Goal: Task Accomplishment & Management: Manage account settings

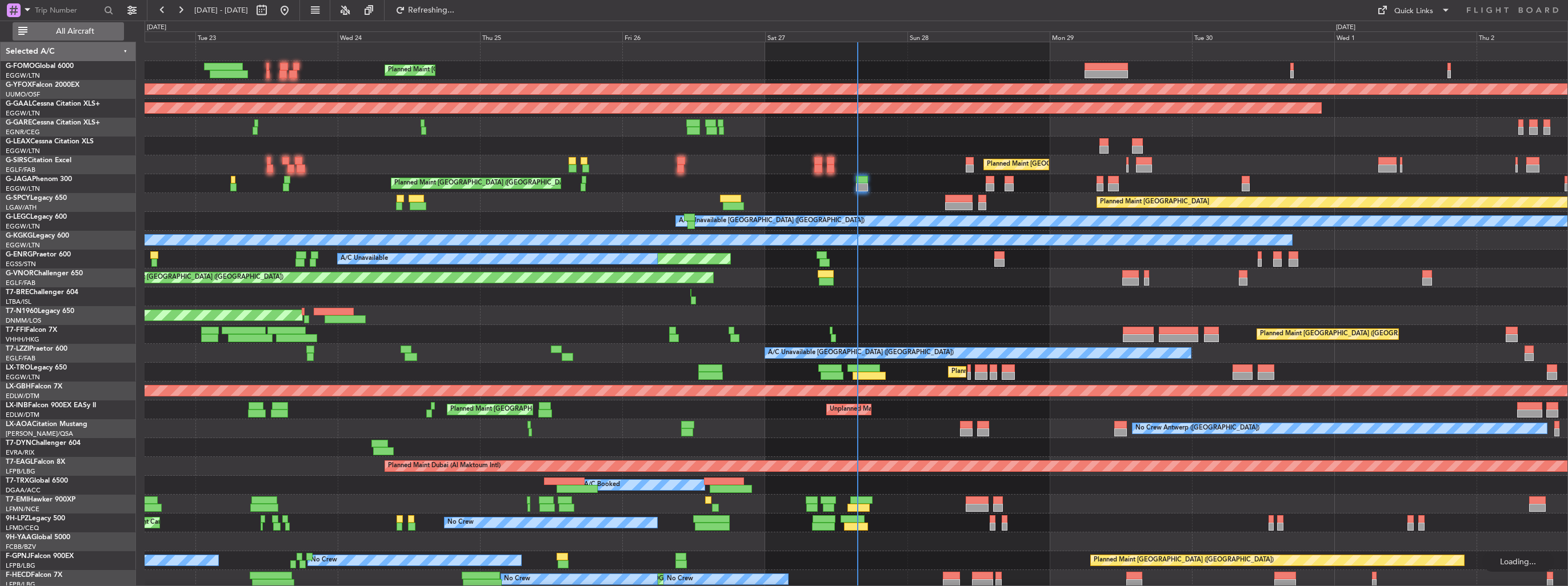
click at [51, 32] on span "All Aircraft" at bounding box center [75, 31] width 91 height 8
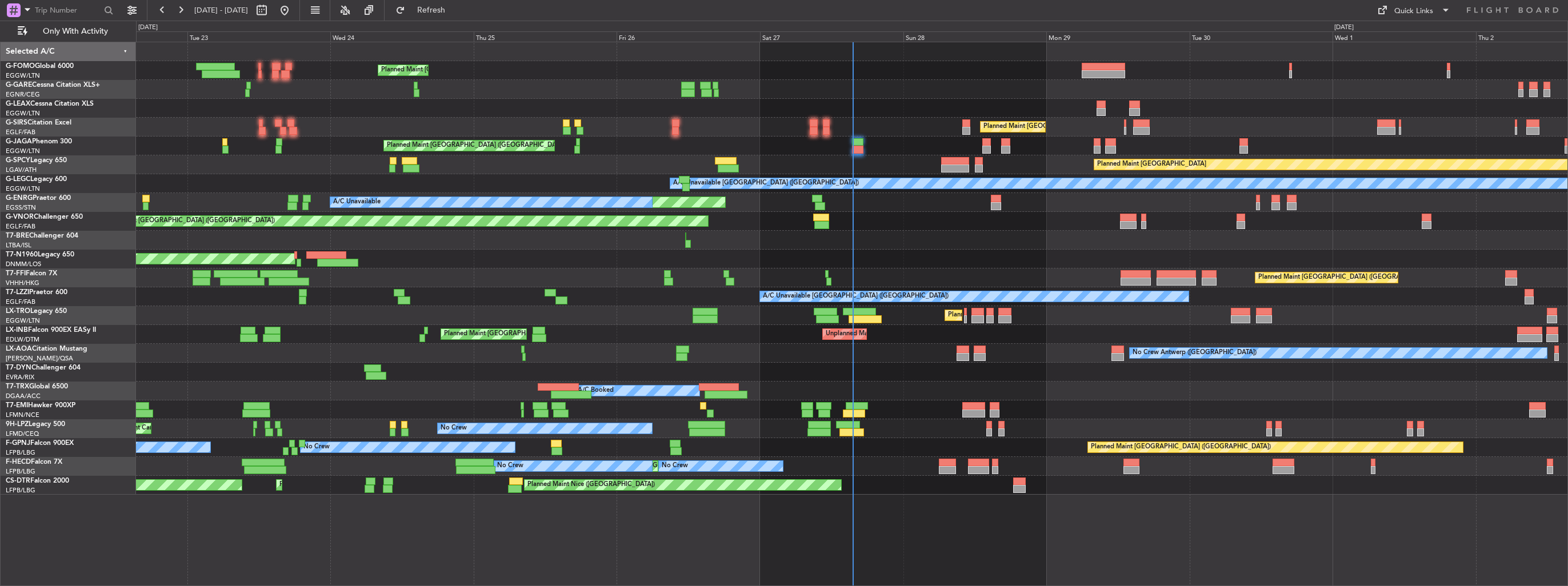
click at [875, 249] on div "AOG Maint London ([GEOGRAPHIC_DATA])" at bounding box center [852, 259] width 1432 height 19
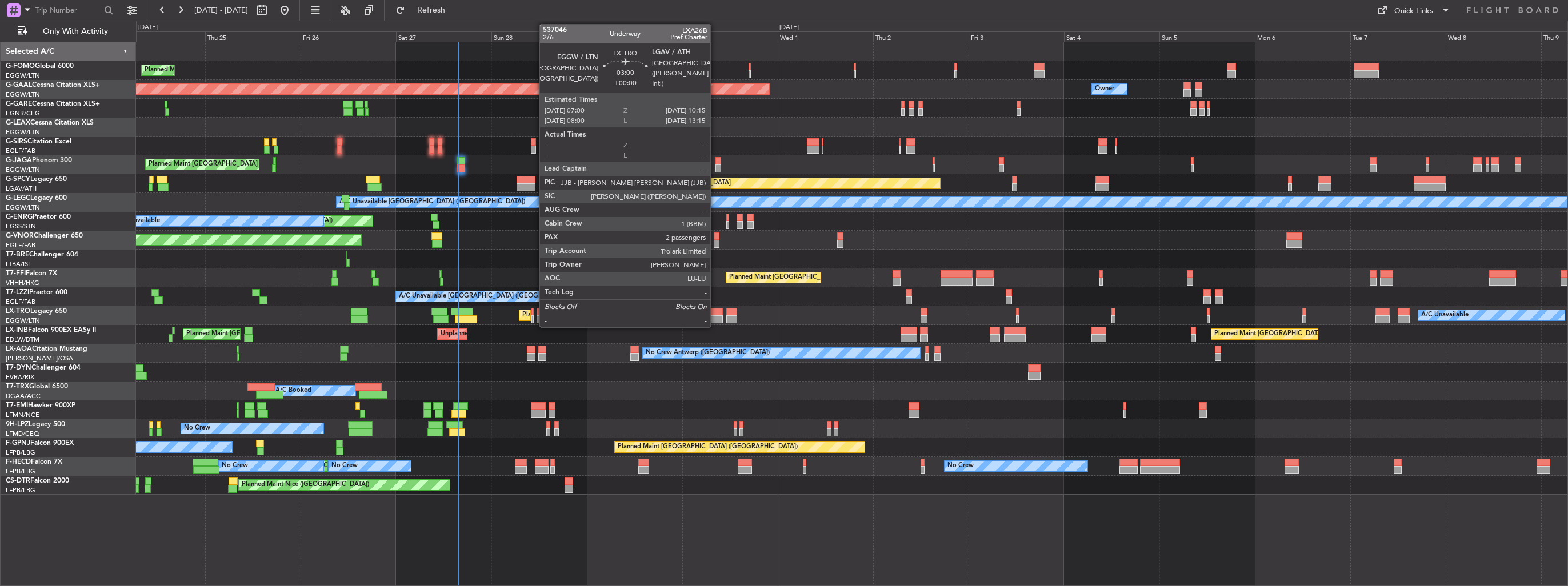
click at [715, 314] on div at bounding box center [716, 312] width 13 height 8
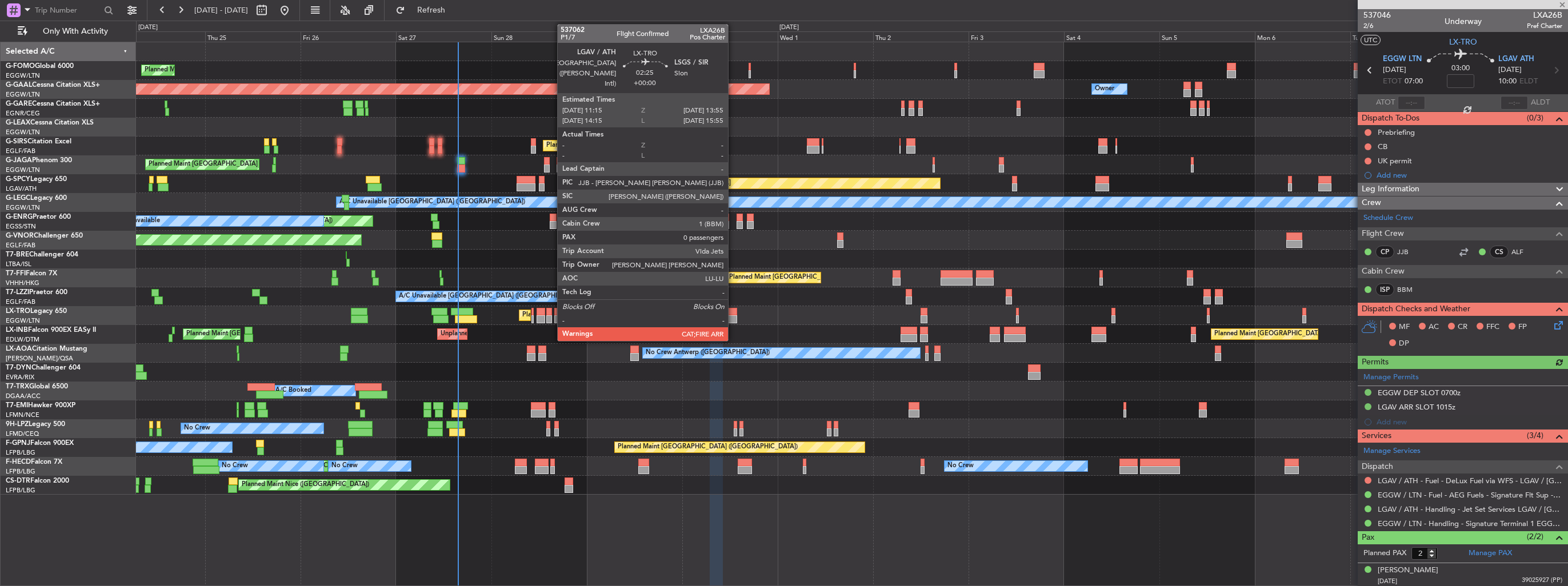
click at [733, 315] on div at bounding box center [732, 319] width 11 height 8
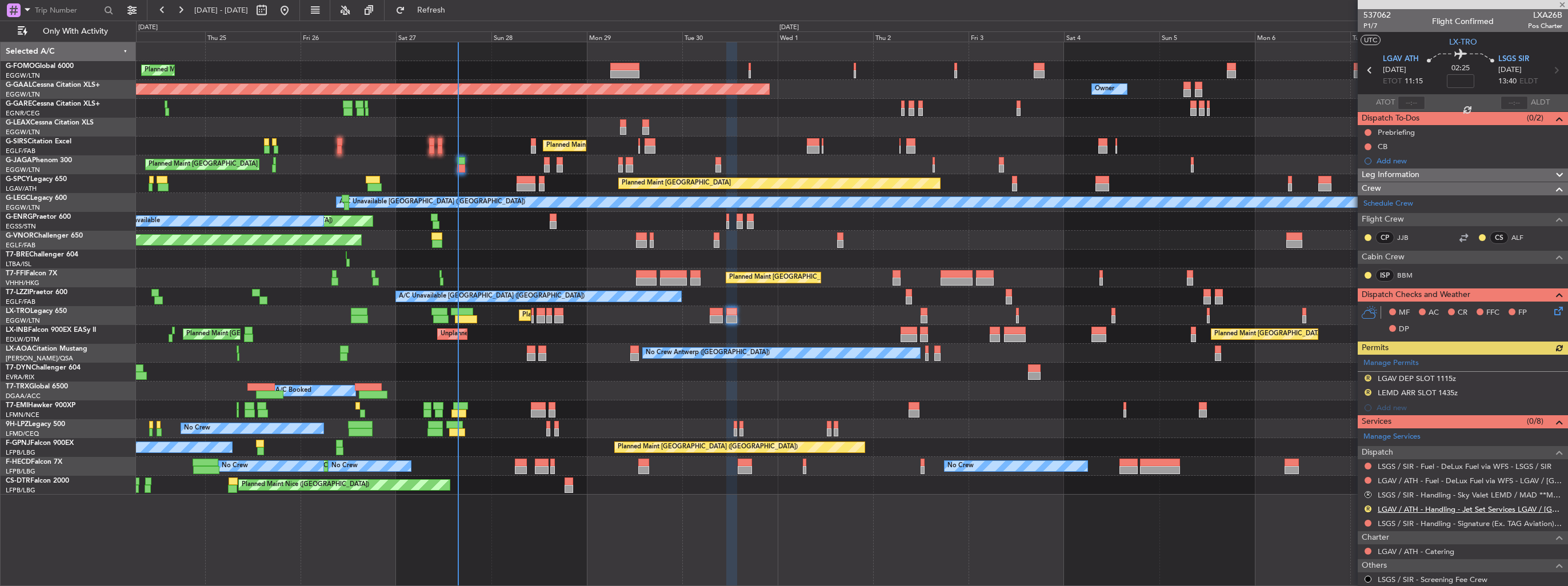
click at [1421, 506] on link "LGAV / ATH - Handling - Jet Set Services LGAV / ATH" at bounding box center [1469, 509] width 184 height 10
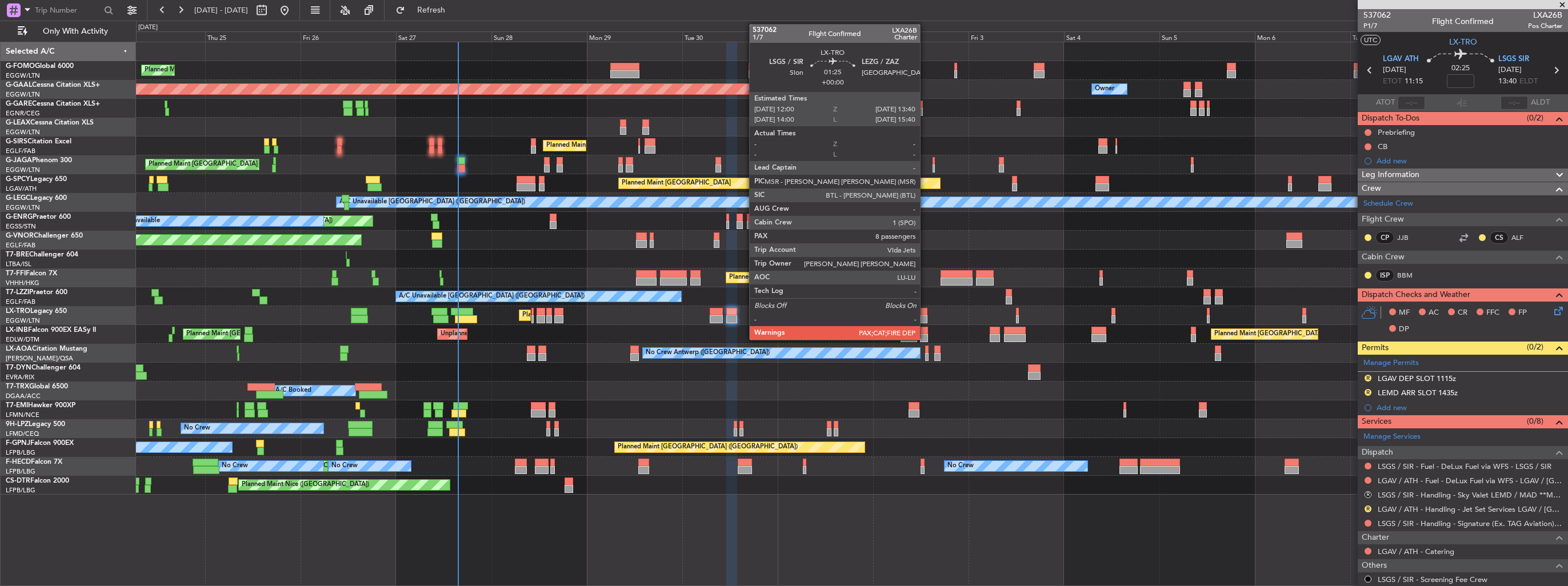
click at [925, 311] on div at bounding box center [923, 312] width 7 height 8
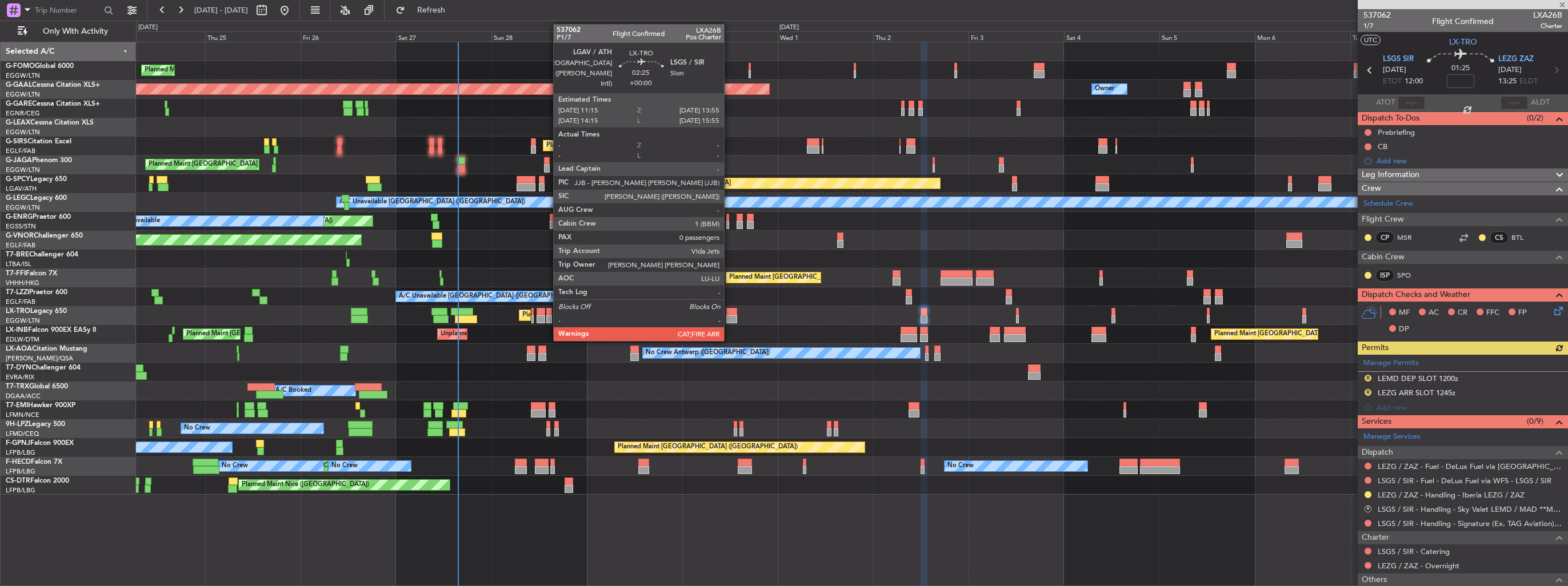
click at [729, 318] on div at bounding box center [732, 319] width 11 height 8
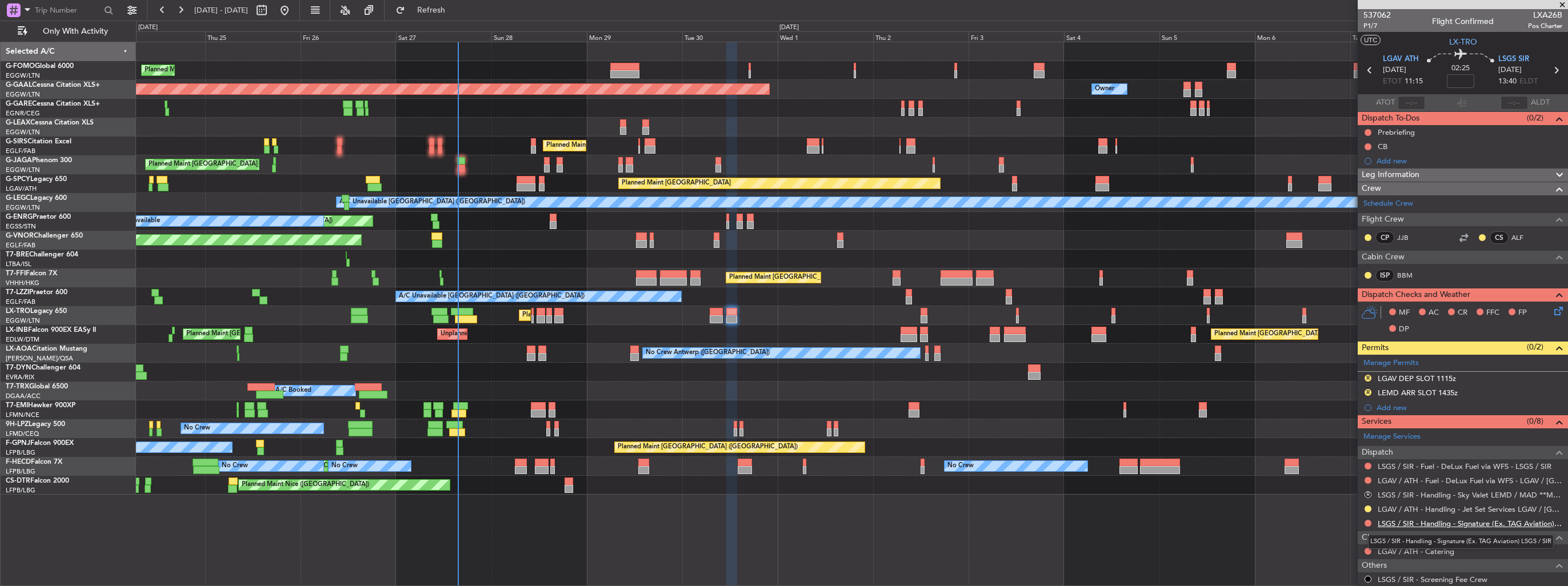
click at [1395, 526] on link "LSGS / SIR - Handling - Signature (Ex. TAG Aviation) LSGS / SIR" at bounding box center [1469, 523] width 184 height 10
click at [459, 17] on button "Refresh" at bounding box center [424, 10] width 69 height 18
click at [1365, 376] on button "R" at bounding box center [1368, 378] width 7 height 7
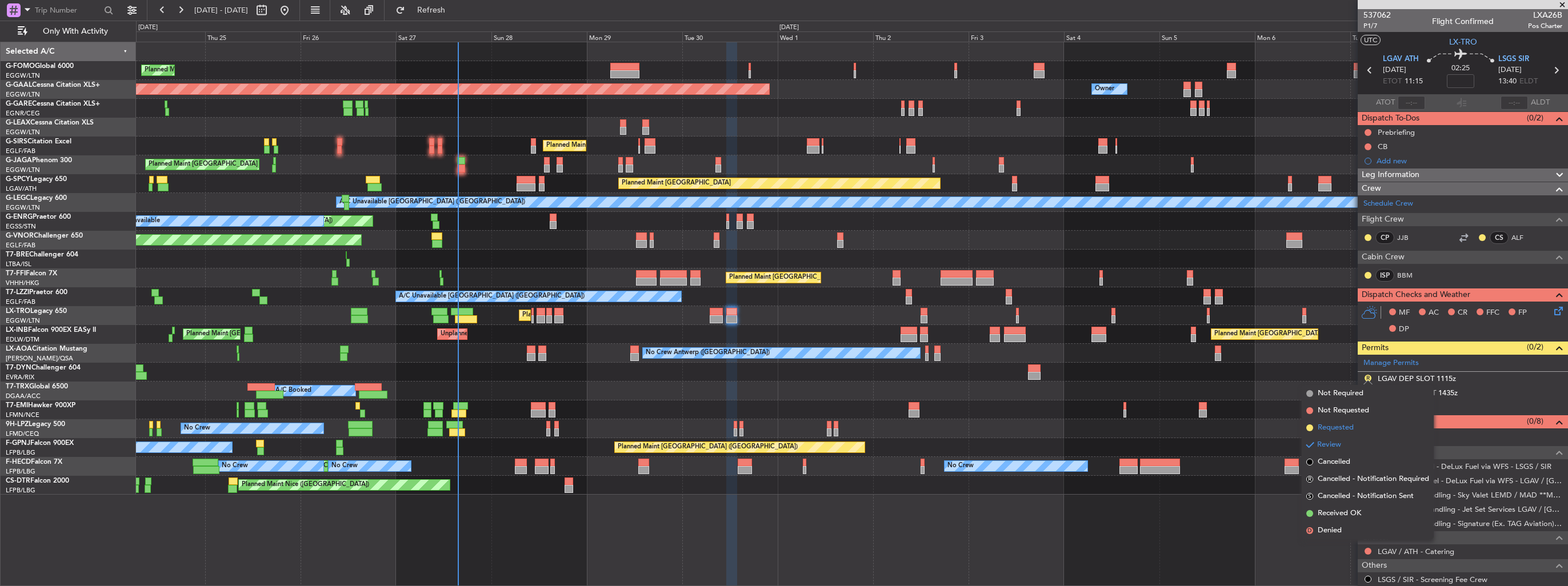
click at [1352, 422] on span "Requested" at bounding box center [1335, 428] width 36 height 12
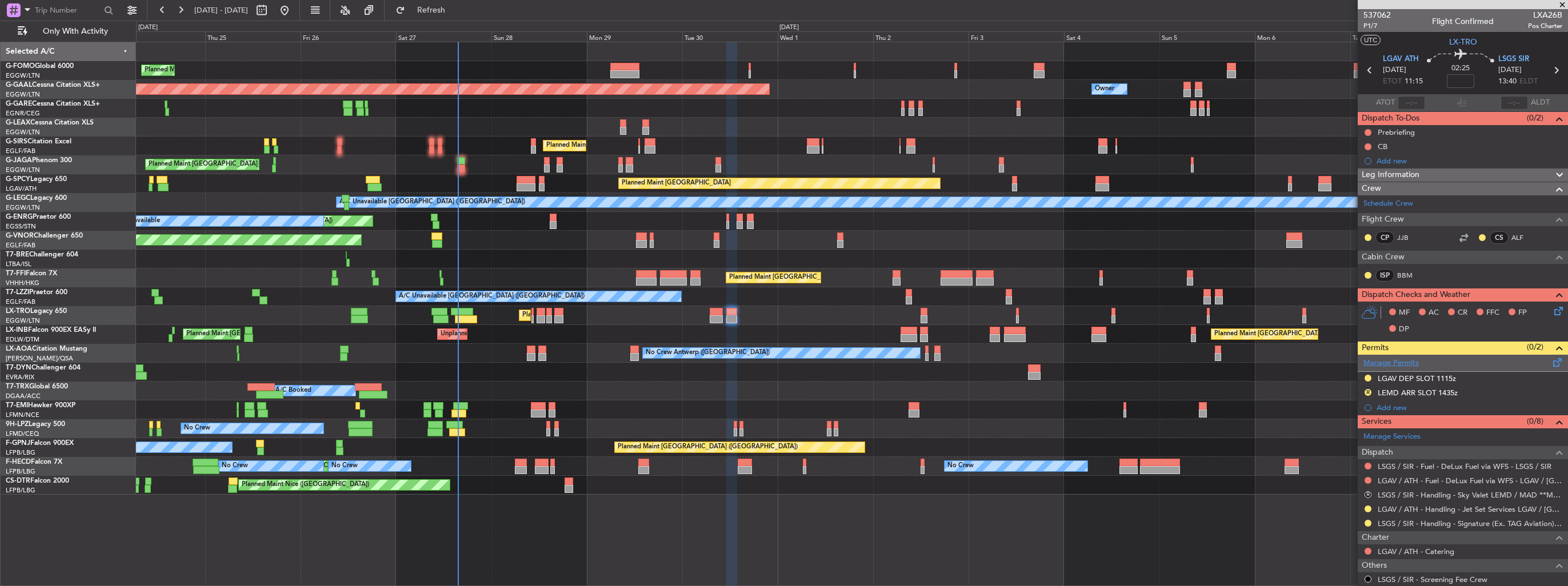
click at [1410, 362] on link "Manage Permits" at bounding box center [1391, 363] width 55 height 12
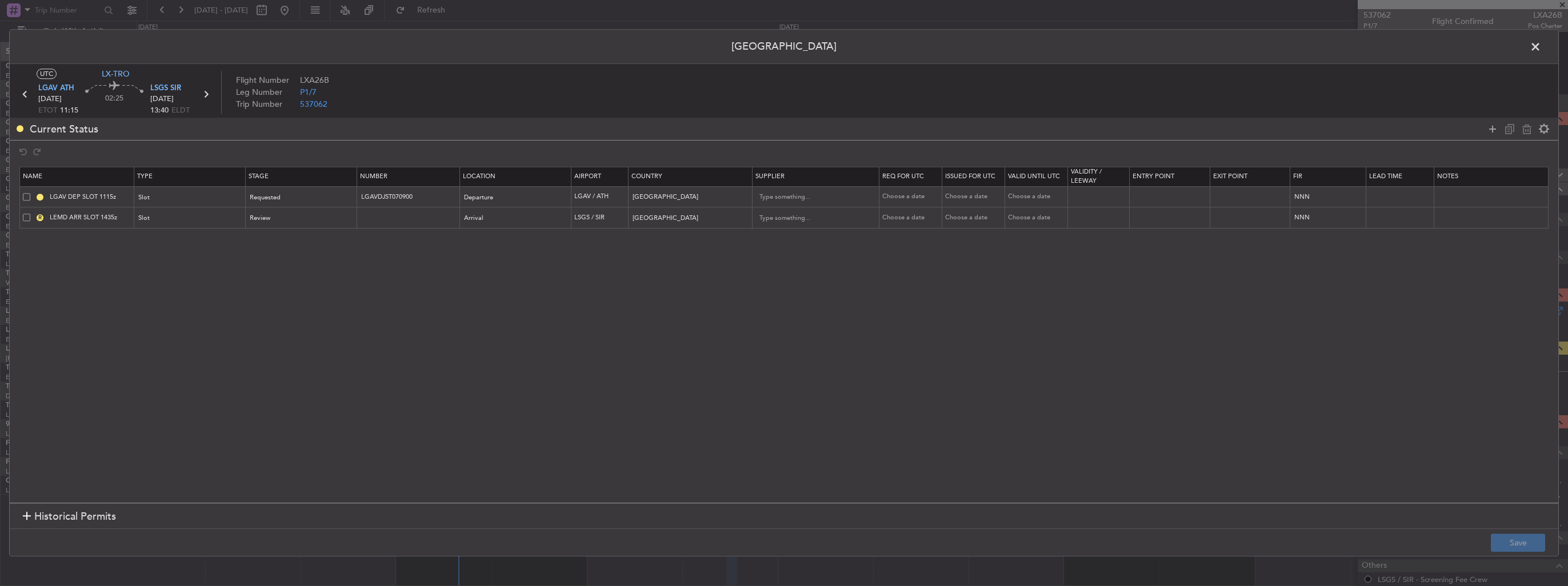
click at [23, 216] on span at bounding box center [27, 217] width 7 height 7
click at [31, 214] on input "checkbox" at bounding box center [31, 214] width 0 height 0
click at [1531, 125] on icon at bounding box center [1527, 129] width 14 height 14
click at [1531, 542] on button "Save" at bounding box center [1517, 543] width 54 height 18
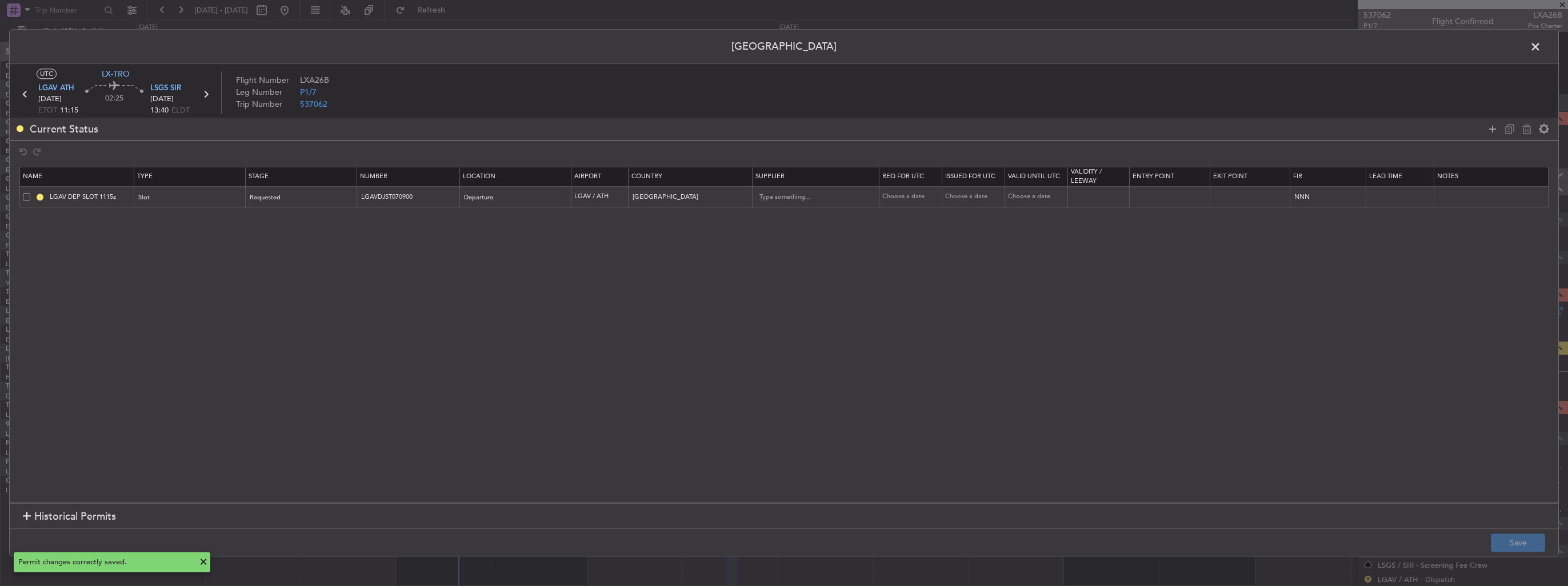
click at [1541, 47] on span at bounding box center [1541, 50] width 0 height 23
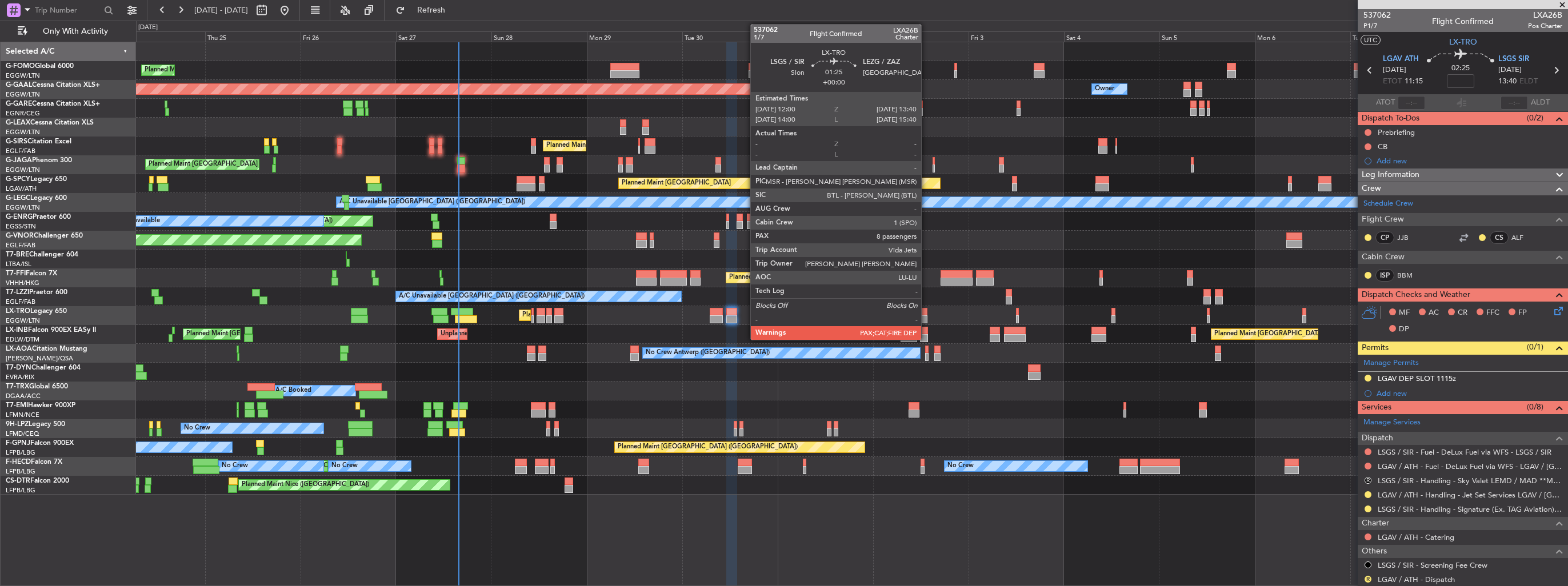
click at [926, 316] on div at bounding box center [923, 319] width 7 height 8
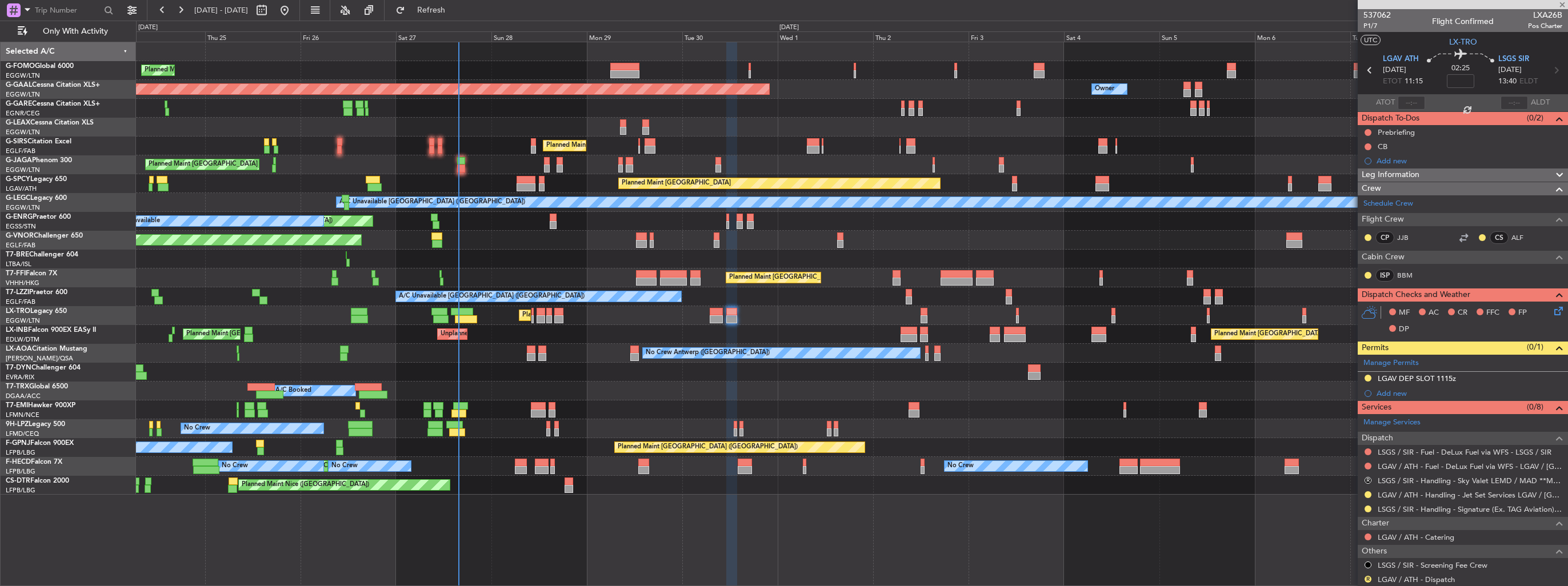
type input "8"
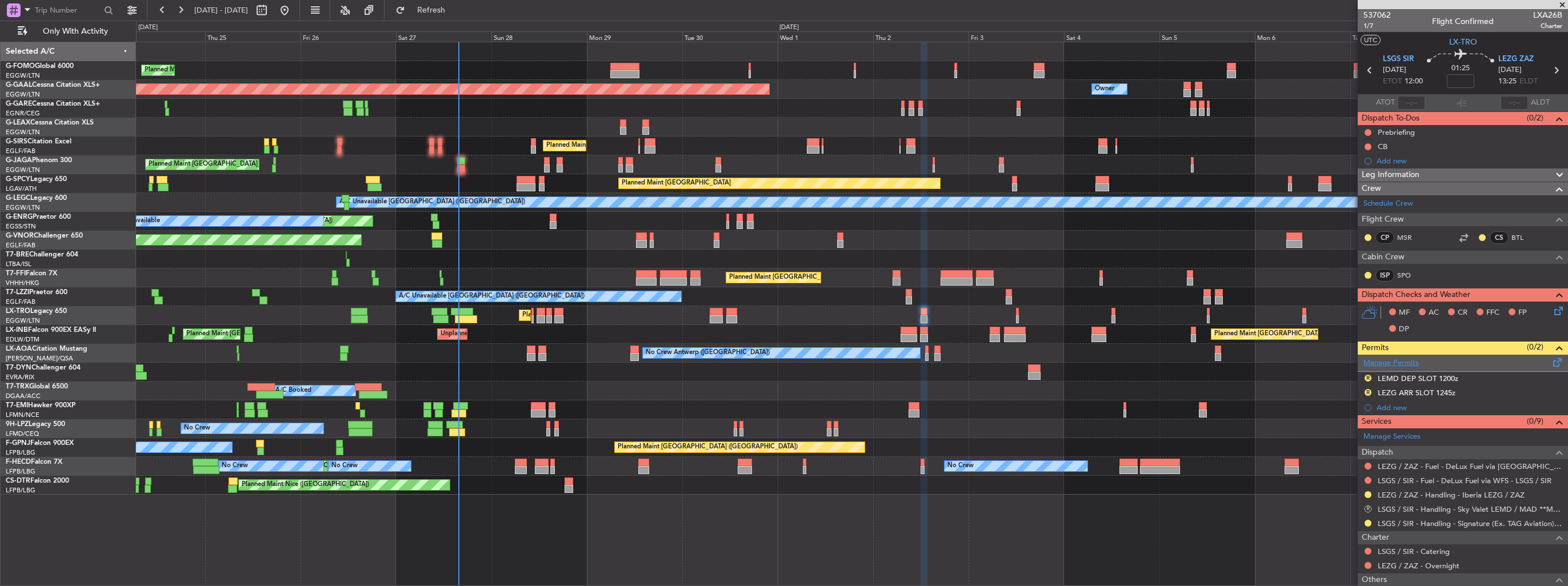
click at [1391, 363] on link "Manage Permits" at bounding box center [1391, 363] width 55 height 12
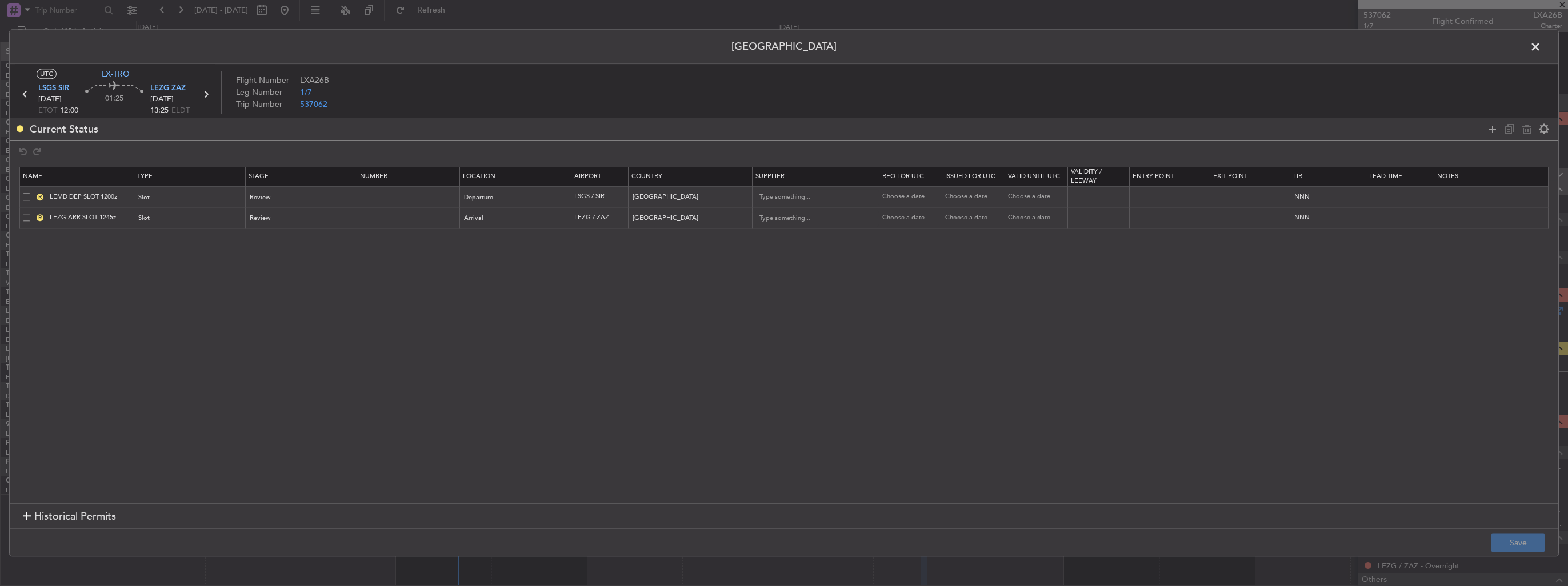
click at [27, 196] on span at bounding box center [27, 197] width 7 height 7
click at [31, 193] on input "checkbox" at bounding box center [31, 193] width 0 height 0
click at [1528, 133] on icon at bounding box center [1527, 129] width 14 height 14
type input "LEZG ARR SLOT 1245z"
type input "Spain"
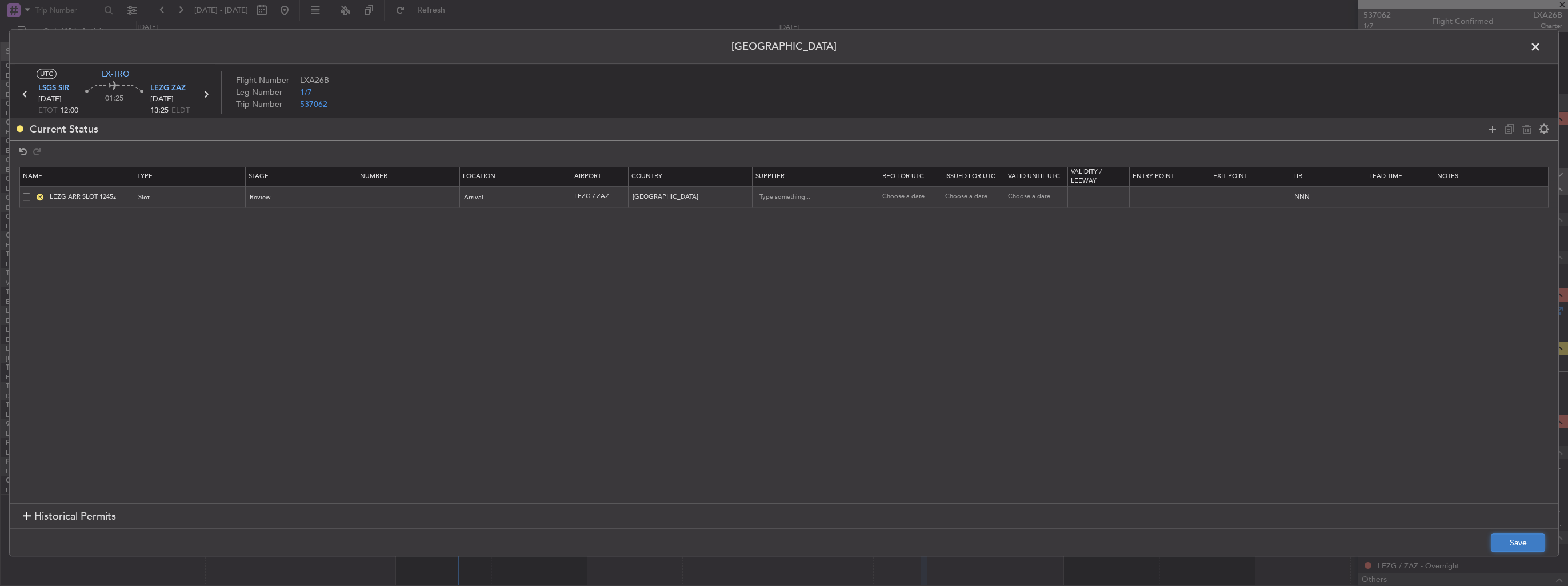
click at [1516, 542] on button "Save" at bounding box center [1517, 543] width 54 height 18
click at [1541, 48] on span at bounding box center [1541, 50] width 0 height 23
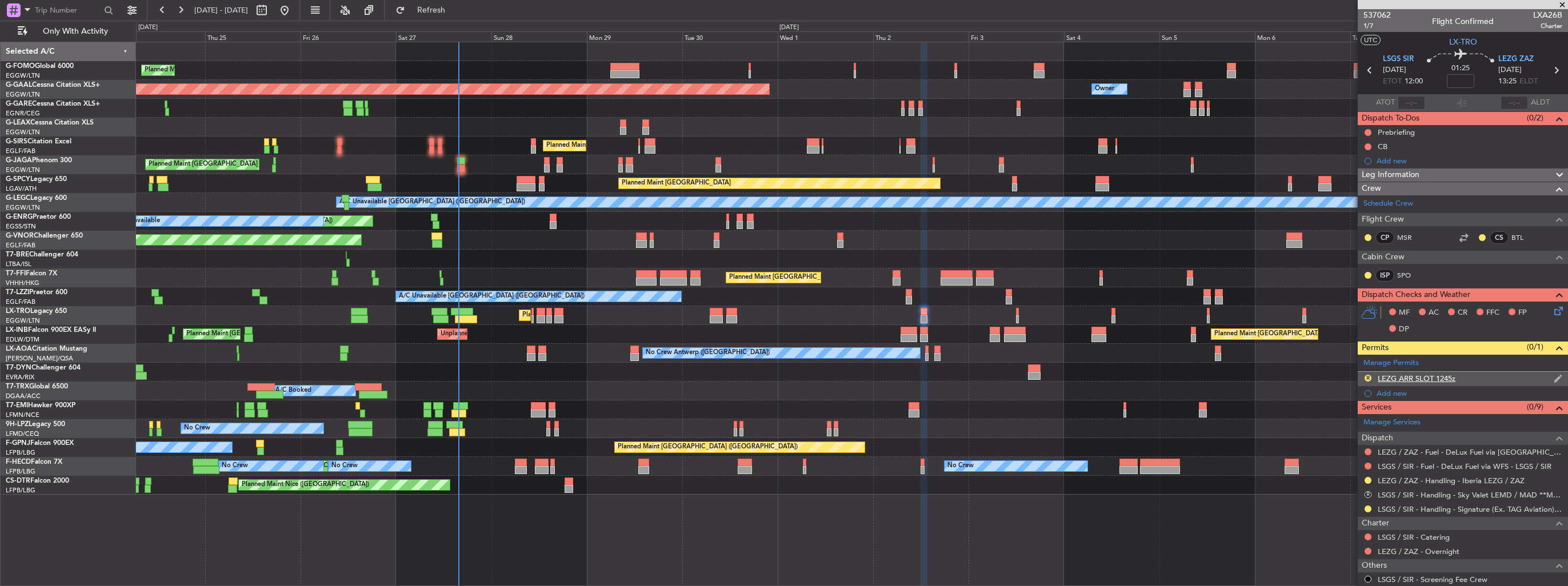
click at [1554, 374] on img at bounding box center [1558, 378] width 9 height 10
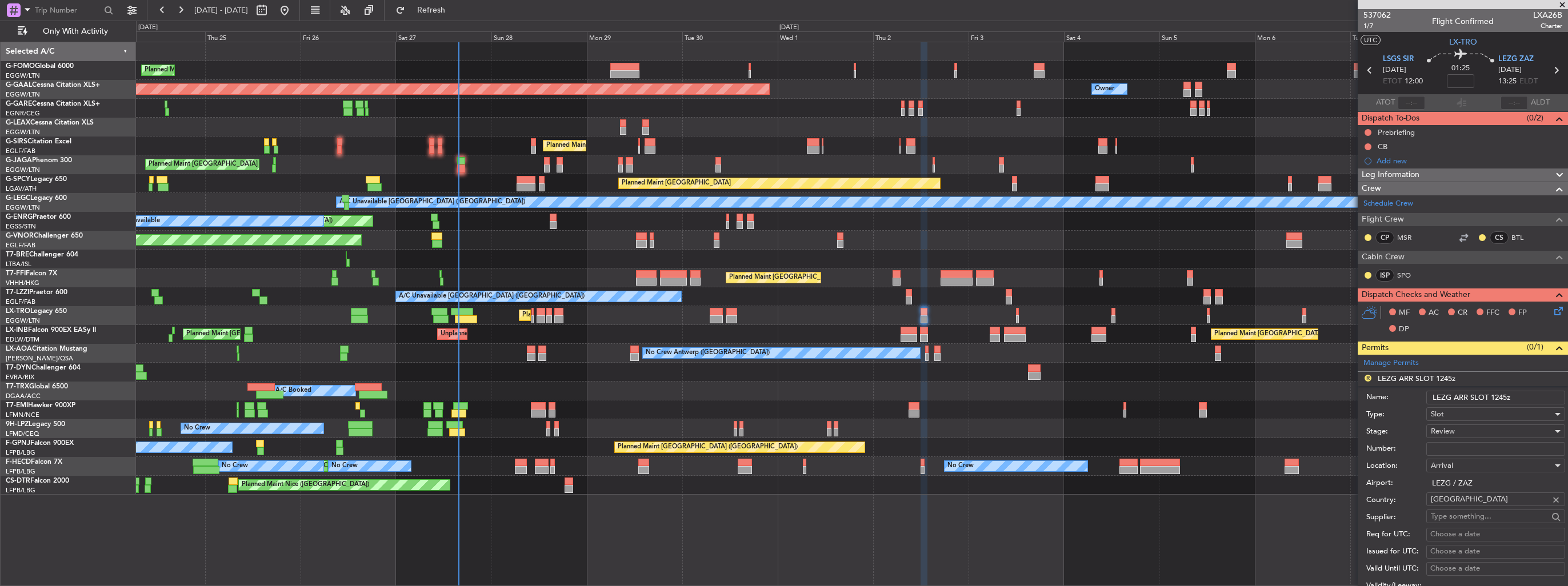
drag, startPoint x: 1508, startPoint y: 391, endPoint x: 1494, endPoint y: 387, distance: 14.6
click at [1494, 389] on div "Name: LEZG ARR SLOT 1245z" at bounding box center [1466, 397] width 199 height 17
type input "LEZG ARR SLOT 1340z"
click at [1470, 430] on div "Review" at bounding box center [1492, 431] width 122 height 17
click at [1483, 506] on span "Requested" at bounding box center [1491, 505] width 120 height 17
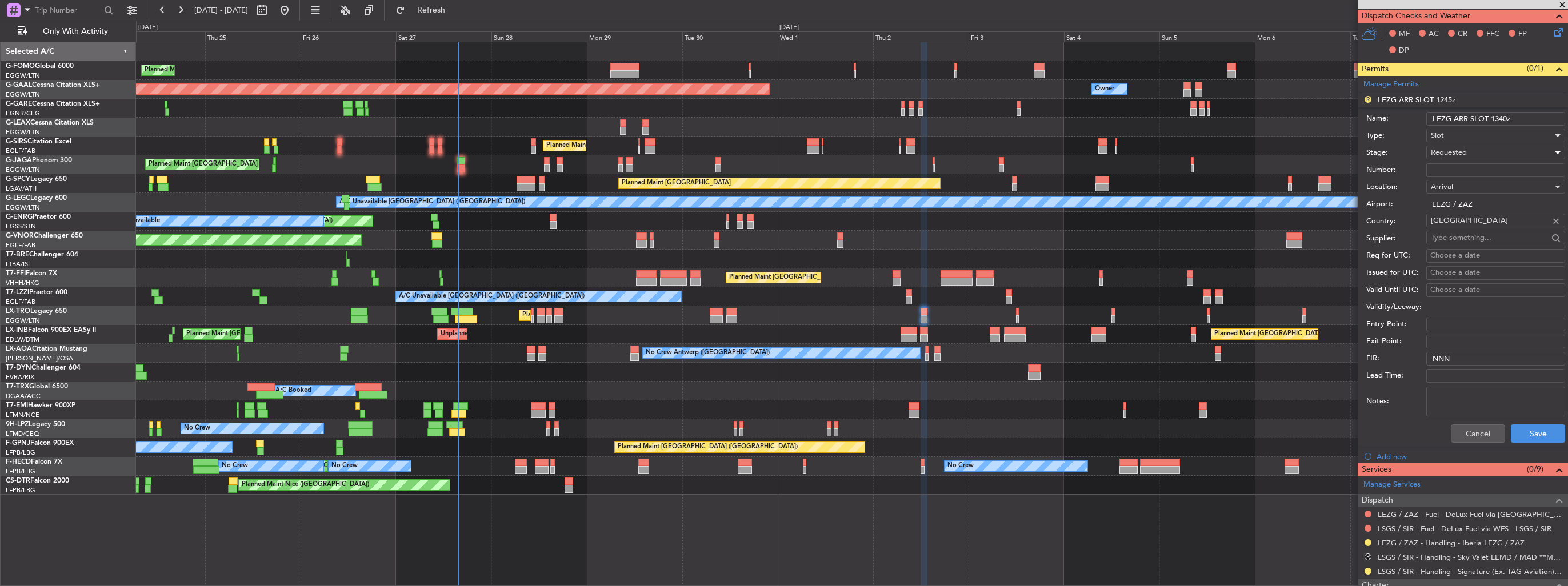
scroll to position [343, 0]
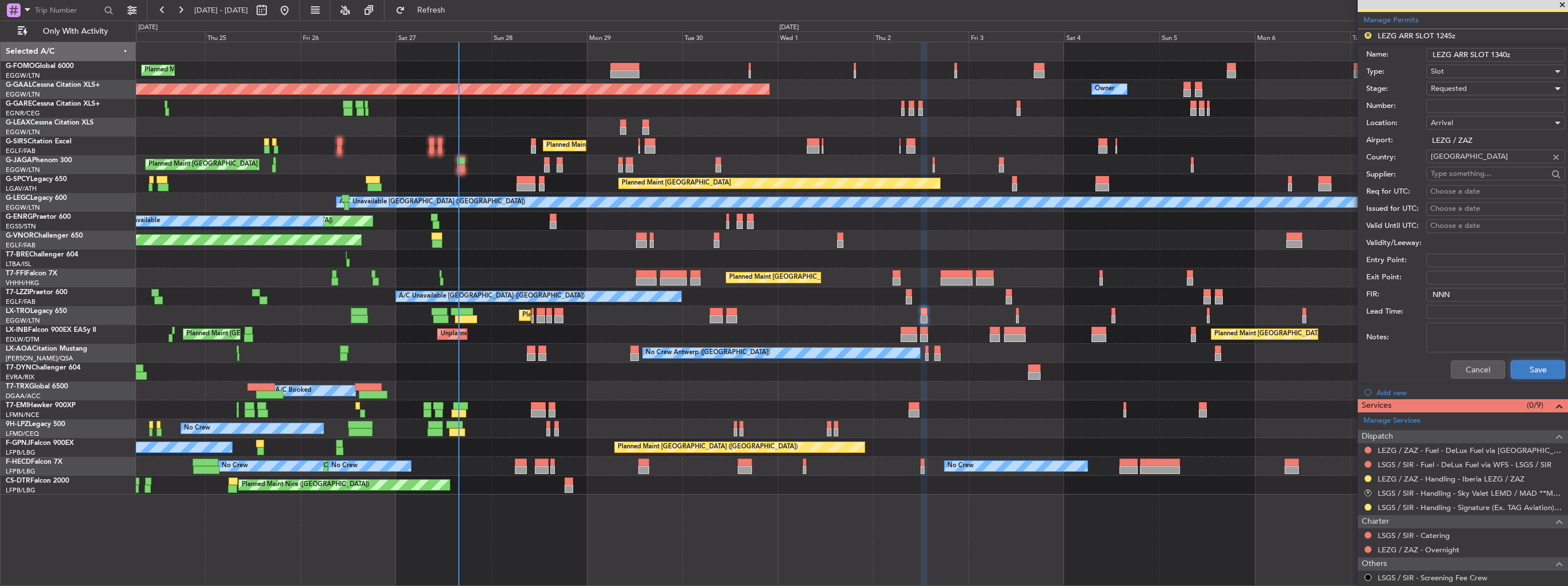
click at [1514, 365] on button "Save" at bounding box center [1538, 369] width 54 height 18
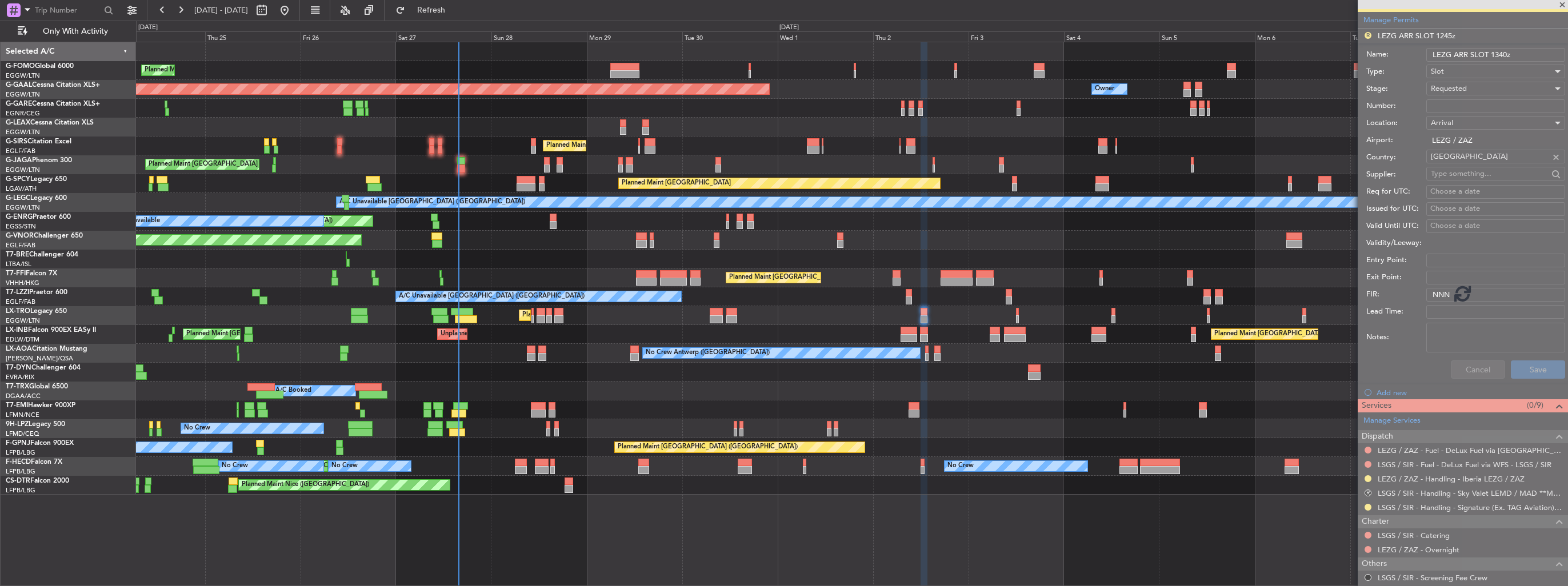
scroll to position [102, 0]
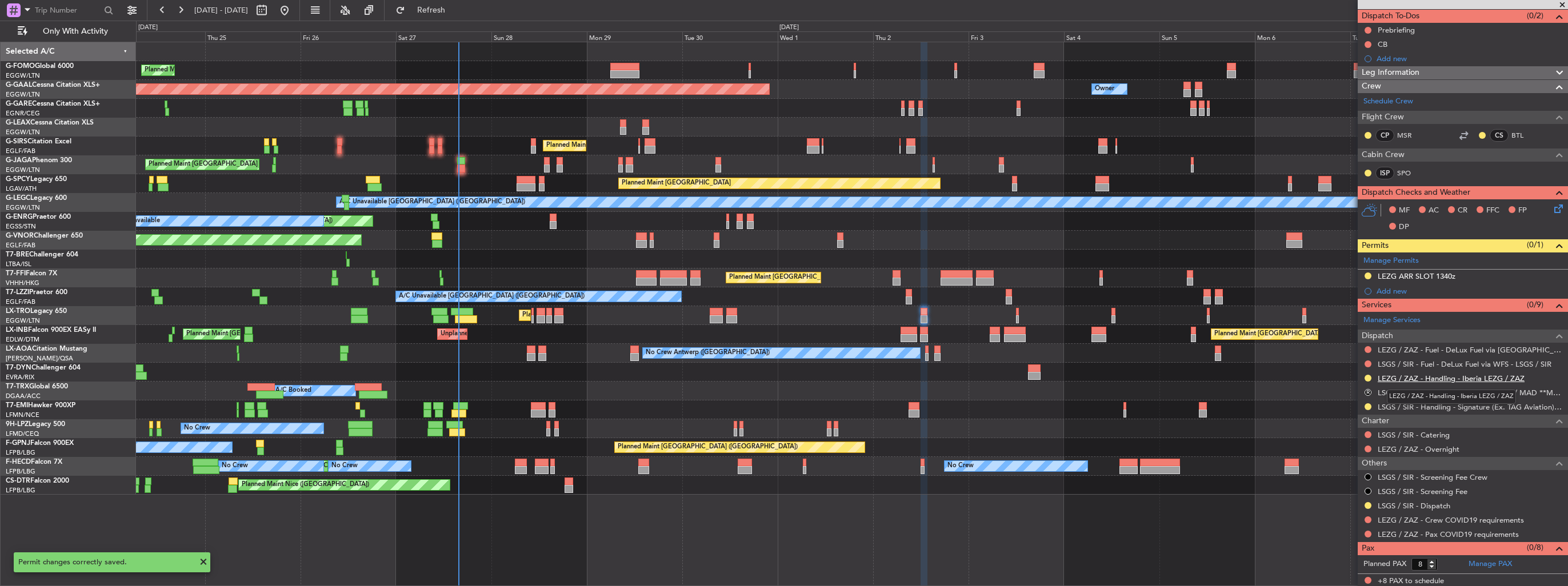
click at [1408, 378] on link "LEZG / ZAZ - Handling - Iberia LEZG / ZAZ" at bounding box center [1451, 378] width 147 height 10
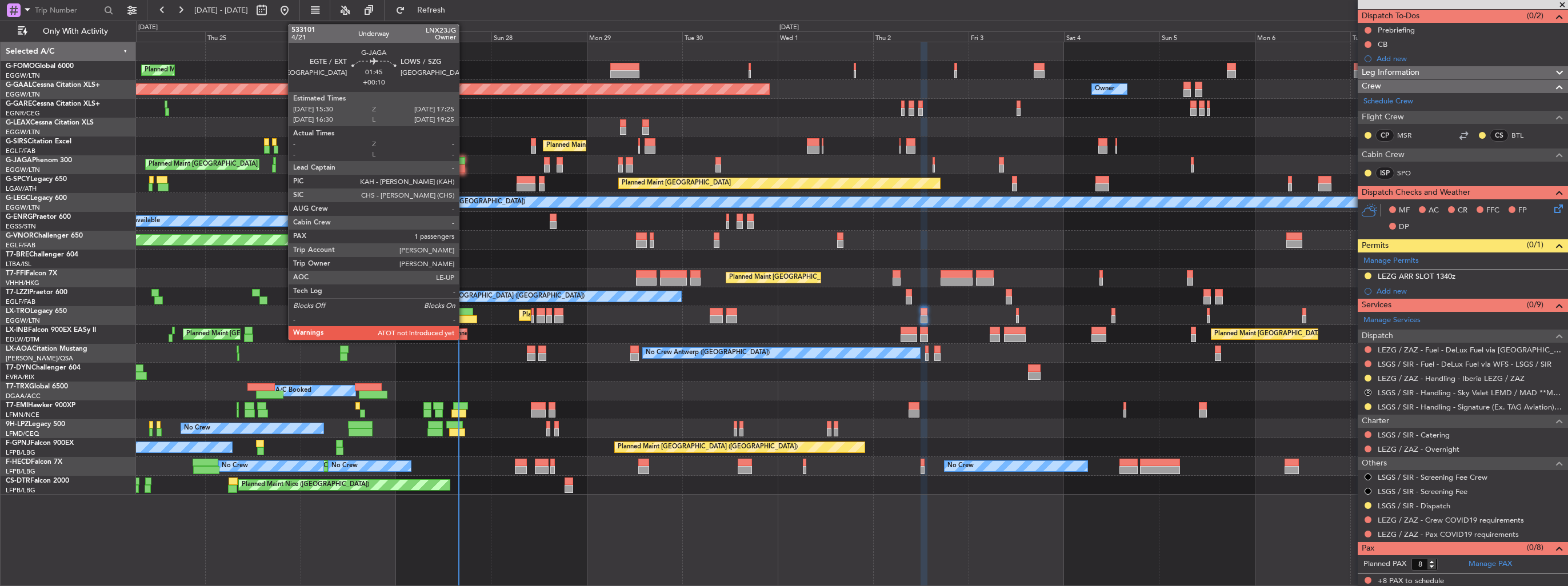
click at [464, 160] on div at bounding box center [461, 161] width 8 height 8
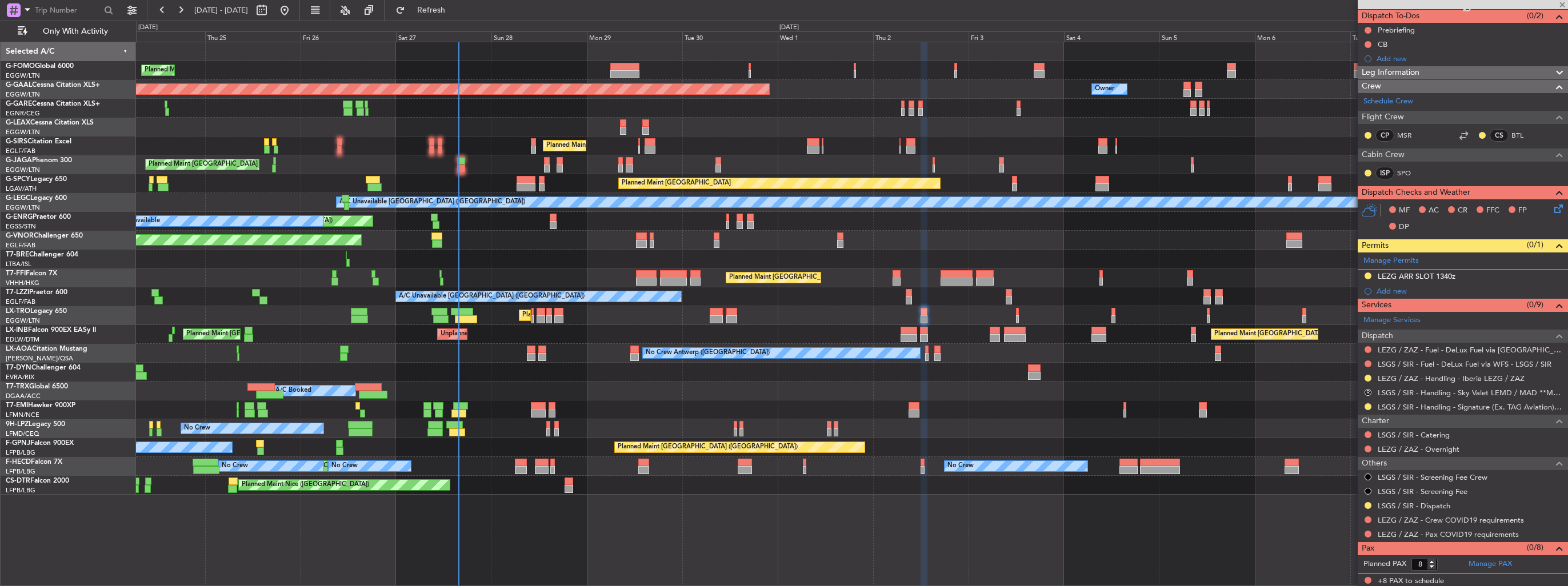
type input "+00:10"
type input "1"
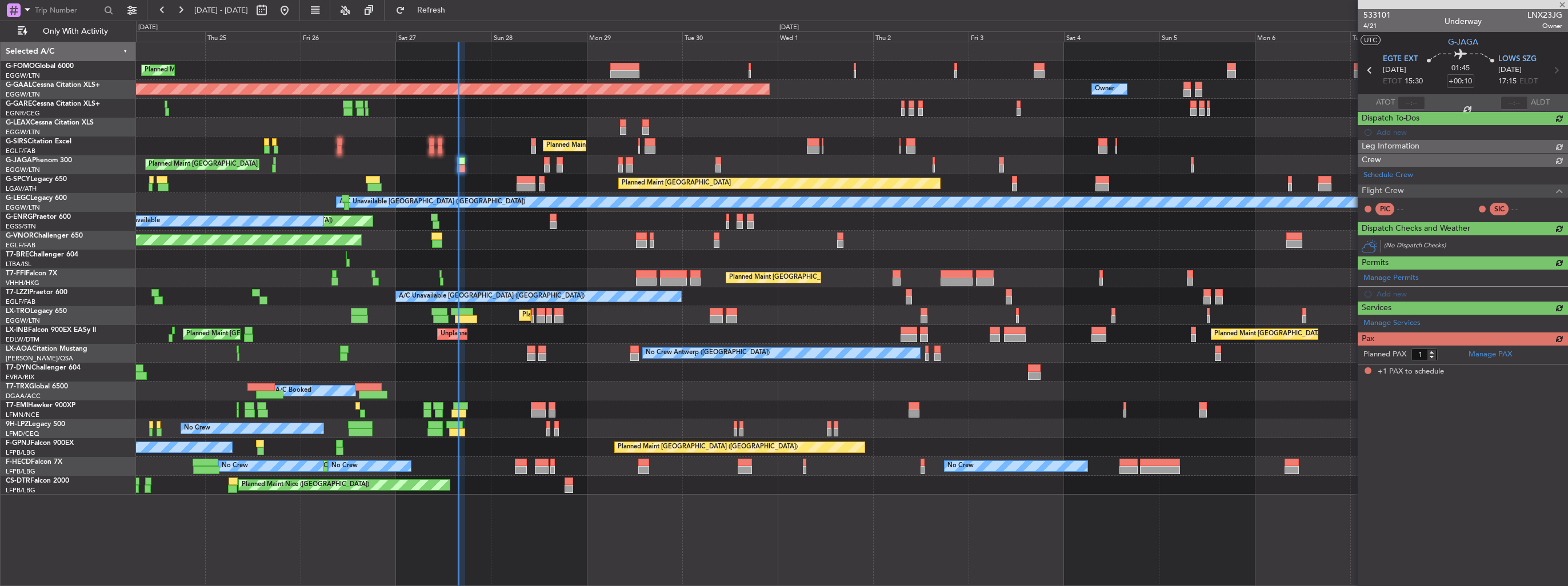
scroll to position [0, 0]
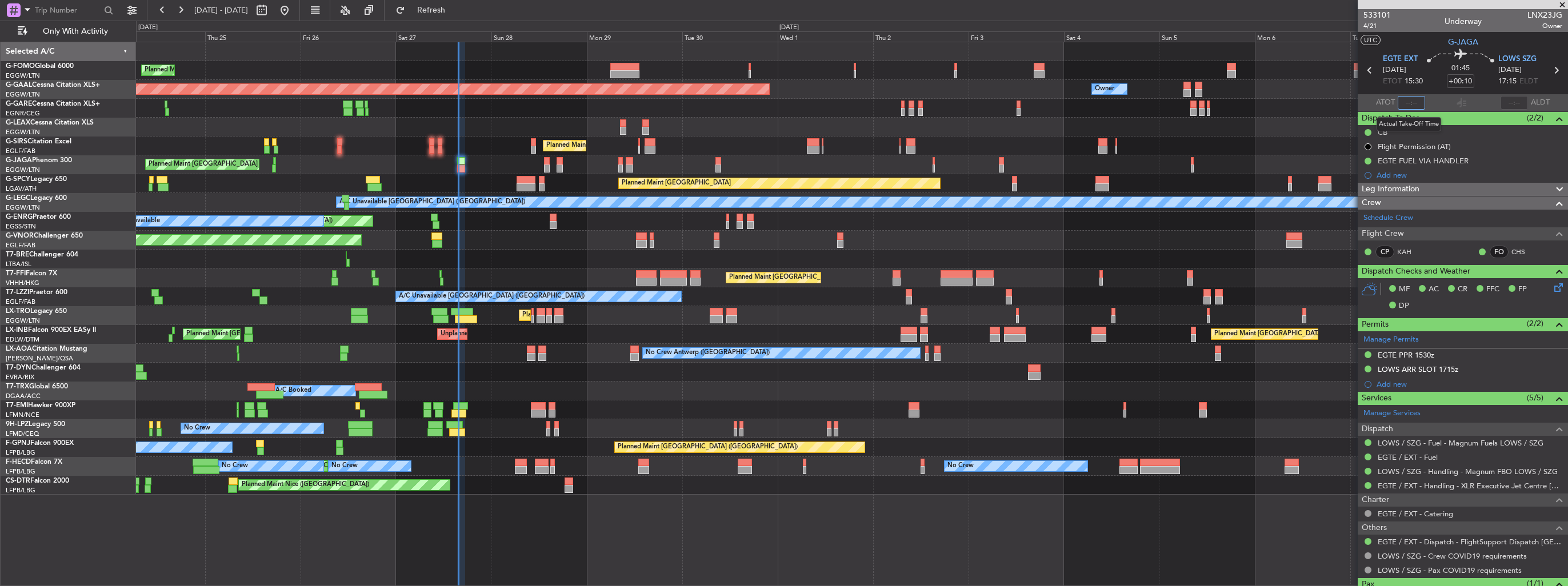
click at [1405, 104] on input "text" at bounding box center [1411, 103] width 27 height 14
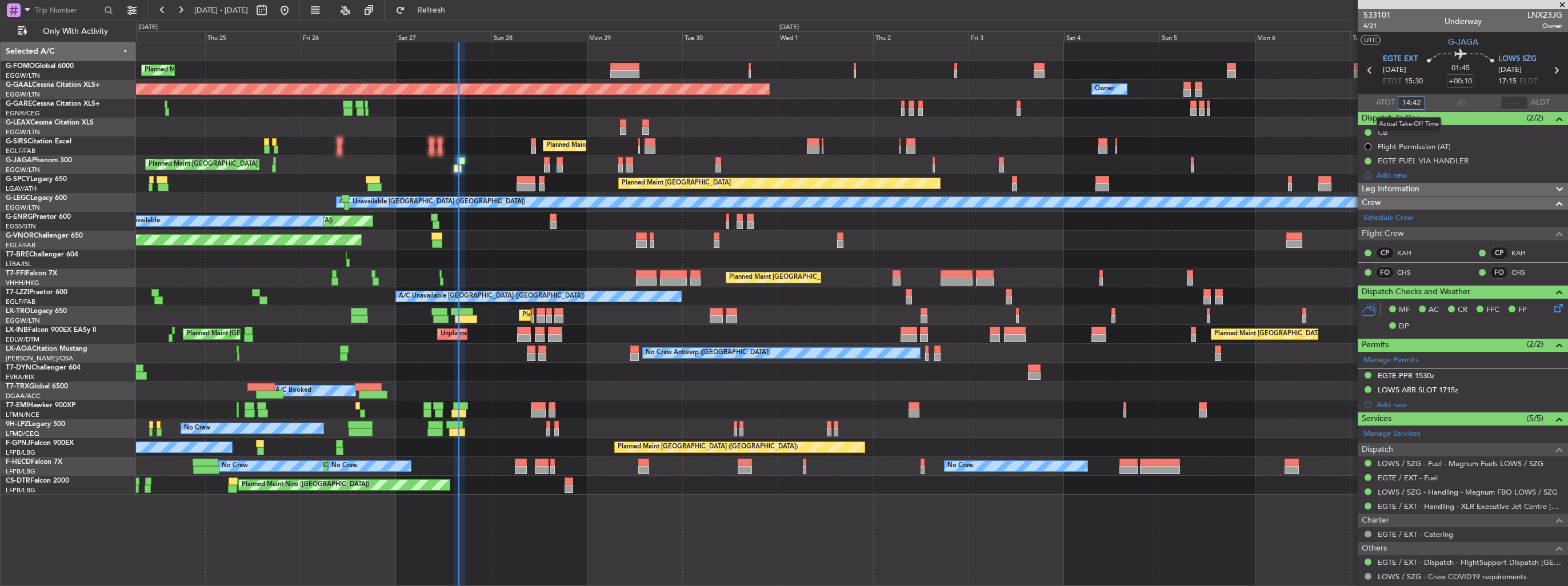
click at [1407, 100] on input "14:42" at bounding box center [1411, 103] width 27 height 14
type input "15:42"
click at [1405, 46] on section "UTC G-JAGA" at bounding box center [1463, 41] width 210 height 17
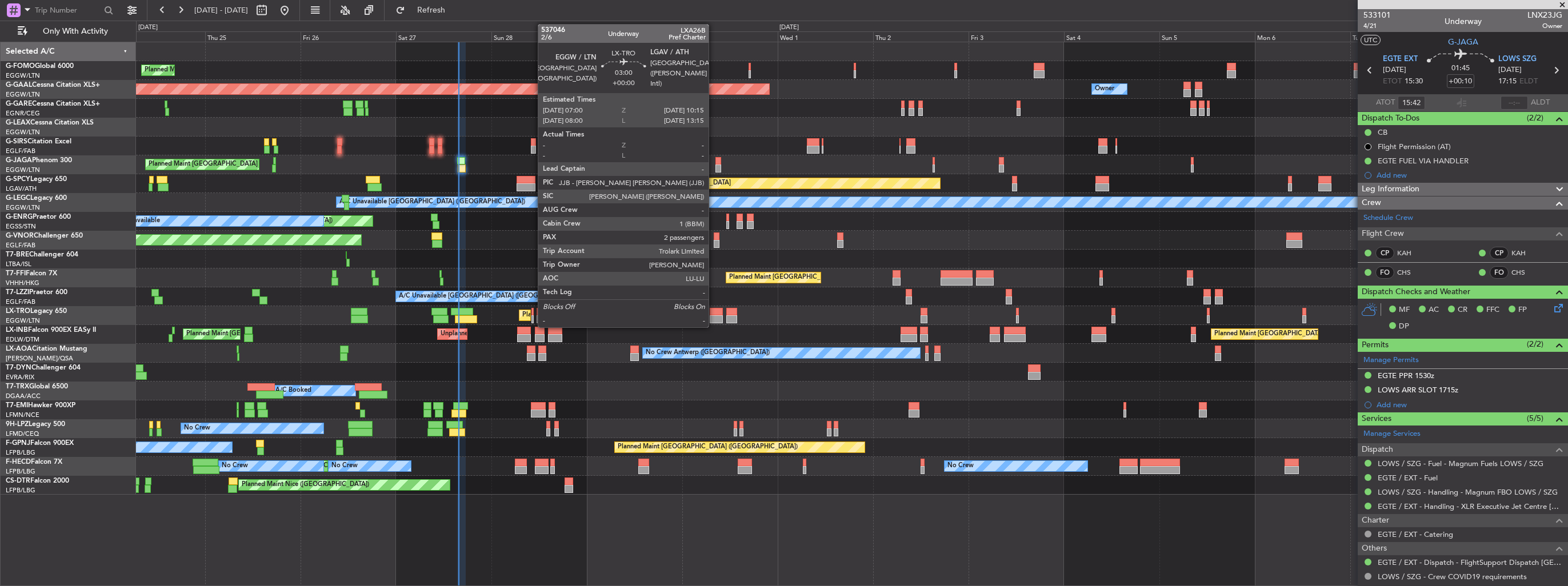
click at [714, 318] on div at bounding box center [716, 319] width 13 height 8
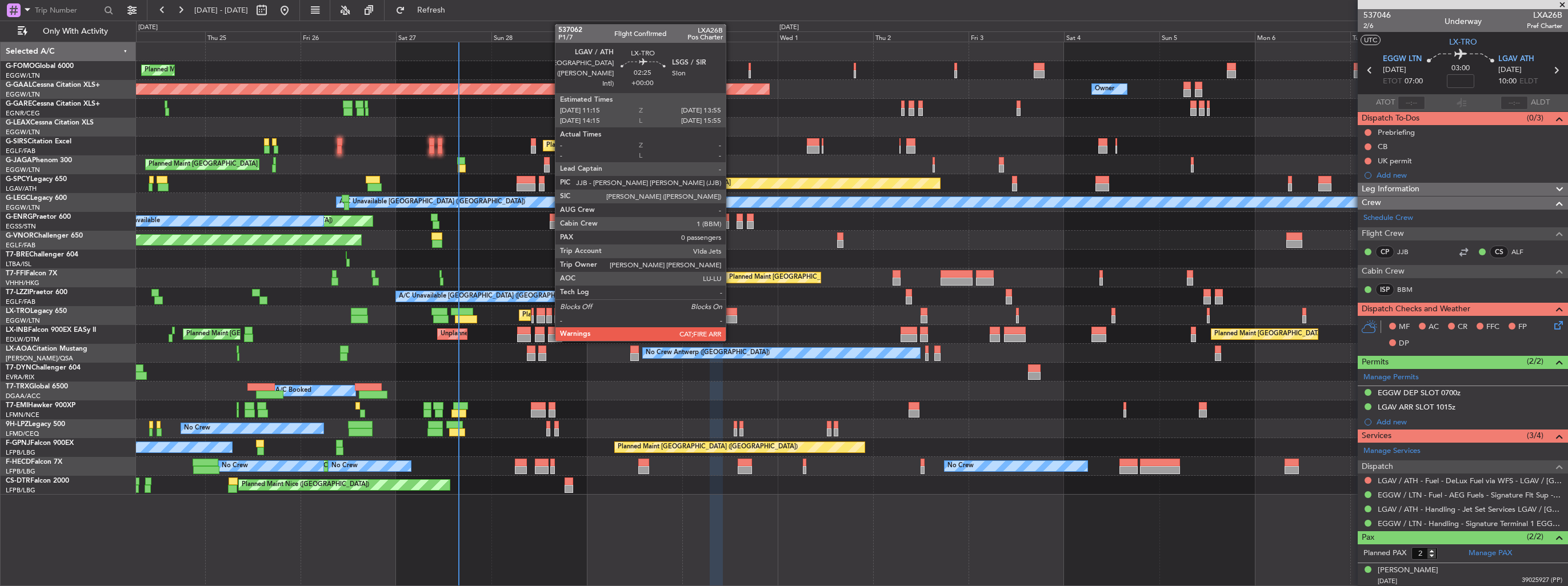
click at [731, 314] on div at bounding box center [732, 312] width 11 height 8
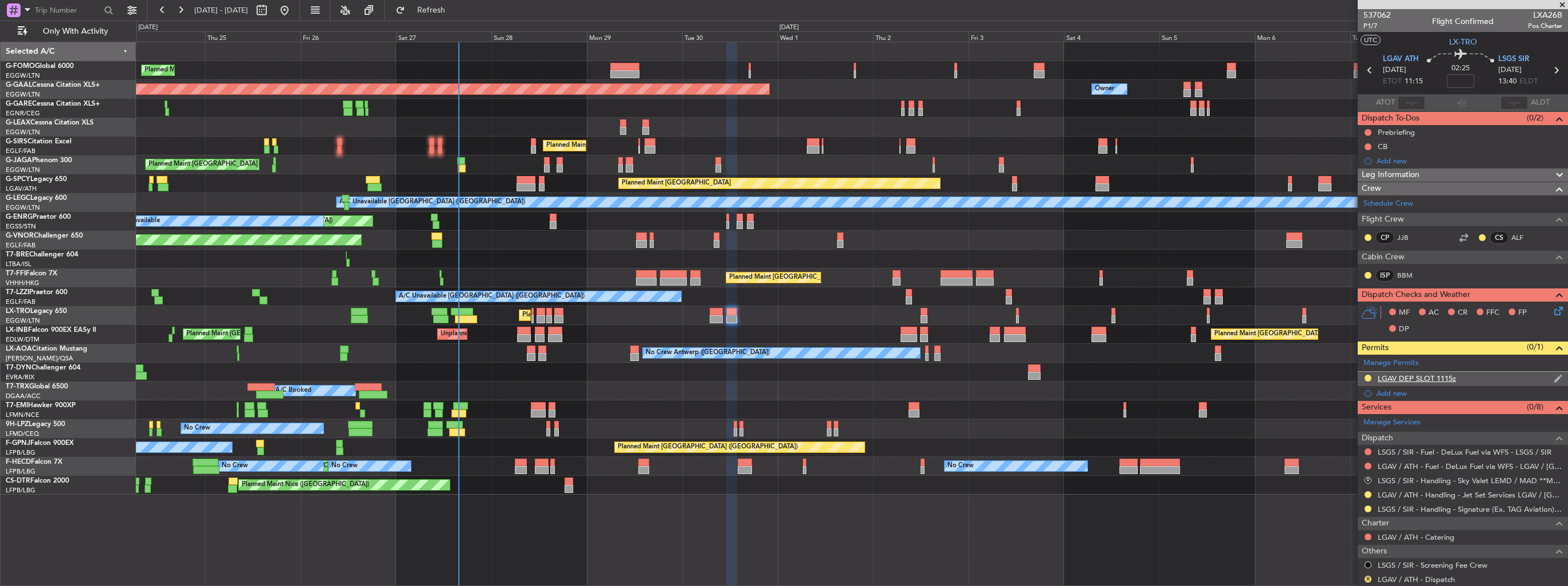
click at [1554, 378] on img at bounding box center [1558, 378] width 9 height 10
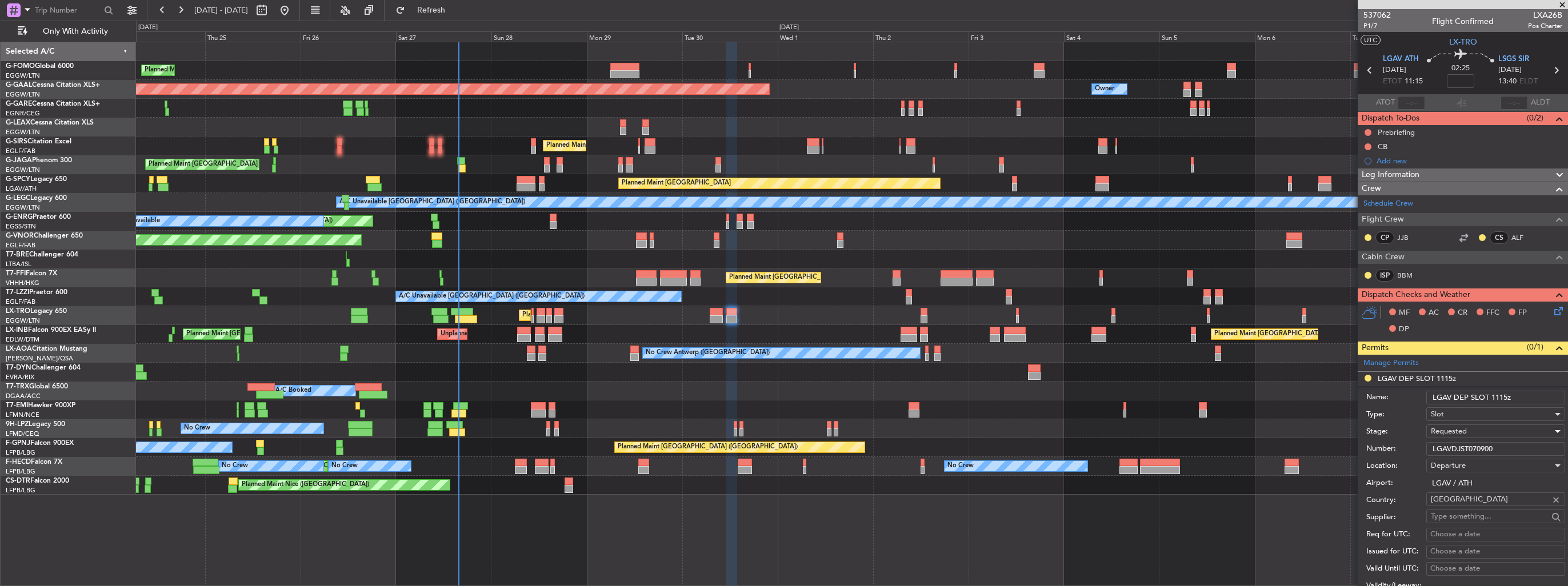
click at [1485, 428] on div "Requested" at bounding box center [1492, 431] width 122 height 17
click at [1476, 511] on span "Received OK" at bounding box center [1491, 517] width 120 height 17
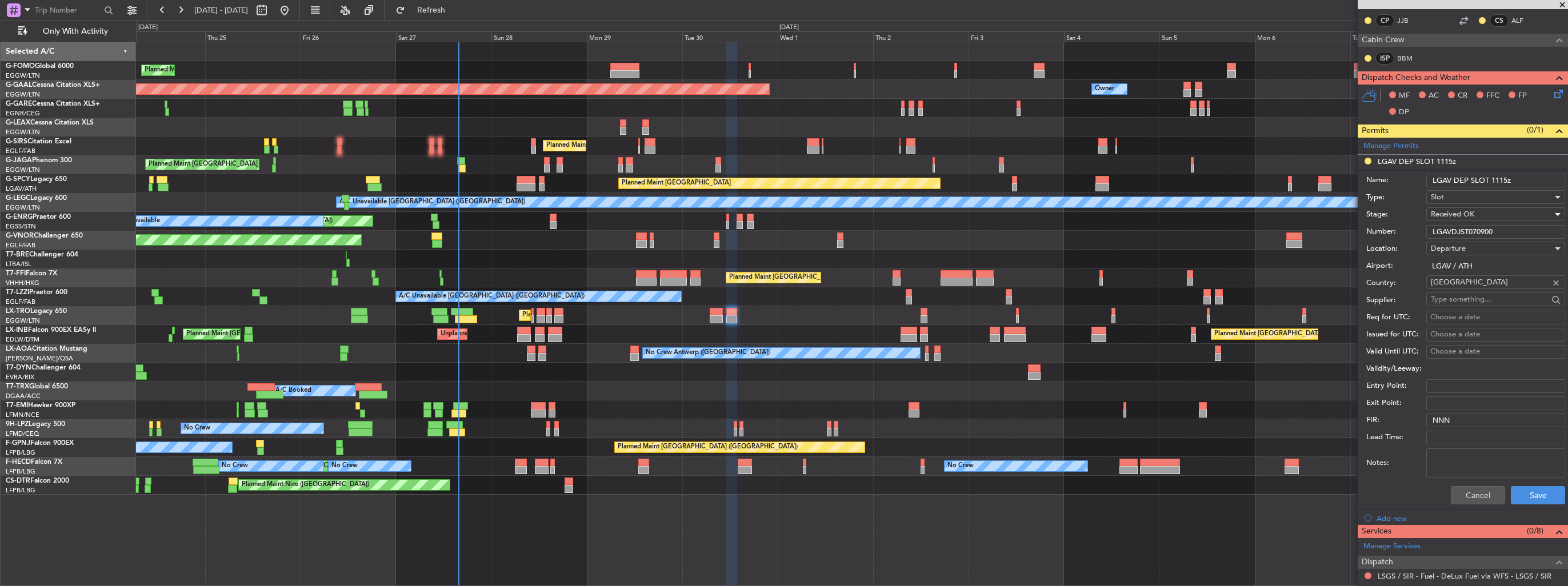
scroll to position [343, 0]
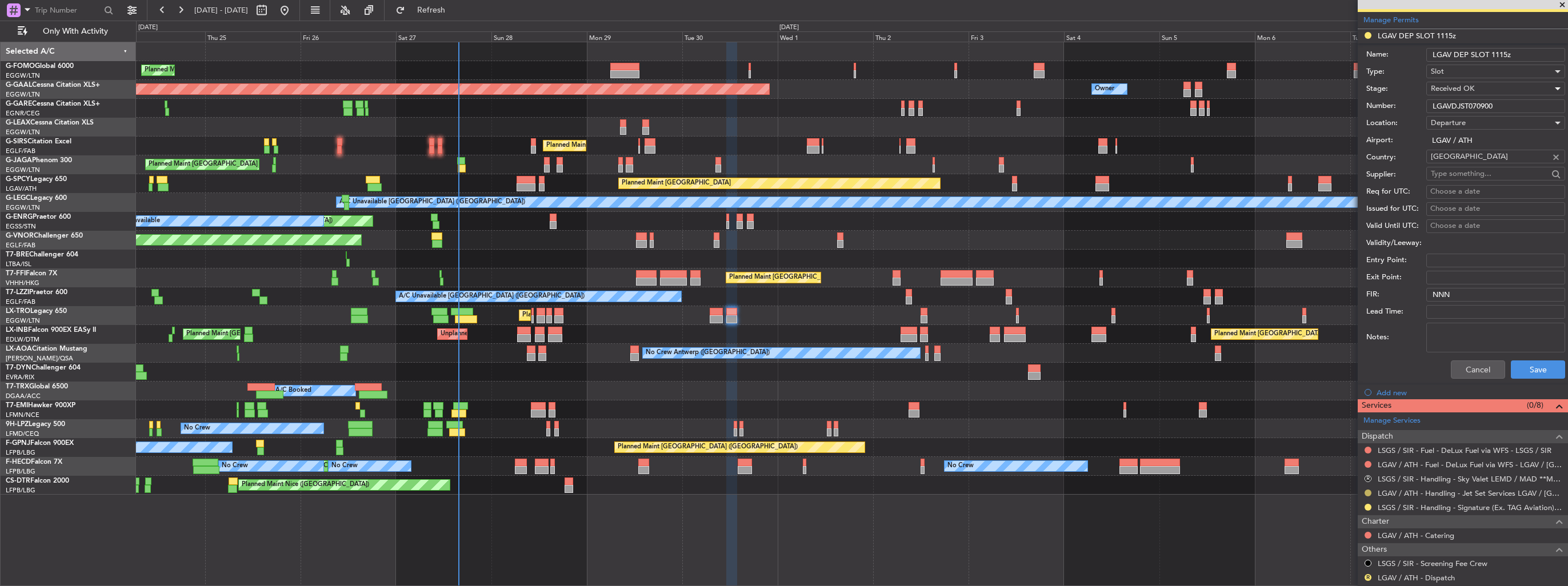
click at [1368, 493] on button at bounding box center [1368, 493] width 7 height 7
click at [1357, 474] on li "Confirmed" at bounding box center [1368, 475] width 132 height 17
click at [1522, 369] on button "Save" at bounding box center [1538, 369] width 54 height 18
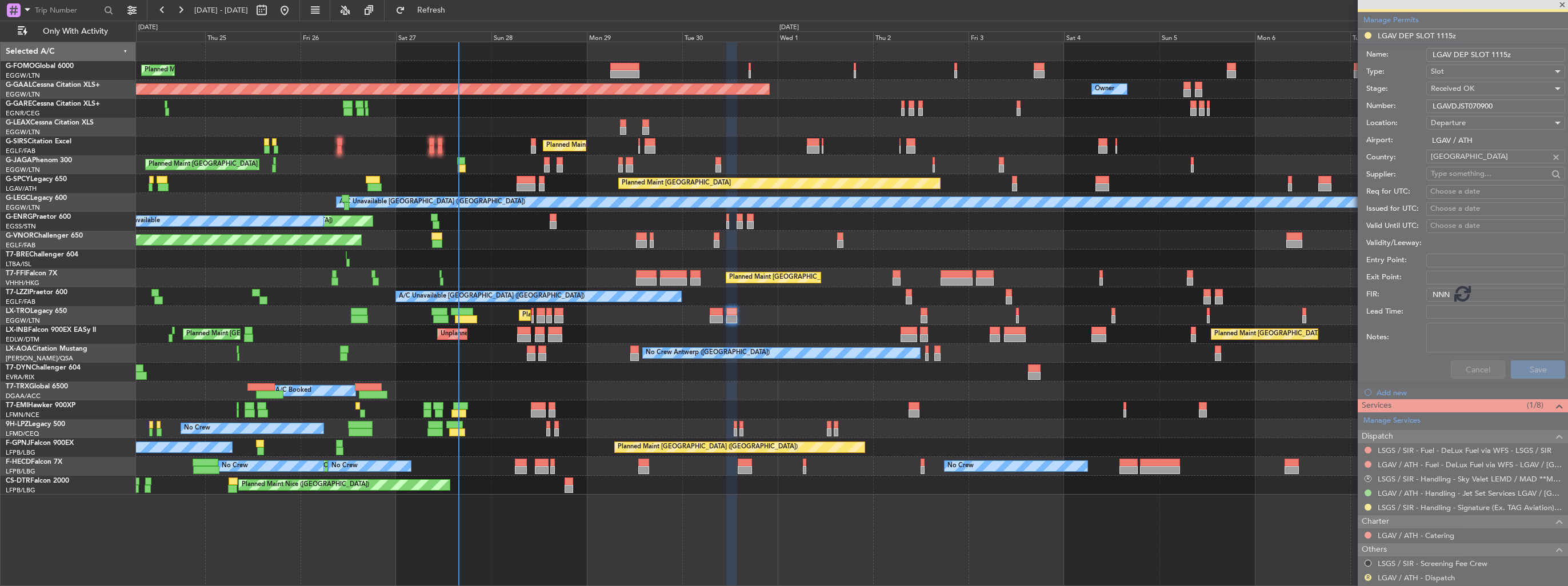
scroll to position [60, 0]
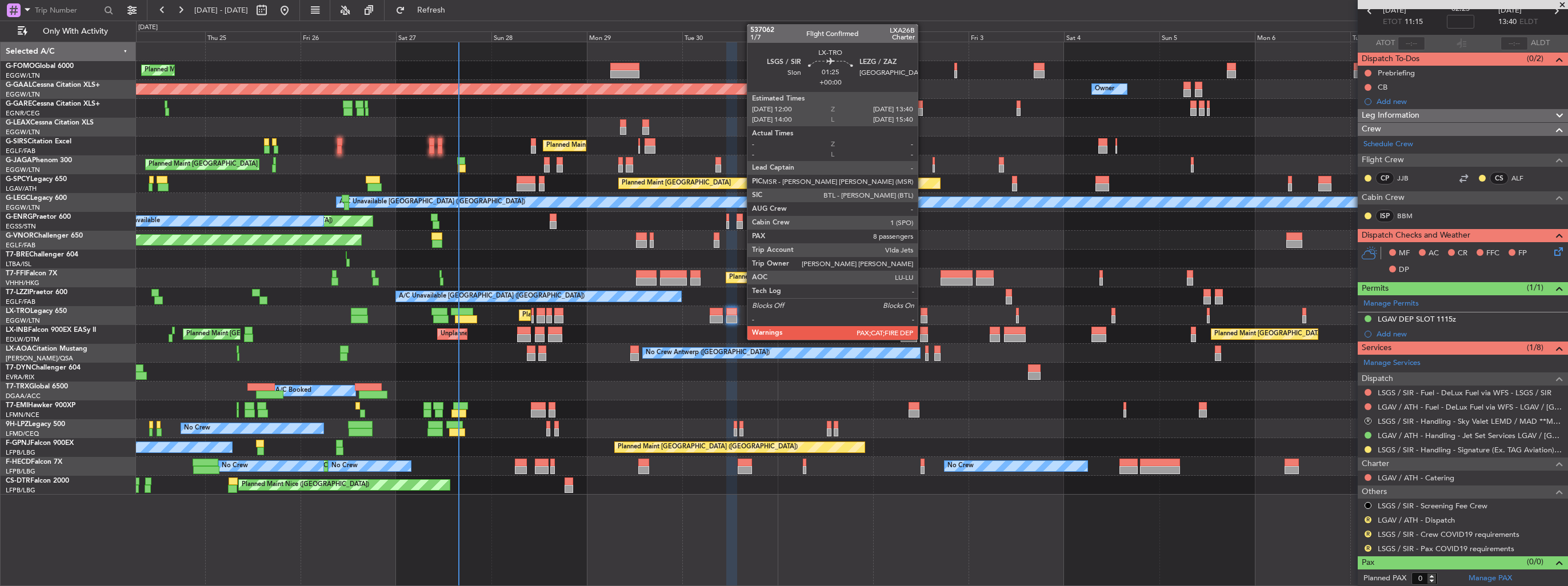
click at [923, 314] on div at bounding box center [923, 312] width 7 height 8
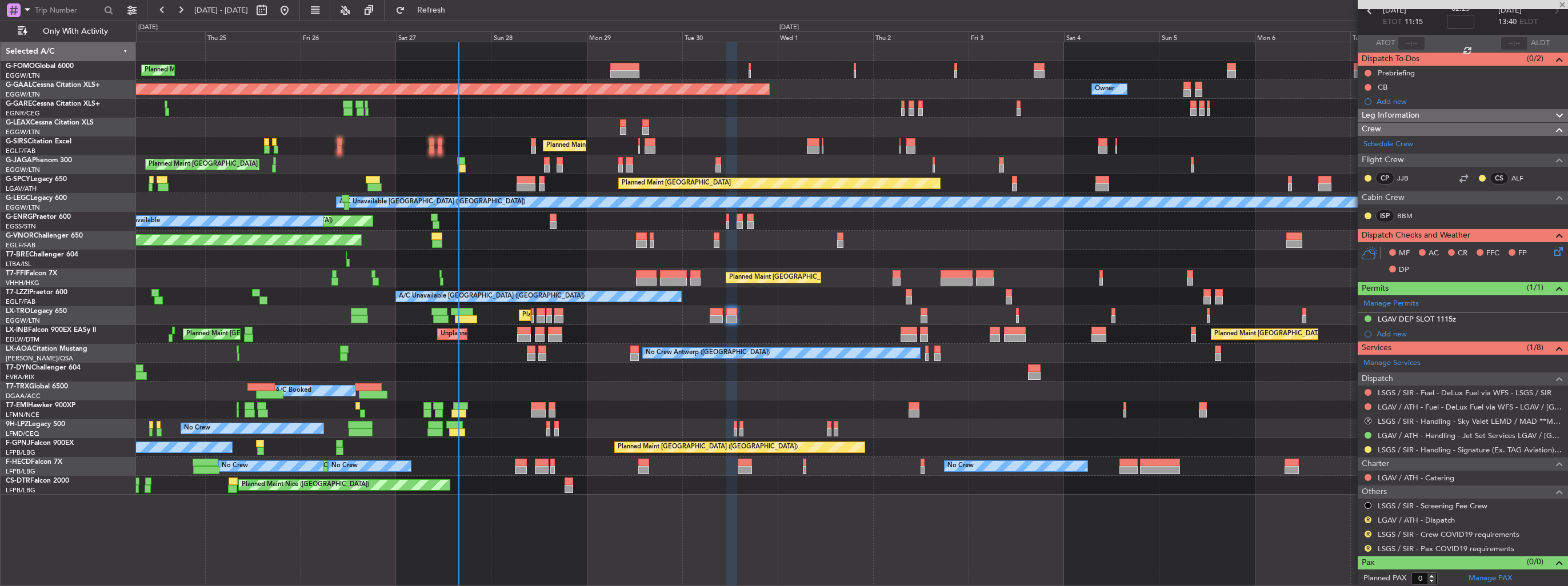
type input "8"
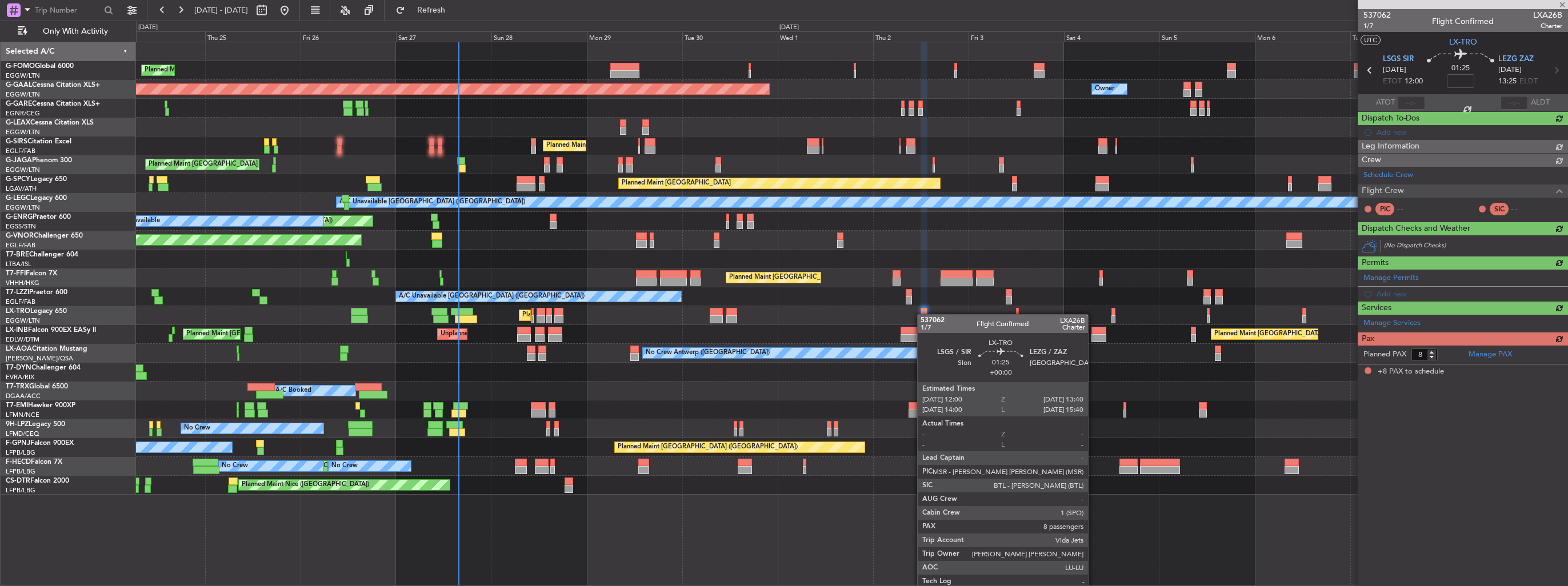
scroll to position [0, 0]
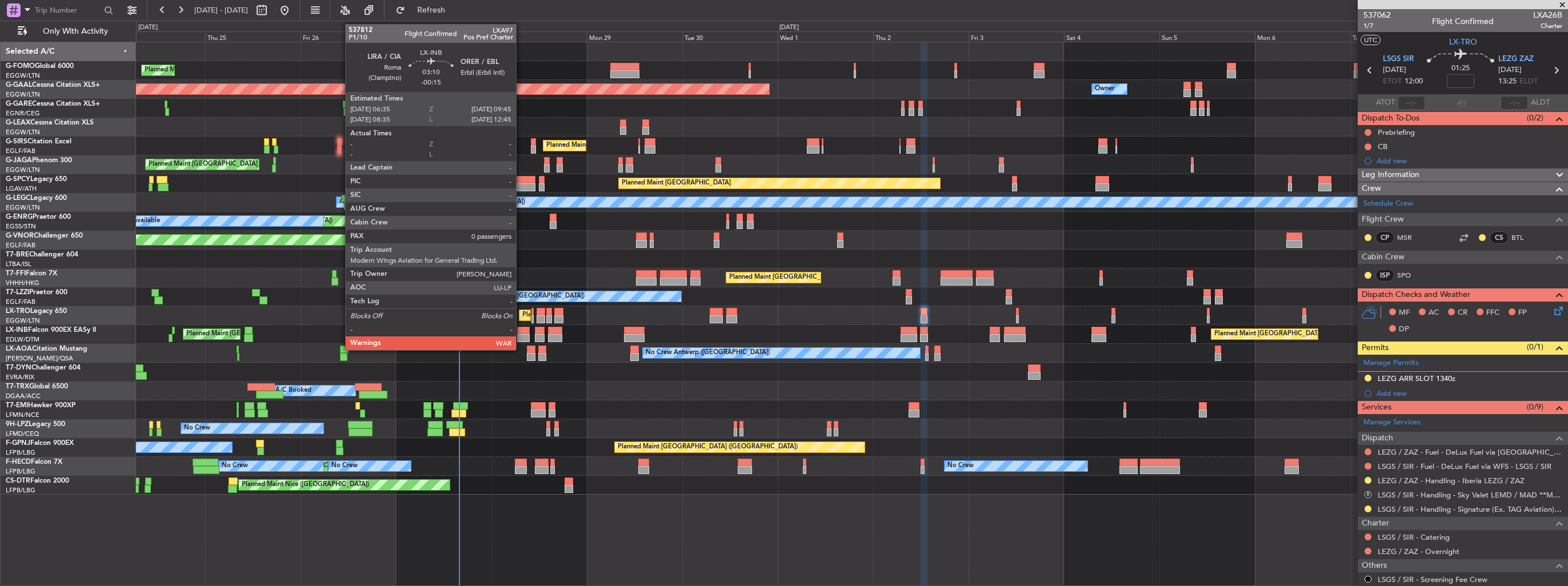
click at [522, 336] on div at bounding box center [524, 338] width 13 height 8
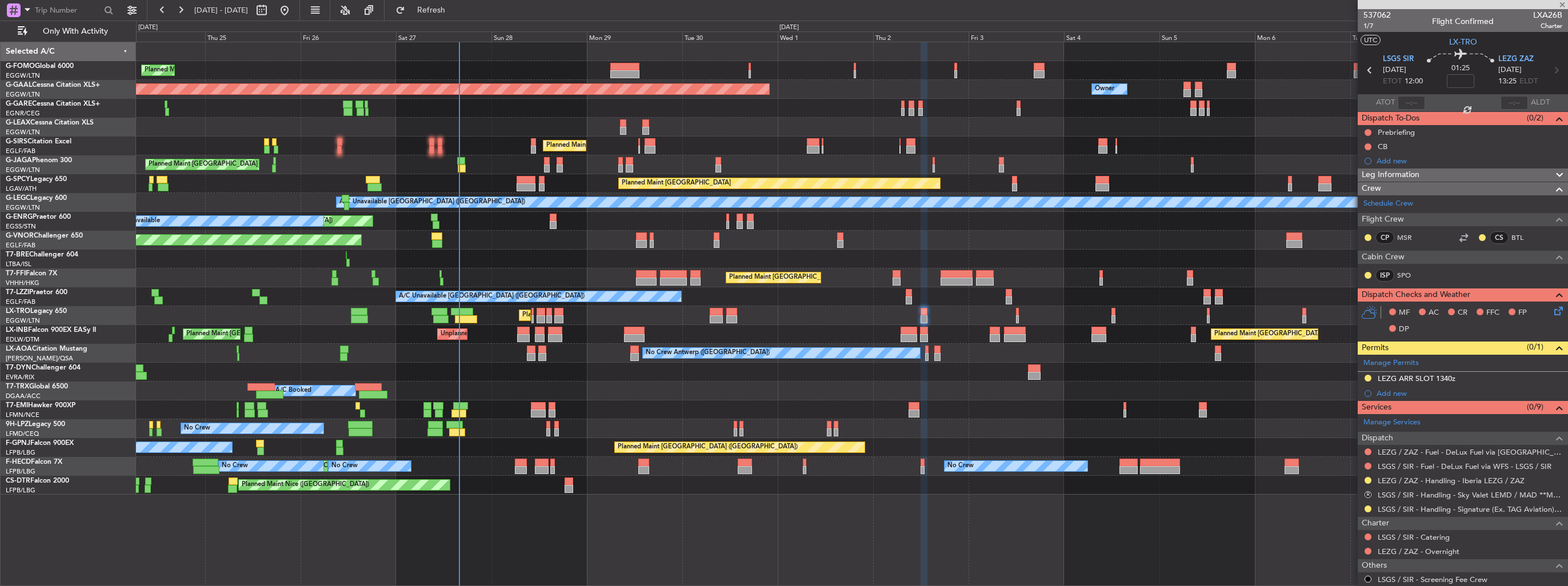
type input "-00:15"
type input "0"
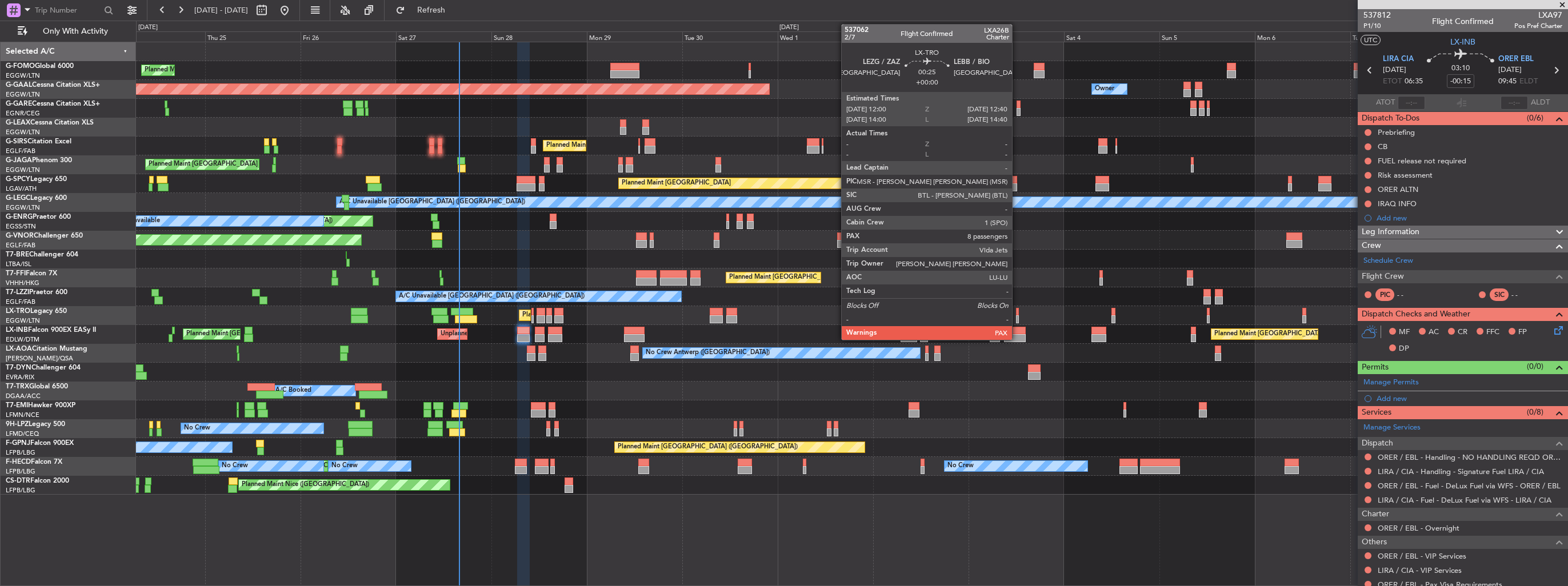
click at [1017, 314] on div at bounding box center [1017, 312] width 3 height 8
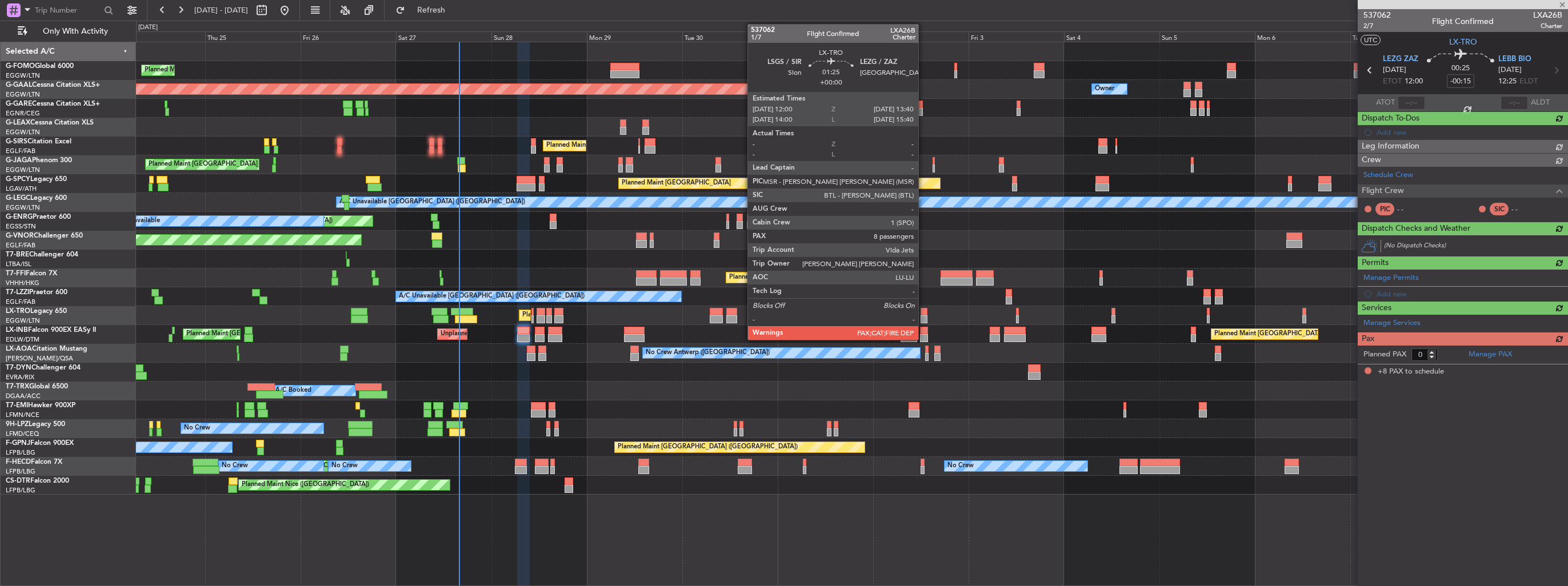
type input "8"
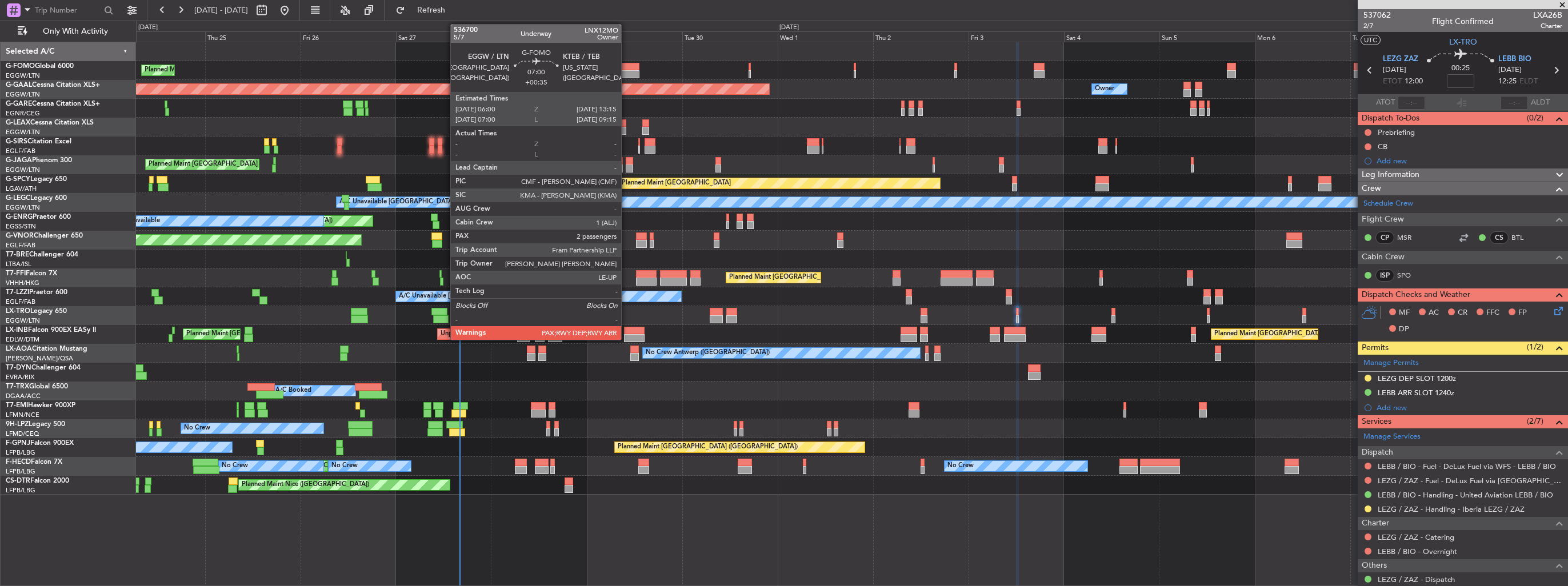
click at [629, 69] on div at bounding box center [625, 66] width 29 height 8
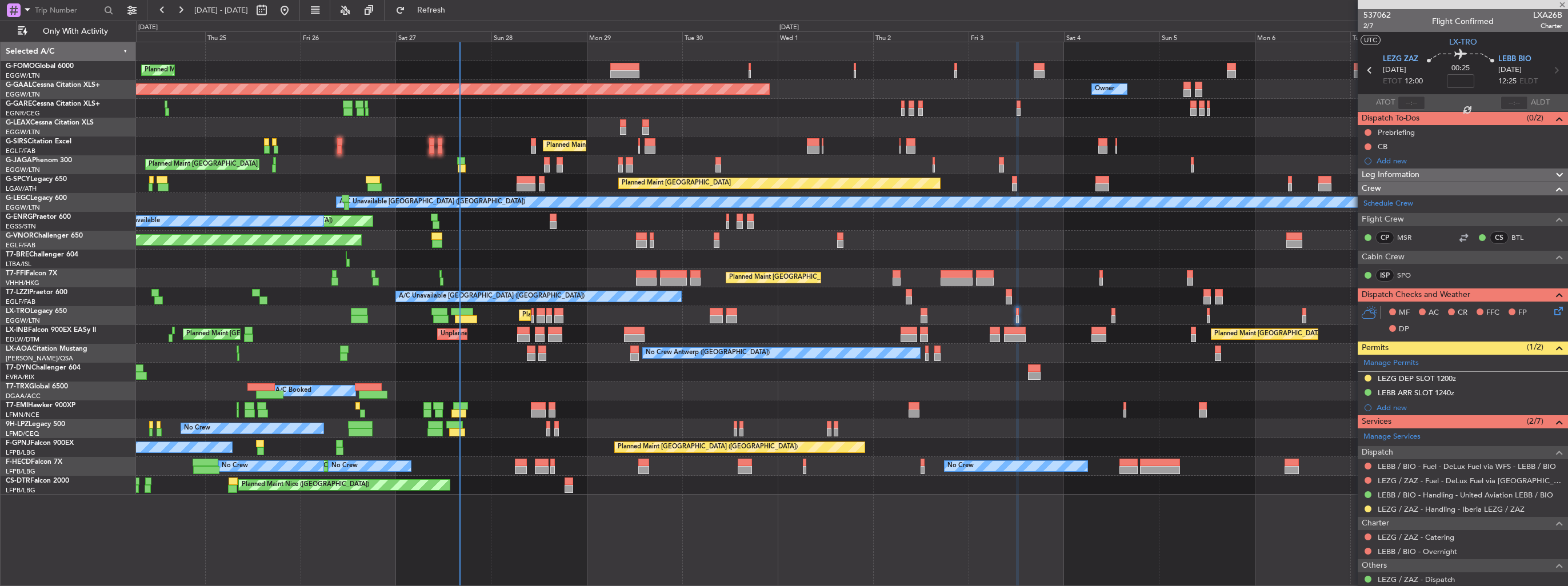
type input "+00:35"
type input "2"
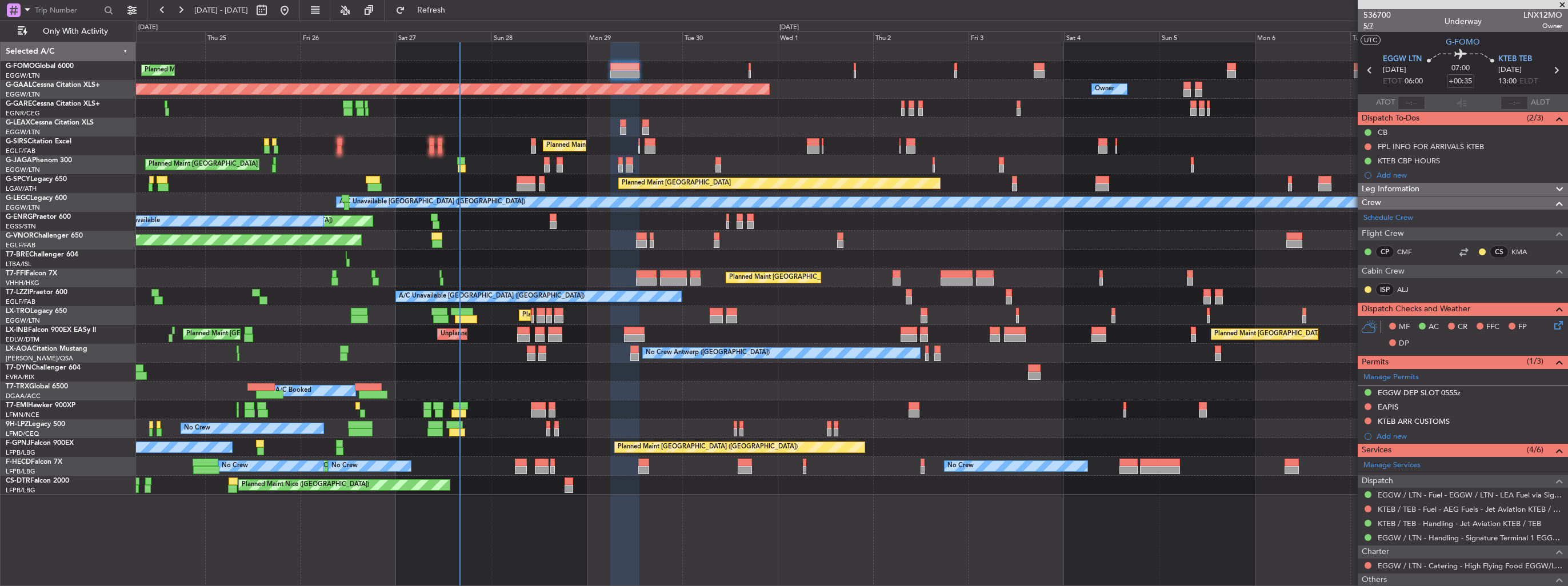
click at [1365, 27] on span "5/7" at bounding box center [1377, 26] width 27 height 10
click at [1552, 324] on icon at bounding box center [1556, 323] width 9 height 9
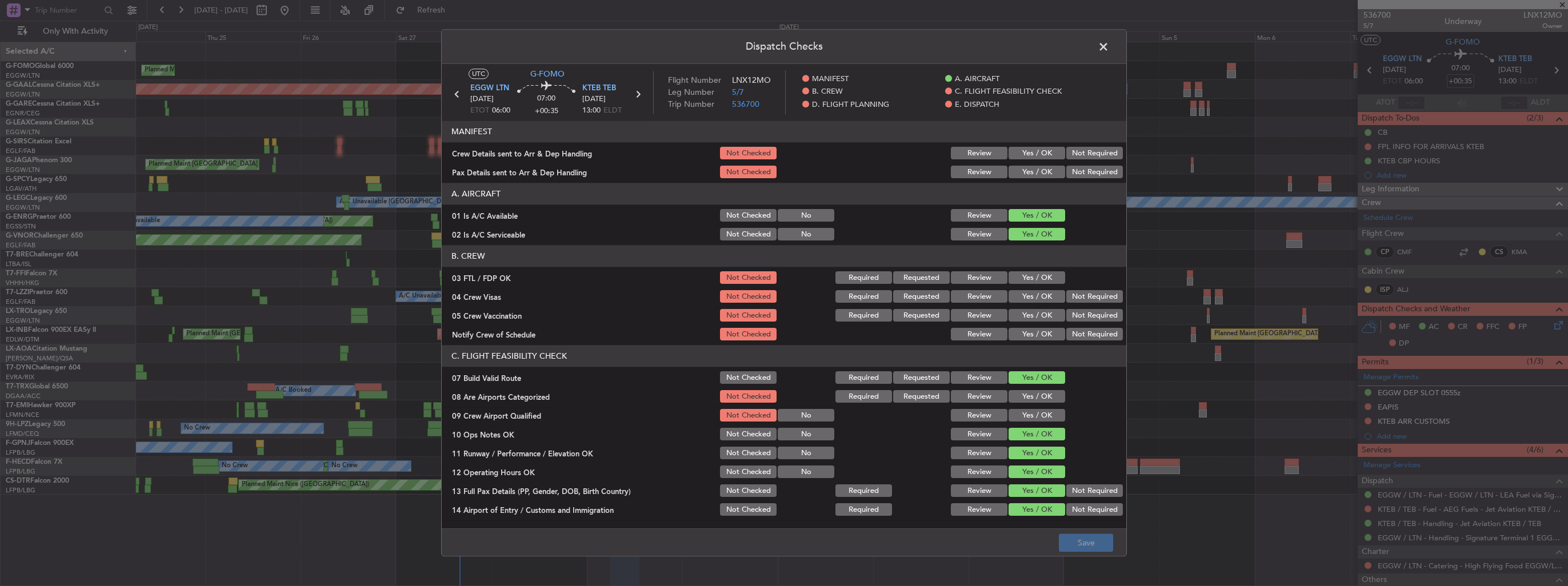
click at [1033, 153] on button "Yes / OK" at bounding box center [1037, 153] width 57 height 13
click at [1029, 166] on button "Yes / OK" at bounding box center [1037, 172] width 57 height 13
drag, startPoint x: 1029, startPoint y: 400, endPoint x: 1029, endPoint y: 428, distance: 28.0
click at [1029, 400] on button "Yes / OK" at bounding box center [1037, 397] width 57 height 13
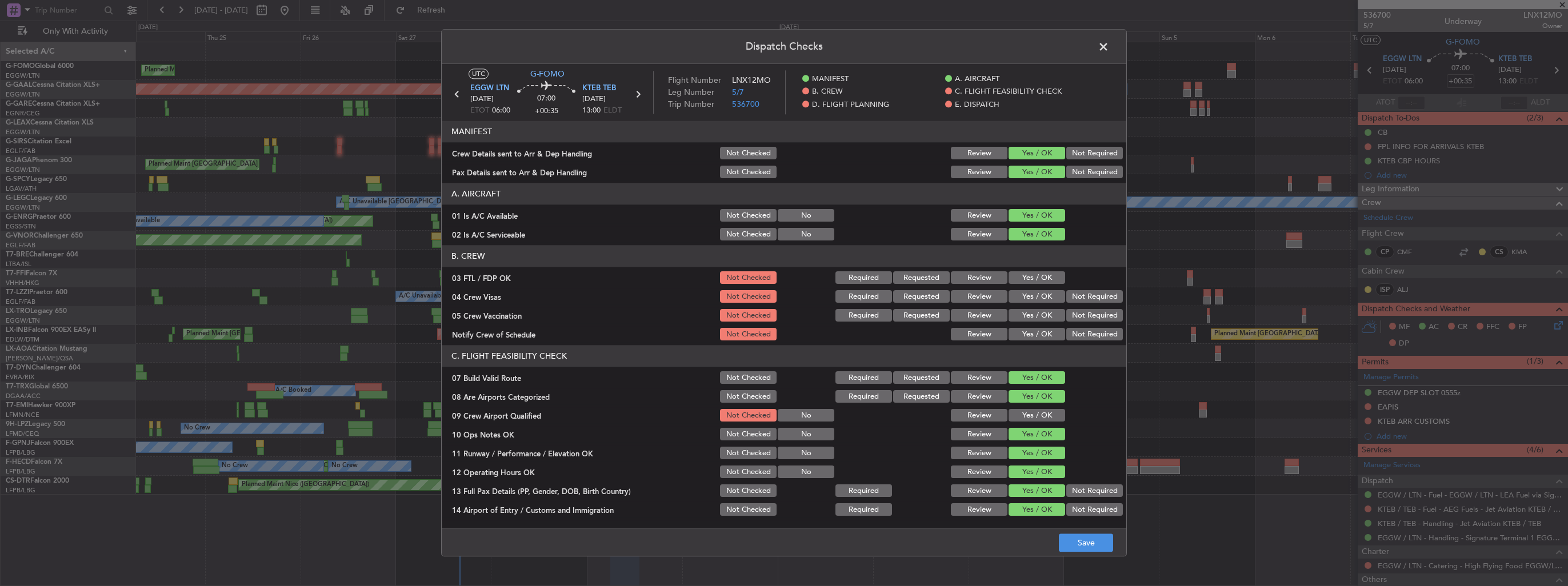
click at [1031, 417] on button "Yes / OK" at bounding box center [1037, 416] width 57 height 13
click at [1077, 545] on button "Save" at bounding box center [1086, 543] width 54 height 18
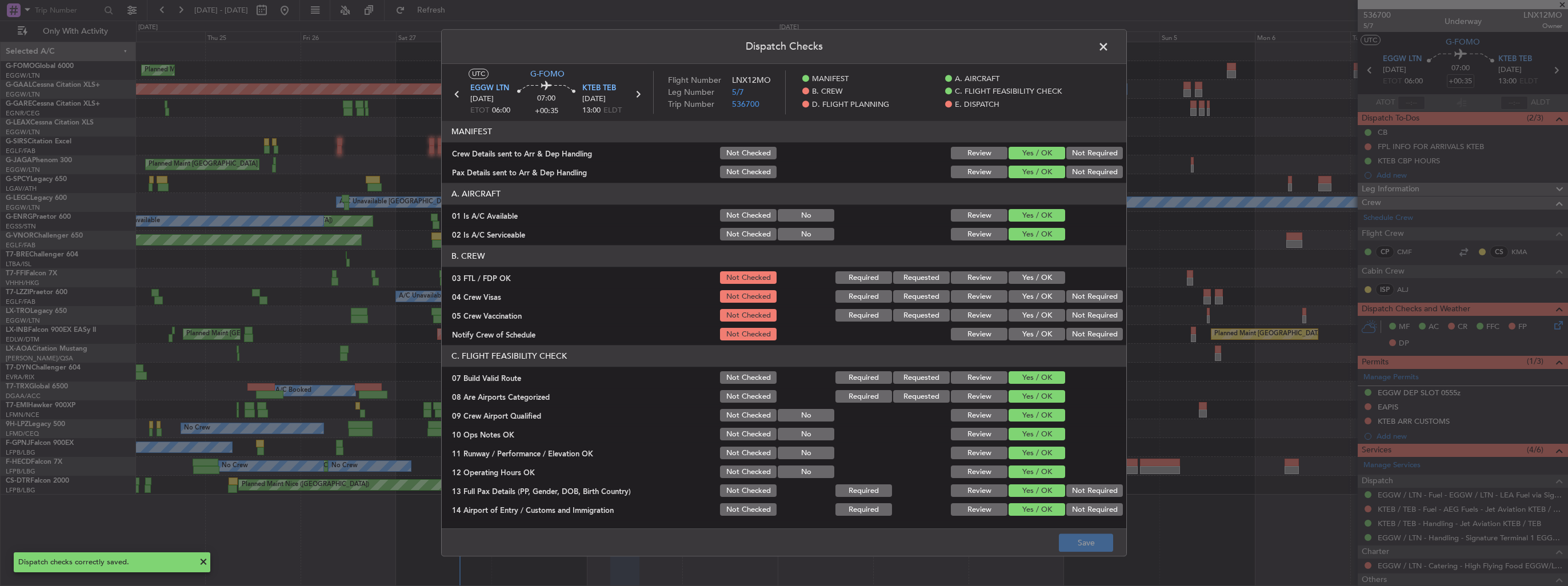
click at [1109, 47] on span at bounding box center [1109, 50] width 0 height 23
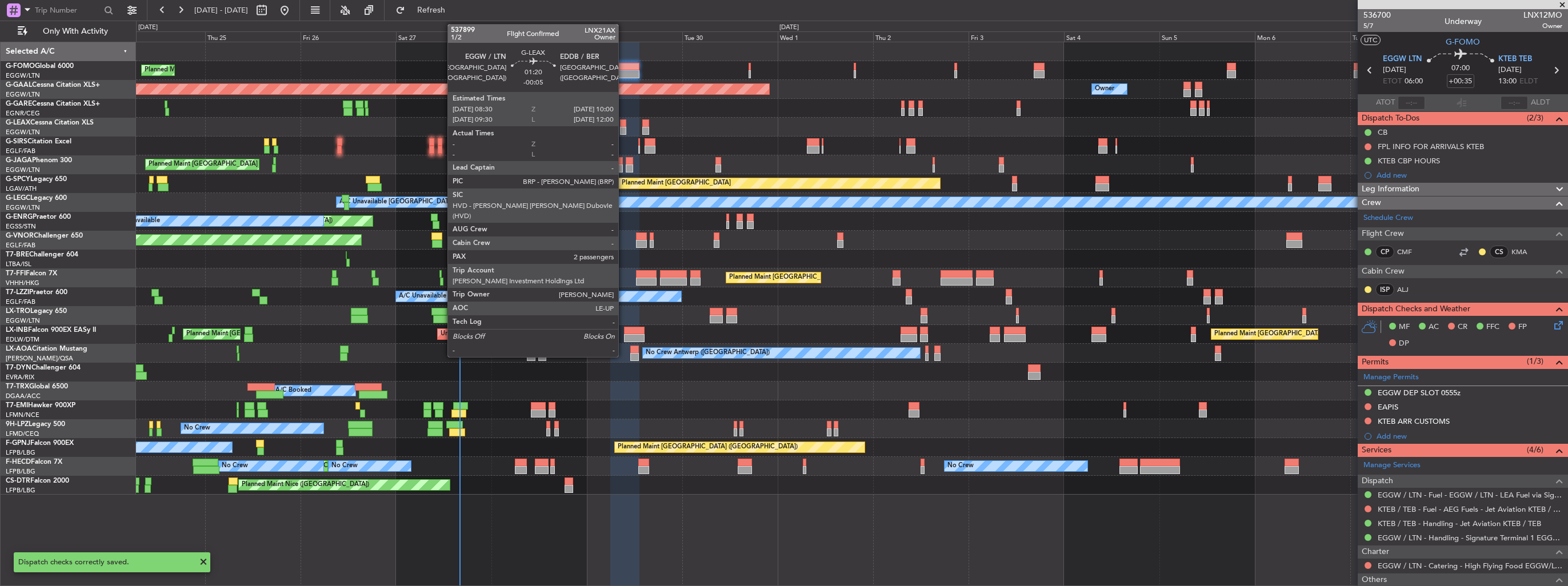
click at [623, 124] on div at bounding box center [623, 123] width 6 height 8
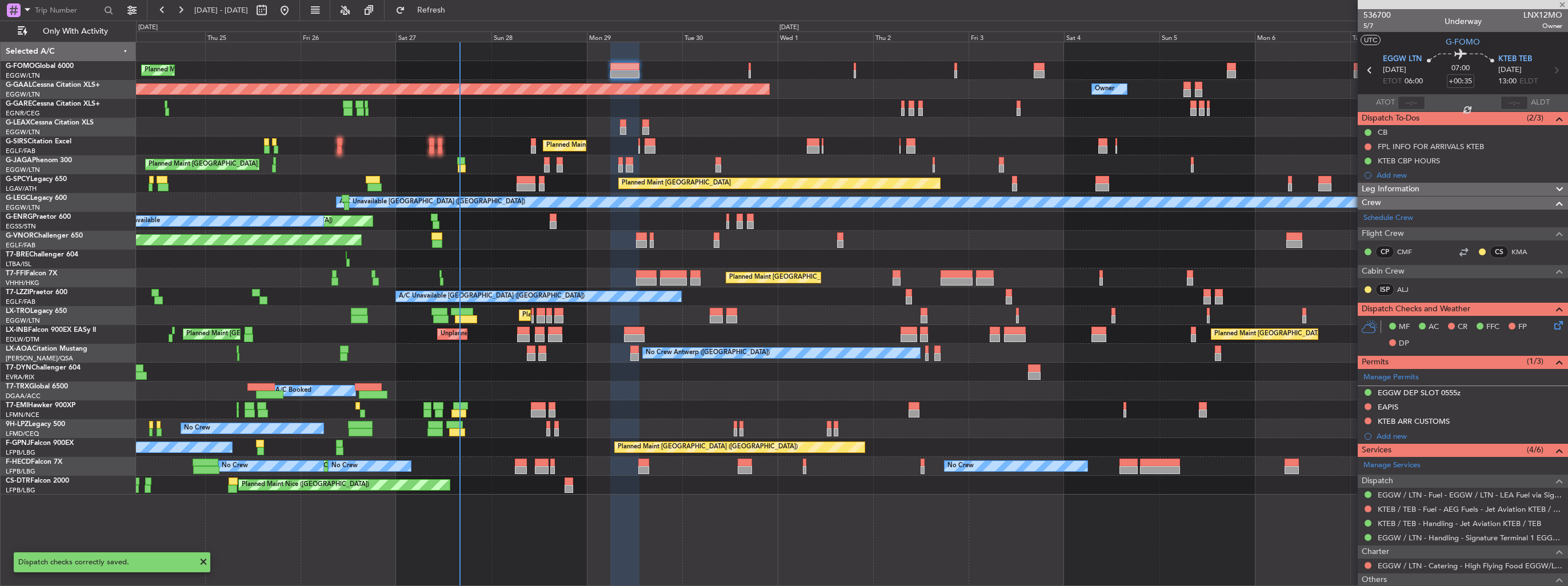
type input "-00:05"
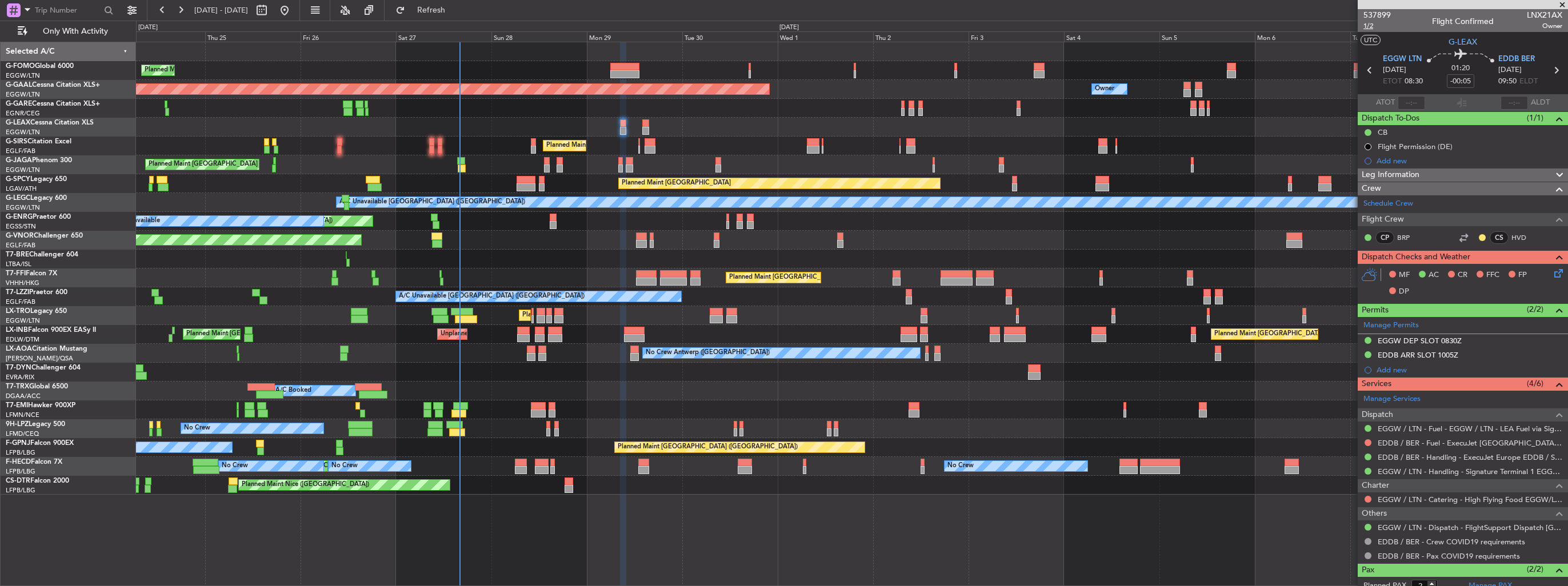
click at [1369, 26] on span "1/2" at bounding box center [1377, 26] width 27 height 10
click at [1552, 273] on icon at bounding box center [1556, 271] width 9 height 9
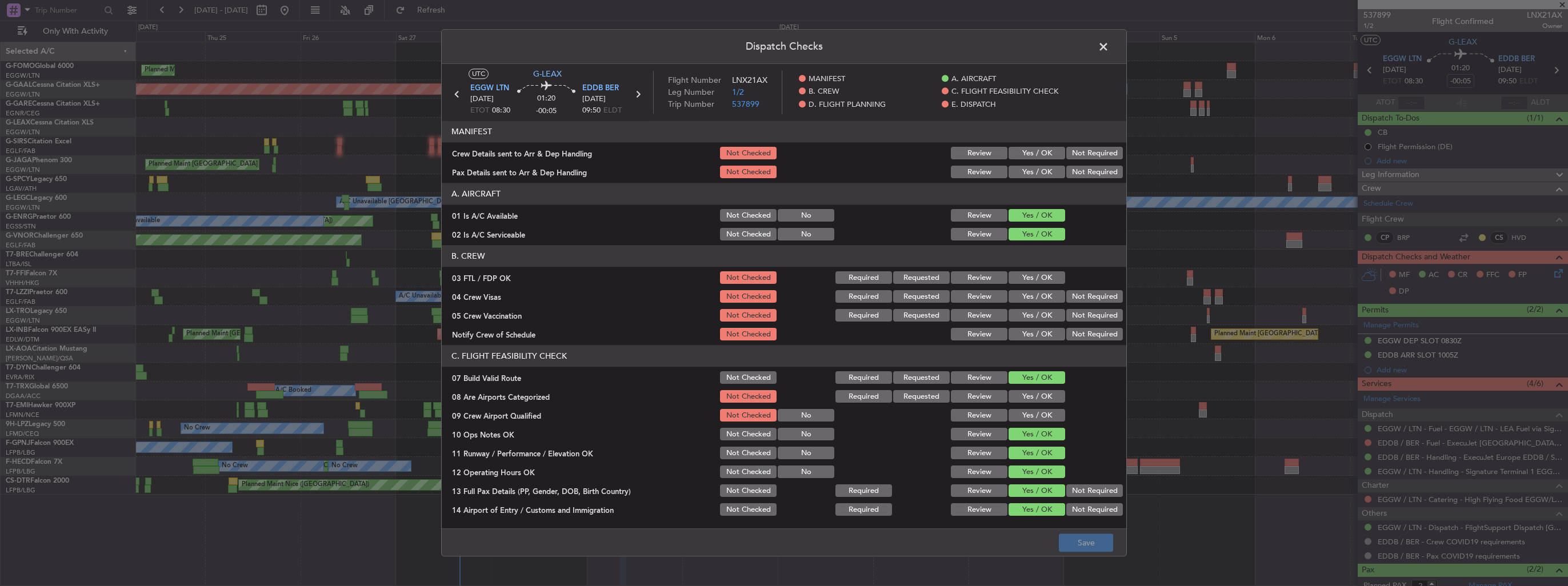
click at [1037, 153] on button "Yes / OK" at bounding box center [1037, 153] width 57 height 13
click at [1032, 167] on button "Yes / OK" at bounding box center [1037, 172] width 57 height 13
click at [1033, 396] on button "Yes / OK" at bounding box center [1037, 397] width 57 height 13
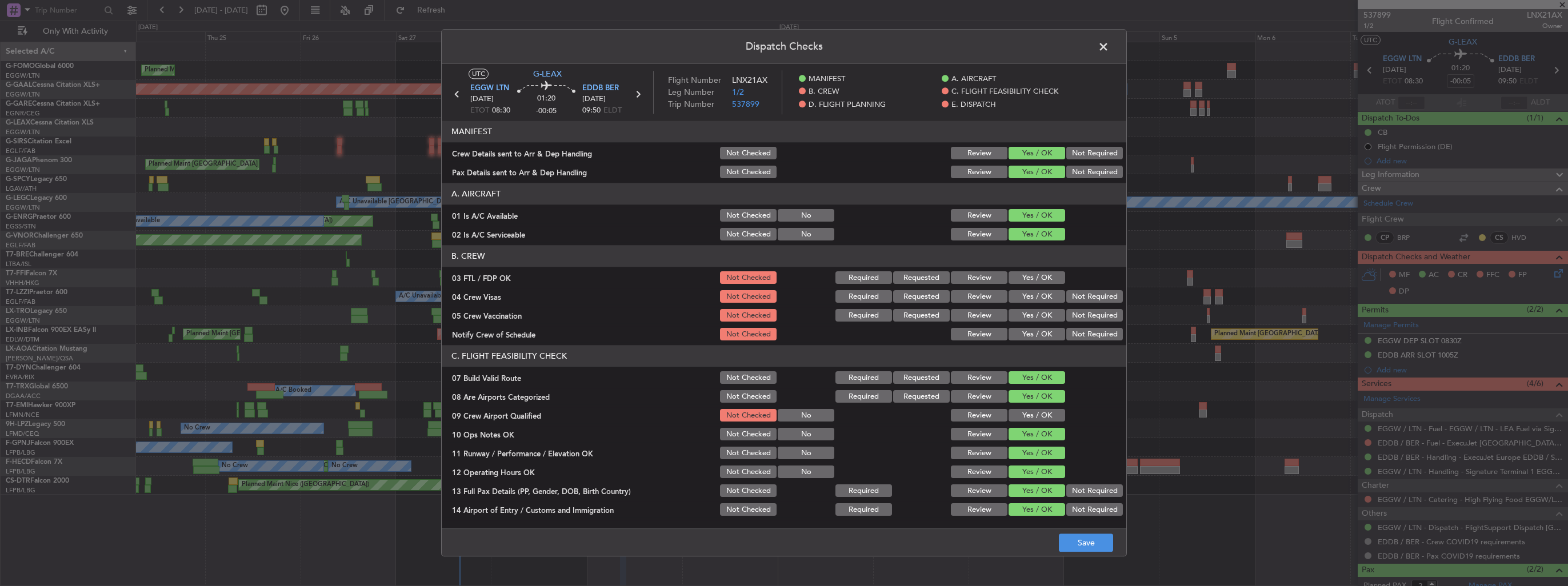
click at [1033, 410] on button "Yes / OK" at bounding box center [1037, 416] width 57 height 13
click at [1093, 549] on button "Save" at bounding box center [1086, 543] width 54 height 18
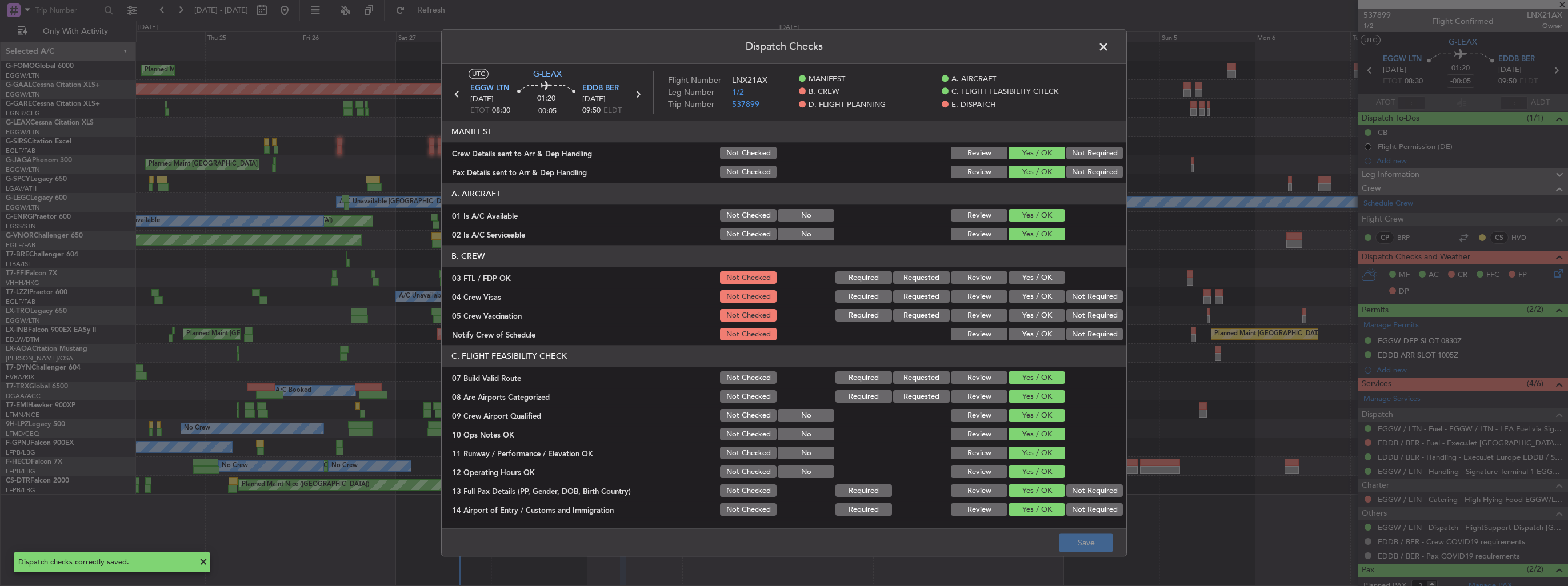
click at [1109, 51] on span at bounding box center [1109, 50] width 0 height 23
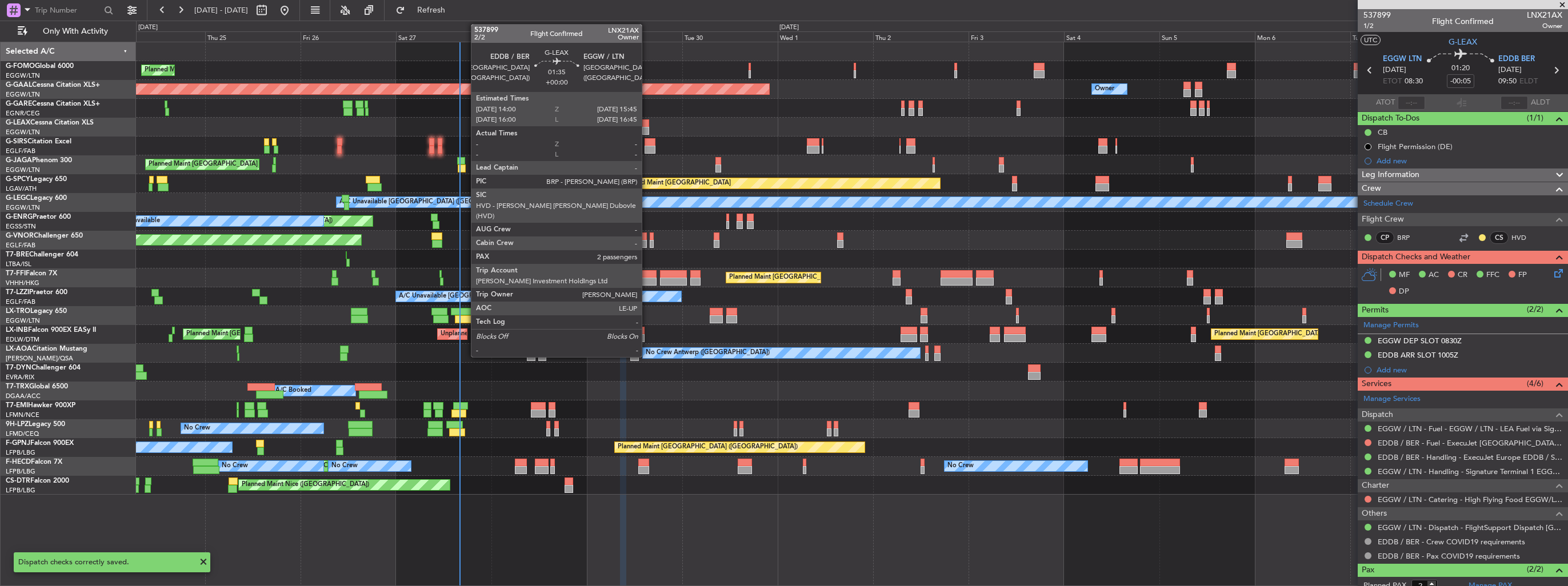
click at [647, 129] on div at bounding box center [646, 130] width 7 height 8
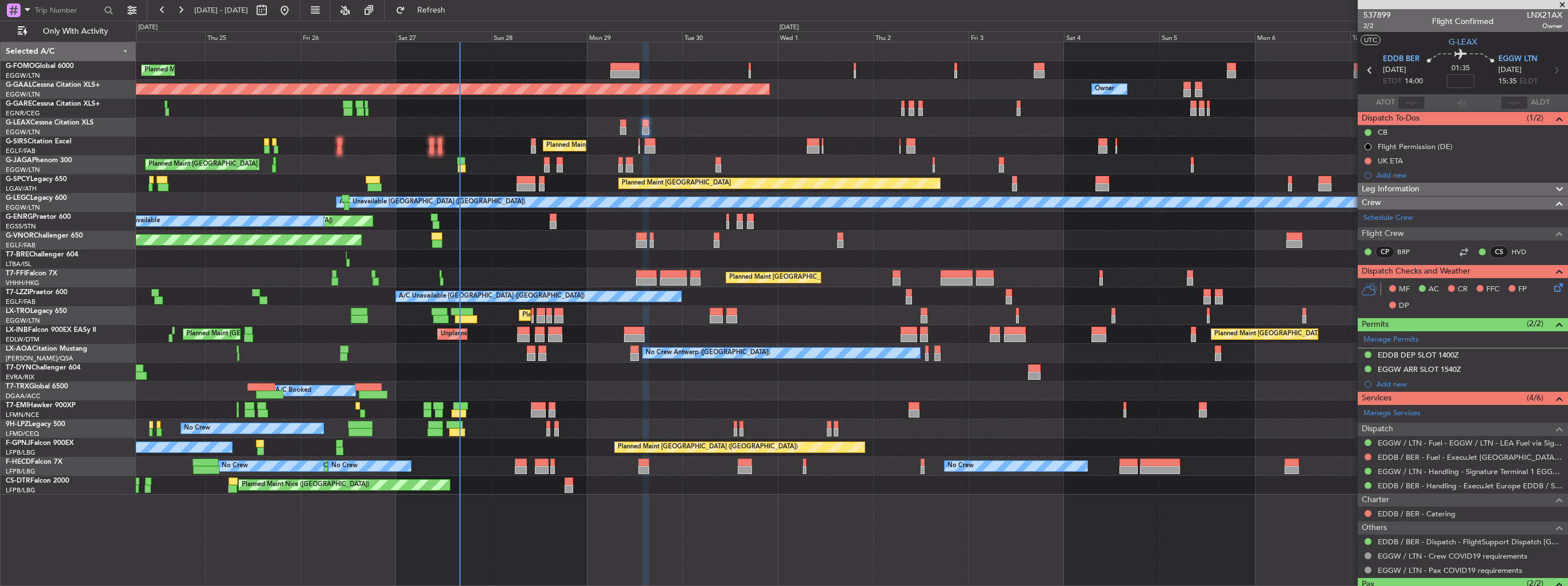
click at [1552, 288] on icon at bounding box center [1556, 285] width 9 height 9
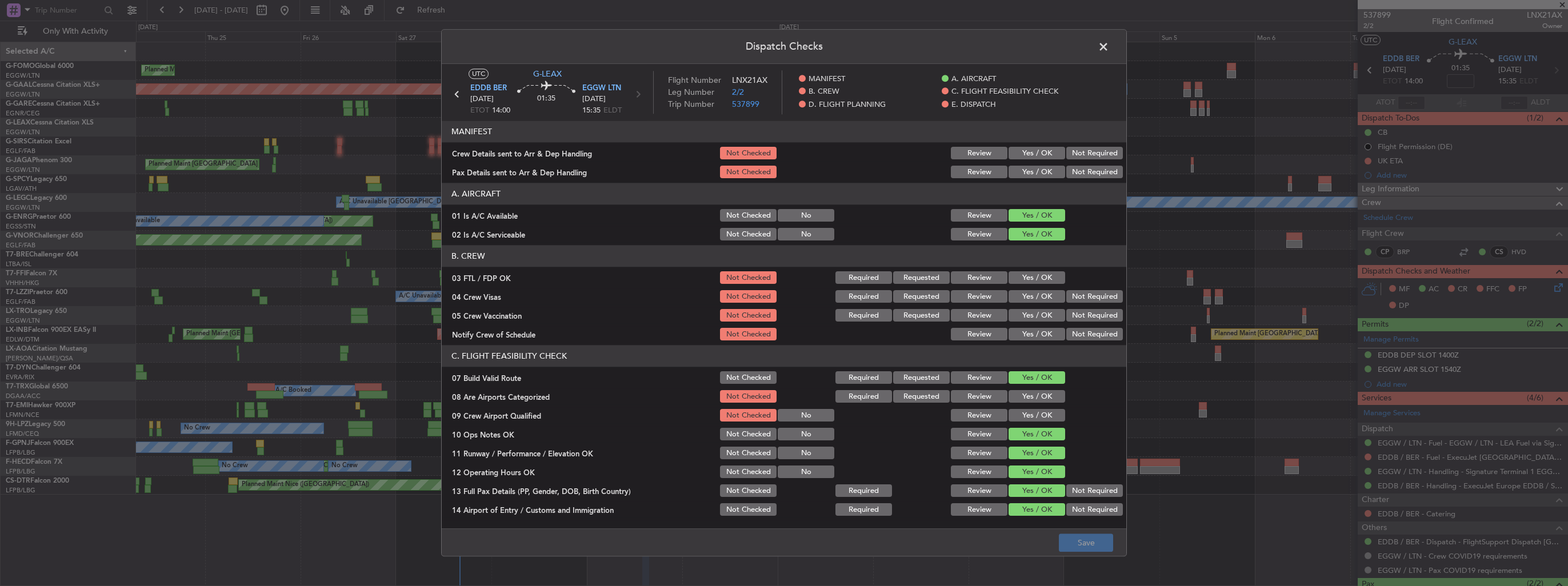
click at [1034, 153] on button "Yes / OK" at bounding box center [1037, 153] width 57 height 13
click at [1034, 170] on button "Yes / OK" at bounding box center [1037, 172] width 57 height 13
click at [1022, 389] on div "Yes / OK" at bounding box center [1035, 397] width 58 height 16
click at [1025, 399] on button "Yes / OK" at bounding box center [1037, 397] width 57 height 13
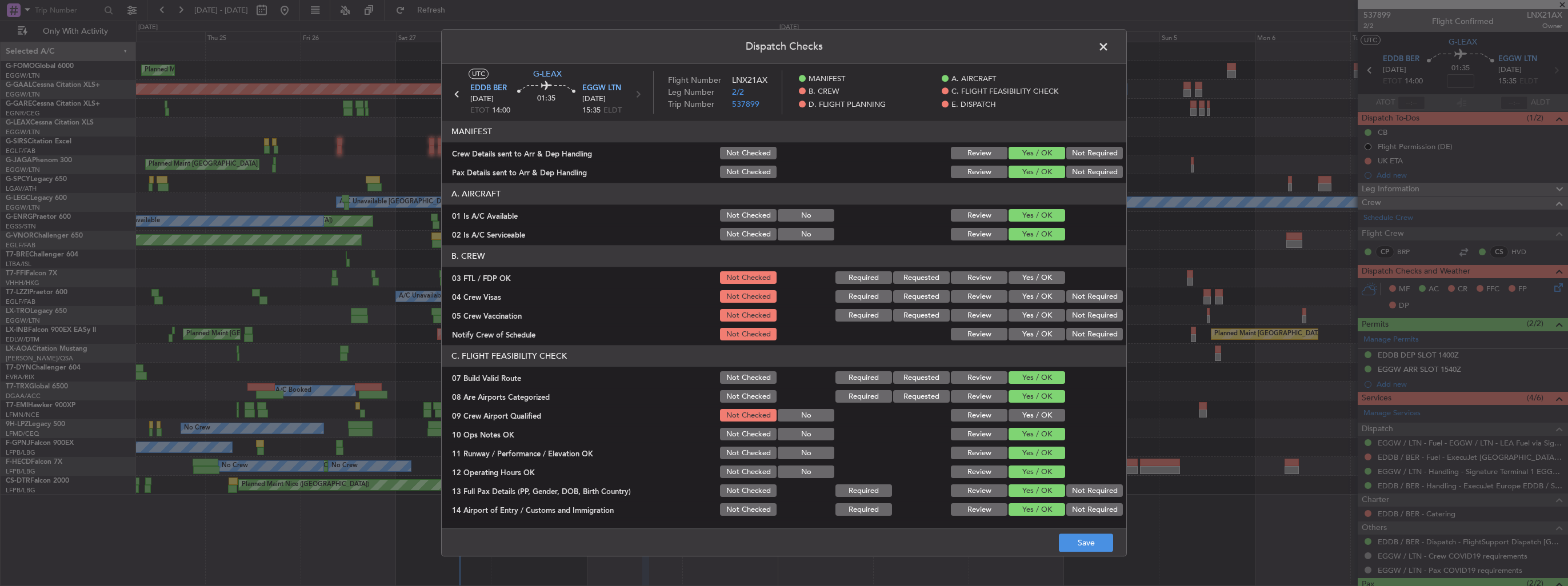
click at [1037, 422] on section "C. FLIGHT FEASIBILITY CHECK 07 Build Valid Route Not Checked Required Requested…" at bounding box center [784, 498] width 685 height 304
drag, startPoint x: 1037, startPoint y: 422, endPoint x: 1041, endPoint y: 408, distance: 14.6
click at [1041, 408] on div "Yes / OK" at bounding box center [1035, 416] width 58 height 16
click at [1038, 415] on button "Yes / OK" at bounding box center [1037, 416] width 57 height 13
click at [1093, 543] on button "Save" at bounding box center [1086, 543] width 54 height 18
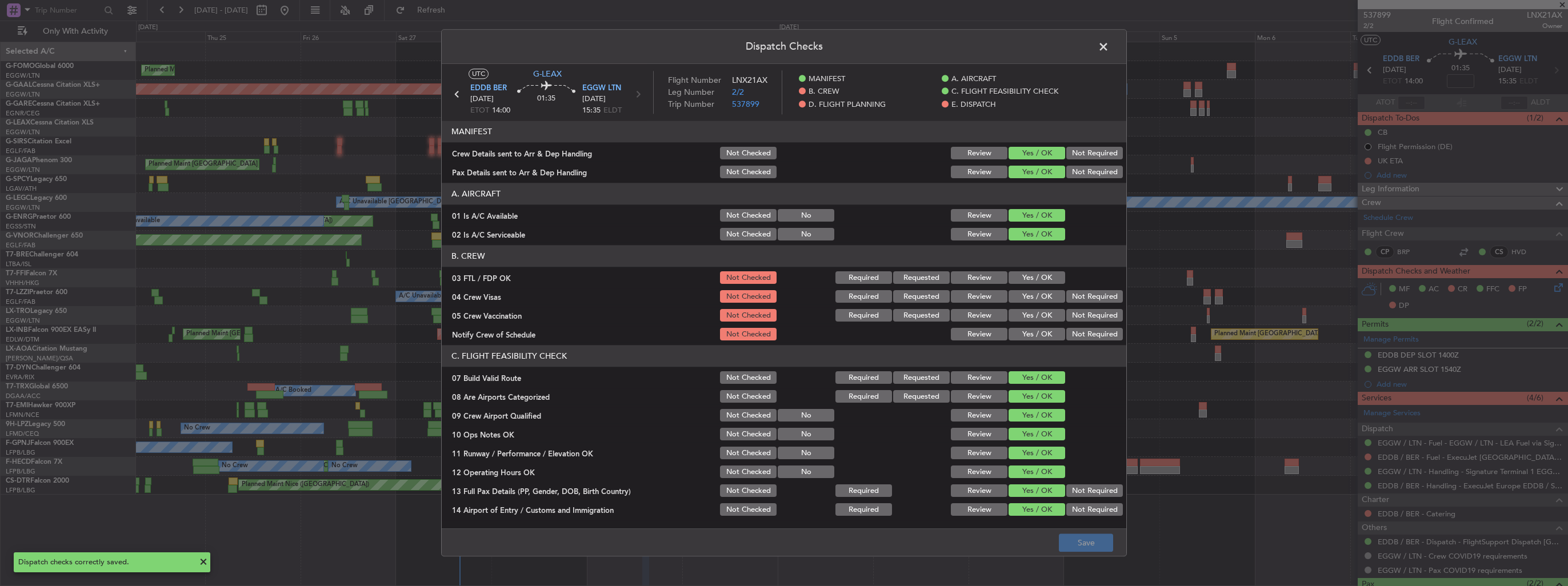
click at [1109, 44] on span at bounding box center [1109, 50] width 0 height 23
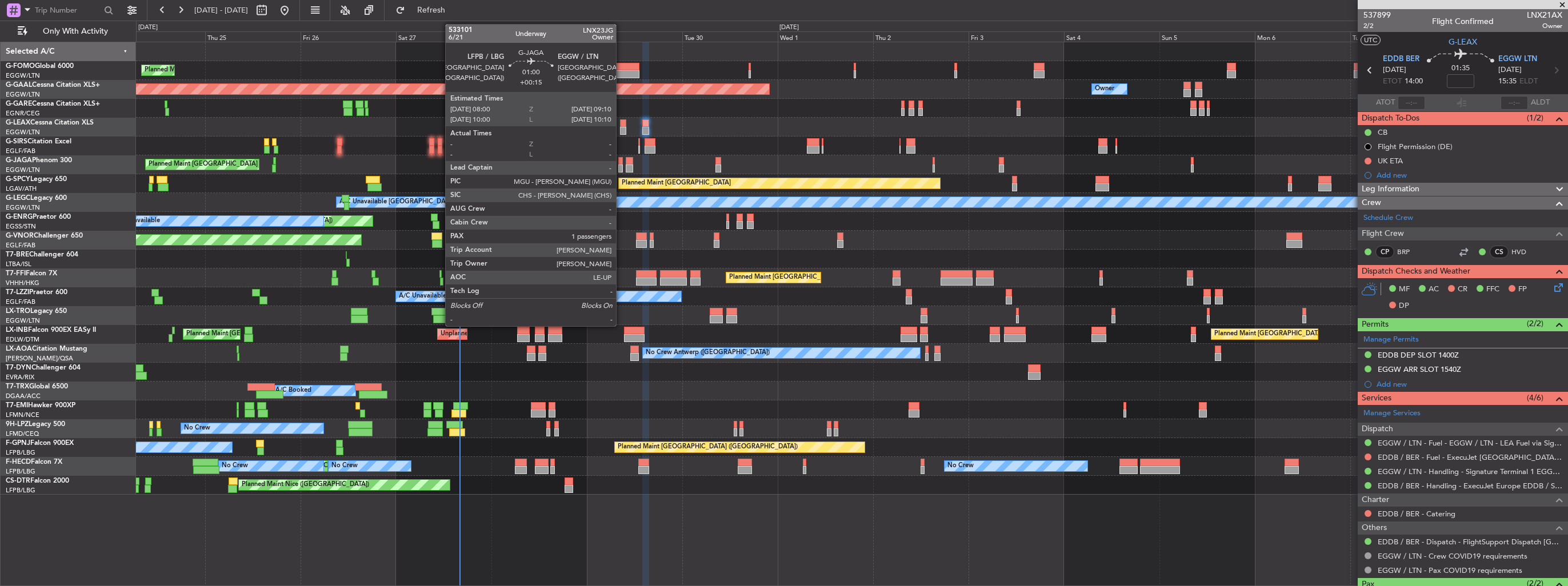
click at [621, 166] on div at bounding box center [621, 168] width 5 height 8
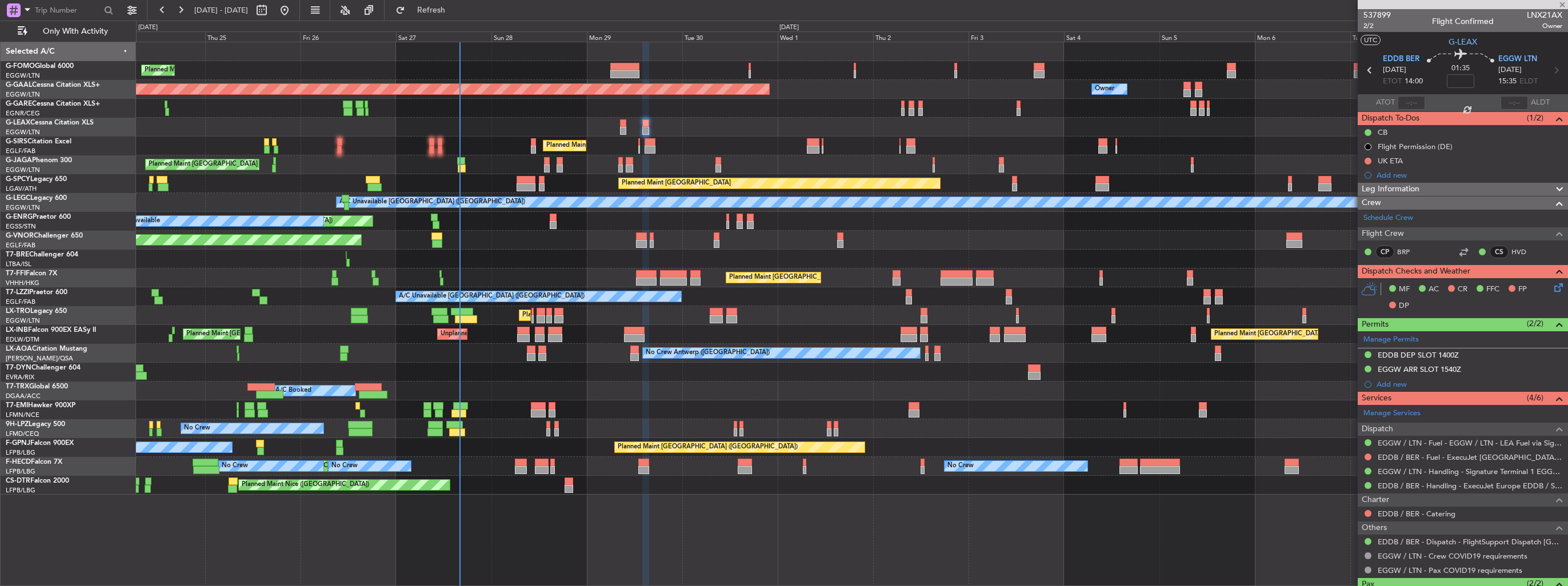
type input "+00:15"
type input "1"
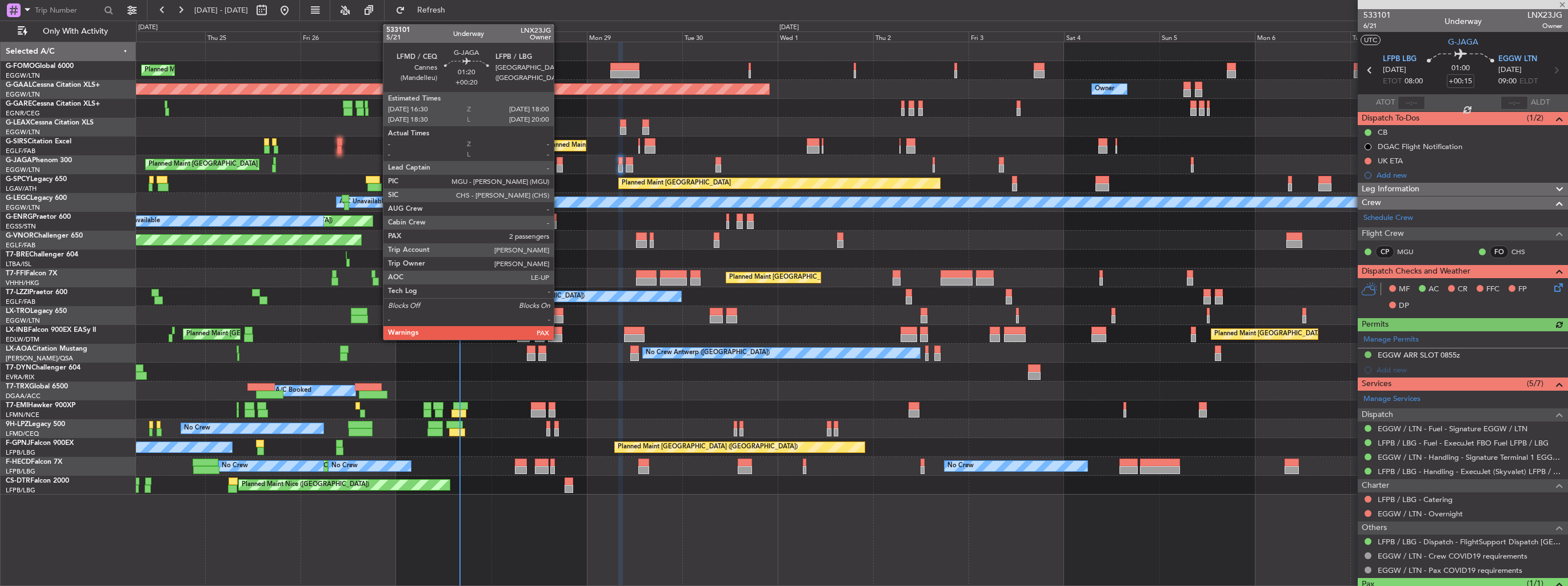
click at [559, 163] on div at bounding box center [559, 161] width 6 height 8
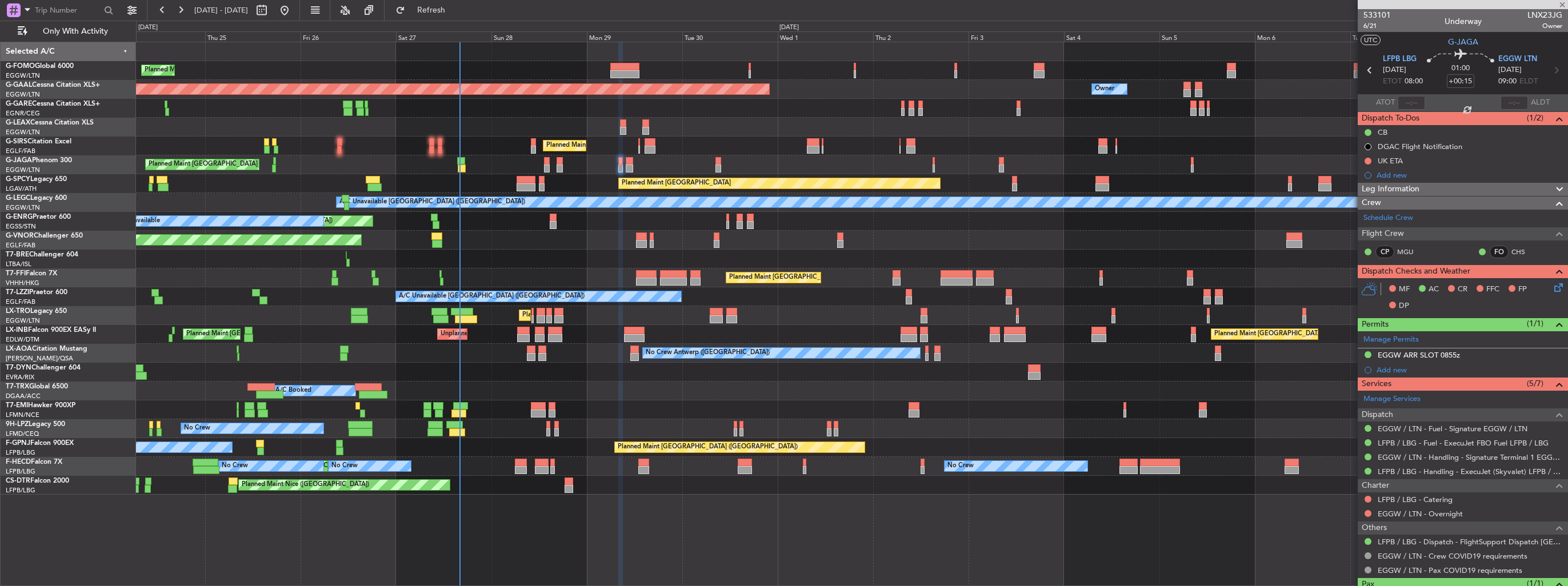
type input "+00:20"
type input "2"
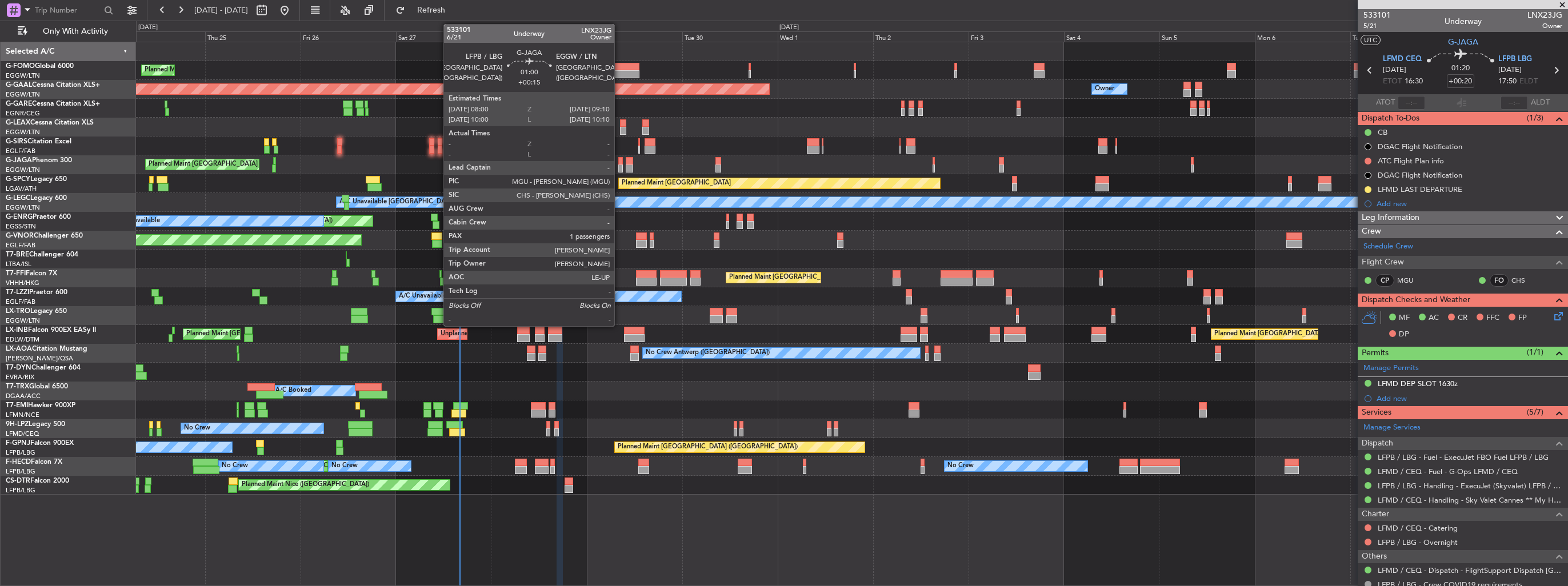
click at [620, 166] on div at bounding box center [621, 168] width 5 height 8
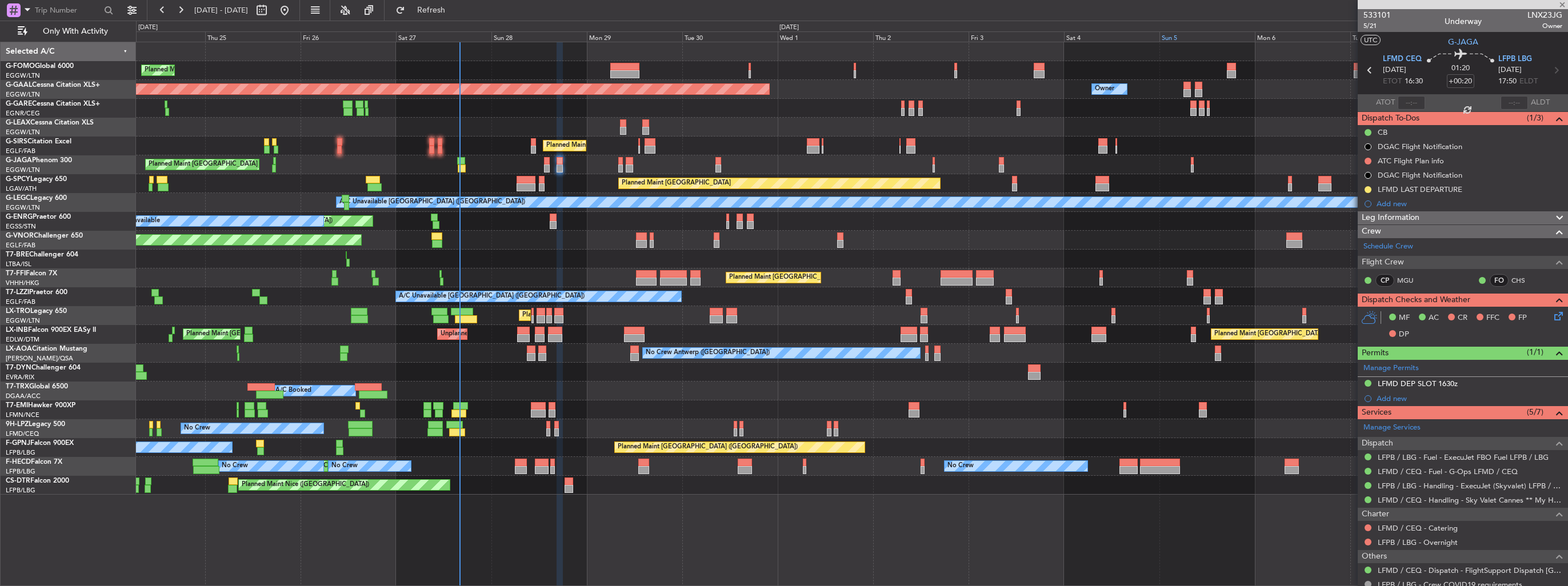
type input "+00:15"
type input "1"
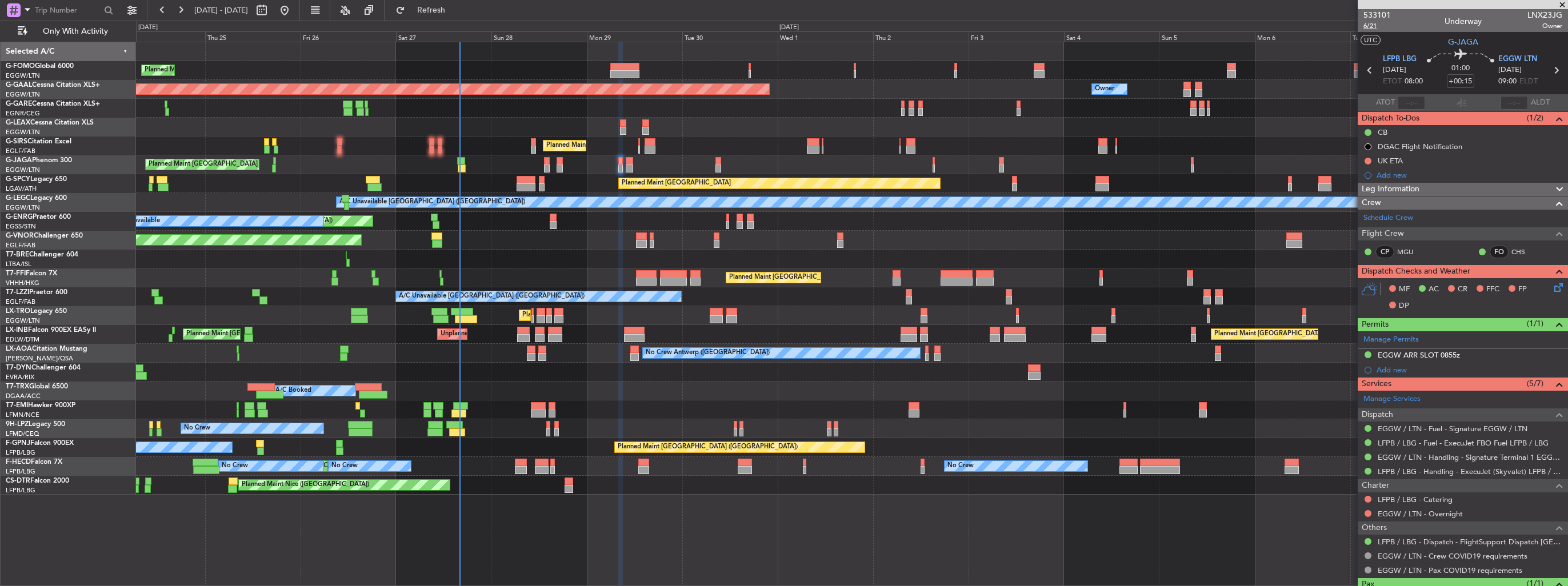
click at [1367, 26] on span "6/21" at bounding box center [1377, 26] width 27 height 10
click at [1552, 287] on icon at bounding box center [1556, 285] width 9 height 9
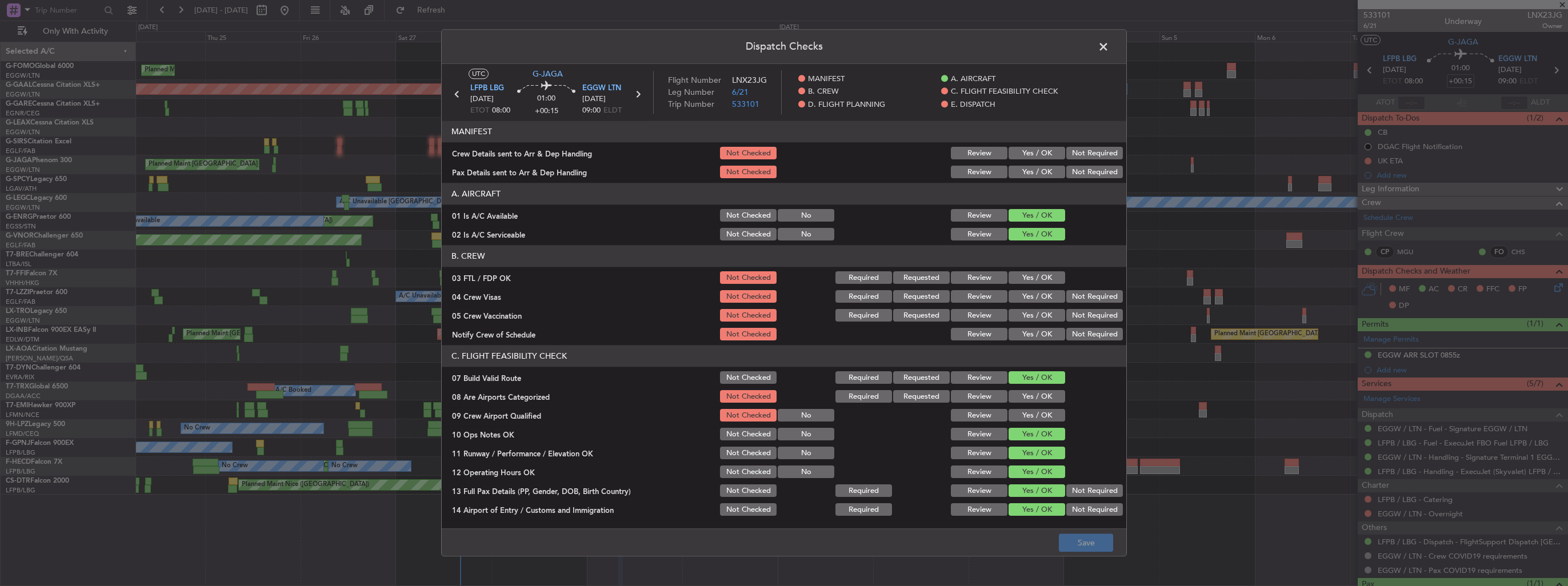
drag, startPoint x: 1034, startPoint y: 152, endPoint x: 1035, endPoint y: 162, distance: 10.0
click at [1034, 152] on button "Yes / OK" at bounding box center [1037, 153] width 57 height 13
click at [1037, 170] on button "Yes / OK" at bounding box center [1037, 172] width 57 height 13
click at [1031, 392] on button "Yes / OK" at bounding box center [1037, 397] width 57 height 13
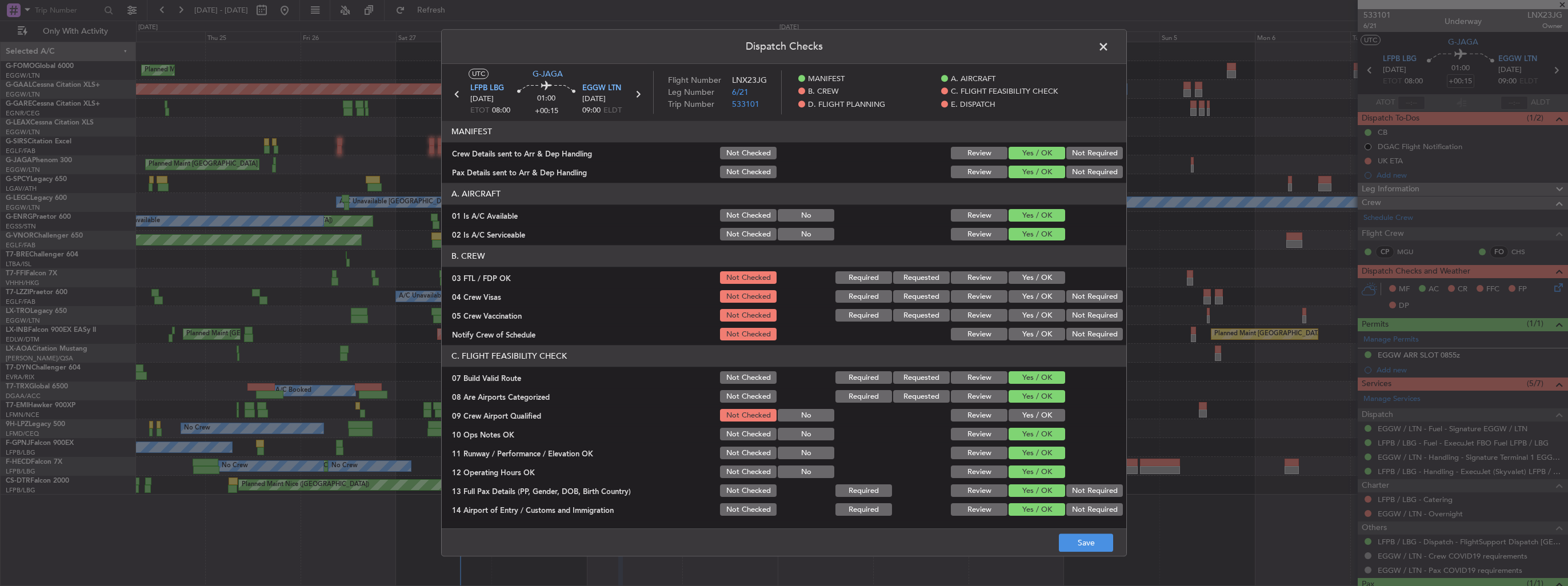
click at [1035, 416] on button "Yes / OK" at bounding box center [1037, 416] width 57 height 13
click at [1079, 546] on button "Save" at bounding box center [1086, 543] width 54 height 18
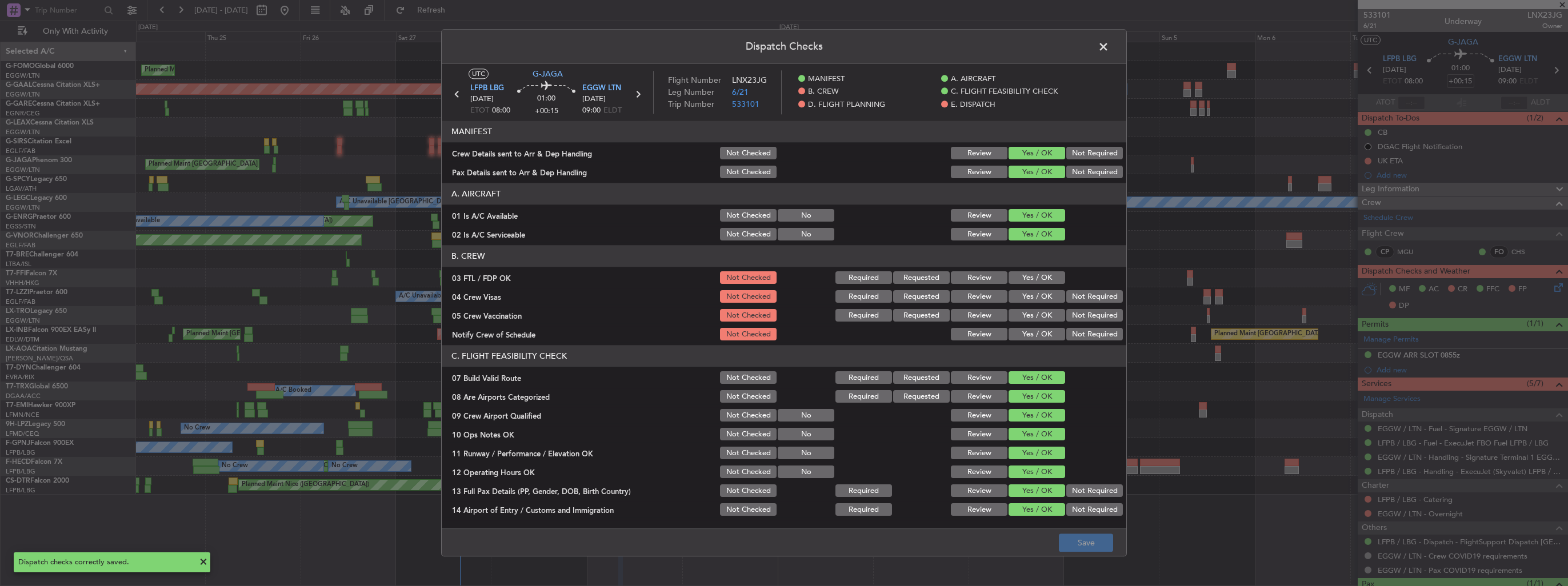
click at [1109, 46] on span at bounding box center [1109, 50] width 0 height 23
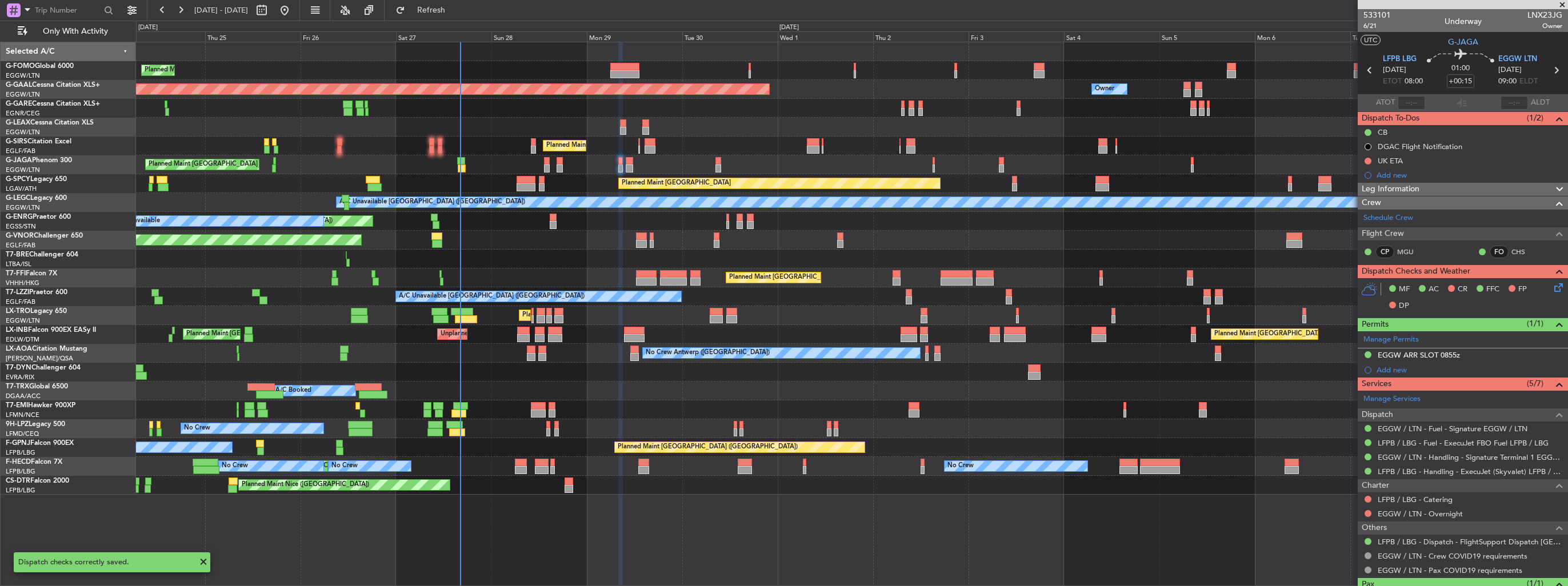
click at [630, 172] on div "Planned Maint [GEOGRAPHIC_DATA] ([GEOGRAPHIC_DATA])" at bounding box center [852, 164] width 1432 height 19
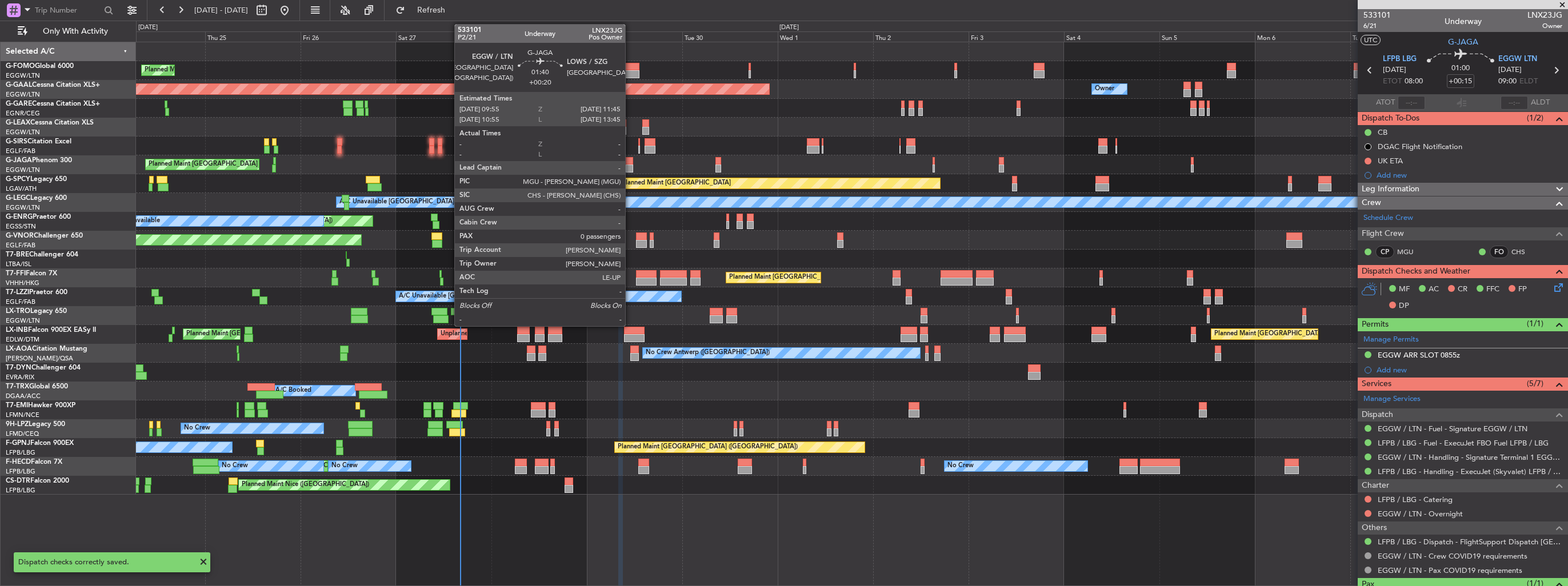
click at [630, 167] on div at bounding box center [629, 168] width 7 height 8
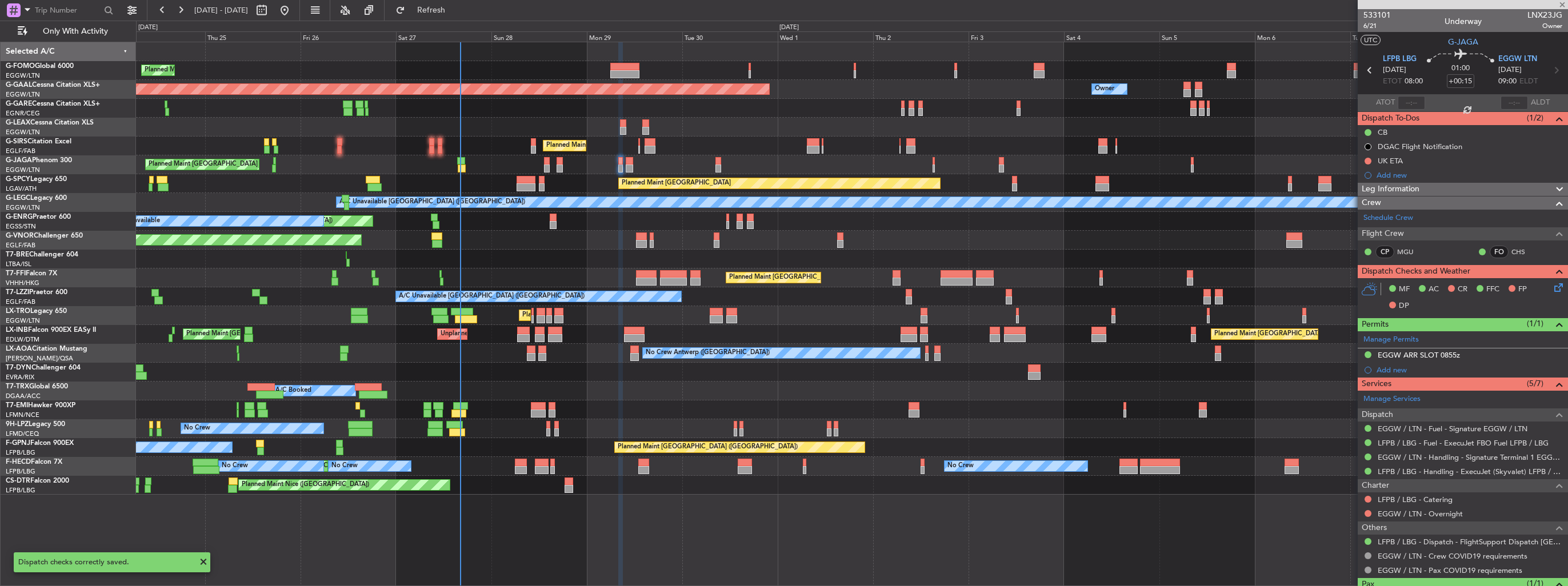
type input "+00:20"
type input "0"
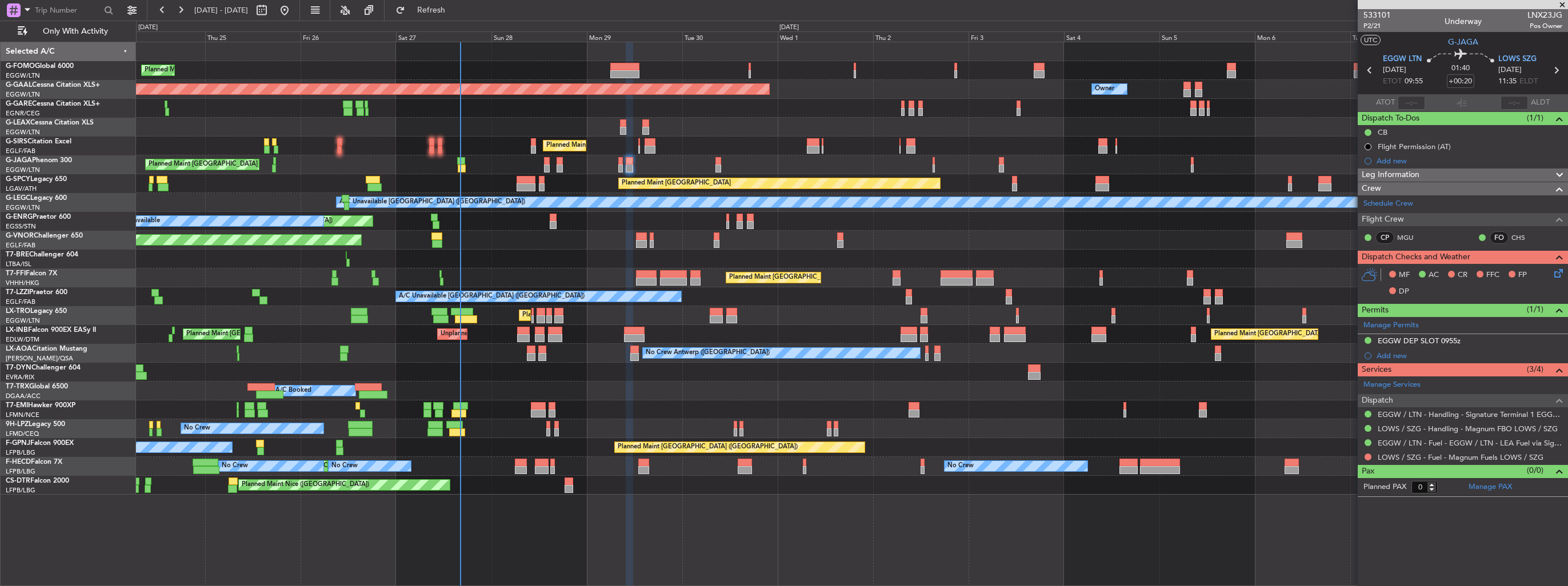
click at [1556, 274] on icon at bounding box center [1556, 271] width 9 height 9
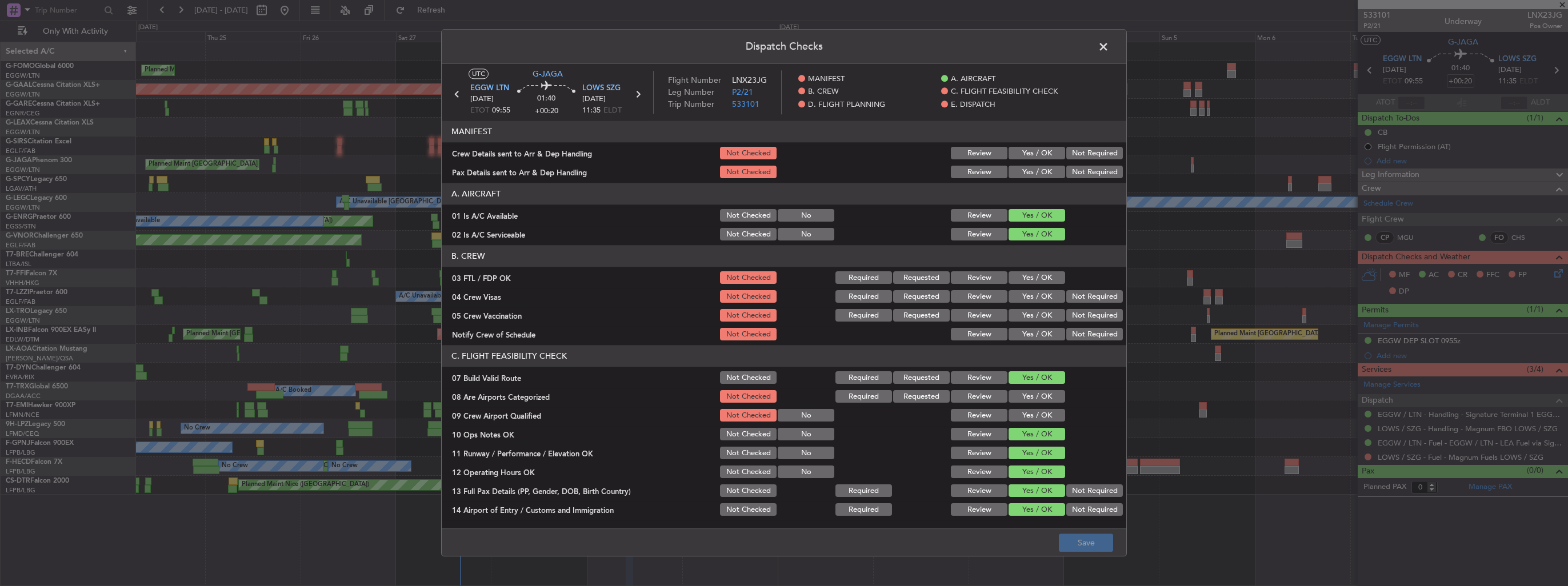
drag, startPoint x: 1029, startPoint y: 153, endPoint x: 1031, endPoint y: 161, distance: 8.2
click at [1029, 153] on button "Yes / OK" at bounding box center [1037, 153] width 57 height 13
click at [1031, 161] on section "MANIFEST Crew Details sent to Arr & Dep Handling Not Checked Review Yes / OK No…" at bounding box center [784, 151] width 685 height 60
click at [1041, 170] on button "Yes / OK" at bounding box center [1037, 172] width 57 height 13
click at [1038, 400] on button "Yes / OK" at bounding box center [1037, 397] width 57 height 13
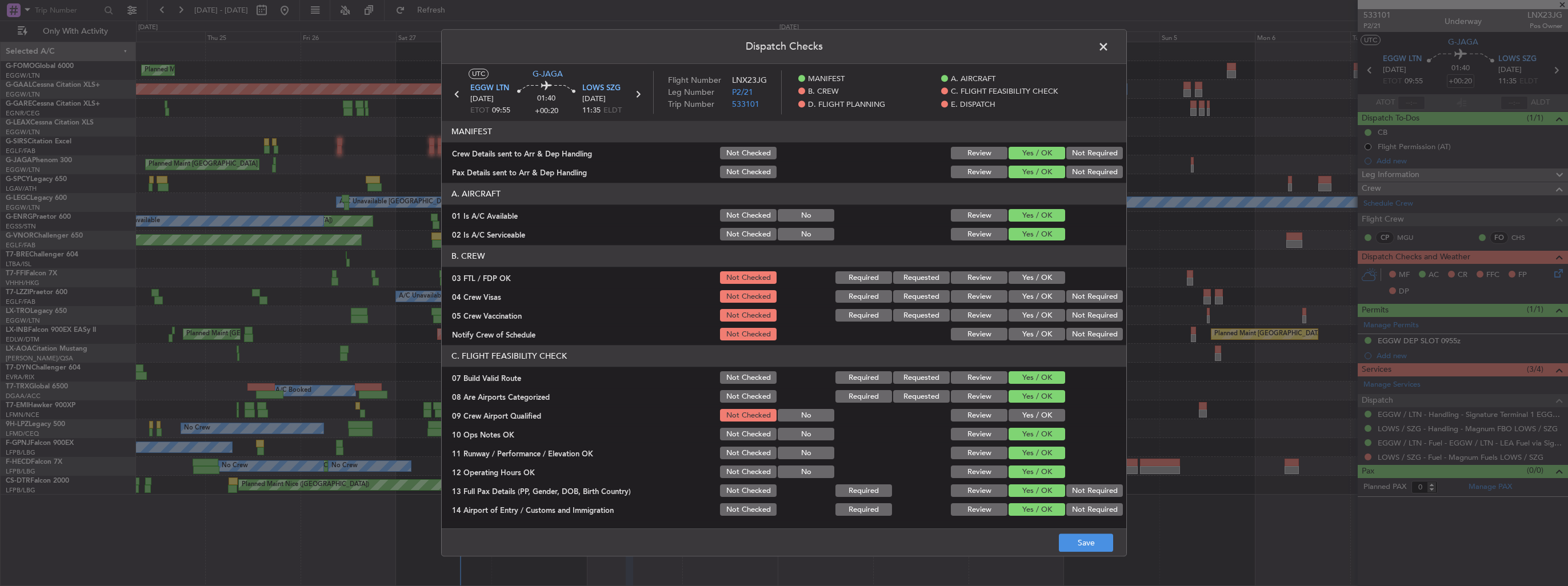
click at [1041, 419] on button "Yes / OK" at bounding box center [1037, 416] width 57 height 13
click at [1088, 546] on button "Save" at bounding box center [1086, 543] width 54 height 18
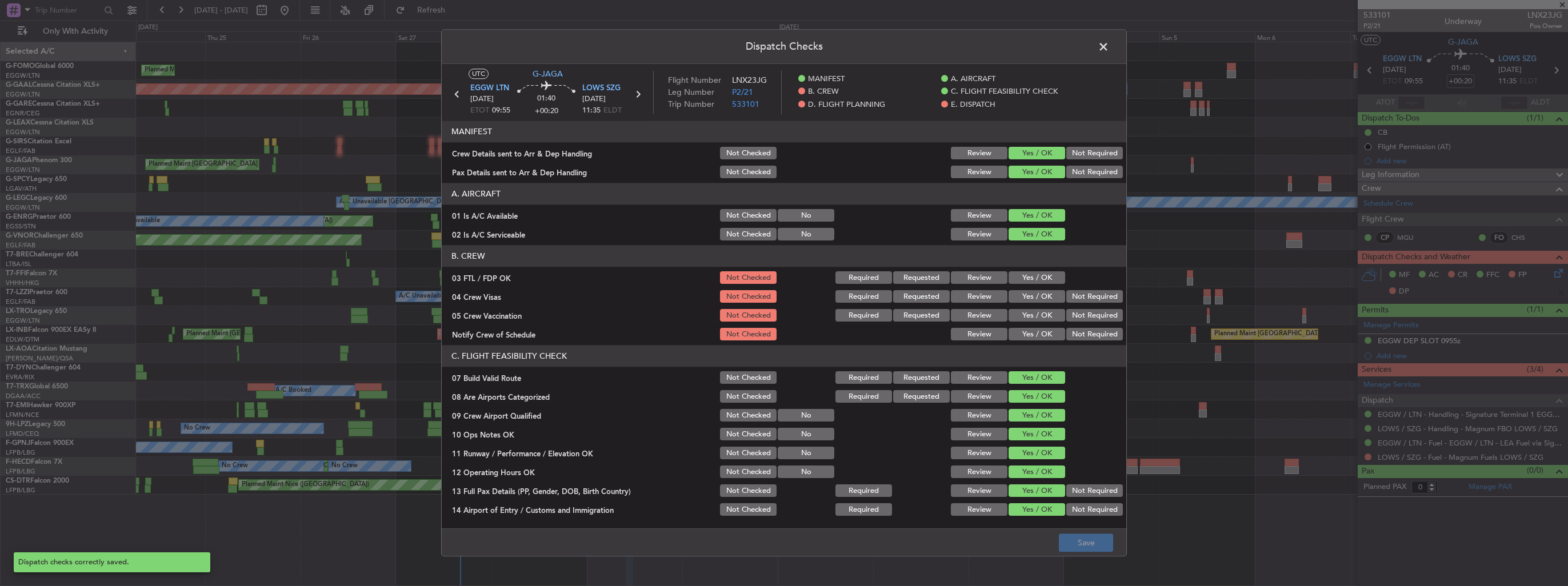
click at [1109, 46] on span at bounding box center [1109, 50] width 0 height 23
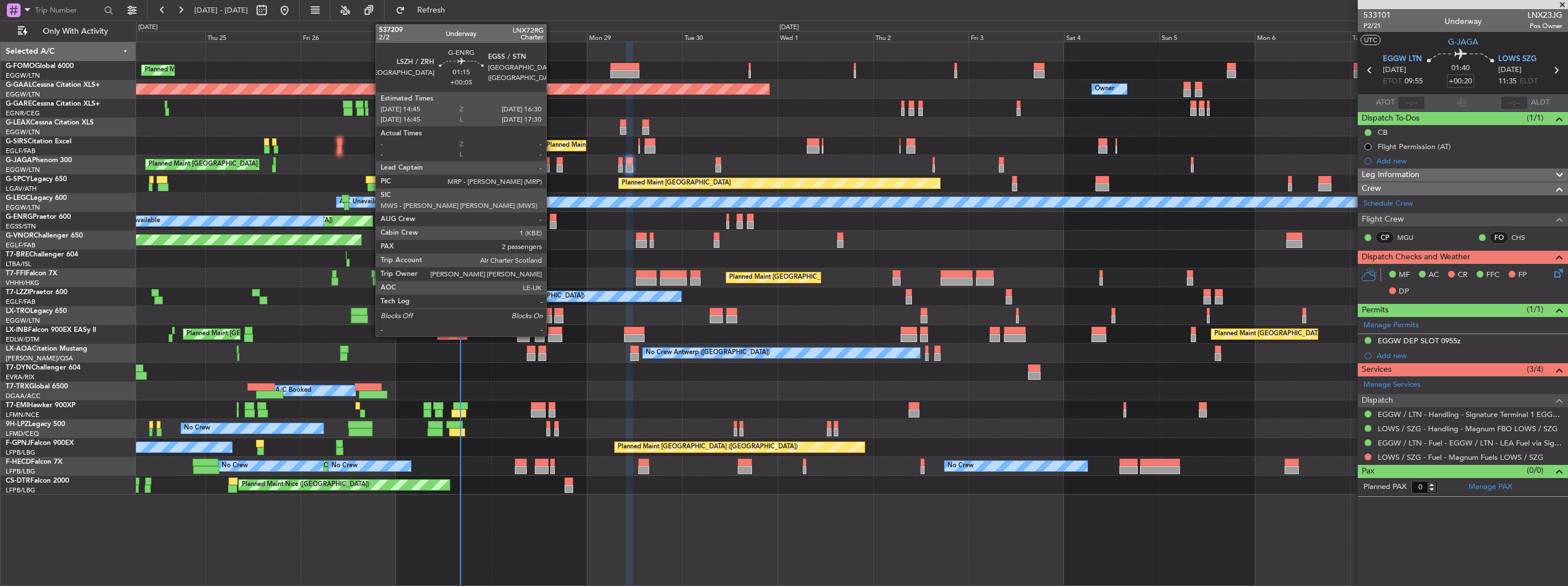
click at [551, 224] on div at bounding box center [553, 225] width 7 height 8
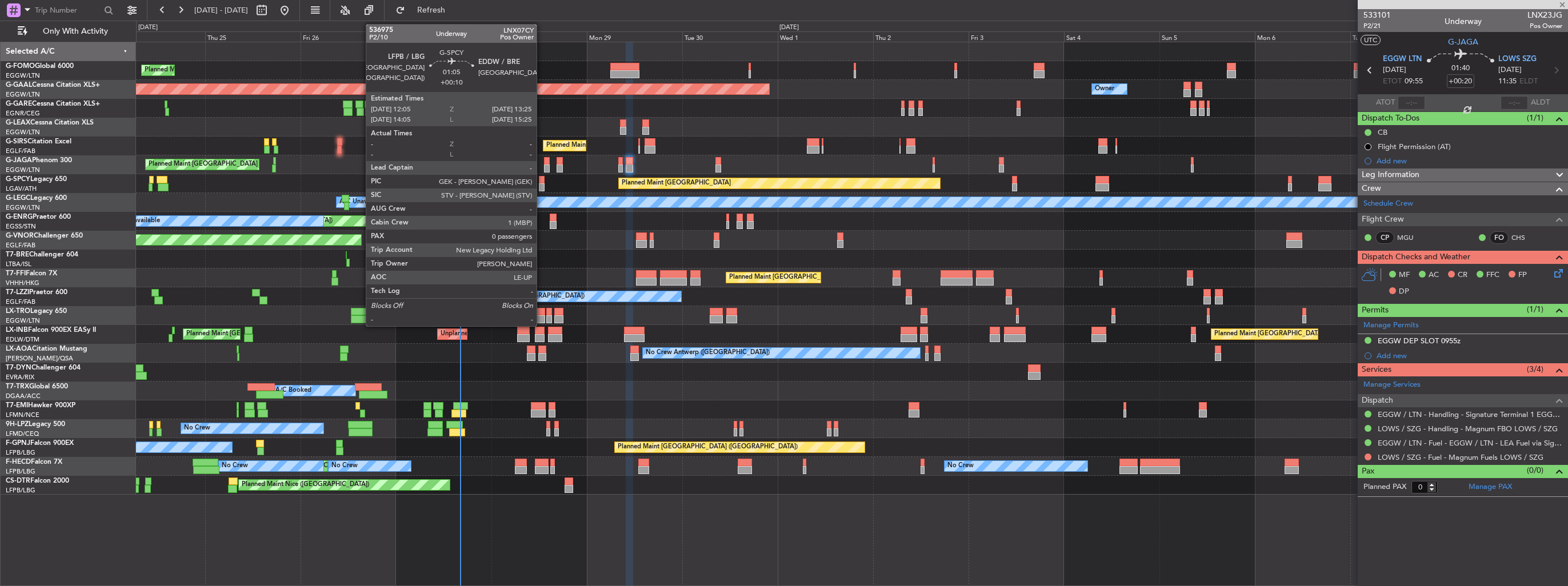
type input "+00:05"
type input "2"
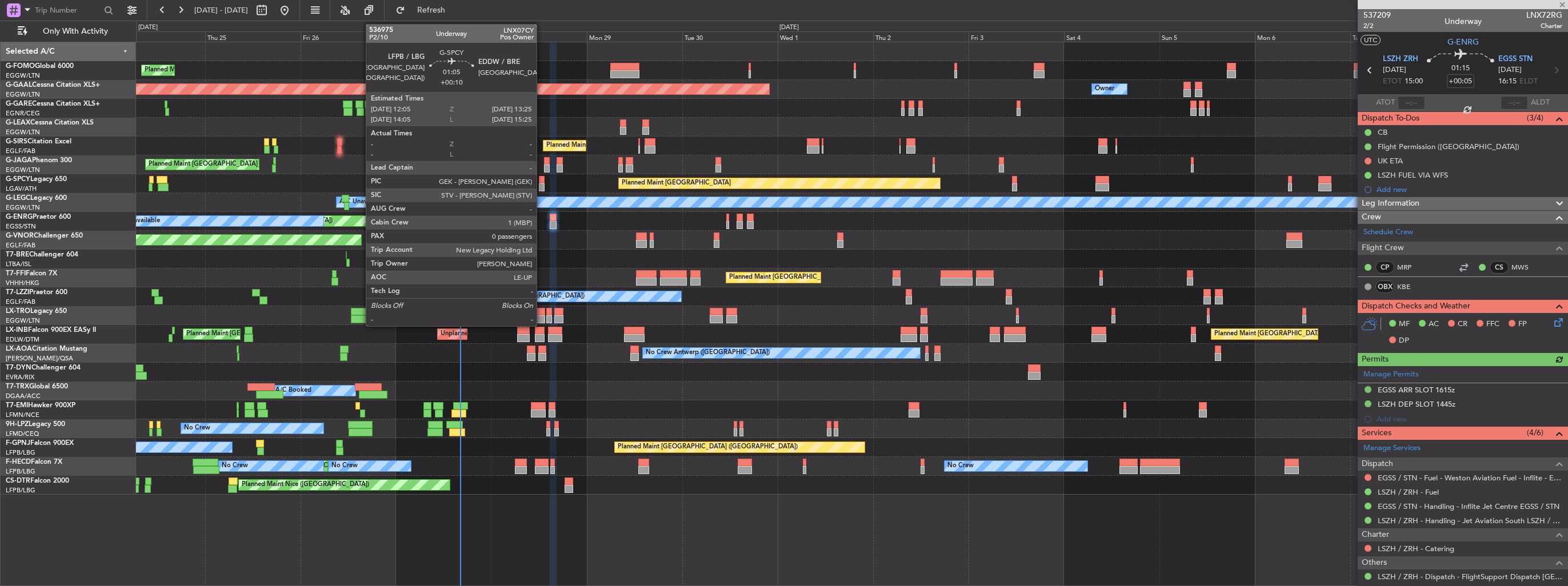
click at [542, 184] on div at bounding box center [541, 187] width 5 height 8
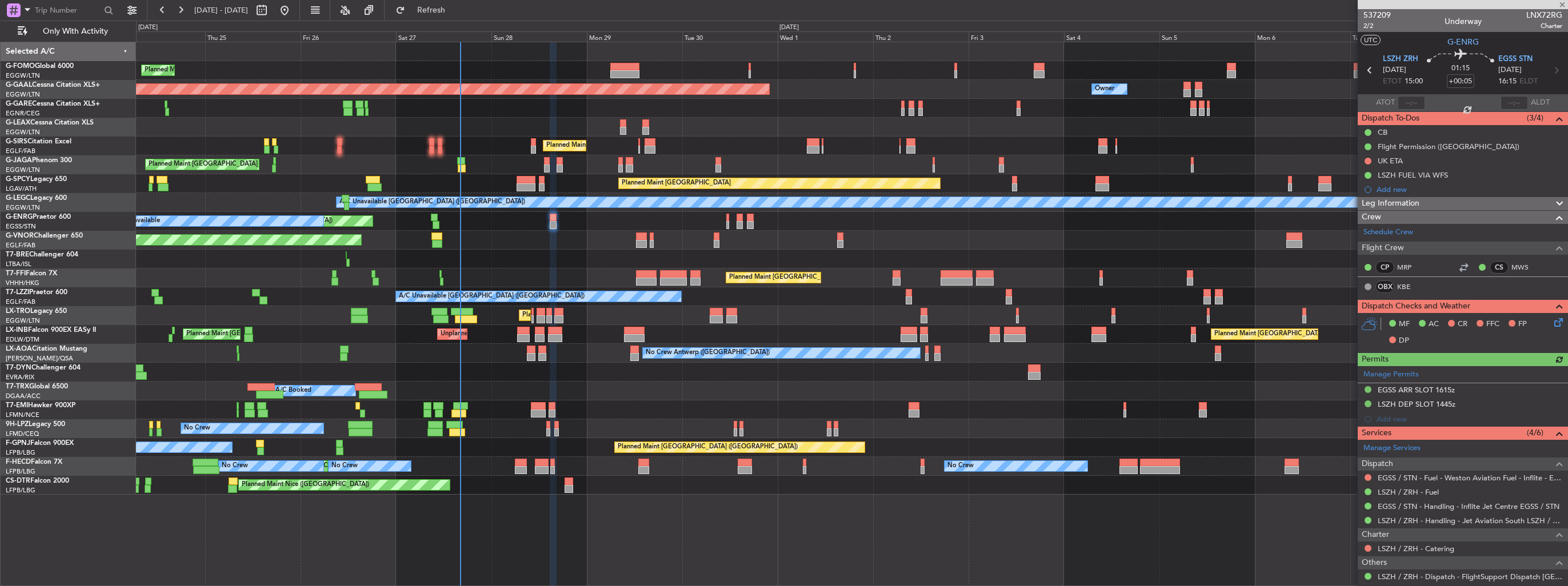
type input "+00:10"
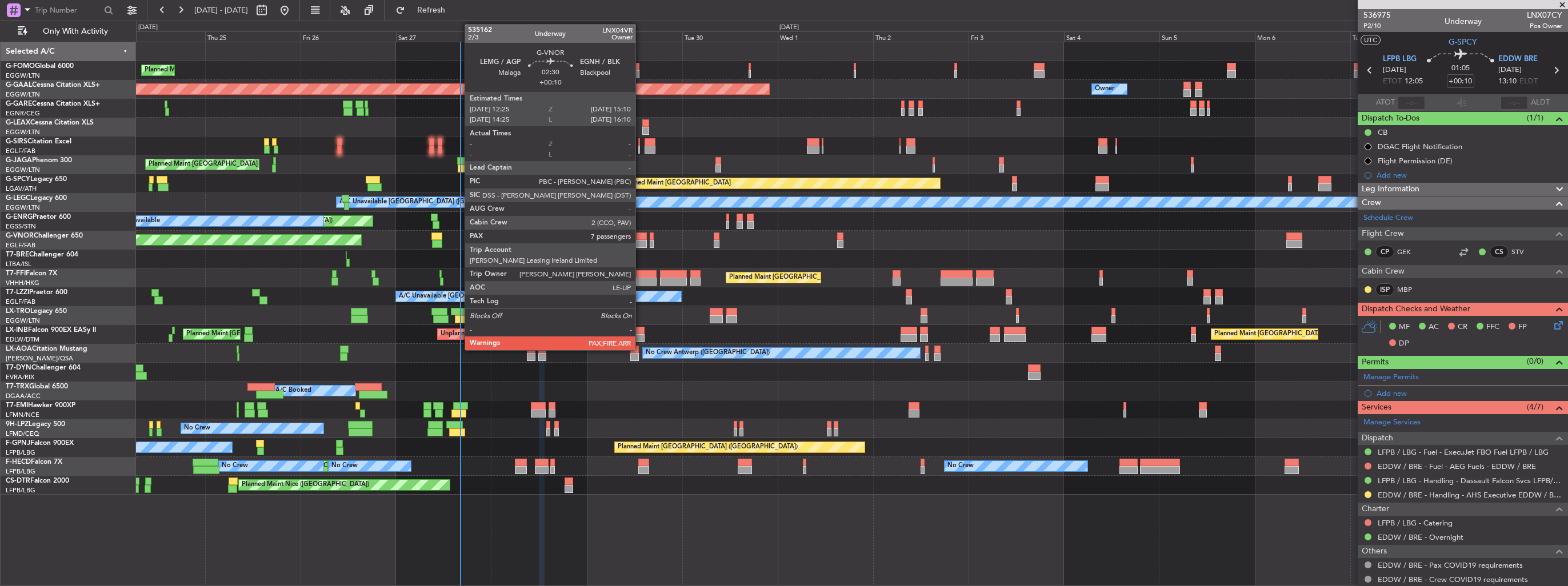
click at [640, 240] on div at bounding box center [642, 243] width 12 height 8
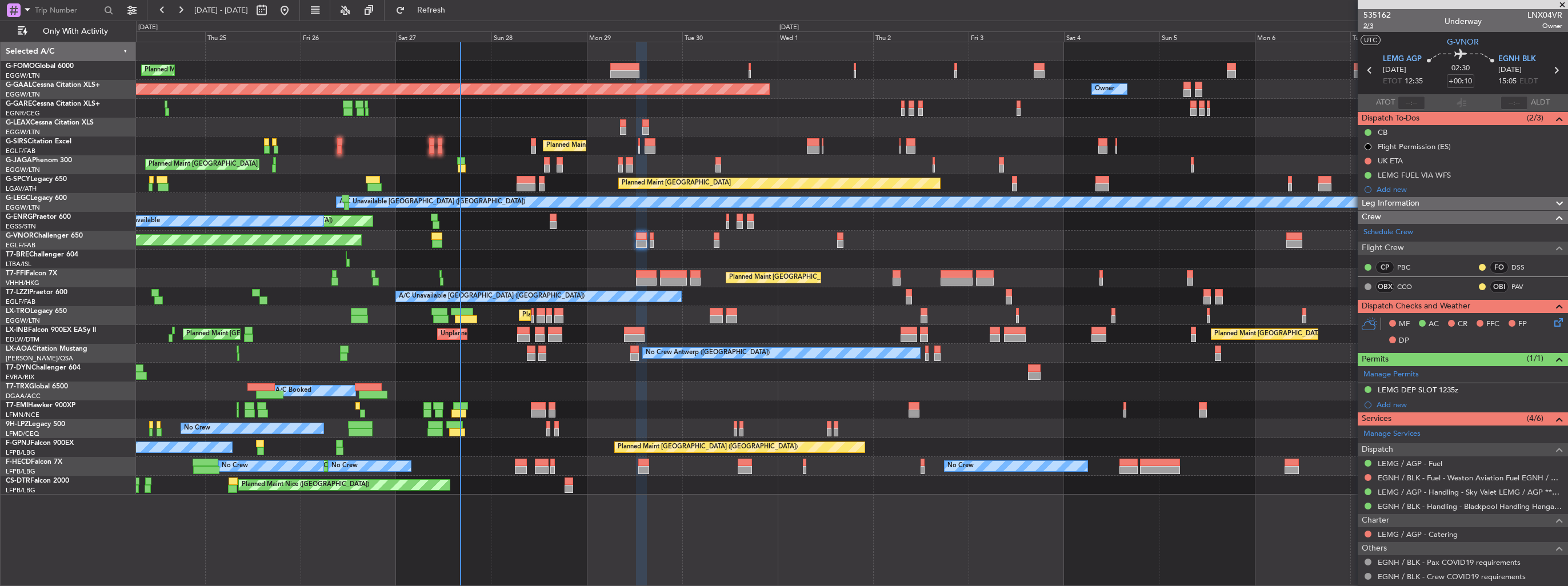
click at [1371, 25] on span "2/3" at bounding box center [1377, 26] width 27 height 10
click at [1552, 323] on icon at bounding box center [1556, 320] width 9 height 9
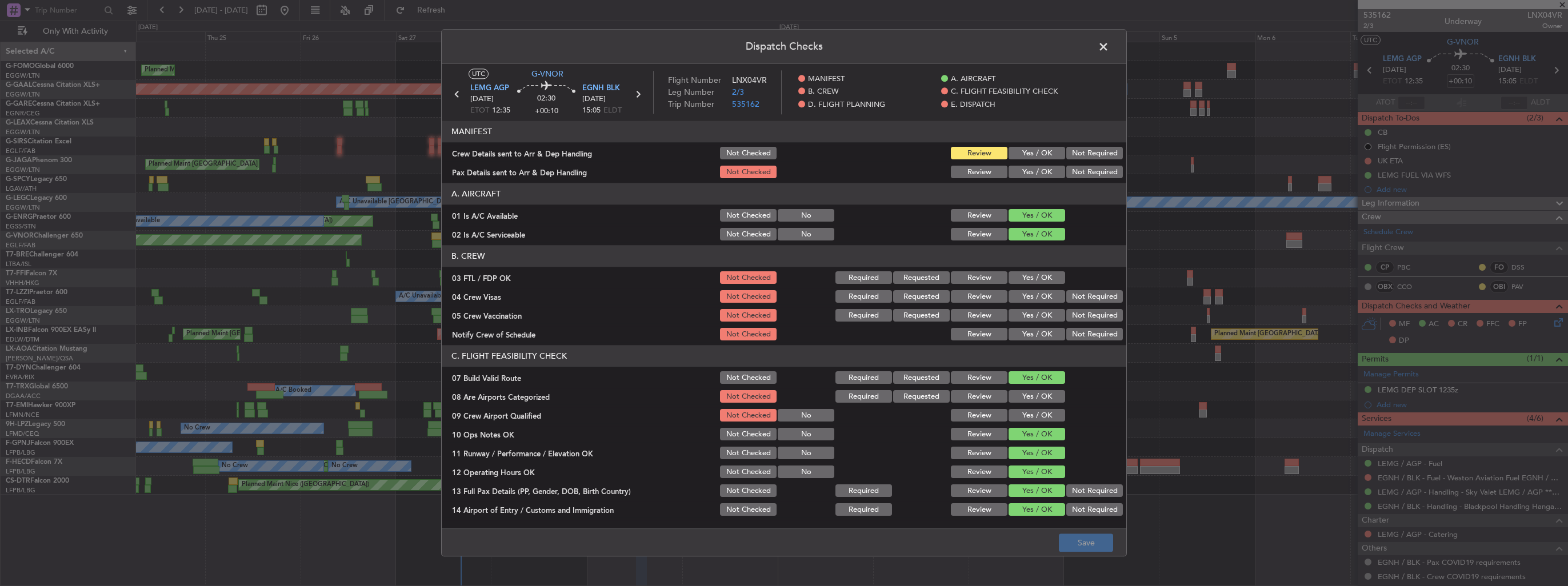
click at [1020, 156] on button "Yes / OK" at bounding box center [1037, 153] width 57 height 13
click at [1024, 171] on button "Yes / OK" at bounding box center [1037, 172] width 57 height 13
click at [1024, 397] on button "Yes / OK" at bounding box center [1037, 397] width 57 height 13
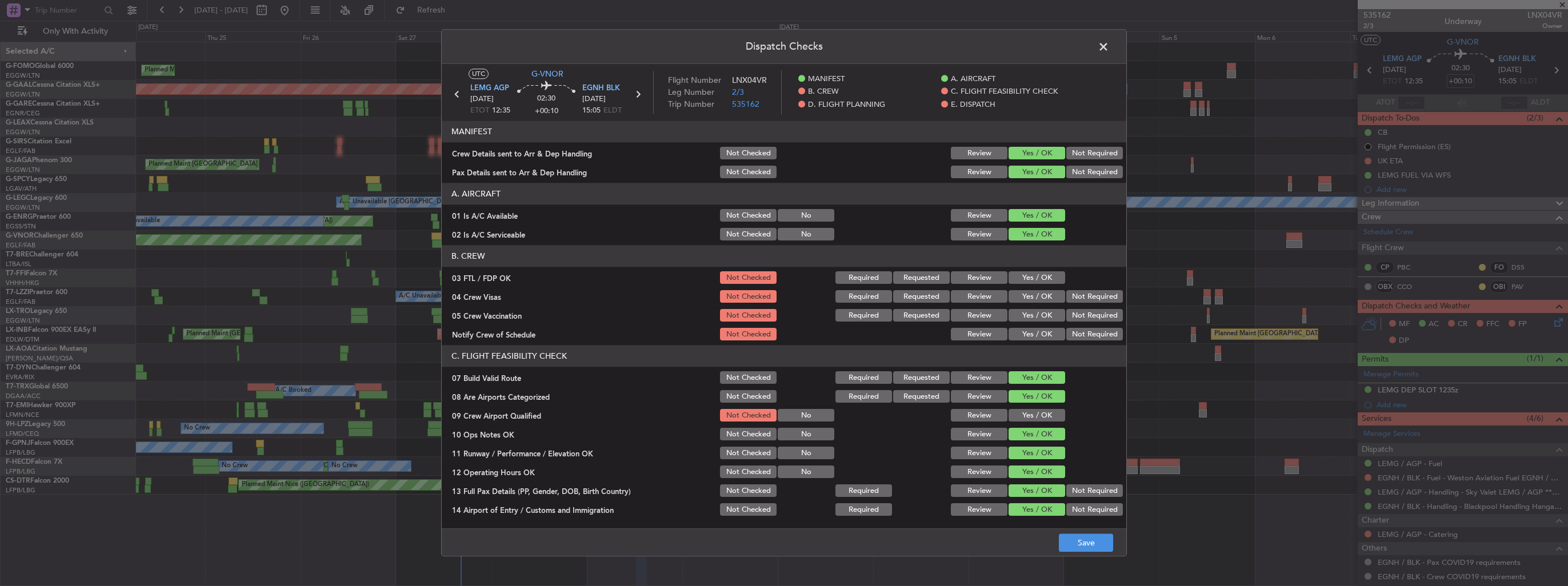
click at [1029, 420] on button "Yes / OK" at bounding box center [1037, 416] width 57 height 13
click at [1078, 546] on button "Save" at bounding box center [1086, 543] width 54 height 18
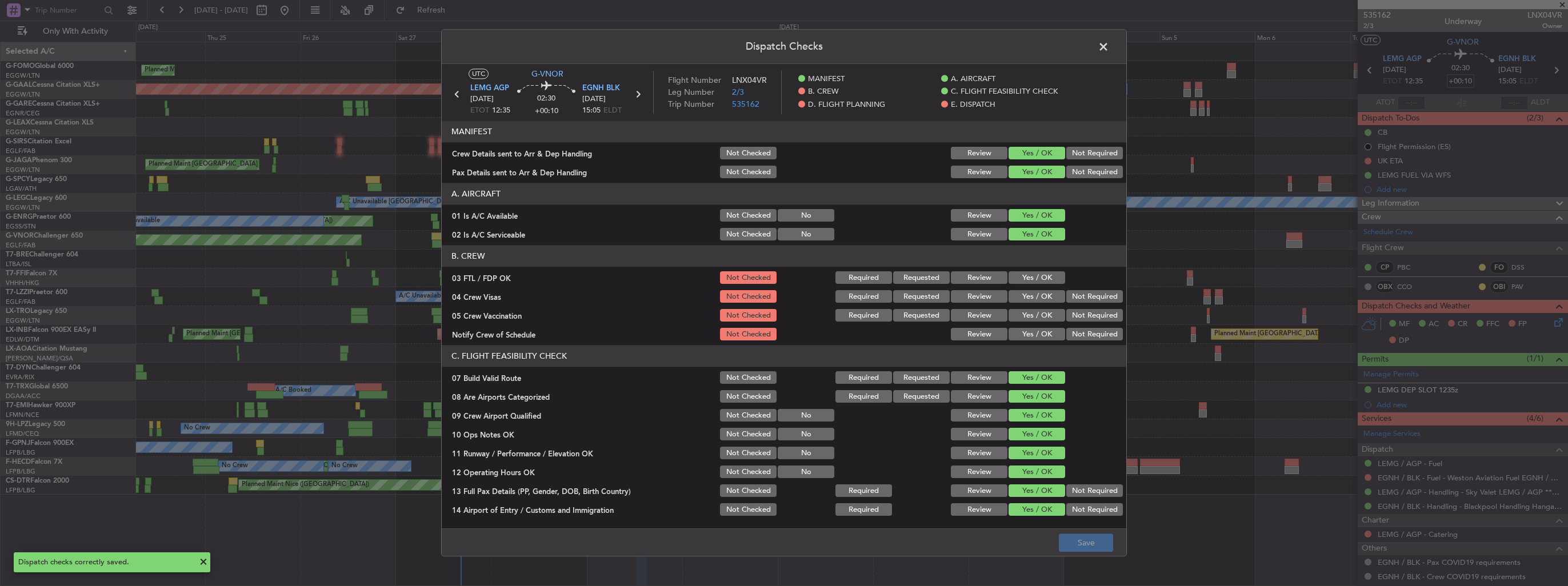
click at [1109, 47] on span at bounding box center [1109, 50] width 0 height 23
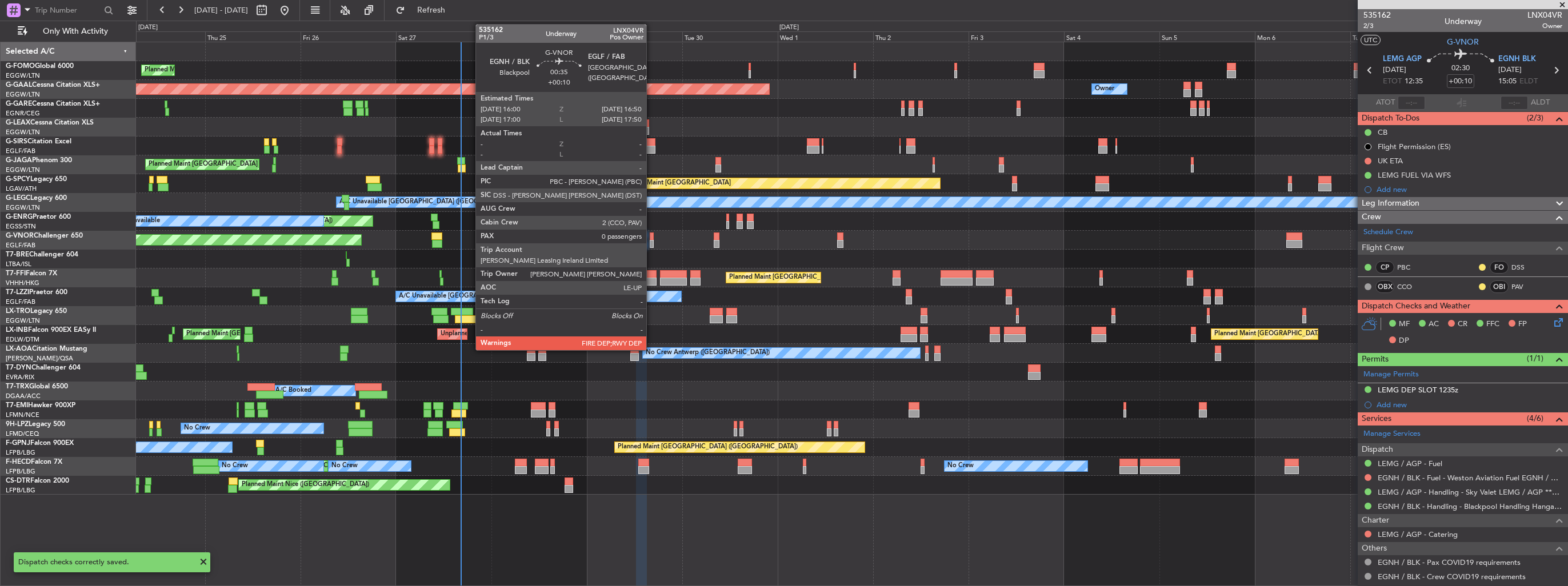
click at [651, 242] on div at bounding box center [651, 243] width 4 height 8
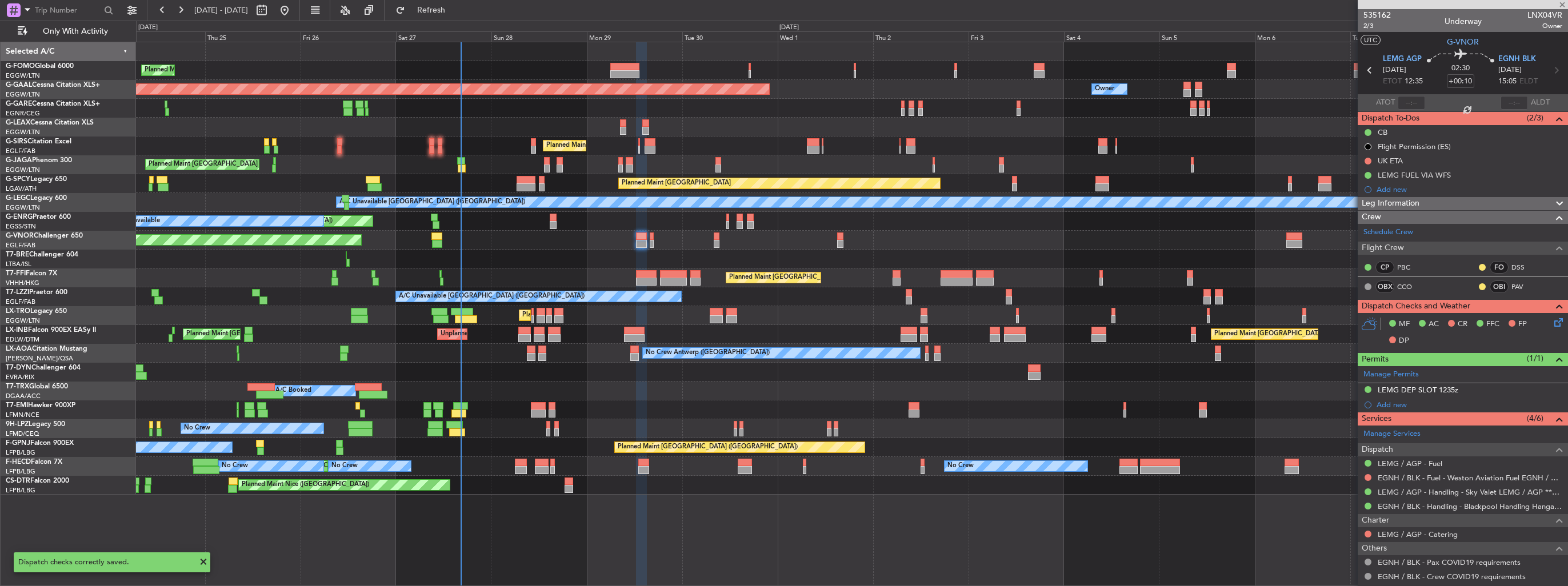
type input "0"
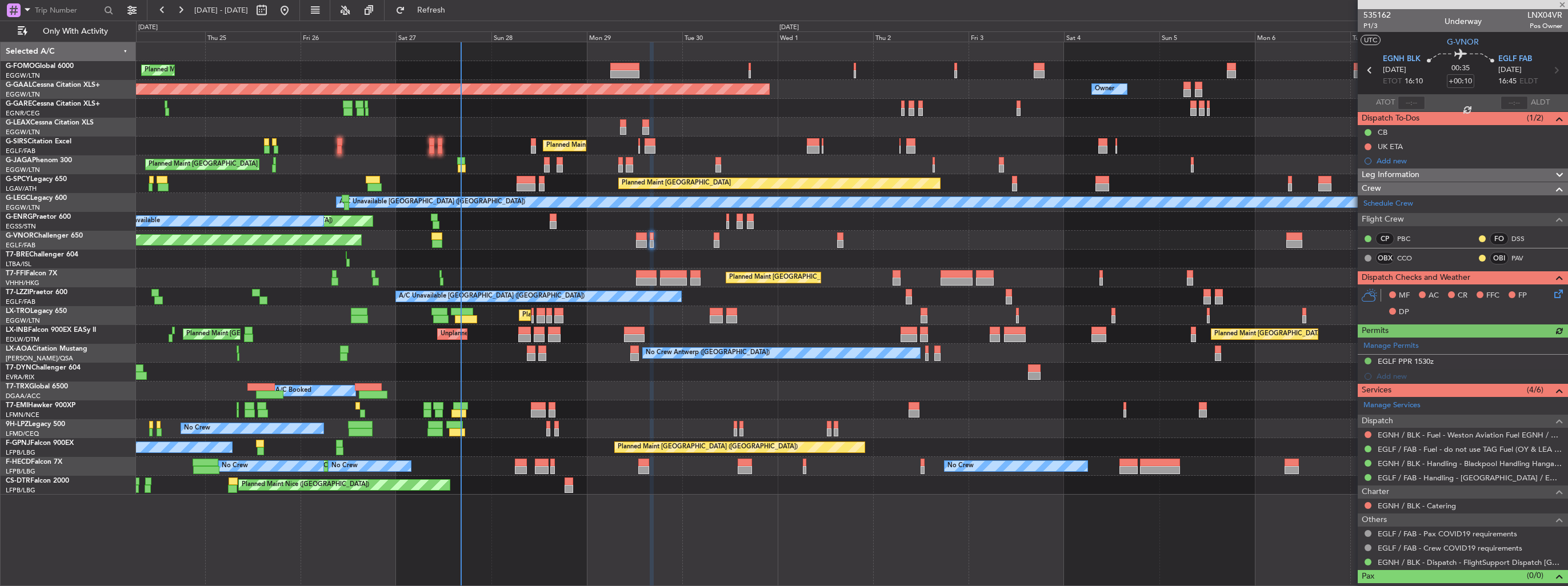
click at [1552, 291] on icon at bounding box center [1556, 291] width 9 height 9
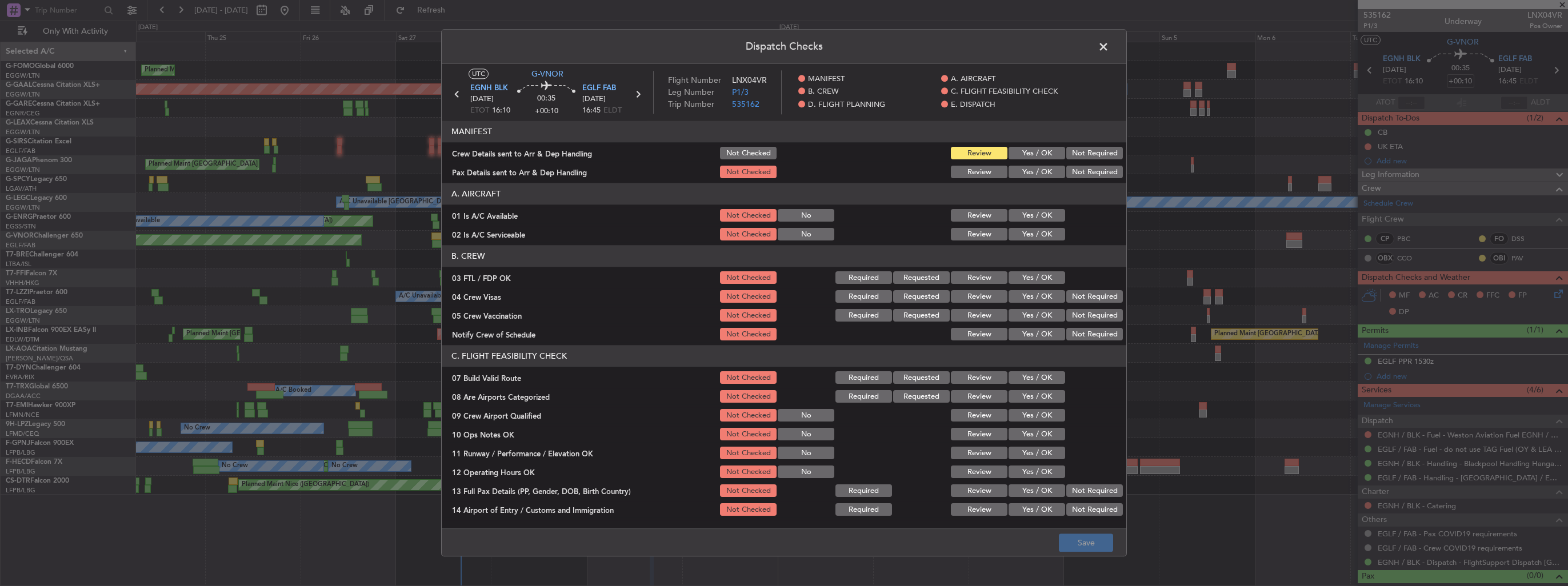
click at [1025, 154] on button "Yes / OK" at bounding box center [1037, 153] width 57 height 13
click at [1029, 181] on article "MANIFEST Crew Details sent to Arr & Dep Handling Not Checked Review Yes / OK No…" at bounding box center [784, 321] width 685 height 400
click at [1027, 174] on button "Yes / OK" at bounding box center [1037, 172] width 57 height 13
click at [1031, 397] on button "Yes / OK" at bounding box center [1037, 397] width 57 height 13
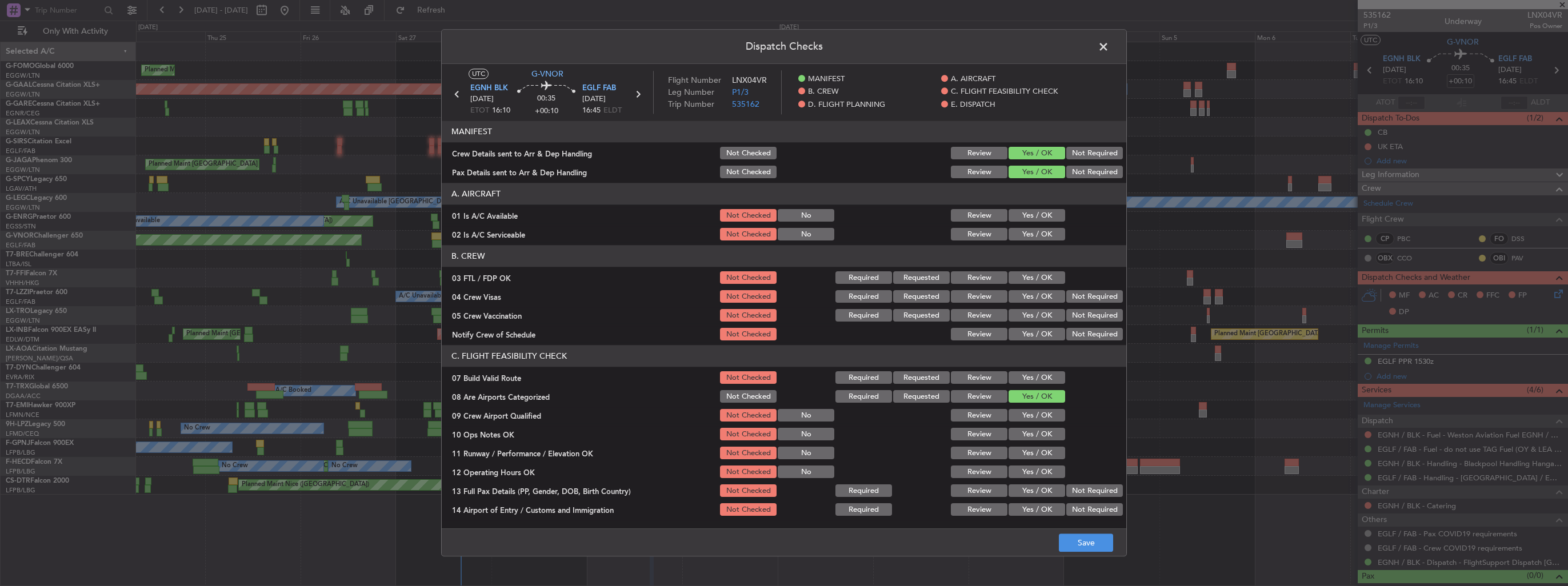
click at [1035, 413] on button "Yes / OK" at bounding box center [1037, 416] width 57 height 13
click at [1083, 539] on button "Save" at bounding box center [1086, 543] width 54 height 18
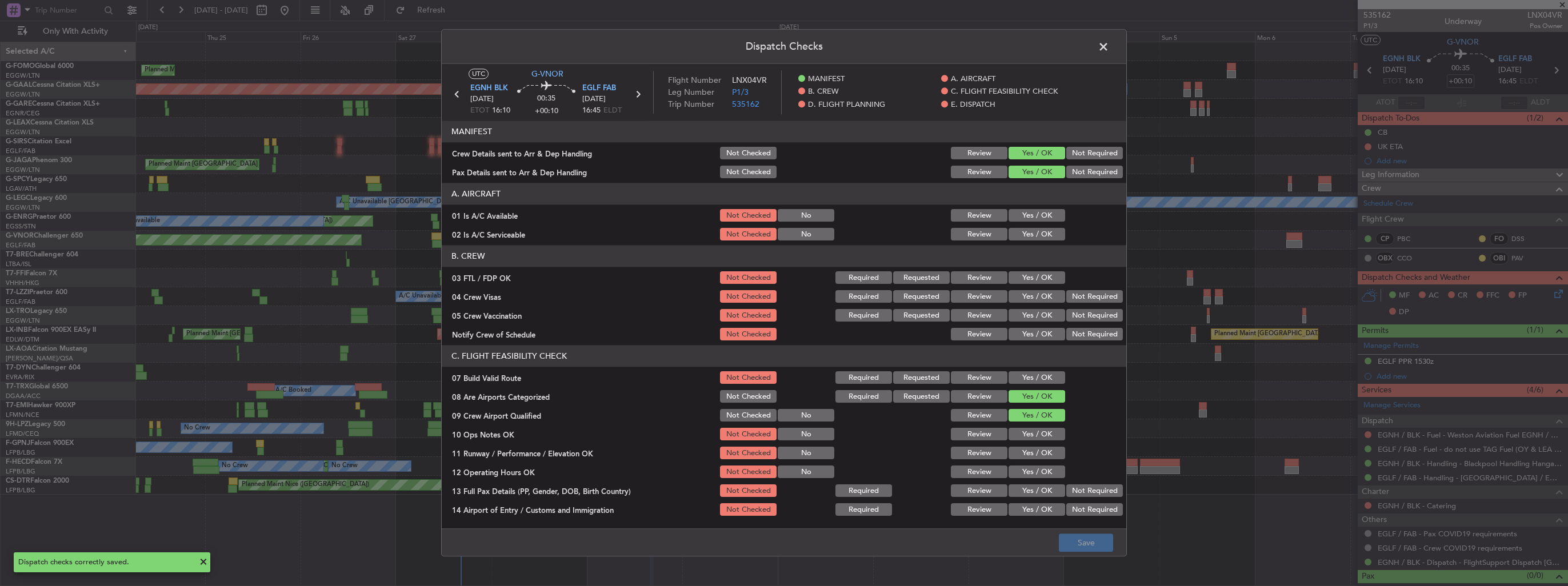
click at [1109, 44] on span at bounding box center [1109, 50] width 0 height 23
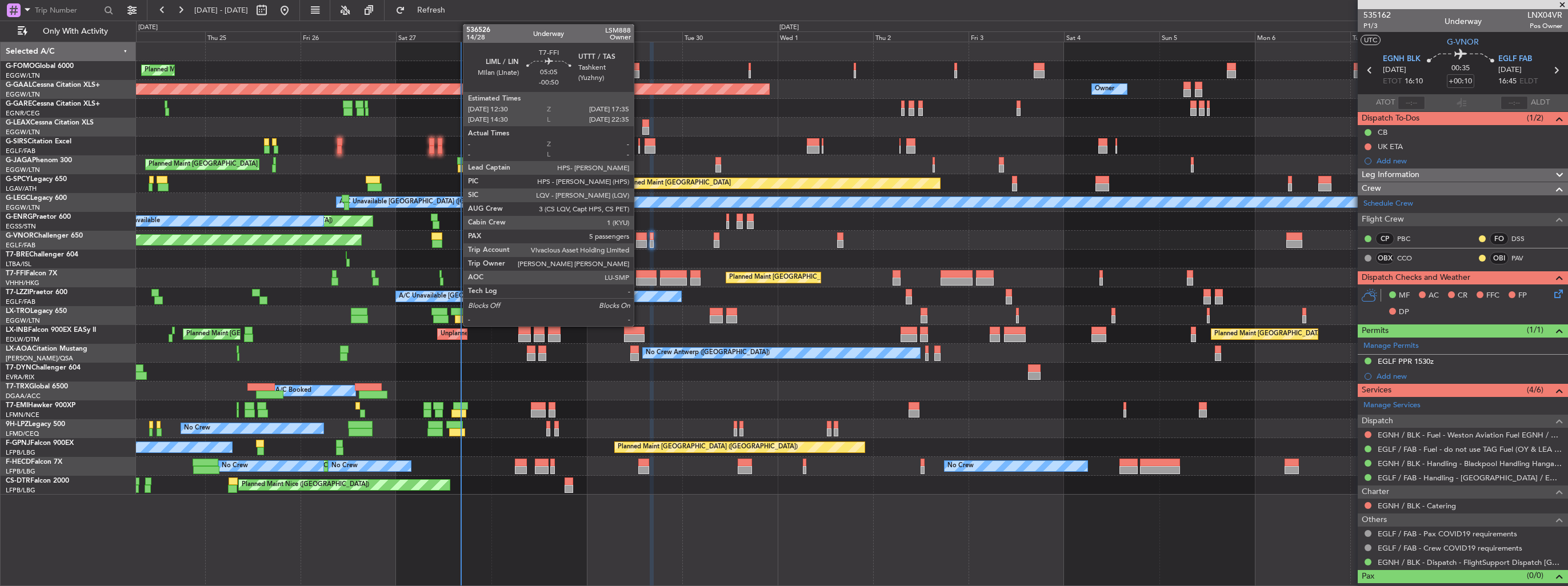
click at [639, 279] on div at bounding box center [646, 281] width 21 height 8
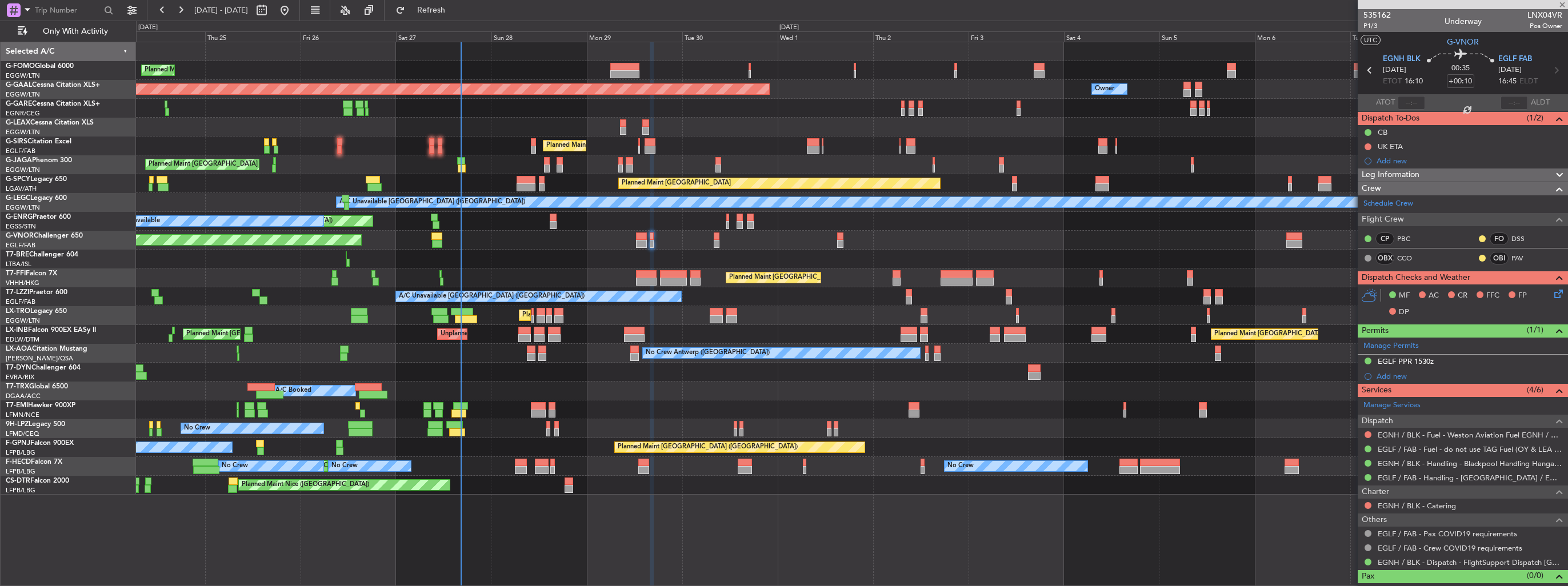
type input "-00:50"
type input "5"
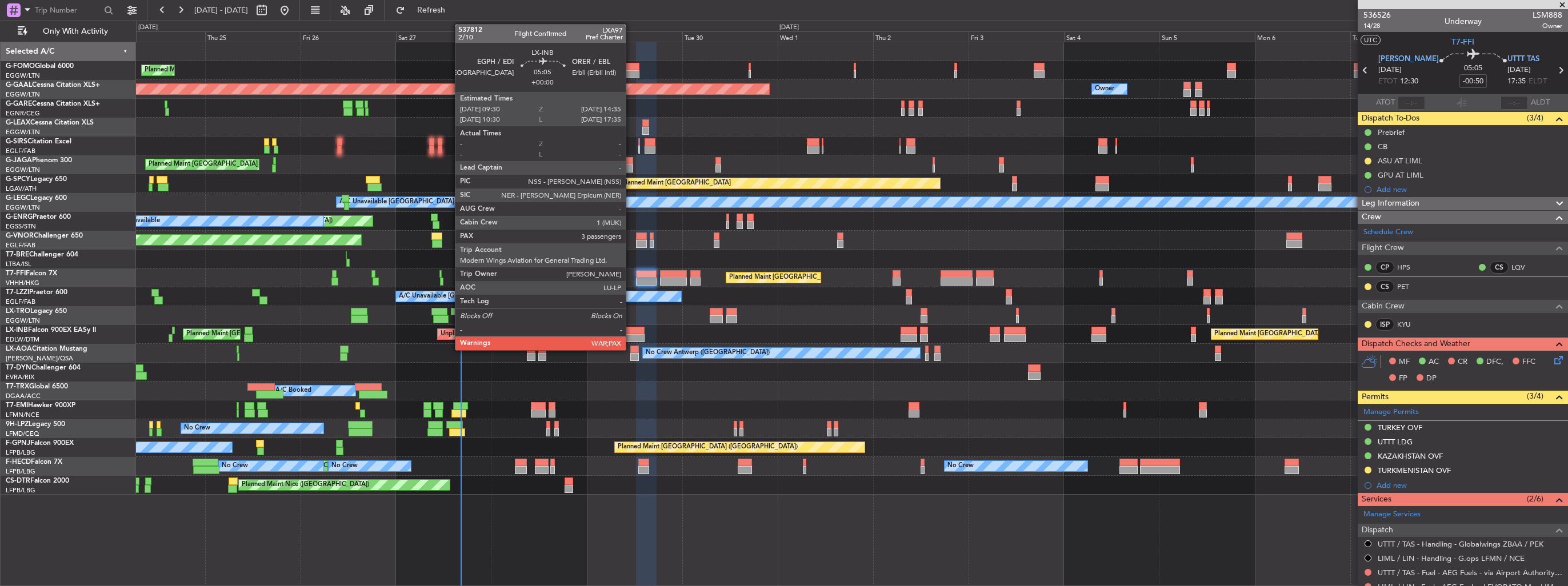
click at [631, 331] on div at bounding box center [634, 330] width 21 height 8
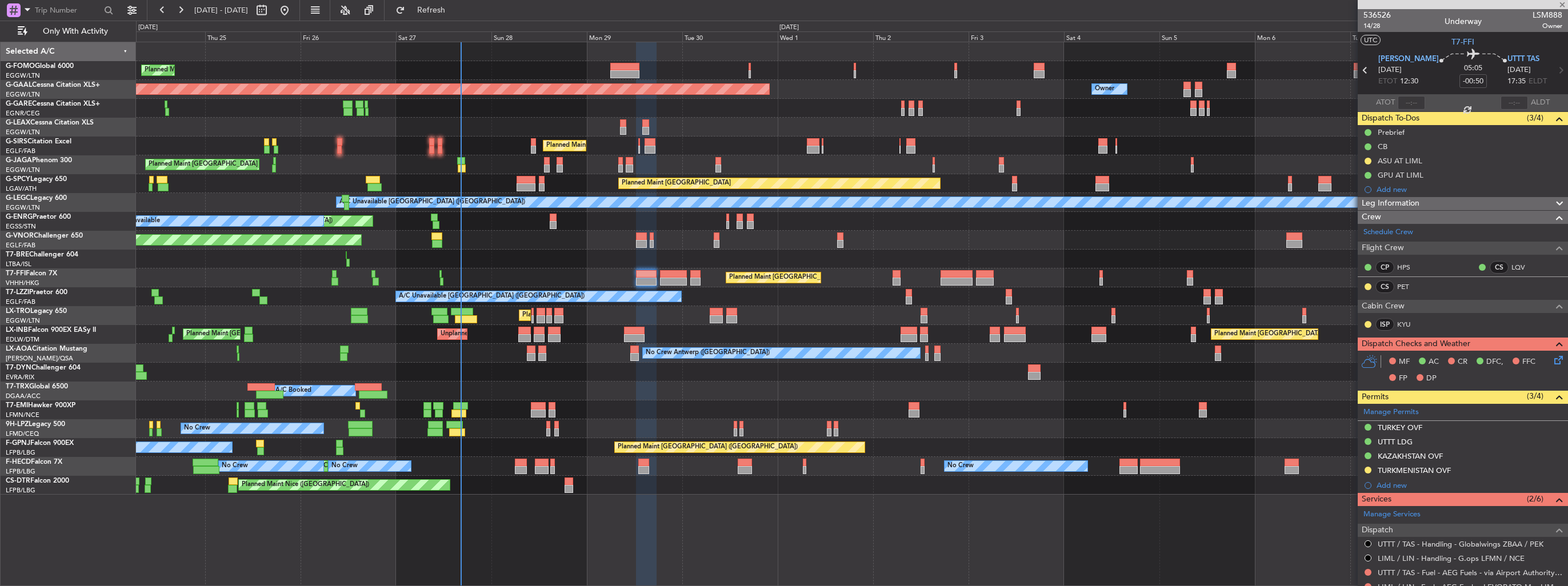
type input "3"
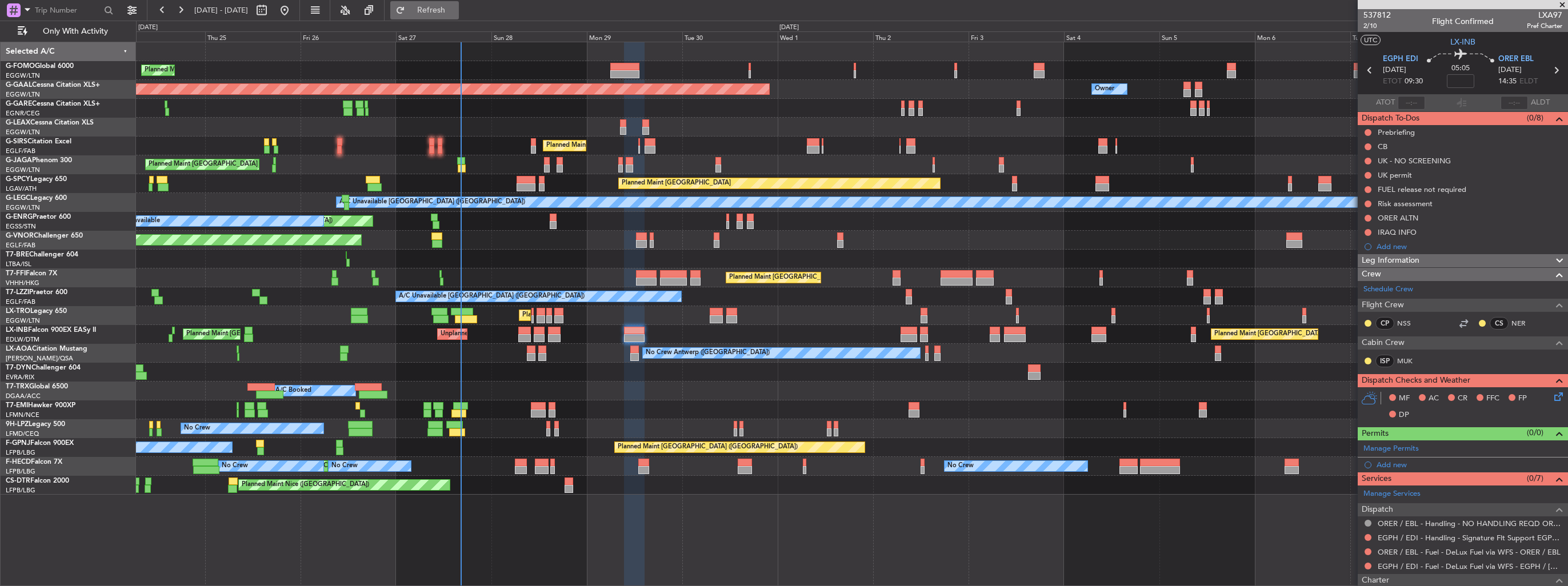
click at [459, 15] on button "Refresh" at bounding box center [424, 10] width 69 height 18
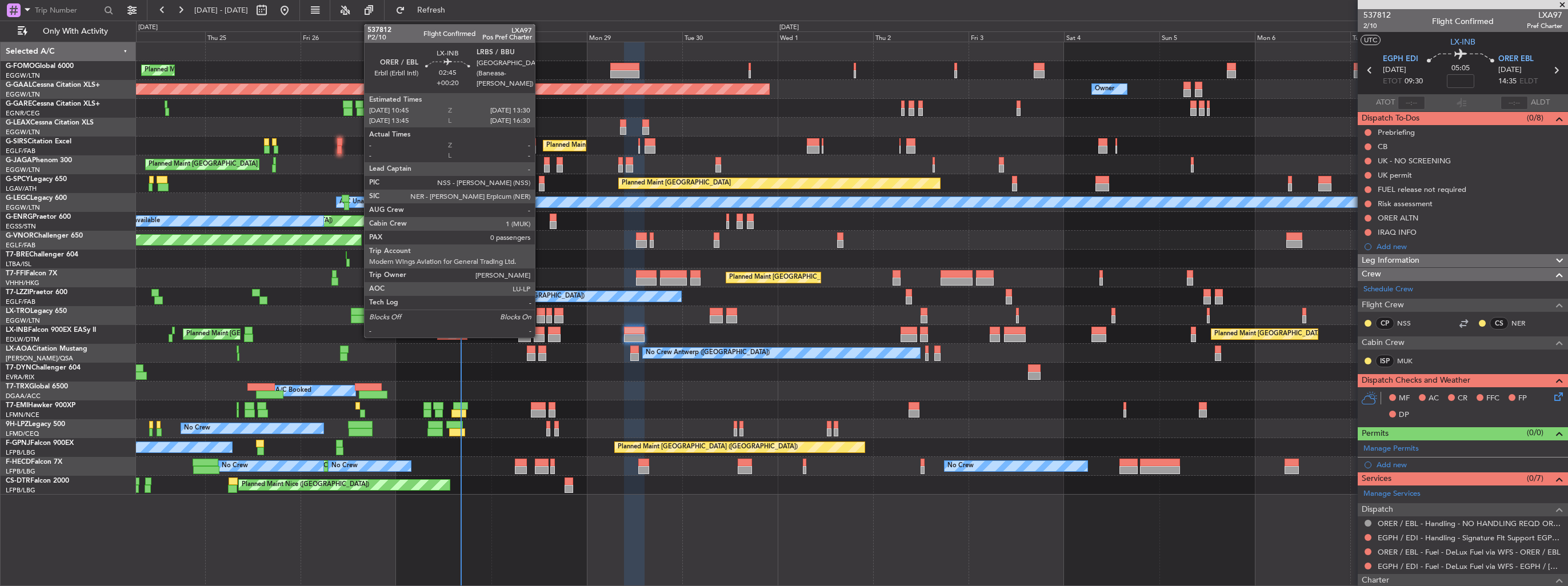
click at [540, 331] on div at bounding box center [539, 330] width 12 height 8
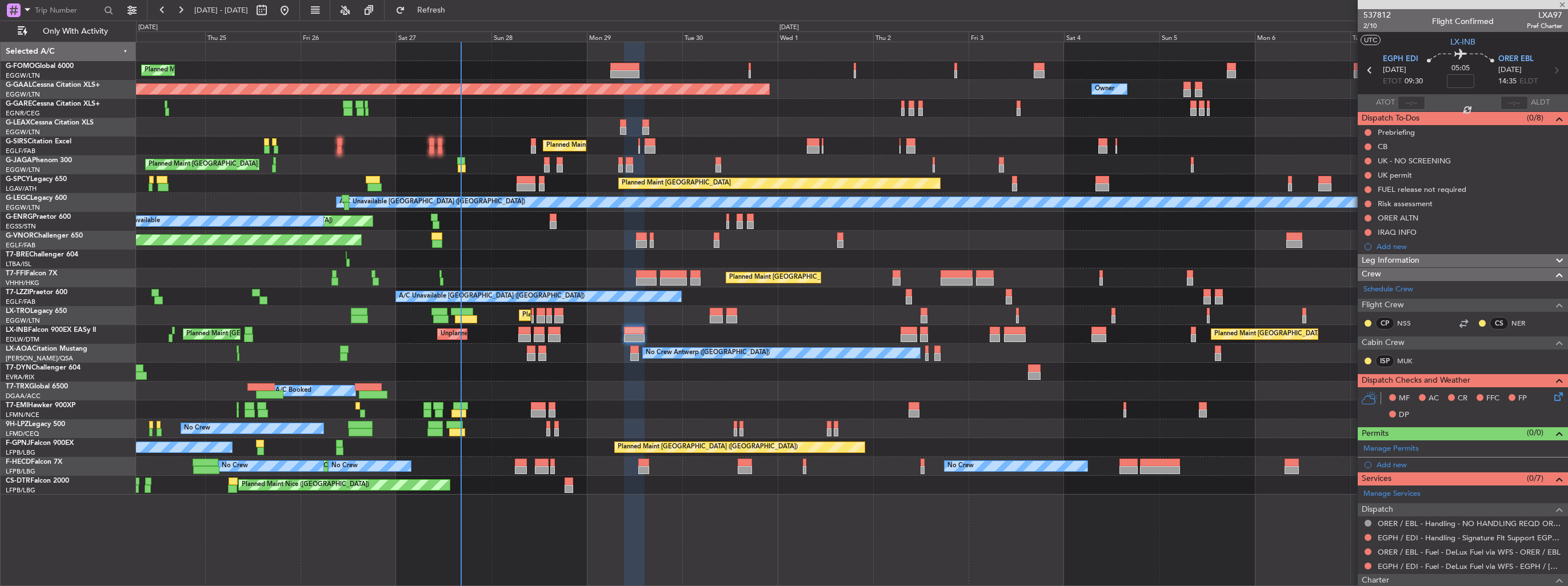
type input "+00:20"
type input "0"
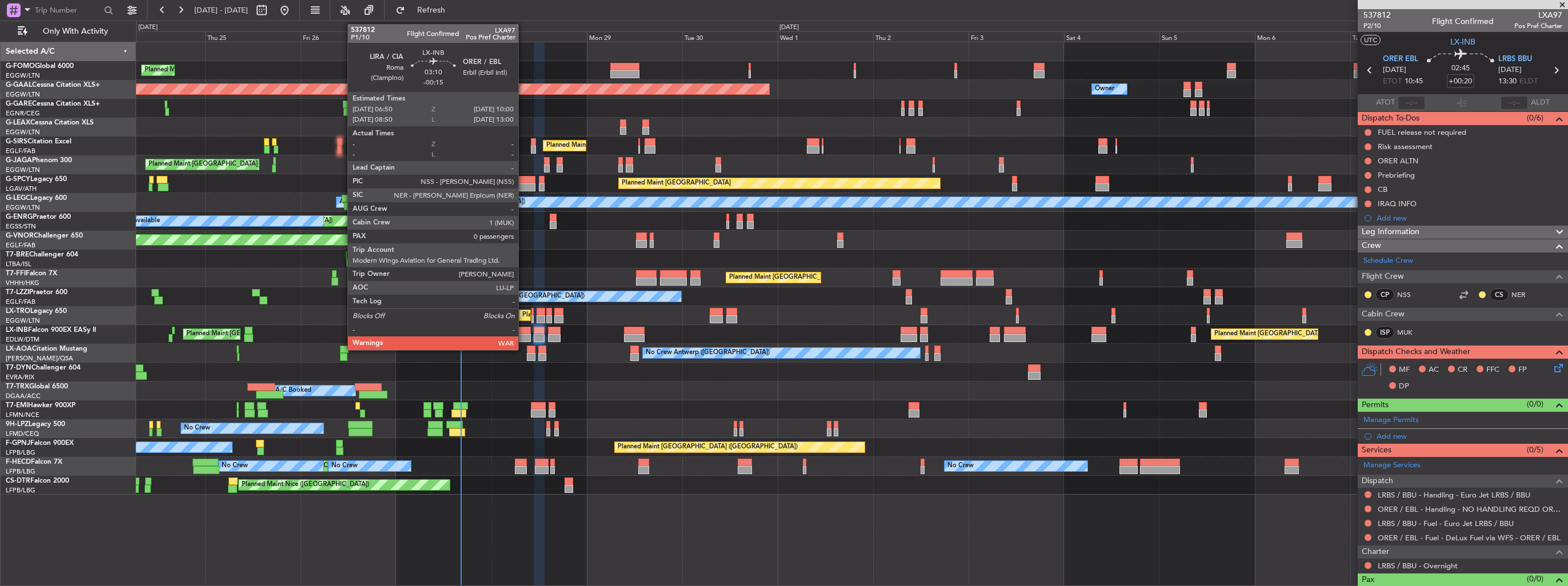
click at [523, 338] on div at bounding box center [525, 338] width 13 height 8
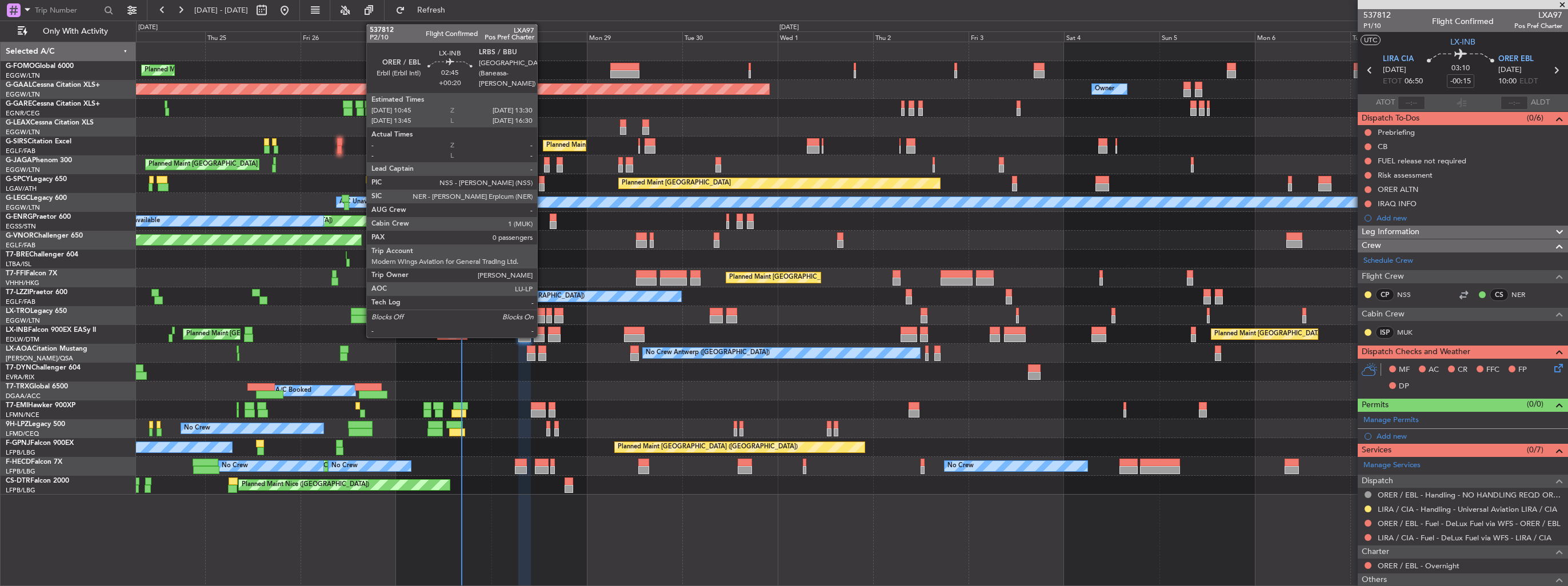
click at [542, 330] on div at bounding box center [539, 330] width 12 height 8
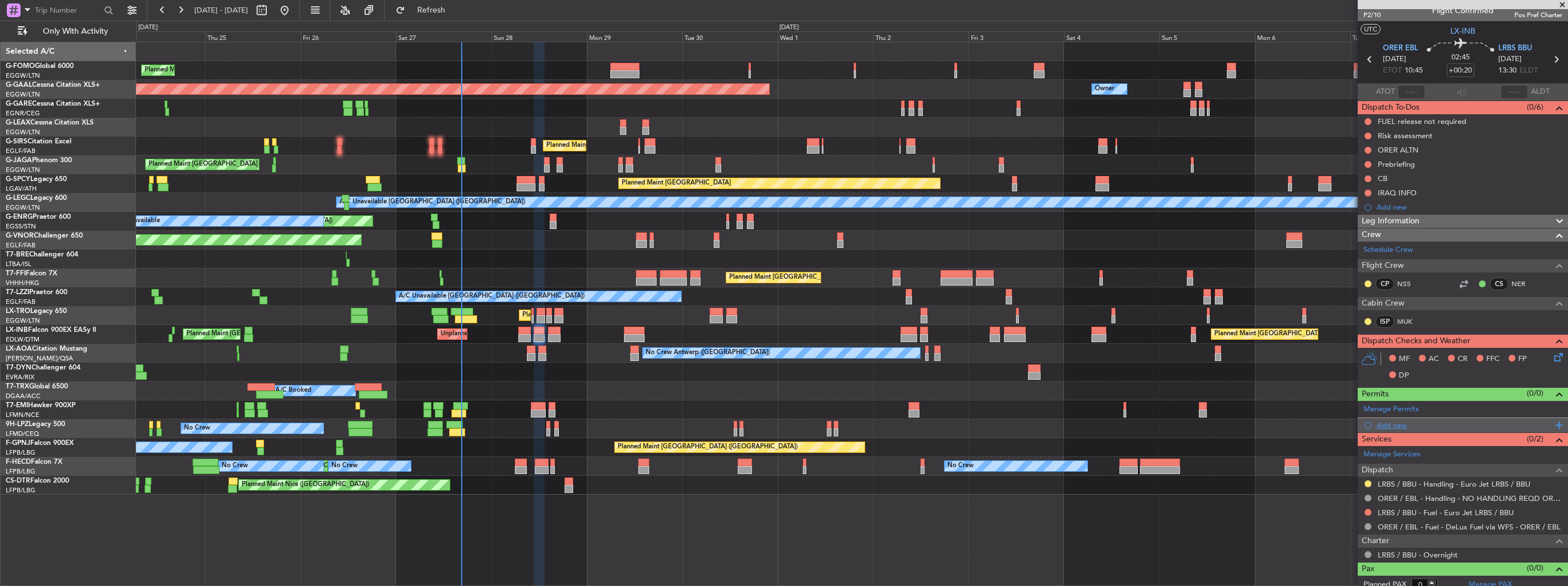
scroll to position [16, 0]
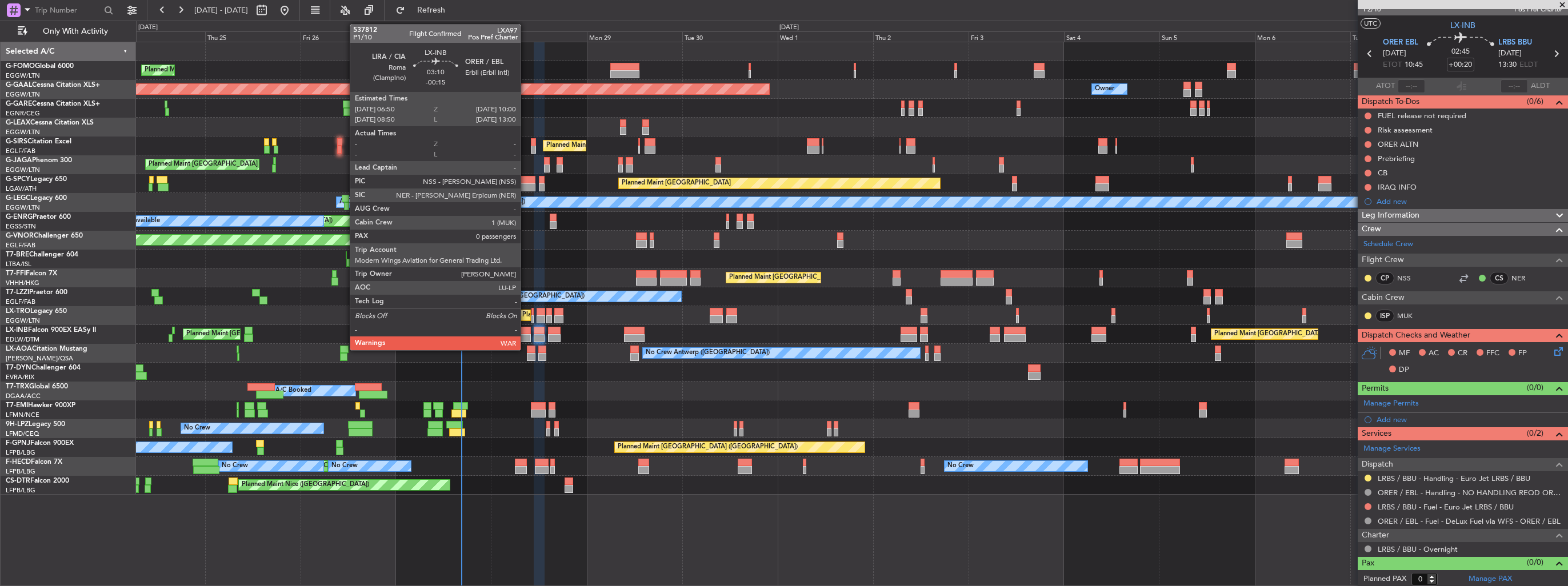
click at [526, 333] on div at bounding box center [525, 330] width 13 height 8
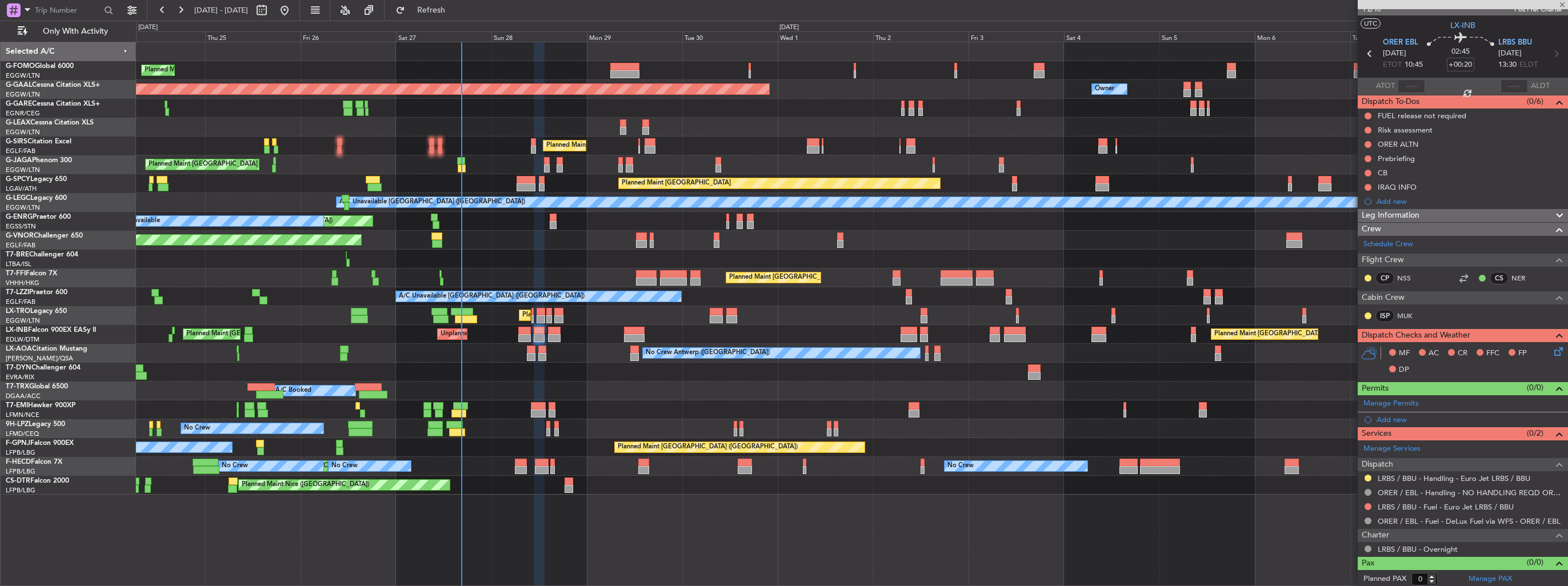
type input "-00:15"
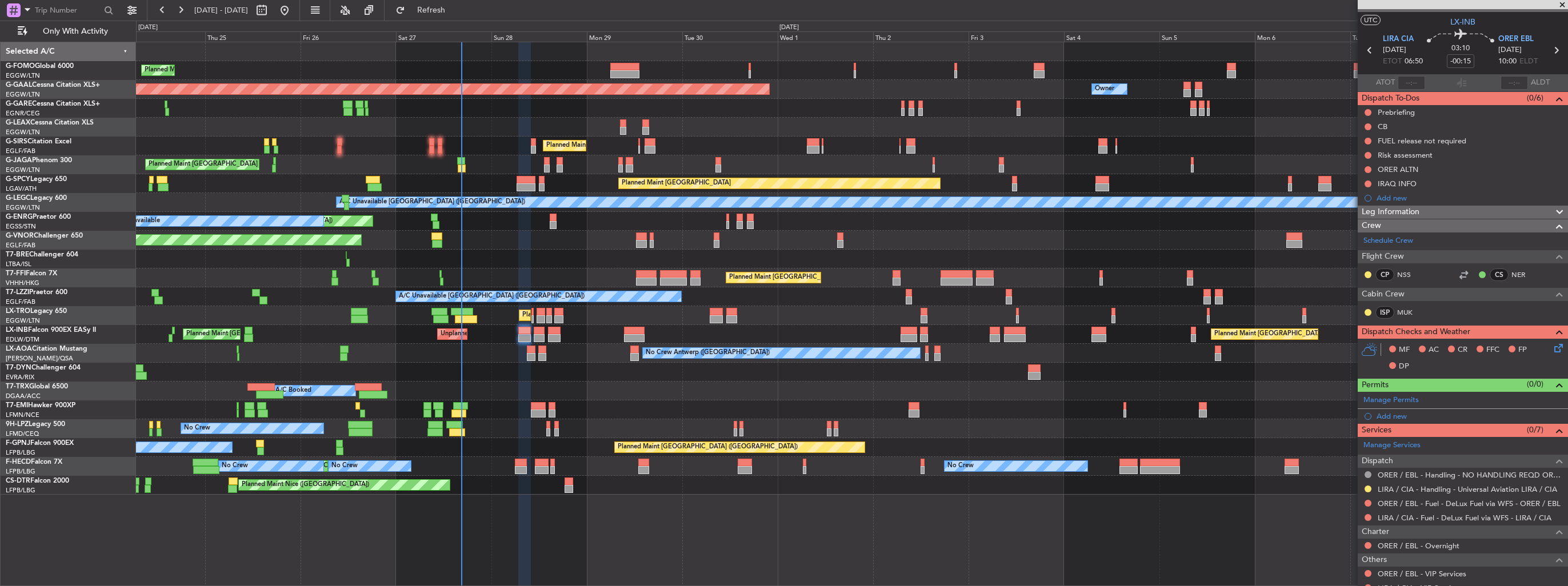
scroll to position [0, 0]
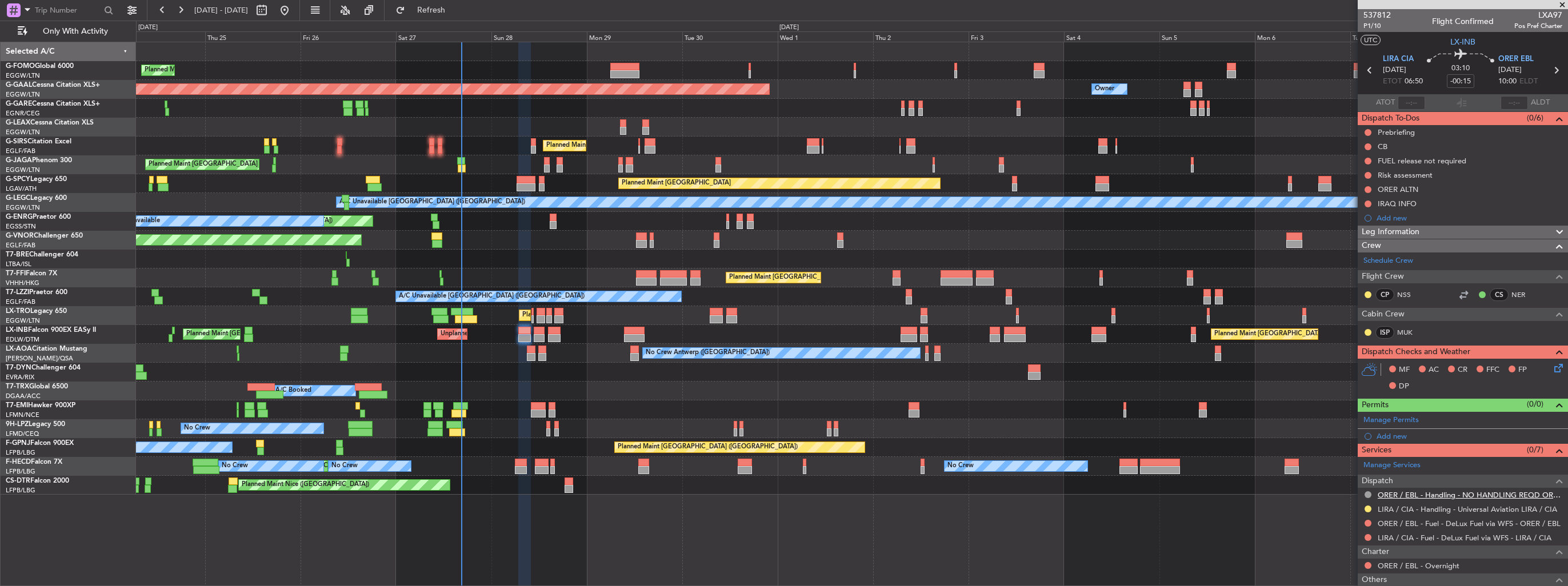
click at [1429, 490] on link "ORER / EBL - Handling - NO HANDLING REQD ORER/EBL" at bounding box center [1469, 495] width 184 height 10
click at [1385, 432] on div "Add new" at bounding box center [1465, 436] width 175 height 10
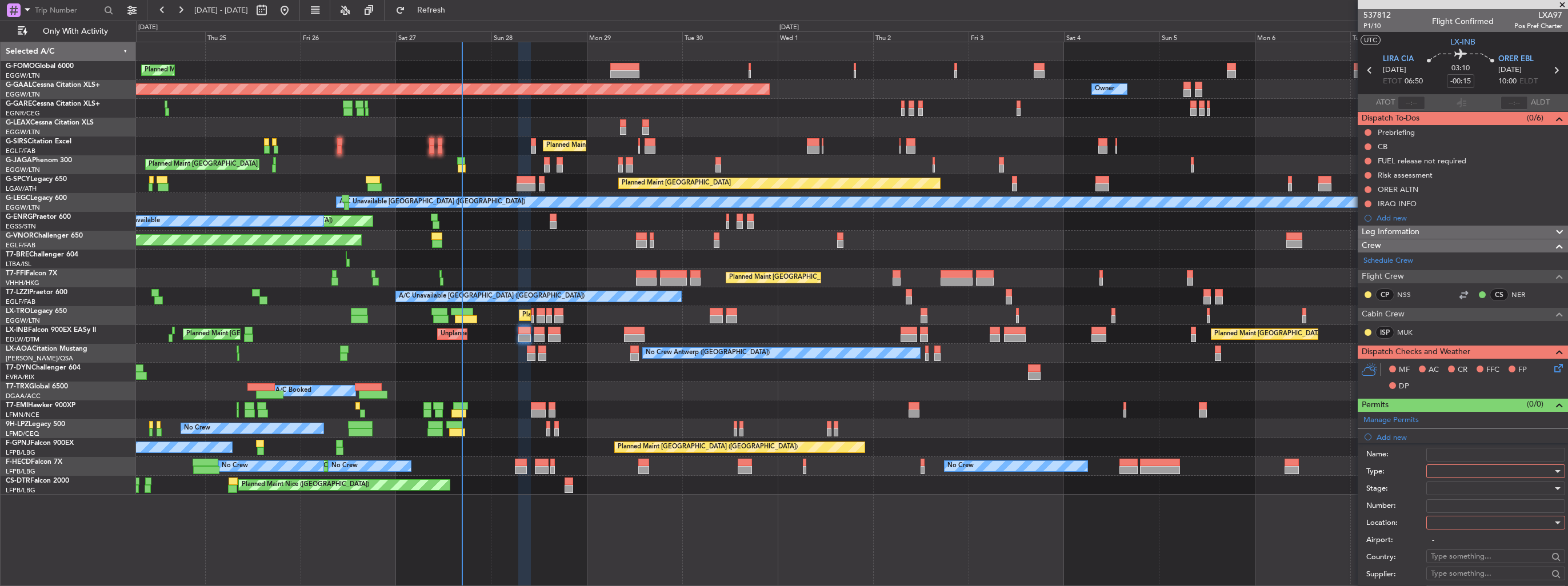
click at [1455, 470] on div at bounding box center [1492, 471] width 122 height 17
click at [1466, 530] on span "PPR" at bounding box center [1491, 527] width 120 height 17
click at [1469, 524] on div at bounding box center [1492, 523] width 122 height 17
click at [1470, 574] on span "Arrival" at bounding box center [1491, 579] width 120 height 17
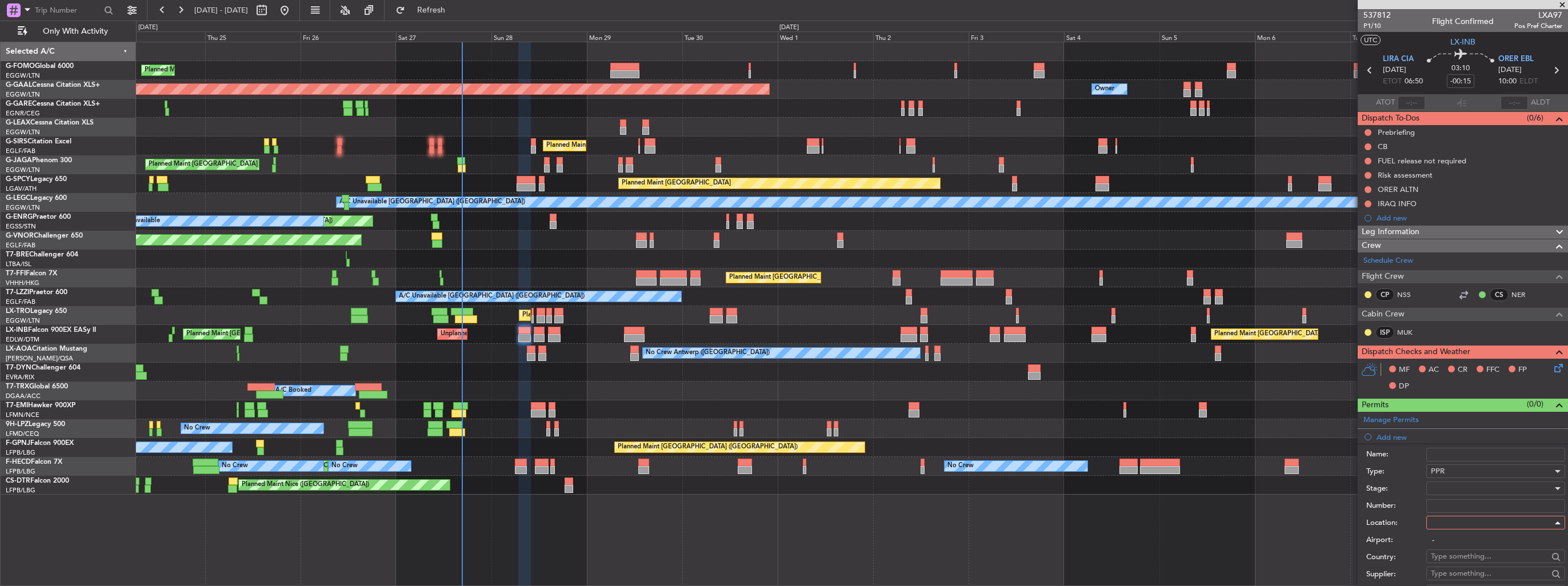
type input "ORER / EBL"
click at [1469, 485] on div at bounding box center [1492, 489] width 122 height 17
click at [1470, 559] on span "Requested" at bounding box center [1491, 562] width 120 height 17
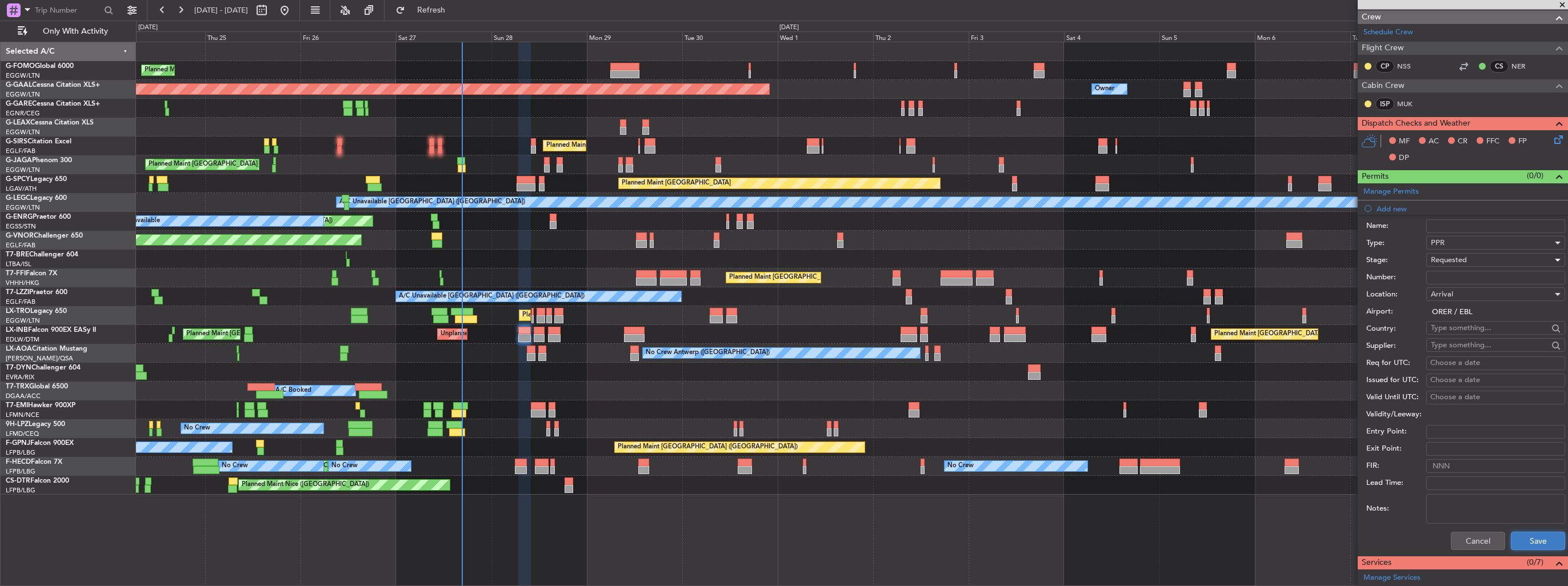
click at [1536, 539] on button "Save" at bounding box center [1538, 541] width 54 height 18
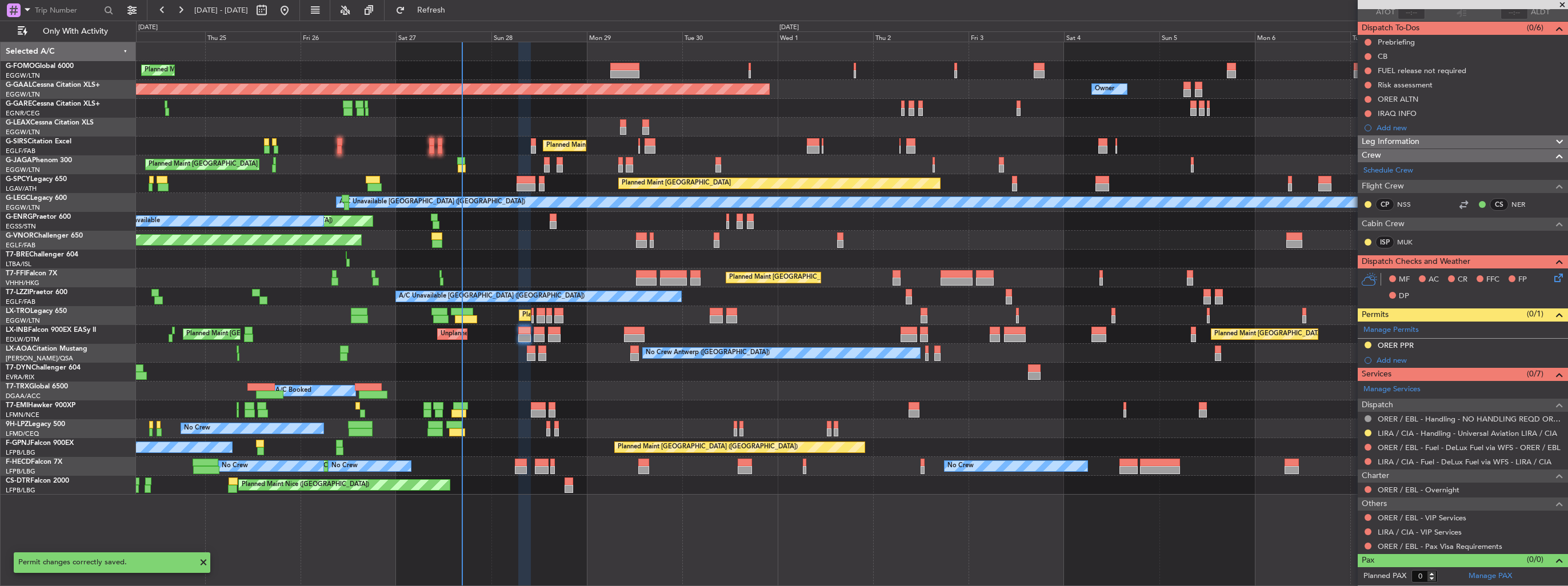
scroll to position [88, 0]
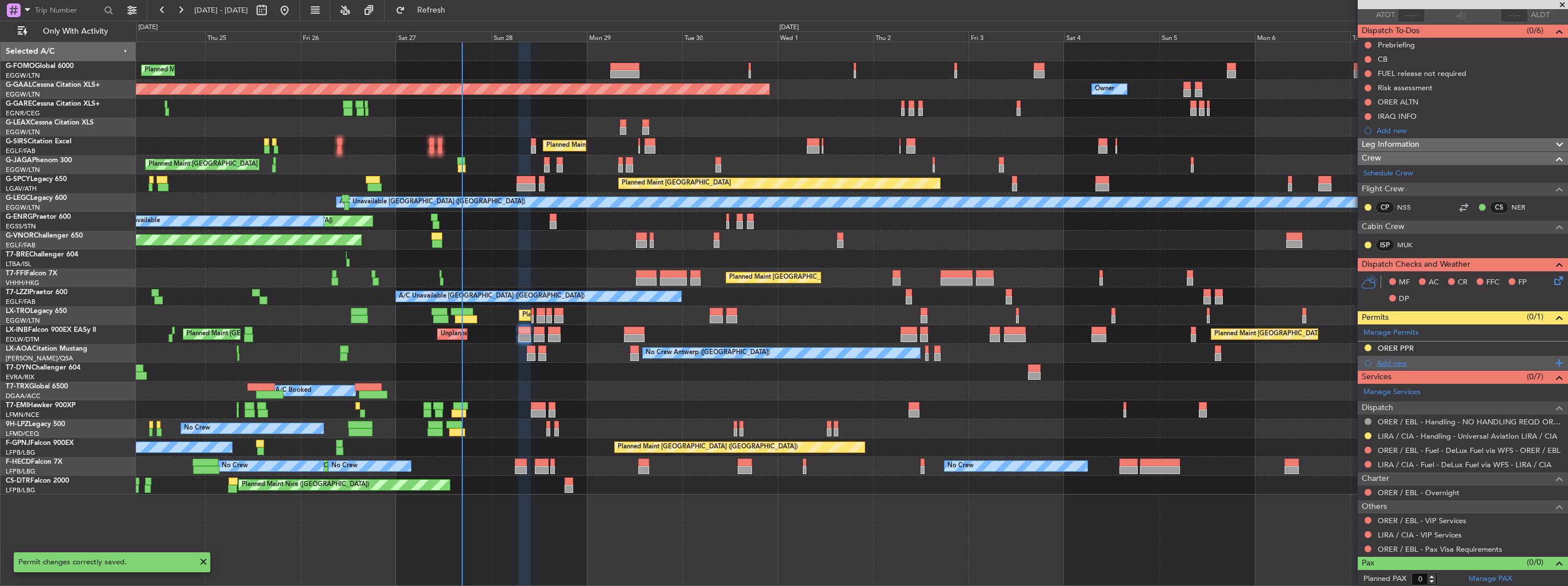
click at [1385, 363] on div "Add new" at bounding box center [1465, 363] width 175 height 10
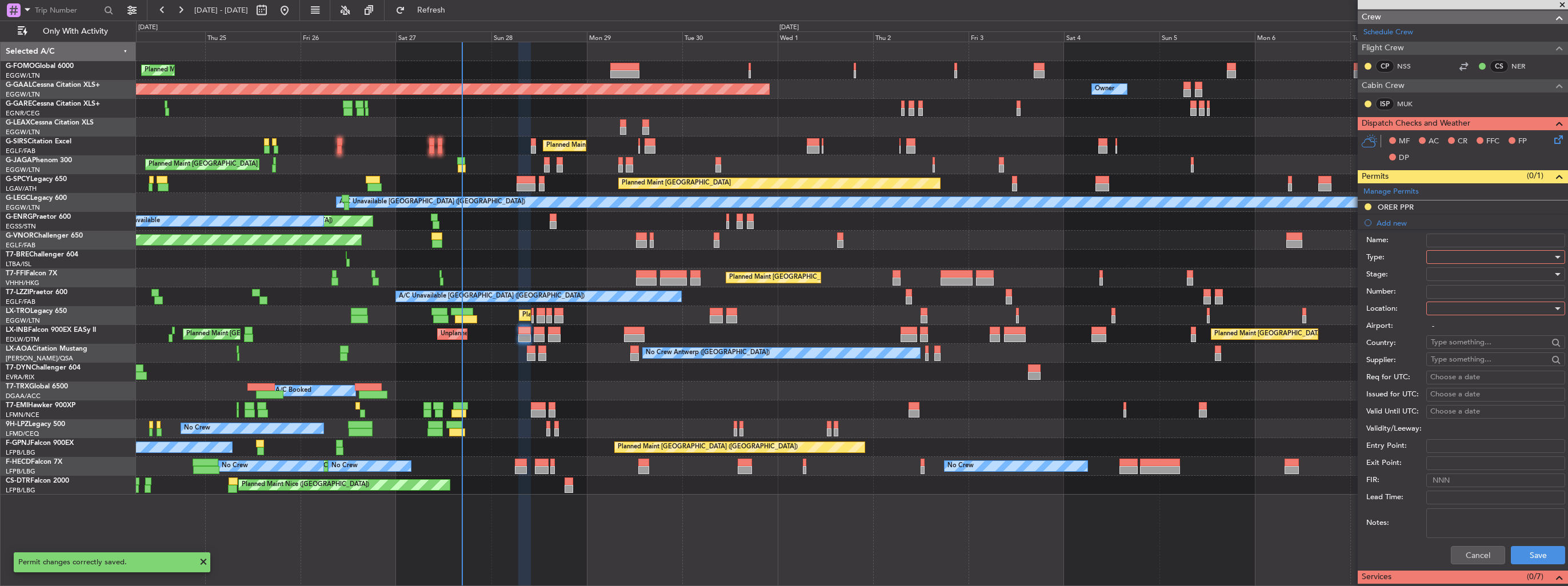
click at [1477, 253] on div at bounding box center [1492, 257] width 122 height 17
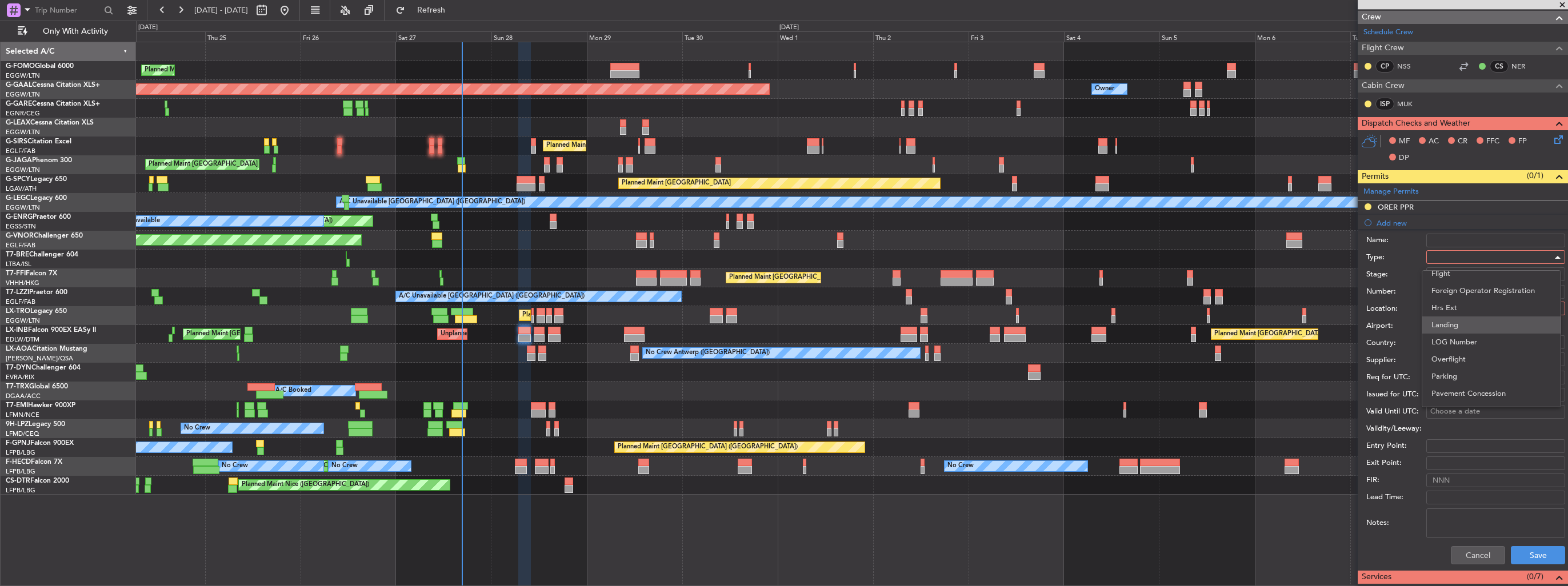
click at [1476, 323] on span "Landing" at bounding box center [1491, 325] width 120 height 17
click at [1481, 306] on div at bounding box center [1492, 309] width 122 height 17
click at [1483, 358] on span "Arrival" at bounding box center [1491, 365] width 120 height 17
type input "ORER / EBL"
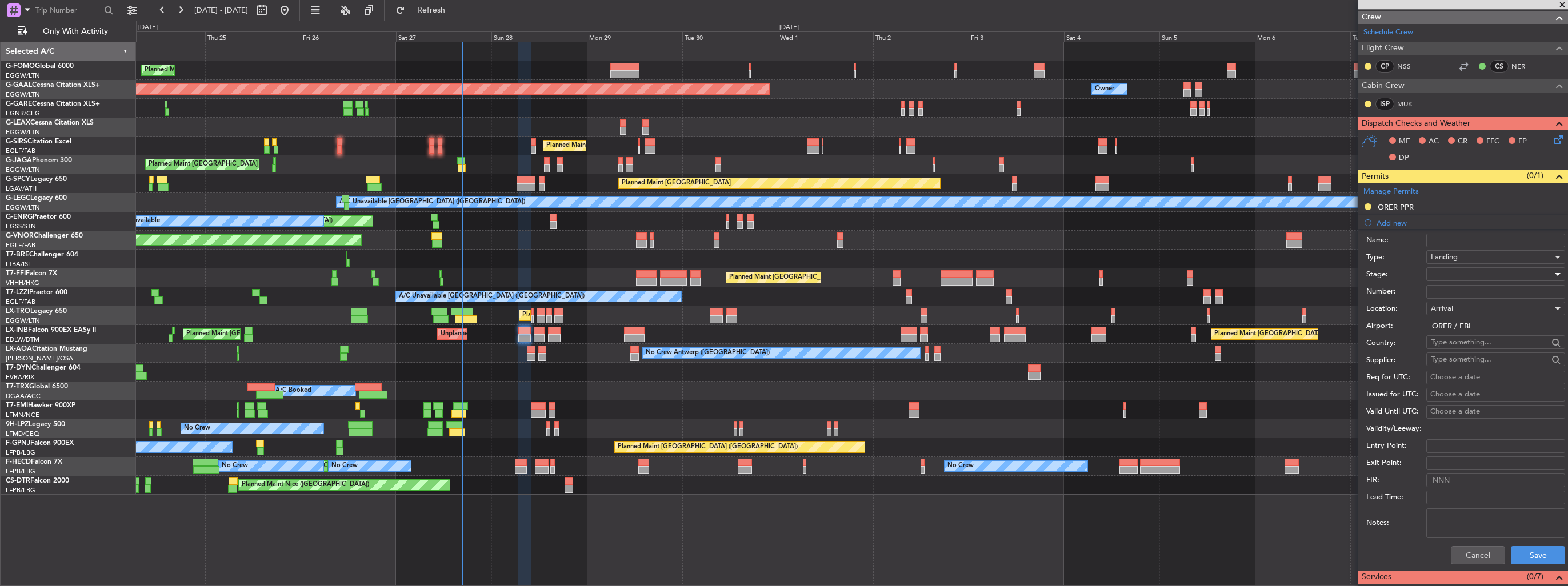
click at [1479, 276] on div at bounding box center [1492, 274] width 122 height 17
click at [1479, 347] on span "Requested" at bounding box center [1491, 348] width 120 height 17
click at [1520, 548] on button "Save" at bounding box center [1538, 555] width 54 height 18
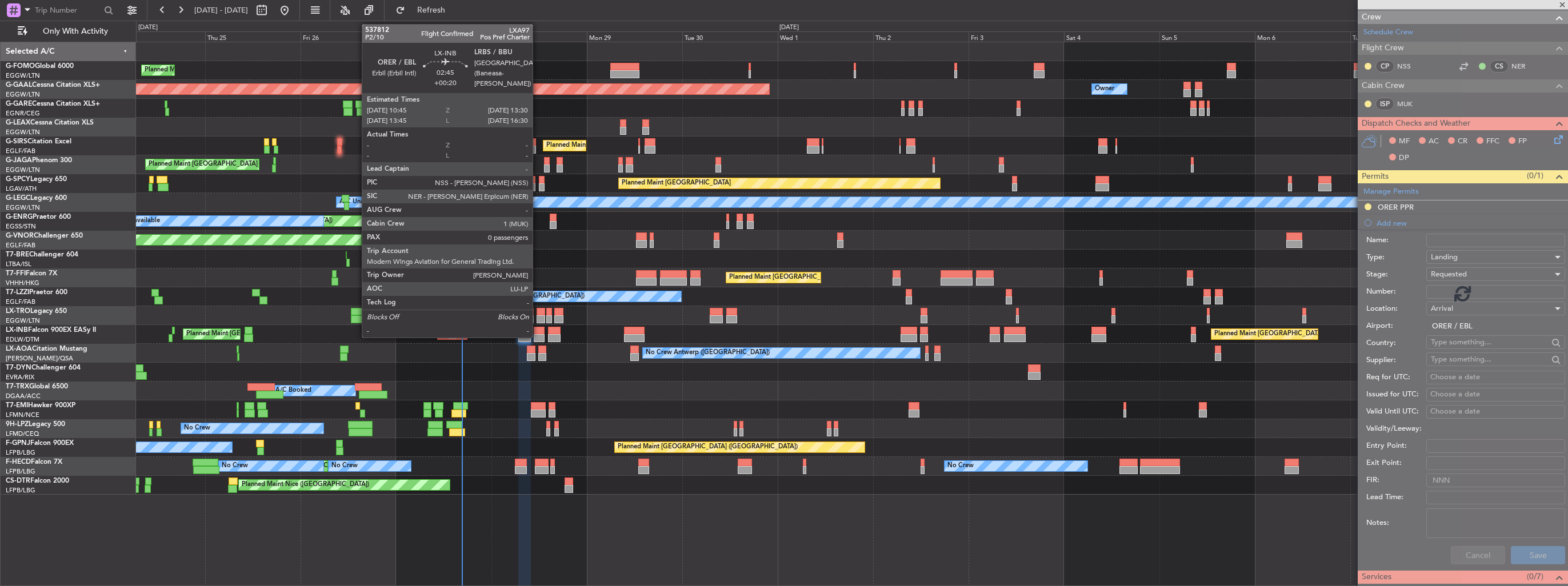
scroll to position [102, 0]
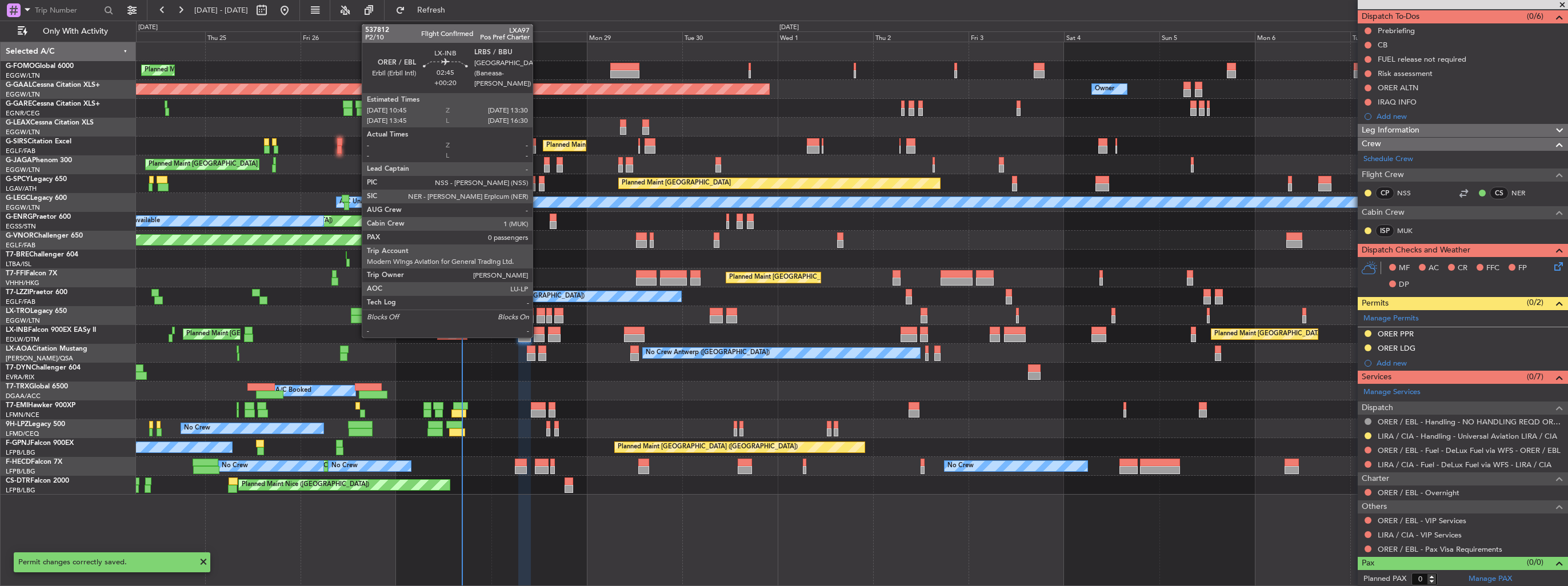
click at [537, 332] on div at bounding box center [539, 330] width 12 height 8
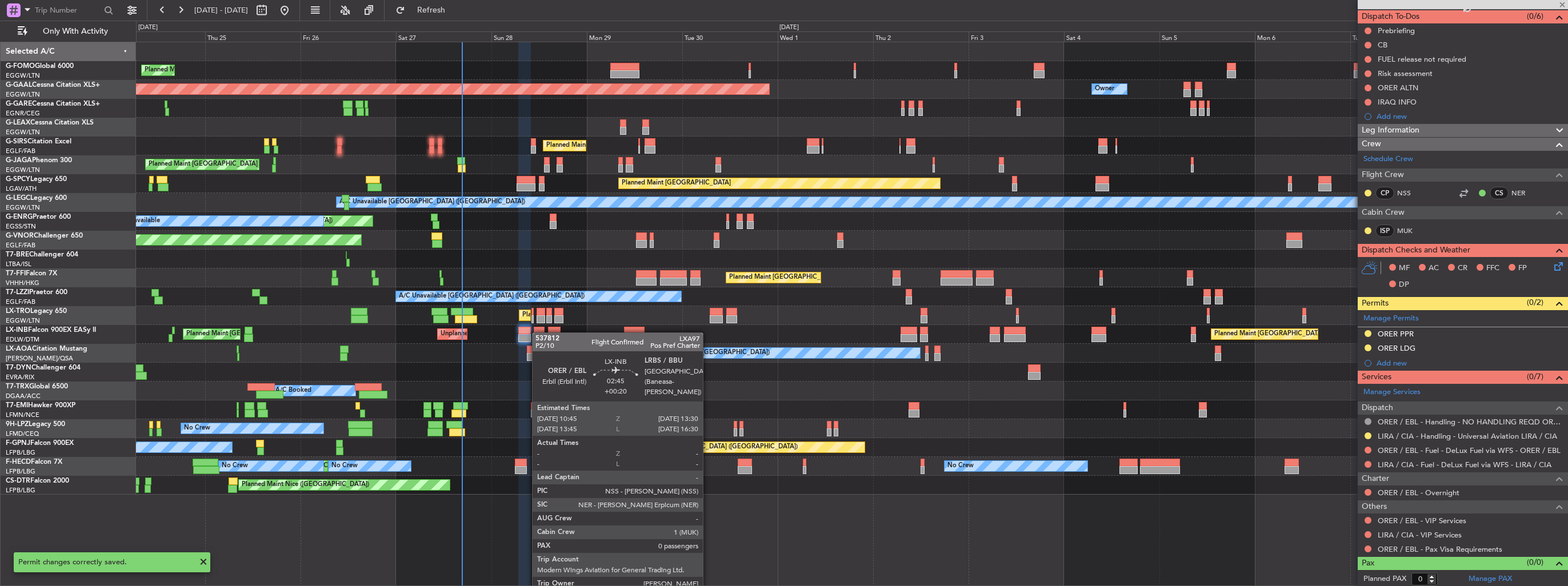
type input "+00:20"
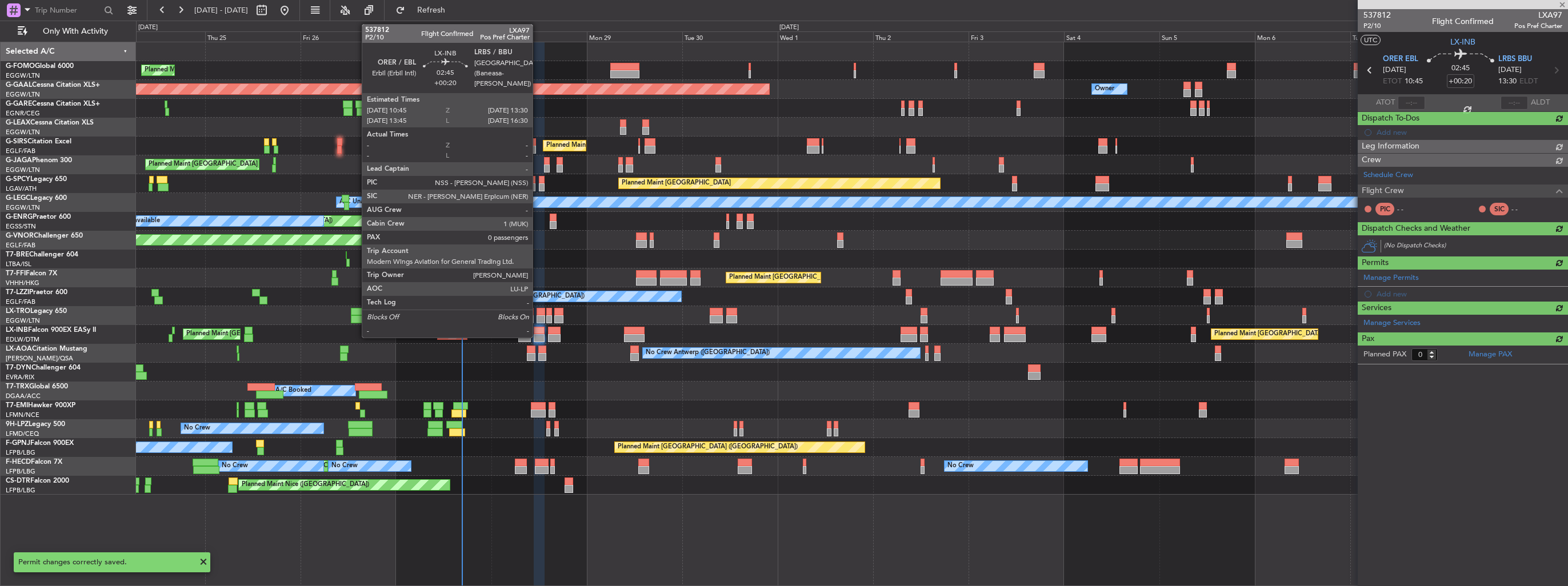
scroll to position [0, 0]
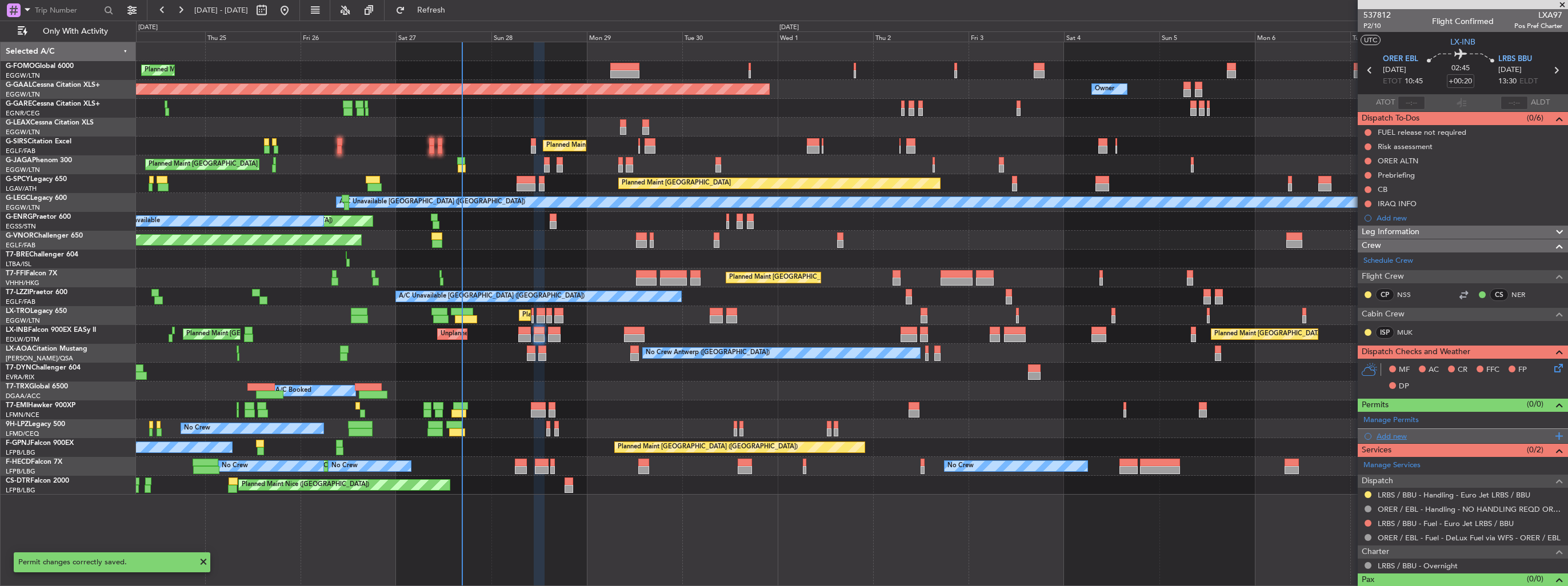
click at [1377, 433] on div "Add new" at bounding box center [1465, 436] width 175 height 10
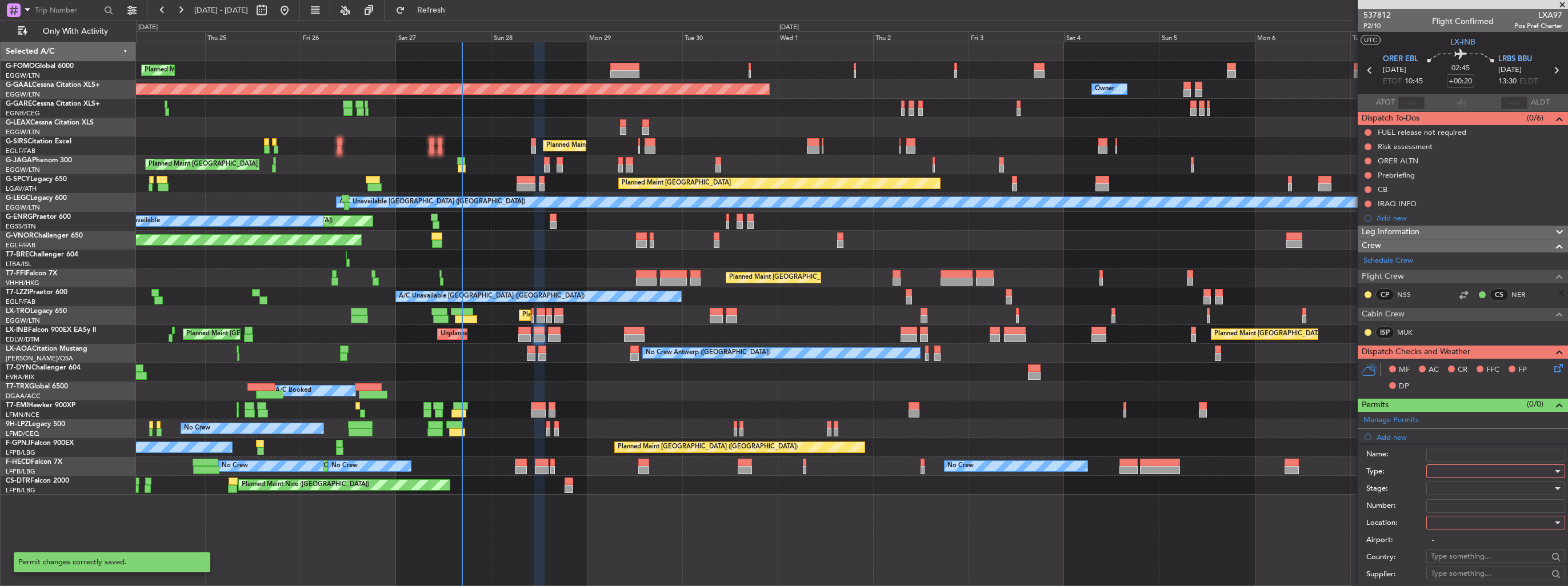
click at [1494, 469] on div at bounding box center [1492, 471] width 122 height 17
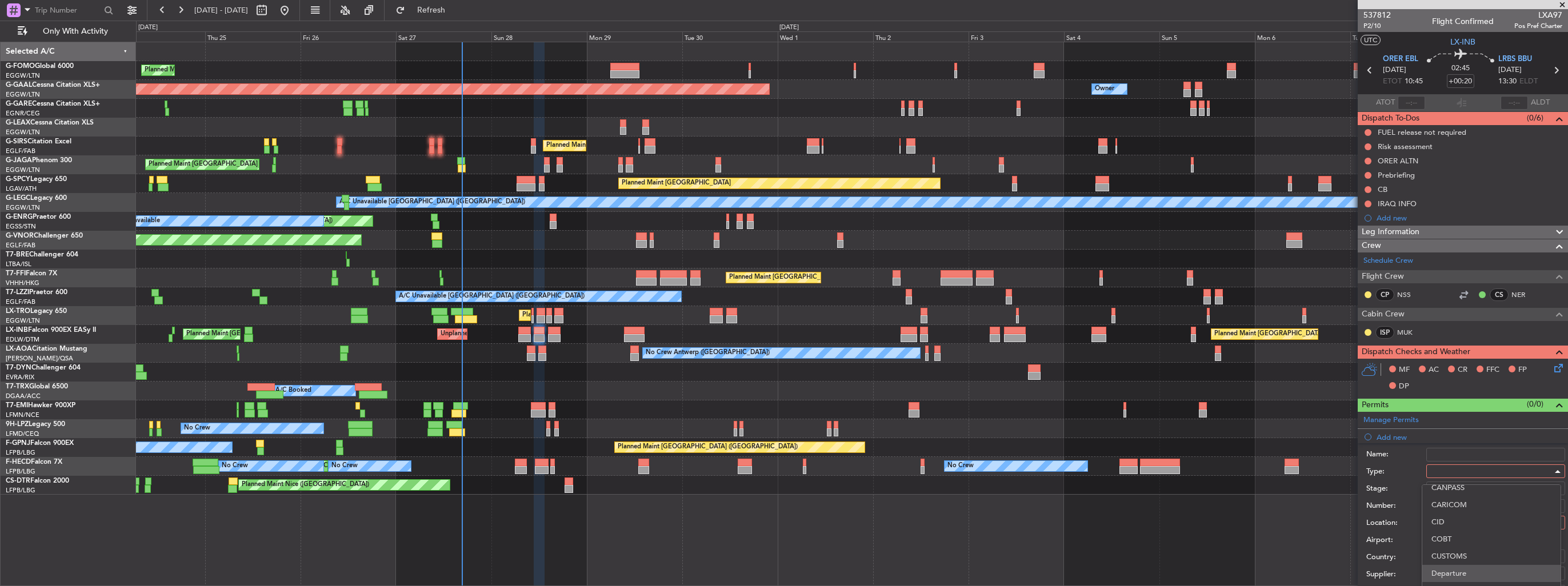
click at [1485, 568] on span "Departure" at bounding box center [1491, 573] width 120 height 17
click at [1490, 524] on div at bounding box center [1492, 523] width 122 height 17
click at [1489, 535] on div at bounding box center [784, 293] width 1568 height 586
click at [1489, 543] on input "-" at bounding box center [1496, 540] width 139 height 14
click at [1491, 525] on div at bounding box center [1492, 523] width 122 height 17
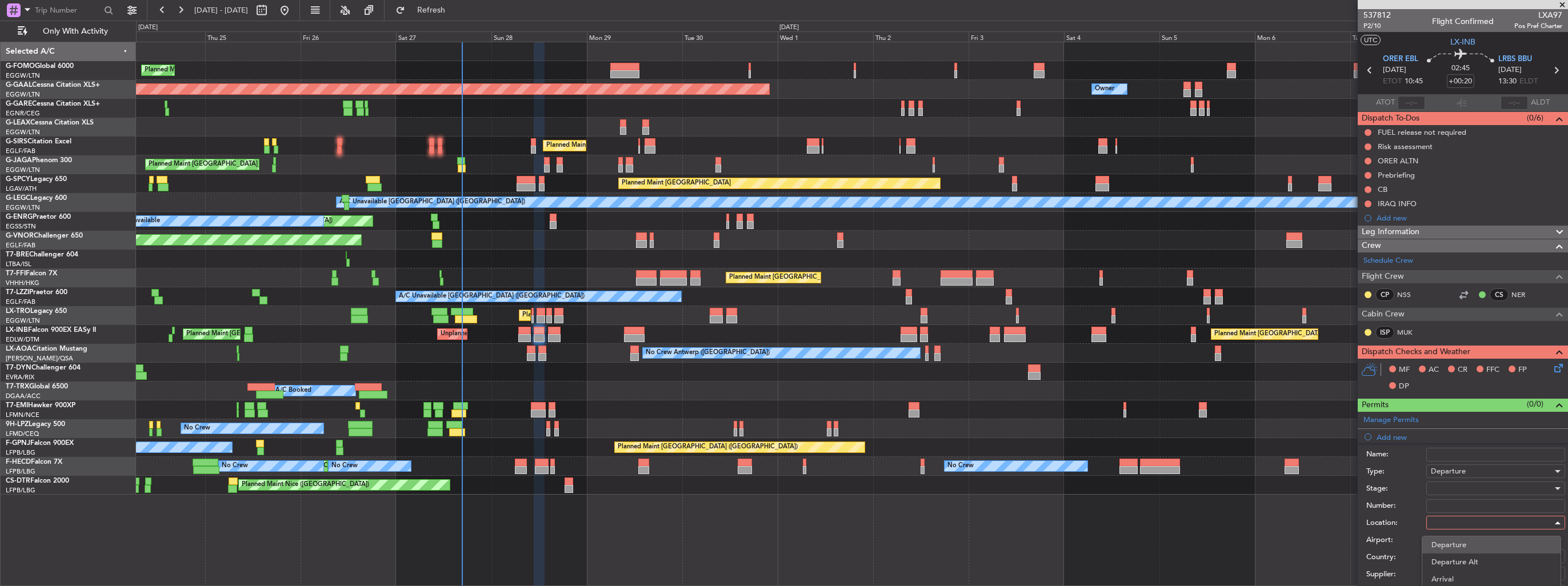
click at [1491, 543] on span "Departure" at bounding box center [1491, 545] width 120 height 17
type input "ORER / EBL"
click at [1487, 483] on div at bounding box center [1492, 489] width 122 height 17
click at [1496, 557] on span "Requested" at bounding box center [1491, 562] width 120 height 17
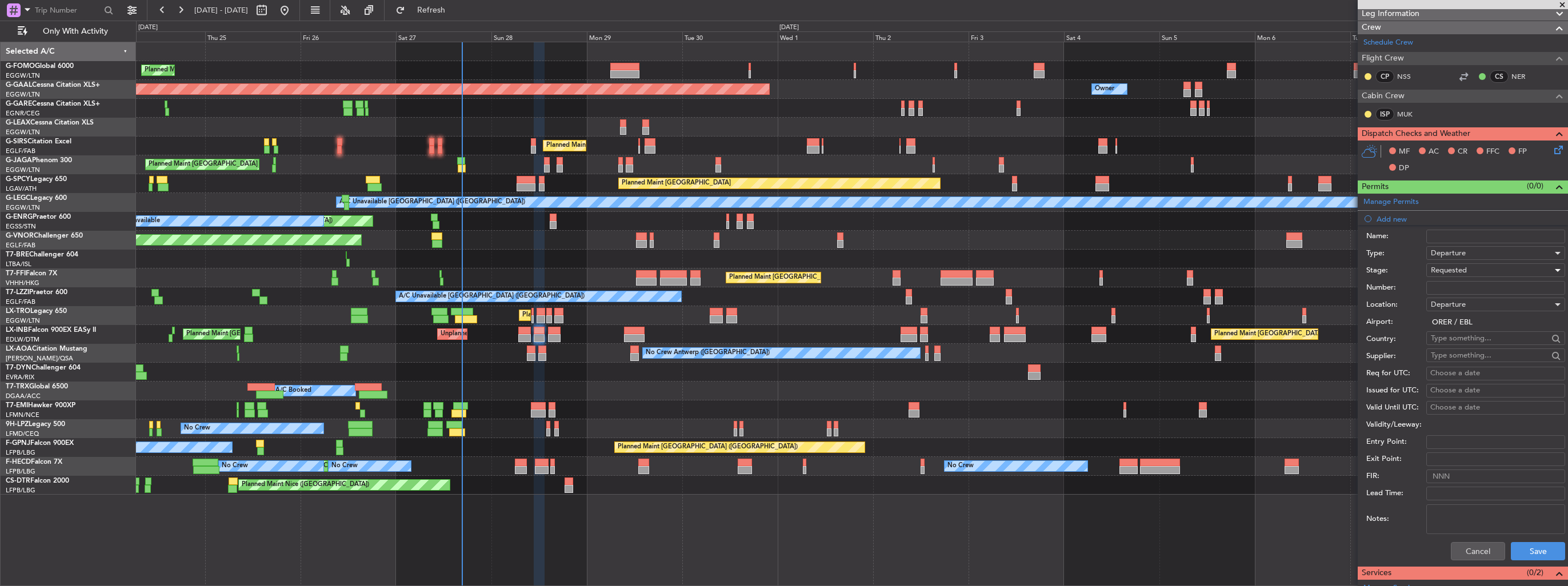
scroll to position [229, 0]
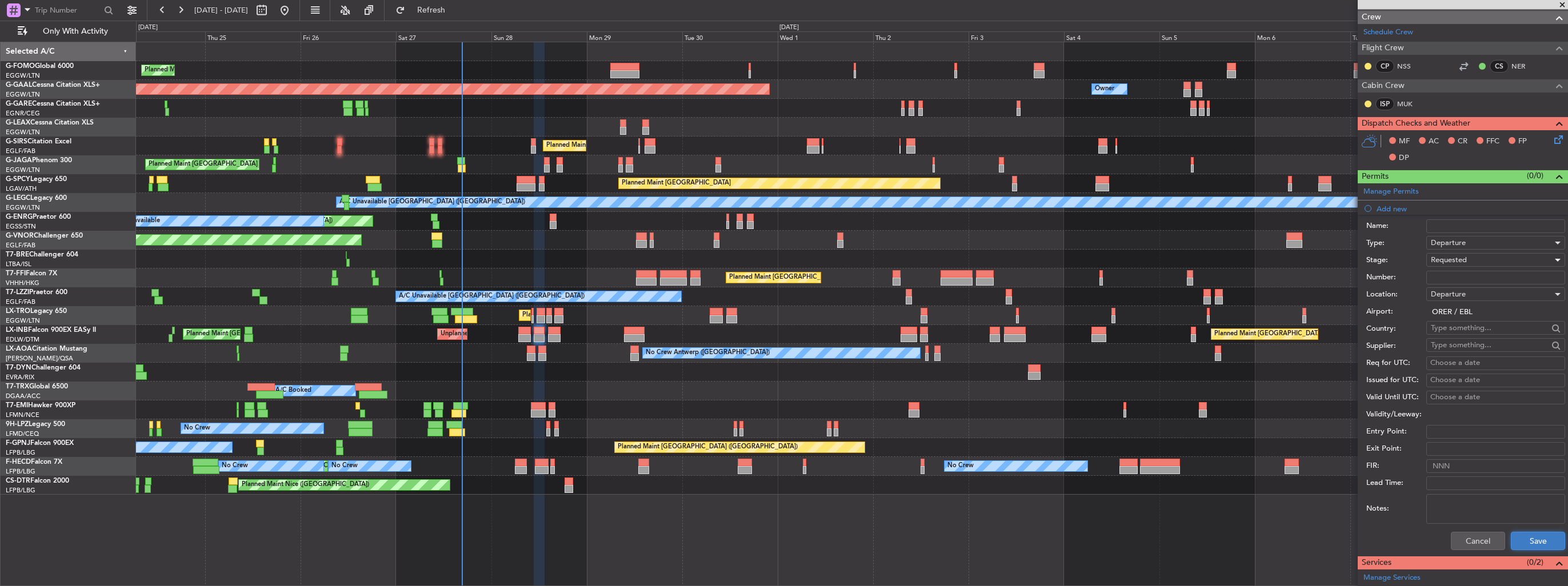
click at [1538, 535] on button "Save" at bounding box center [1538, 541] width 54 height 18
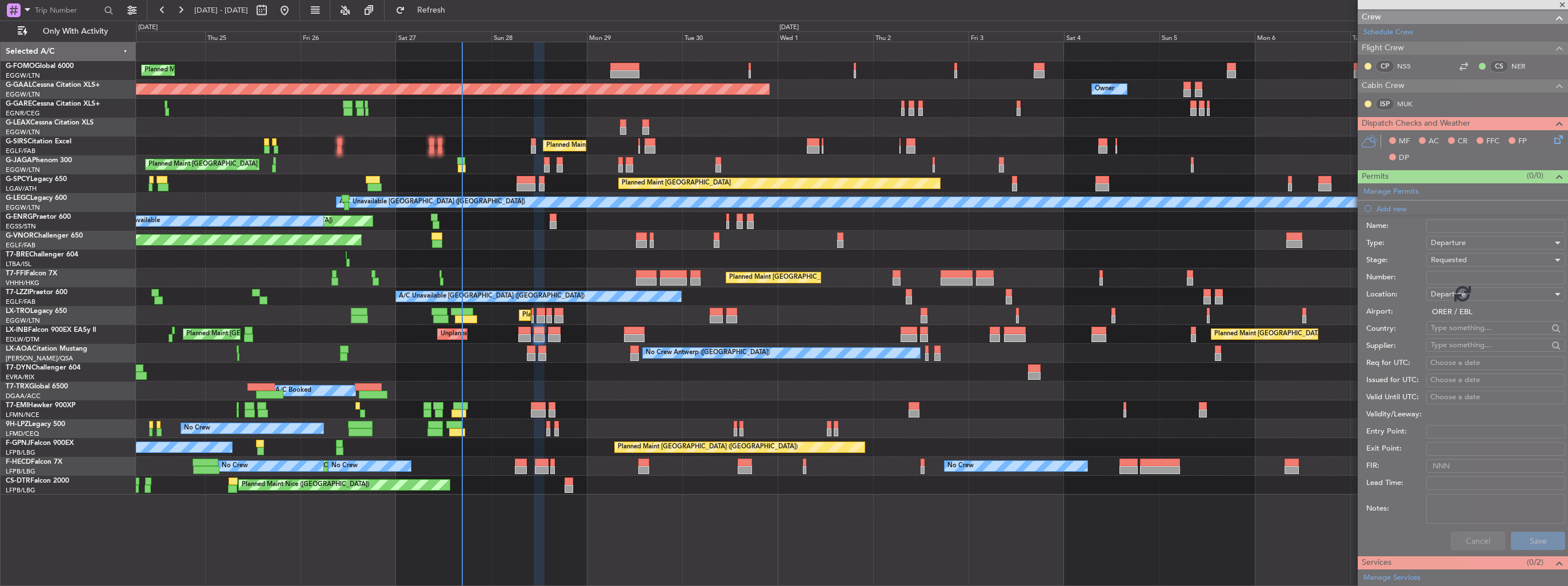
scroll to position [32, 0]
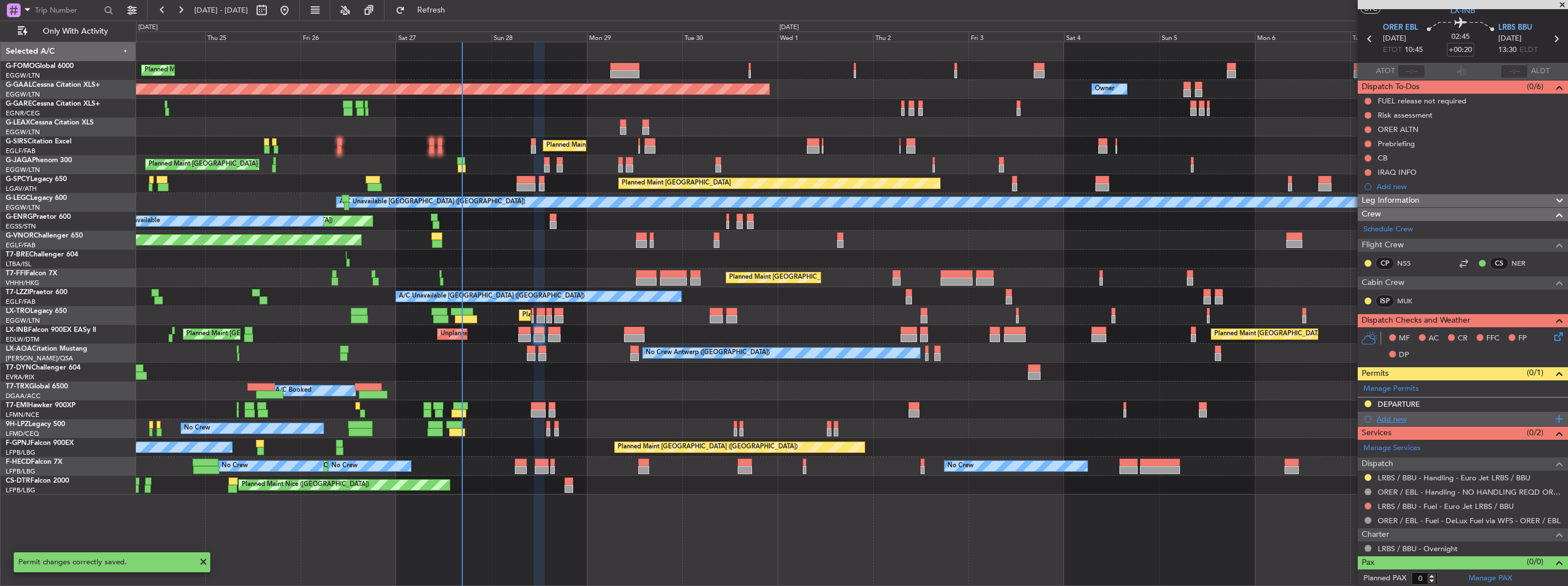
click at [1403, 416] on div "Add new" at bounding box center [1465, 419] width 175 height 10
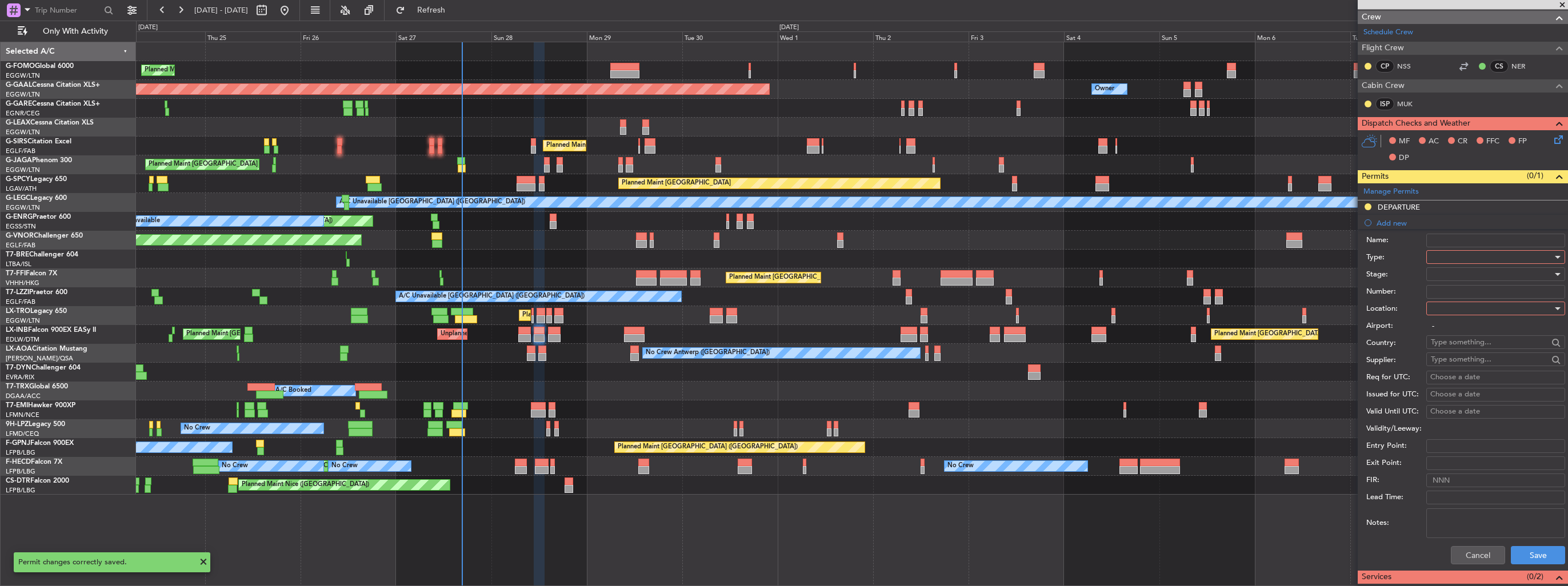
click at [1470, 255] on div at bounding box center [1492, 257] width 122 height 17
click at [1477, 310] on span "PPR" at bounding box center [1491, 313] width 120 height 17
click at [1479, 304] on div at bounding box center [1492, 309] width 122 height 17
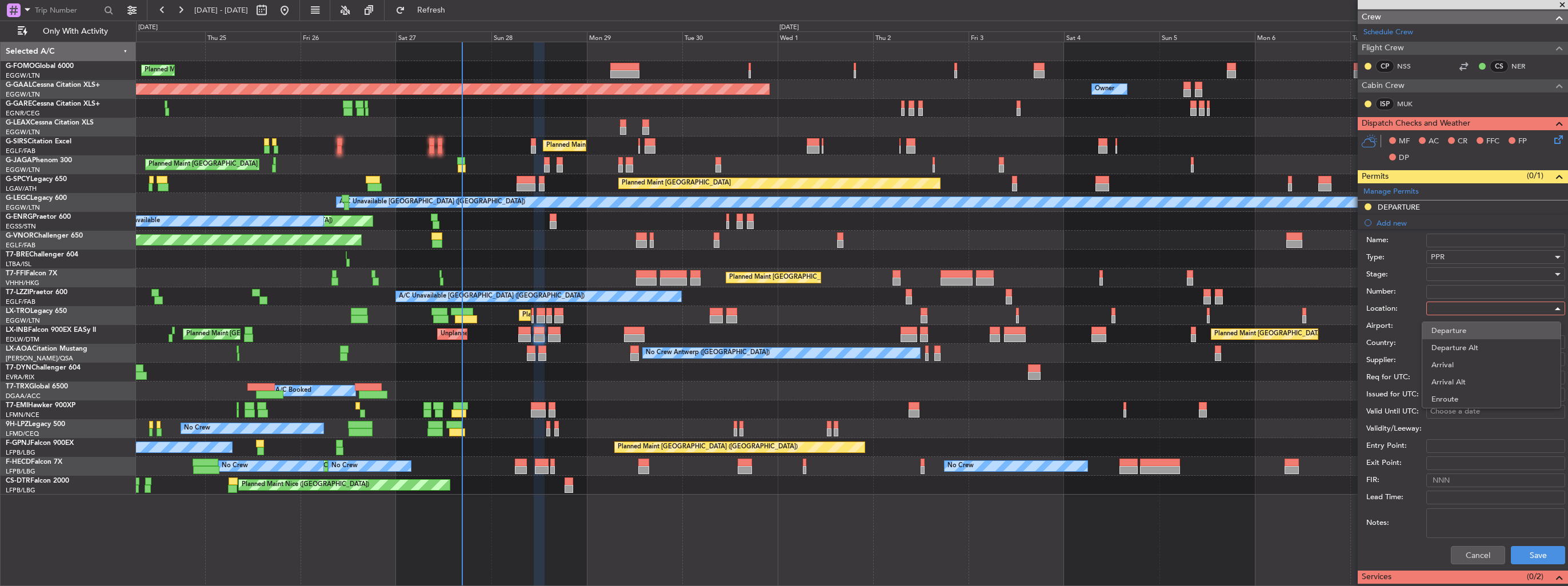
click at [1478, 324] on span "Departure" at bounding box center [1491, 330] width 120 height 17
type input "ORER / EBL"
click at [1475, 274] on div at bounding box center [1492, 274] width 122 height 17
click at [1485, 351] on span "Requested" at bounding box center [1491, 348] width 120 height 17
click at [1531, 552] on button "Save" at bounding box center [1538, 555] width 54 height 18
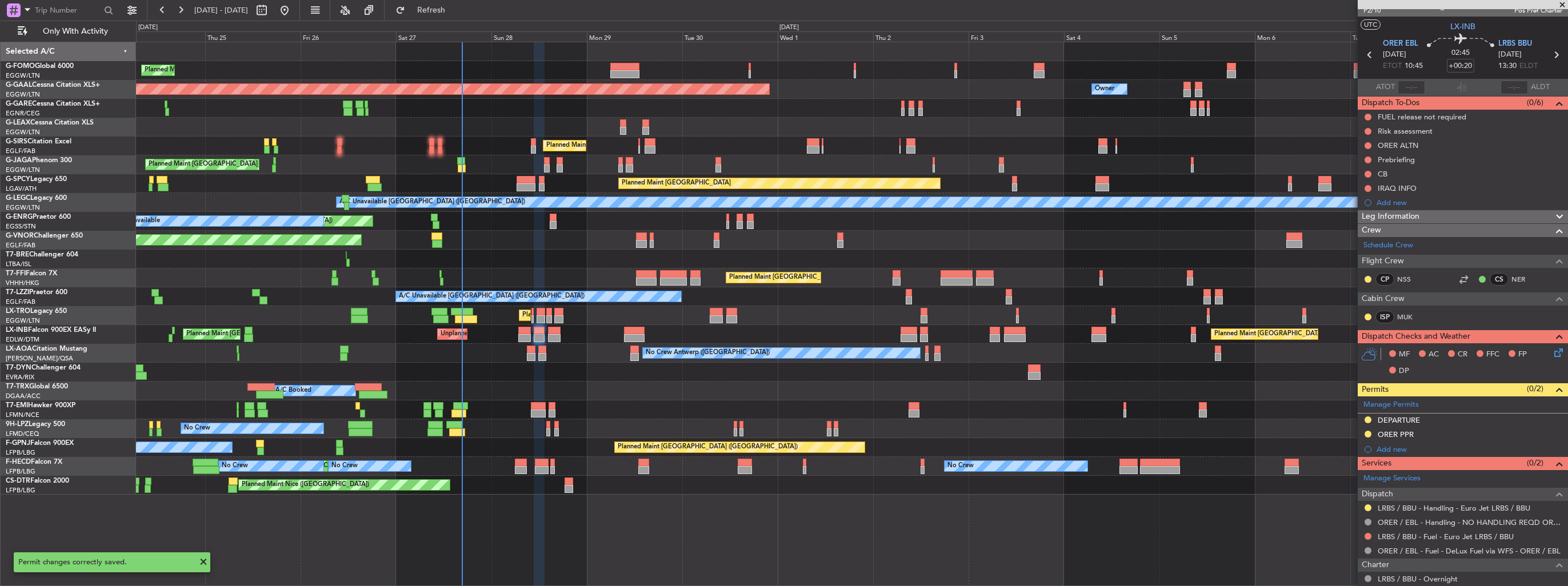
scroll to position [0, 0]
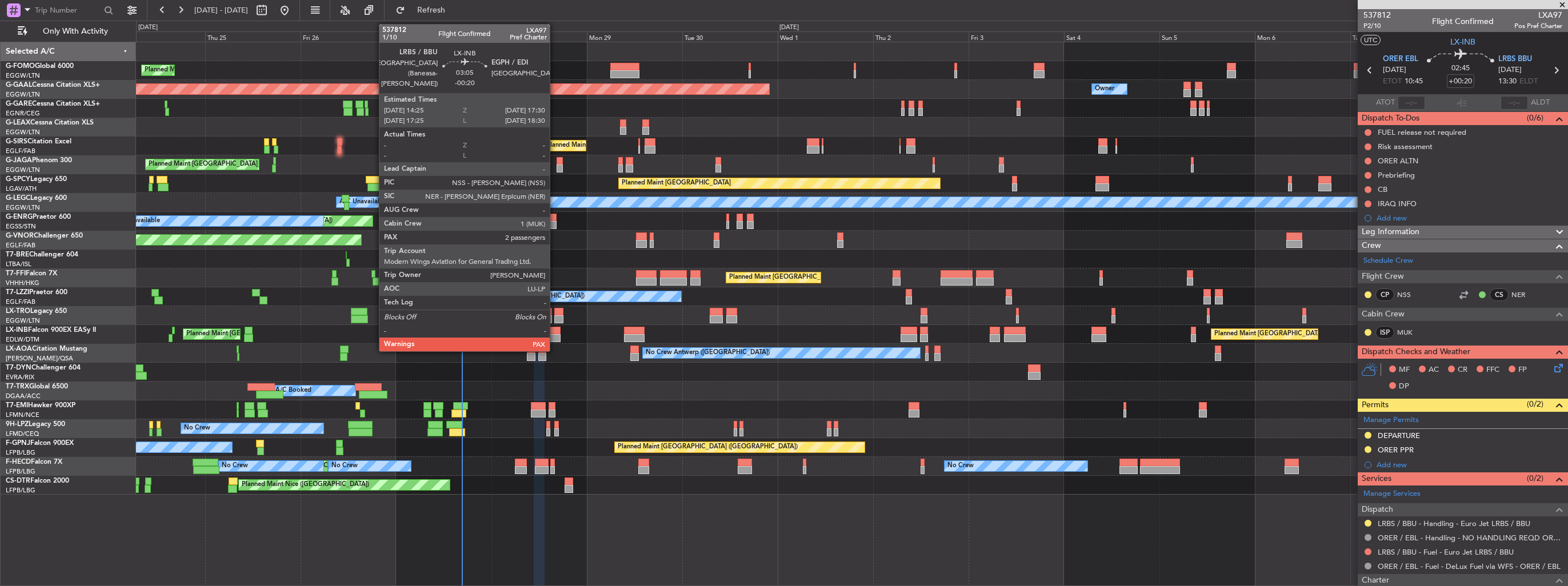
click at [555, 332] on div at bounding box center [554, 330] width 13 height 8
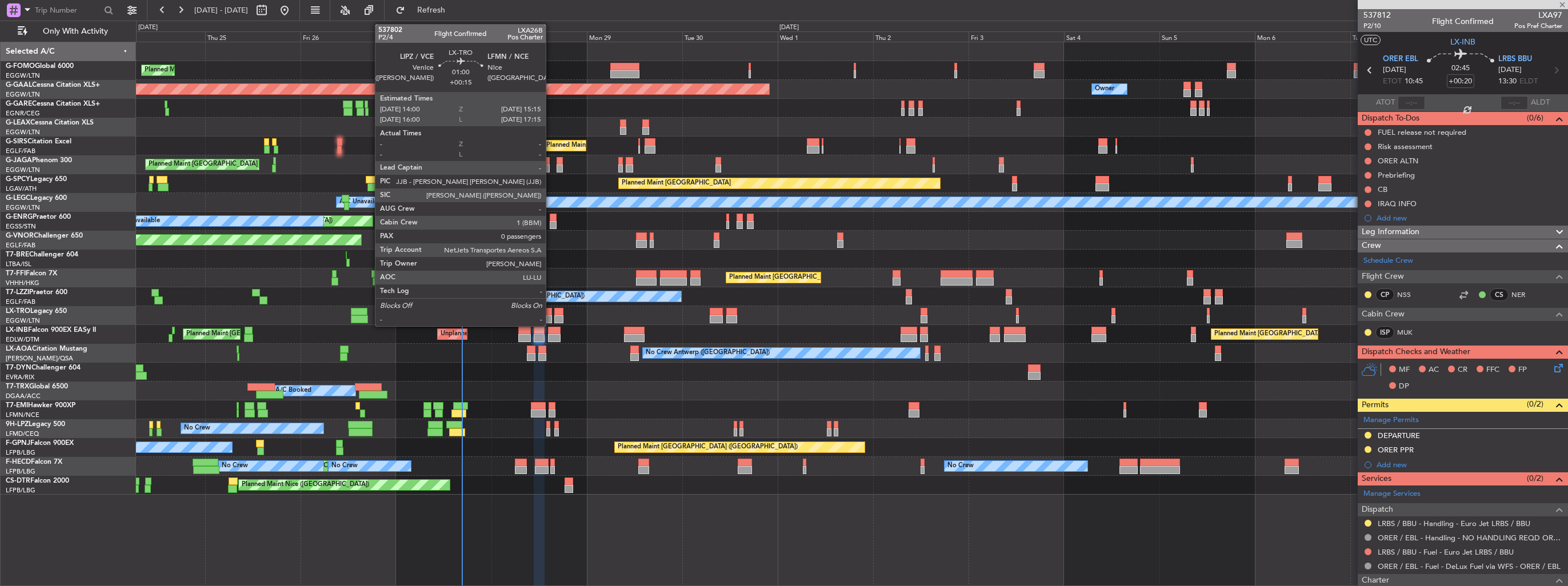
type input "-00:20"
type input "2"
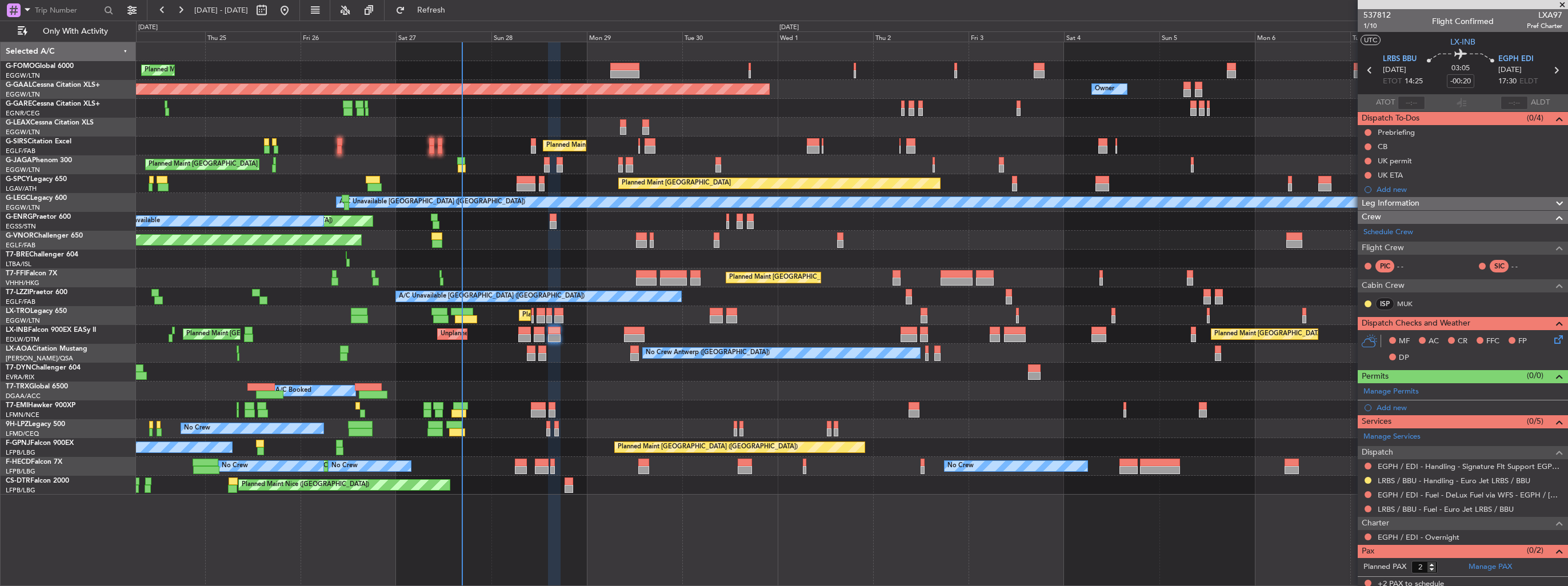
click at [534, 316] on div "Planned Maint London (Luton) A/C Unavailable" at bounding box center [852, 315] width 1432 height 19
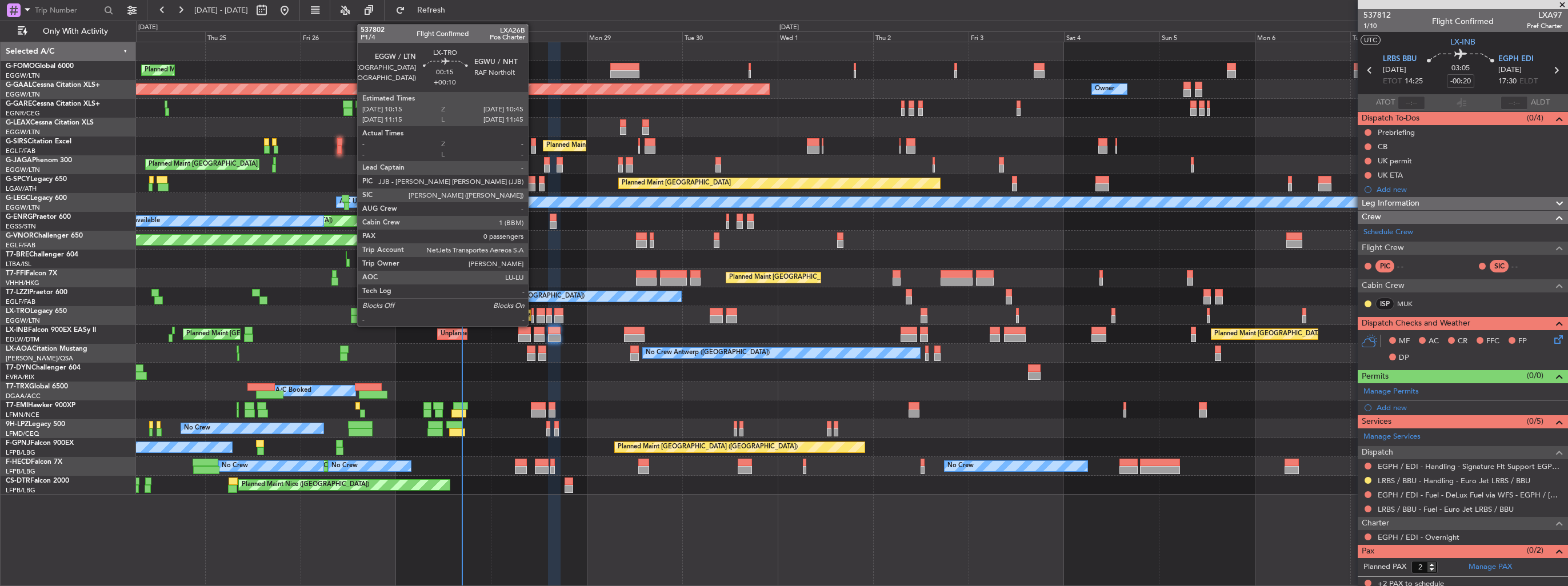
click at [533, 316] on div at bounding box center [533, 319] width 2 height 8
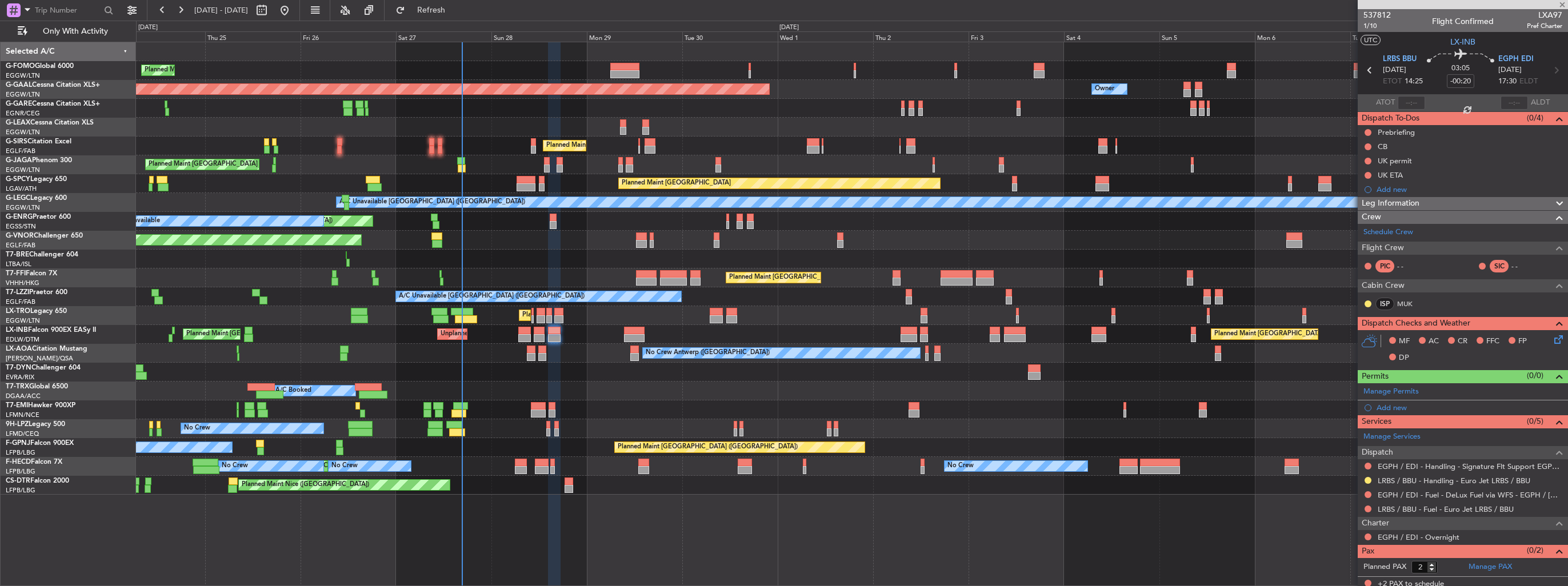
type input "+00:10"
type input "0"
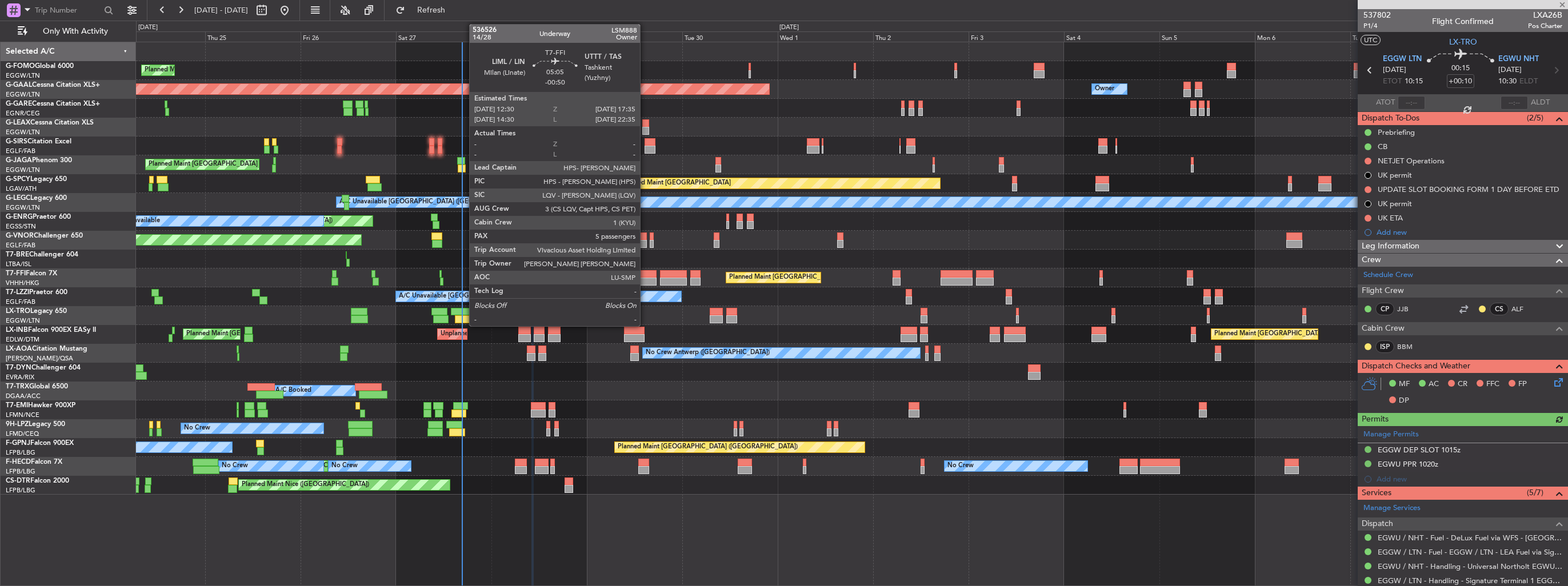
click at [646, 274] on div at bounding box center [646, 274] width 21 height 8
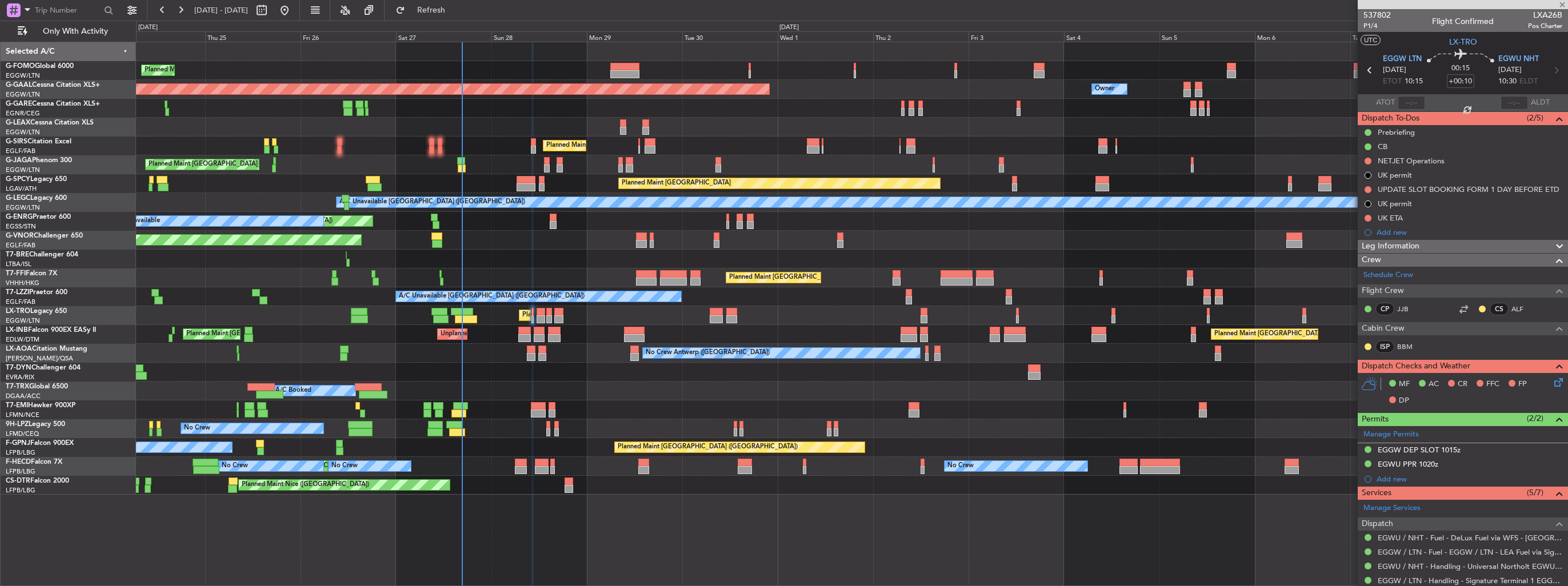
type input "-00:50"
type input "5"
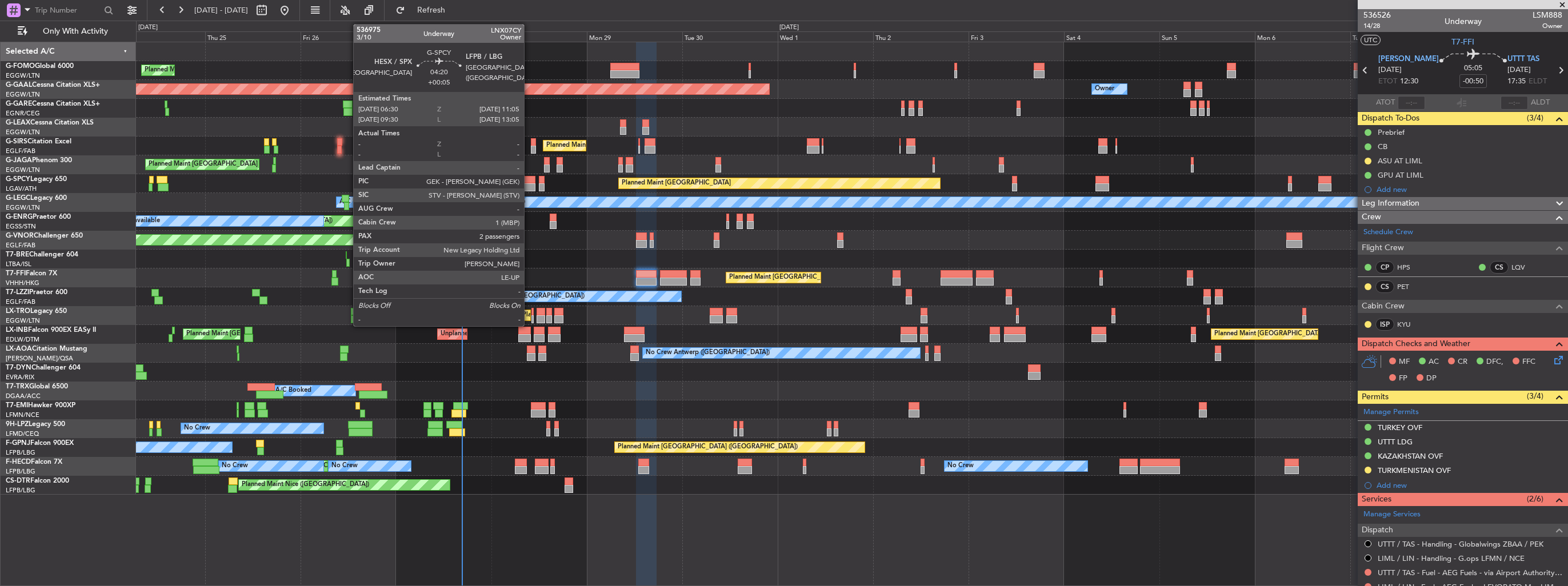
click at [529, 185] on div at bounding box center [526, 187] width 18 height 8
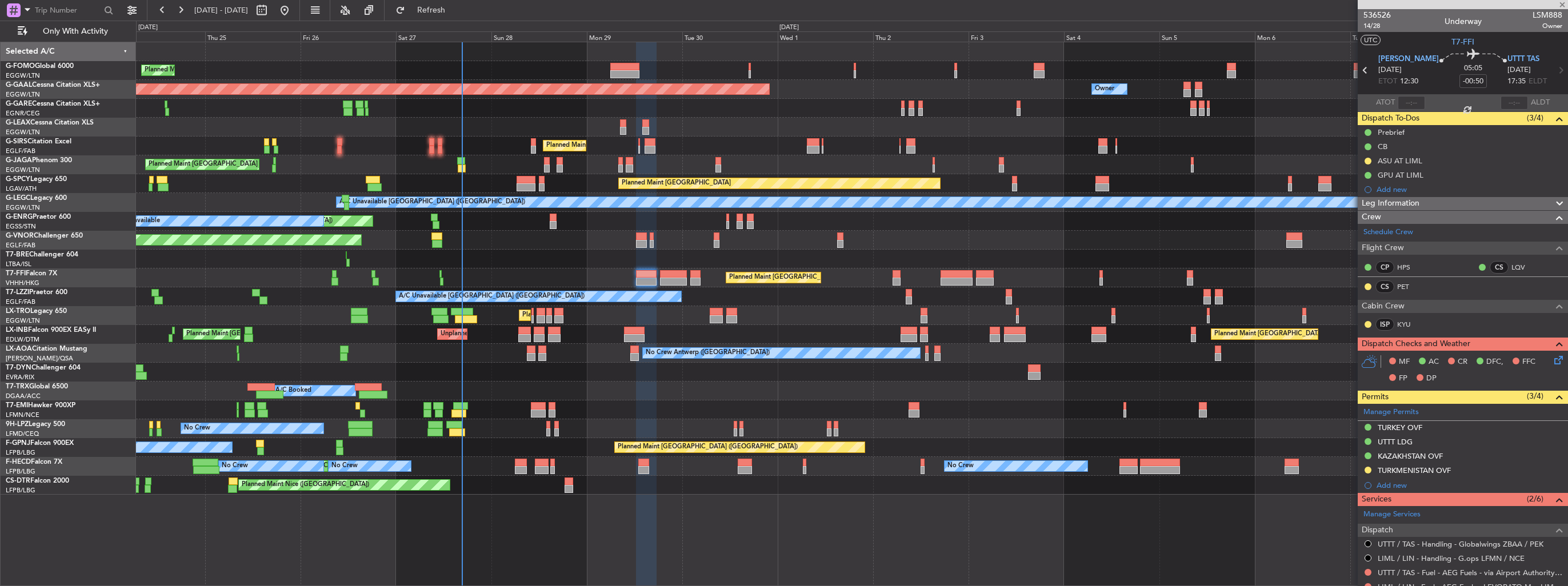
type input "+00:05"
type input "2"
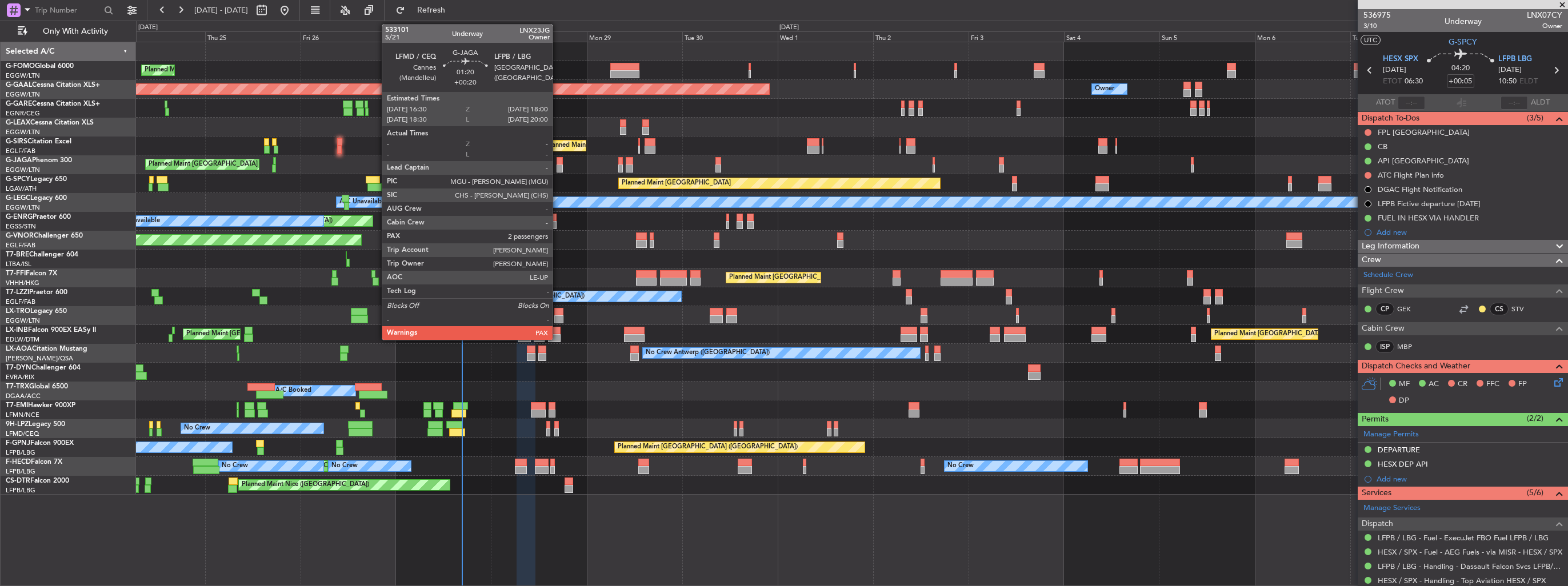
click at [558, 159] on div at bounding box center [559, 161] width 6 height 8
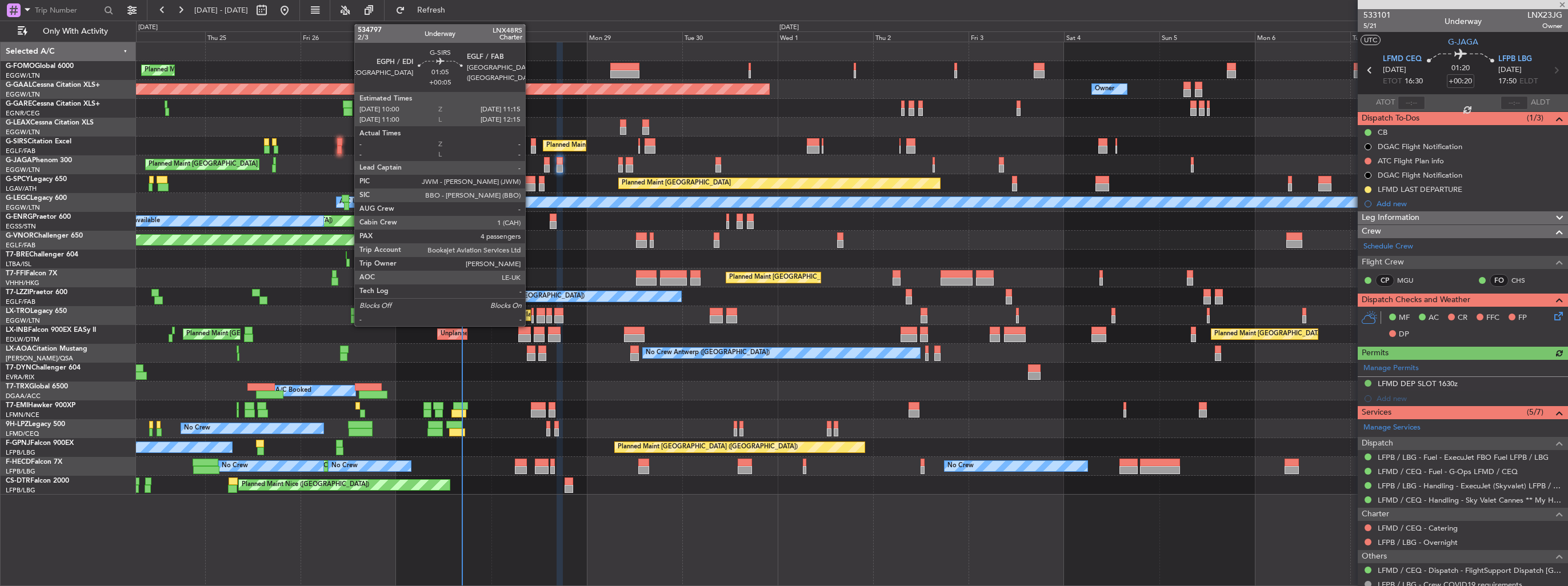
click at [531, 147] on div at bounding box center [533, 149] width 5 height 8
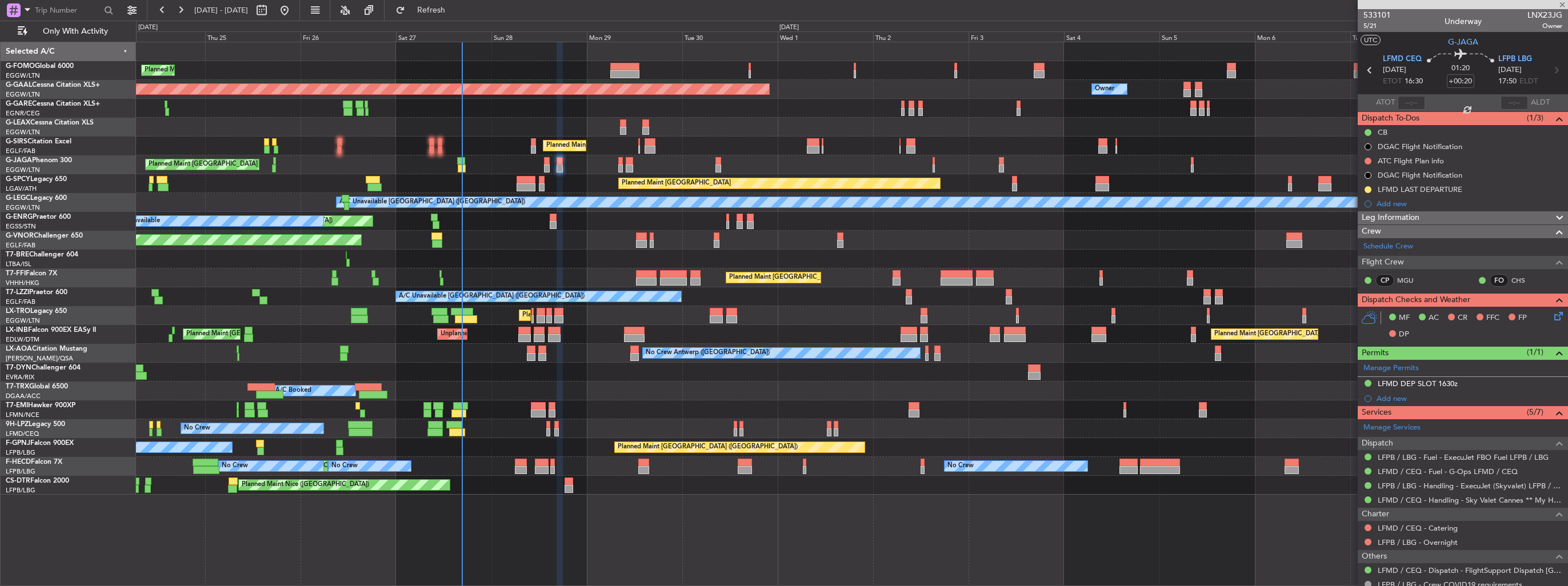
type input "+00:05"
type input "4"
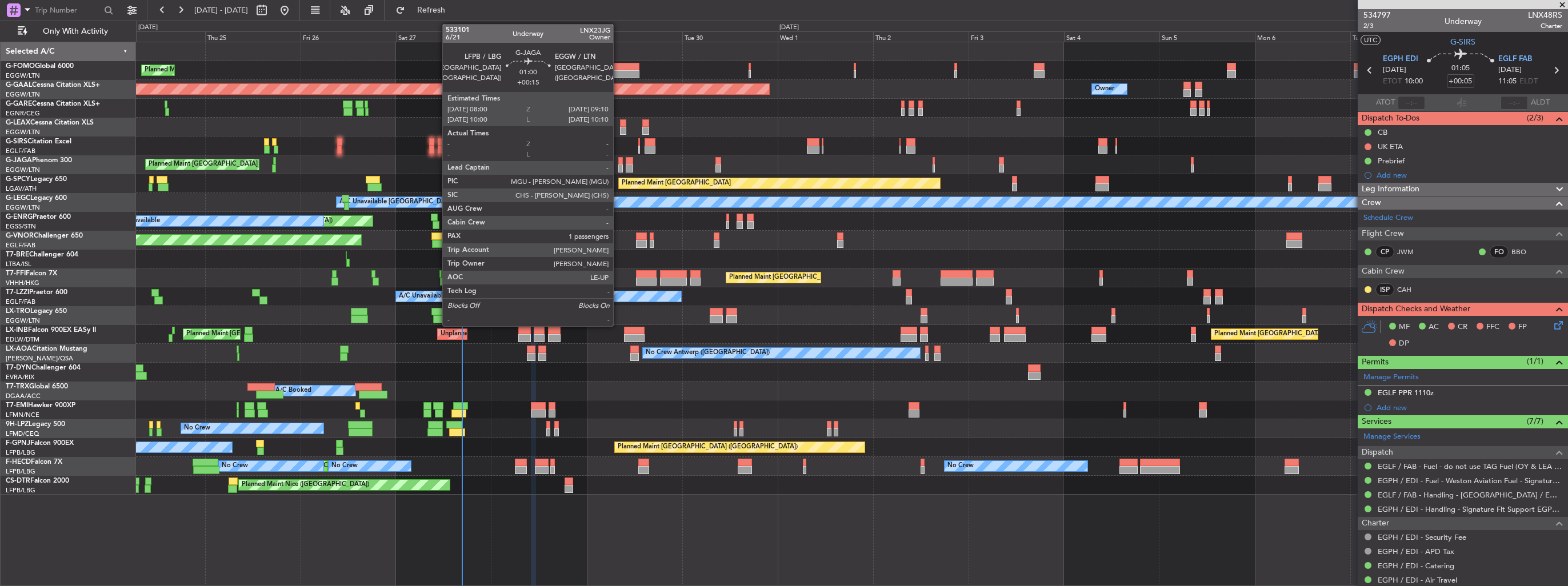
click at [618, 166] on div at bounding box center [621, 168] width 5 height 8
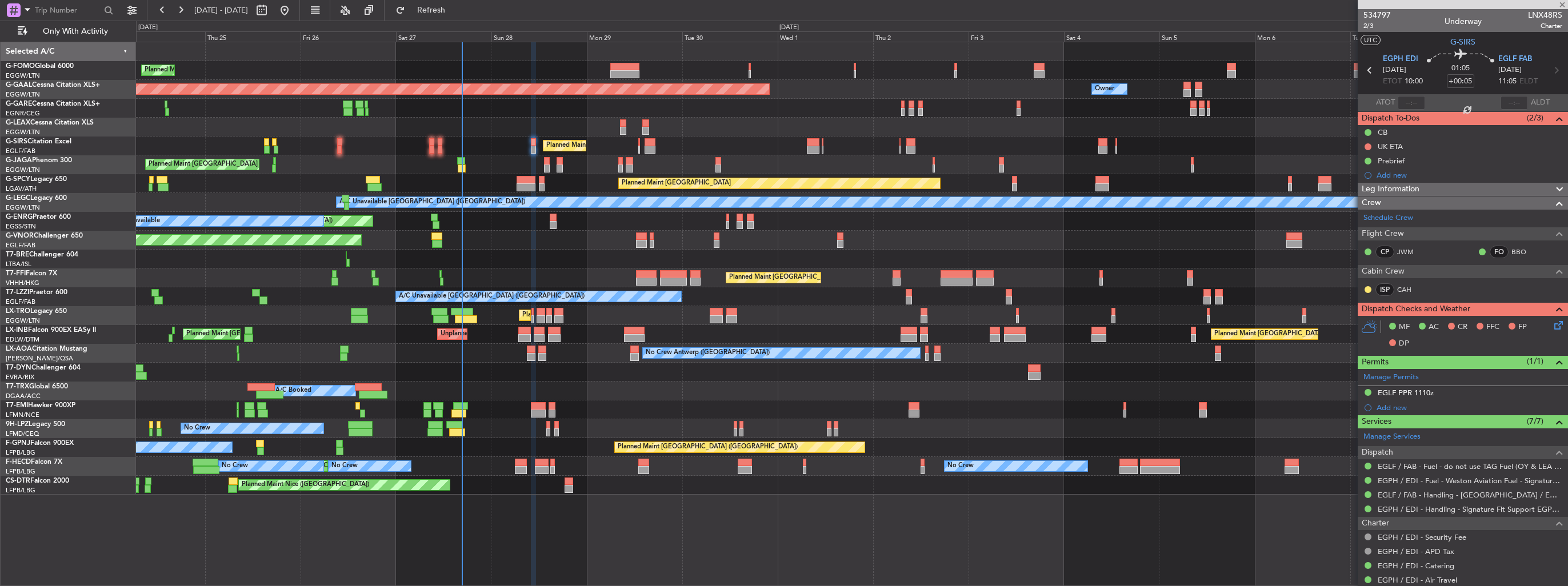
type input "+00:15"
type input "1"
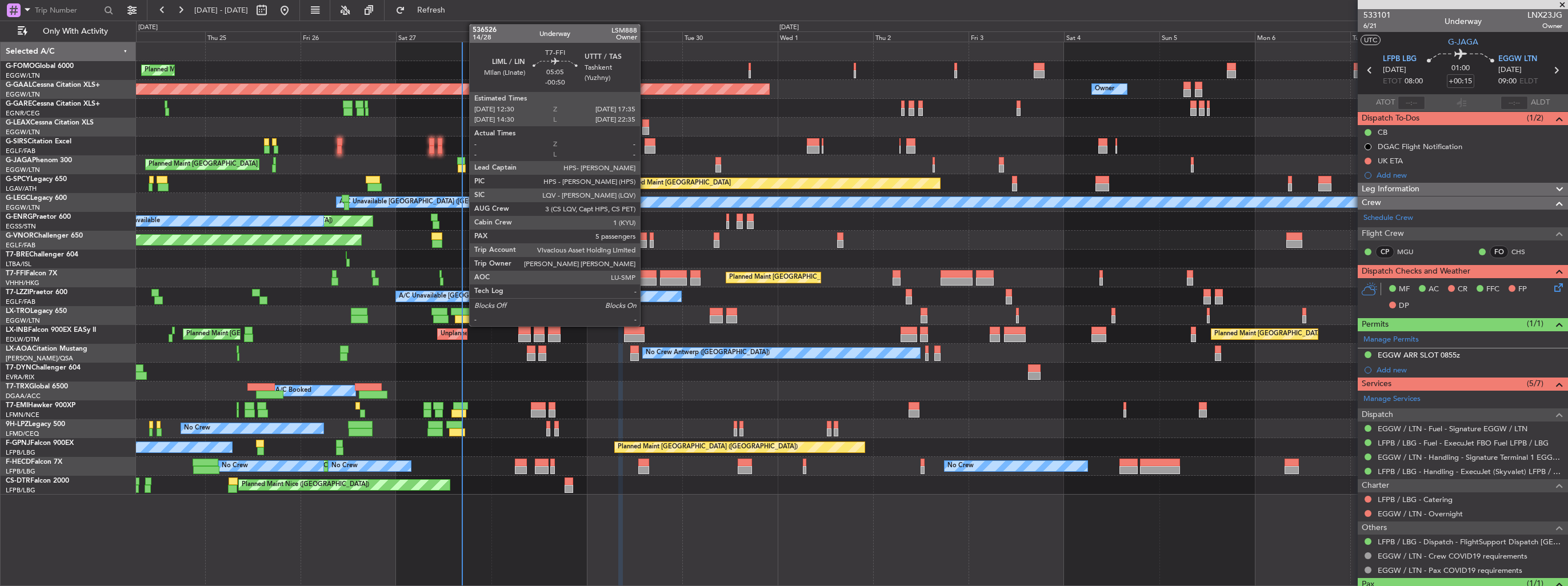
click at [645, 276] on div at bounding box center [646, 274] width 21 height 8
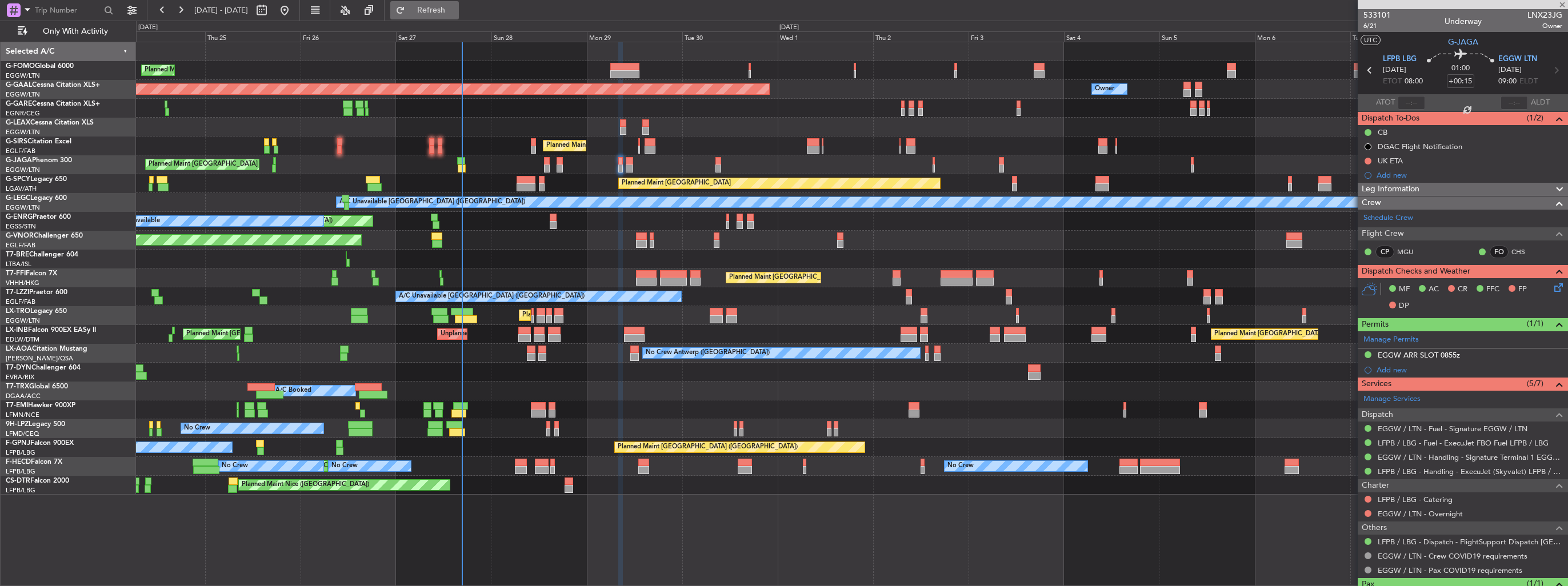
type input "-00:50"
type input "5"
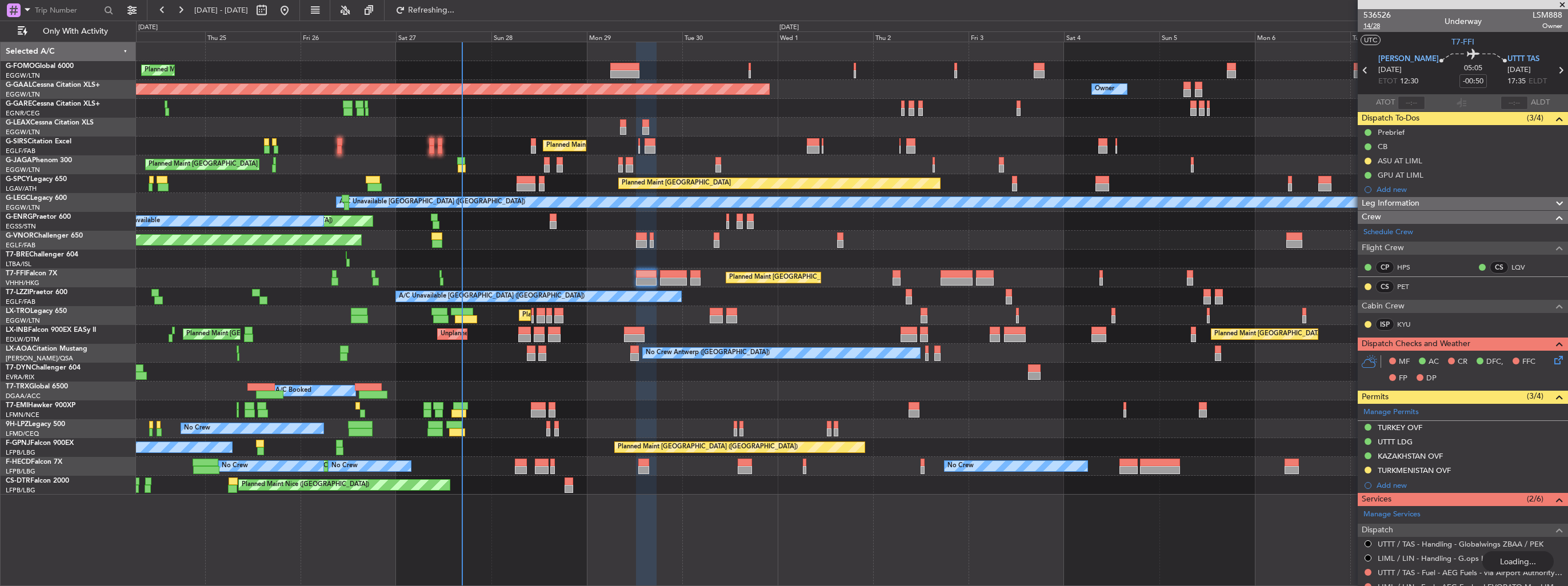
click at [1374, 27] on span "14/28" at bounding box center [1377, 26] width 27 height 10
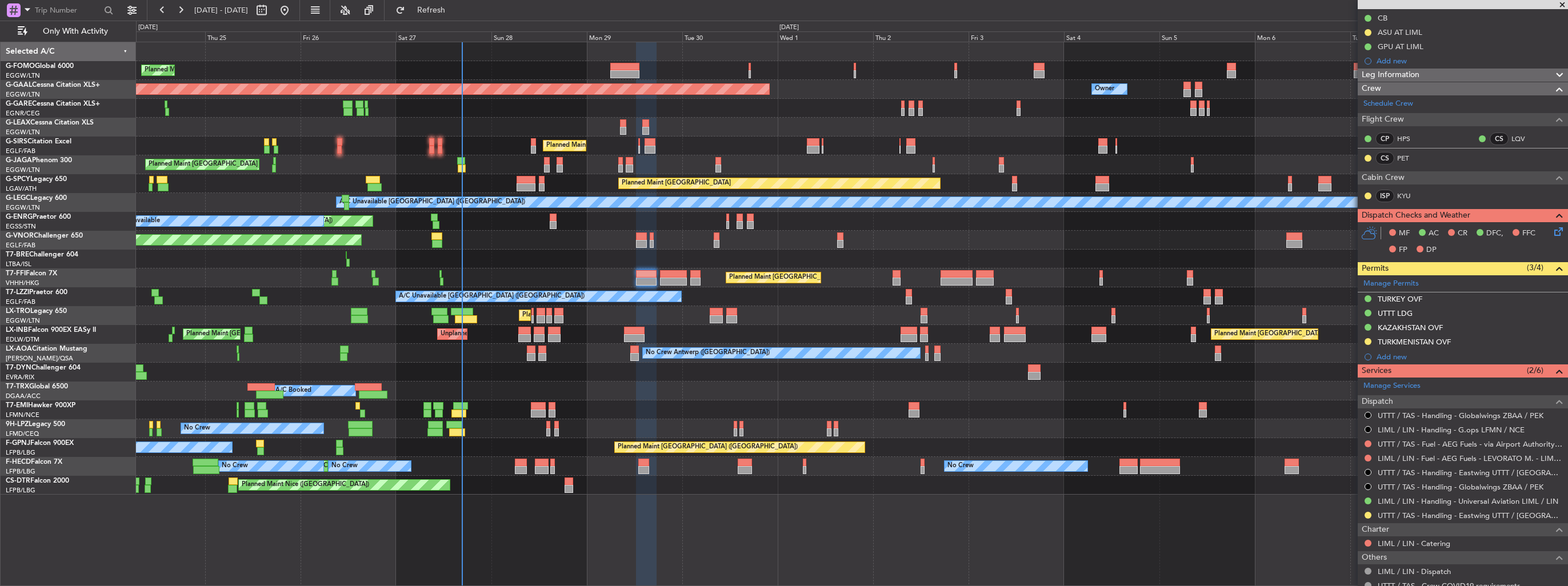
scroll to position [229, 0]
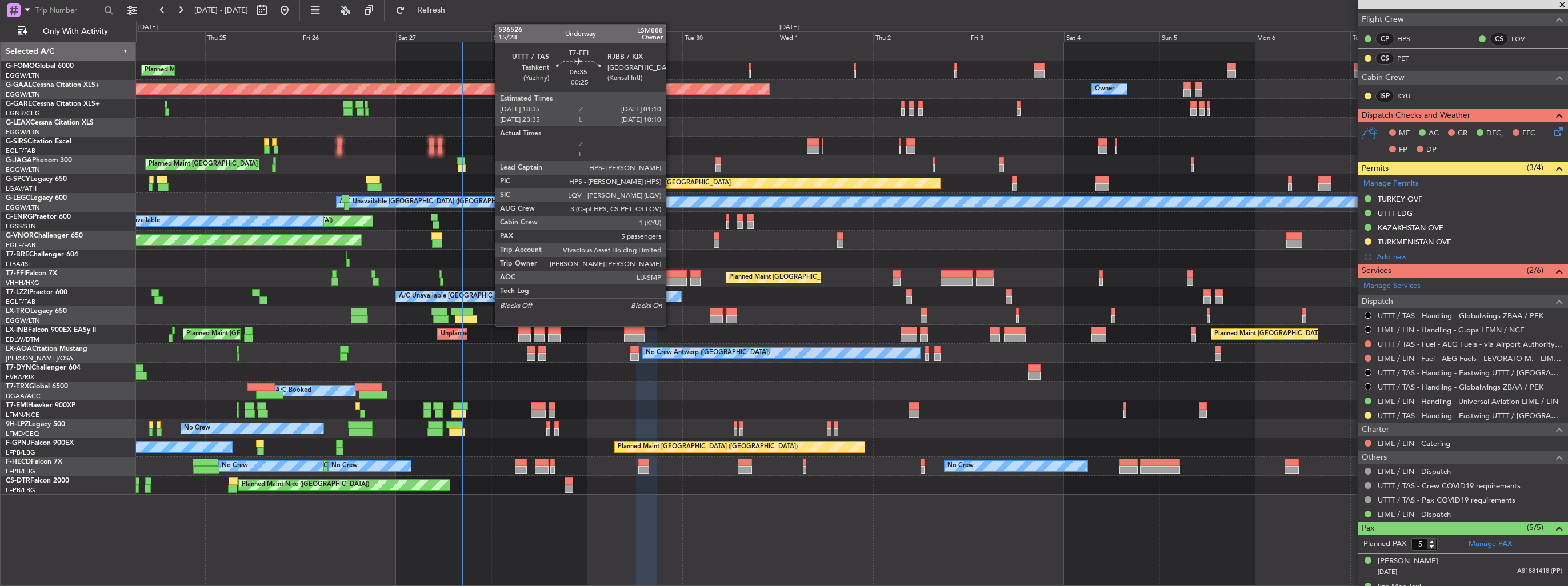
click at [671, 276] on div at bounding box center [673, 274] width 26 height 8
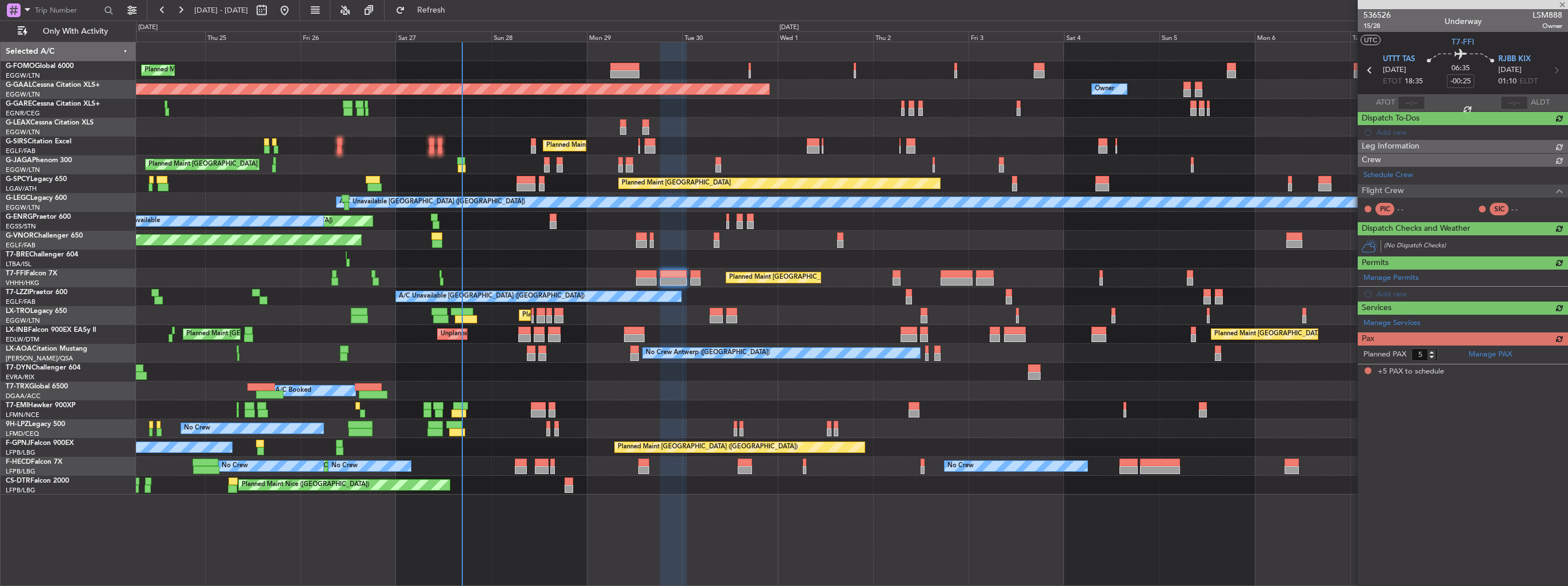
scroll to position [0, 0]
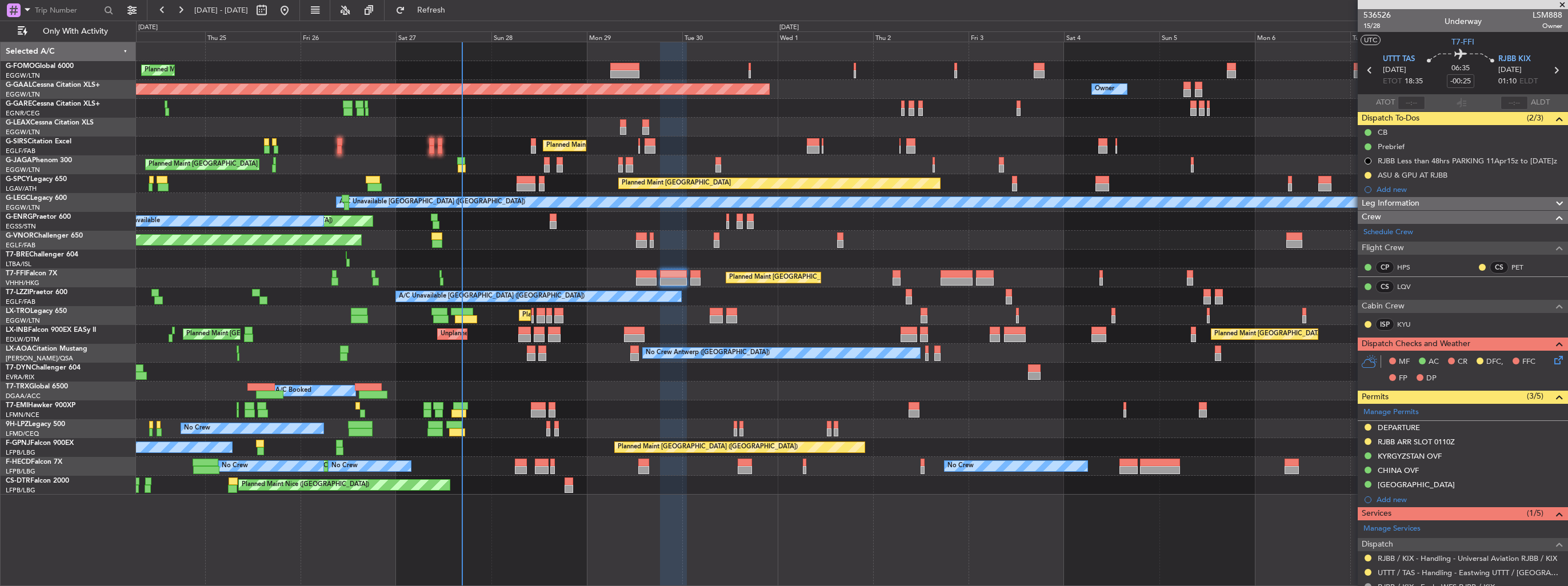
click at [1552, 360] on icon at bounding box center [1556, 358] width 9 height 9
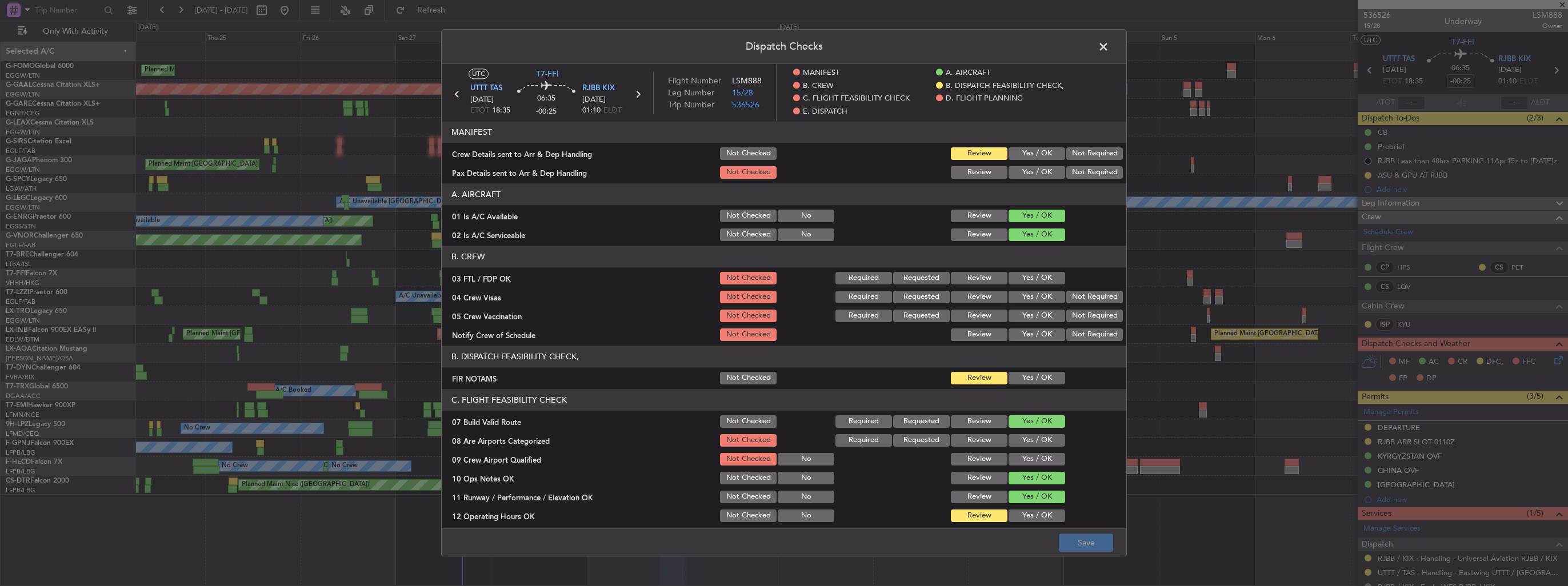
click at [1031, 156] on button "Yes / OK" at bounding box center [1037, 153] width 57 height 13
click at [1031, 175] on button "Yes / OK" at bounding box center [1037, 172] width 57 height 13
click at [1048, 438] on button "Yes / OK" at bounding box center [1037, 440] width 57 height 13
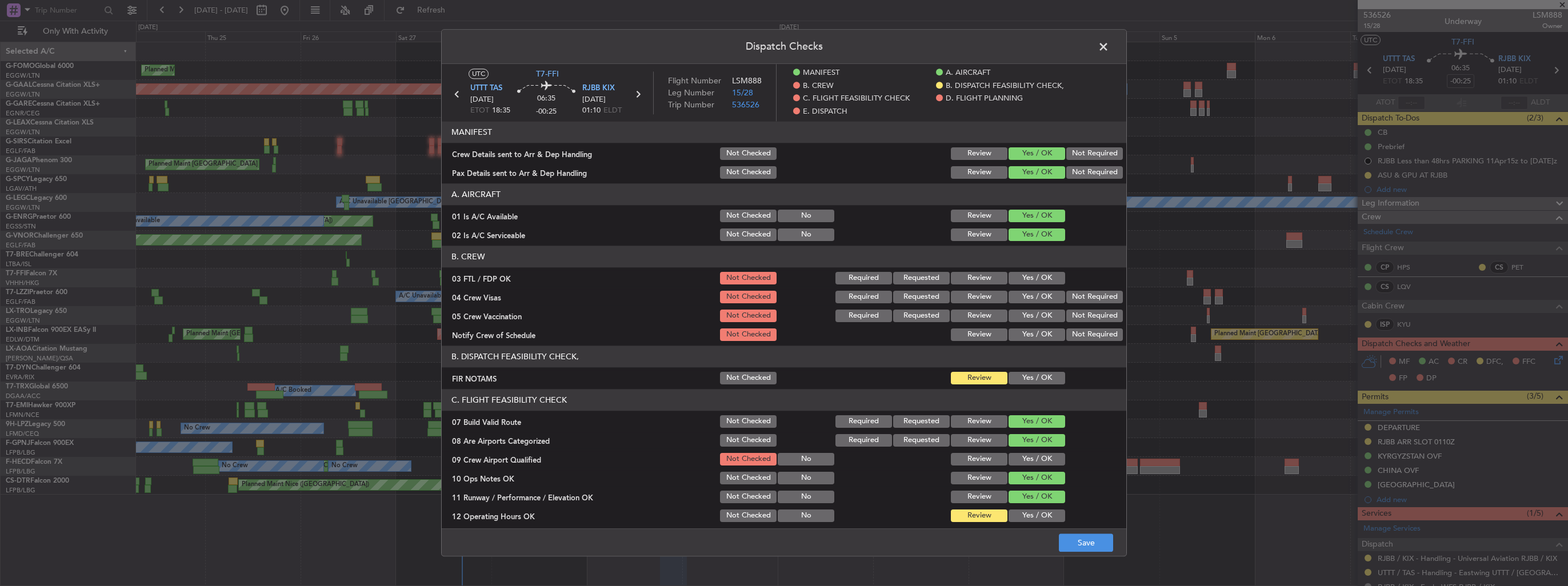
click at [1048, 456] on button "Yes / OK" at bounding box center [1037, 459] width 57 height 13
click at [1096, 545] on button "Save" at bounding box center [1086, 543] width 54 height 18
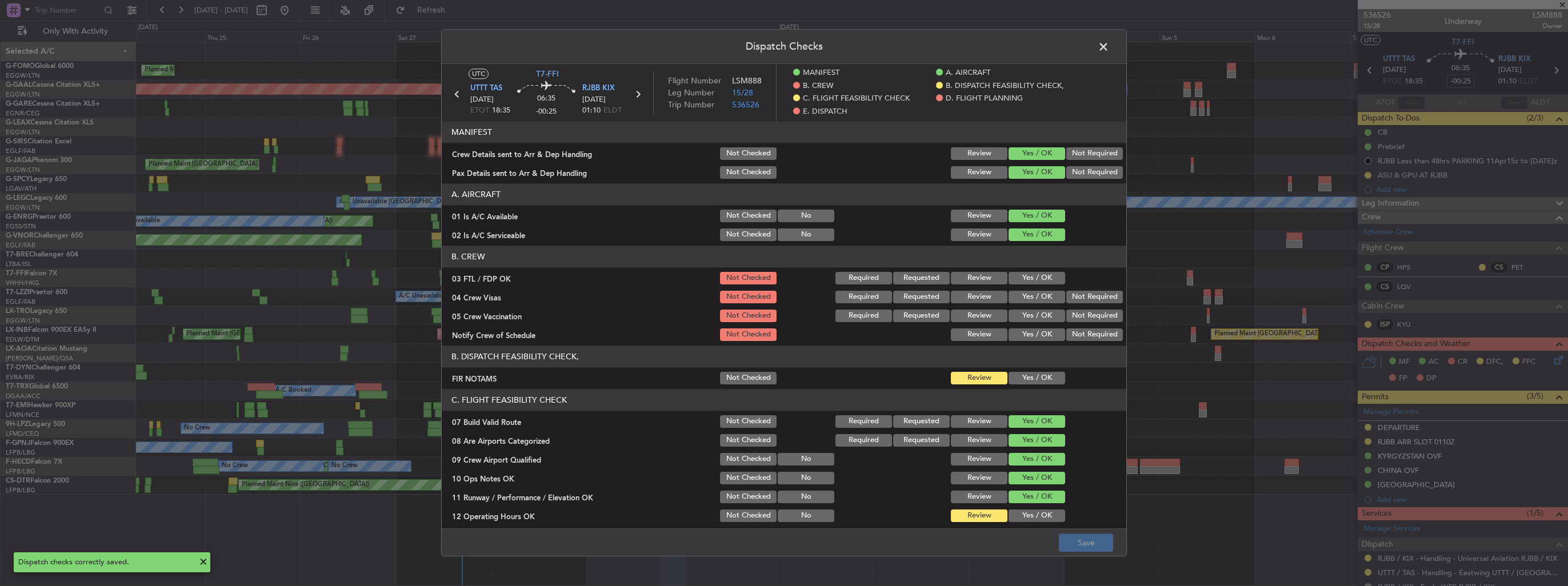
click at [1109, 43] on span at bounding box center [1109, 50] width 0 height 23
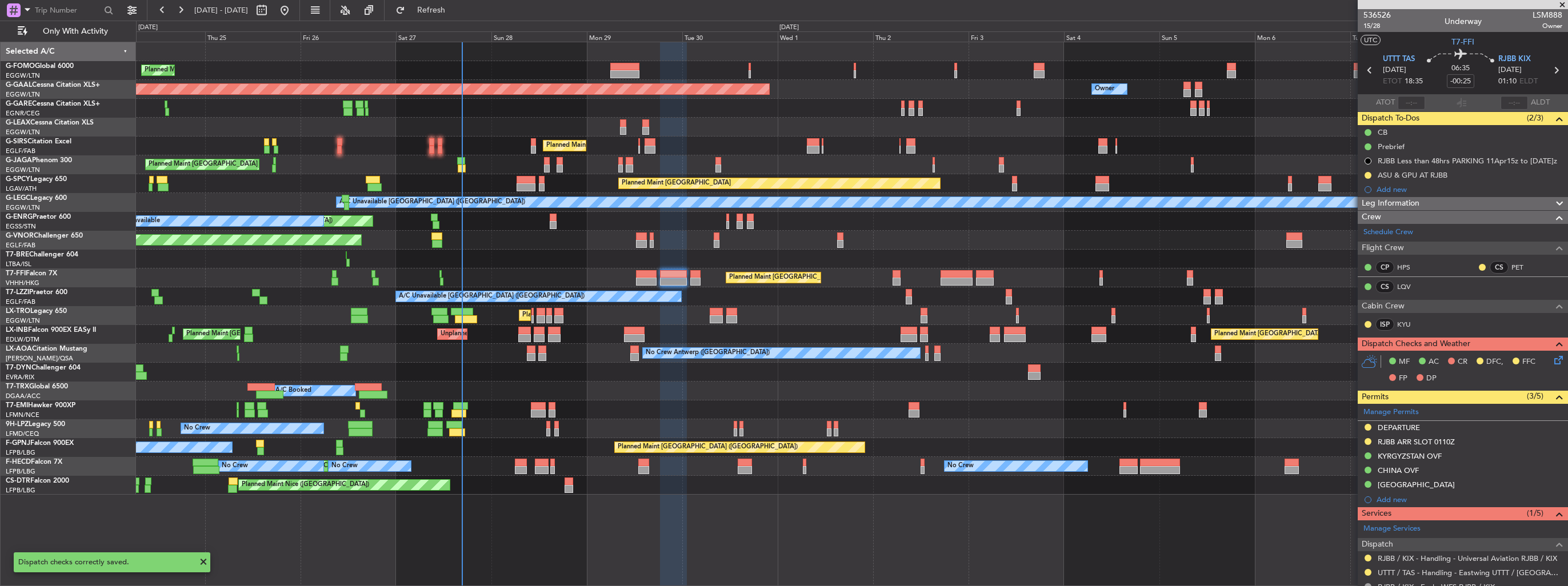
click at [647, 271] on div at bounding box center [646, 274] width 21 height 8
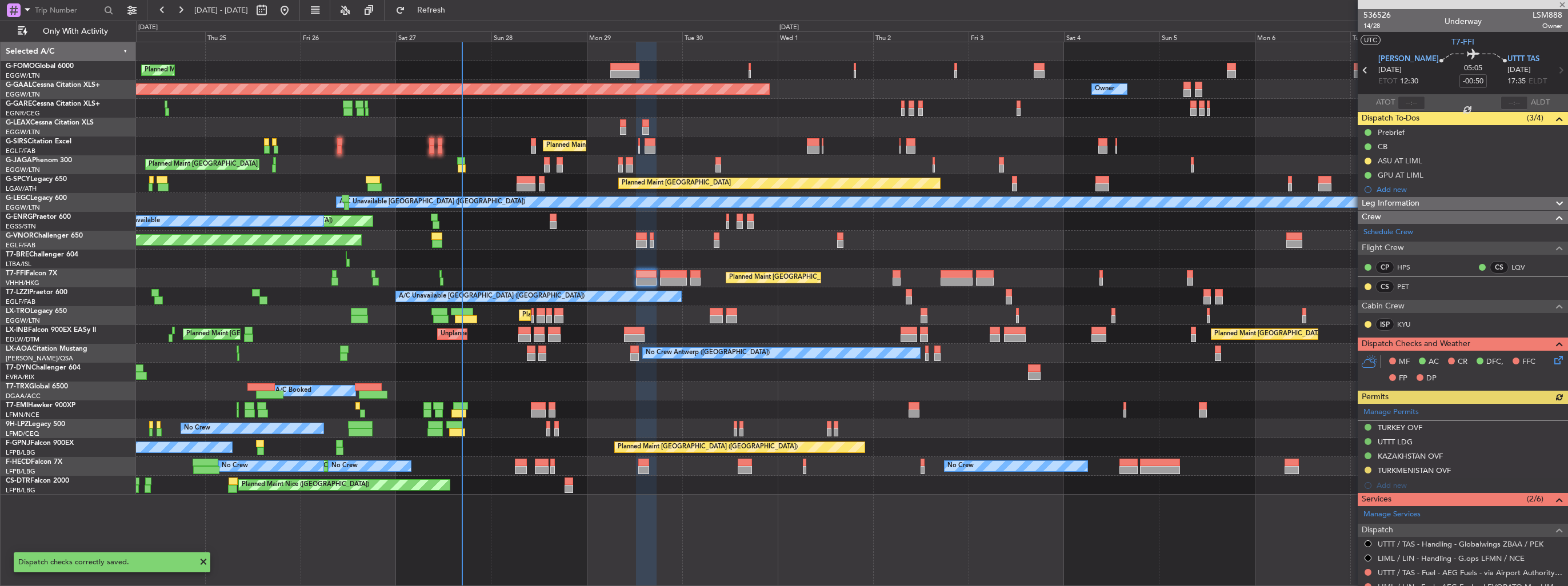
click at [1552, 355] on icon at bounding box center [1556, 358] width 9 height 9
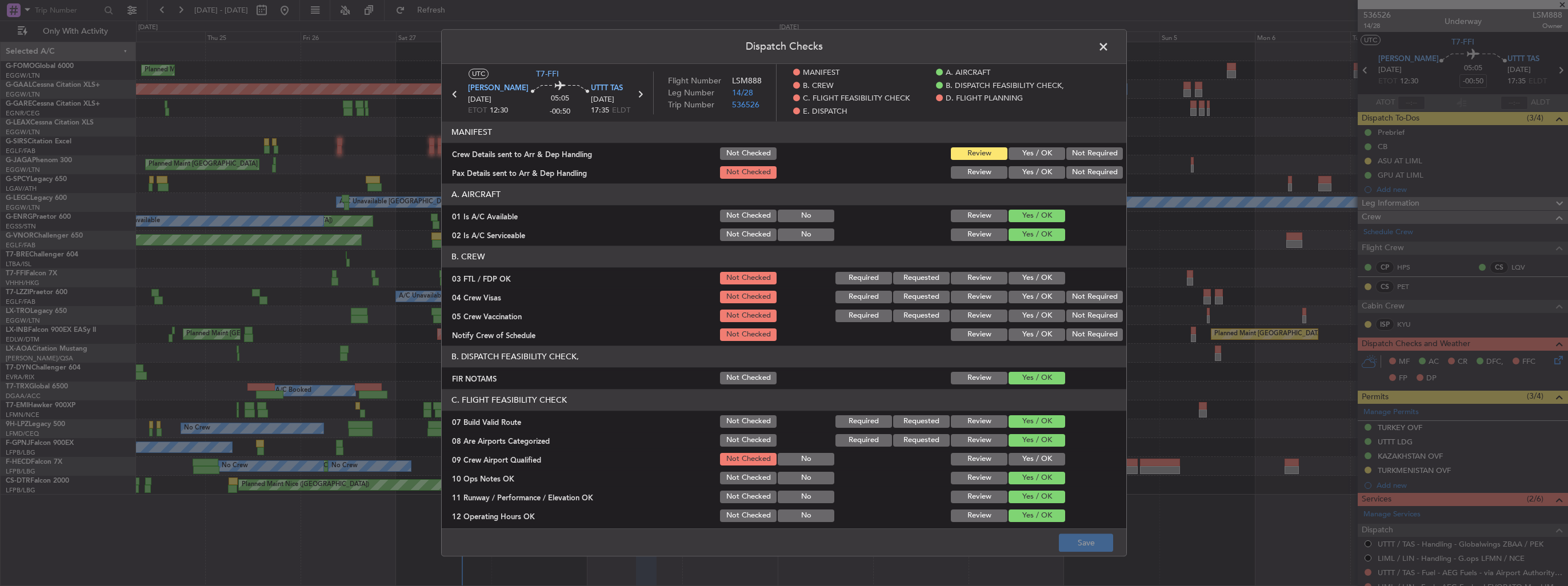
click at [1034, 155] on button "Yes / OK" at bounding box center [1037, 153] width 57 height 13
click at [1031, 169] on button "Yes / OK" at bounding box center [1037, 172] width 57 height 13
click at [1036, 458] on button "Yes / OK" at bounding box center [1037, 459] width 57 height 13
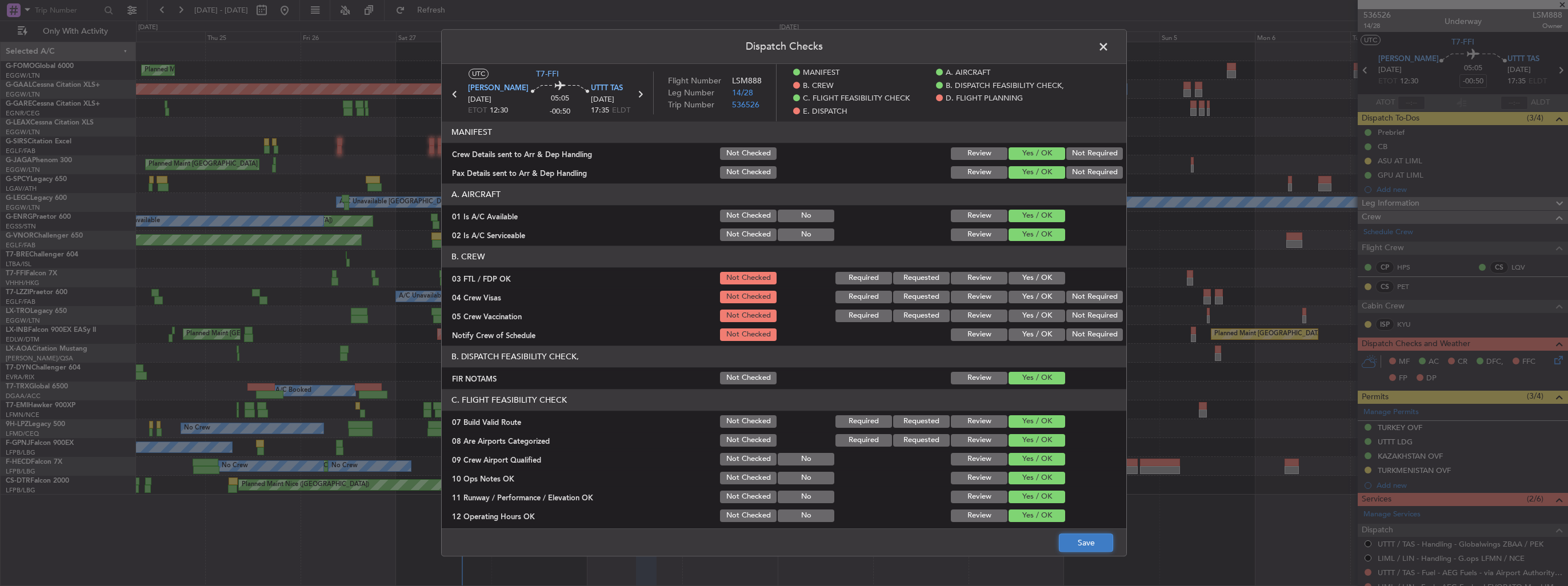
click at [1083, 546] on button "Save" at bounding box center [1086, 543] width 54 height 18
click at [1109, 46] on span at bounding box center [1109, 50] width 0 height 23
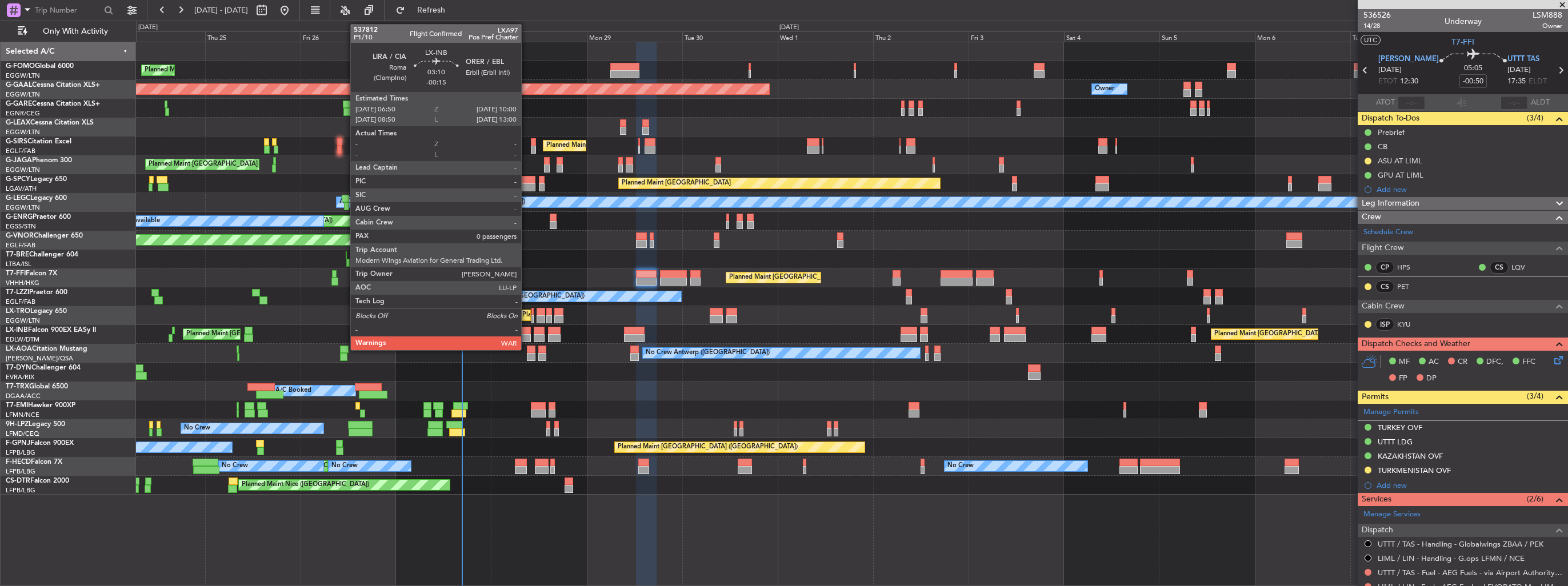
click at [527, 332] on div at bounding box center [525, 330] width 13 height 8
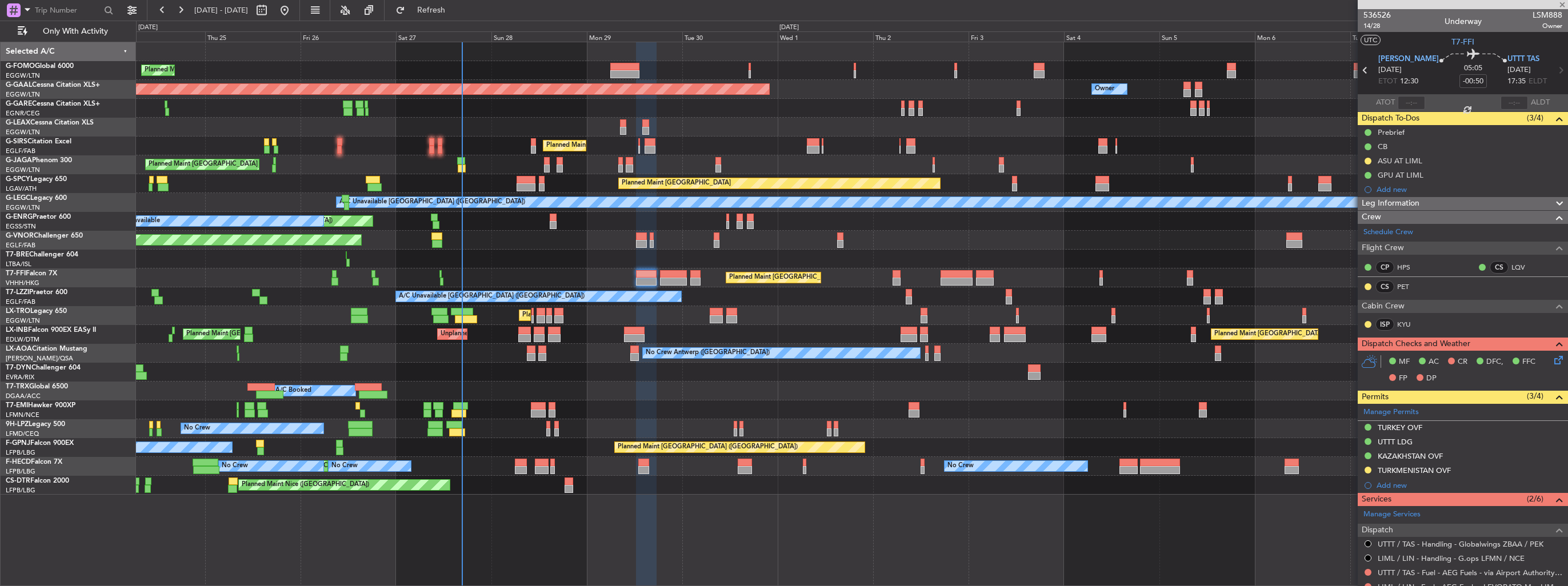
type input "-00:15"
type input "0"
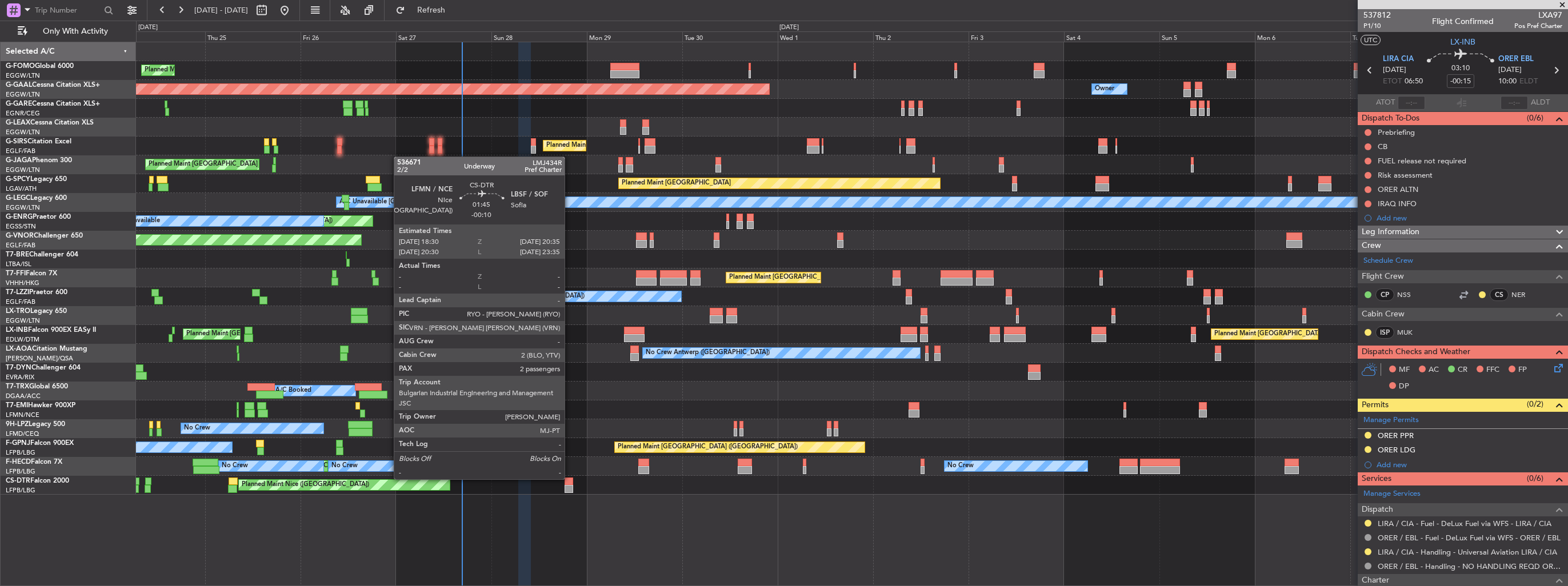
click at [570, 478] on div at bounding box center [569, 481] width 9 height 8
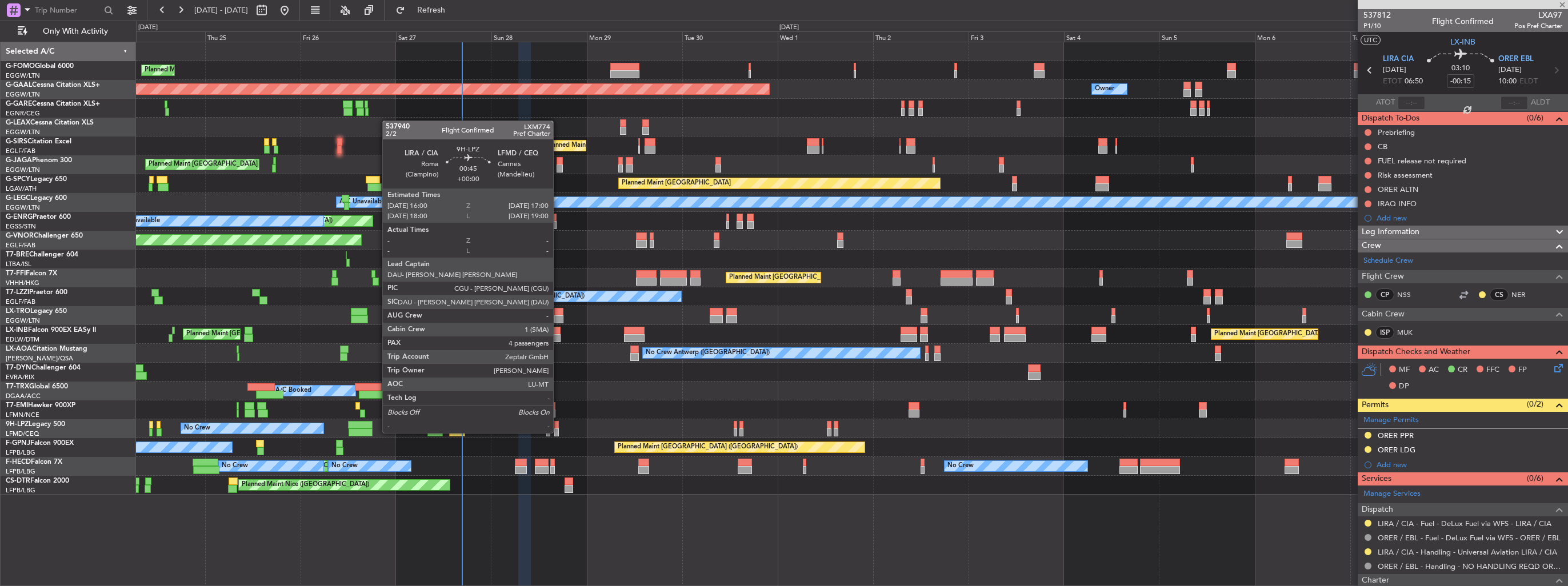
type input "-00:10"
type input "2"
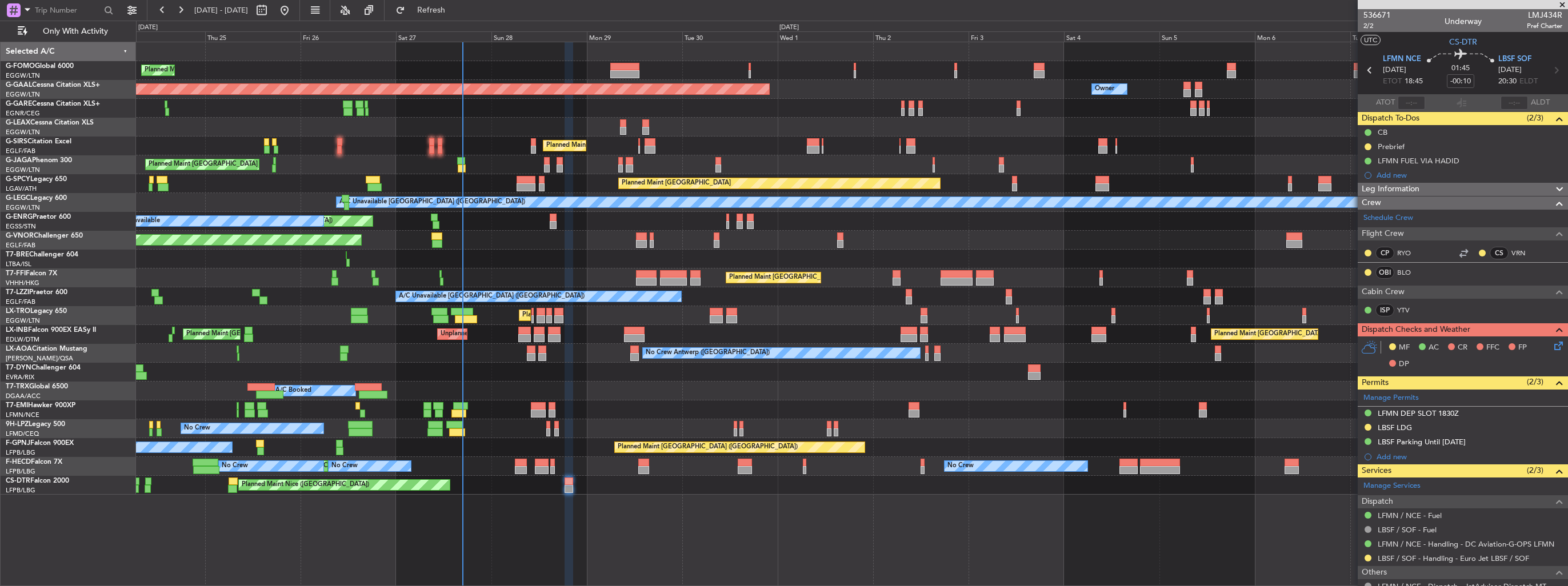
click at [1552, 344] on icon at bounding box center [1556, 344] width 9 height 9
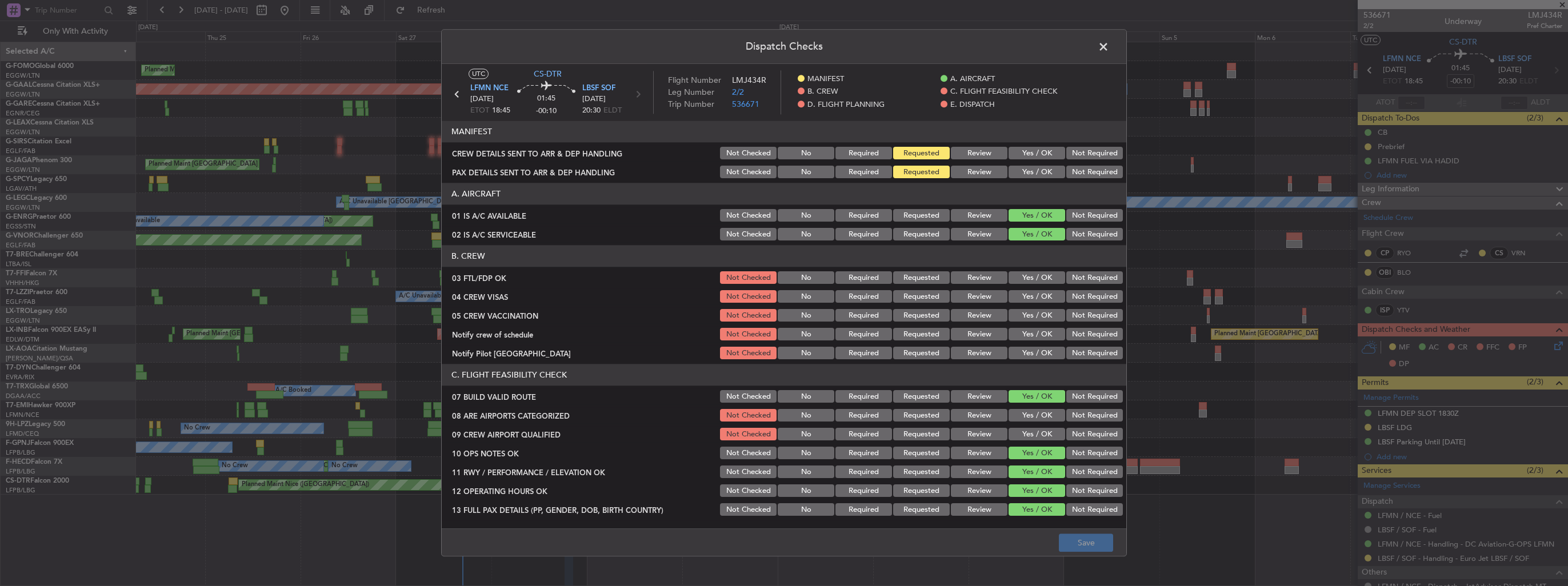
click at [1027, 154] on button "Yes / OK" at bounding box center [1037, 153] width 57 height 13
click at [1028, 168] on button "Yes / OK" at bounding box center [1037, 172] width 57 height 13
click at [1033, 414] on button "Yes / OK" at bounding box center [1037, 416] width 57 height 13
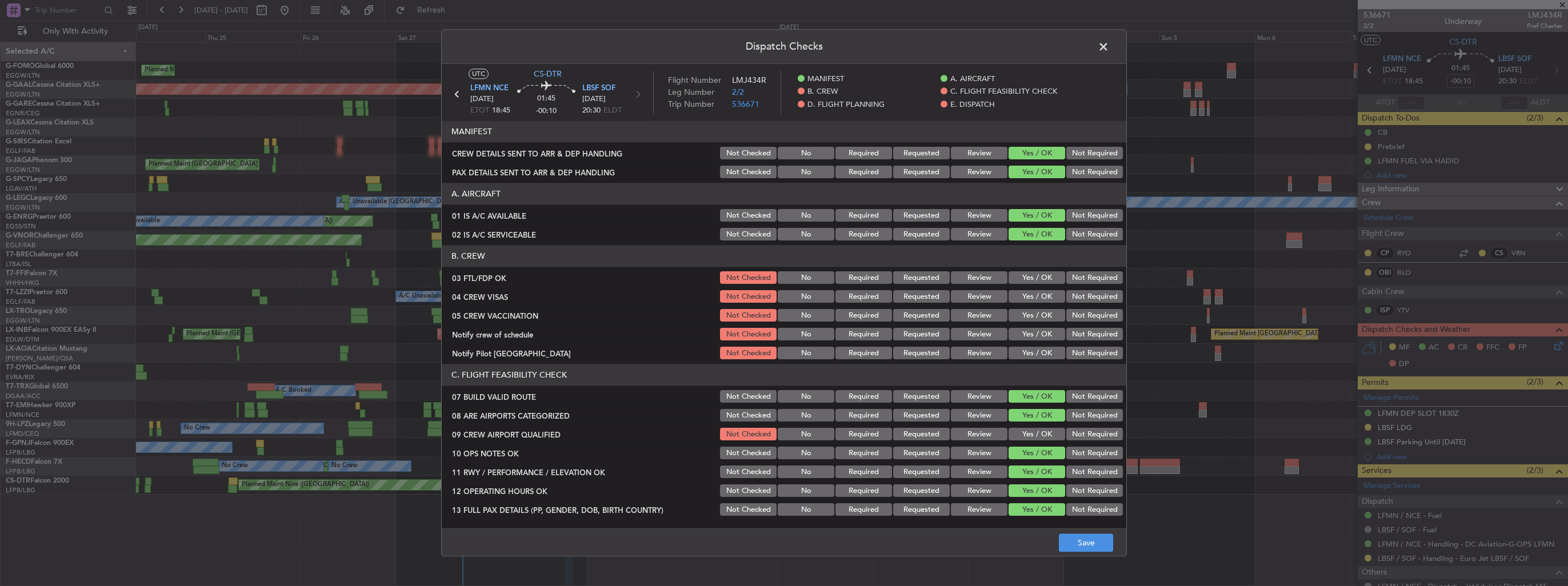
click at [1035, 433] on button "Yes / OK" at bounding box center [1037, 434] width 57 height 13
click at [1106, 546] on button "Save" at bounding box center [1086, 543] width 54 height 18
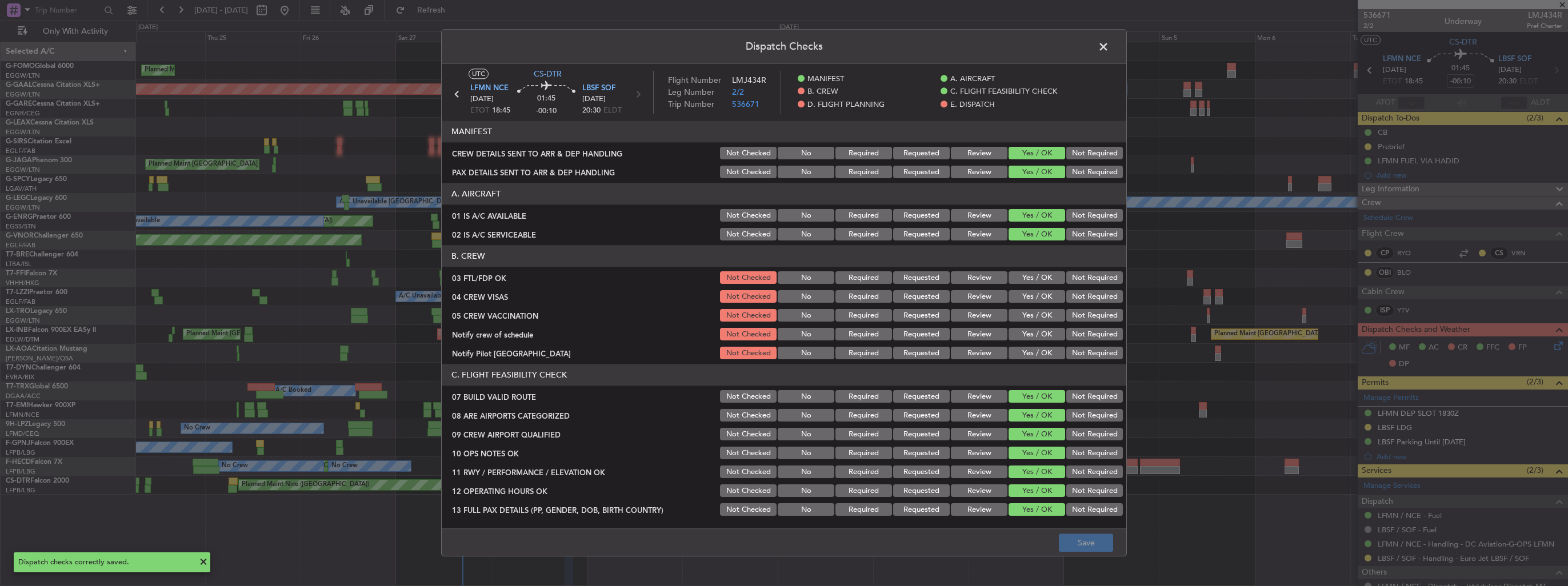
click at [1109, 43] on span at bounding box center [1109, 50] width 0 height 23
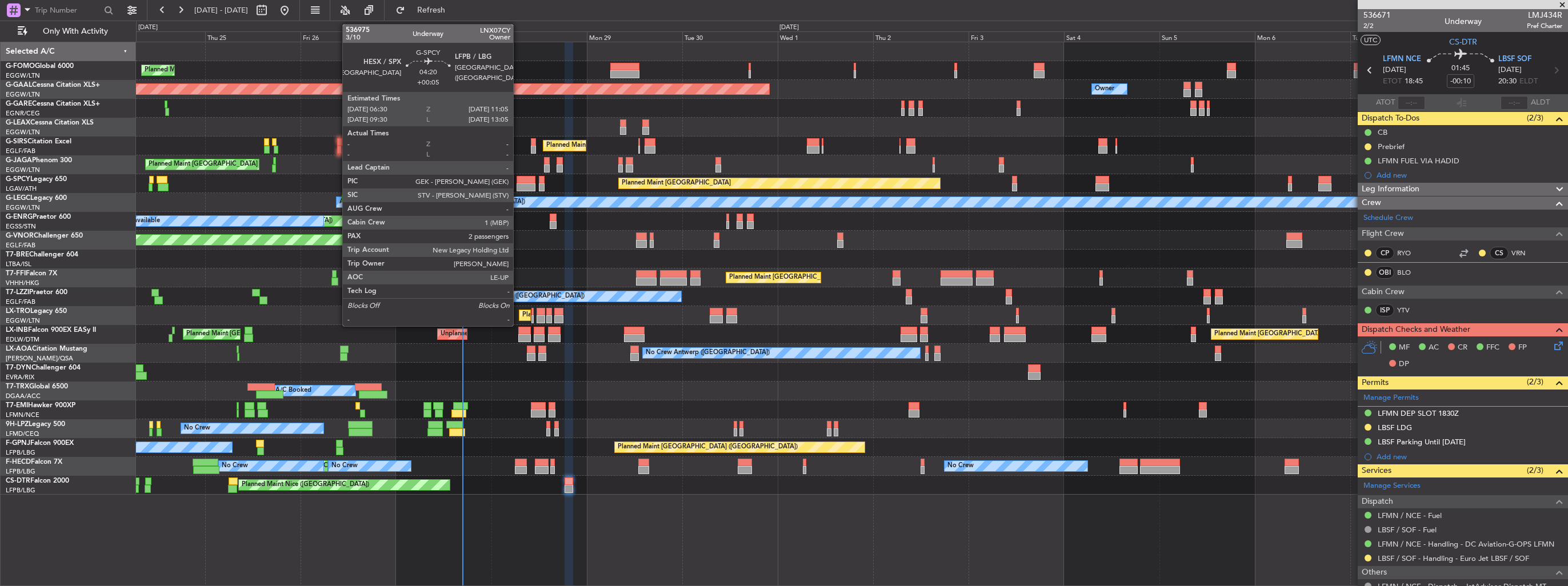
click at [518, 181] on div at bounding box center [526, 180] width 18 height 8
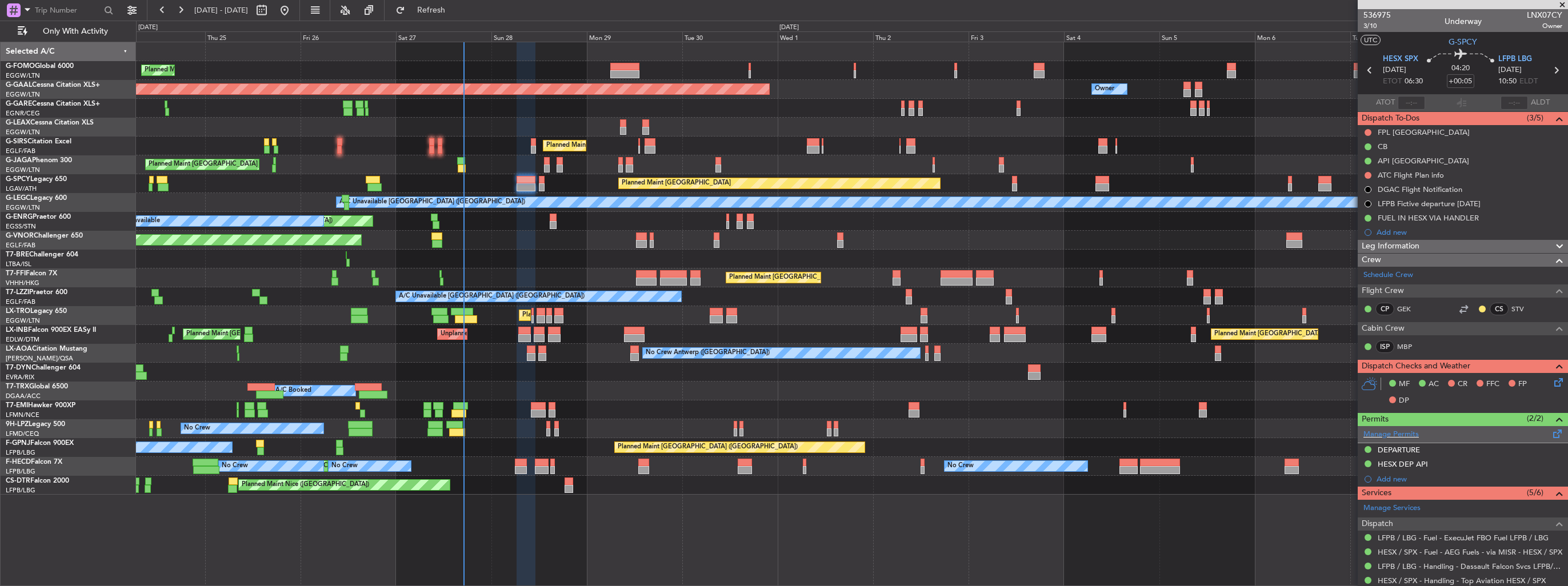
scroll to position [167, 0]
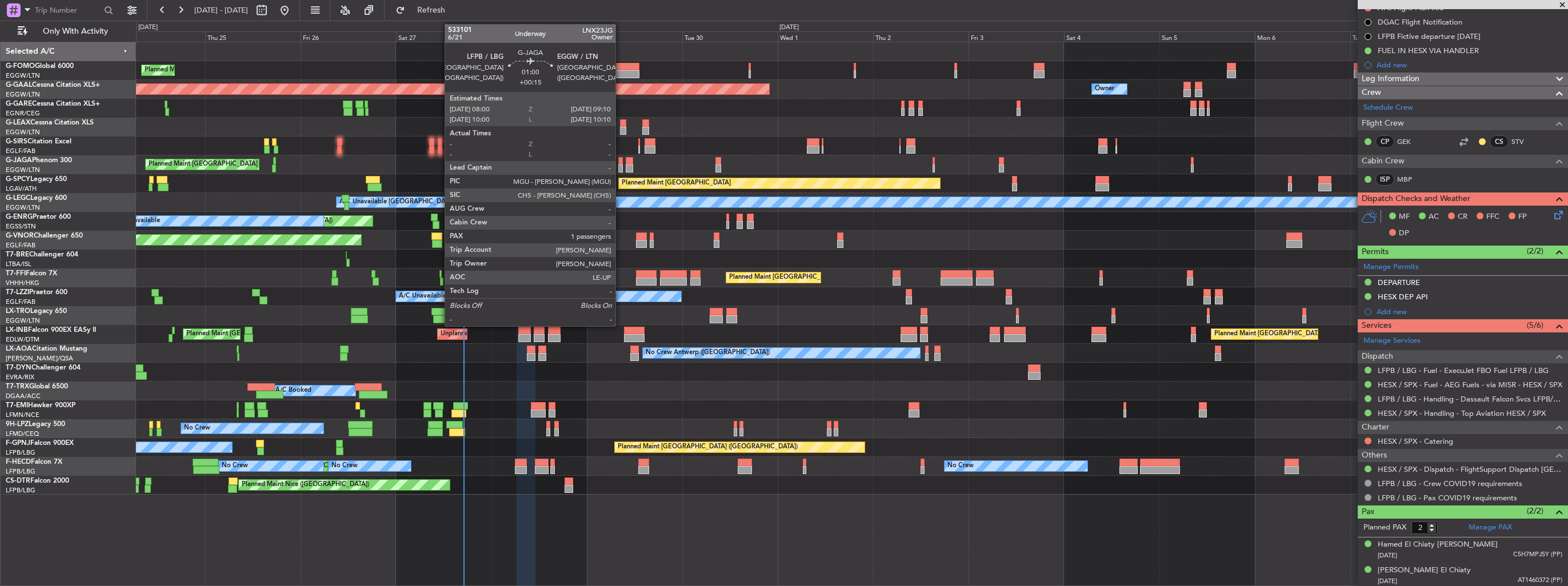
click at [621, 162] on div at bounding box center [621, 161] width 5 height 8
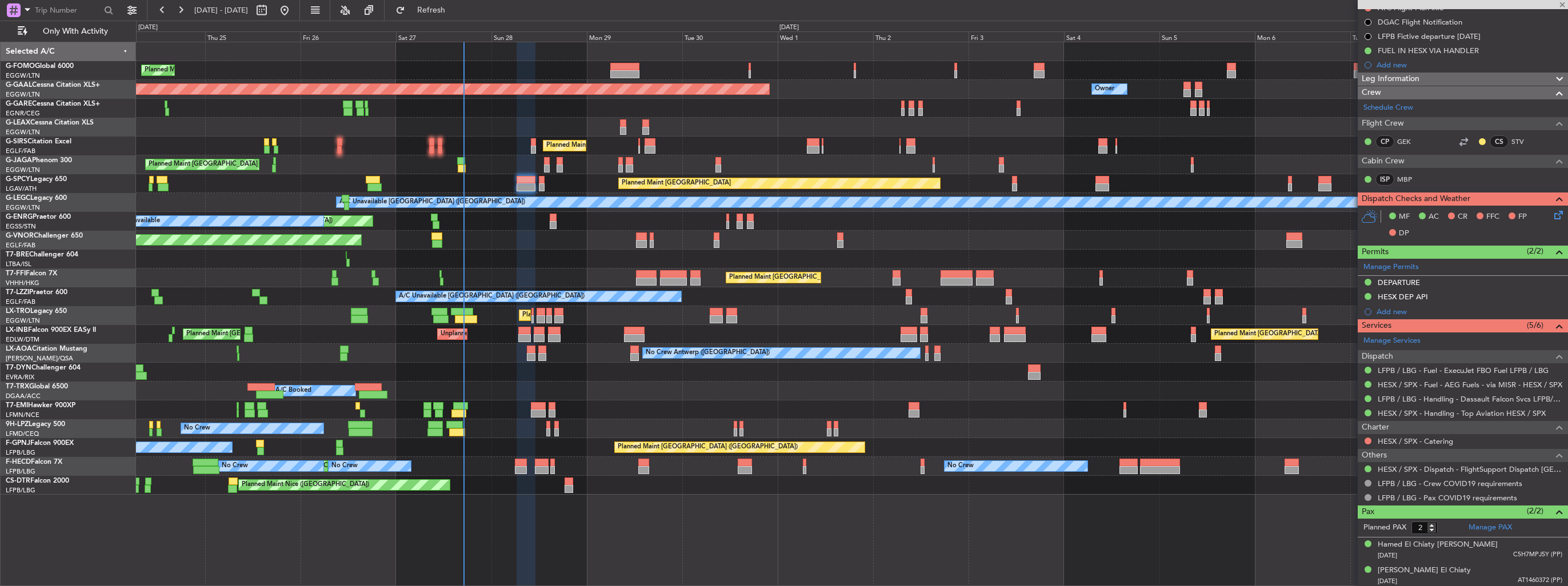
type input "+00:15"
type input "1"
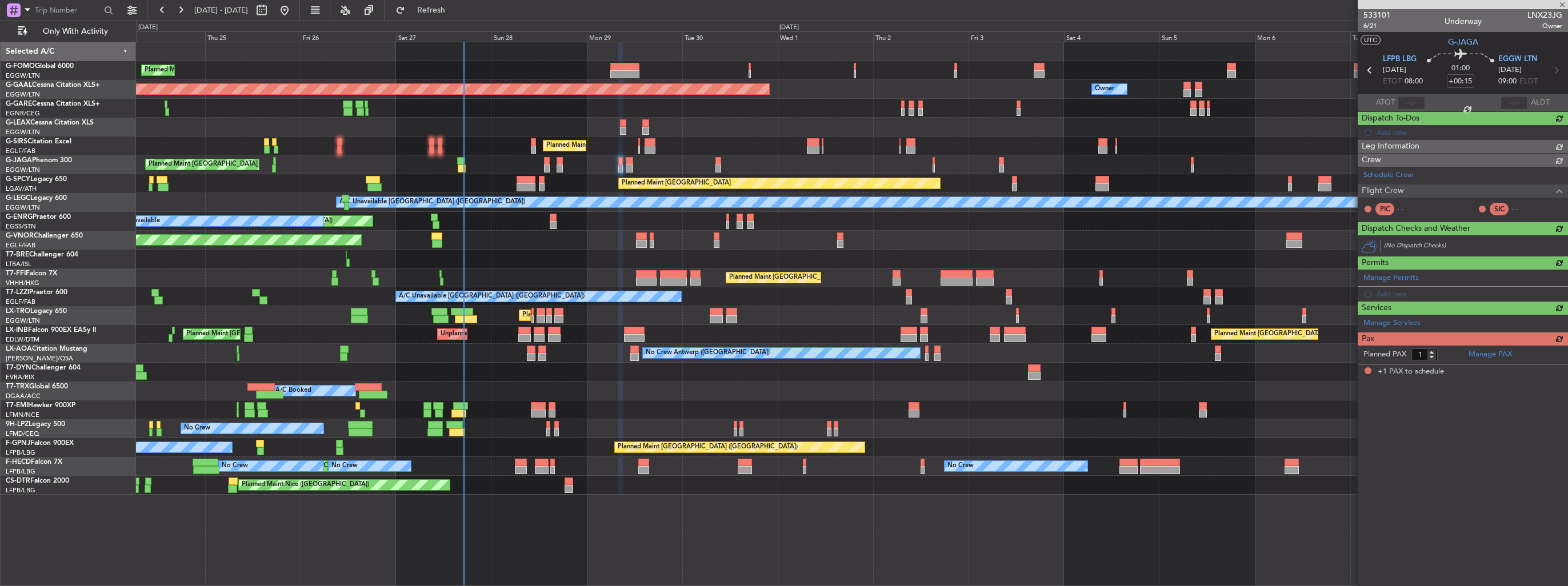
scroll to position [0, 0]
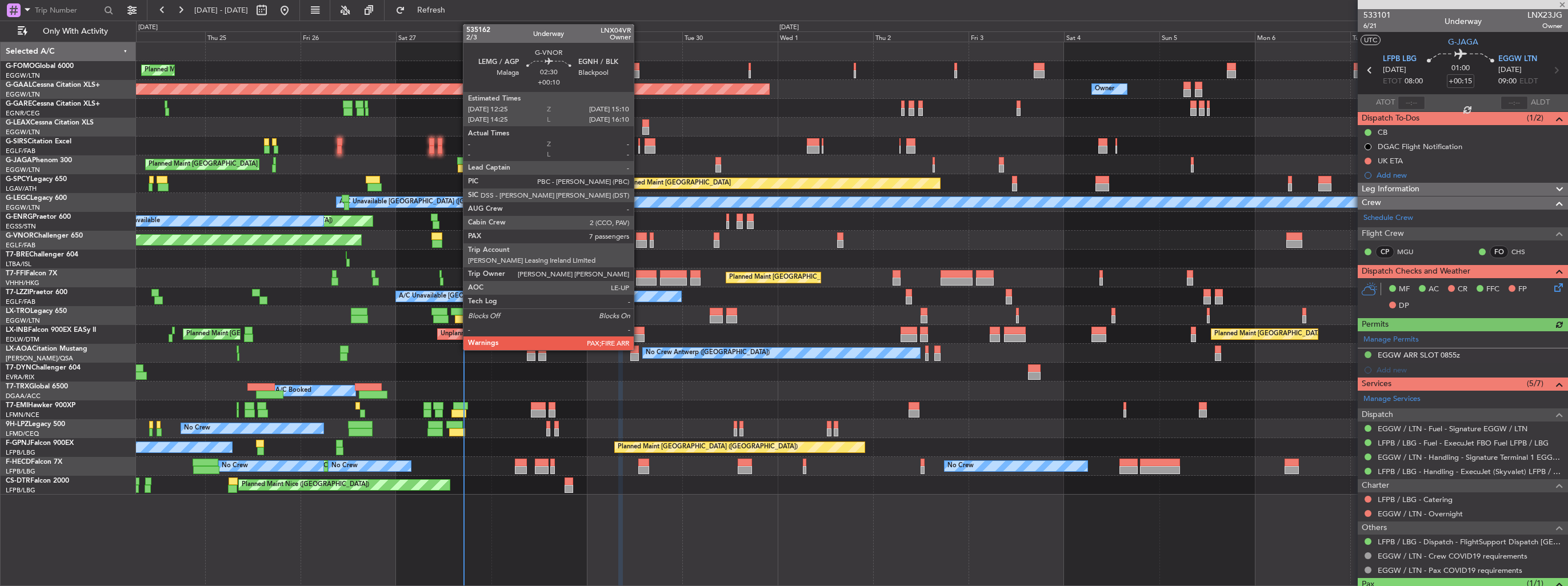
click at [639, 245] on div at bounding box center [642, 243] width 12 height 8
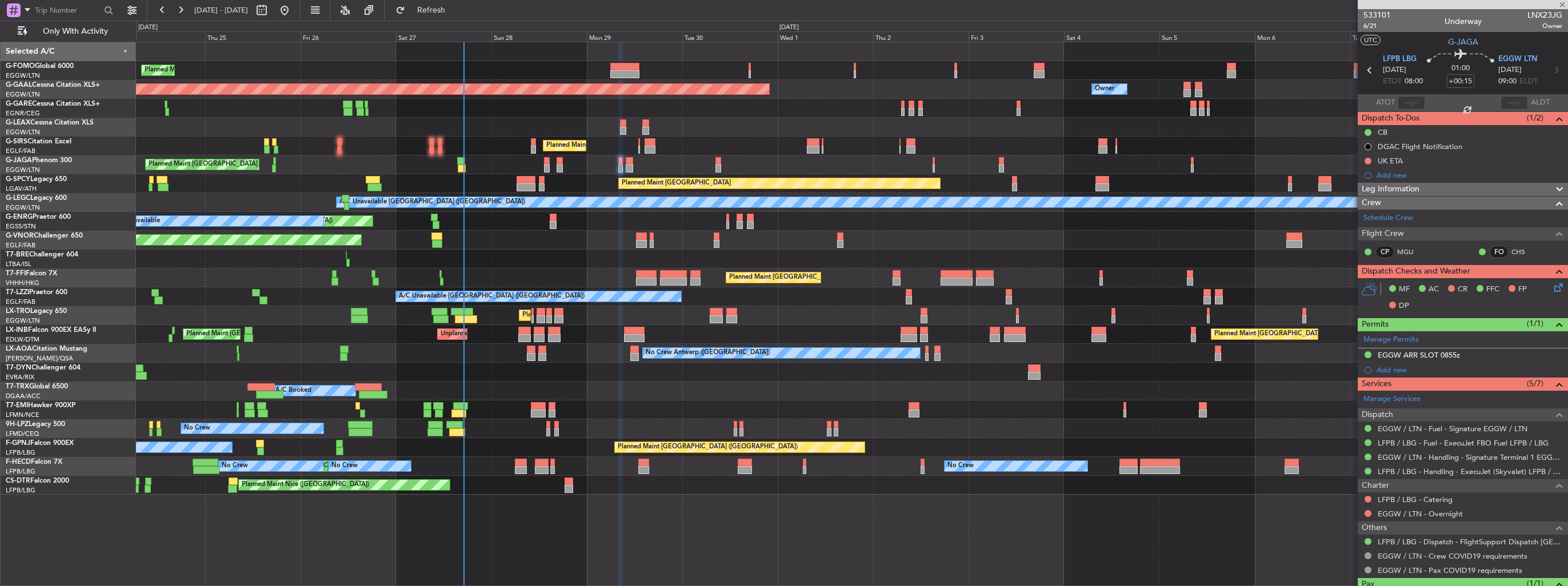
type input "+00:10"
type input "7"
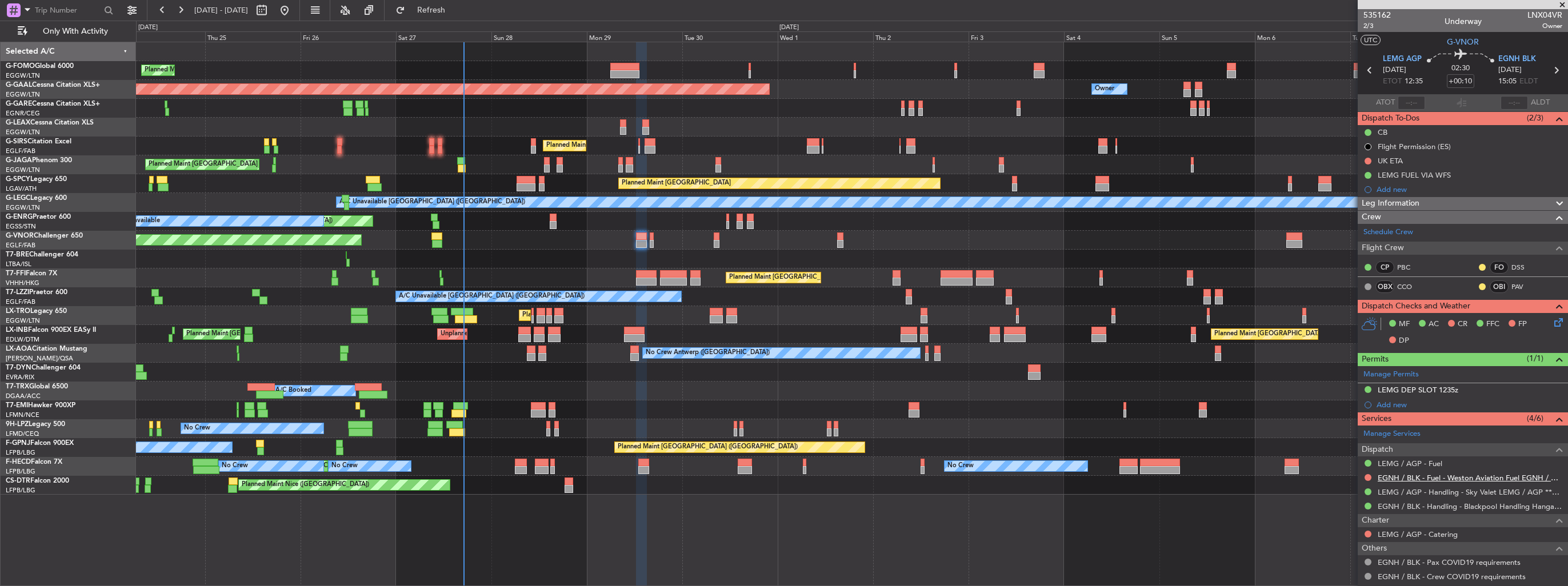
click at [1389, 473] on link "EGNH / BLK - Fuel - Weston Aviation Fuel EGNH / BLK" at bounding box center [1469, 478] width 184 height 10
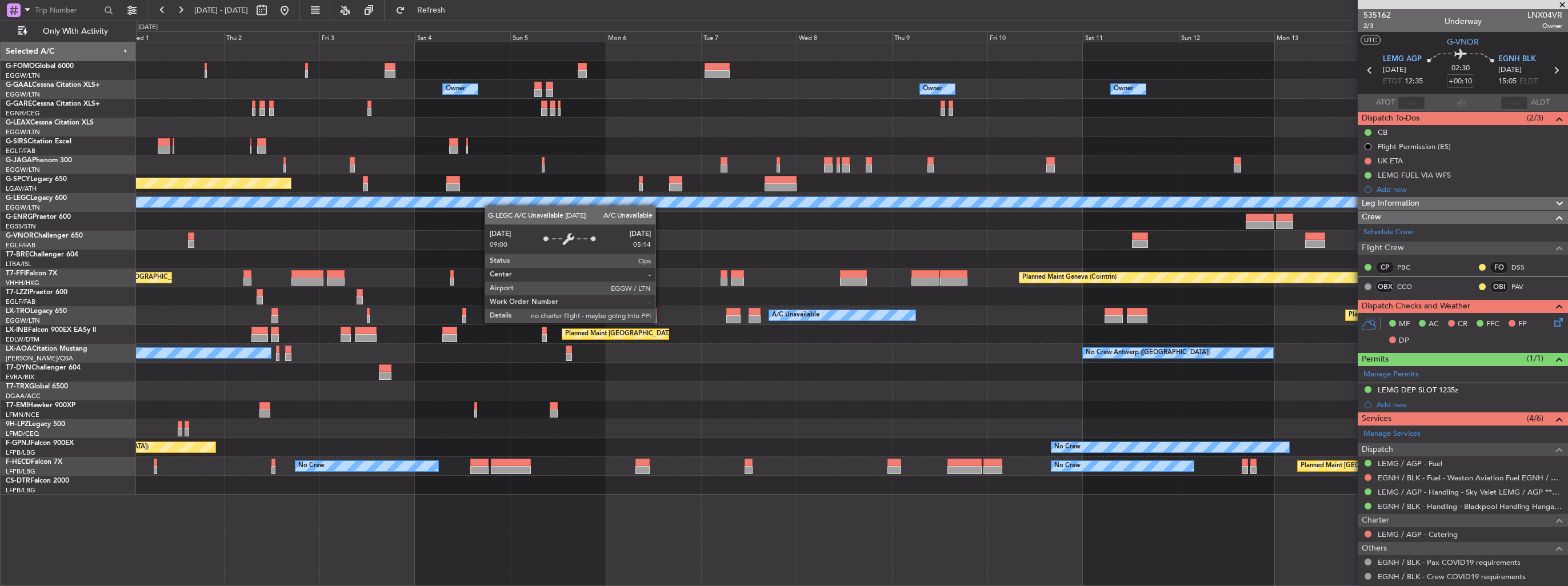
click at [478, 204] on div "Owner Owner Owner Owner Planned Maint Dusseldorf Planned Maint London (Luton) P…" at bounding box center [852, 268] width 1432 height 453
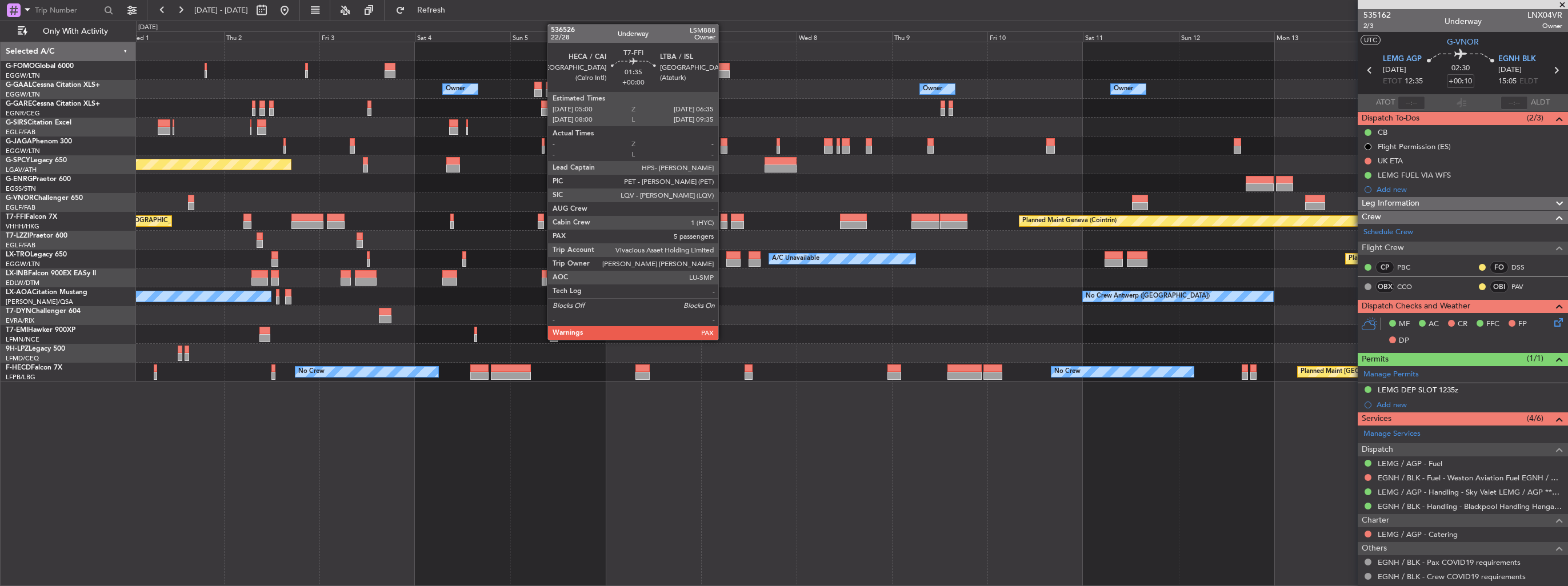
click at [723, 220] on div at bounding box center [724, 217] width 7 height 8
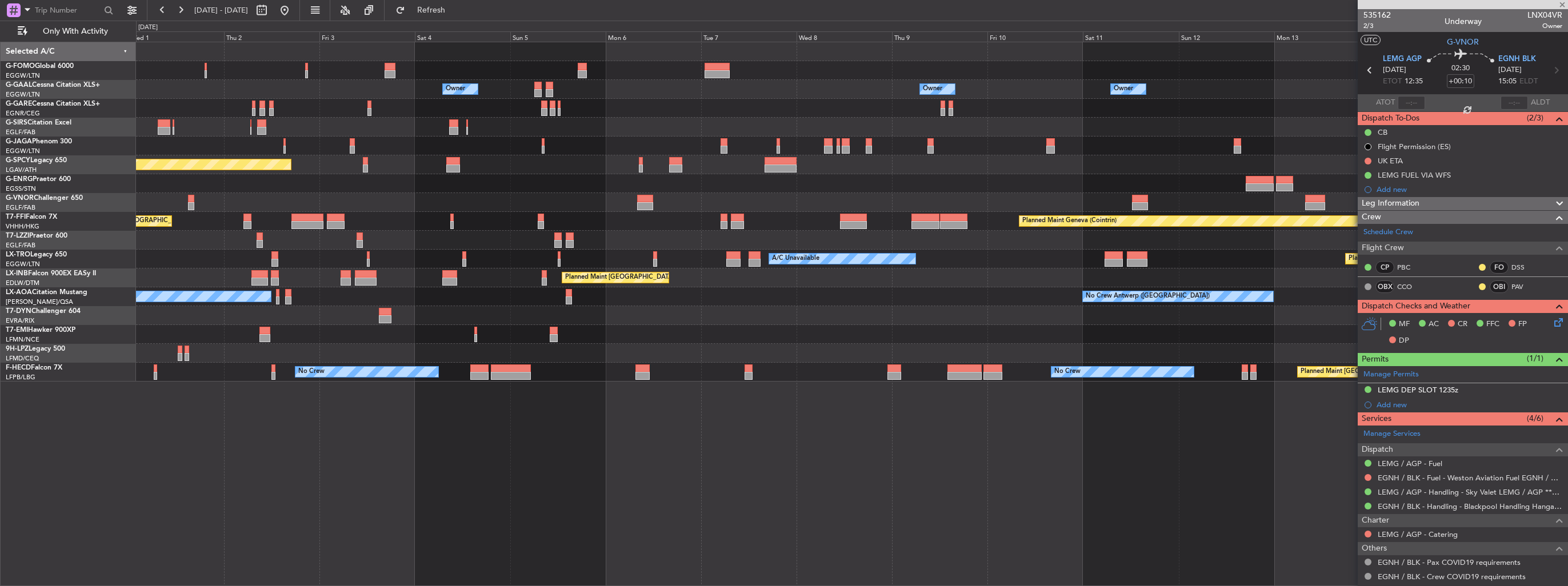
type input "5"
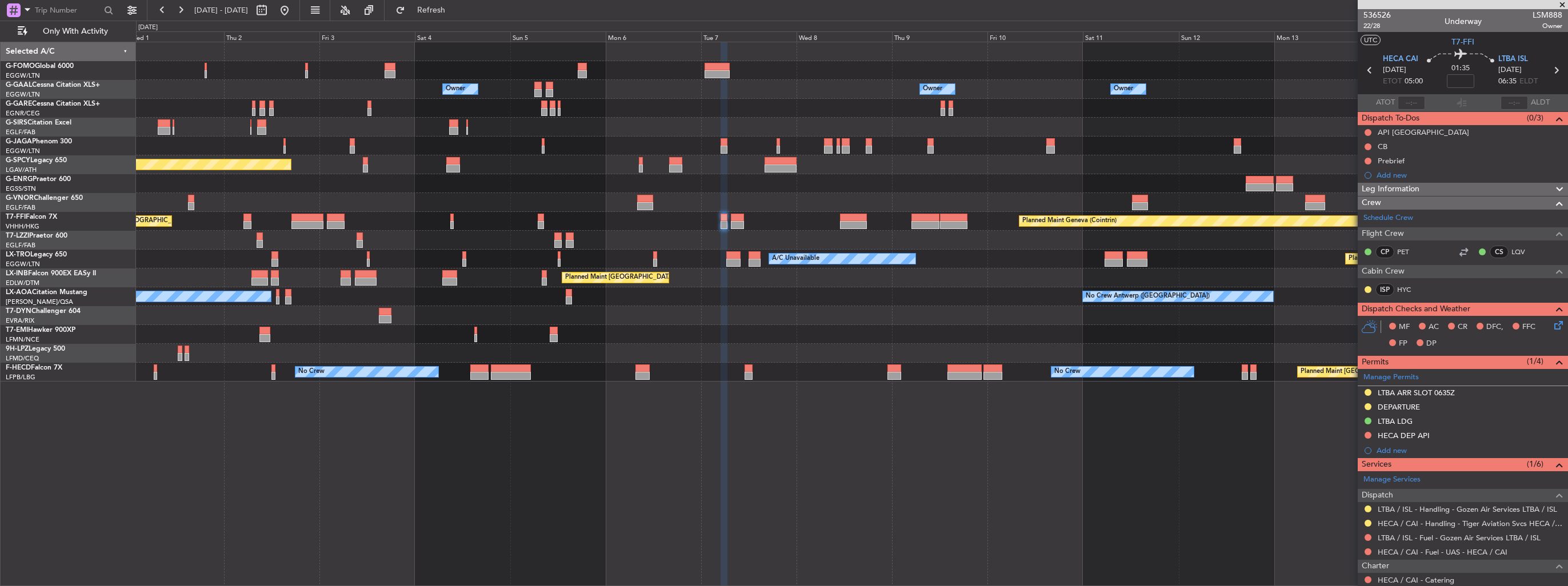
drag, startPoint x: 1545, startPoint y: 392, endPoint x: 1541, endPoint y: 397, distance: 6.4
click at [0, 0] on img at bounding box center [0, 0] width 0 height 0
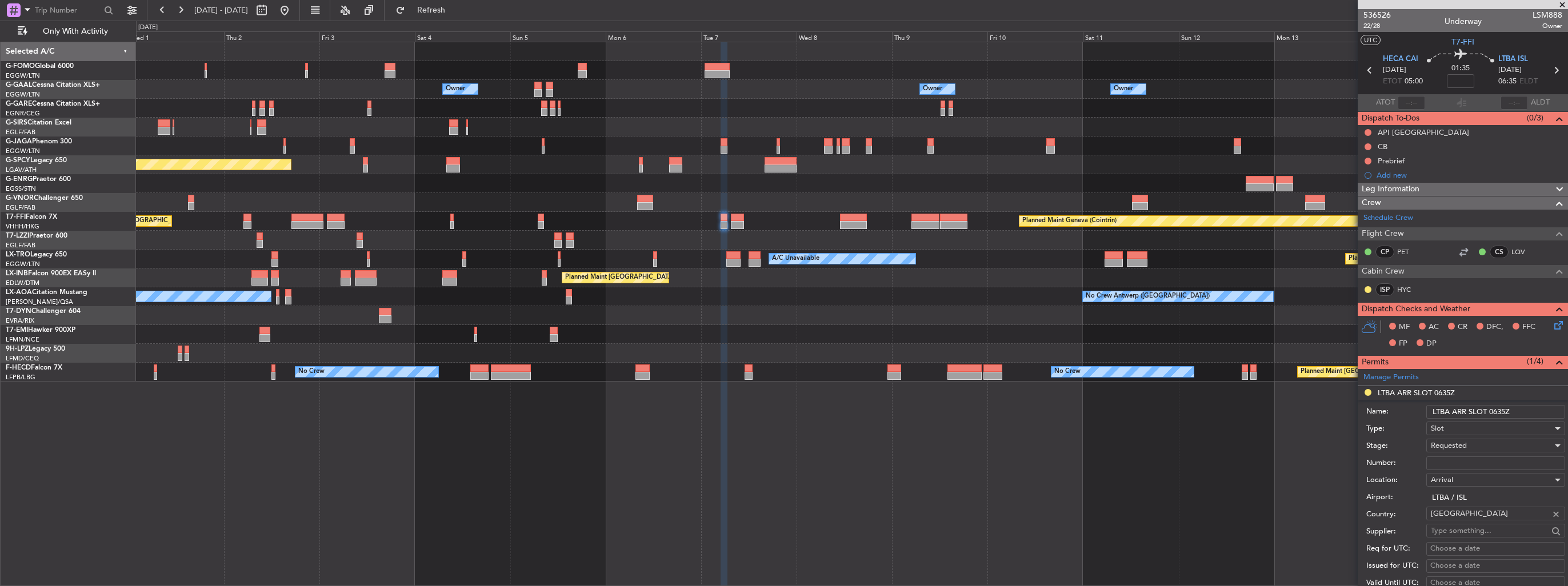
click at [1524, 413] on input "LTBA ARR SLOT 0635Z" at bounding box center [1496, 412] width 139 height 14
type input "LTBA ARR SLOT 0635z"
click at [1477, 462] on input "Number:" at bounding box center [1496, 463] width 139 height 14
paste input "LTBAALSM088800"
type input "LTBAALSM088800"
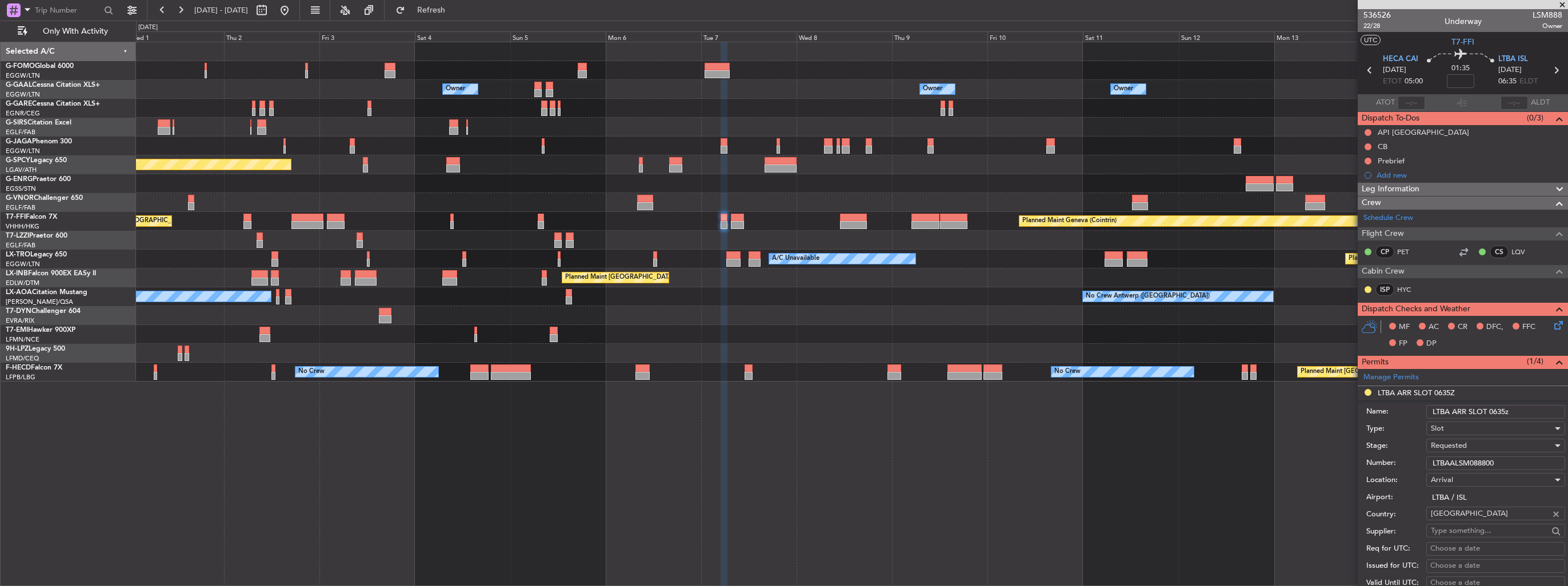
click at [1479, 445] on div "Requested" at bounding box center [1492, 445] width 122 height 17
click at [1479, 529] on span "Received OK" at bounding box center [1491, 536] width 120 height 17
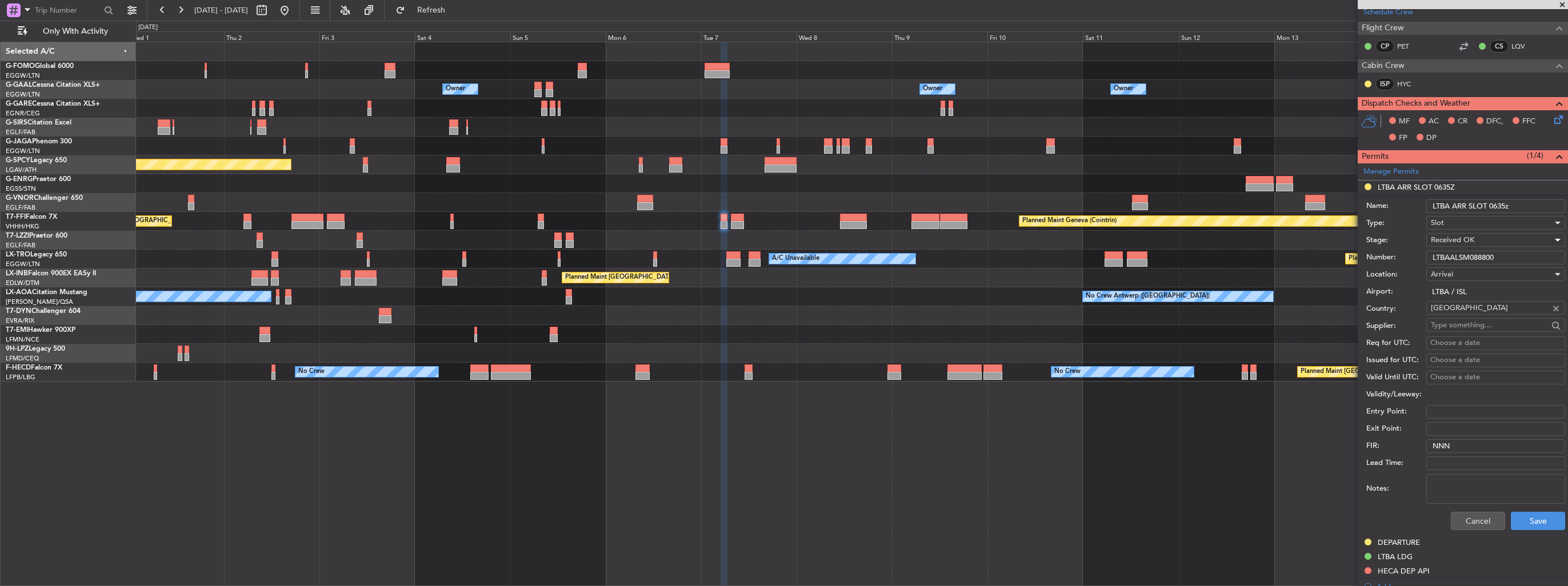
scroll to position [343, 0]
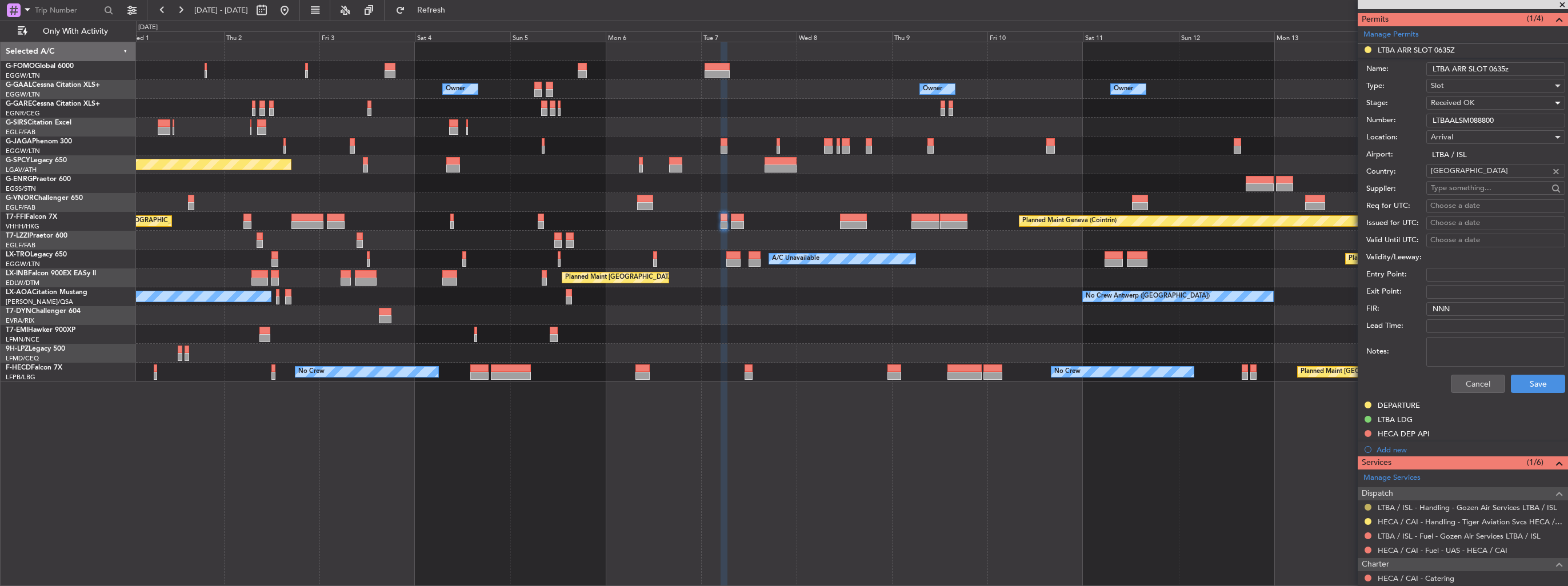
click at [1367, 504] on button at bounding box center [1368, 507] width 7 height 7
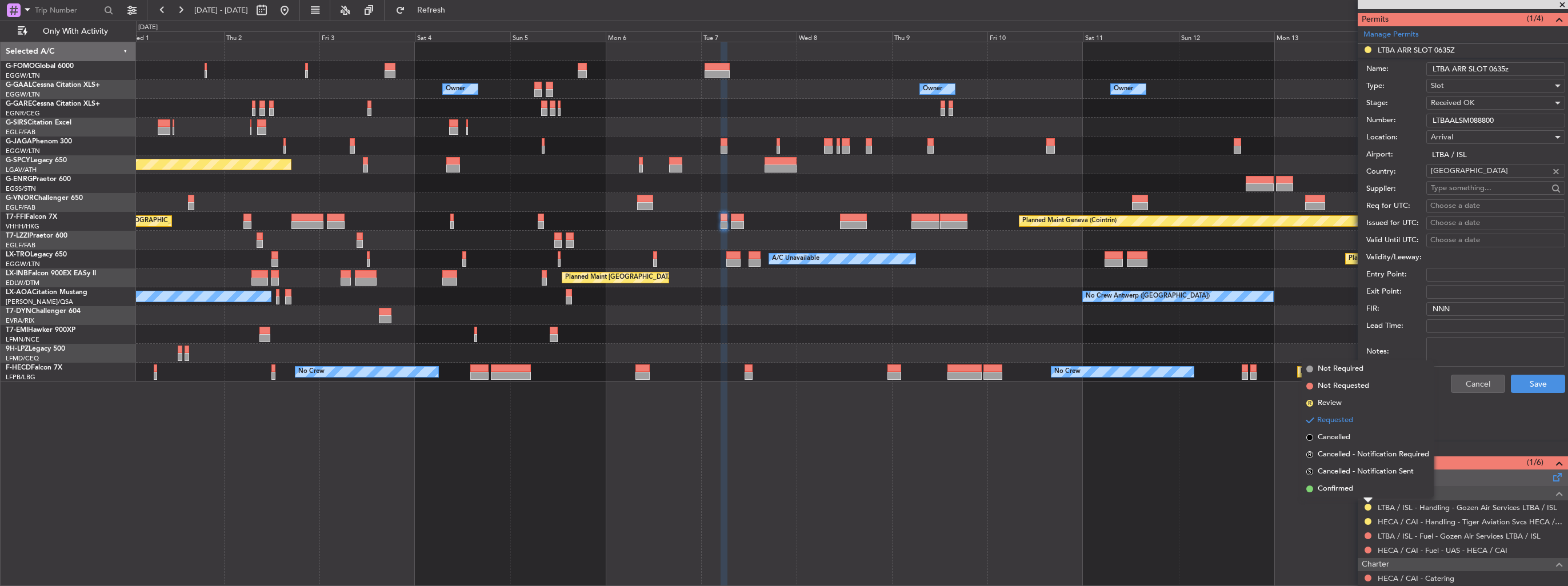
drag, startPoint x: 1351, startPoint y: 492, endPoint x: 1362, endPoint y: 481, distance: 15.6
click at [1351, 490] on span "Confirmed" at bounding box center [1335, 489] width 35 height 12
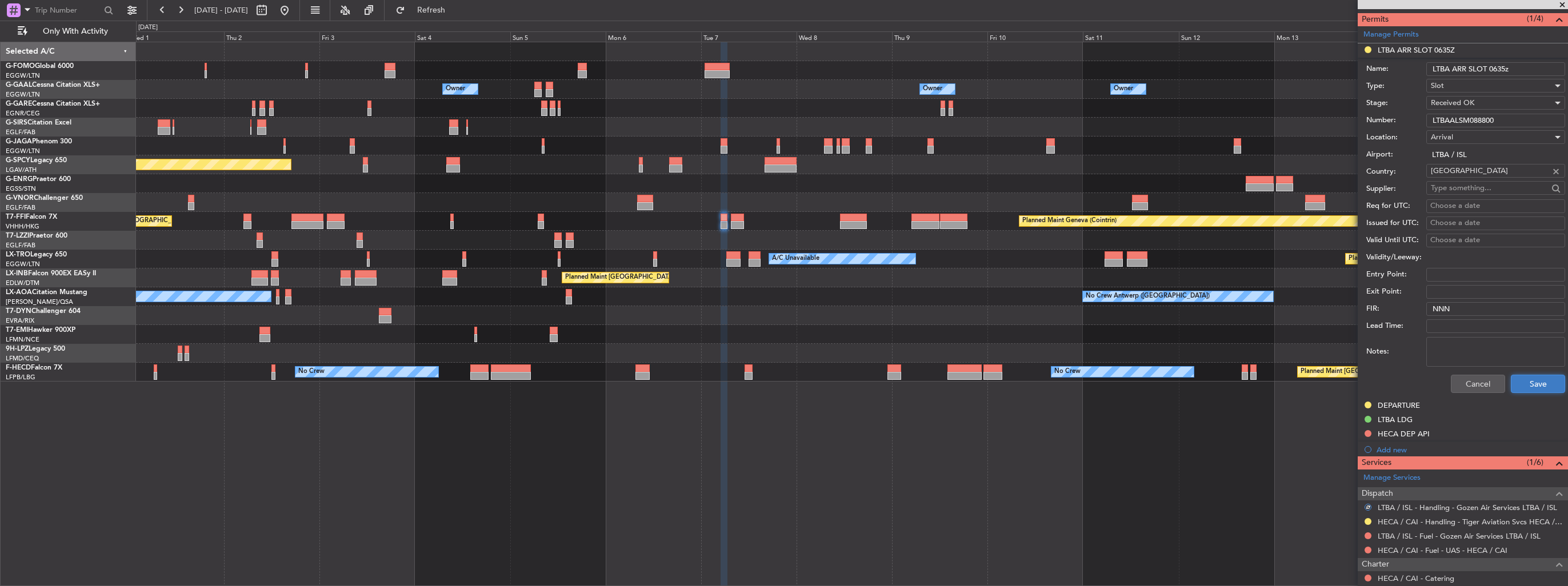
click at [1533, 382] on button "Save" at bounding box center [1538, 384] width 54 height 18
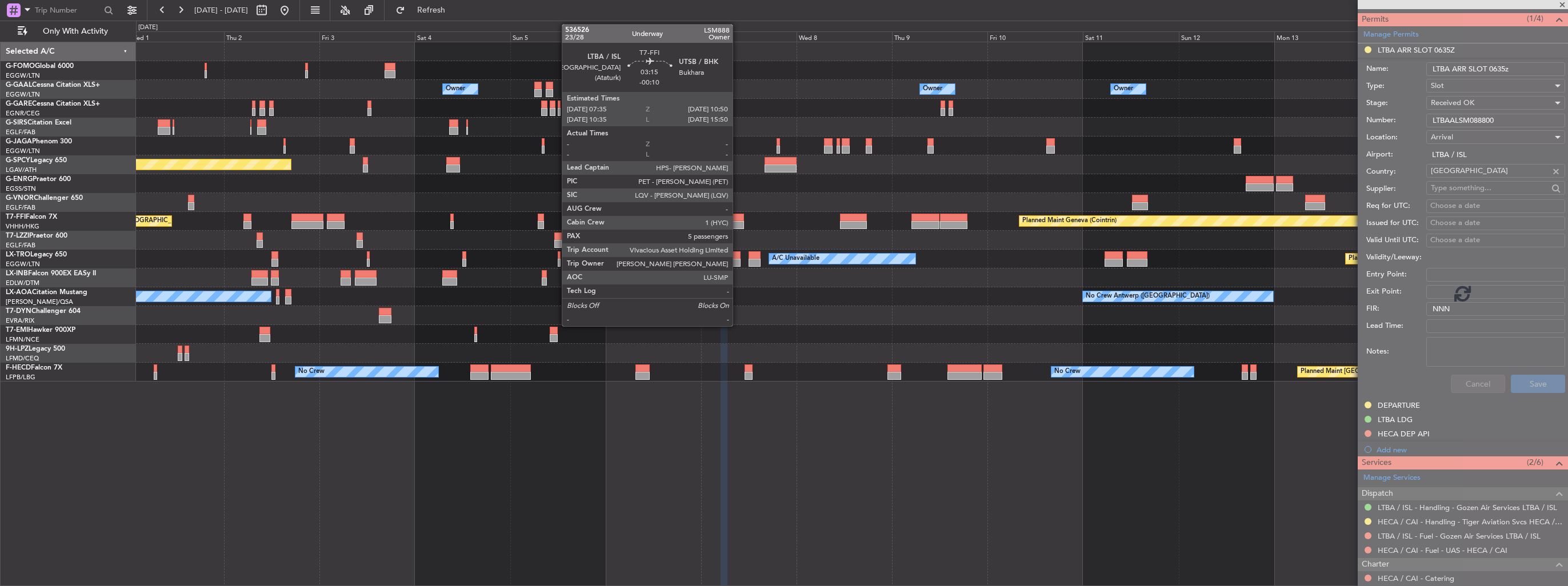
scroll to position [216, 0]
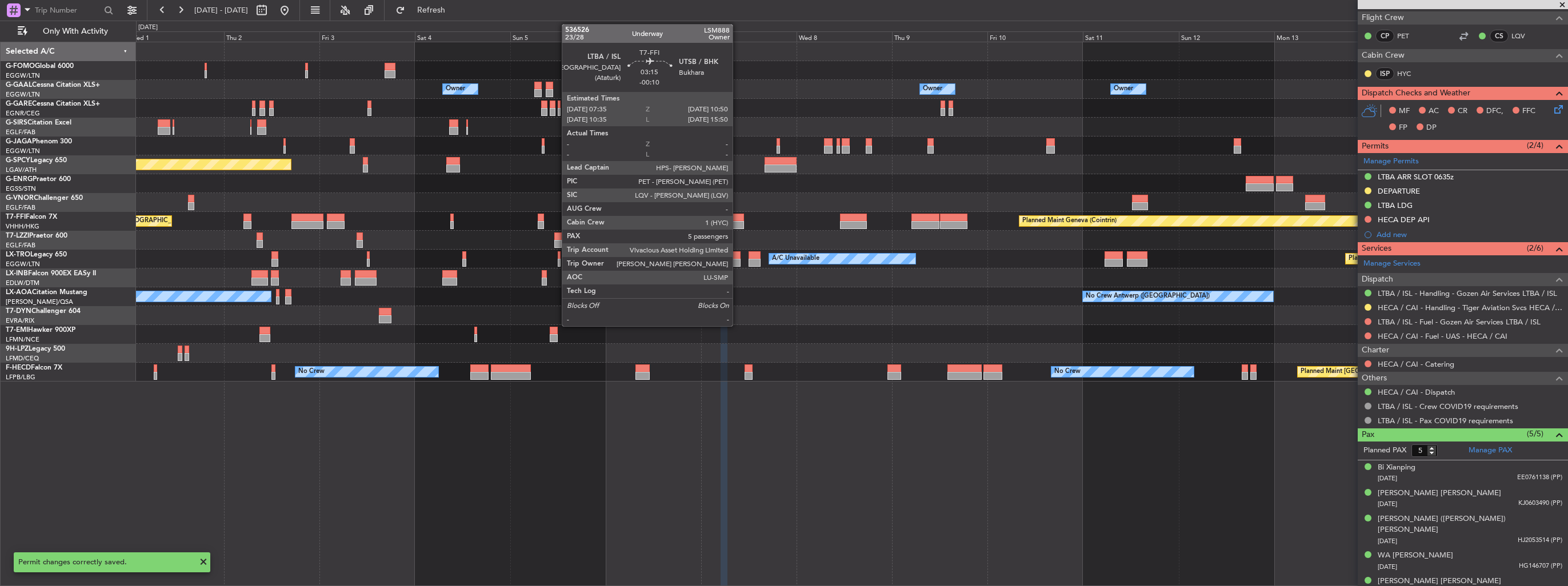
click at [738, 218] on div at bounding box center [738, 217] width 13 height 8
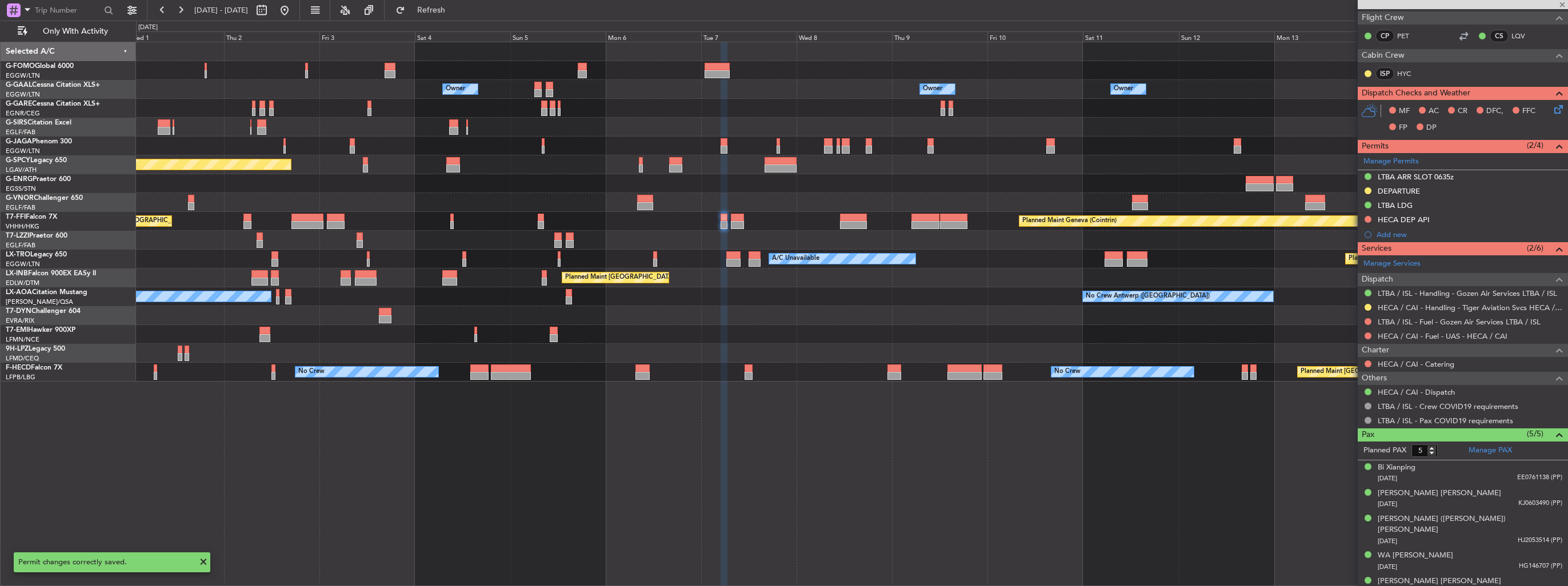
type input "-00:10"
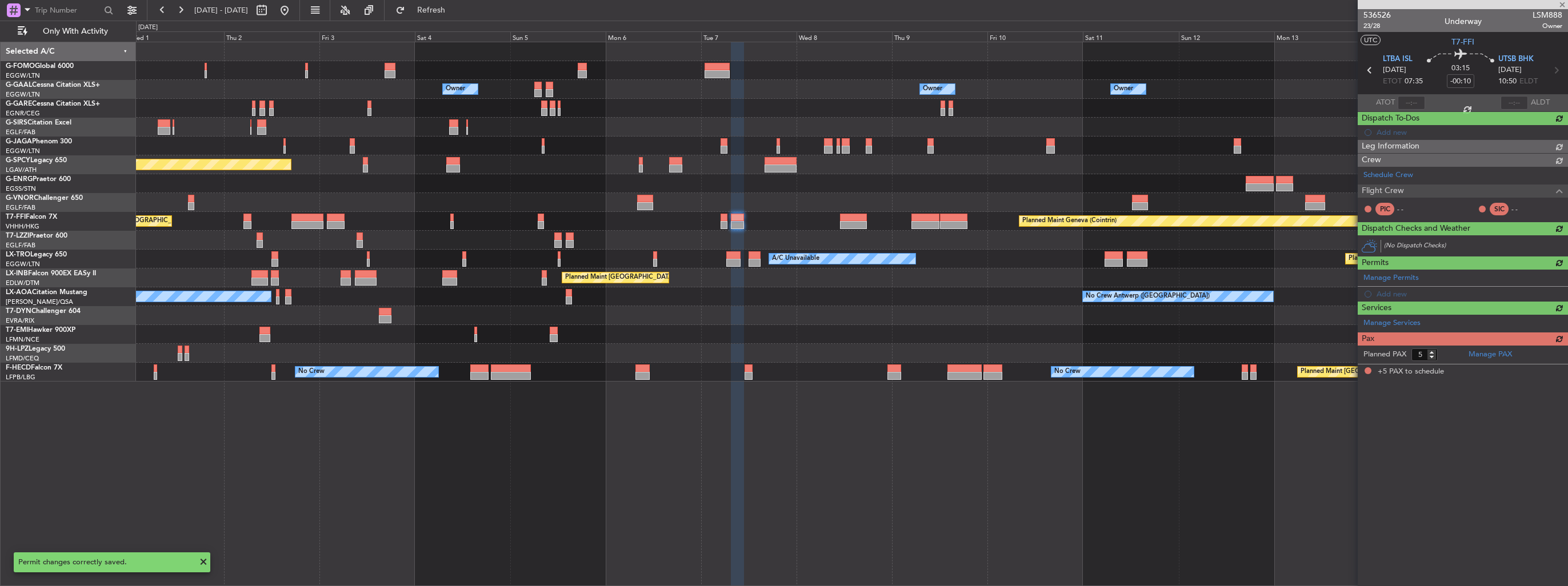
scroll to position [0, 0]
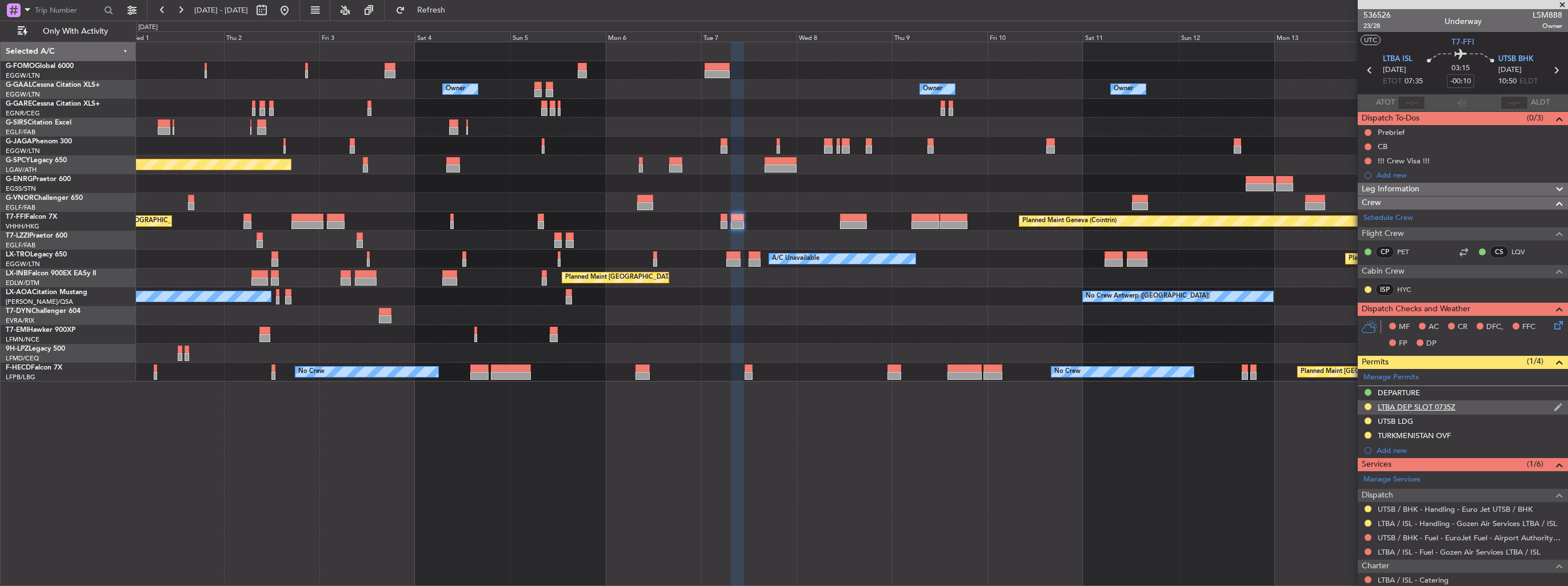
click at [1554, 406] on img at bounding box center [1558, 407] width 9 height 10
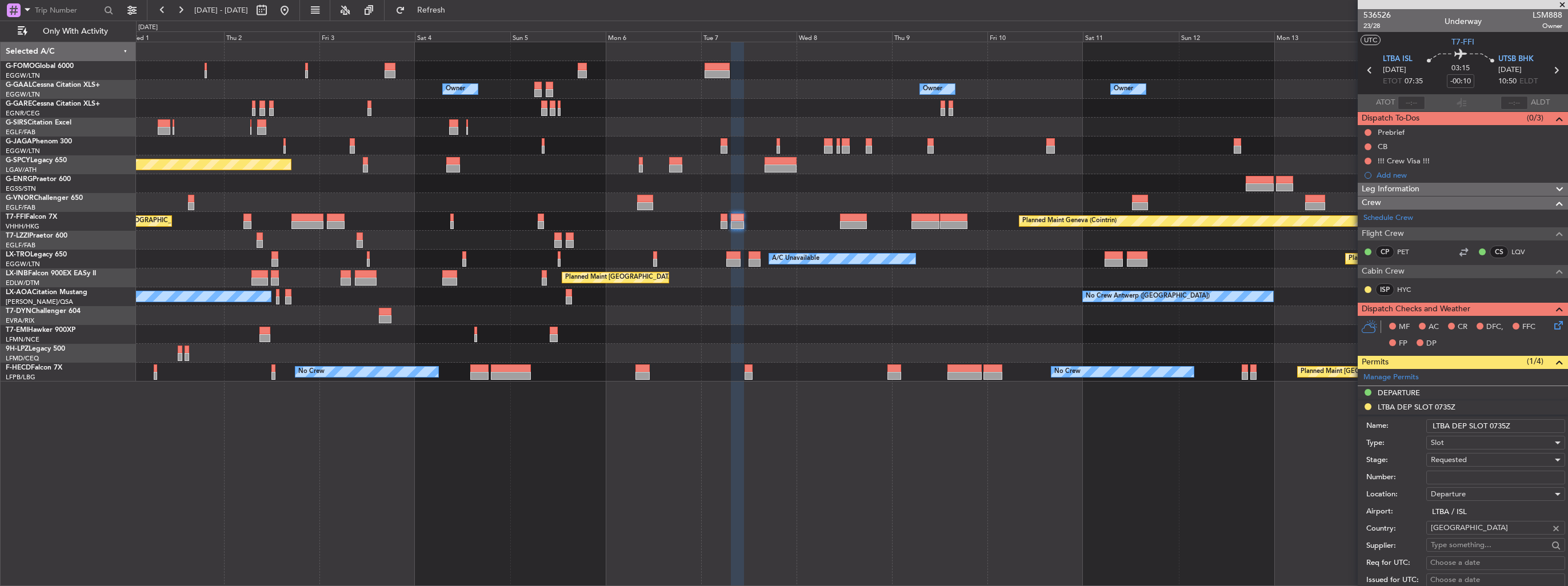
click at [1538, 422] on input "LTBA DEP SLOT 0735Z" at bounding box center [1496, 426] width 139 height 14
type input "LTBA DEP SLOT 0735z"
click at [1456, 457] on span "Requested" at bounding box center [1449, 459] width 36 height 10
click at [1488, 545] on span "Received OK" at bounding box center [1491, 551] width 120 height 17
click at [1493, 473] on input "Number:" at bounding box center [1496, 478] width 139 height 14
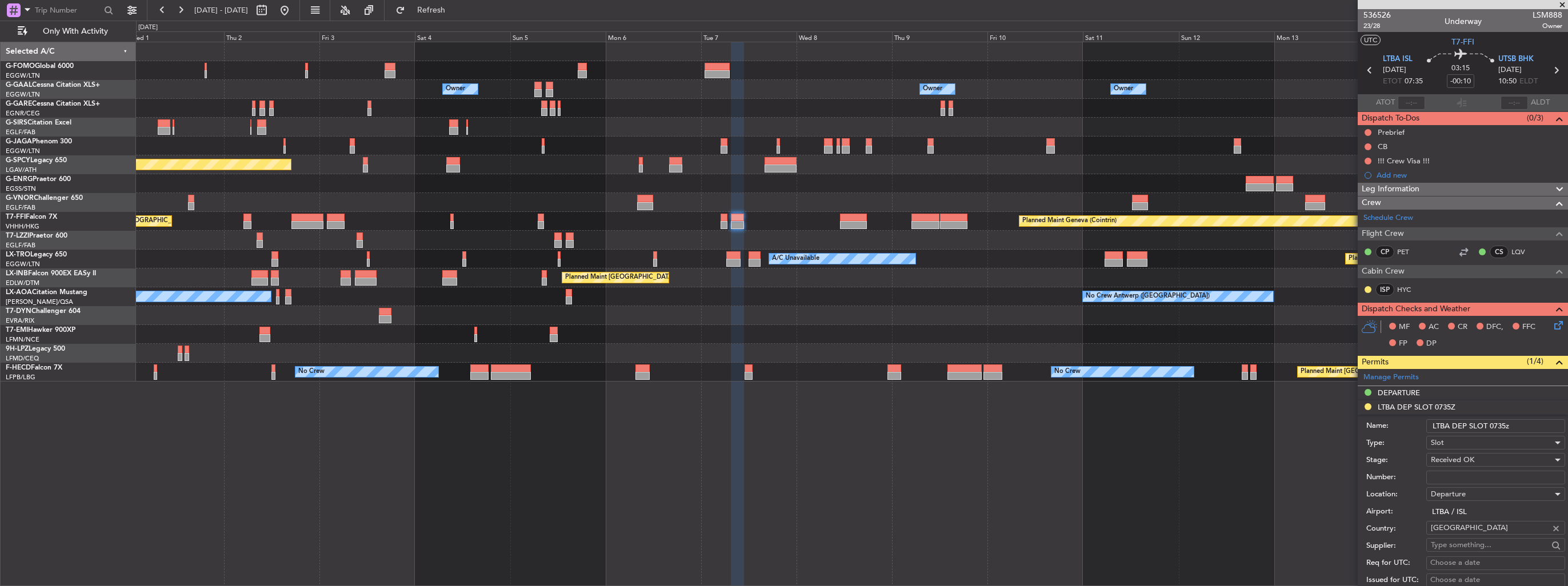
paste input "LTBADLSM088800"
type input "LTBADLSM088800"
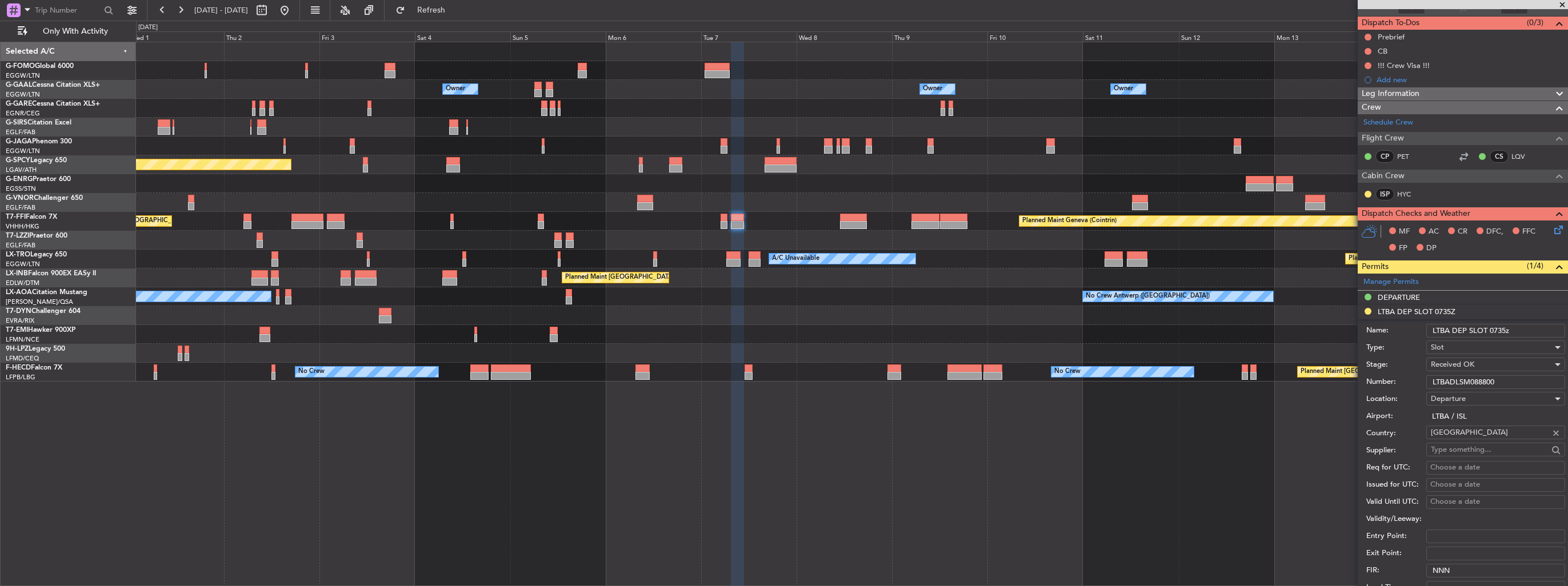
scroll to position [457, 0]
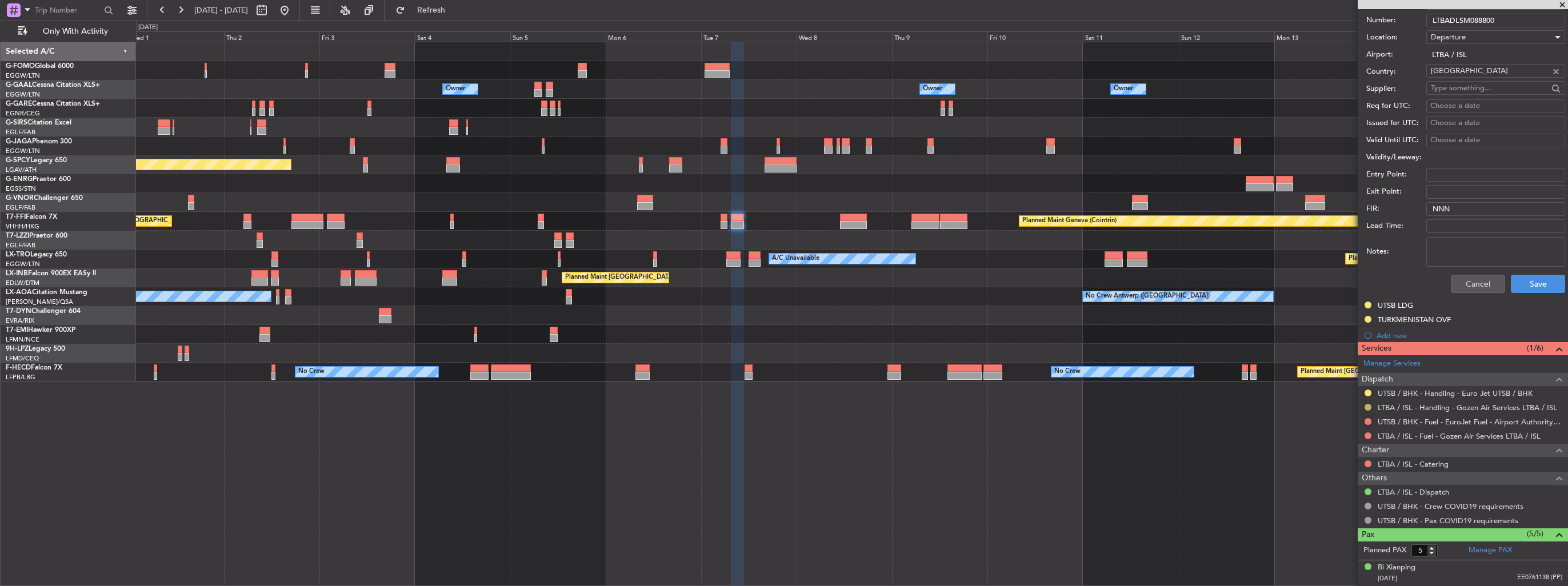
click at [1367, 405] on button at bounding box center [1368, 407] width 7 height 7
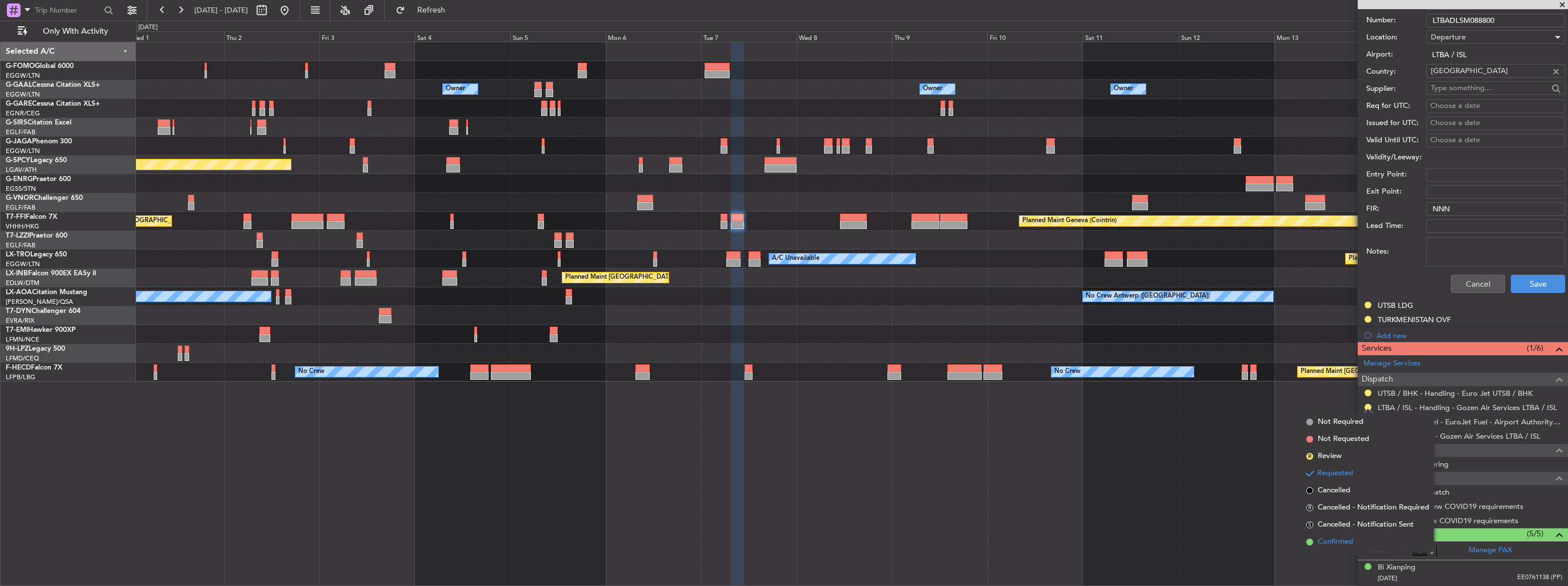
click at [1314, 542] on li "Confirmed" at bounding box center [1368, 542] width 132 height 17
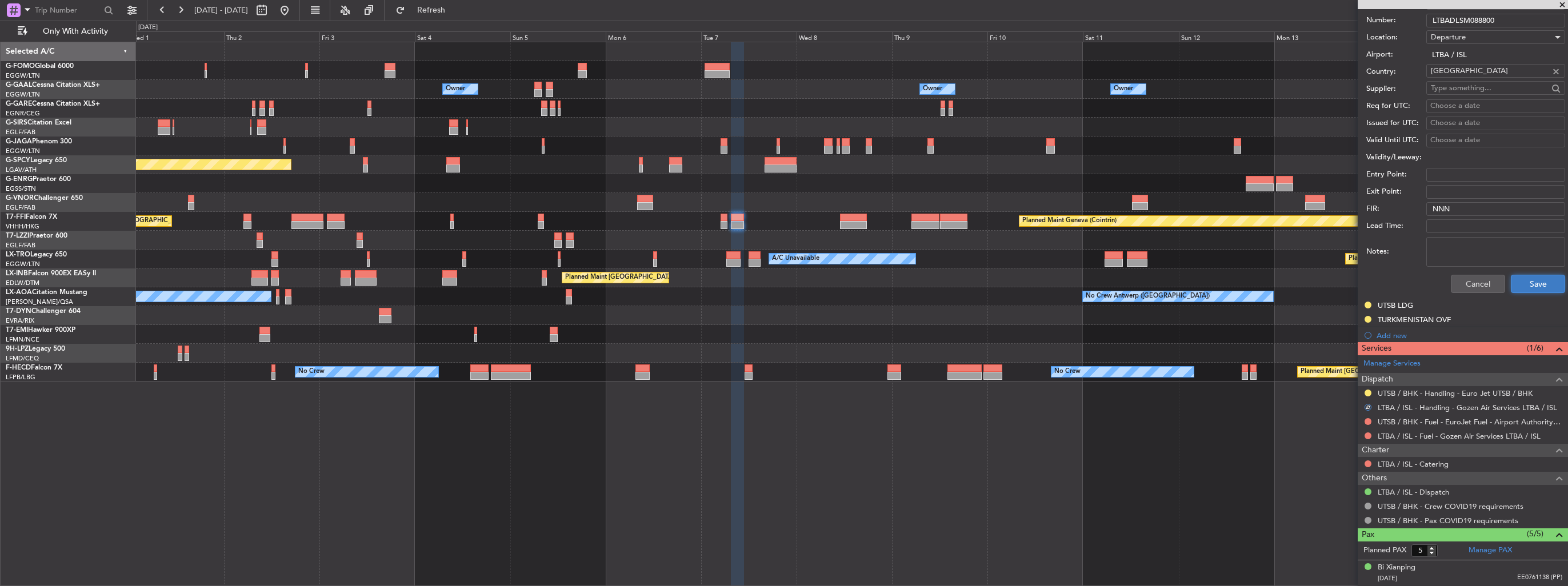
click at [1525, 288] on button "Save" at bounding box center [1538, 284] width 54 height 18
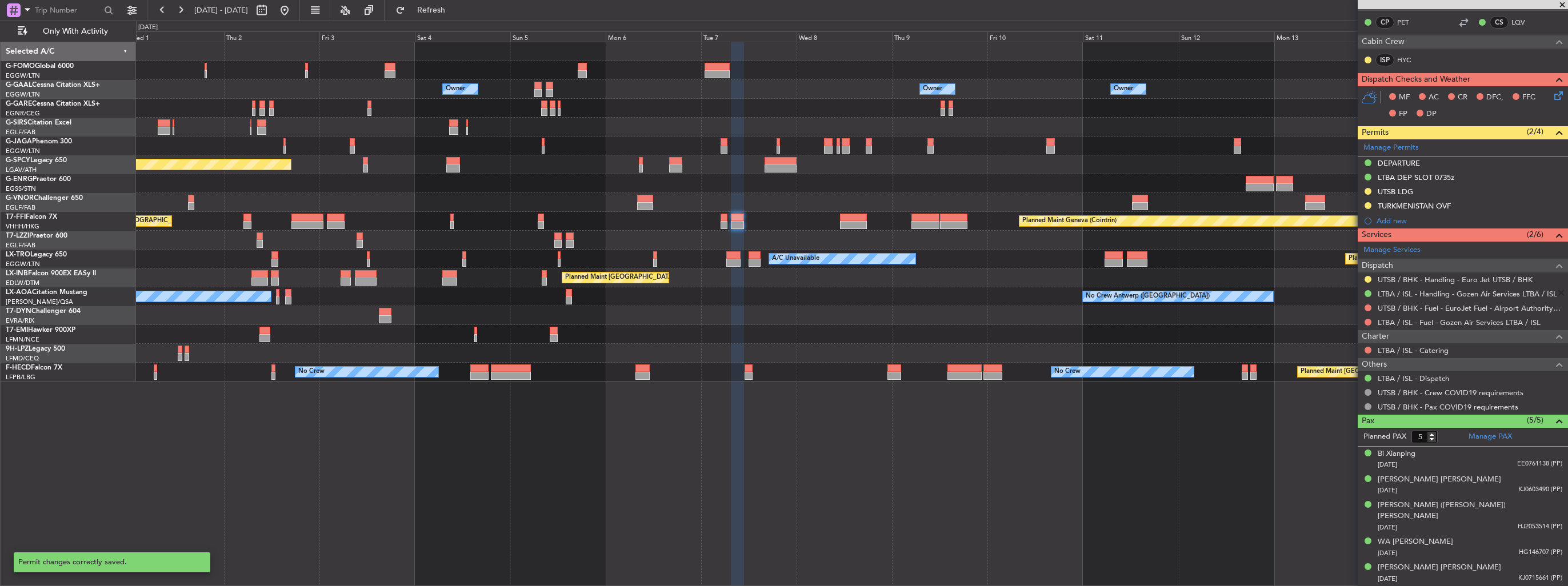
scroll to position [116, 0]
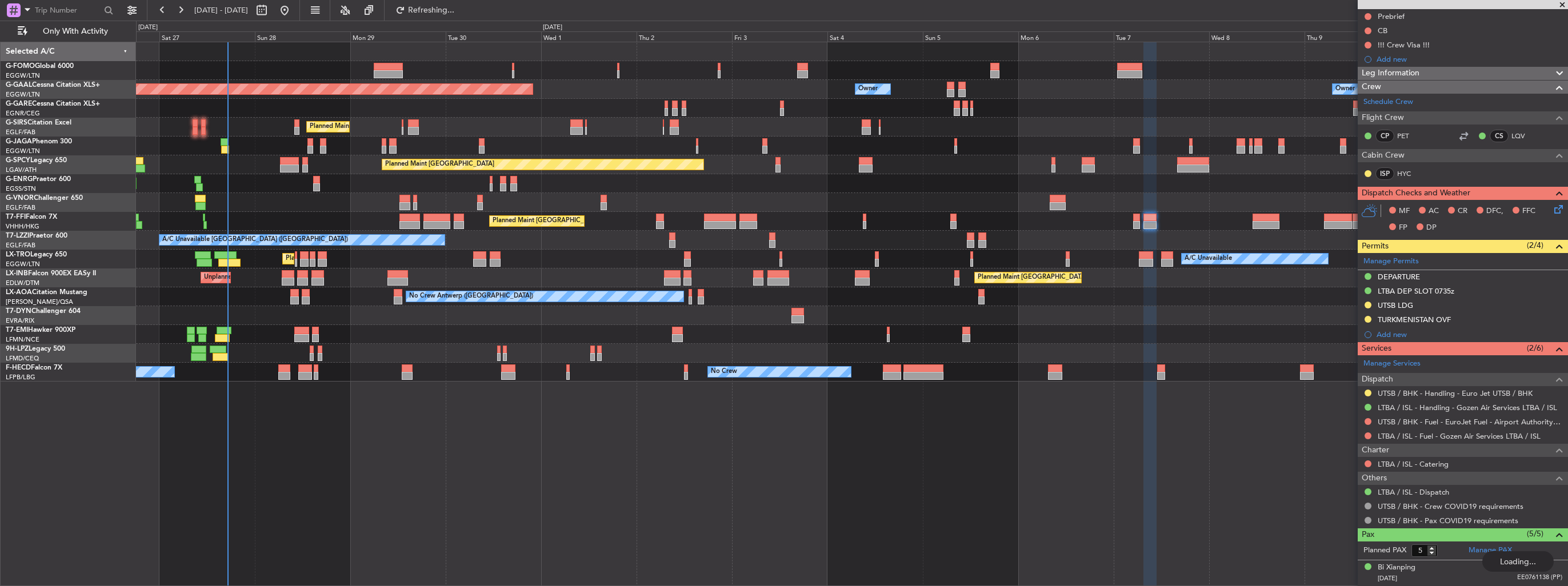
click at [732, 289] on div "Planned Maint London (Luton) Owner Owner Owner Planned Maint Dusseldorf Owner P…" at bounding box center [852, 212] width 1432 height 340
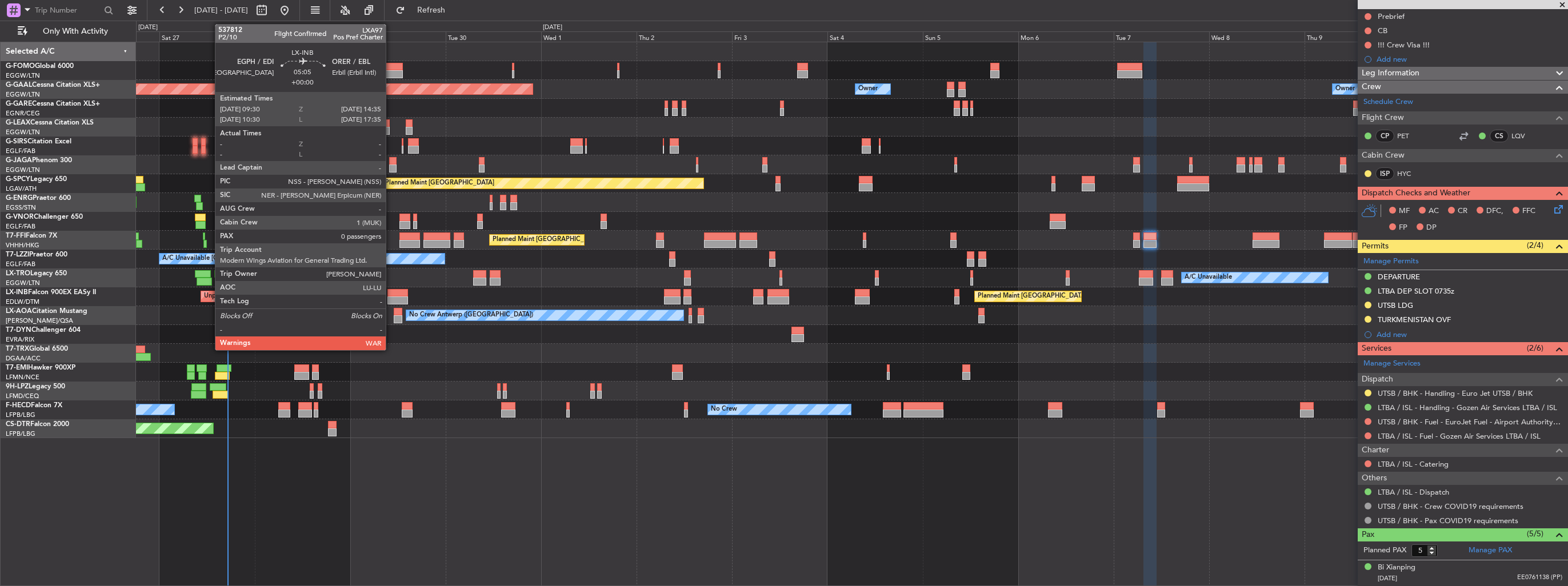
click at [391, 296] on div at bounding box center [397, 300] width 21 height 8
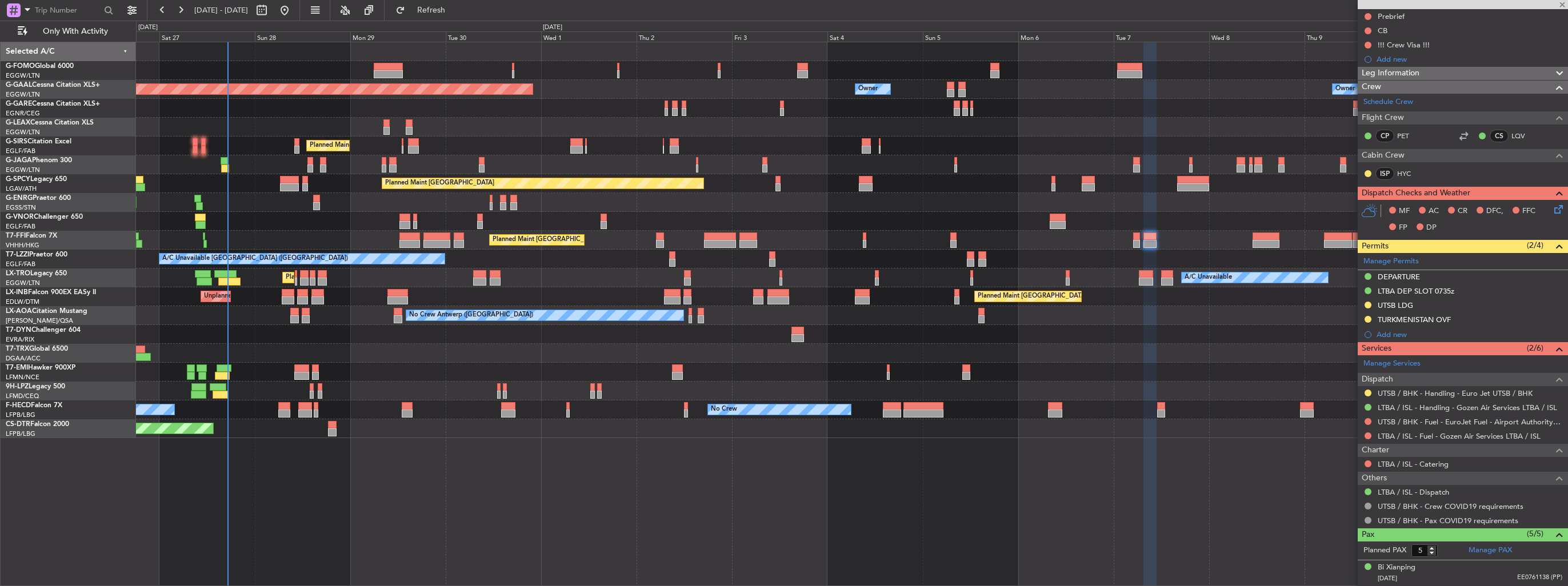
type input "0"
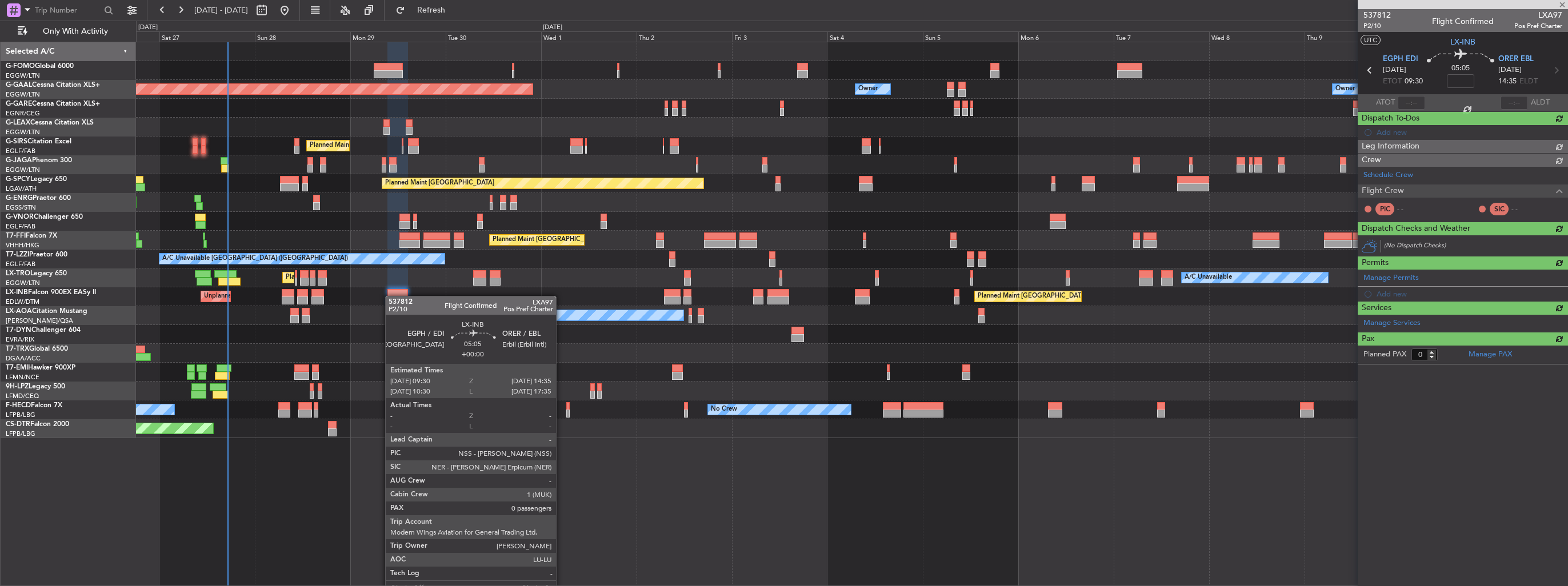
scroll to position [0, 0]
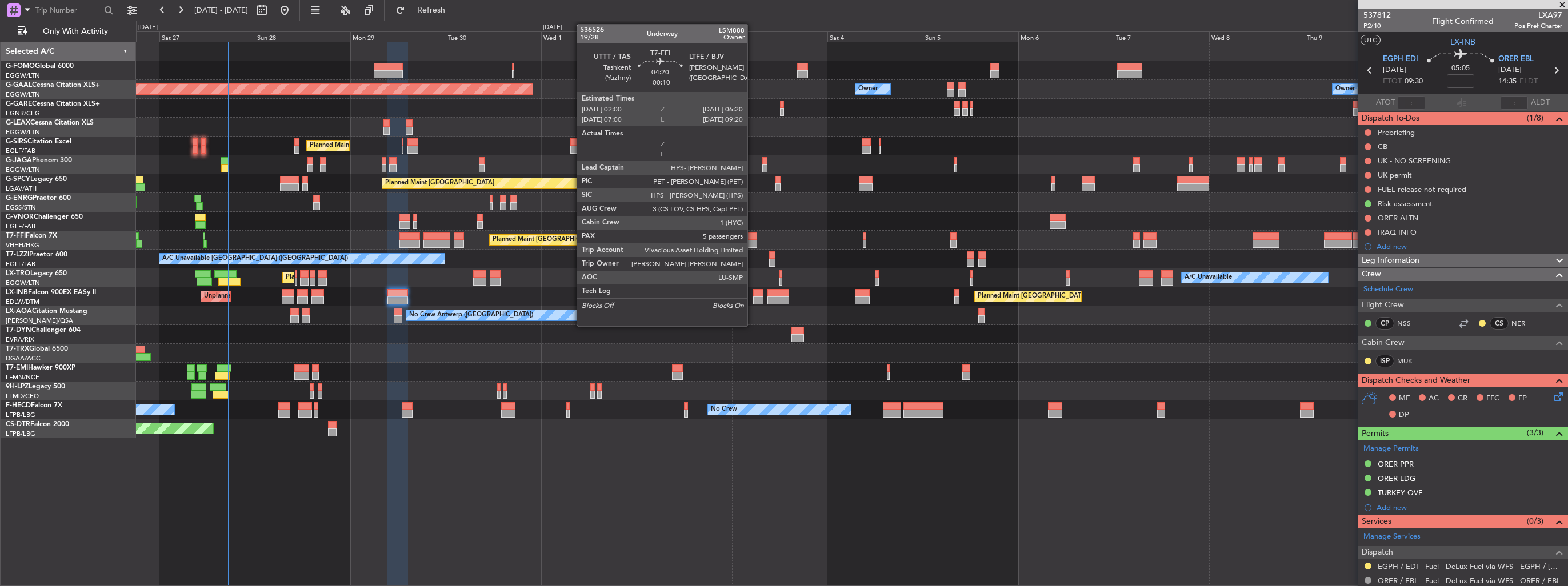
click at [752, 236] on div at bounding box center [748, 236] width 18 height 8
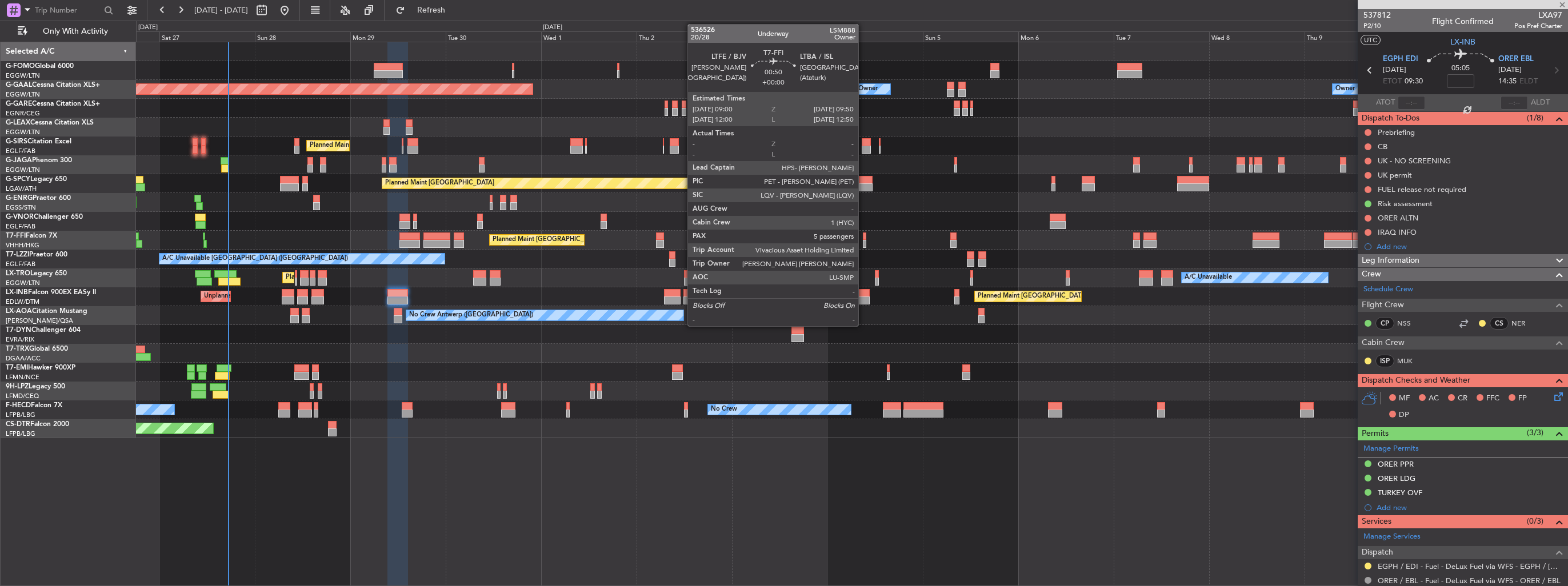
type input "-00:10"
type input "5"
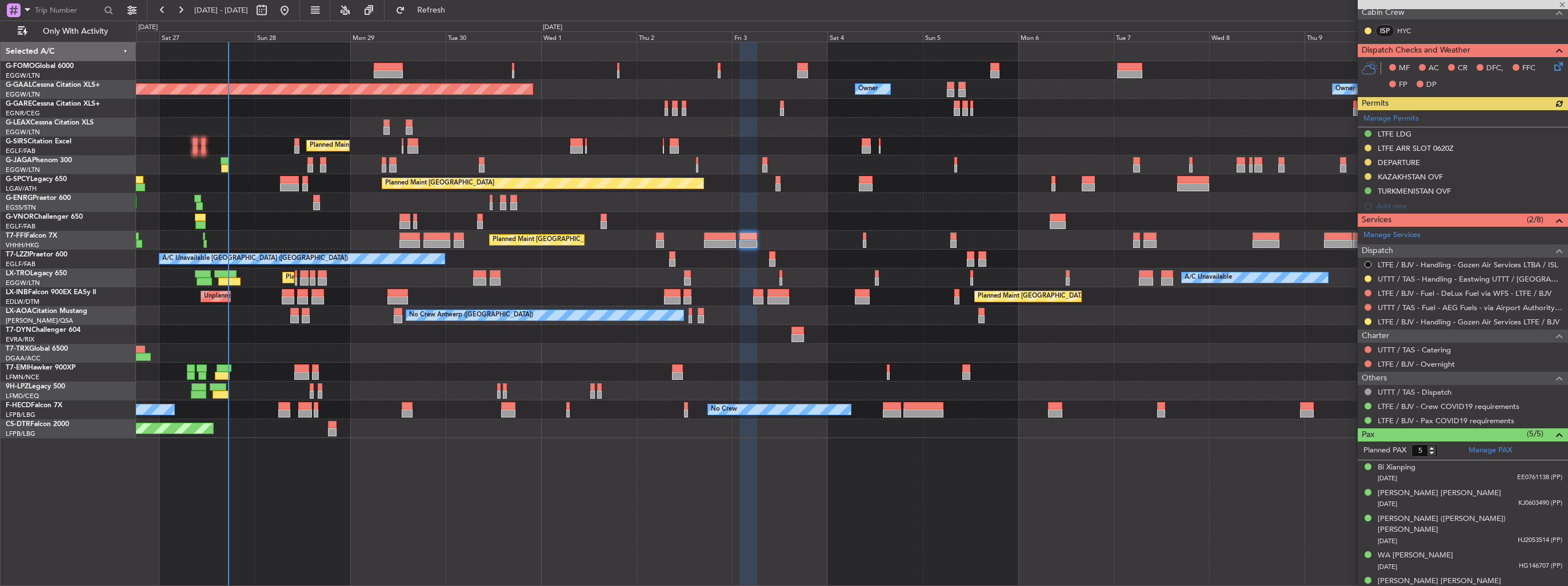
scroll to position [208, 0]
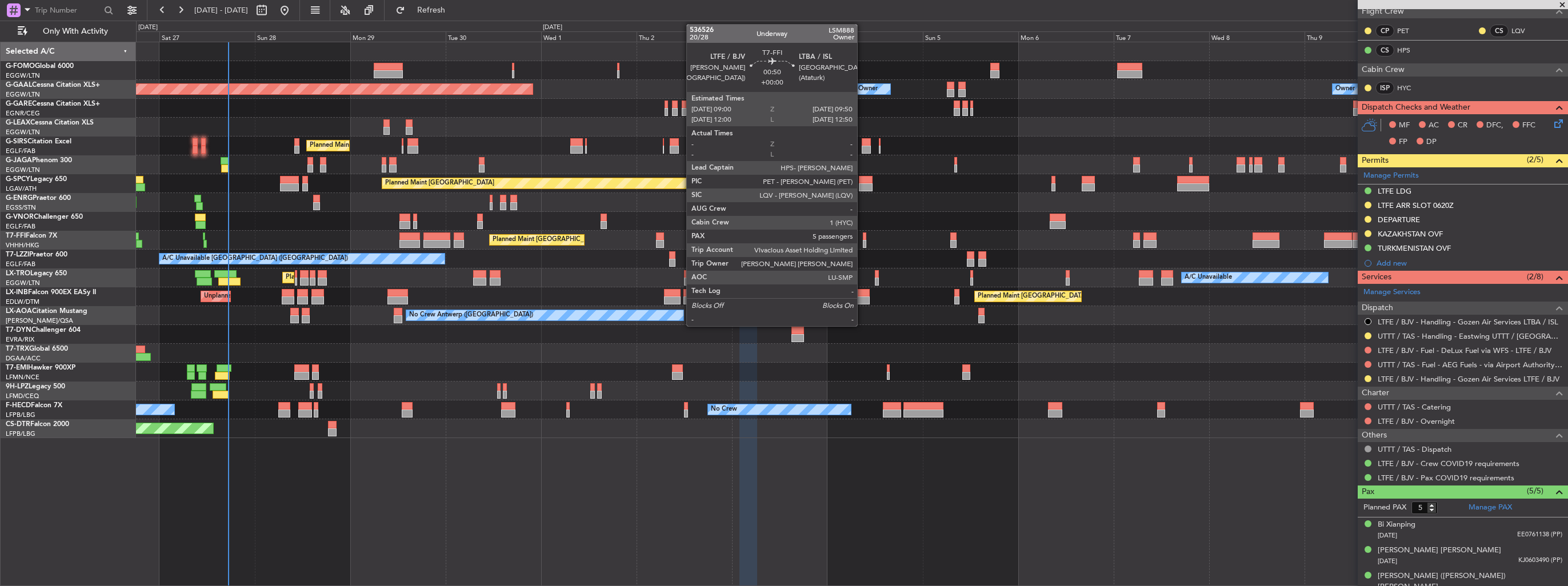
click at [863, 239] on div at bounding box center [865, 236] width 4 height 8
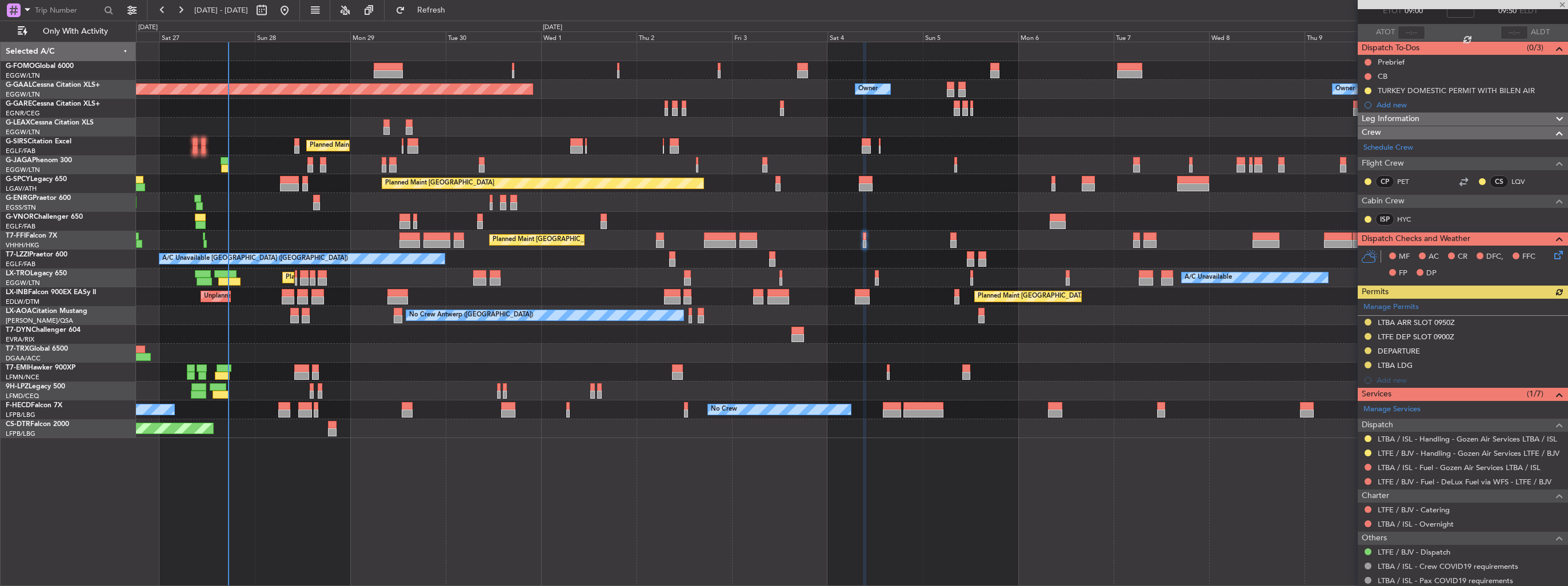
scroll to position [2, 0]
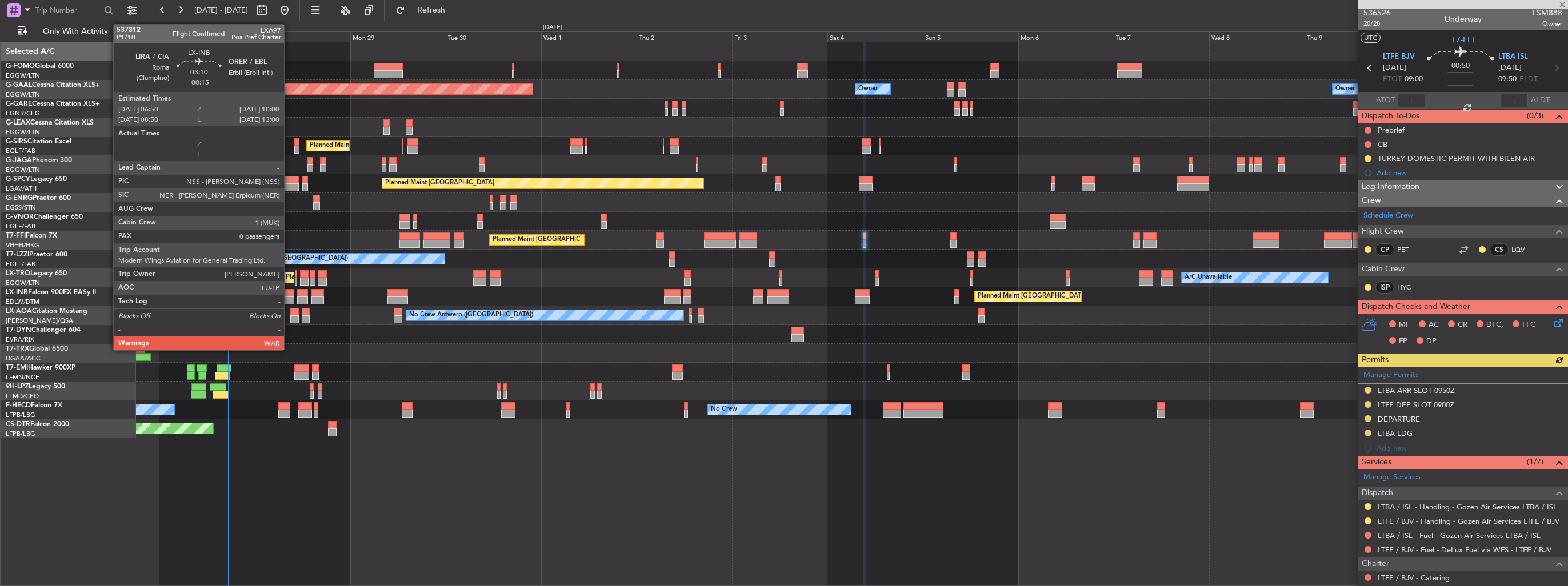
click at [289, 295] on div at bounding box center [289, 293] width 13 height 8
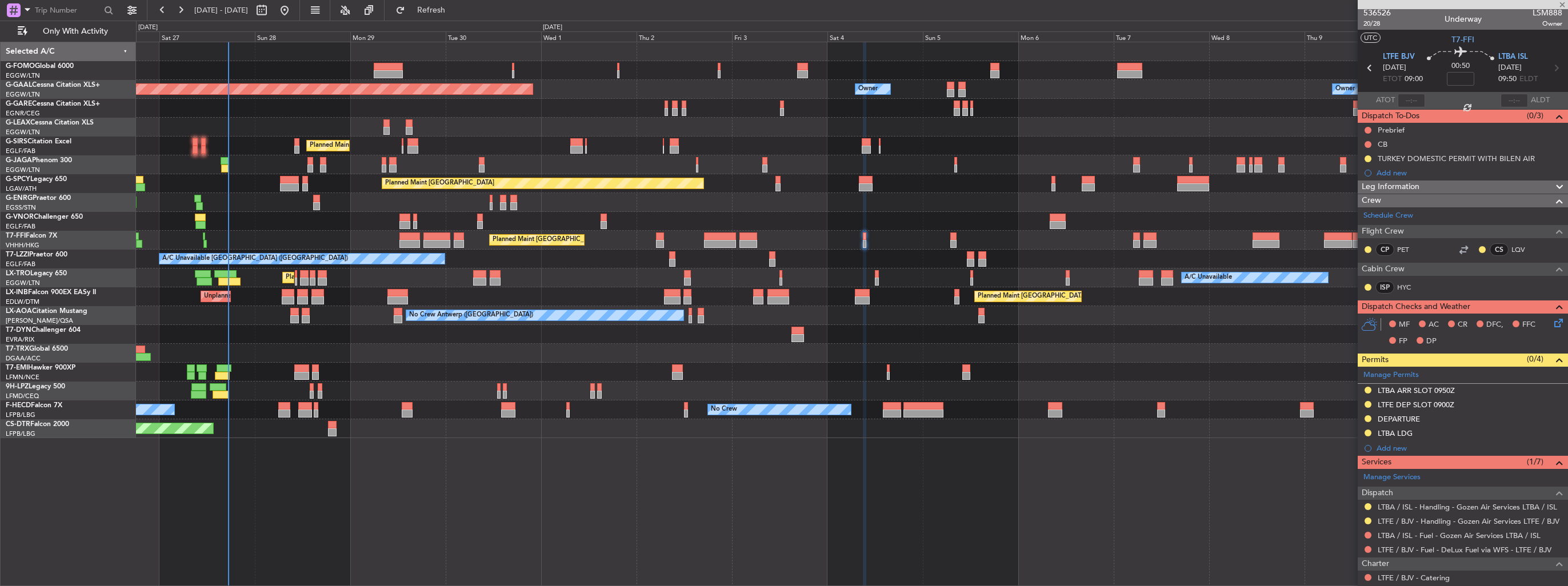
type input "-00:15"
type input "0"
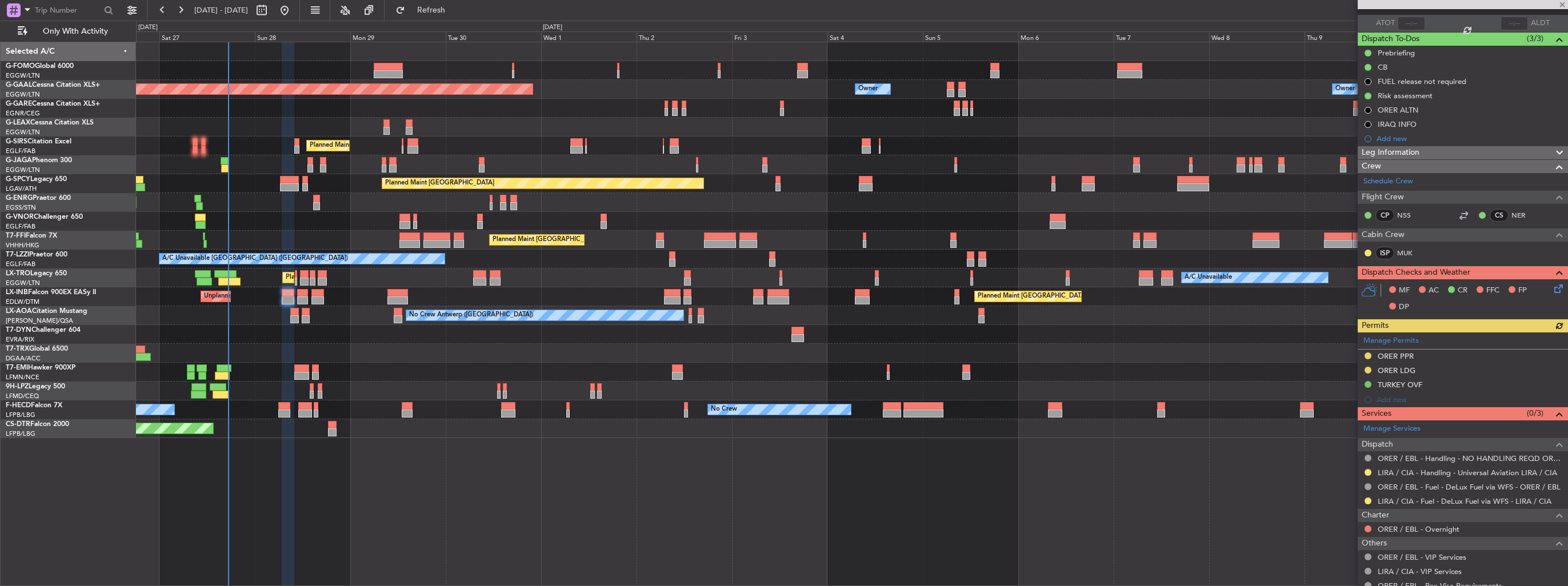
scroll to position [117, 0]
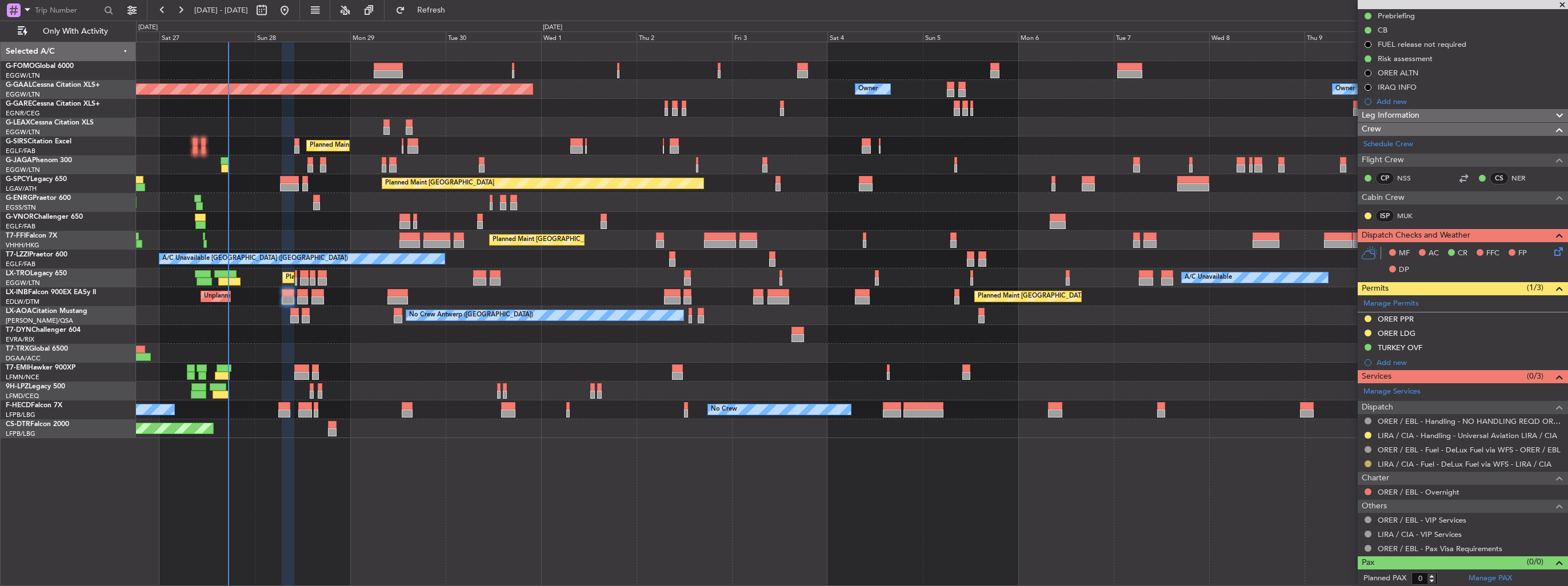
click at [1367, 462] on button at bounding box center [1368, 464] width 7 height 7
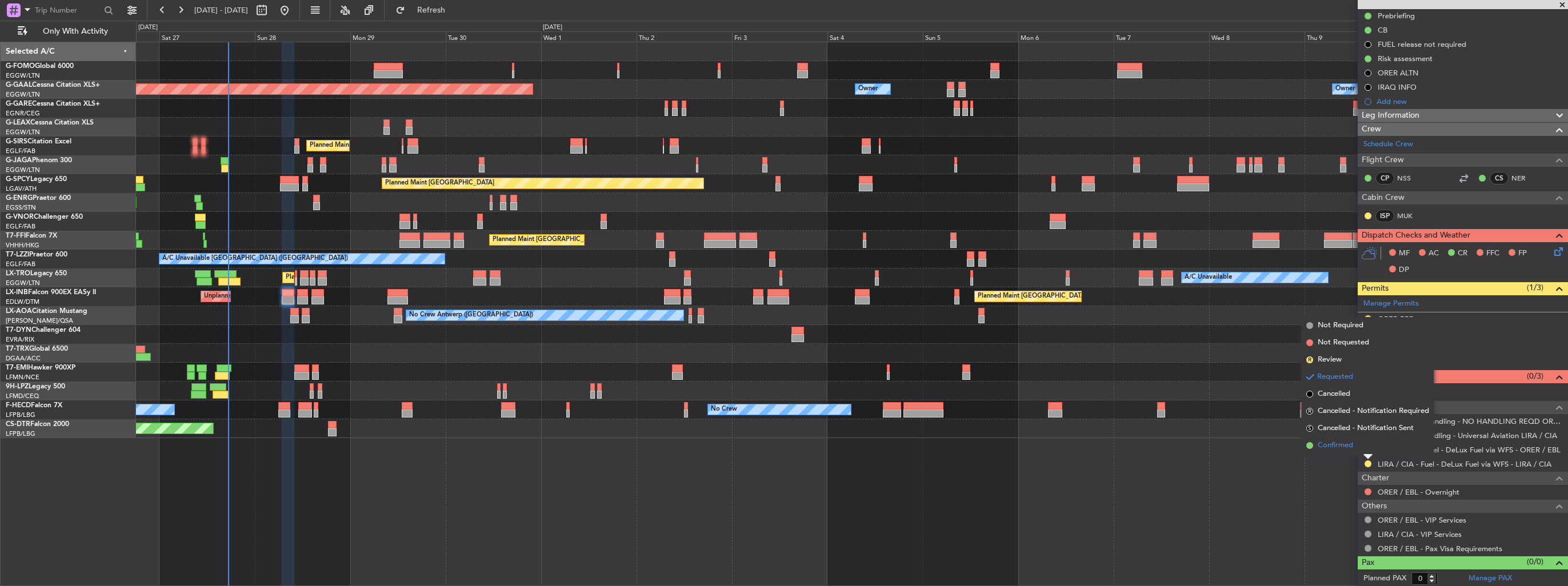
click at [1342, 450] on span "Confirmed" at bounding box center [1335, 445] width 35 height 12
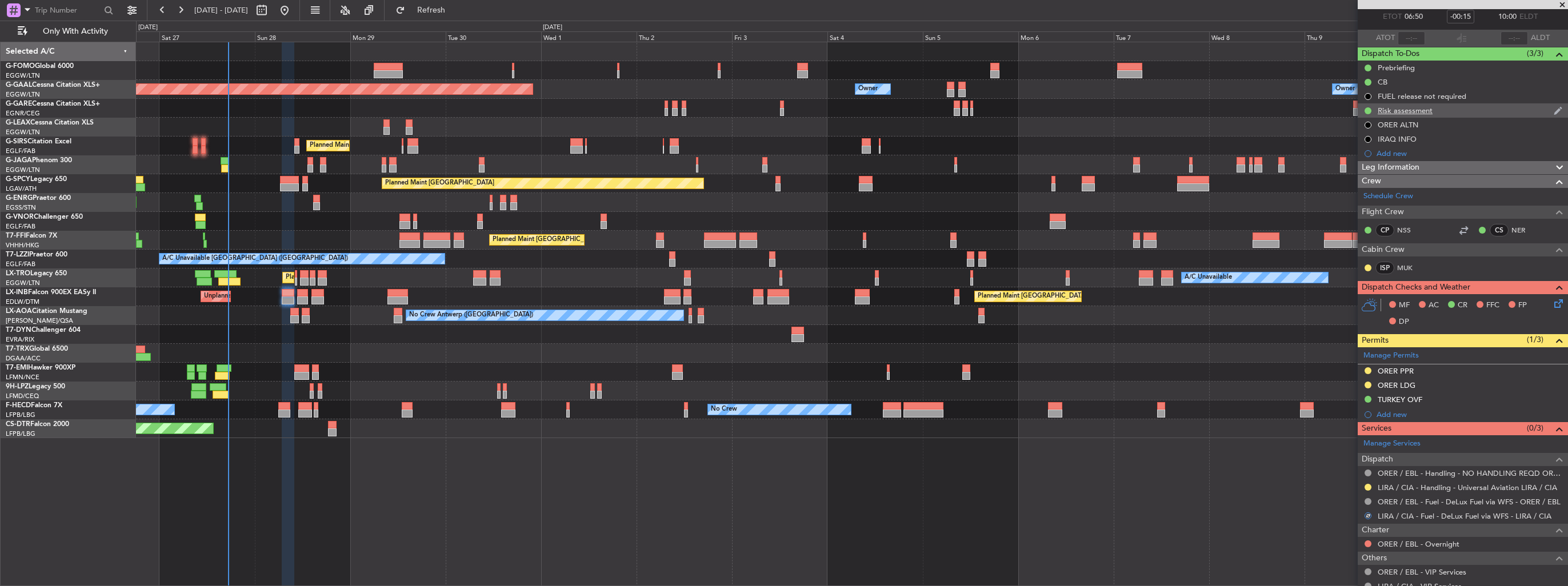
scroll to position [0, 0]
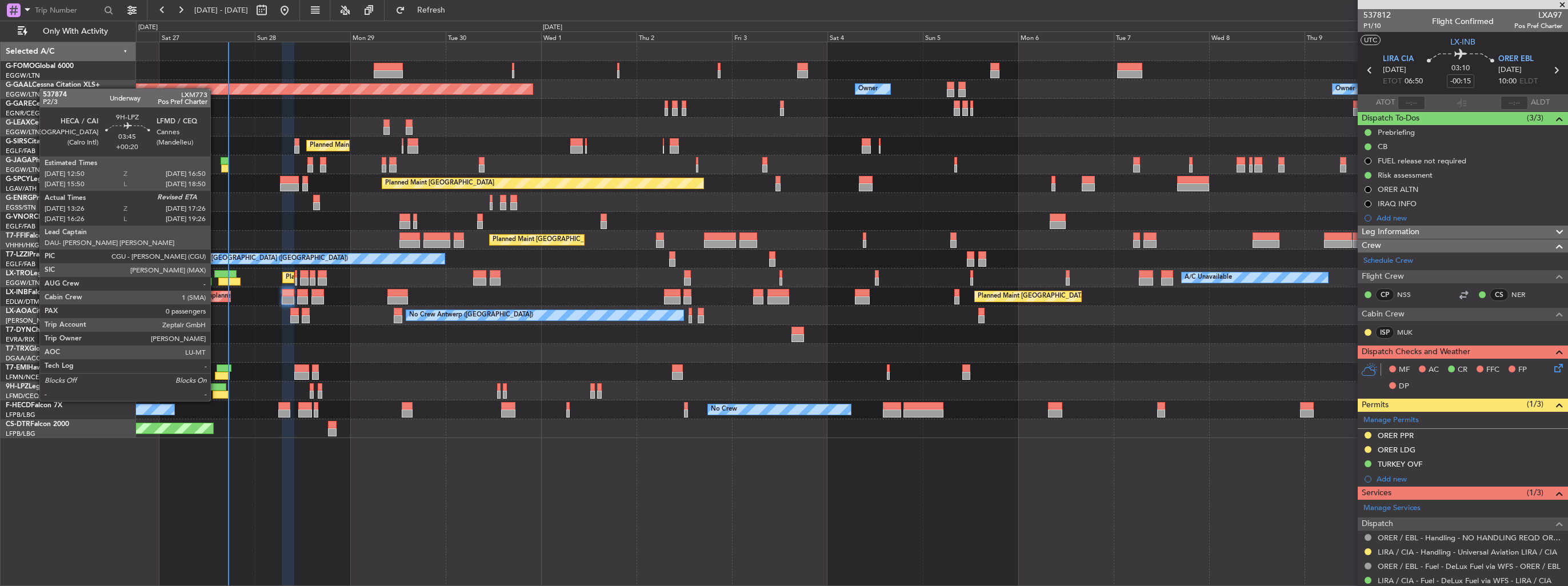
click at [215, 389] on div at bounding box center [218, 387] width 16 height 8
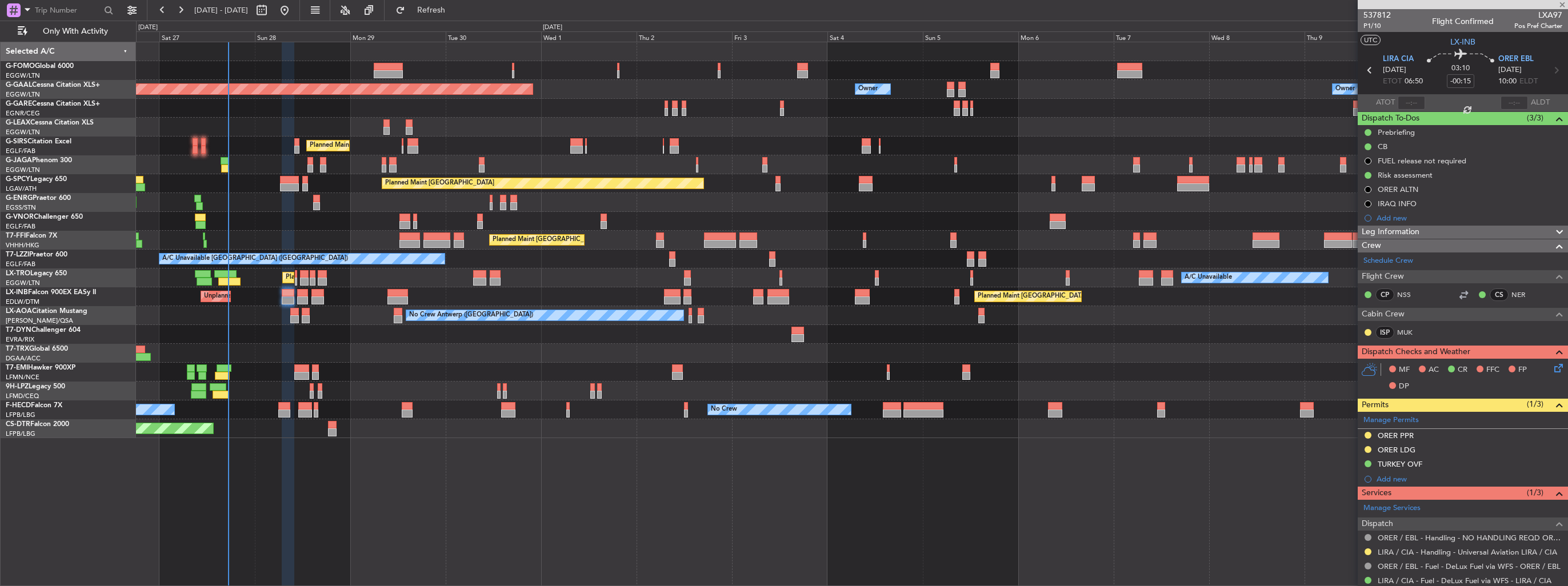
type input "+00:20"
type input "13:36"
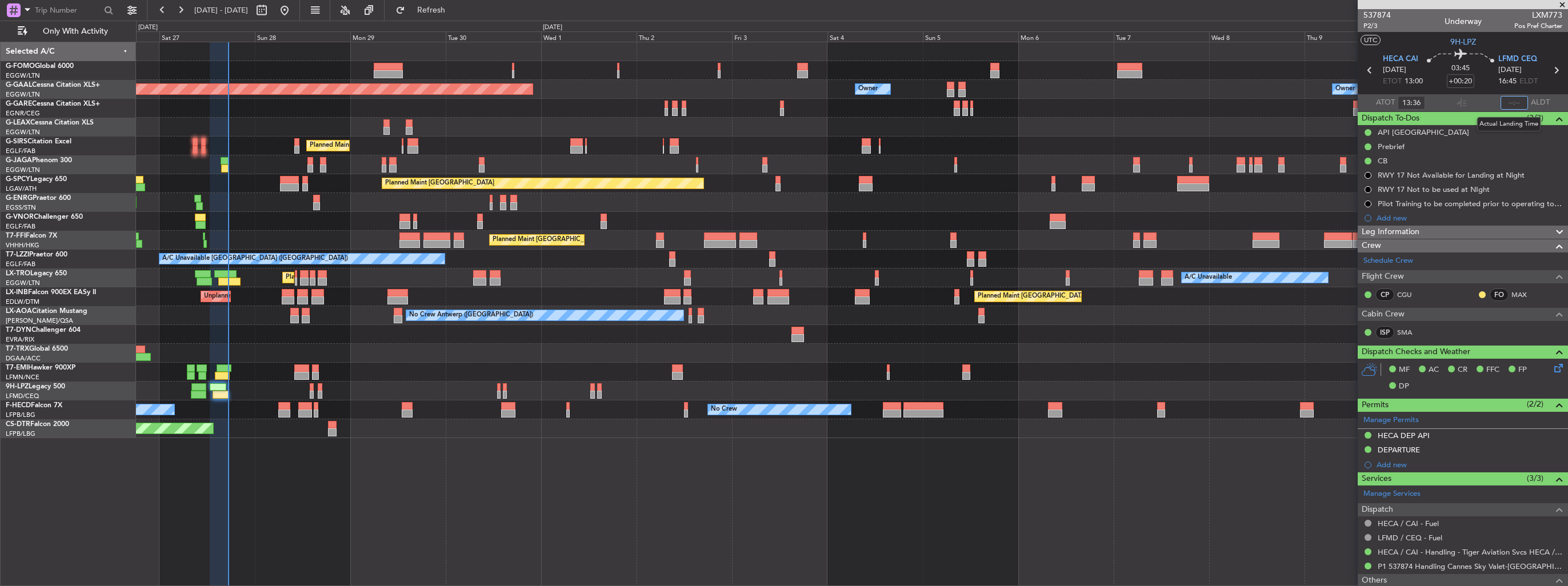
click at [1509, 100] on input "text" at bounding box center [1514, 103] width 27 height 14
type input "17:20"
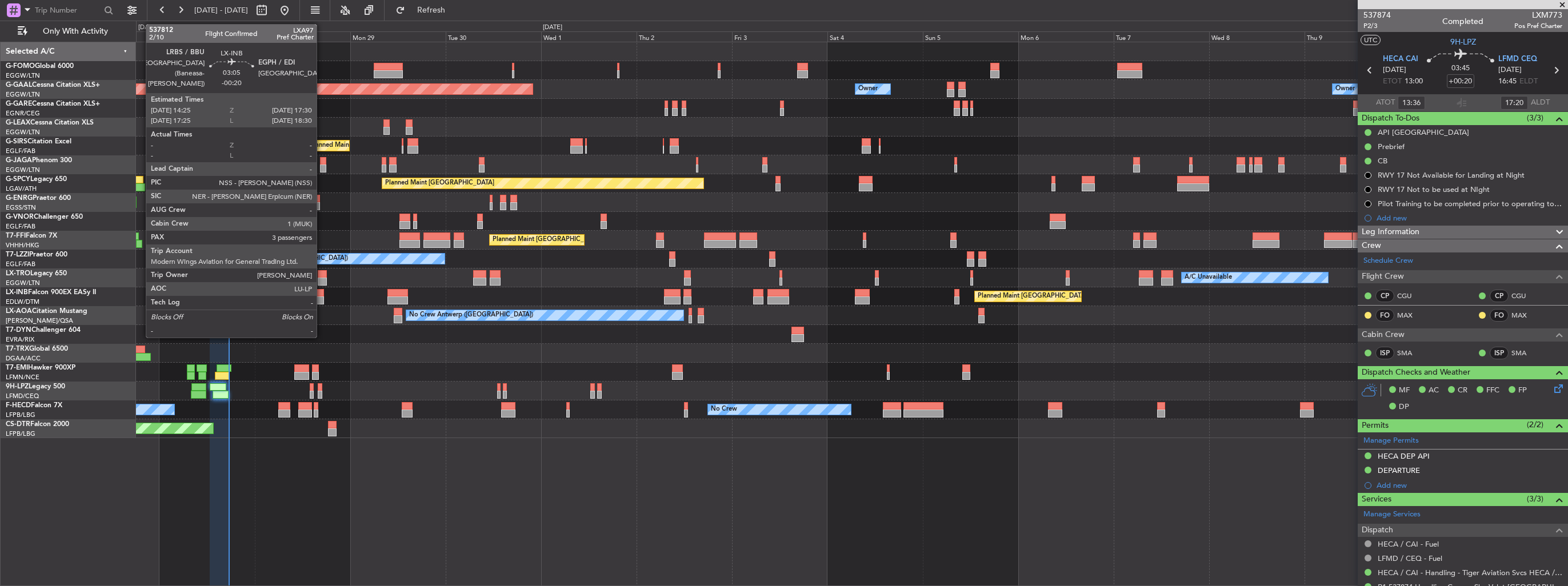
click at [322, 294] on div at bounding box center [318, 293] width 13 height 8
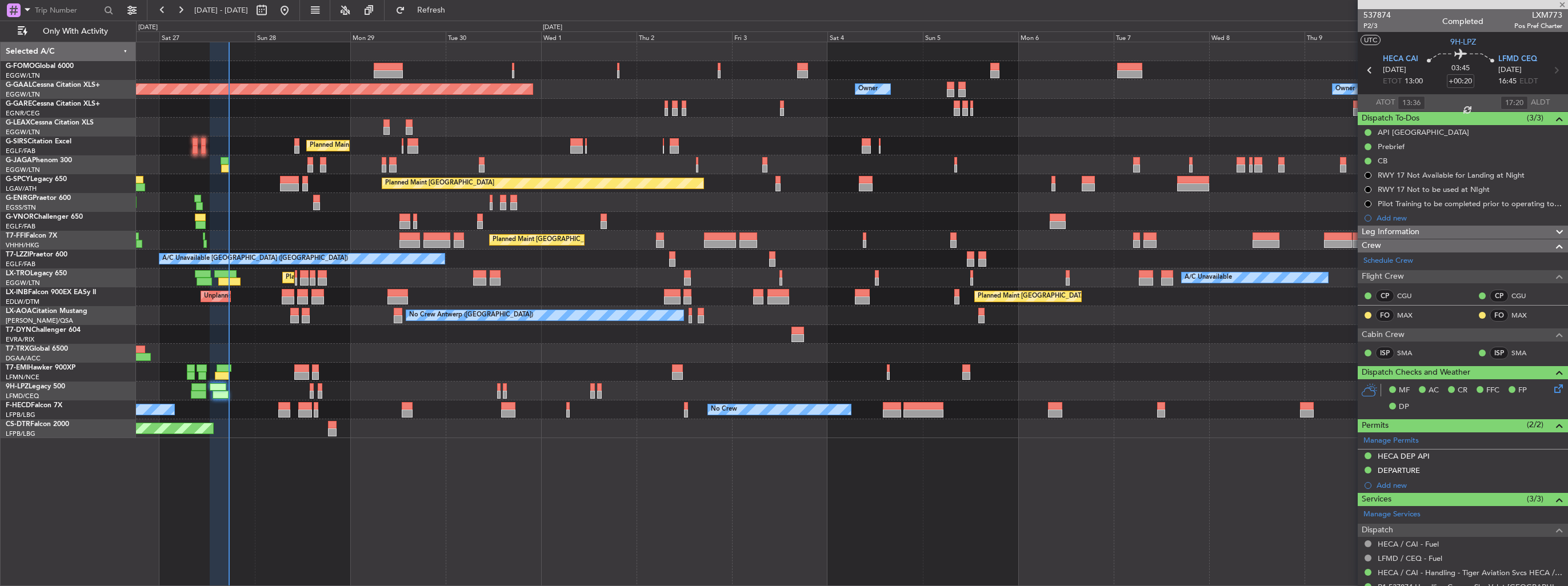
type input "-00:20"
type input "3"
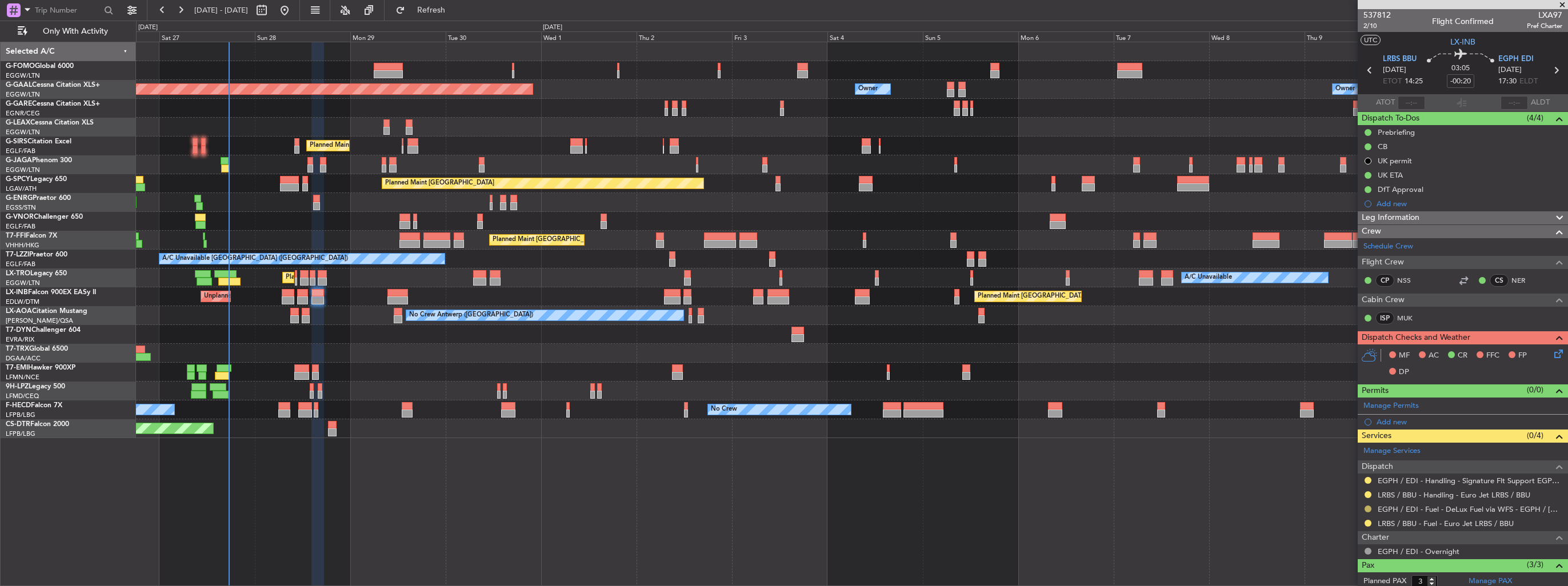
click at [1368, 508] on button at bounding box center [1368, 509] width 7 height 7
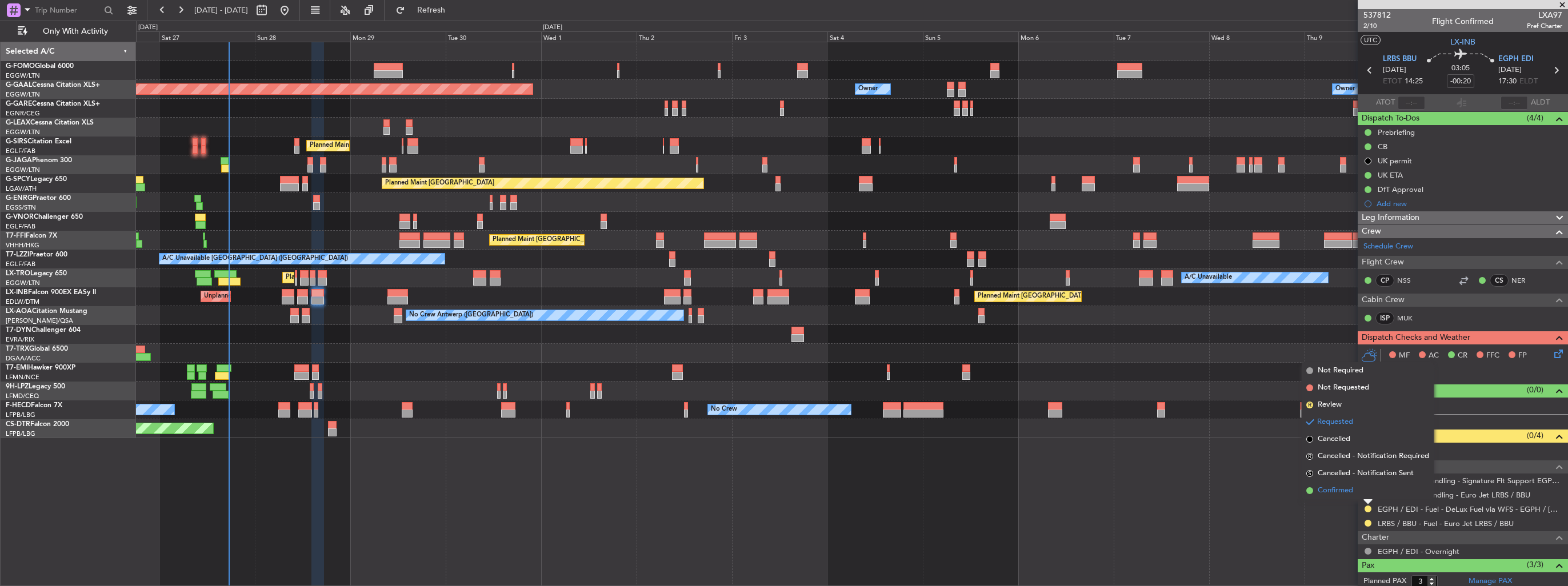
click at [1344, 492] on span "Confirmed" at bounding box center [1335, 490] width 35 height 12
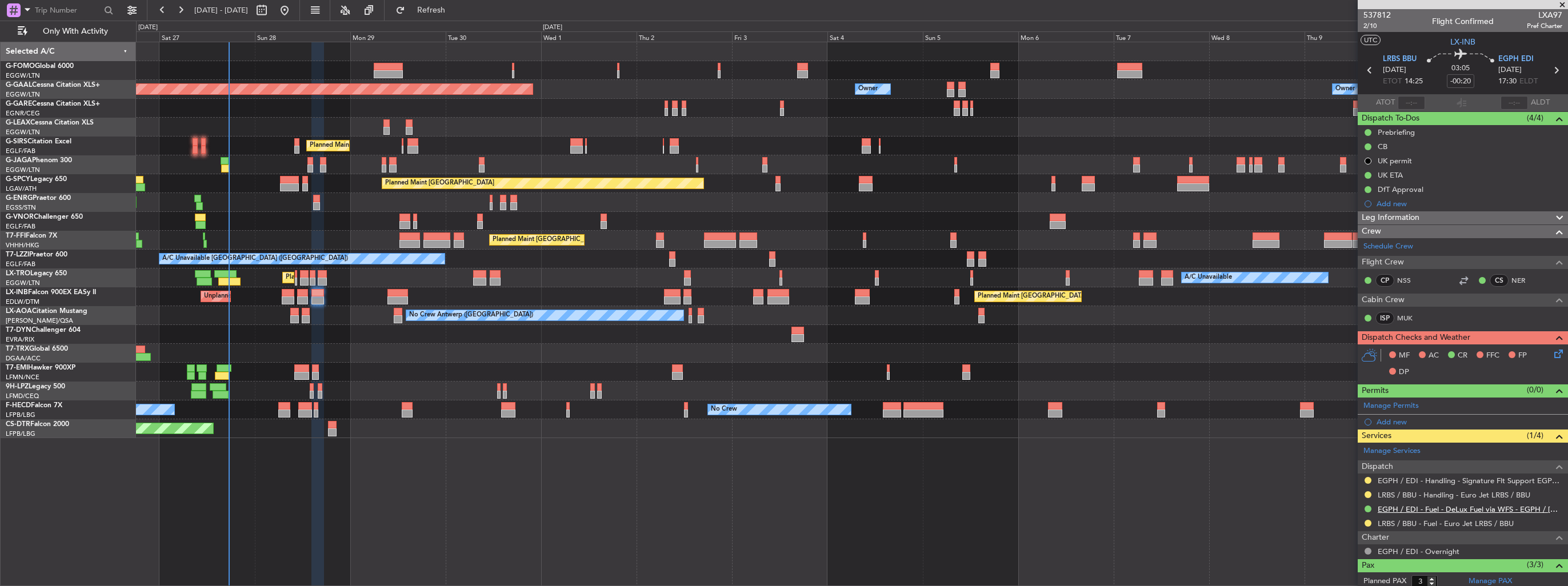
click at [1479, 509] on link "EGPH / EDI - Fuel - DeLux Fuel via WFS - EGPH / EDI" at bounding box center [1469, 509] width 184 height 10
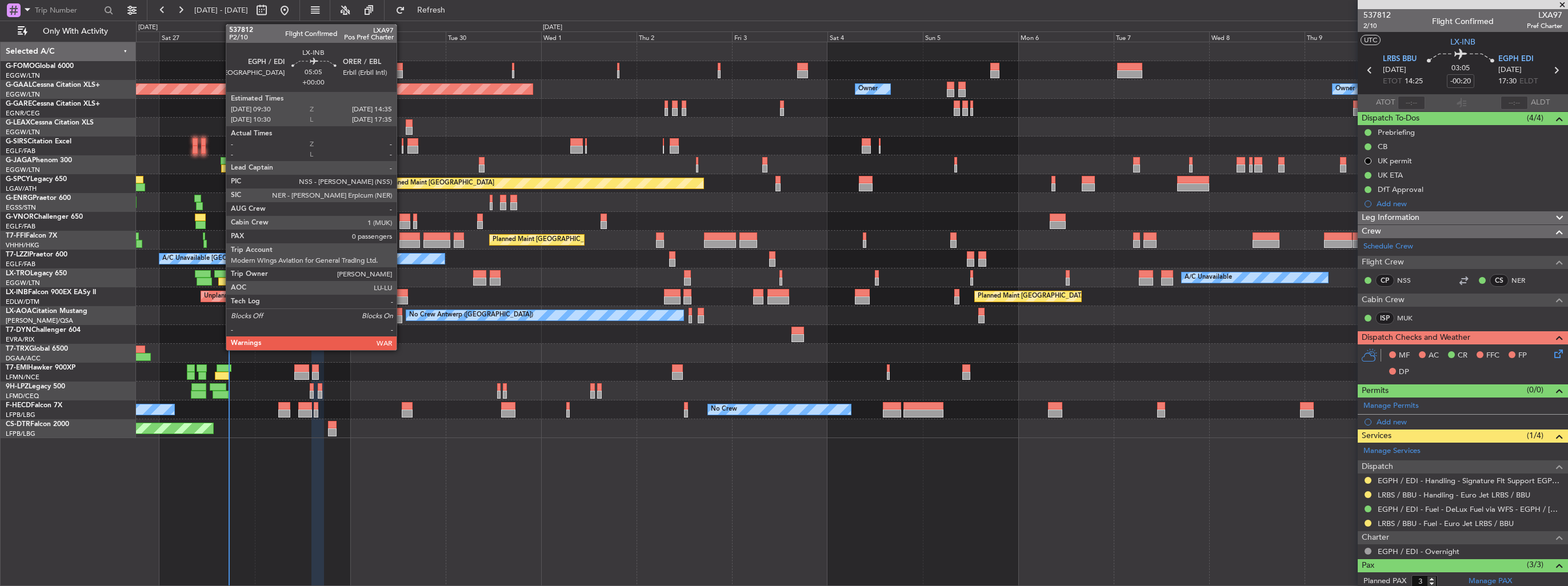
click at [402, 296] on div at bounding box center [397, 300] width 21 height 8
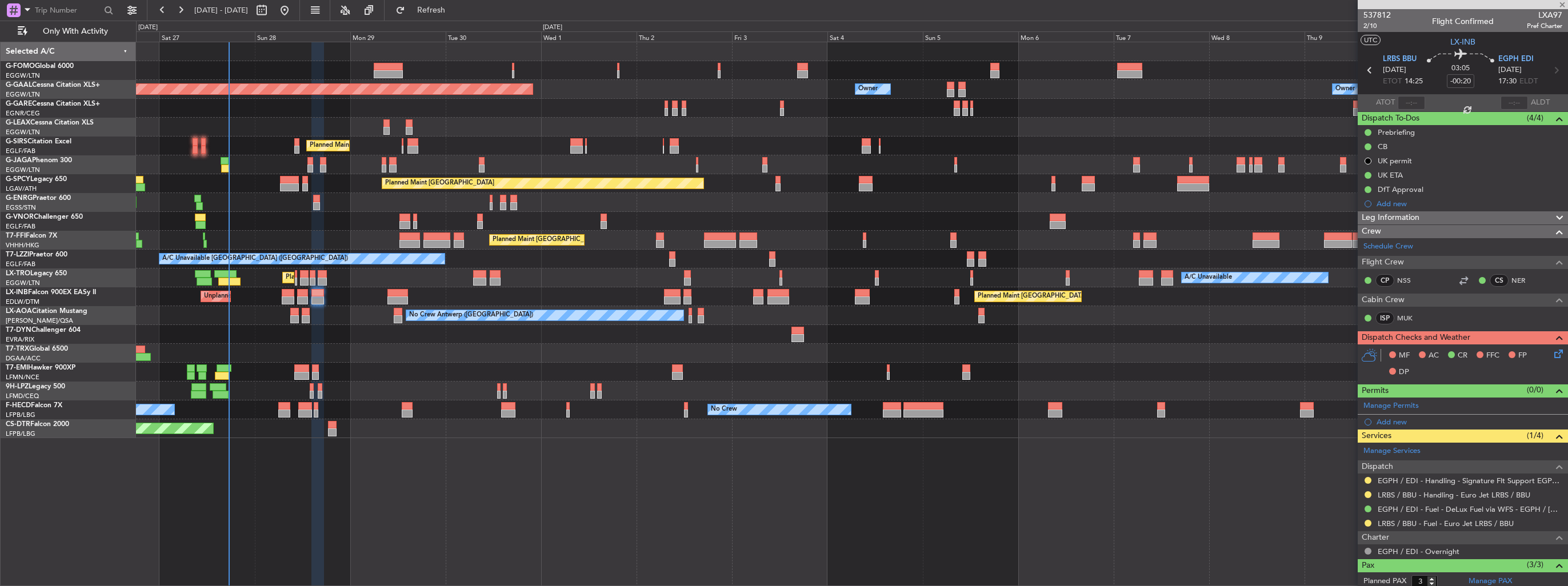
type input "0"
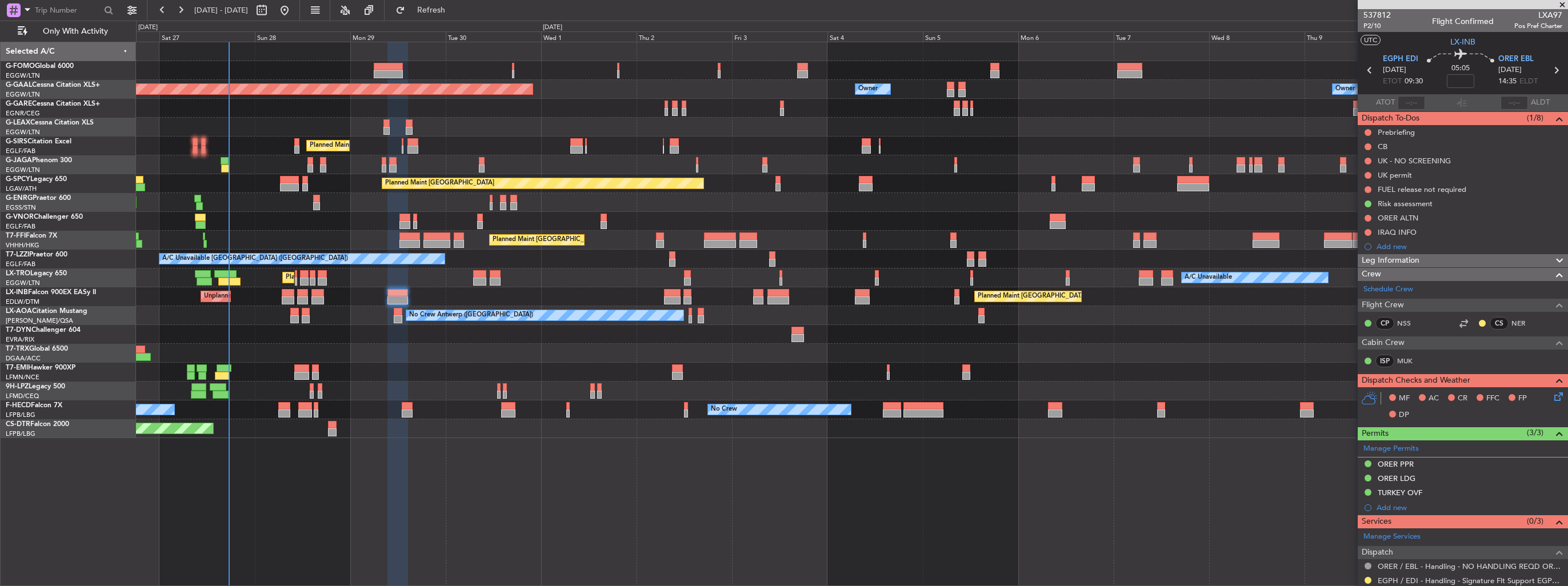
scroll to position [159, 0]
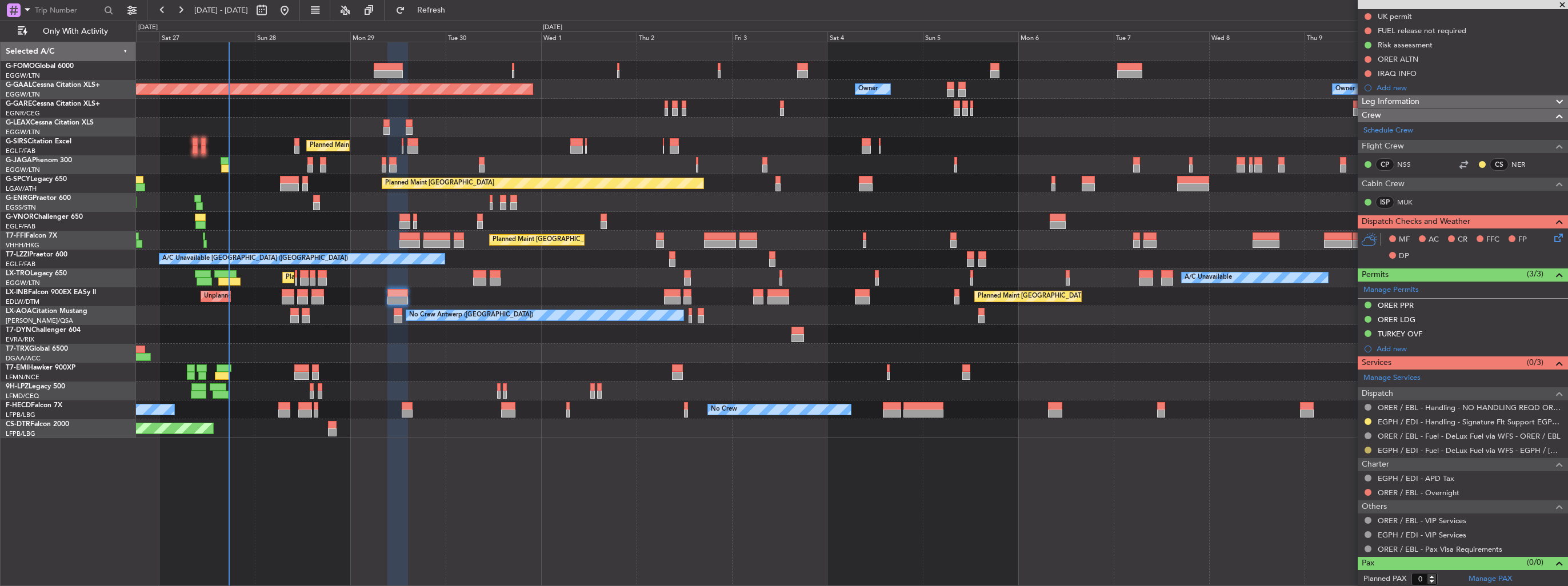
click at [1367, 449] on button at bounding box center [1368, 450] width 7 height 7
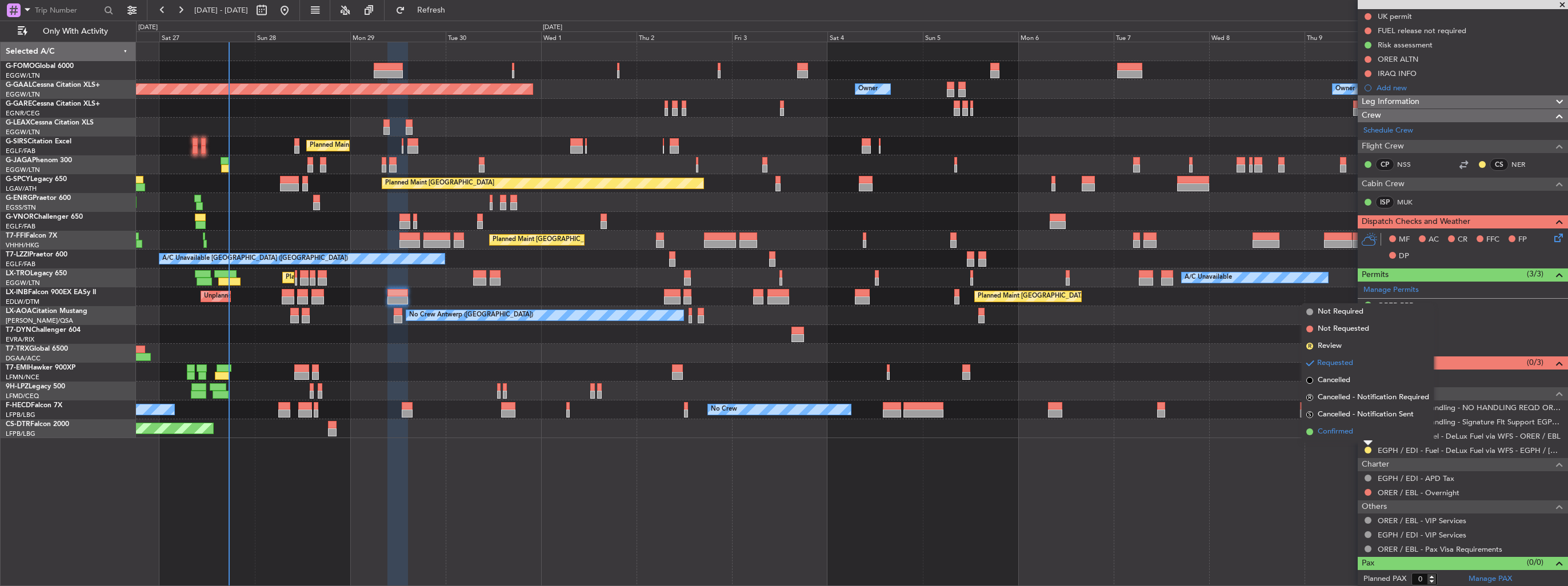
click at [1346, 434] on span "Confirmed" at bounding box center [1335, 431] width 35 height 12
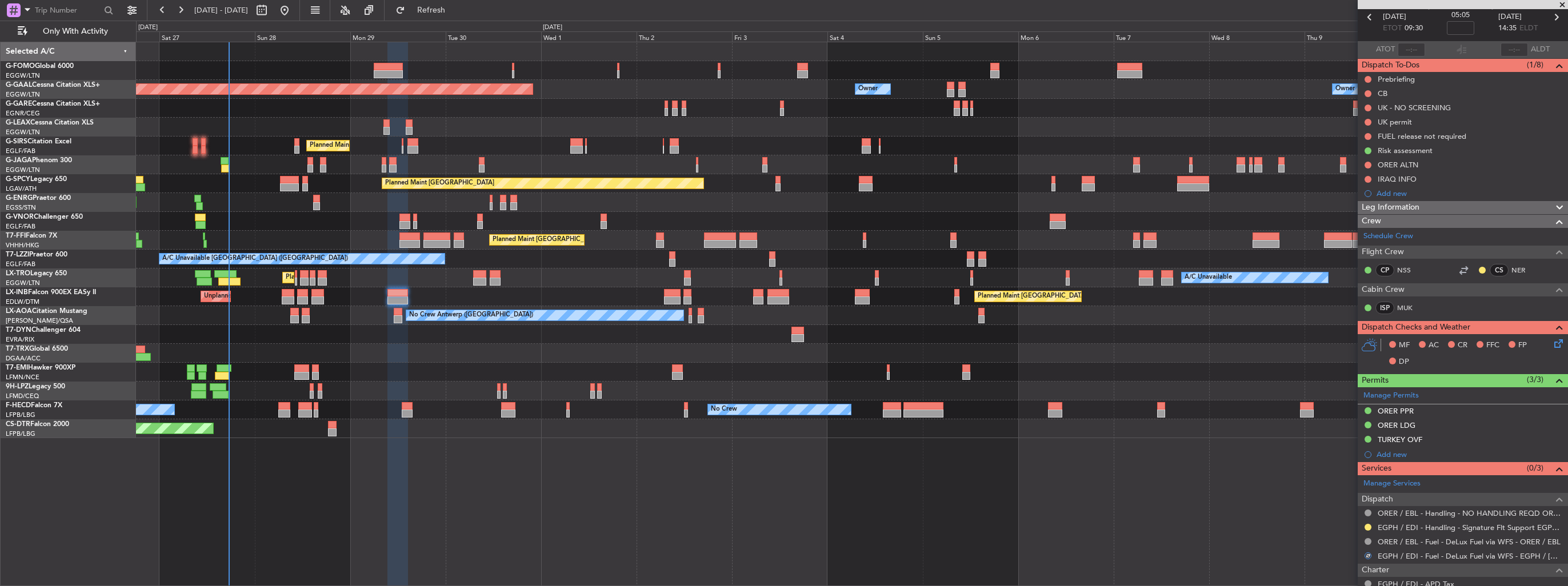
scroll to position [0, 0]
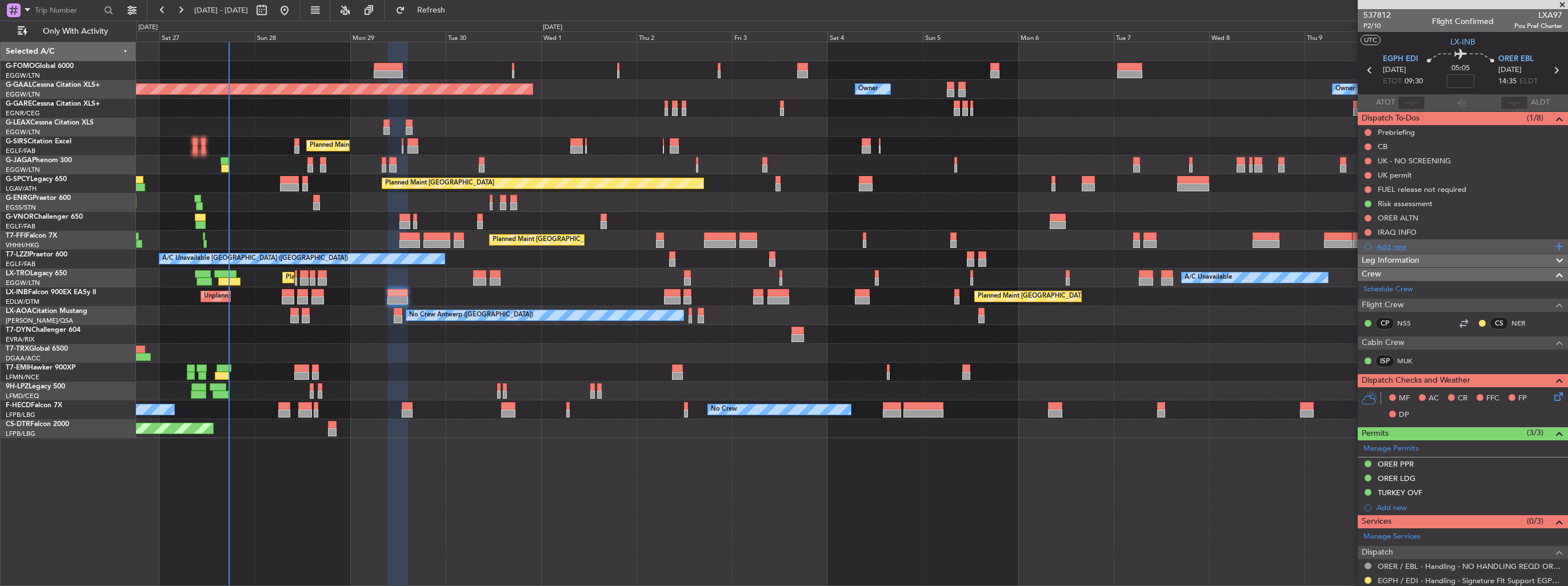
click at [1389, 246] on div "Add new" at bounding box center [1465, 246] width 175 height 10
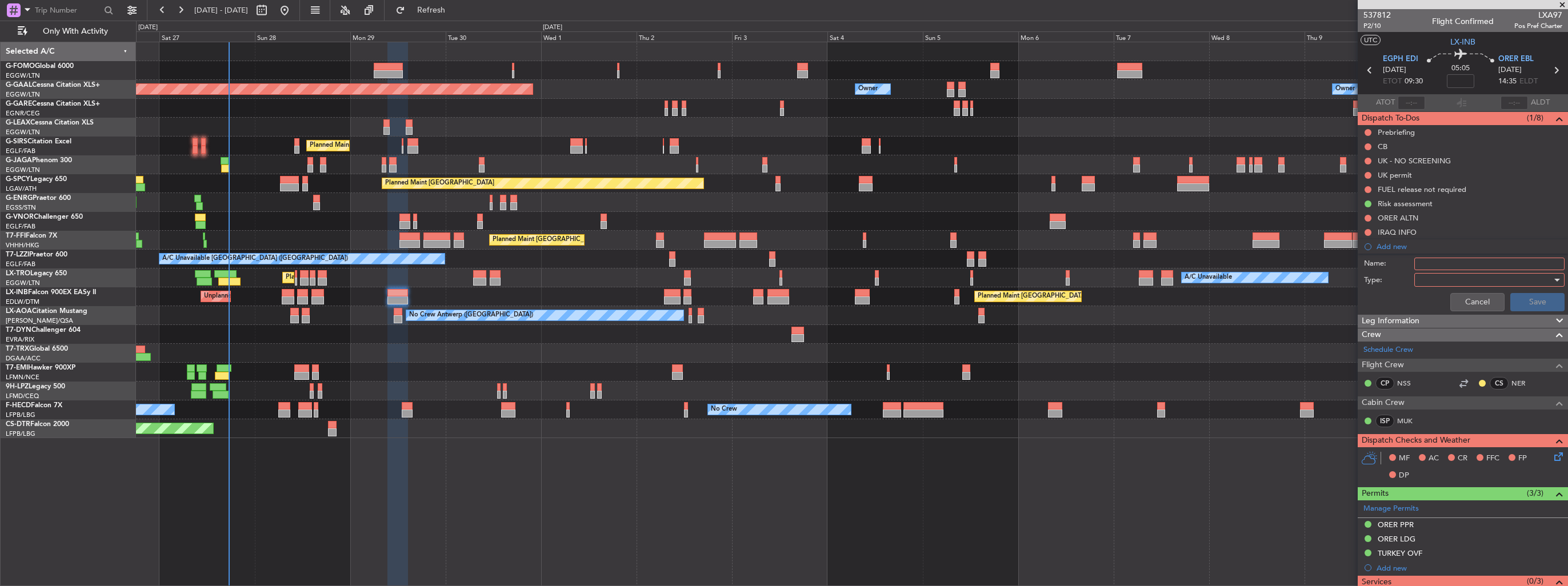
click at [1454, 262] on input "Name:" at bounding box center [1489, 263] width 150 height 13
type input "FUEL IN EGPH VIA JETEX"
click at [1461, 279] on div at bounding box center [1485, 280] width 133 height 17
click at [1462, 299] on span "Generic" at bounding box center [1484, 302] width 134 height 17
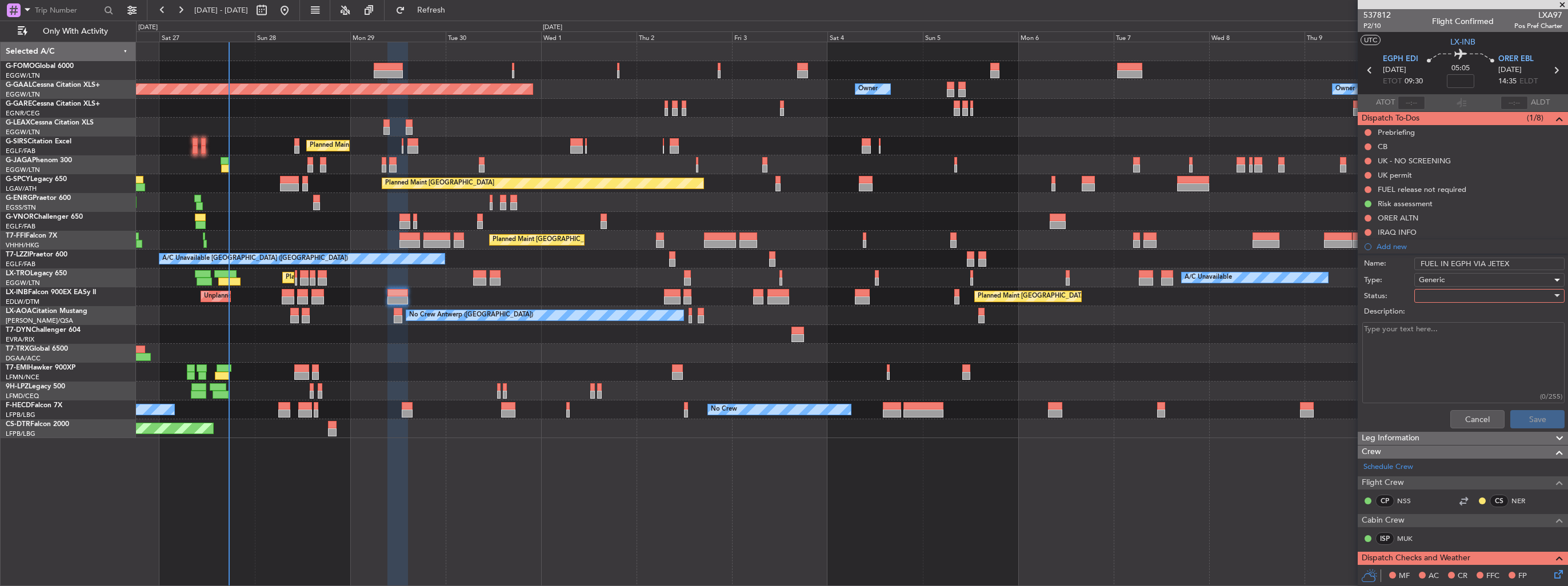
click at [1461, 294] on div at bounding box center [1485, 296] width 133 height 17
click at [1463, 349] on span "Completed" at bounding box center [1484, 352] width 134 height 17
click at [1531, 417] on button "Save" at bounding box center [1537, 419] width 54 height 18
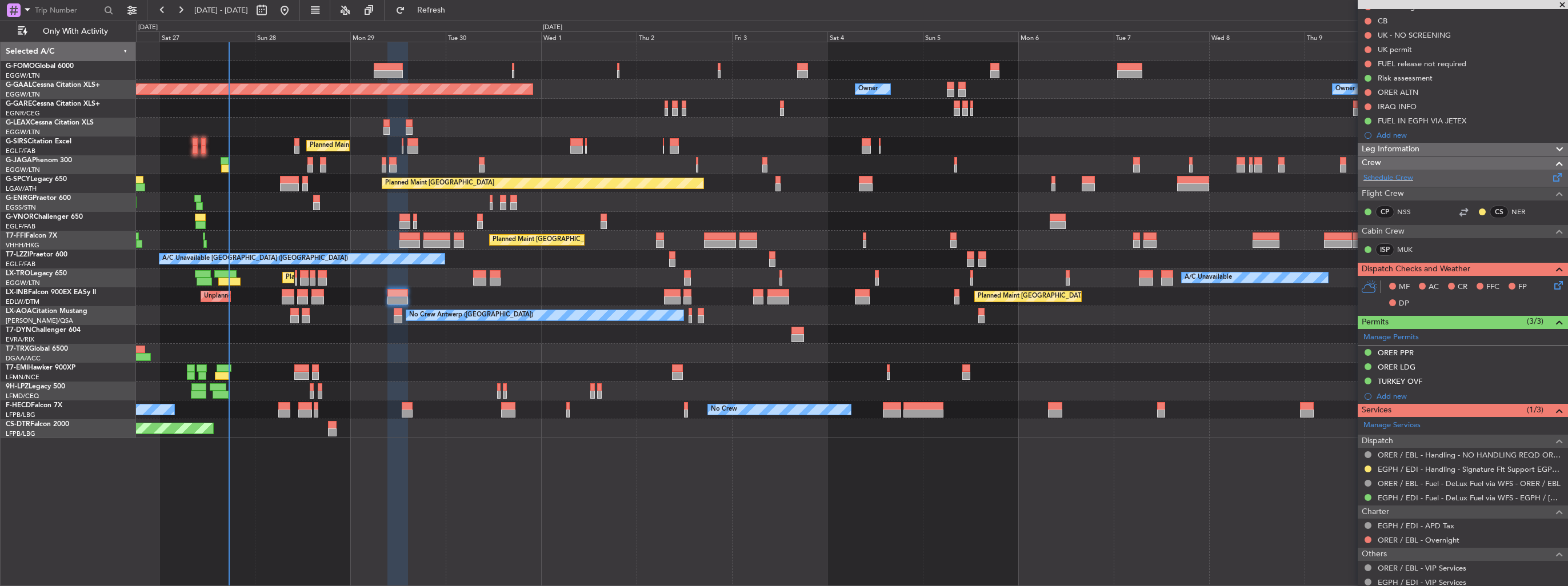
scroll to position [173, 0]
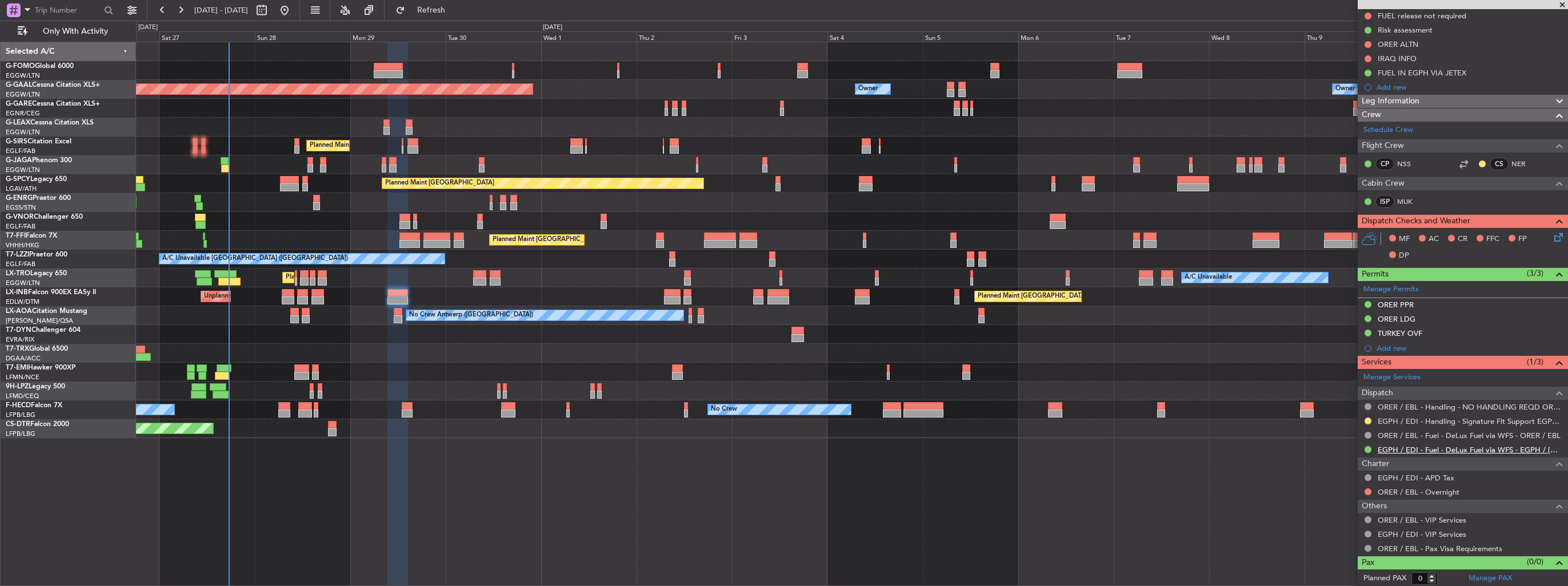
click at [1429, 451] on link "EGPH / EDI - Fuel - DeLux Fuel via WFS - EGPH / EDI" at bounding box center [1469, 450] width 184 height 10
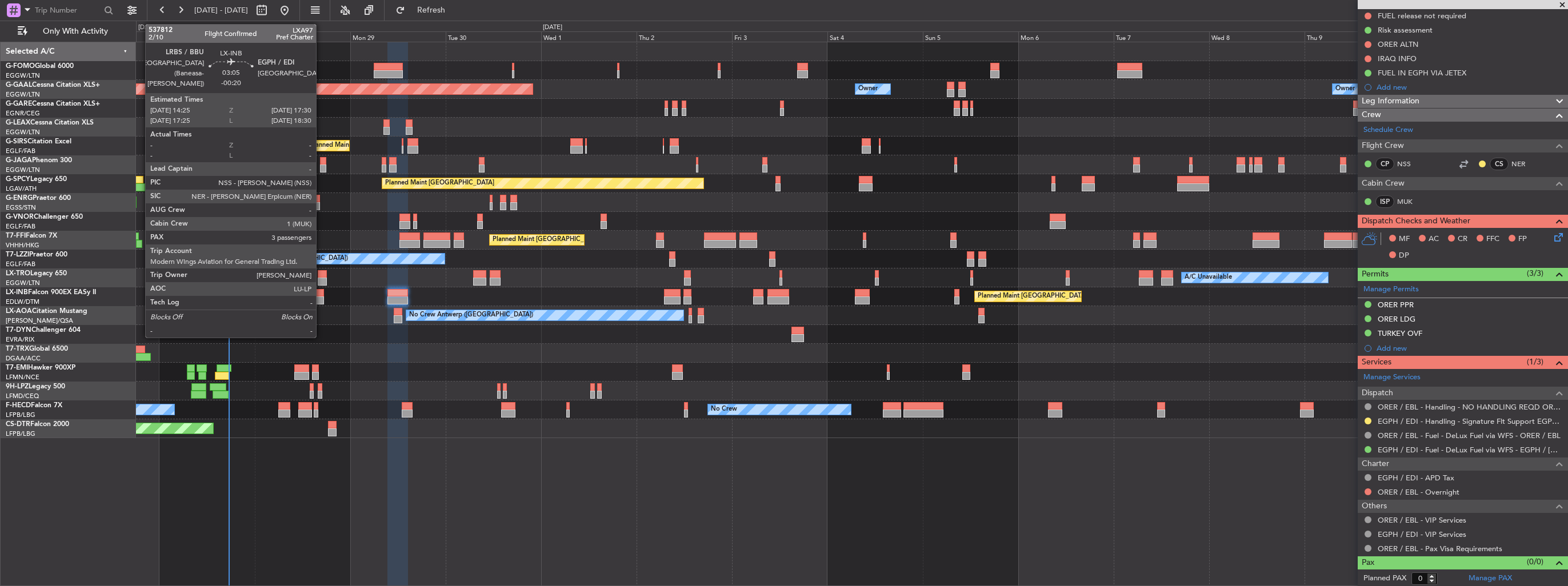
click at [321, 293] on div at bounding box center [318, 293] width 13 height 8
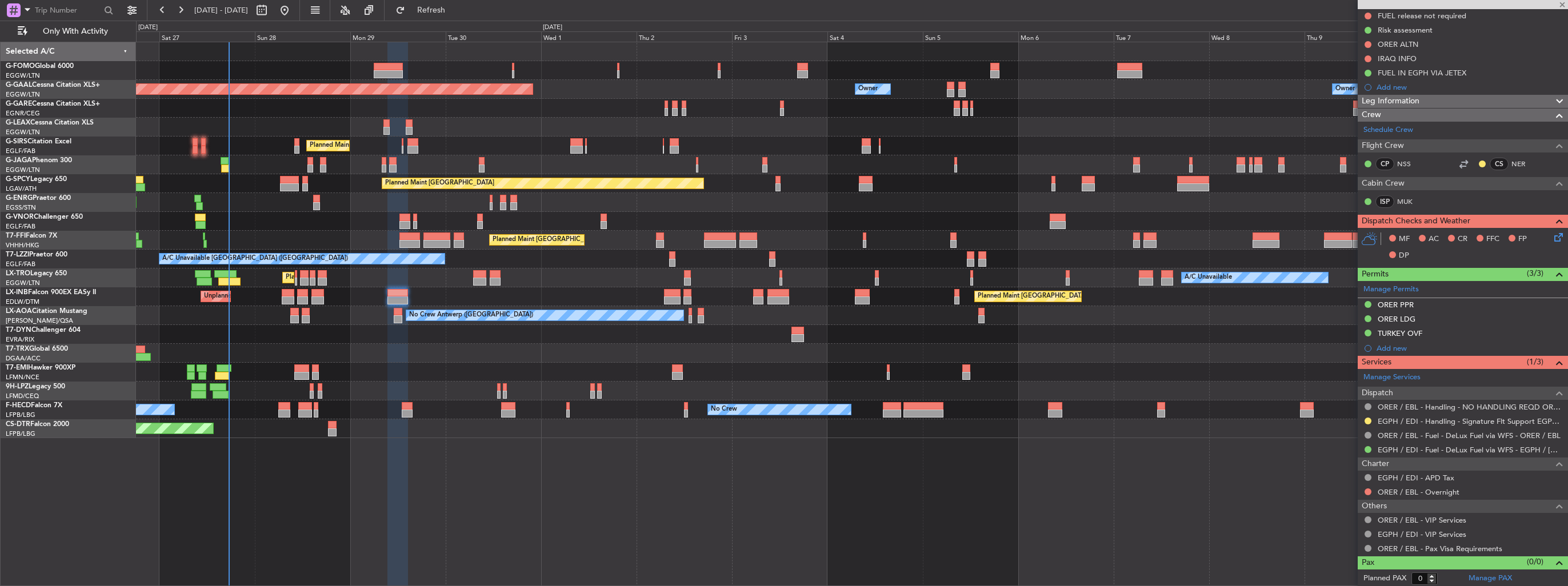
type input "-00:20"
type input "3"
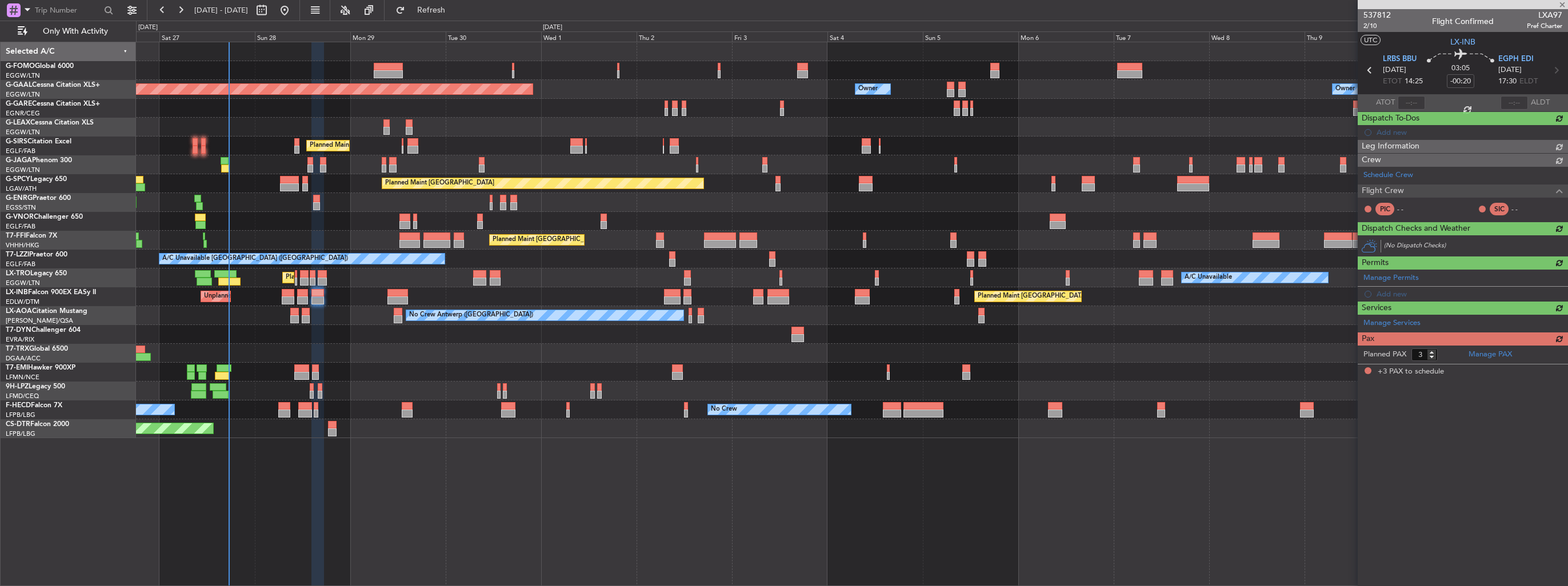
scroll to position [0, 0]
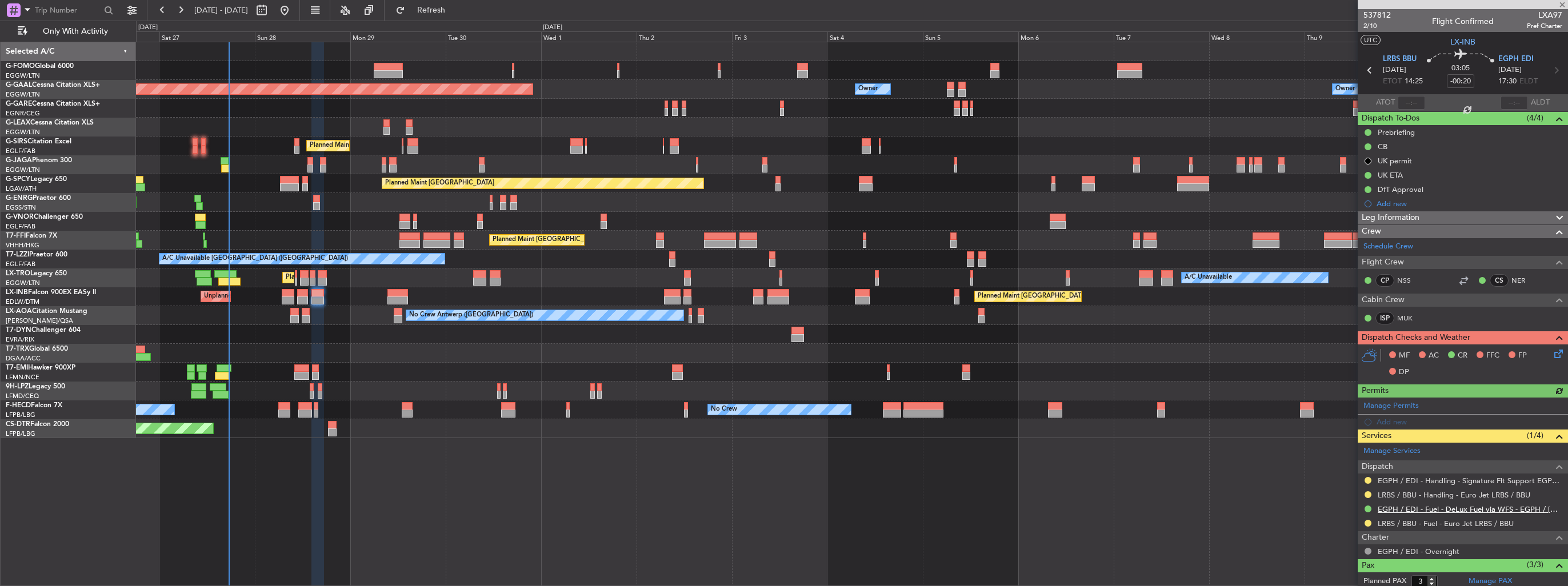
click at [1488, 506] on link "EGPH / EDI - Fuel - DeLux Fuel via WFS - EGPH / EDI" at bounding box center [1469, 509] width 184 height 10
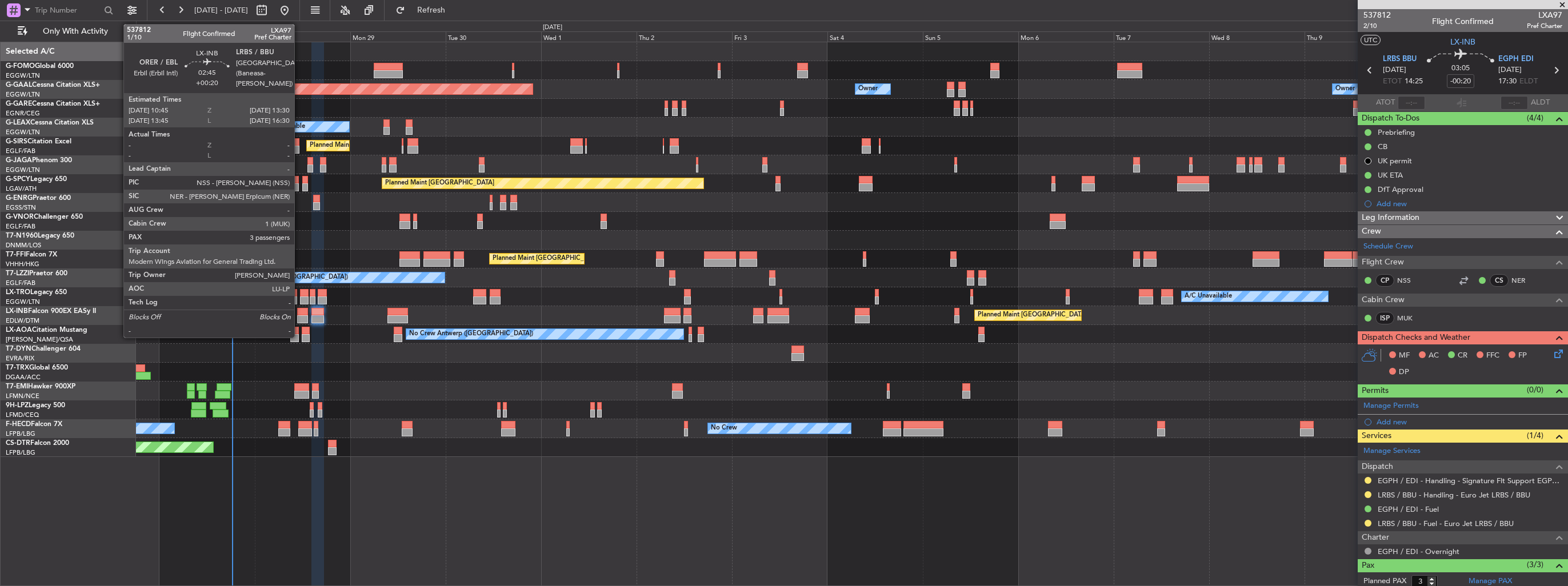
click at [299, 313] on div at bounding box center [303, 312] width 12 height 8
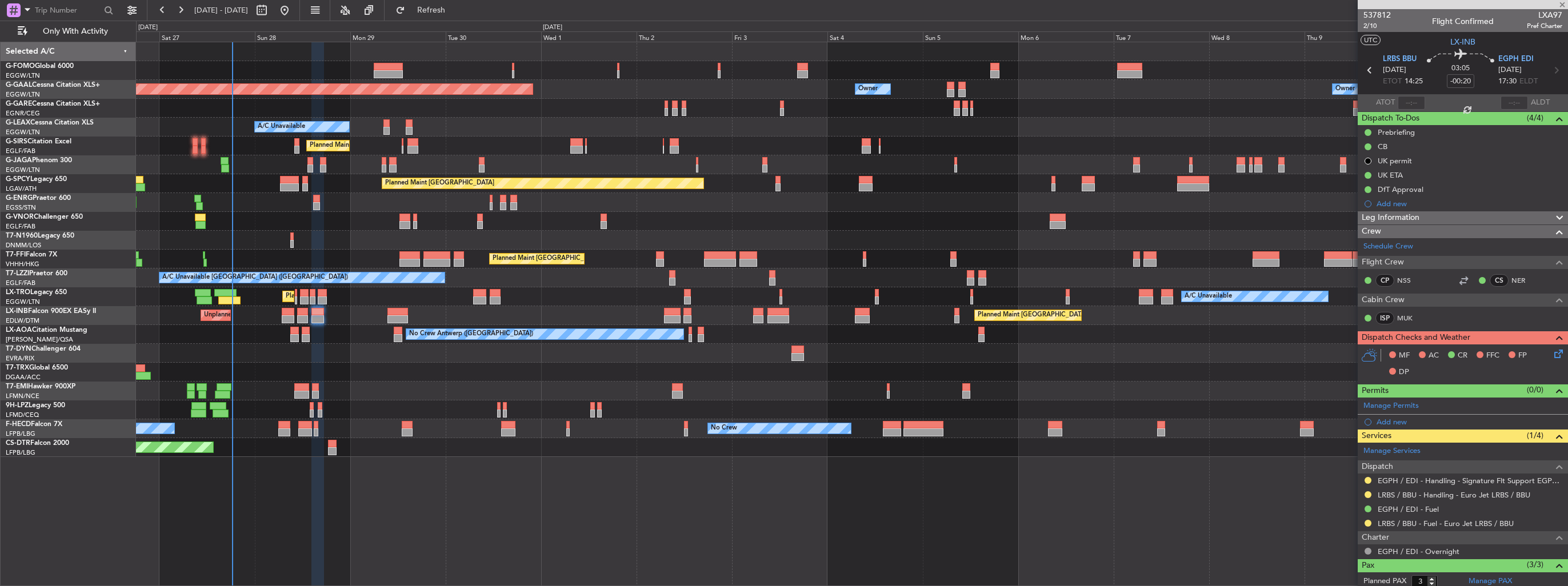
type input "+00:20"
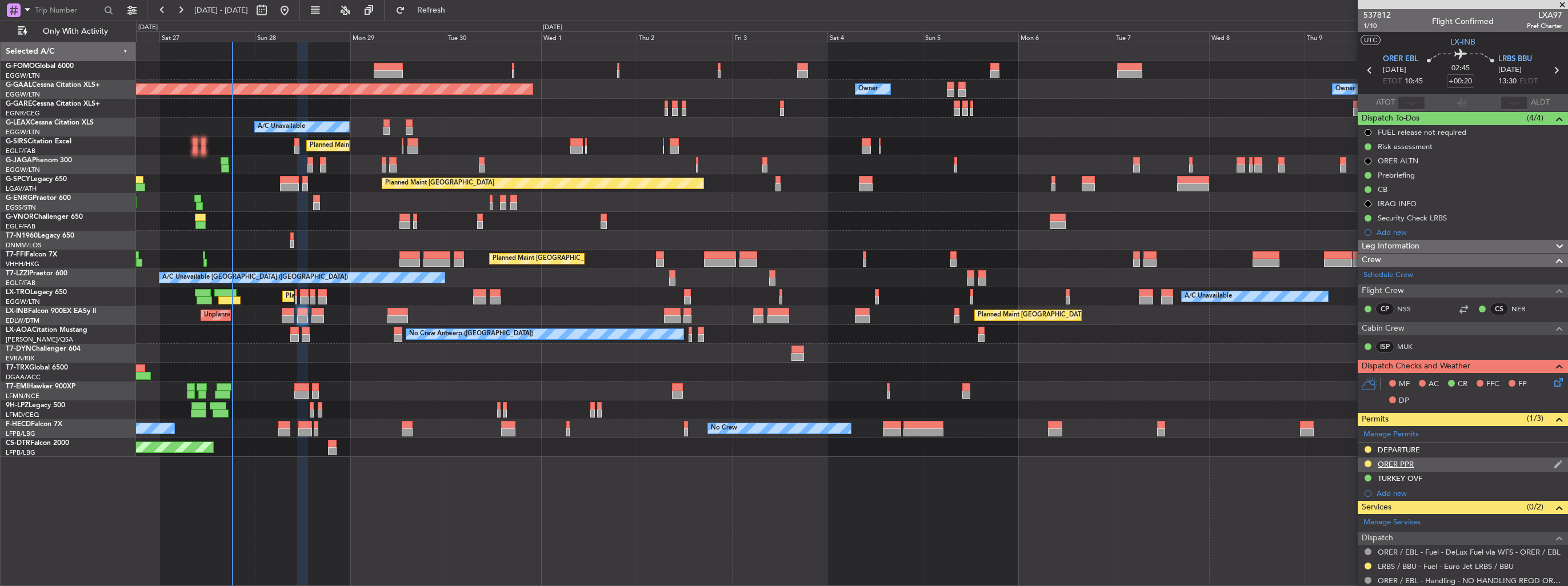
click at [1554, 462] on img at bounding box center [1558, 464] width 9 height 10
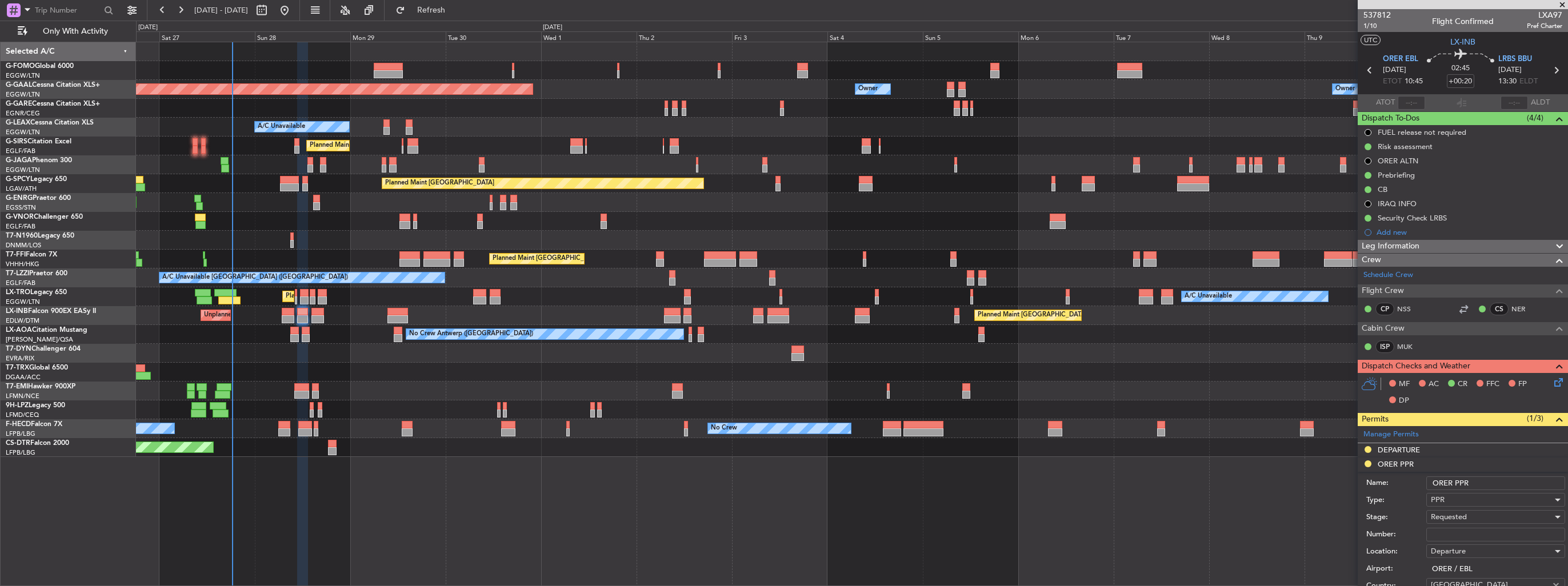
scroll to position [229, 0]
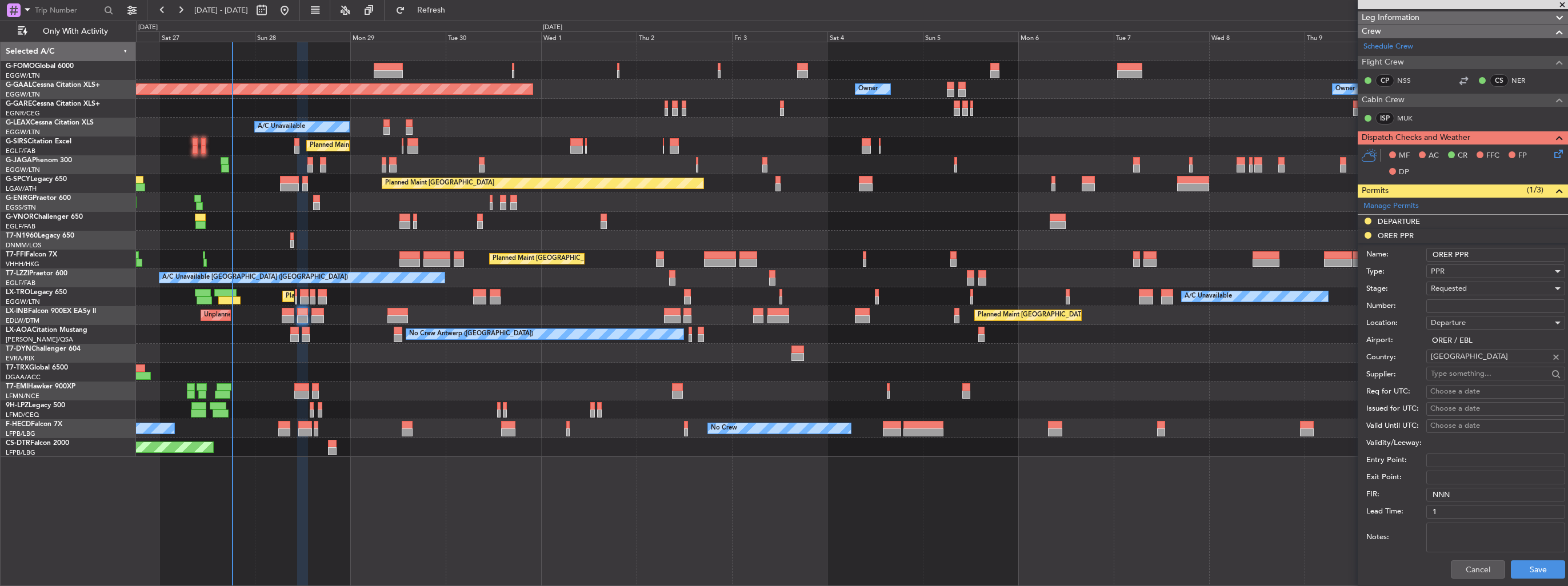
click at [1466, 306] on input "Number:" at bounding box center [1496, 306] width 139 height 14
paste input "[DATE]"
type input "[DATE]"
click at [1472, 287] on div "Requested" at bounding box center [1492, 288] width 122 height 17
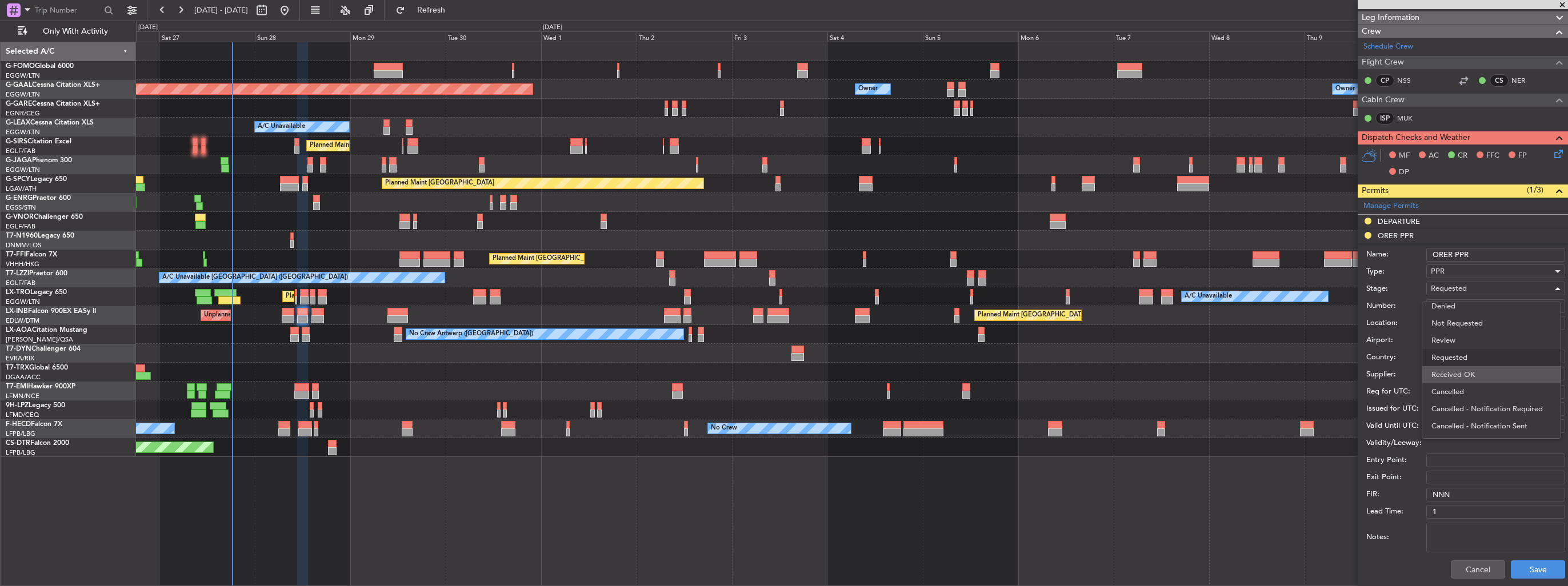
click at [1486, 371] on span "Received OK" at bounding box center [1491, 375] width 120 height 17
click at [1530, 571] on button "Save" at bounding box center [1538, 570] width 54 height 18
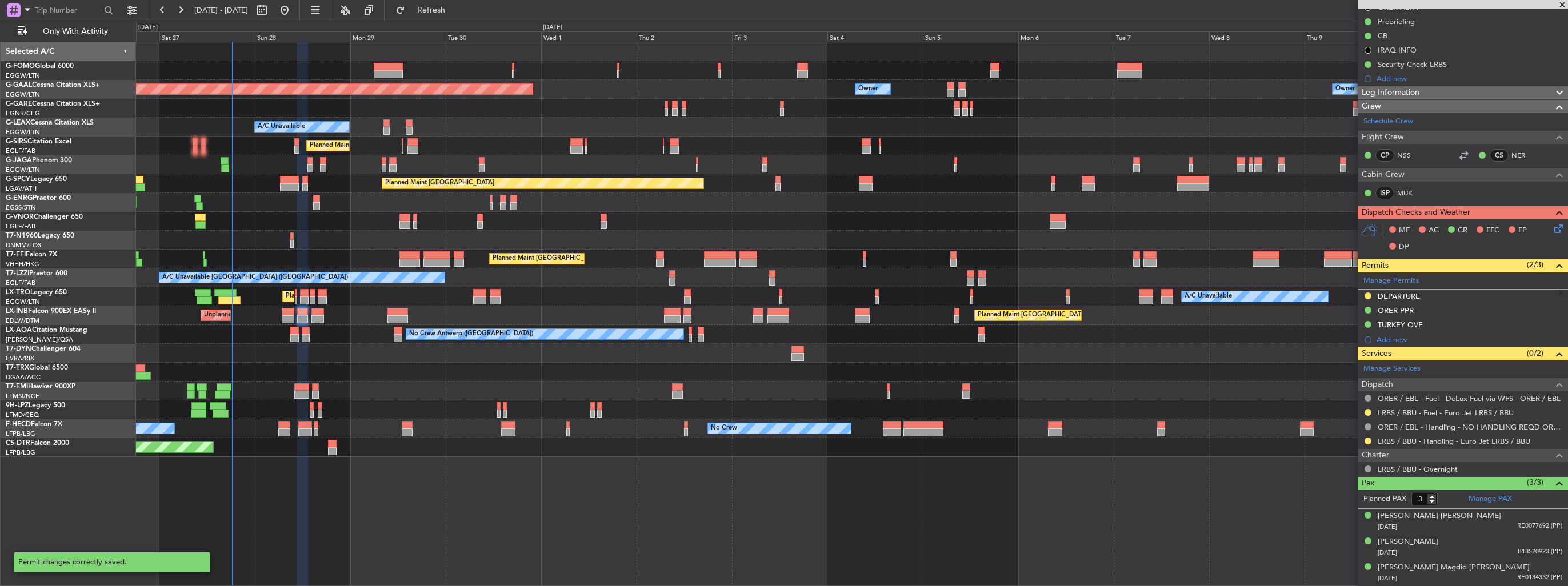
scroll to position [151, 0]
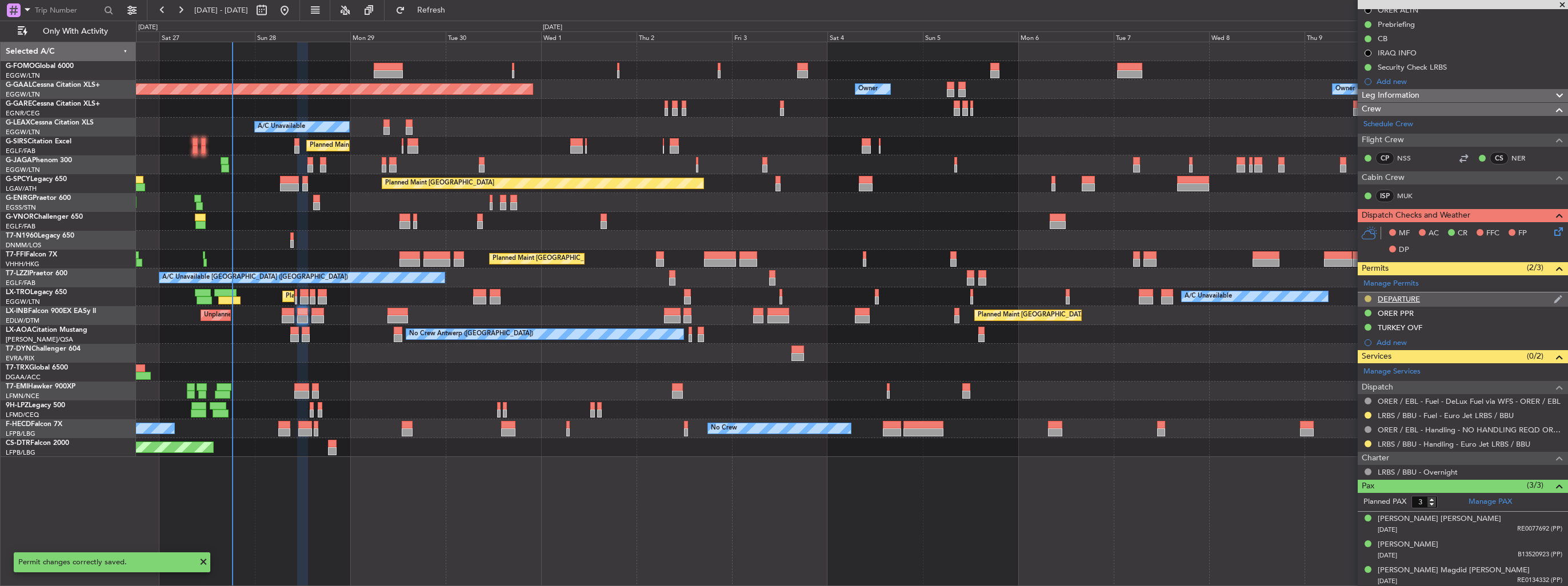
click at [1365, 295] on button at bounding box center [1368, 298] width 7 height 7
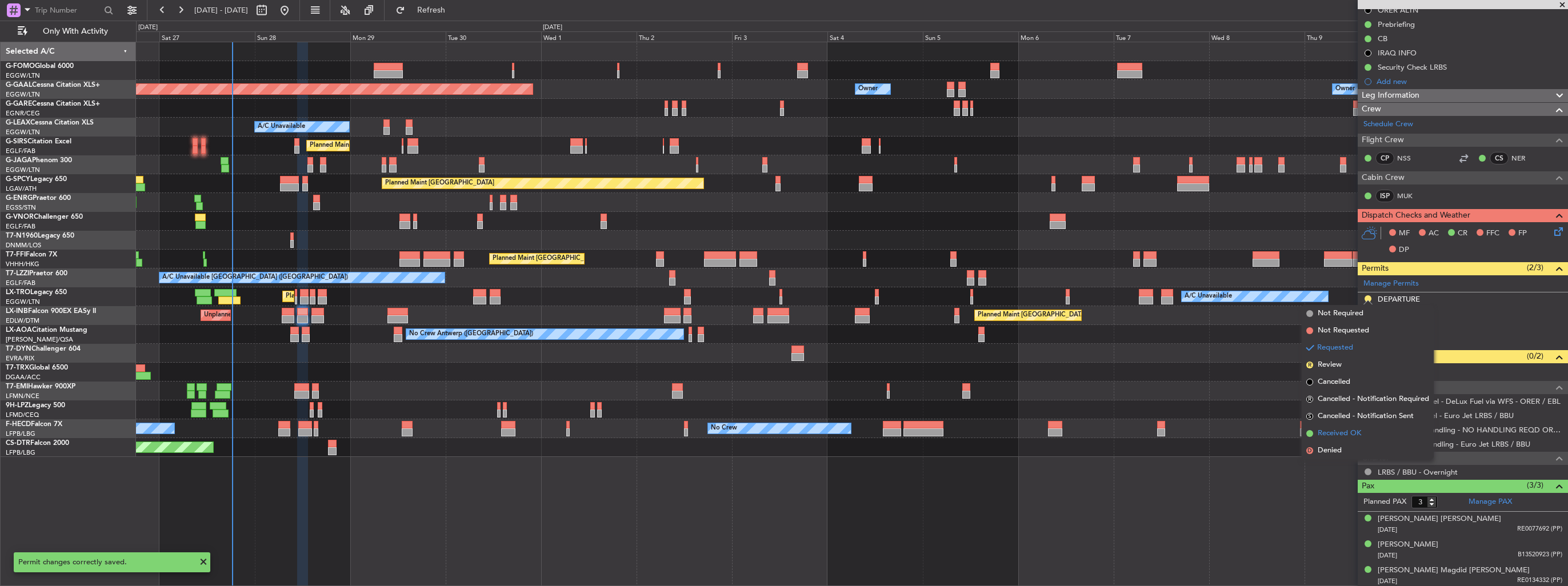
click at [1337, 433] on span "Received OK" at bounding box center [1339, 433] width 43 height 12
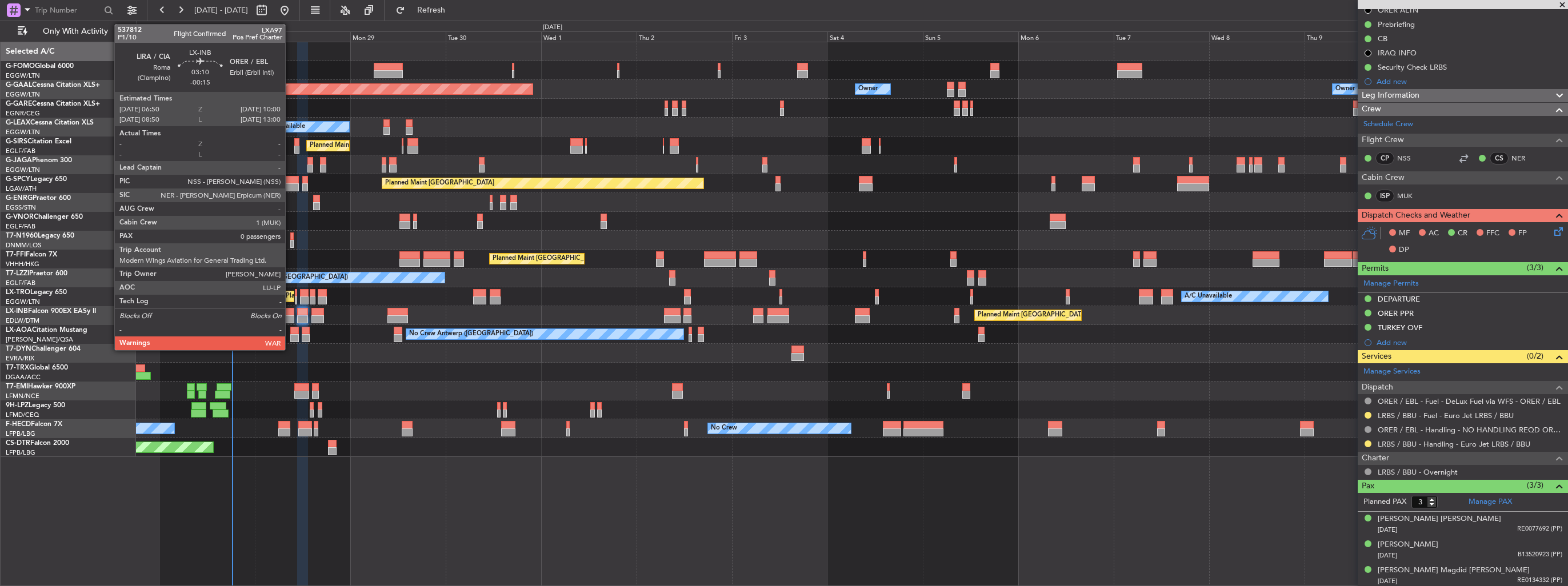
click at [290, 315] on div at bounding box center [289, 319] width 13 height 8
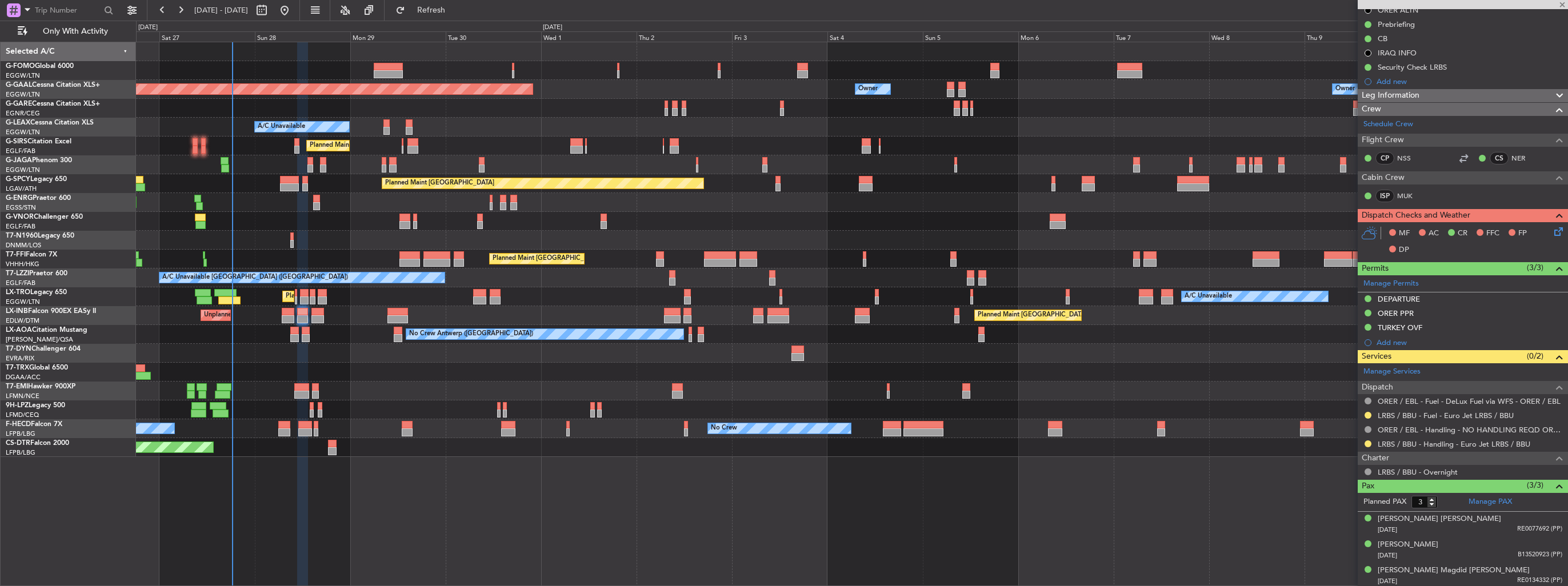
type input "-00:15"
type input "0"
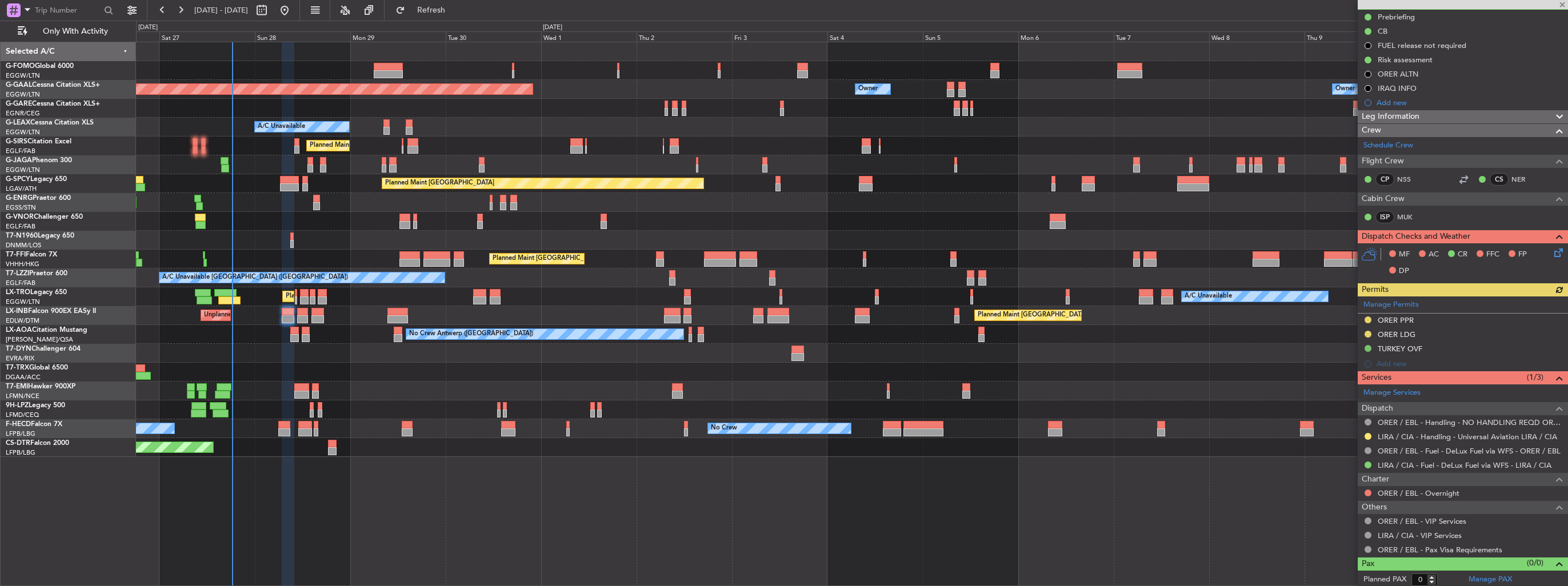
scroll to position [117, 0]
click at [1554, 318] on img at bounding box center [1558, 319] width 9 height 10
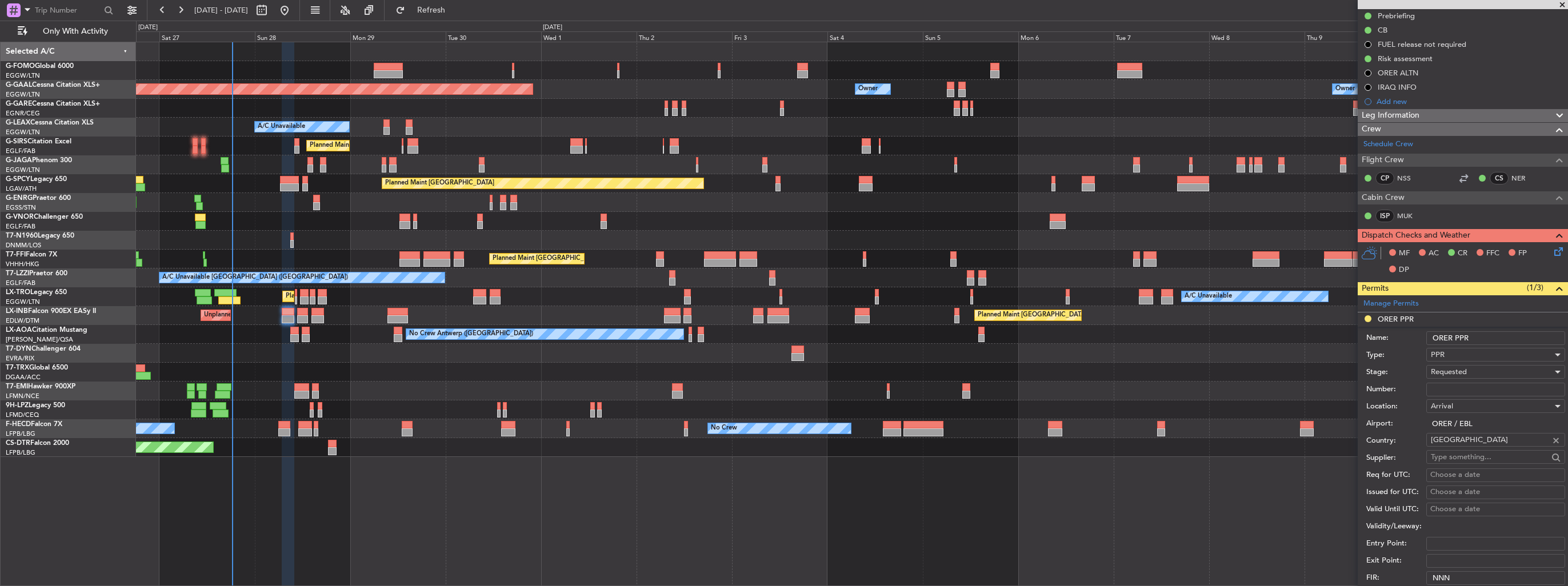
click at [1486, 389] on input "Number:" at bounding box center [1496, 389] width 139 height 14
paste input "[DATE]"
type input "[DATE]"
click at [1482, 375] on div "Requested" at bounding box center [1492, 372] width 122 height 17
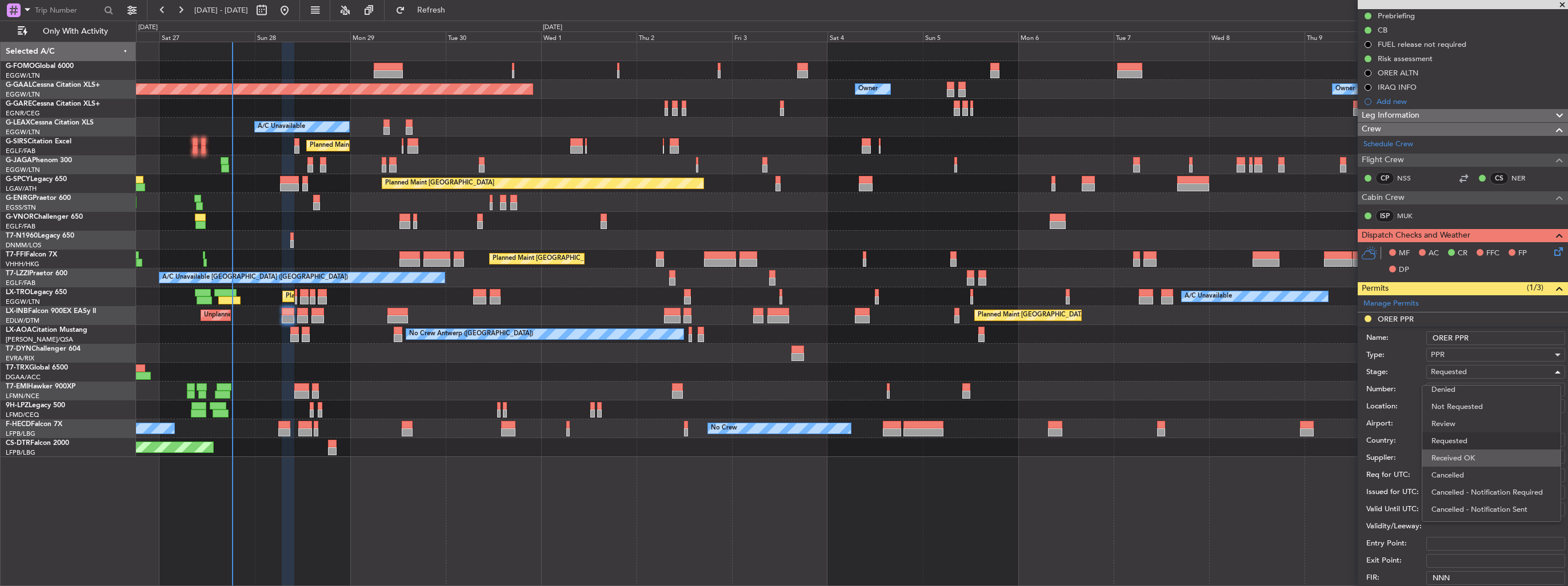
click at [1479, 459] on span "Received OK" at bounding box center [1491, 458] width 120 height 17
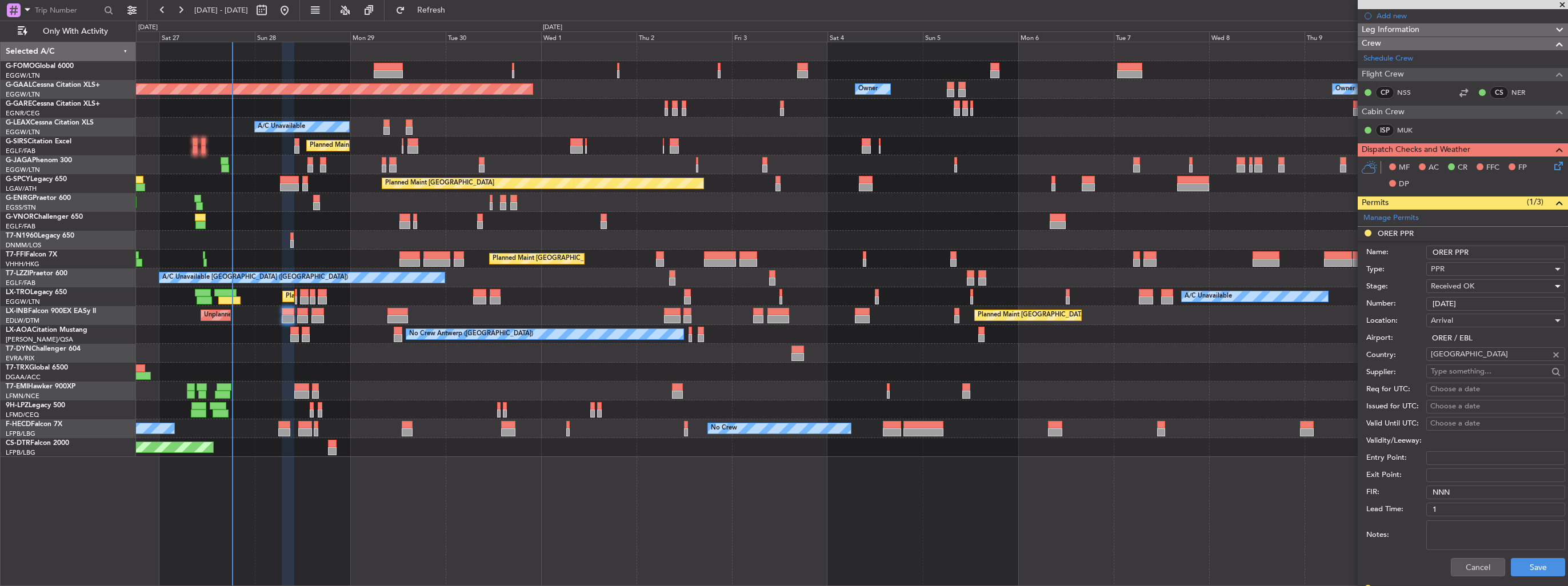
scroll to position [345, 0]
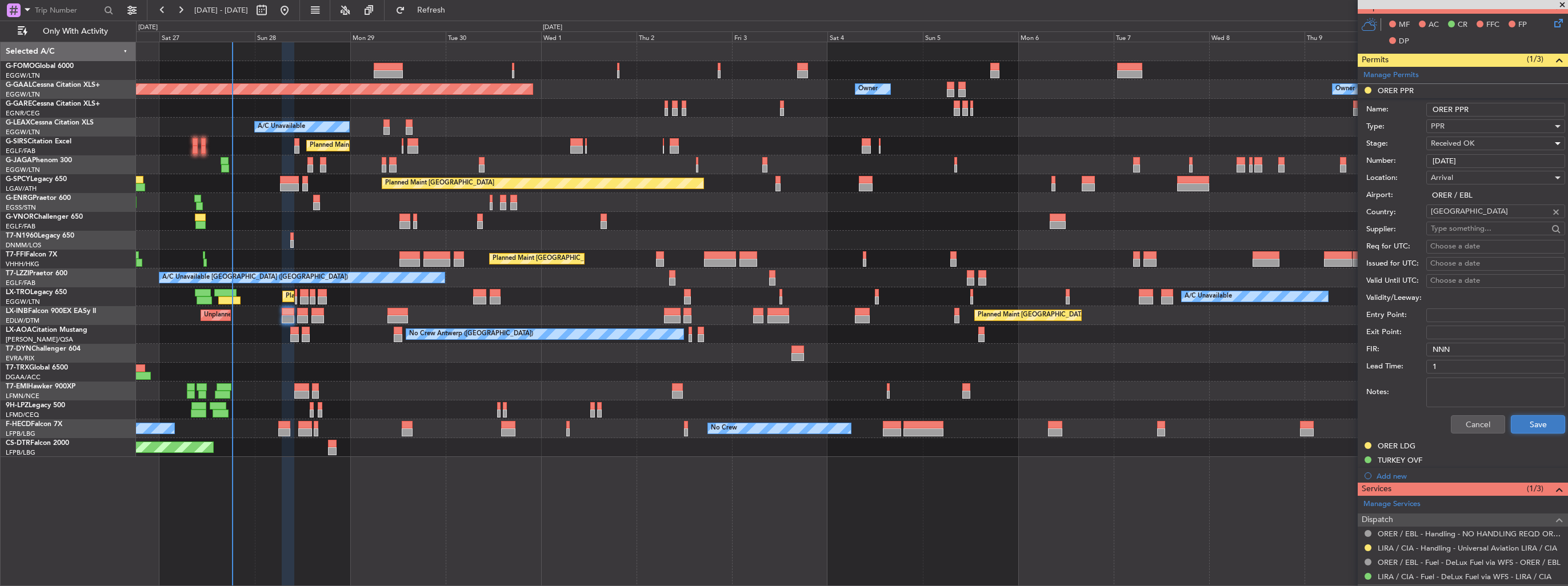
click at [1529, 420] on button "Save" at bounding box center [1538, 424] width 54 height 18
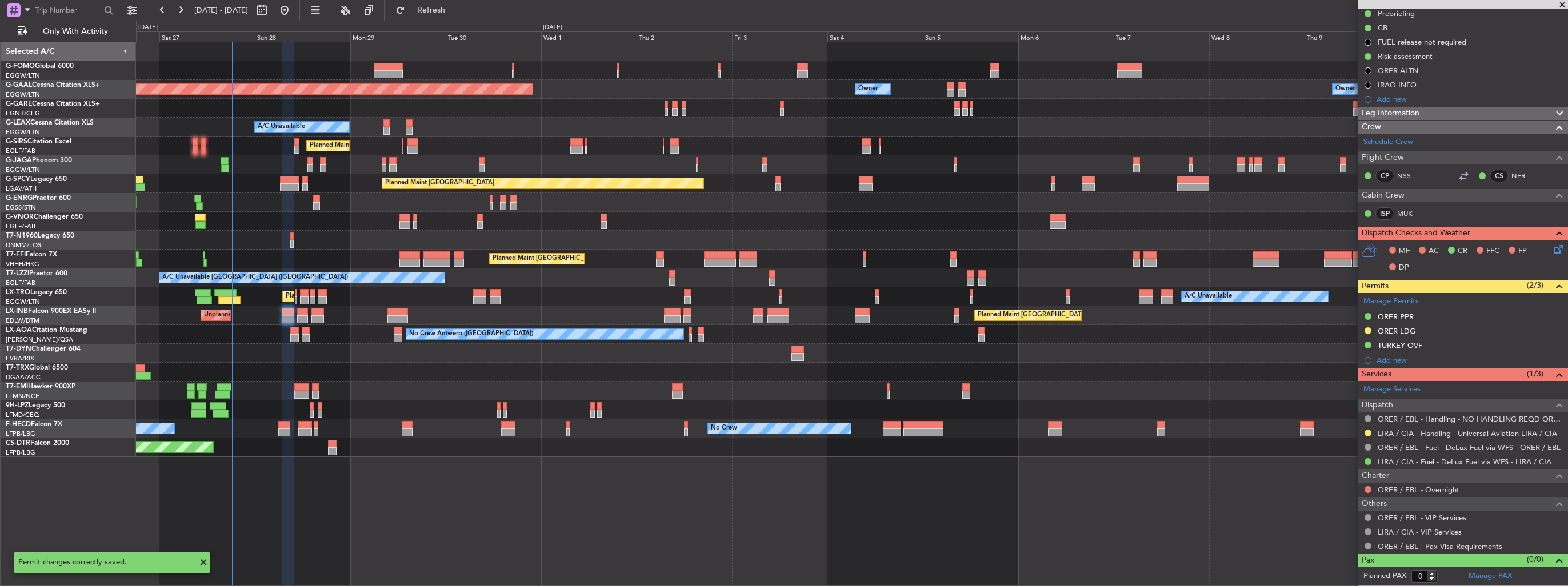
scroll to position [117, 0]
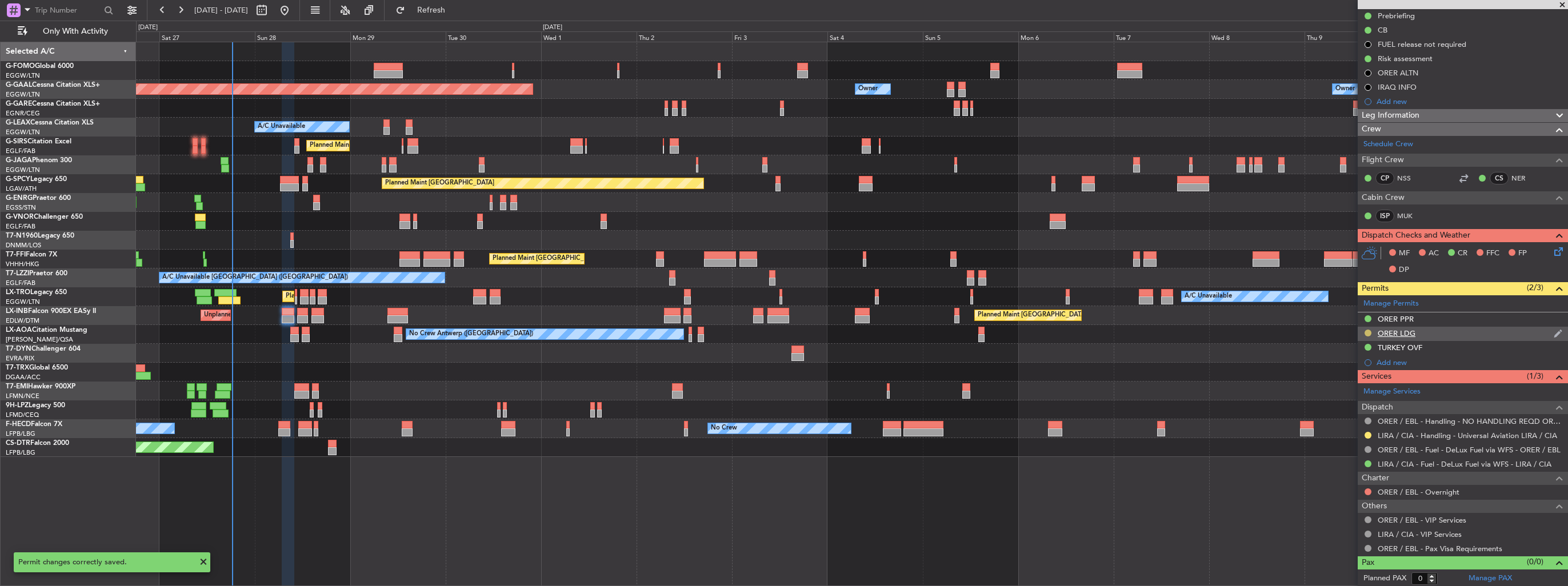
click at [1367, 334] on button at bounding box center [1368, 333] width 7 height 7
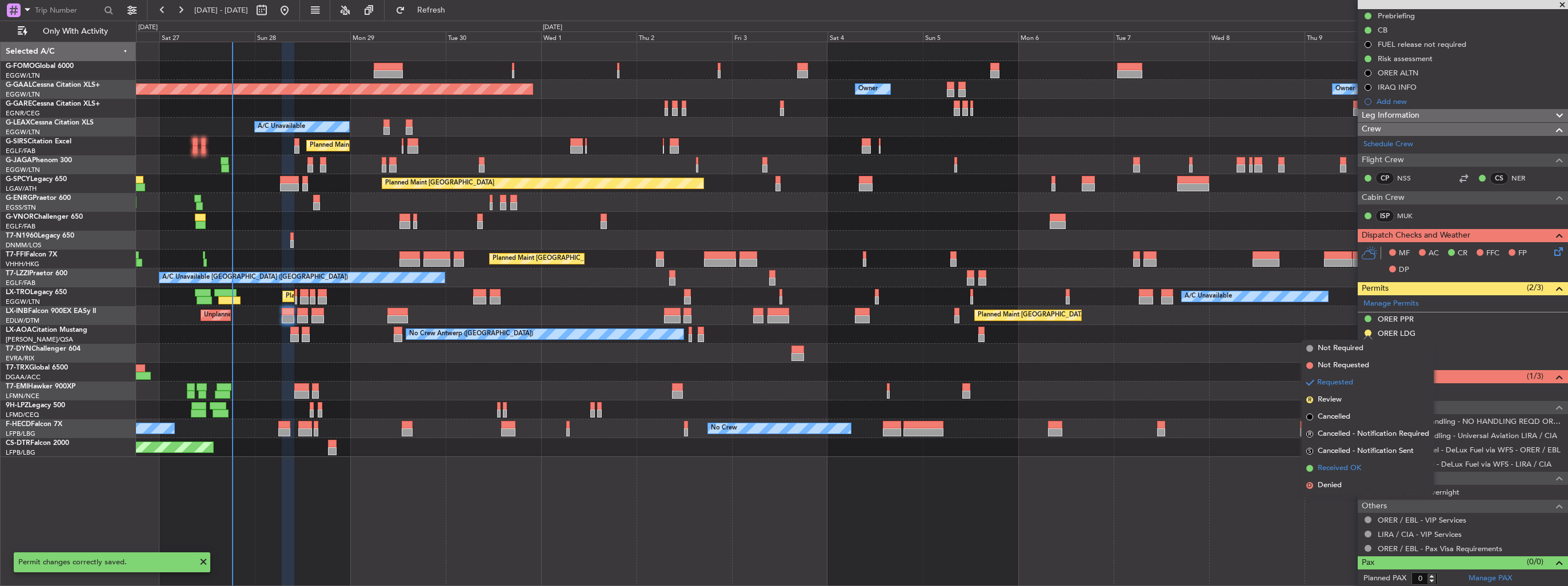
click at [1332, 465] on span "Received OK" at bounding box center [1339, 468] width 43 height 12
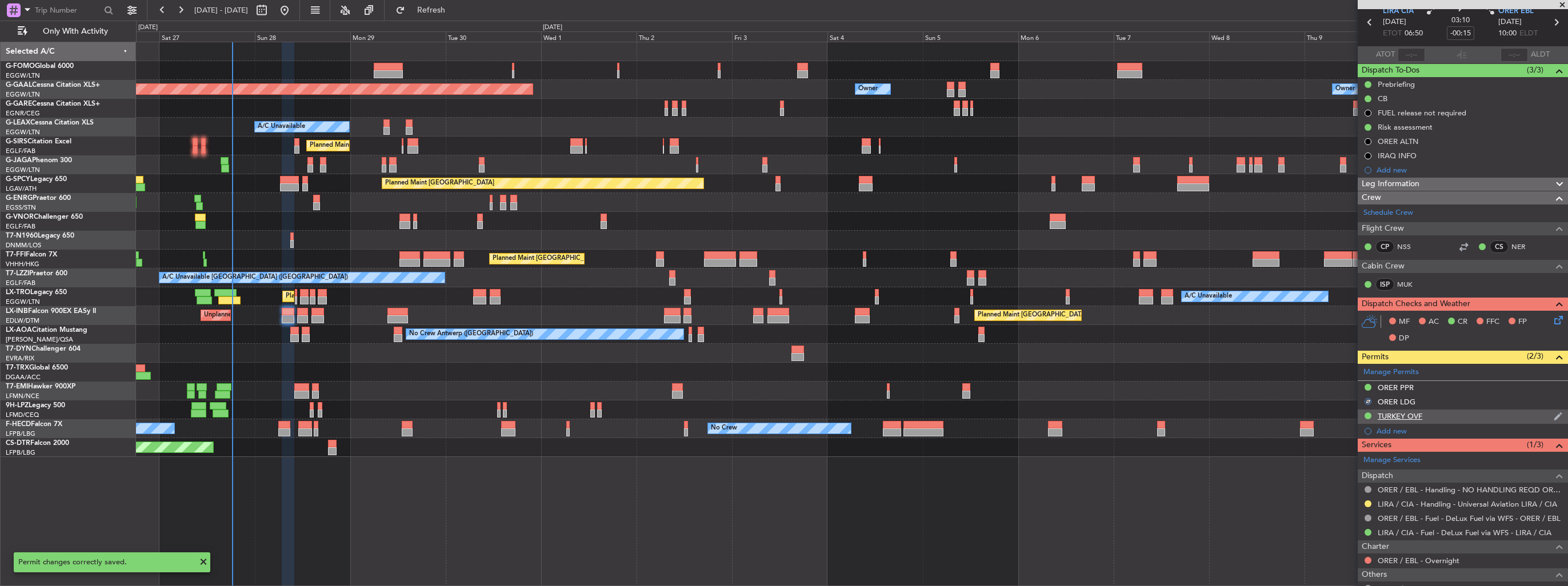
scroll to position [0, 0]
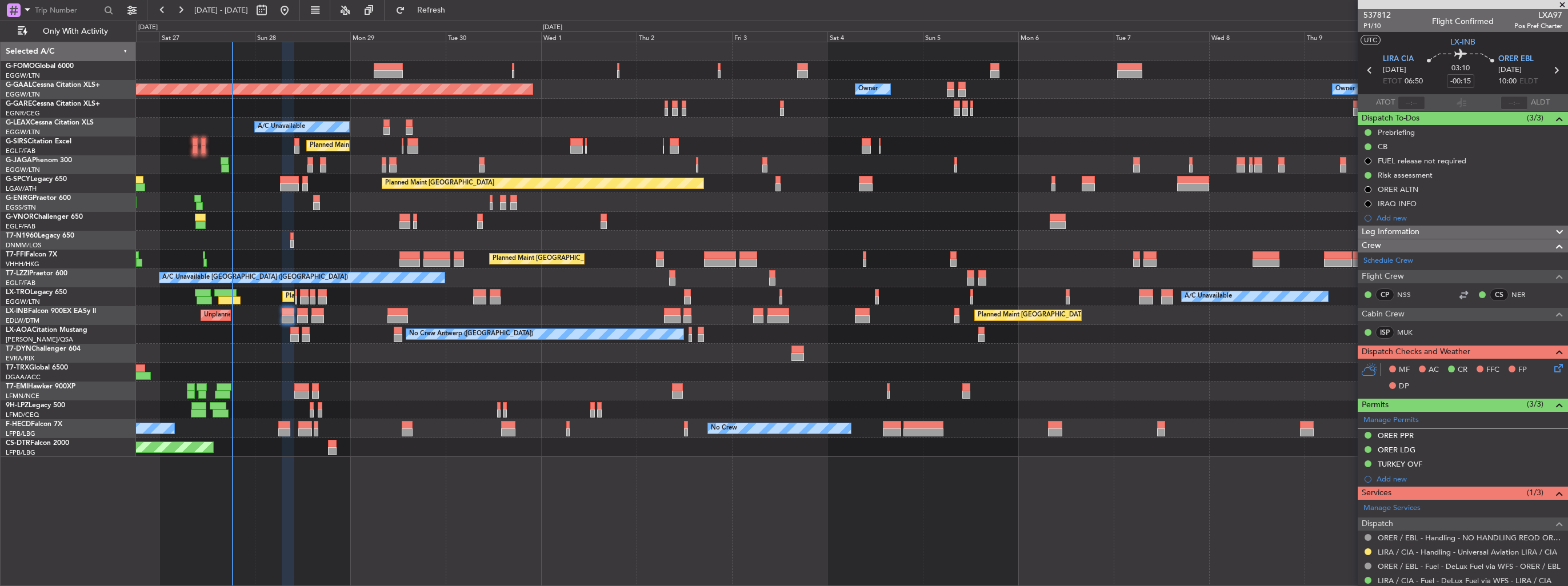
drag, startPoint x: 1545, startPoint y: 448, endPoint x: 1542, endPoint y: 453, distance: 5.8
click at [0, 0] on img at bounding box center [0, 0] width 0 height 0
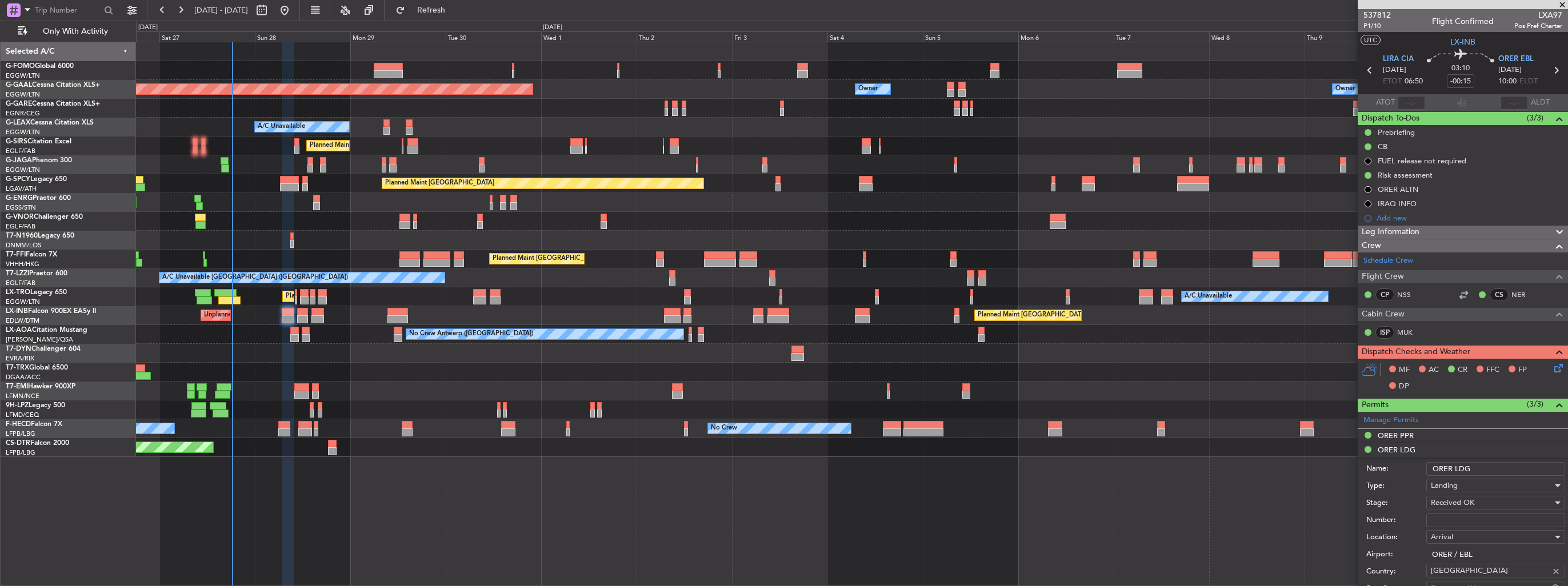
click at [1480, 518] on input "Number:" at bounding box center [1496, 520] width 139 height 14
paste input "LND / 52274"
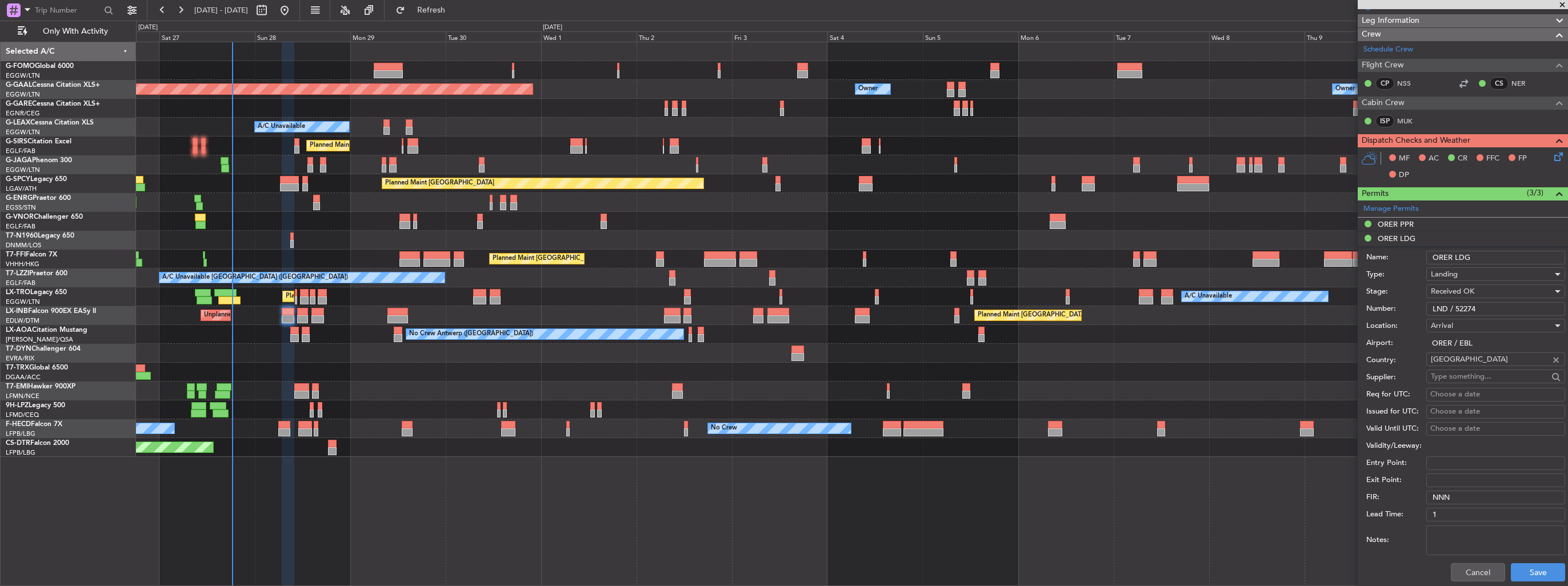
scroll to position [285, 0]
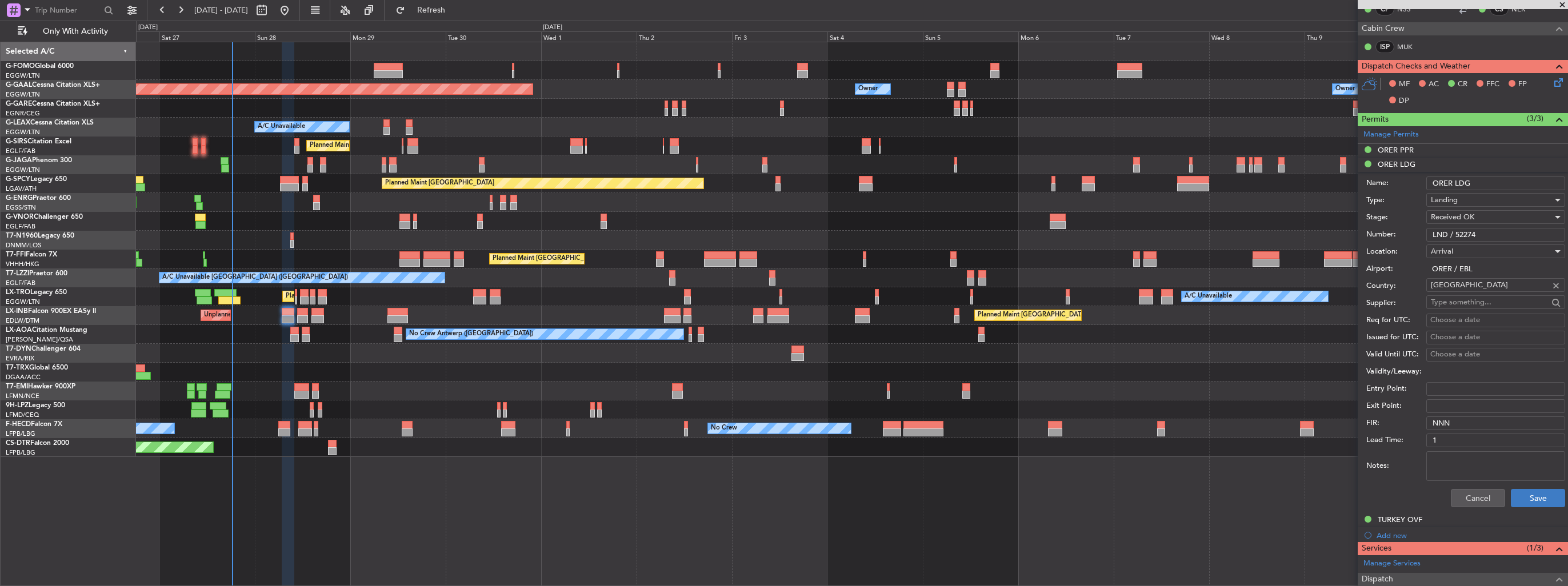
type input "LND / 52274"
click at [1525, 495] on button "Save" at bounding box center [1538, 498] width 54 height 18
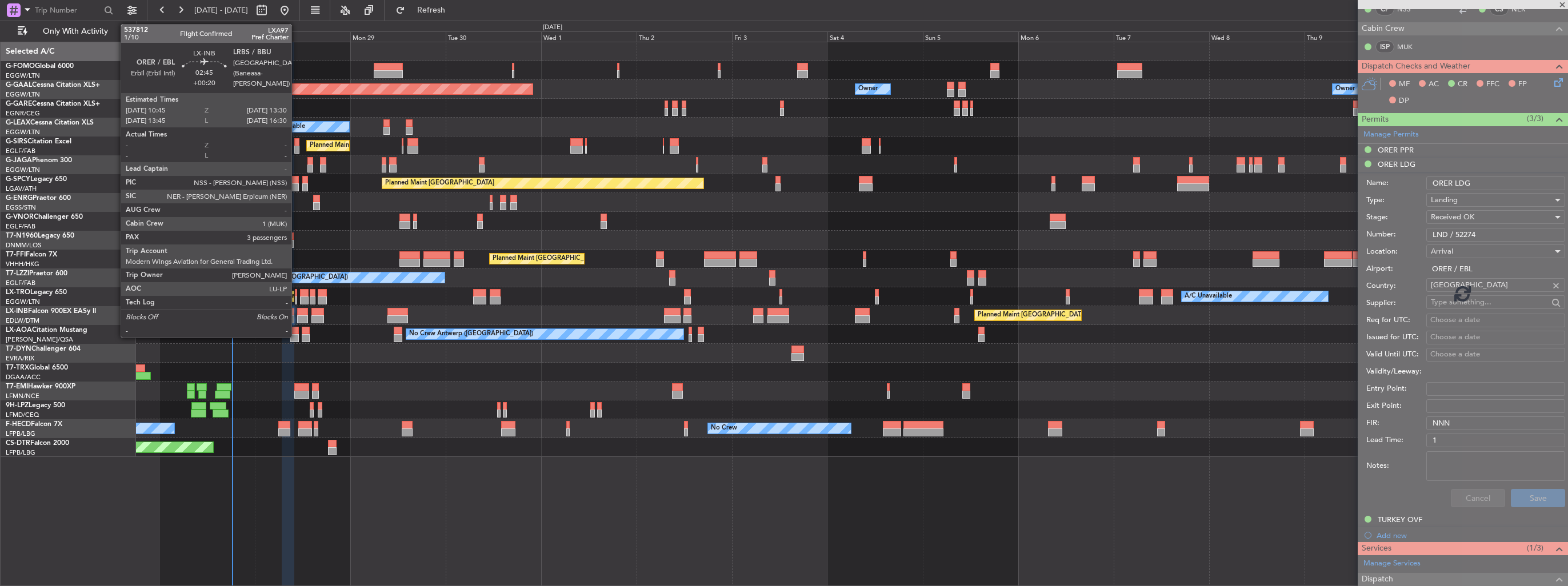
scroll to position [117, 0]
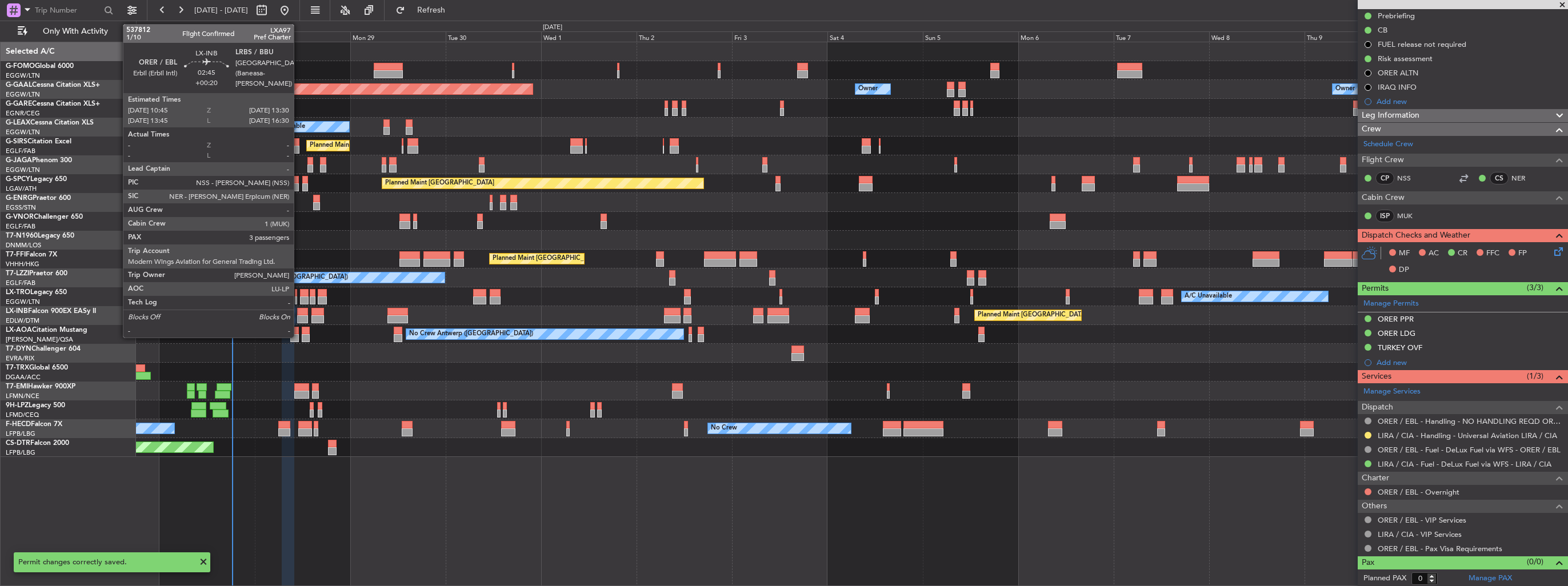
click at [299, 313] on div at bounding box center [303, 312] width 12 height 8
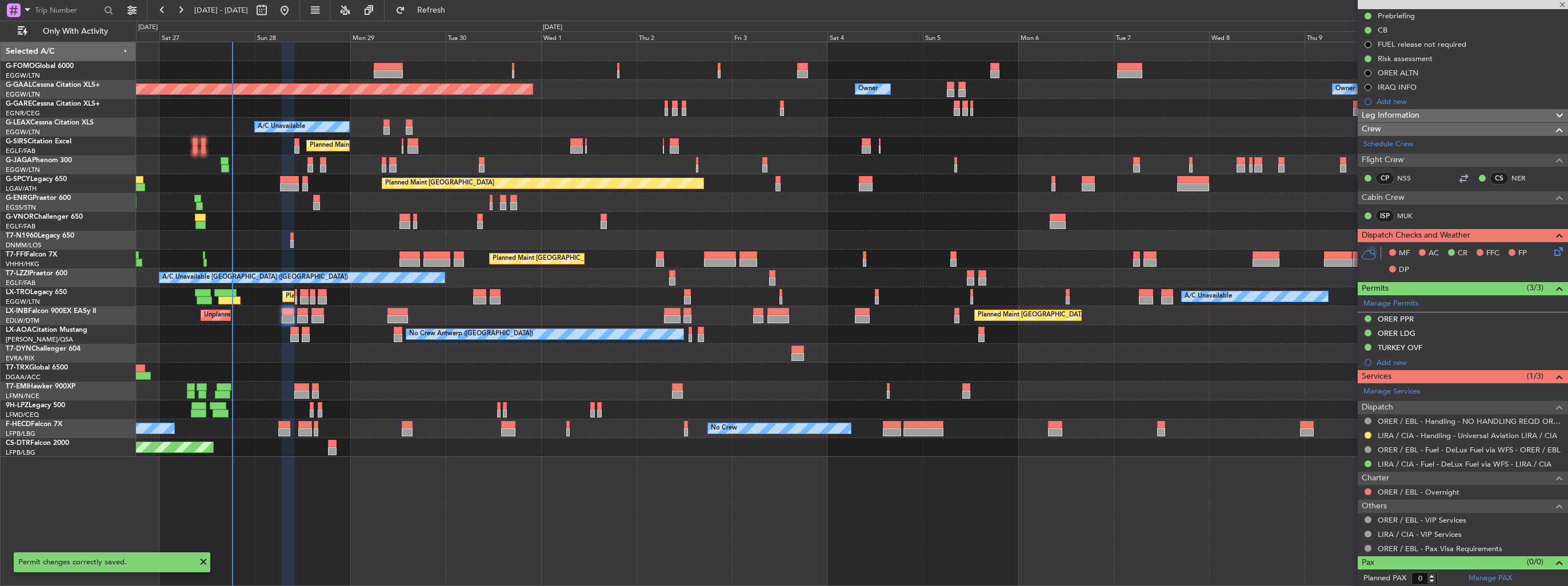
type input "+00:20"
type input "3"
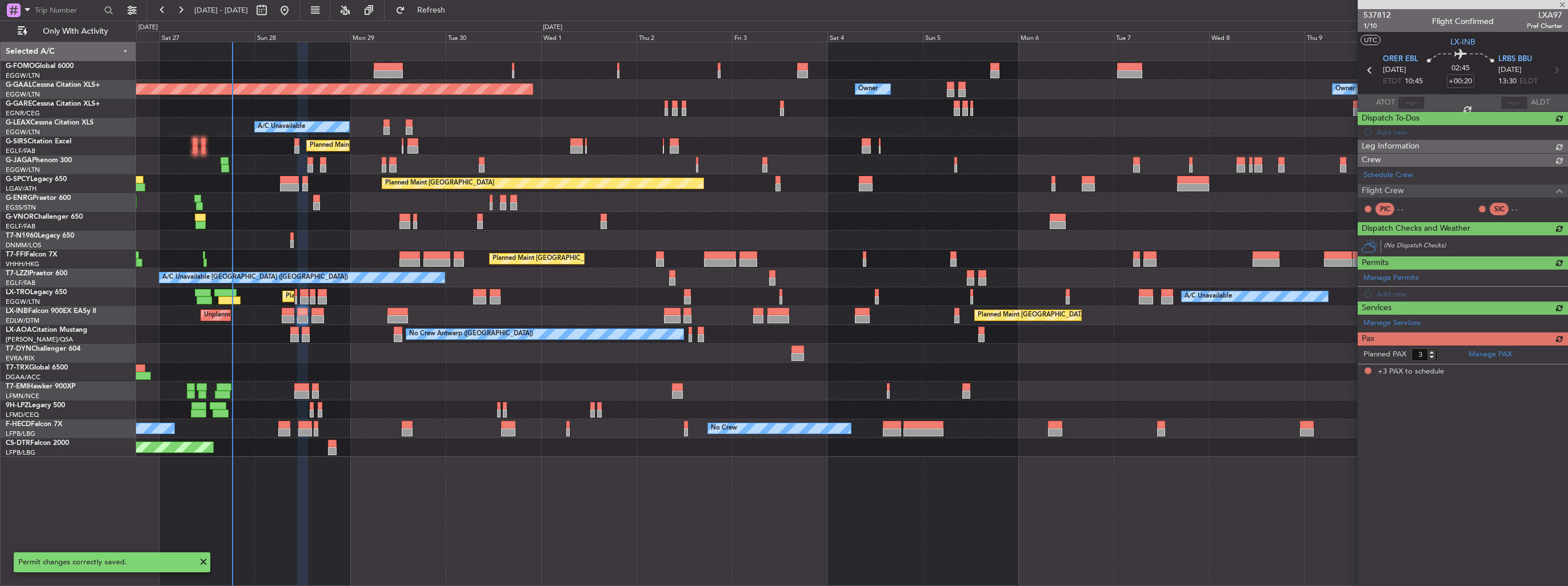
scroll to position [0, 0]
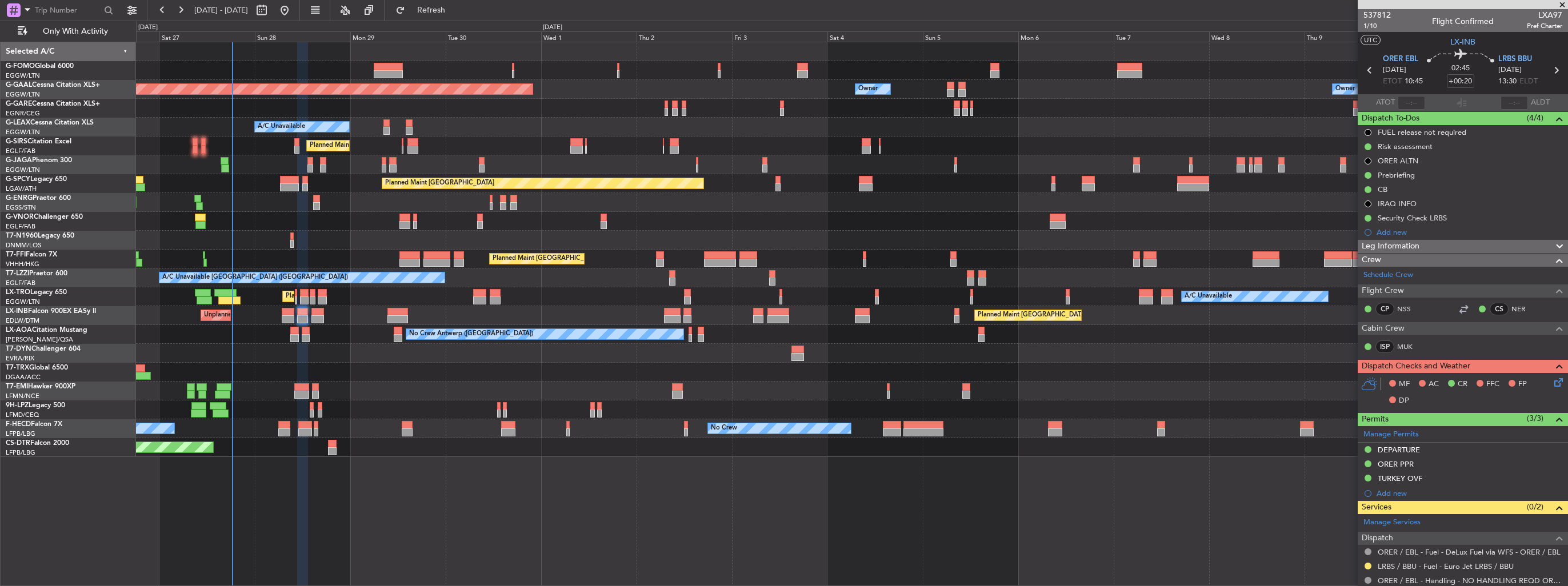
click at [0, 0] on img at bounding box center [0, 0] width 0 height 0
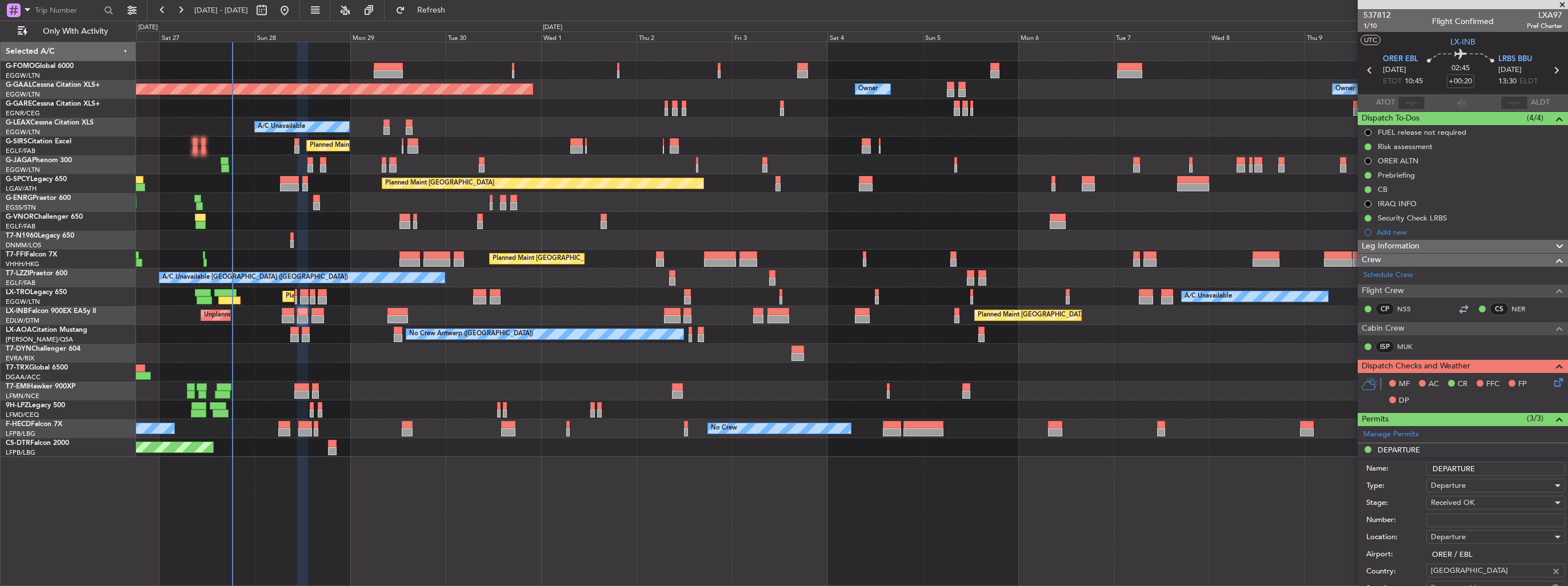
click at [1462, 520] on input "Number:" at bounding box center [1496, 520] width 139 height 14
paste input "LND / 52274"
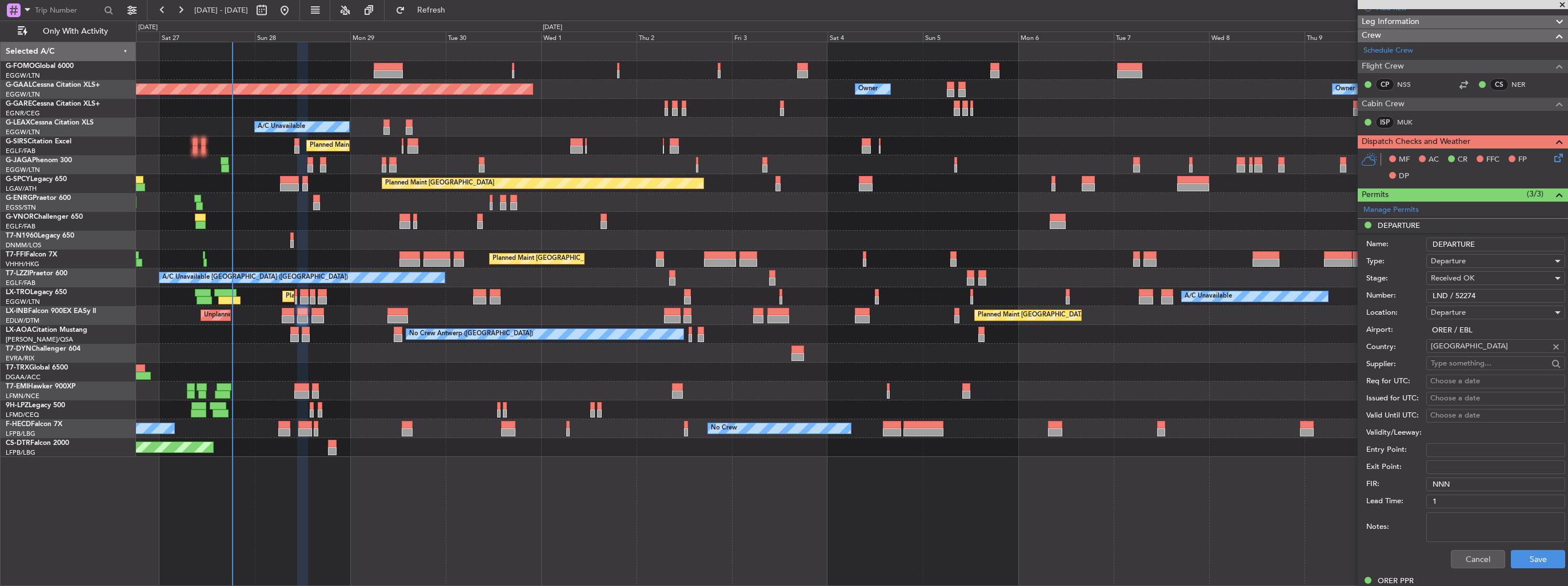
scroll to position [285, 0]
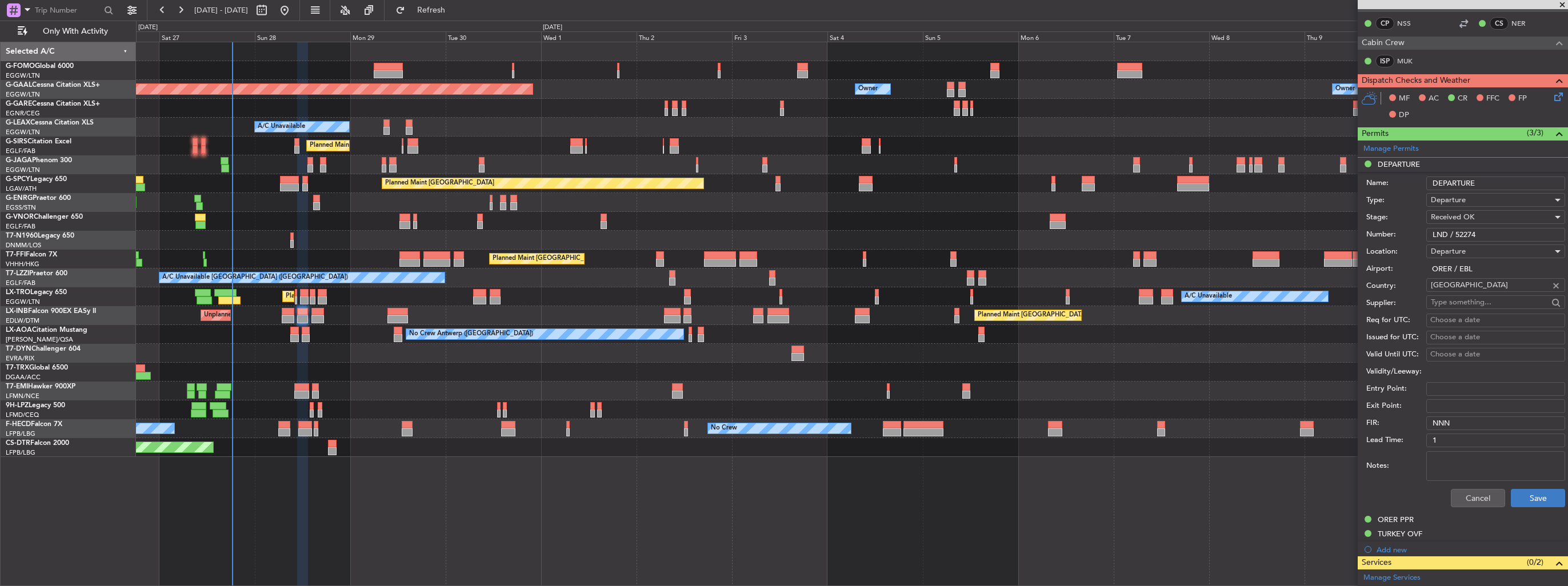
type input "LND / 52274"
click at [1529, 500] on button "Save" at bounding box center [1538, 498] width 54 height 18
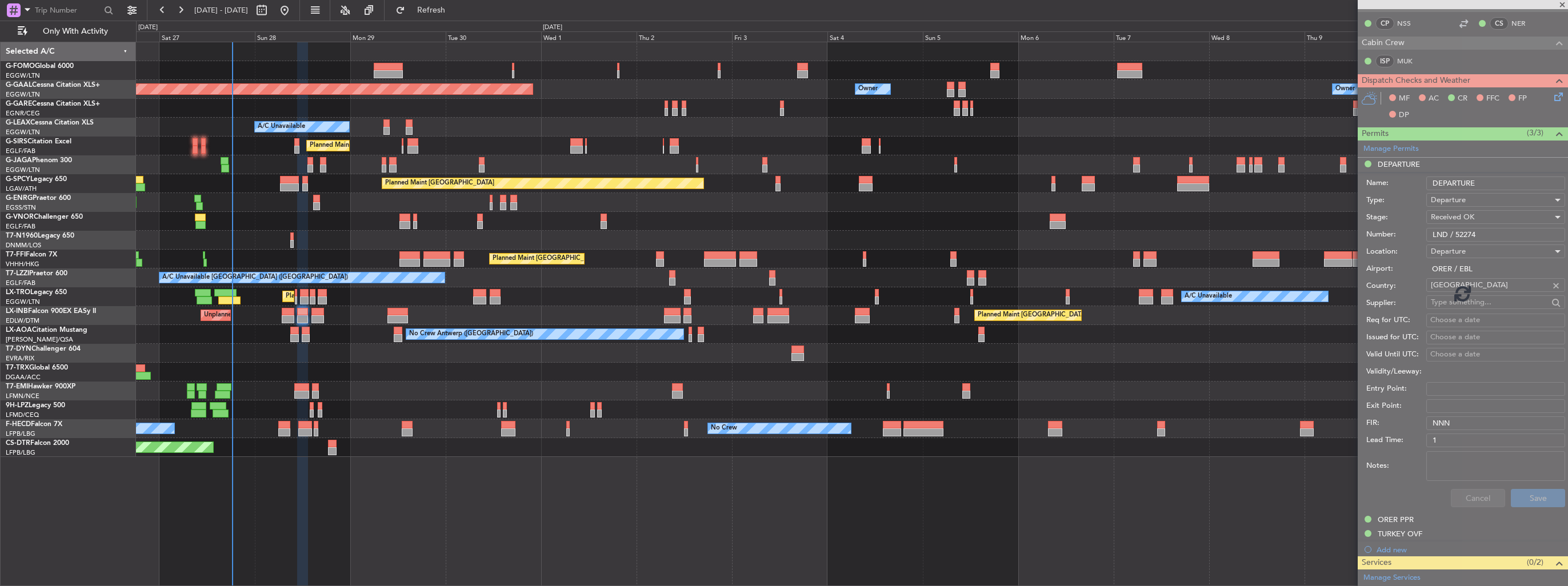
scroll to position [151, 0]
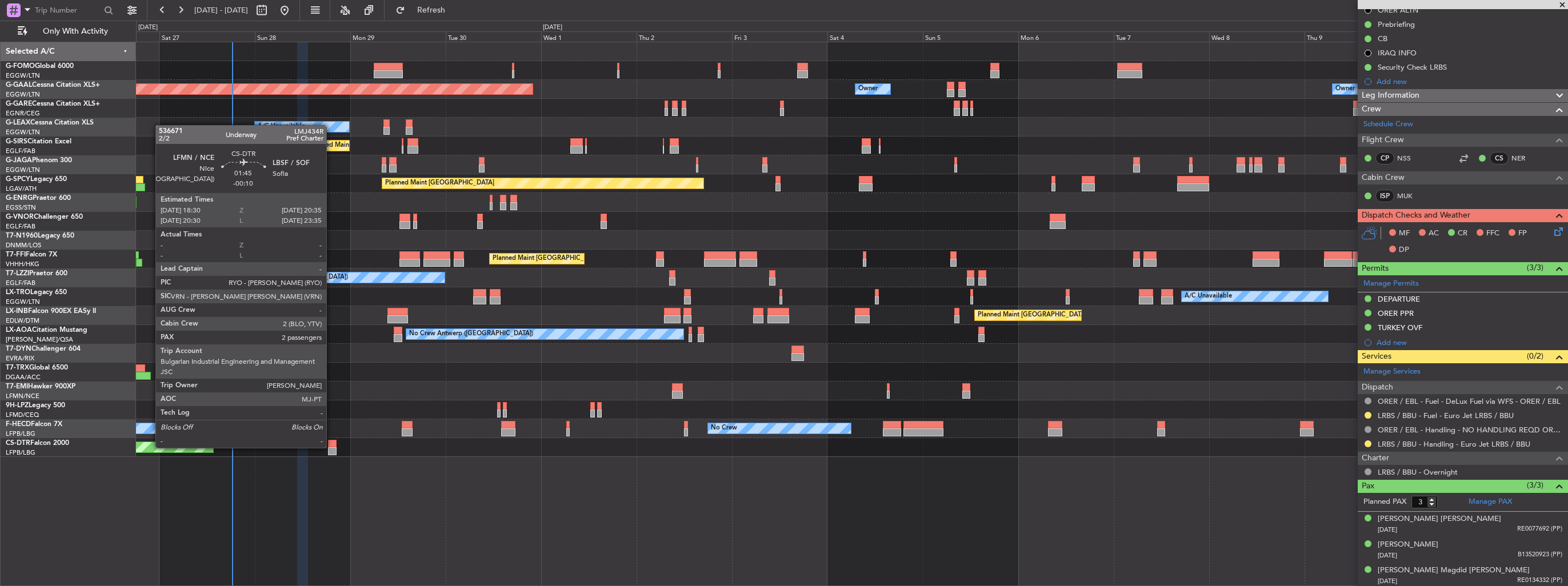
click at [331, 447] on div at bounding box center [332, 451] width 9 height 8
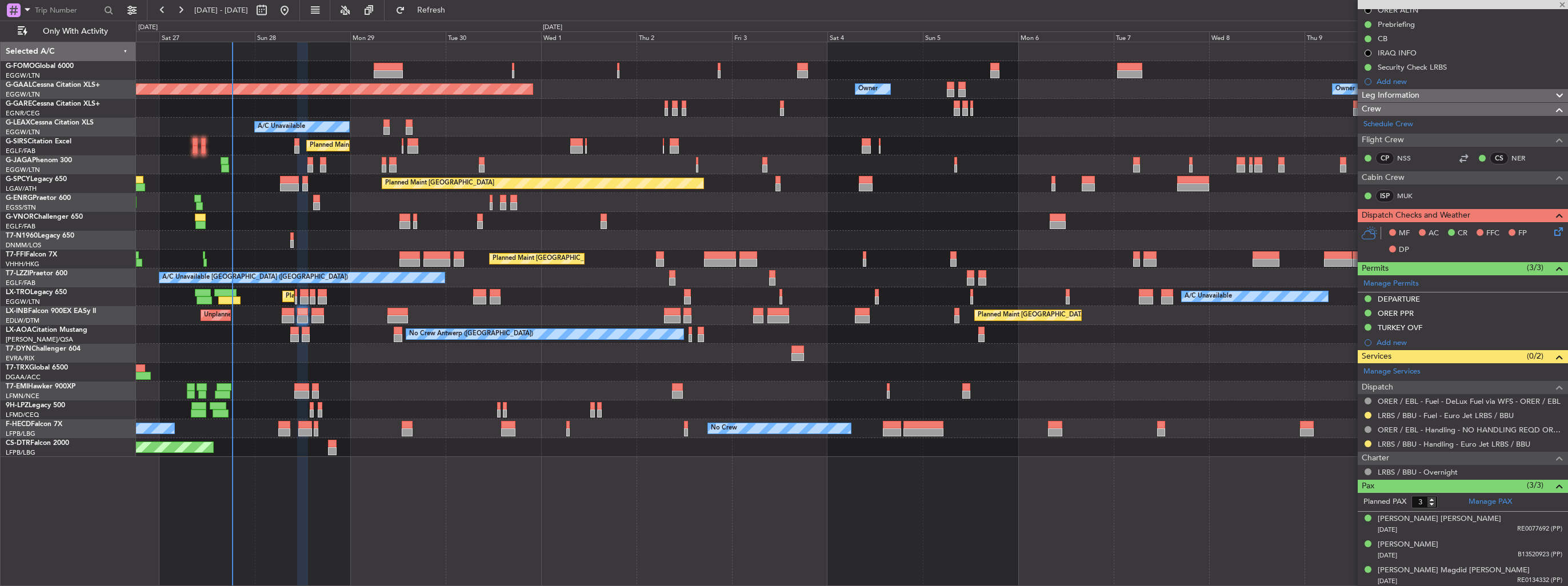
type input "-00:10"
type input "2"
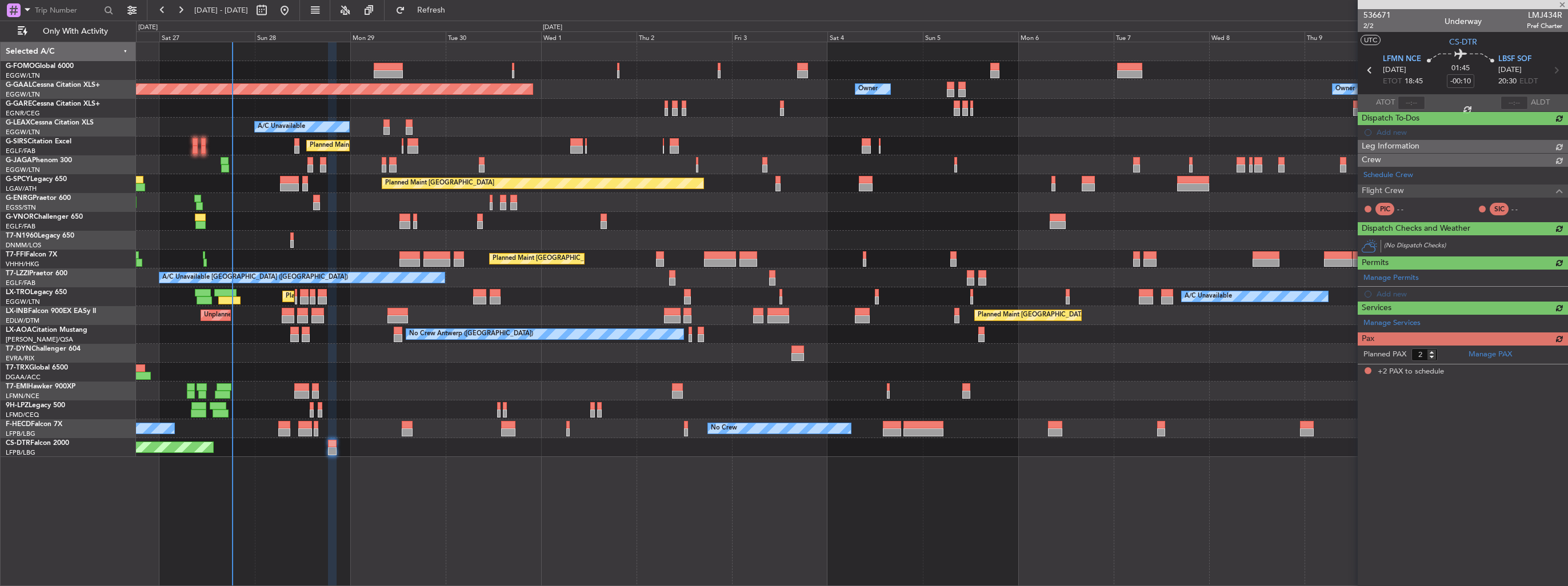
scroll to position [0, 0]
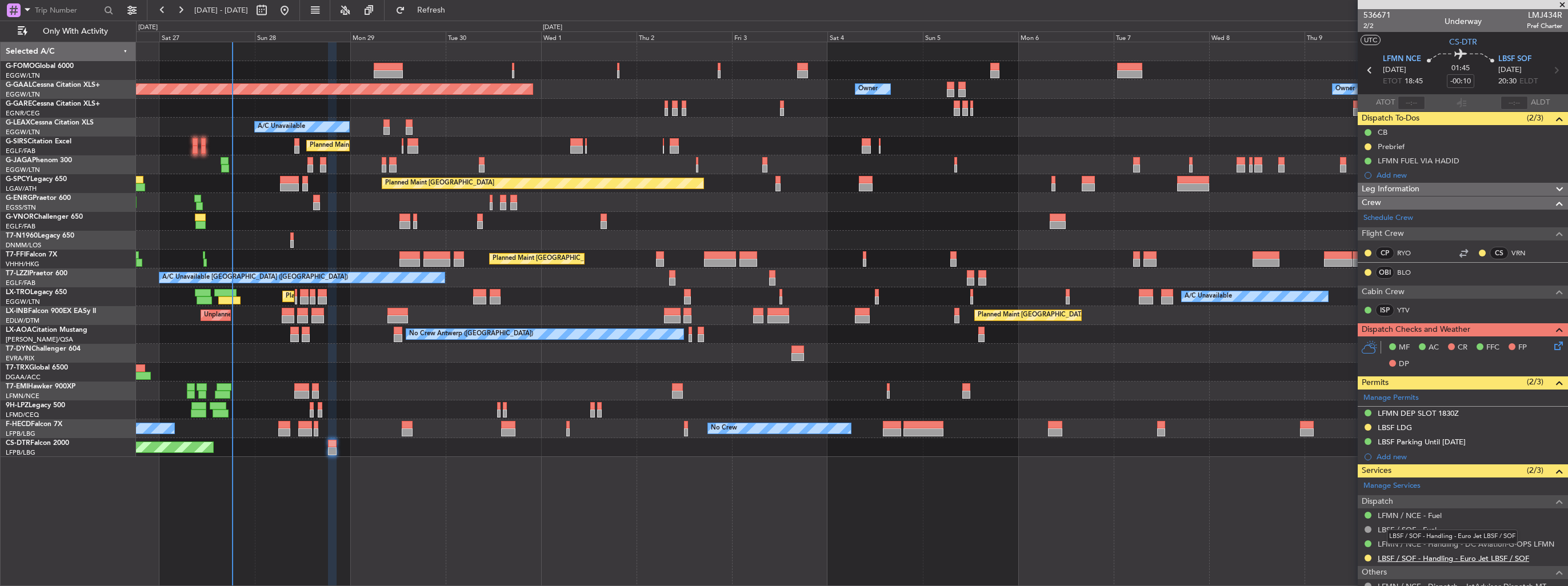
click at [1405, 559] on link "LBSF / SOF - Handling - Euro Jet LBSF / SOF" at bounding box center [1453, 559] width 152 height 10
click at [1554, 428] on img at bounding box center [1558, 428] width 9 height 10
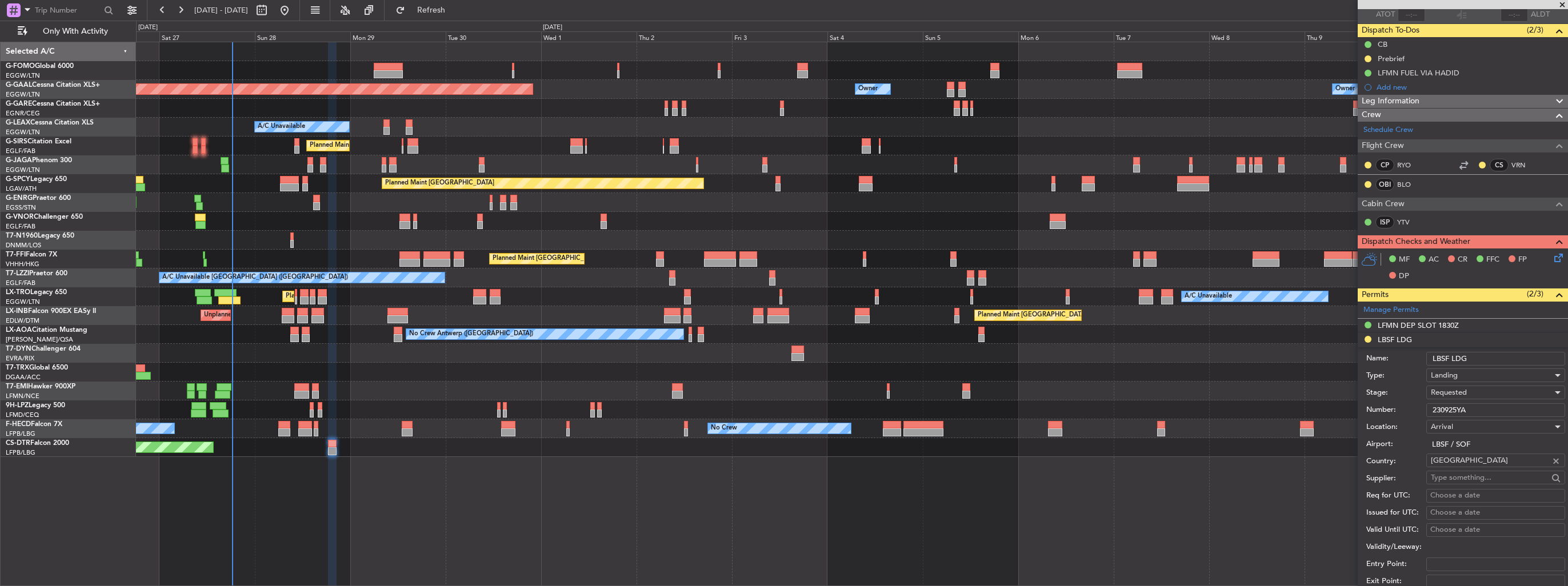
scroll to position [172, 0]
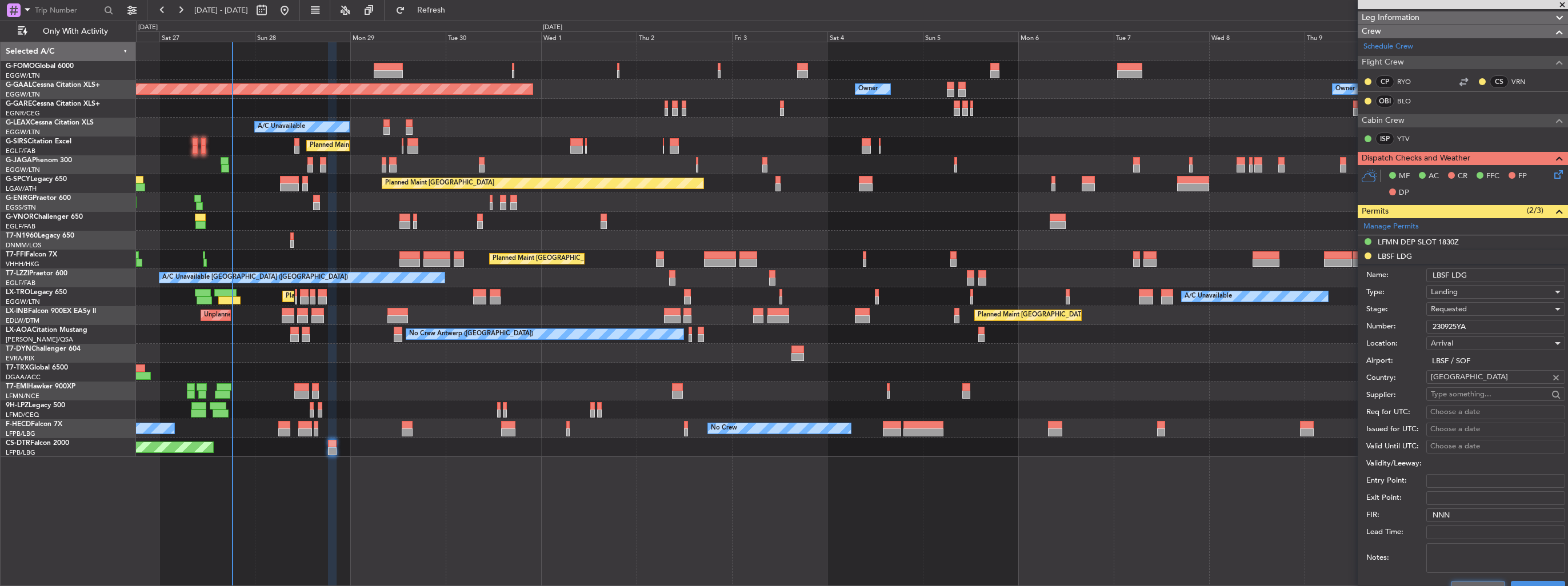
click at [1460, 582] on button "Cancel" at bounding box center [1478, 590] width 54 height 18
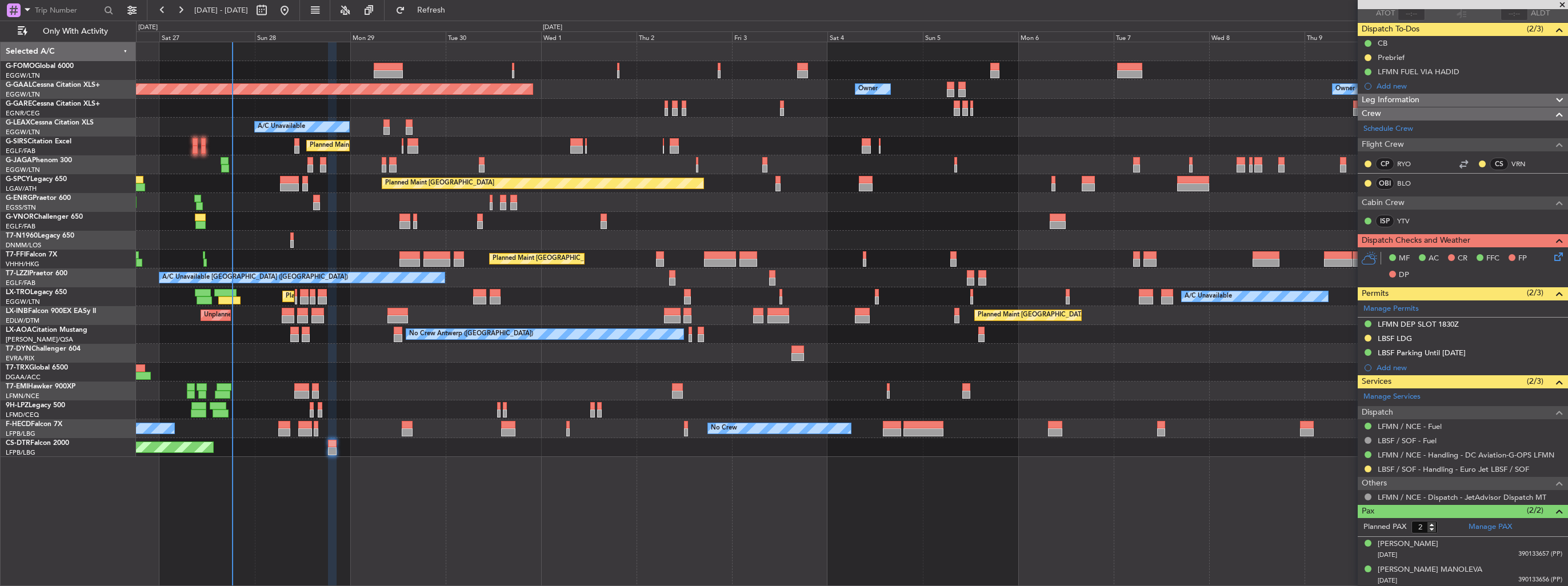
scroll to position [0, 0]
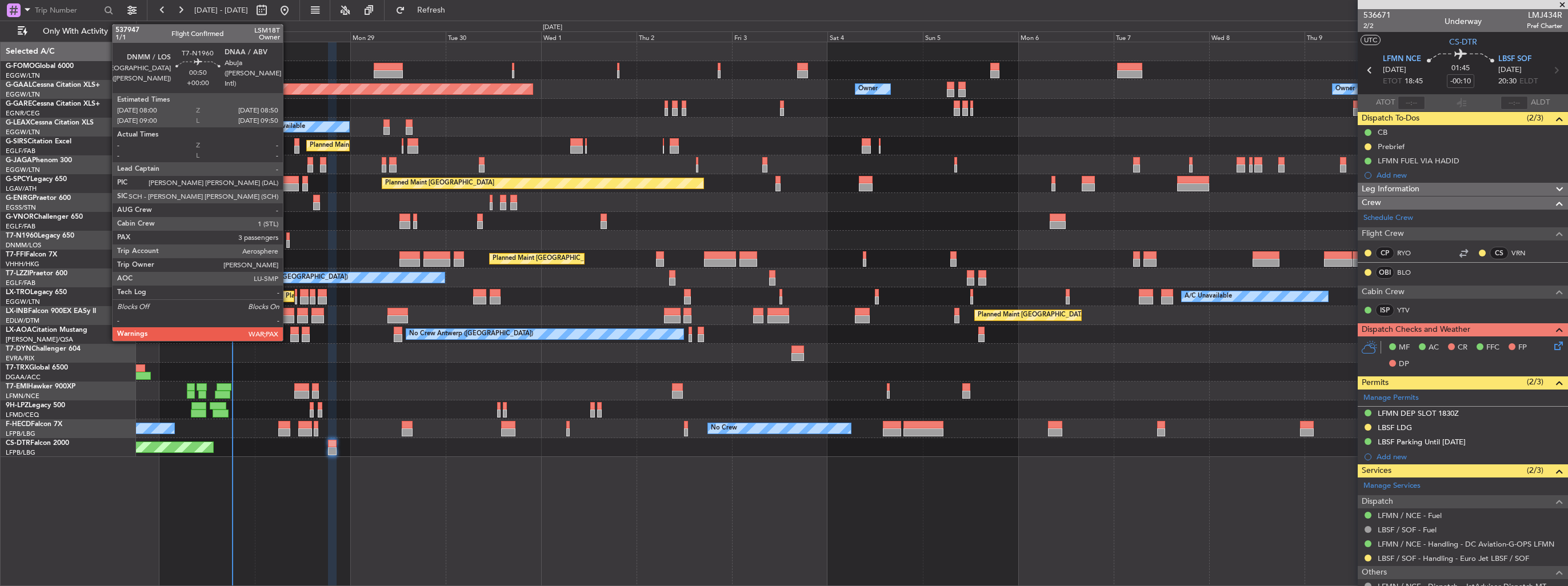
click at [288, 241] on div at bounding box center [288, 243] width 4 height 8
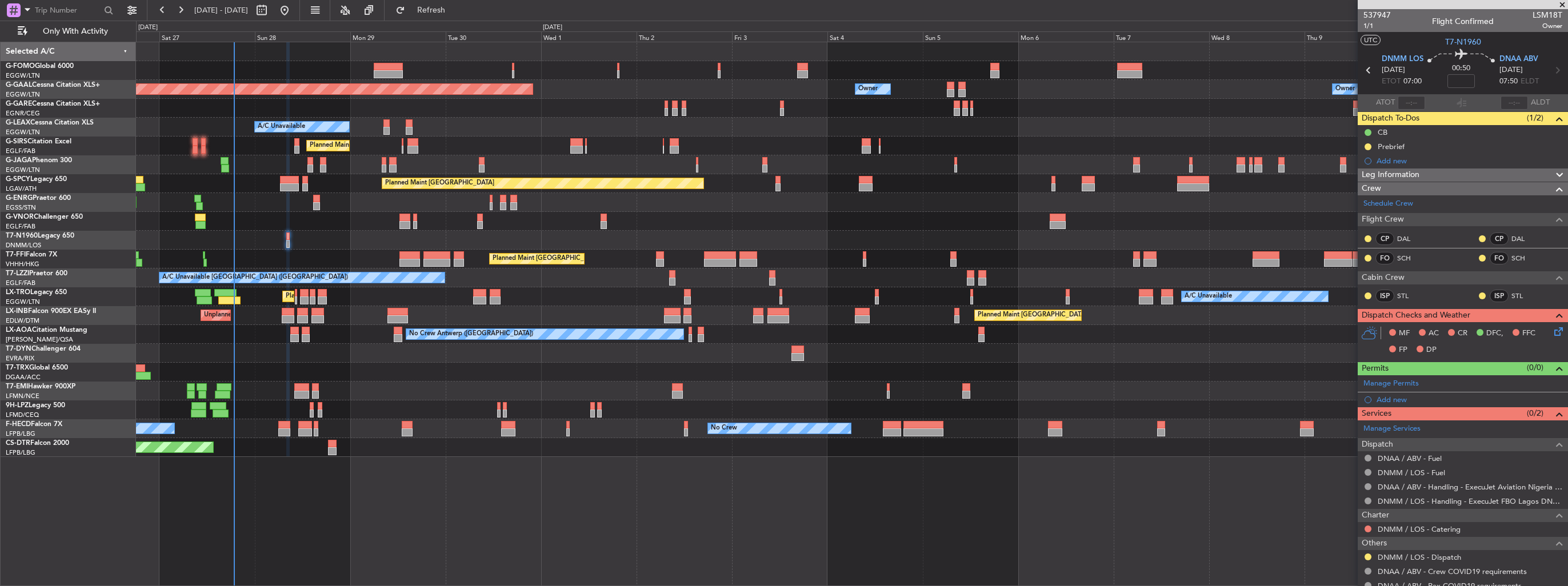
type input "4"
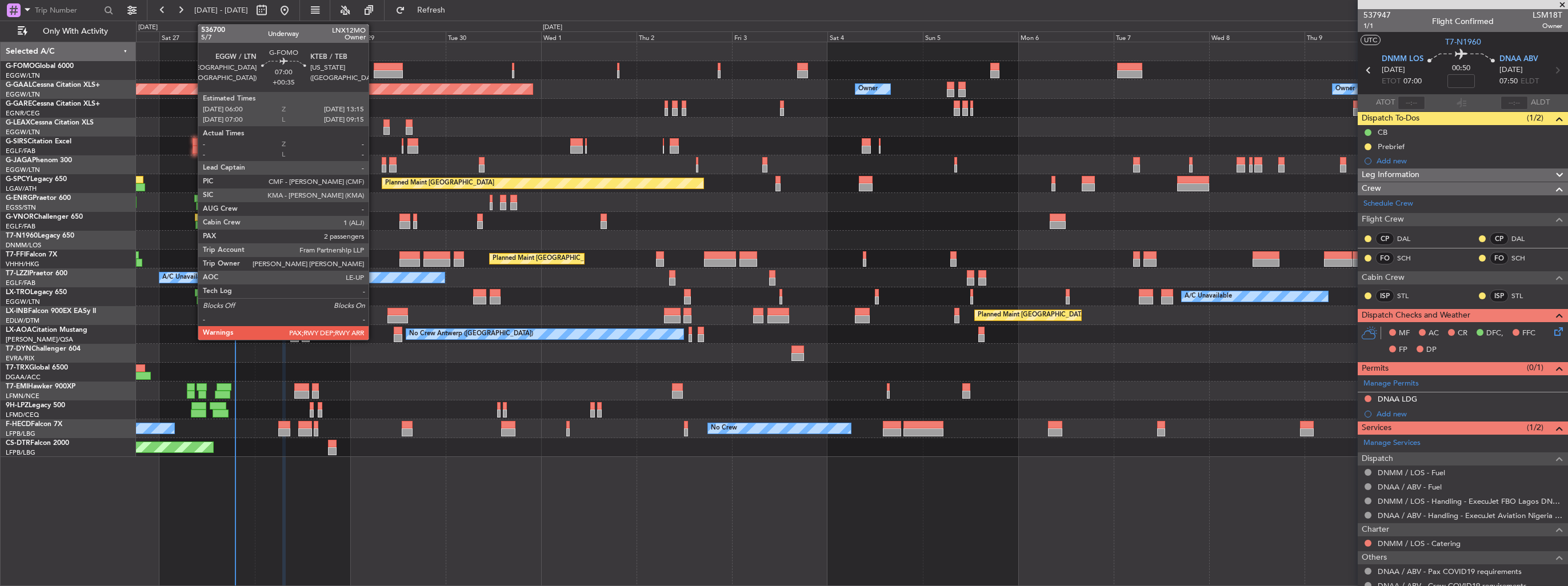
click at [374, 70] on div at bounding box center [388, 74] width 29 height 8
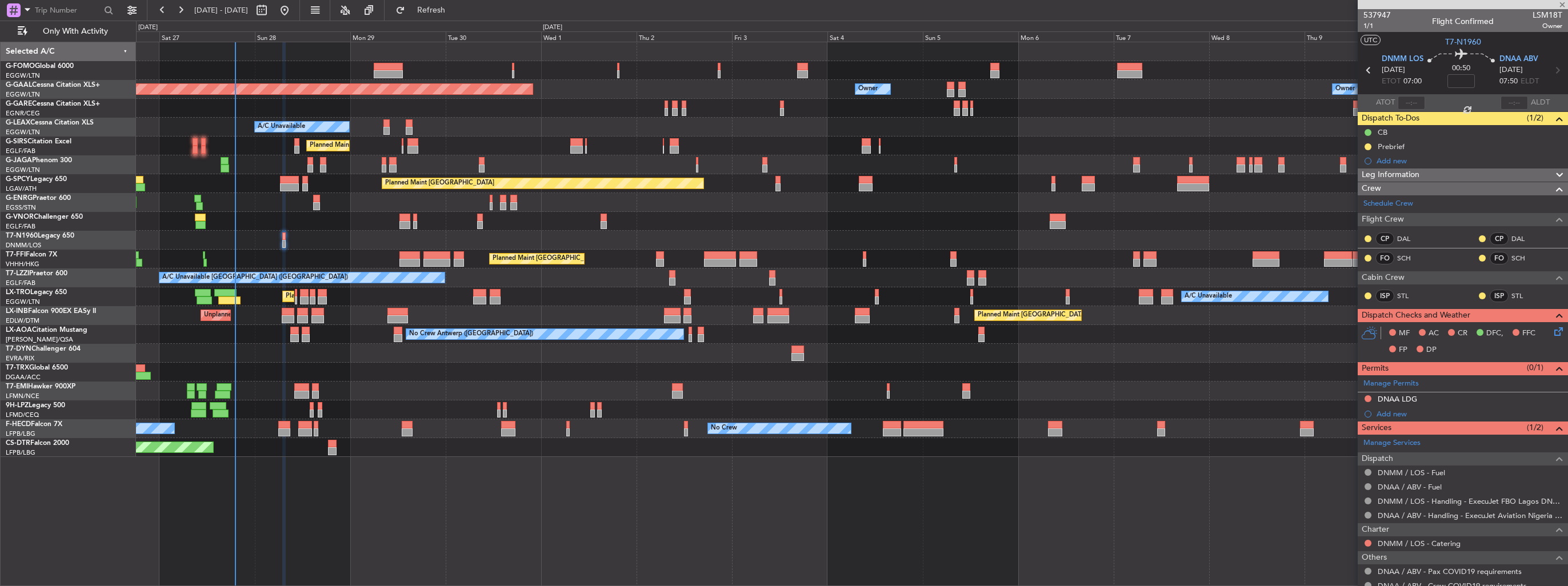
type input "+00:35"
type input "2"
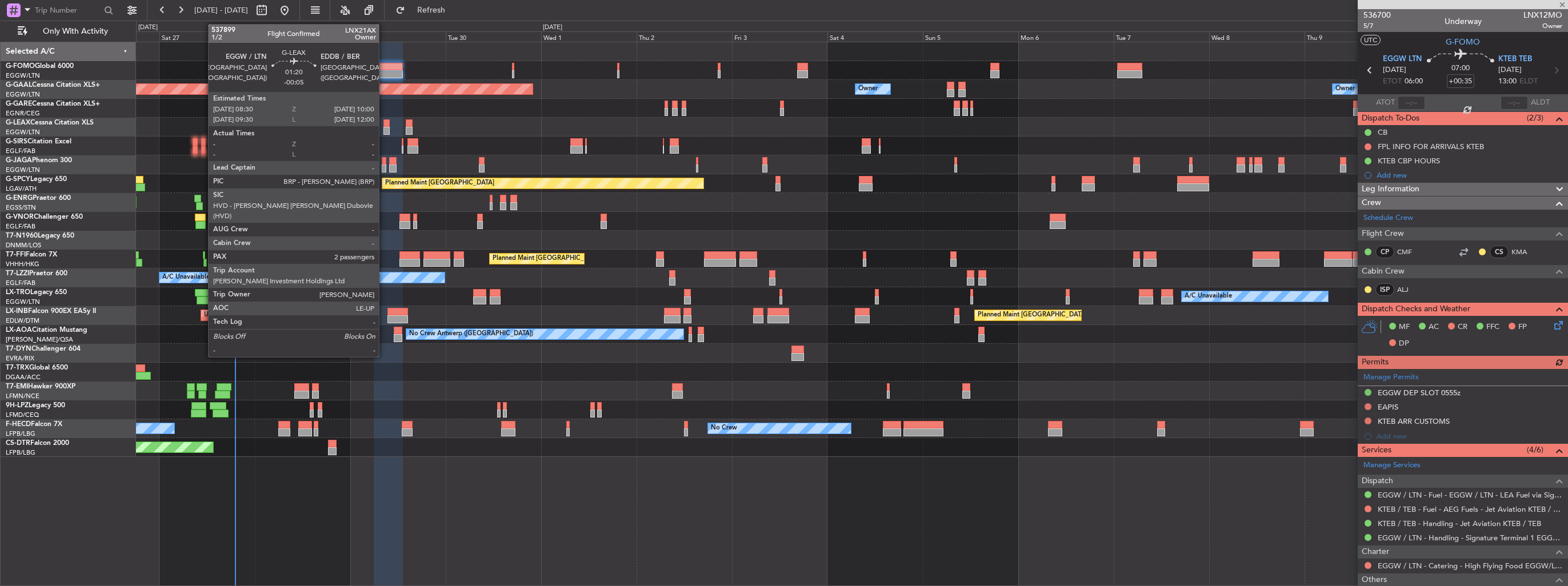
click at [384, 133] on div at bounding box center [387, 130] width 6 height 8
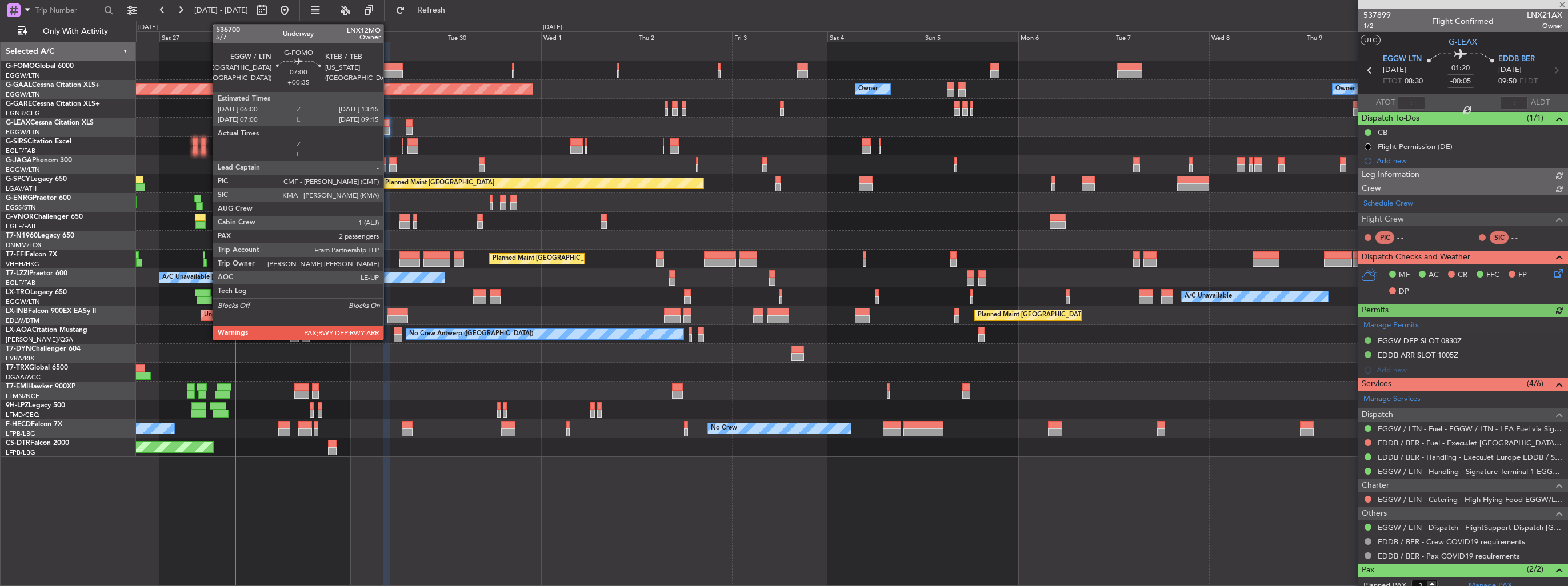
click at [388, 74] on div at bounding box center [388, 74] width 29 height 8
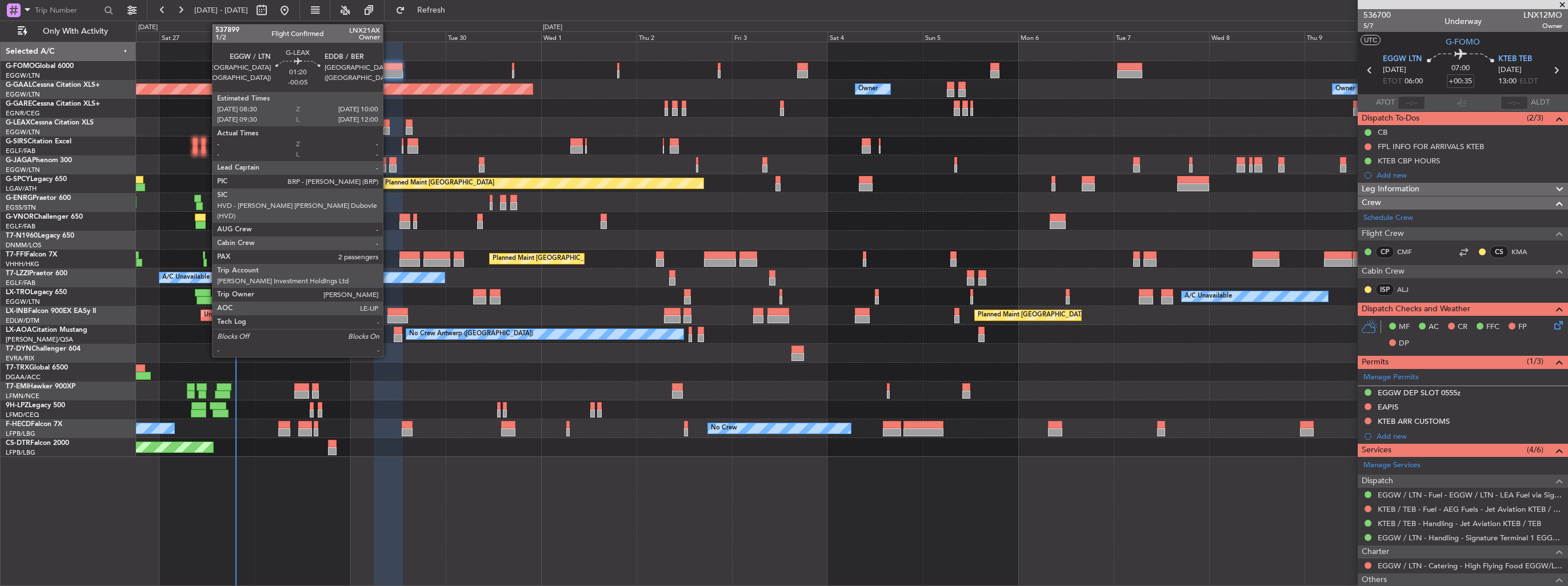
click at [388, 125] on div at bounding box center [387, 123] width 6 height 8
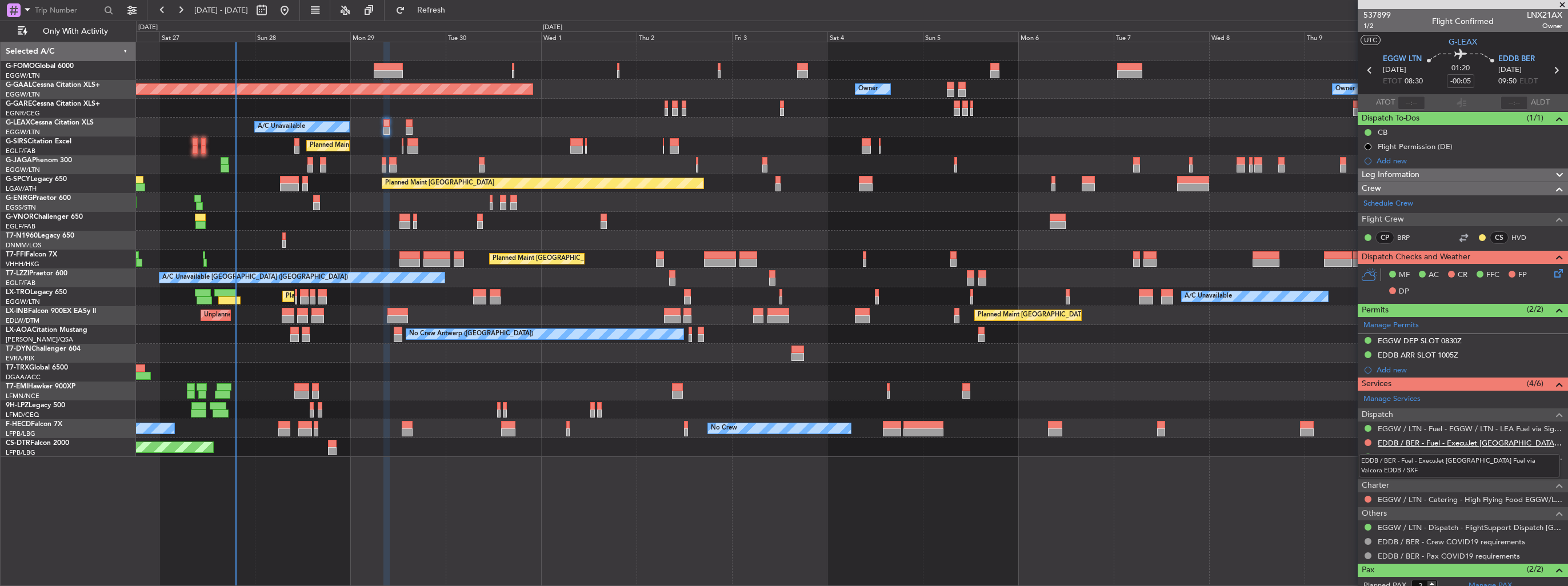
click at [1405, 440] on link "EDDB / BER - Fuel - ExecuJet [GEOGRAPHIC_DATA] Fuel via Valcora EDDB / SXF" at bounding box center [1469, 443] width 184 height 10
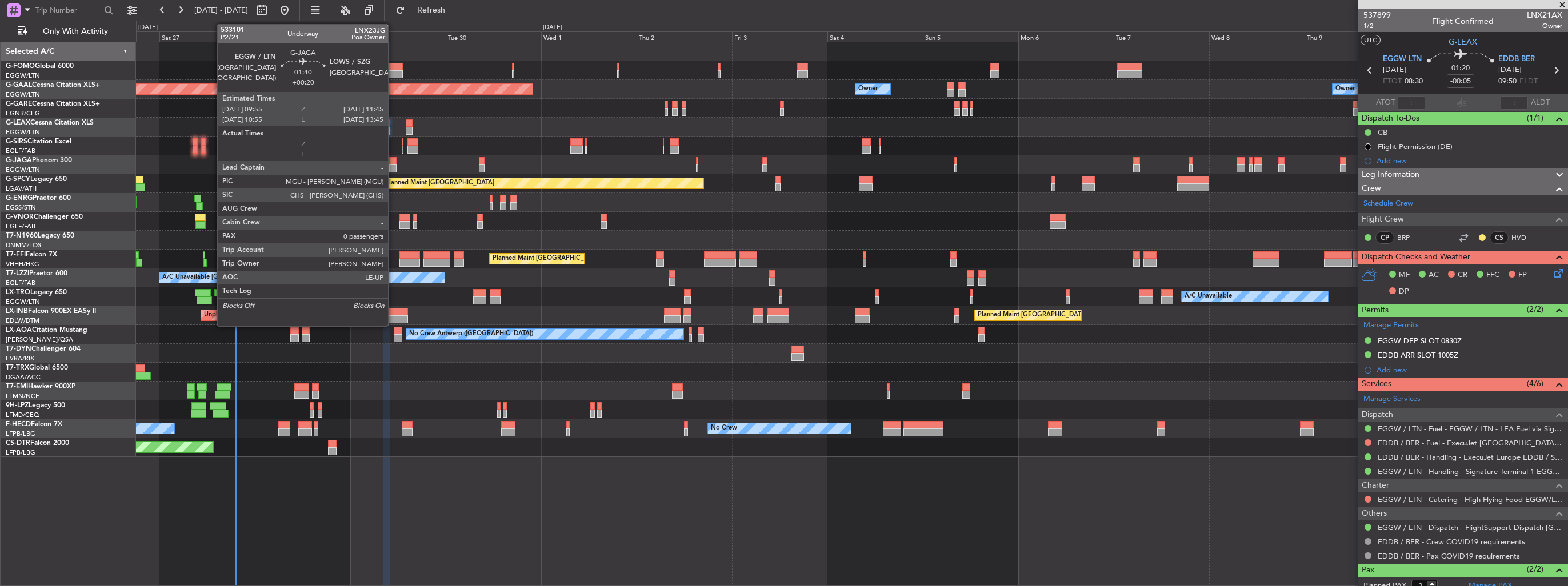
click at [393, 168] on div at bounding box center [393, 168] width 7 height 8
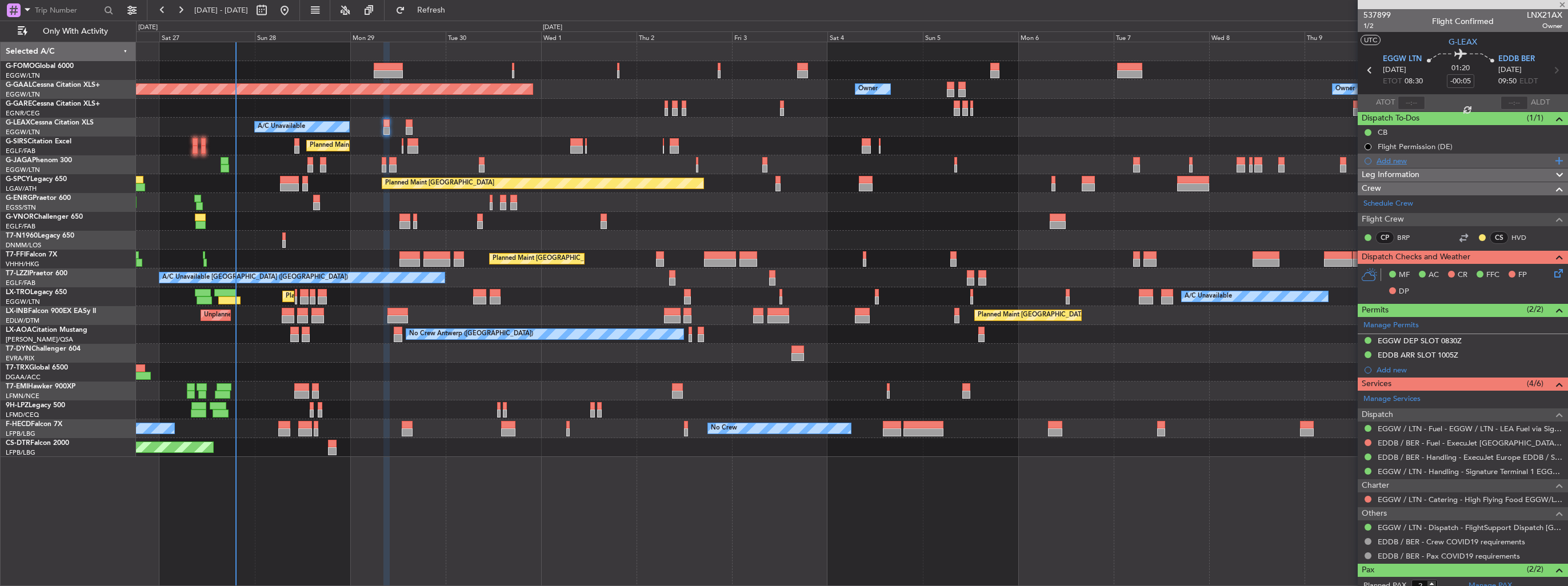
type input "+00:20"
type input "0"
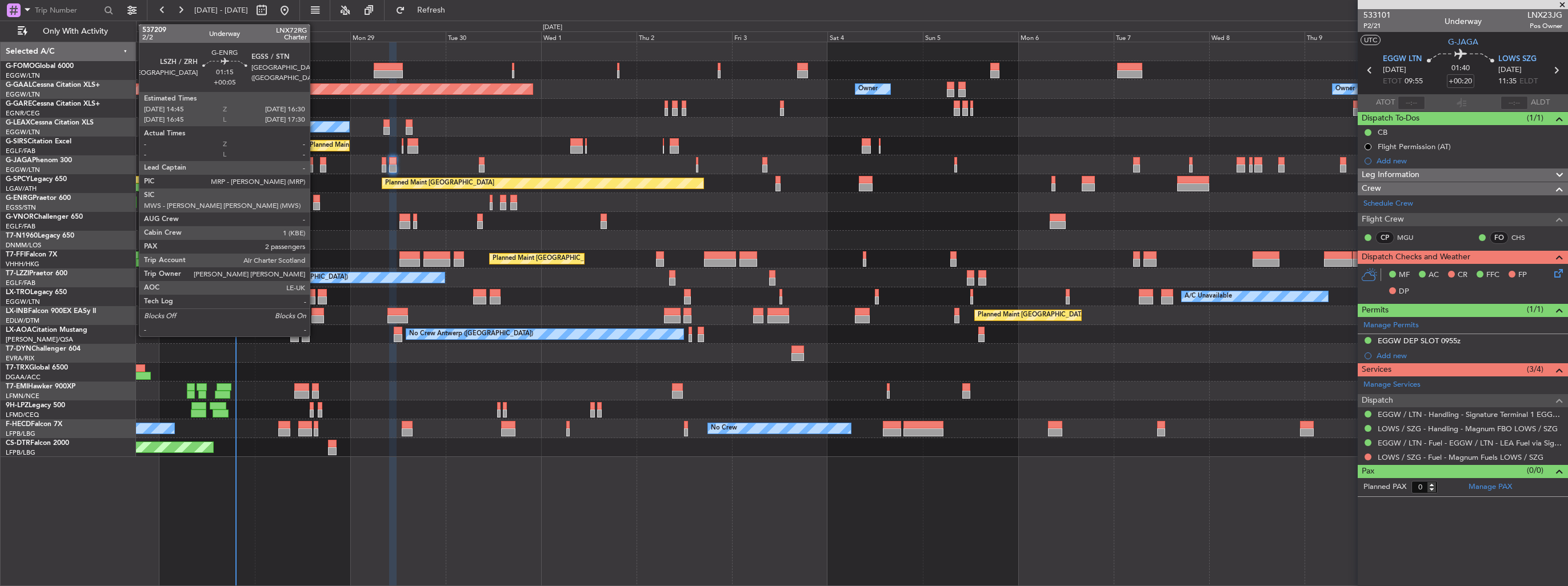
click at [315, 198] on div at bounding box center [317, 198] width 7 height 8
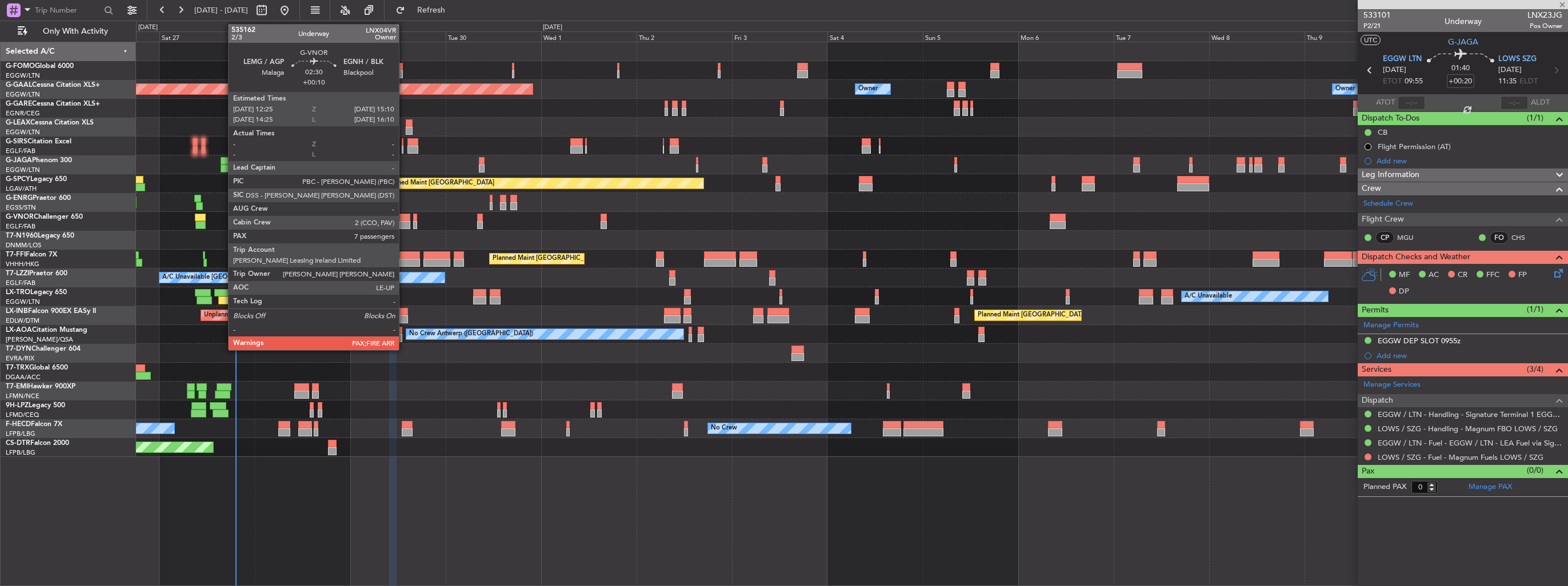
type input "+00:05"
type input "2"
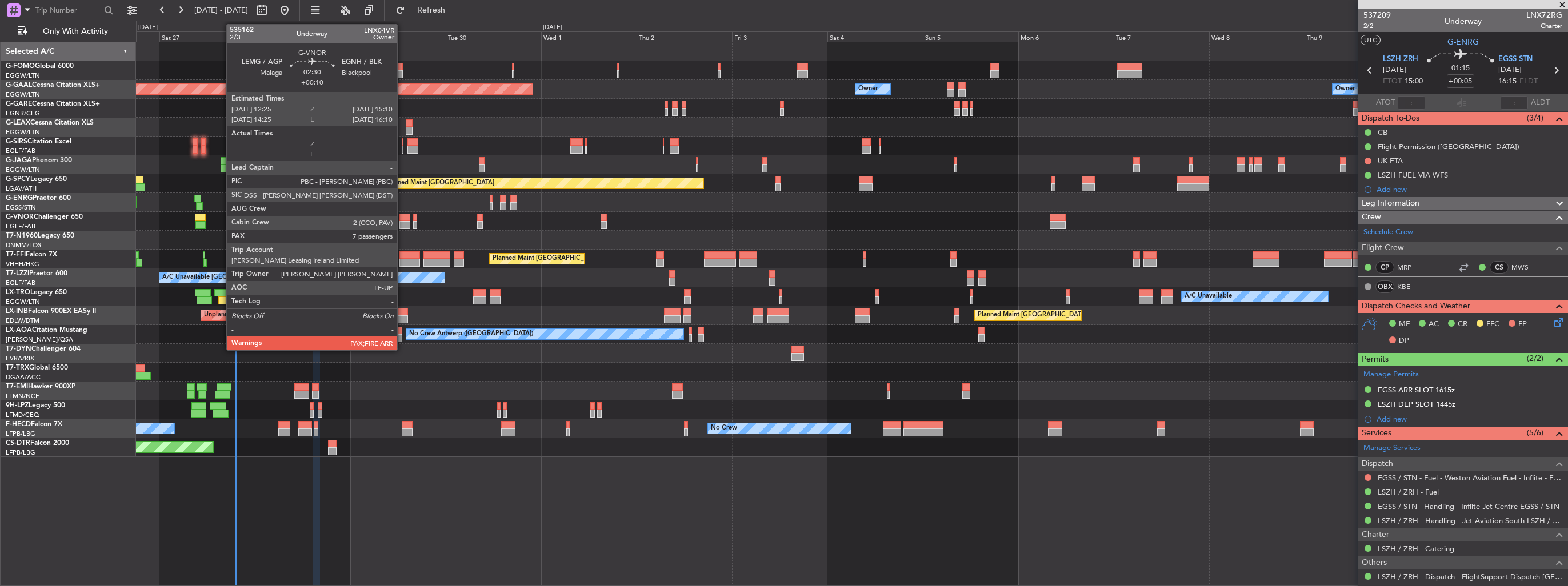
click at [402, 221] on div at bounding box center [405, 225] width 12 height 8
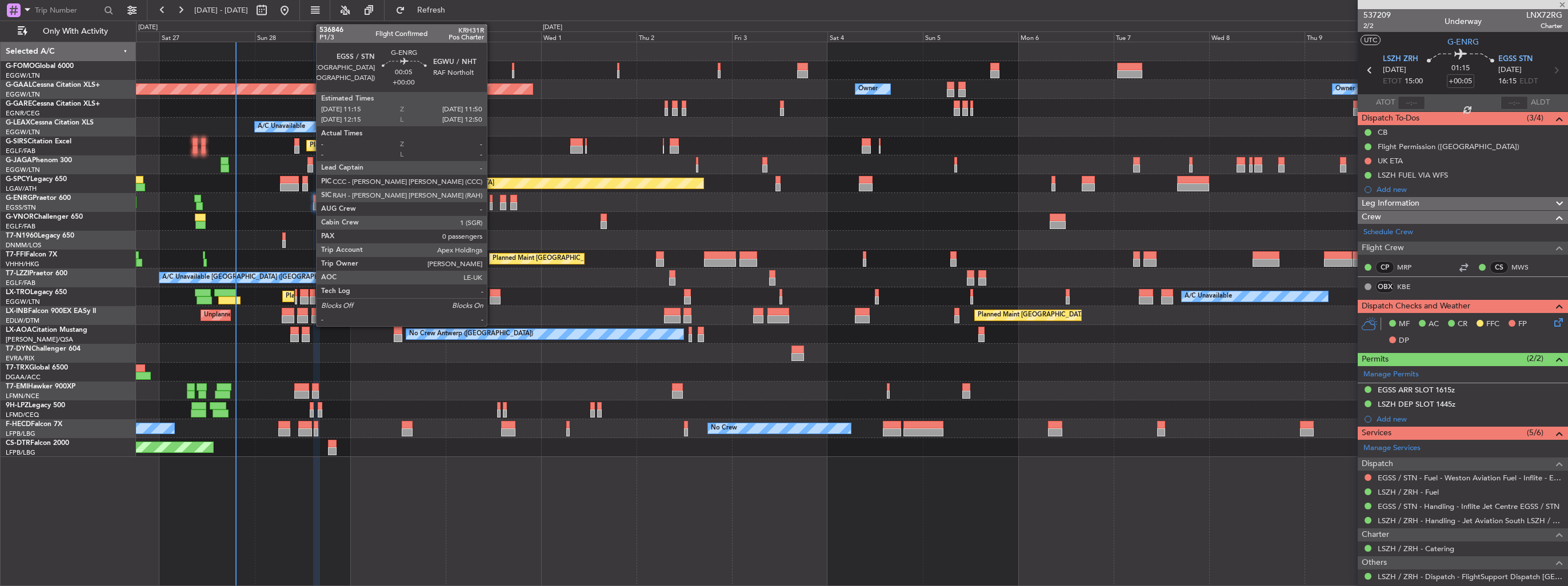
type input "+00:10"
type input "7"
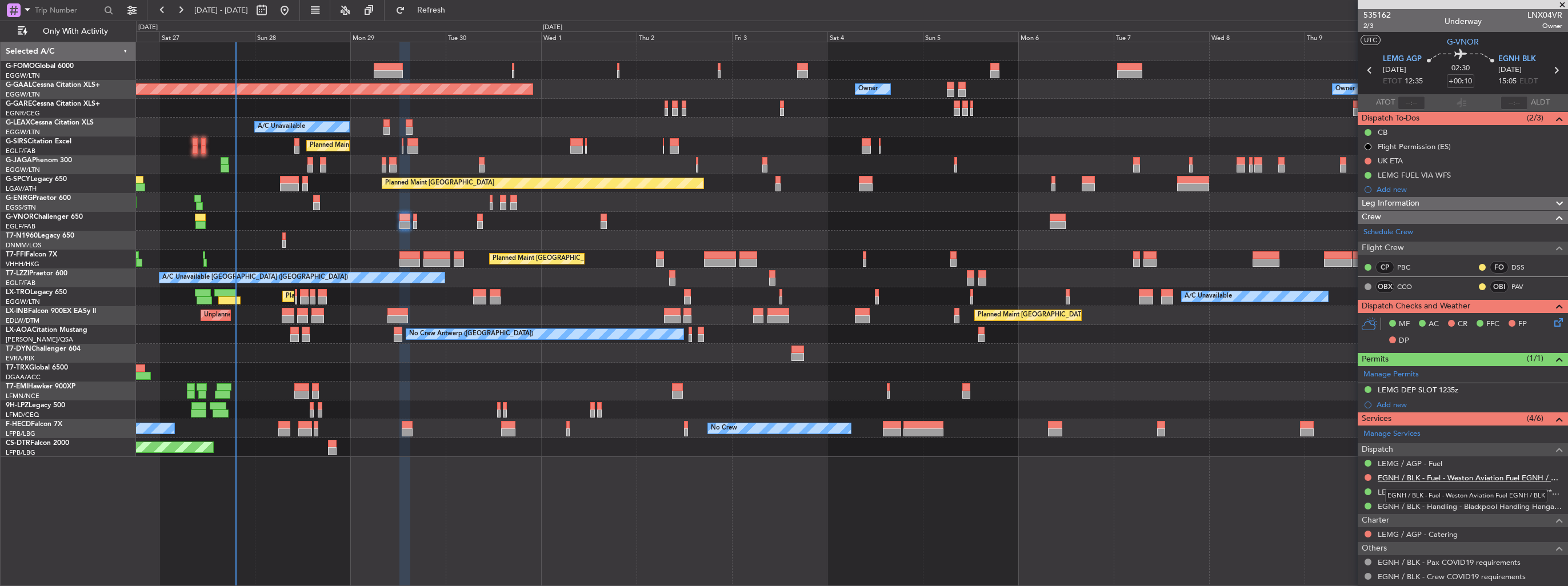
click at [1424, 475] on link "EGNH / BLK - Fuel - Weston Aviation Fuel EGNH / BLK" at bounding box center [1469, 478] width 184 height 10
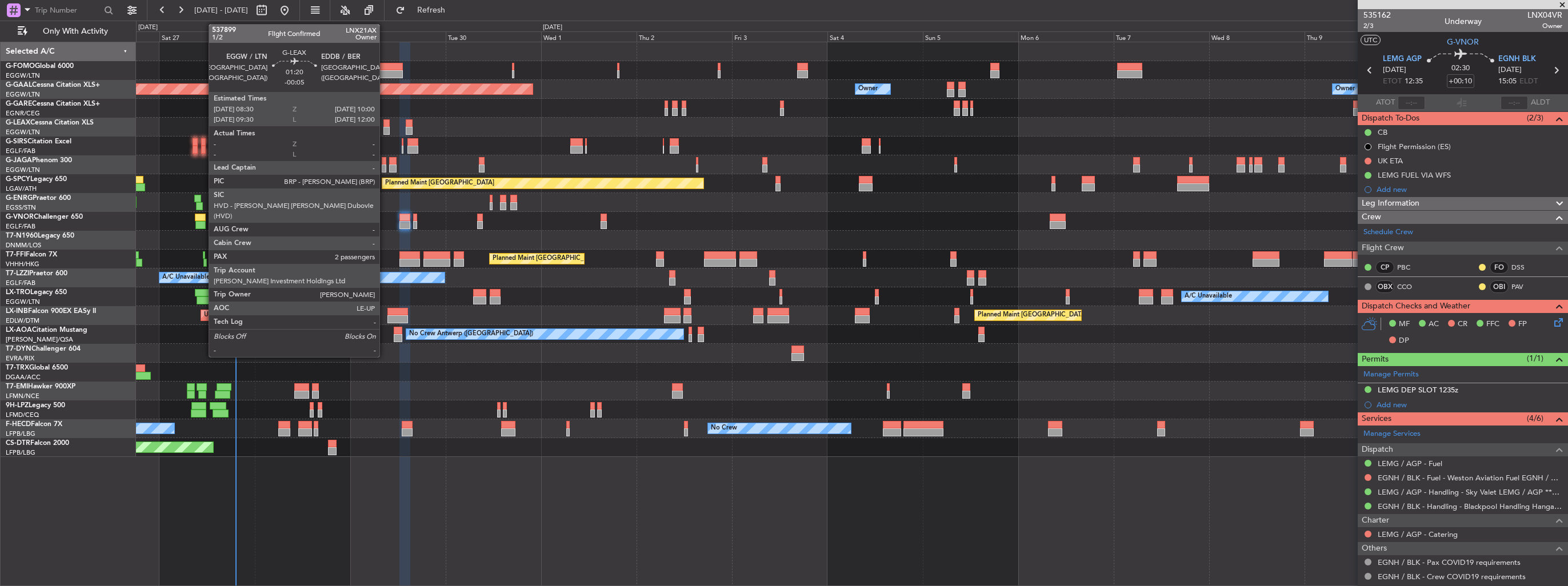
click at [385, 126] on div at bounding box center [387, 123] width 6 height 8
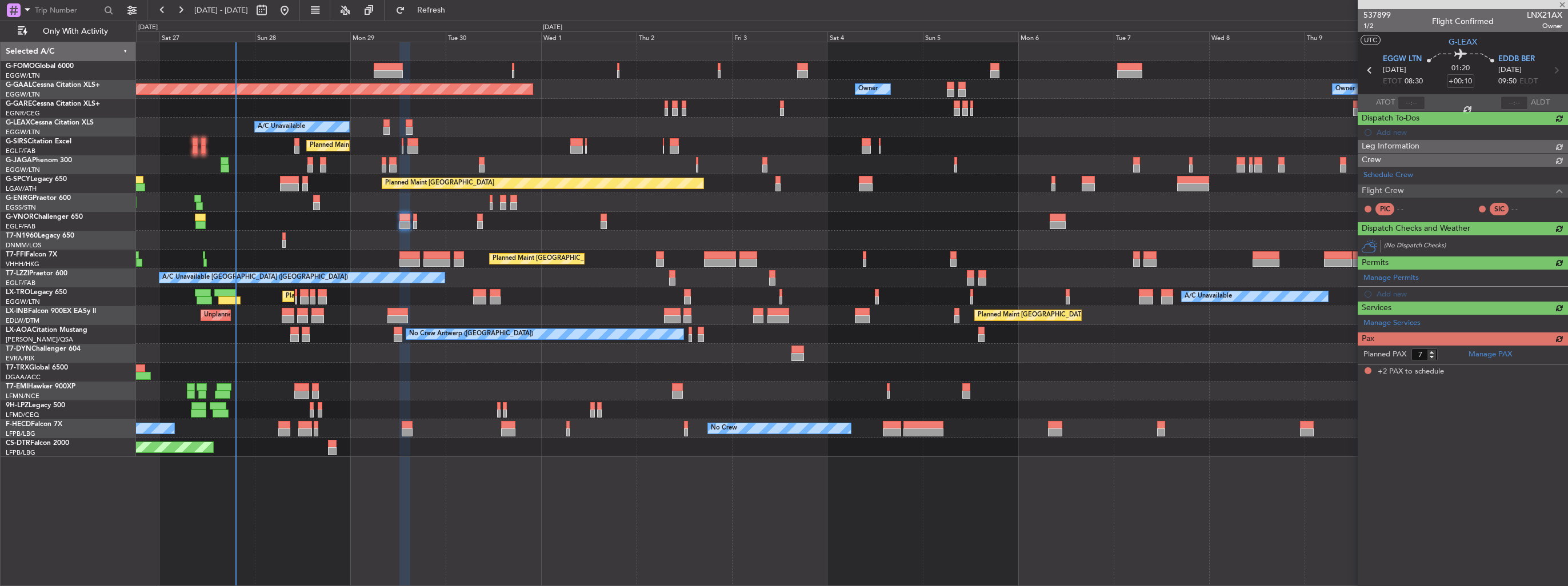
type input "-00:05"
type input "2"
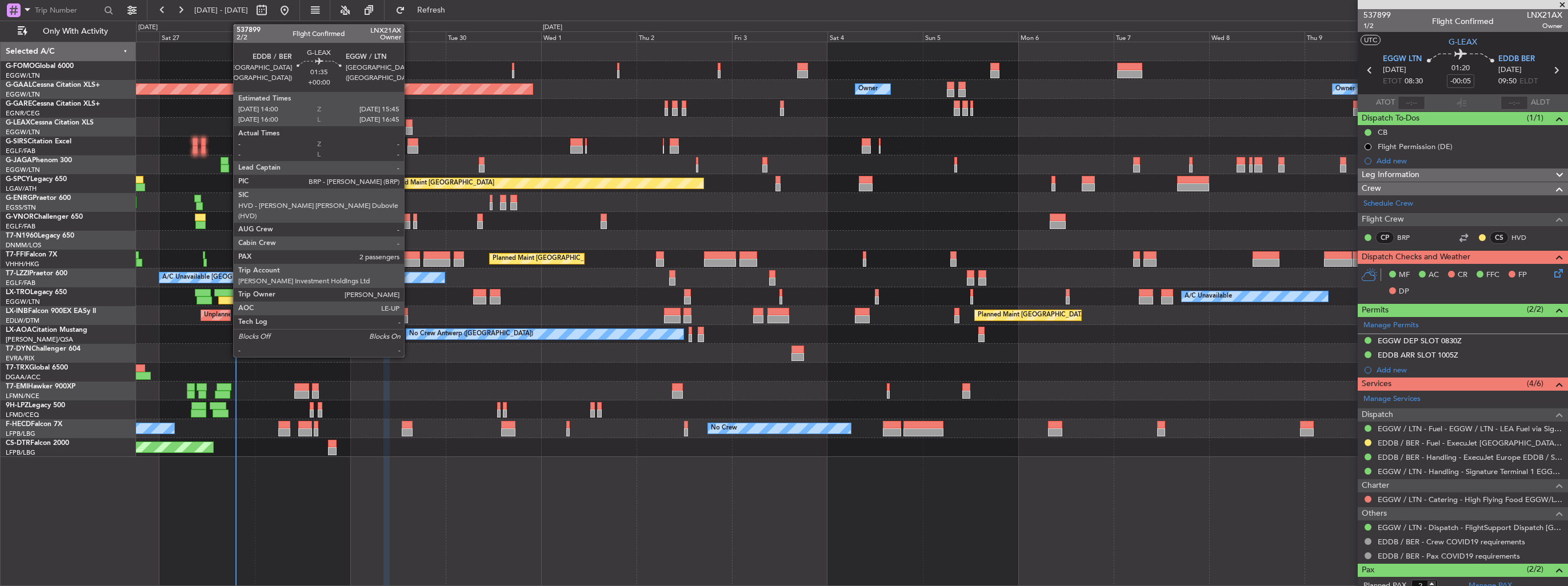
click at [409, 125] on div at bounding box center [410, 123] width 7 height 8
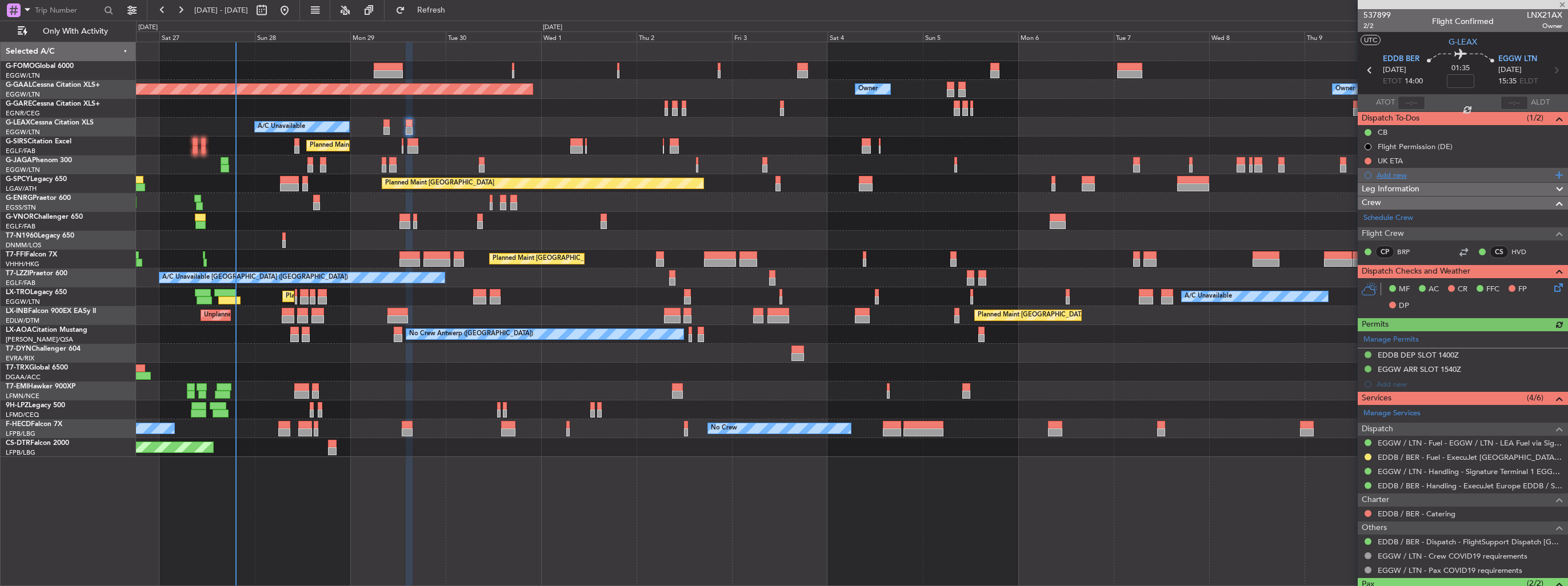
click at [1383, 173] on div "Add new" at bounding box center [1465, 175] width 175 height 10
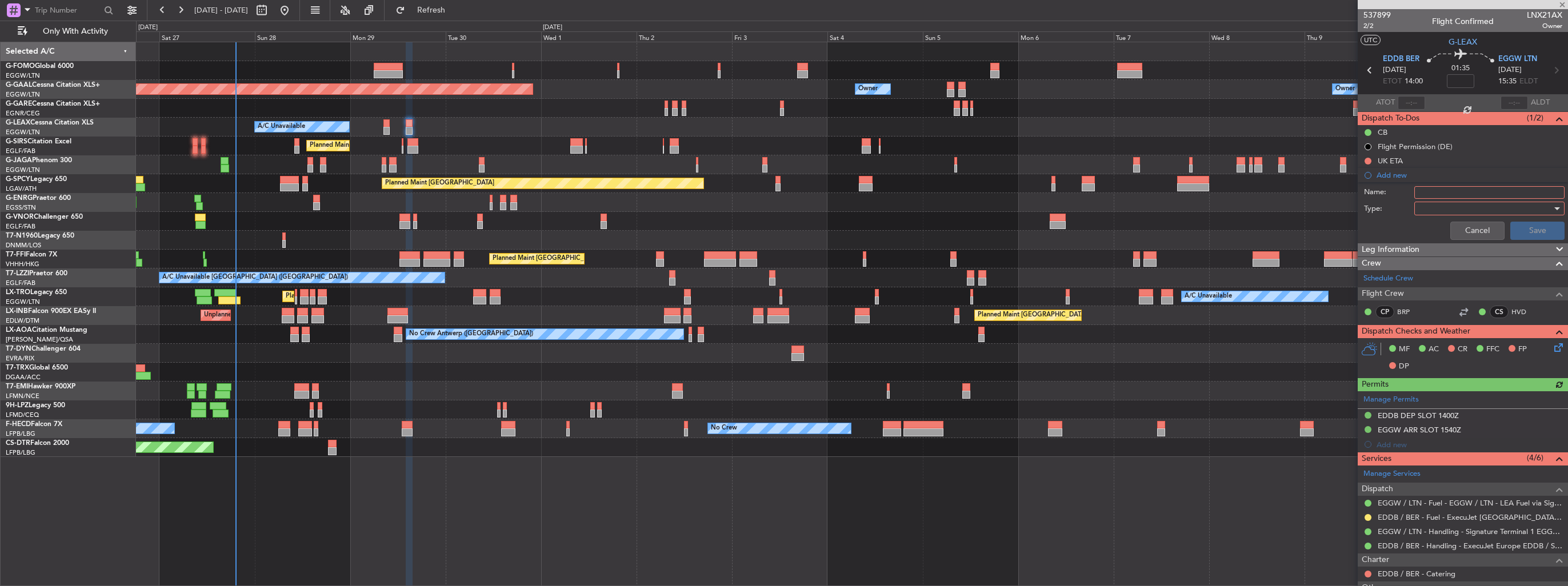
click at [1429, 195] on input "Name:" at bounding box center [1489, 192] width 150 height 13
type input "FUEL IN EDDB VIA HANDLER"
click at [1429, 205] on div at bounding box center [1485, 209] width 133 height 17
click at [1431, 228] on span "Generic" at bounding box center [1484, 231] width 134 height 17
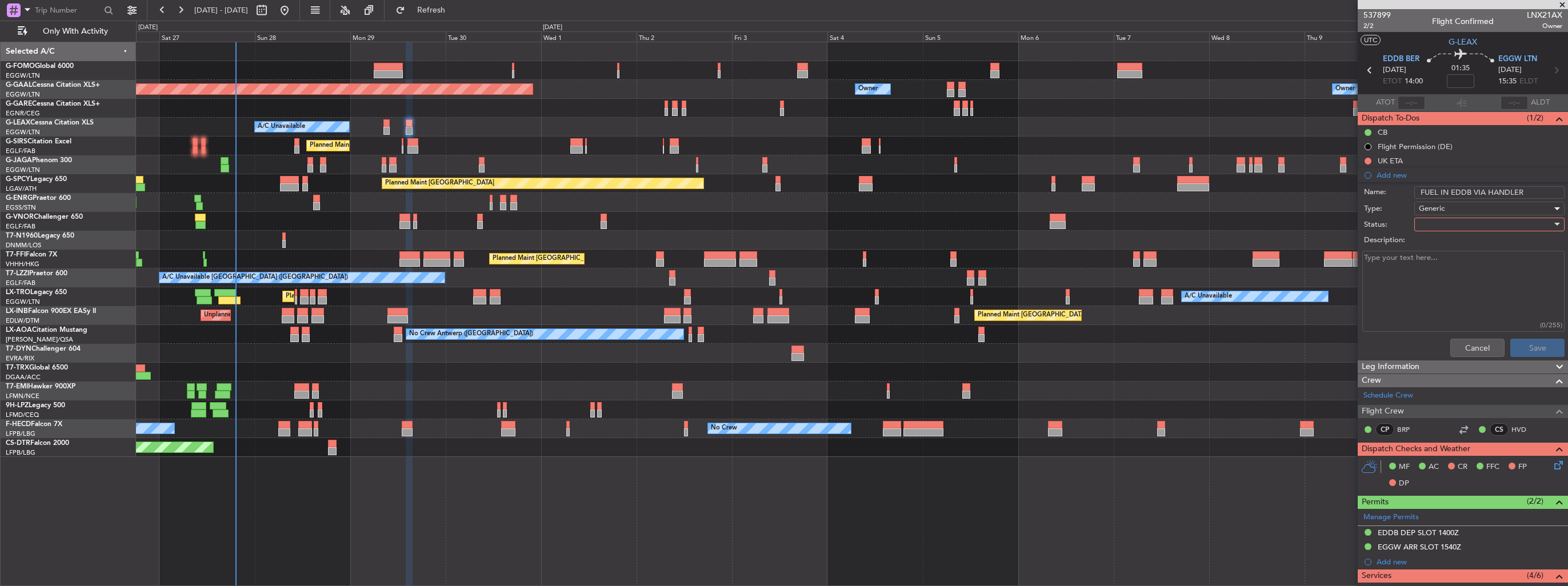
click at [1434, 223] on div at bounding box center [1485, 225] width 133 height 17
click at [1435, 264] on span "In Progress" at bounding box center [1484, 264] width 134 height 17
click at [1517, 343] on button "Save" at bounding box center [1537, 348] width 54 height 18
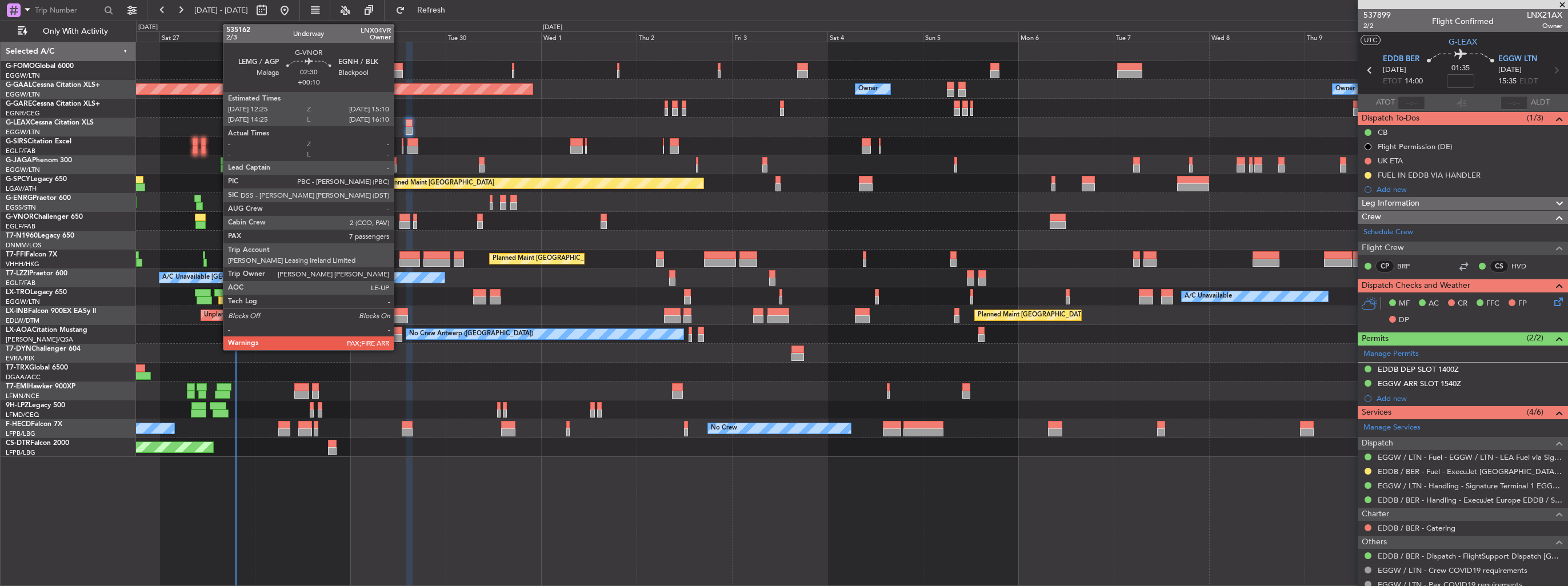
click at [399, 221] on div at bounding box center [405, 225] width 12 height 8
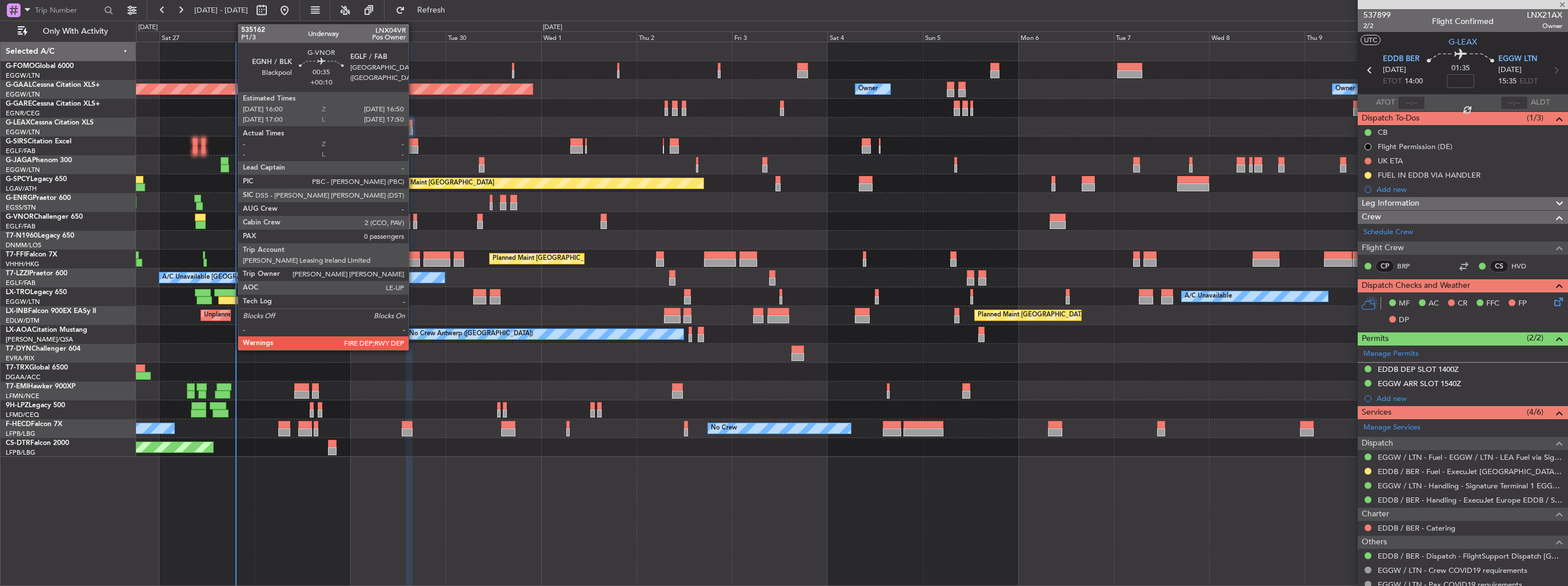
type input "+00:10"
type input "7"
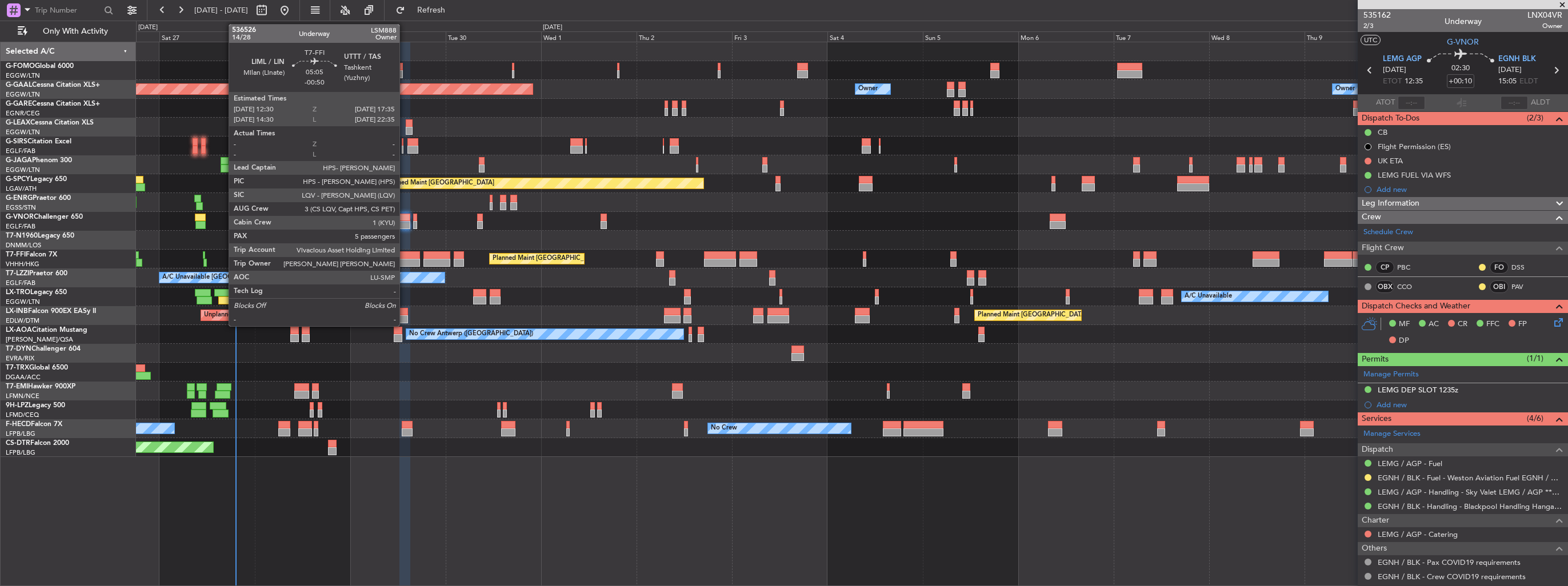
click at [405, 256] on div at bounding box center [410, 255] width 21 height 8
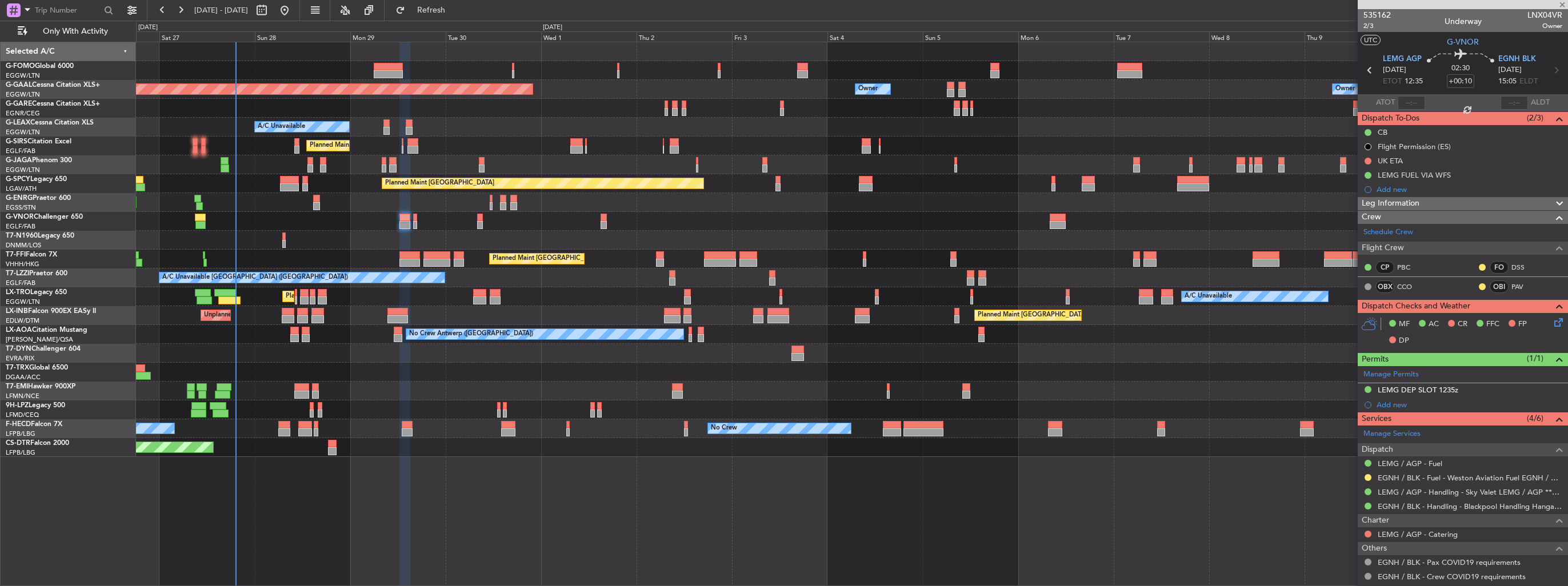
type input "-00:50"
type input "5"
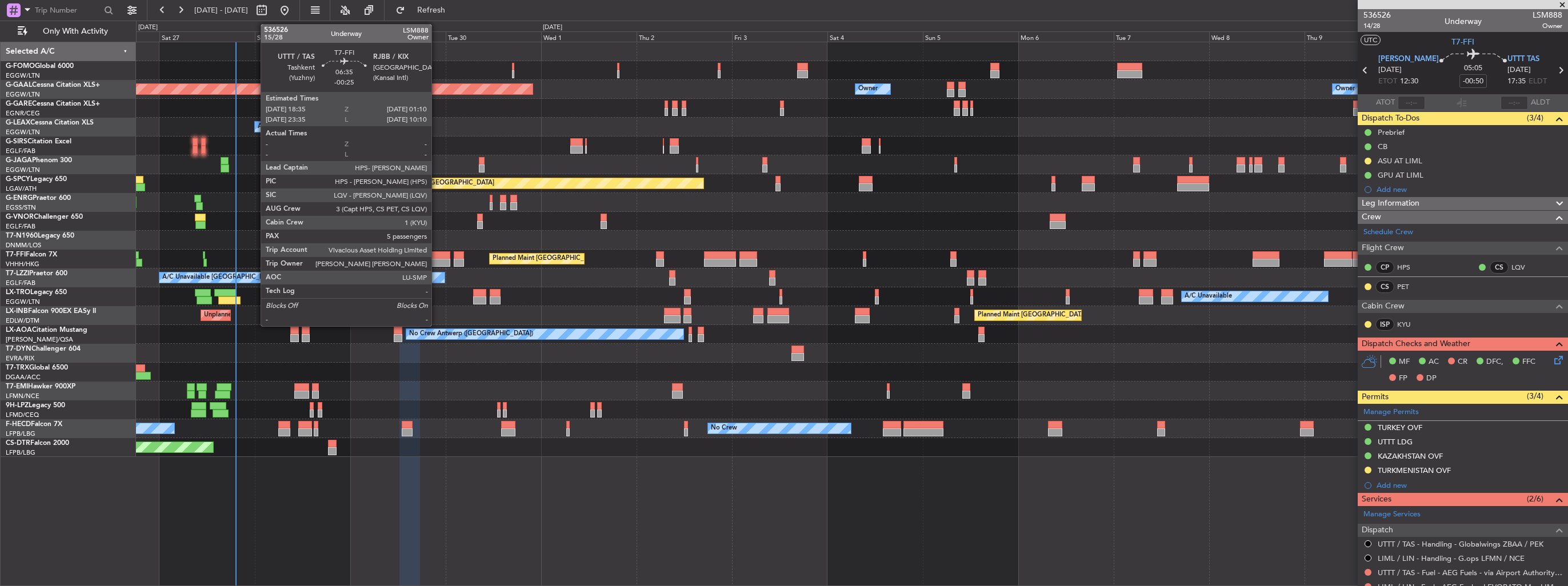
click at [436, 257] on div at bounding box center [436, 255] width 26 height 8
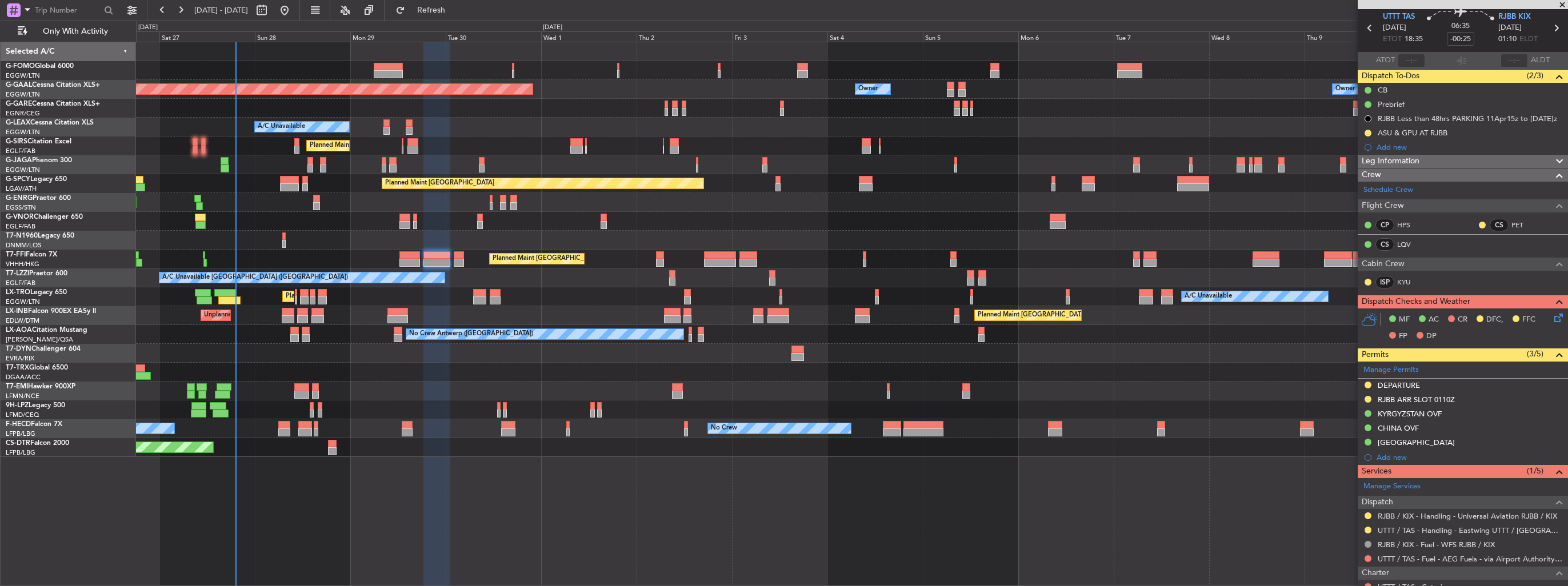
scroll to position [57, 0]
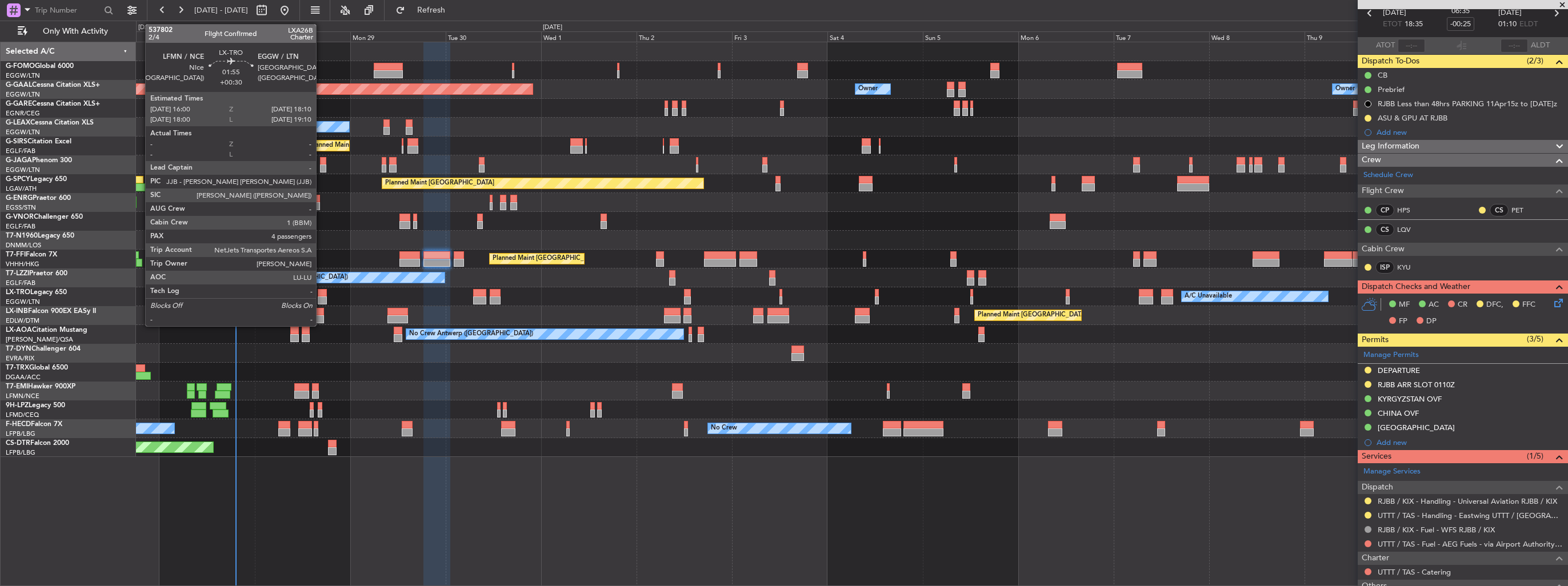
click at [321, 299] on div at bounding box center [322, 300] width 9 height 8
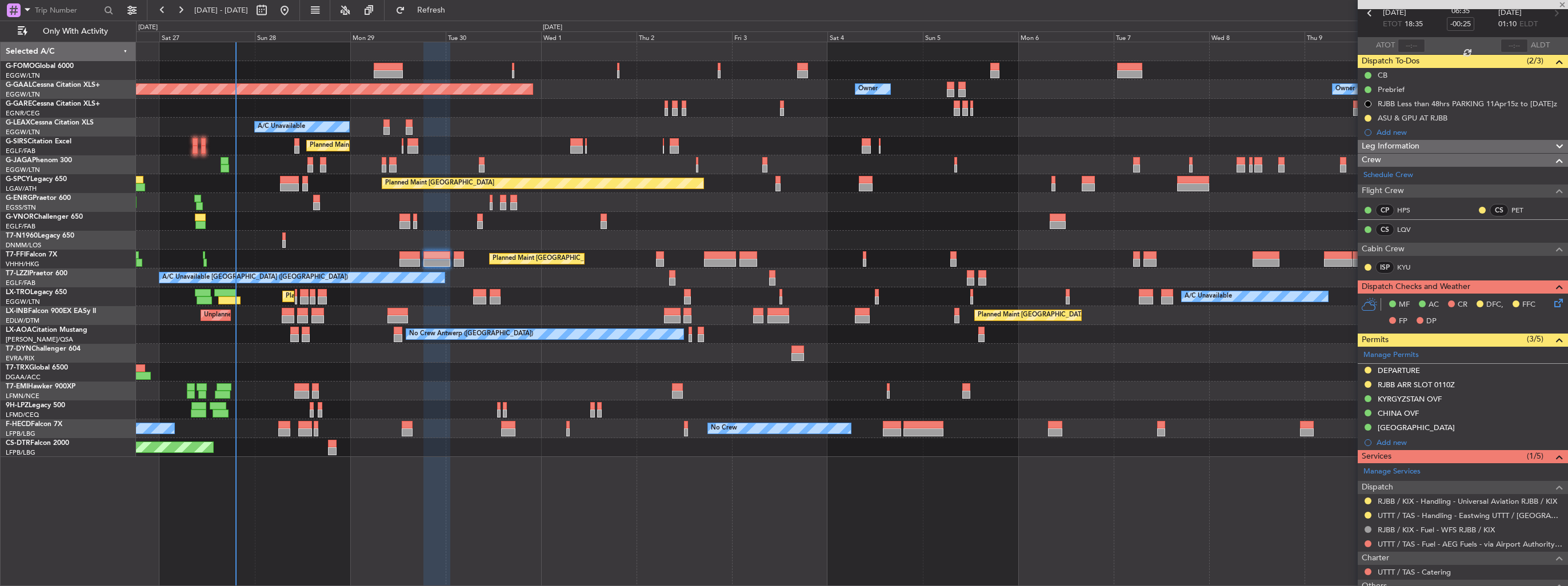
type input "+00:30"
type input "4"
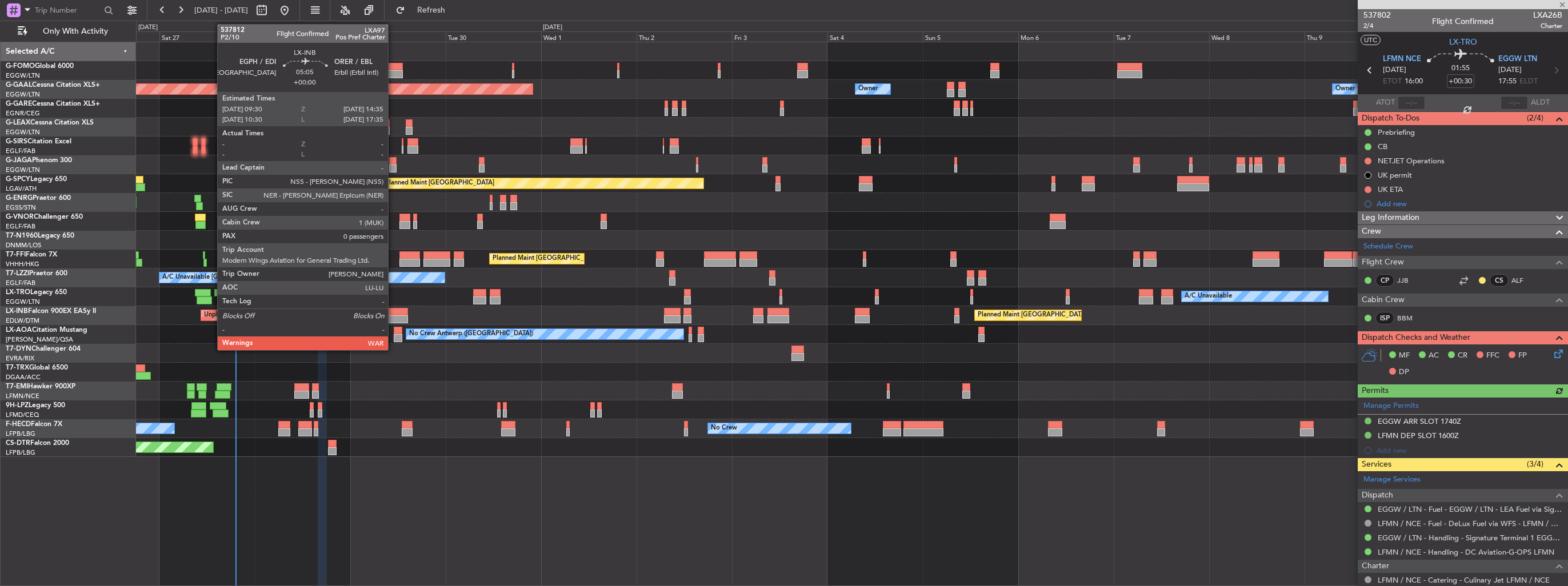
click at [393, 313] on div at bounding box center [397, 312] width 21 height 8
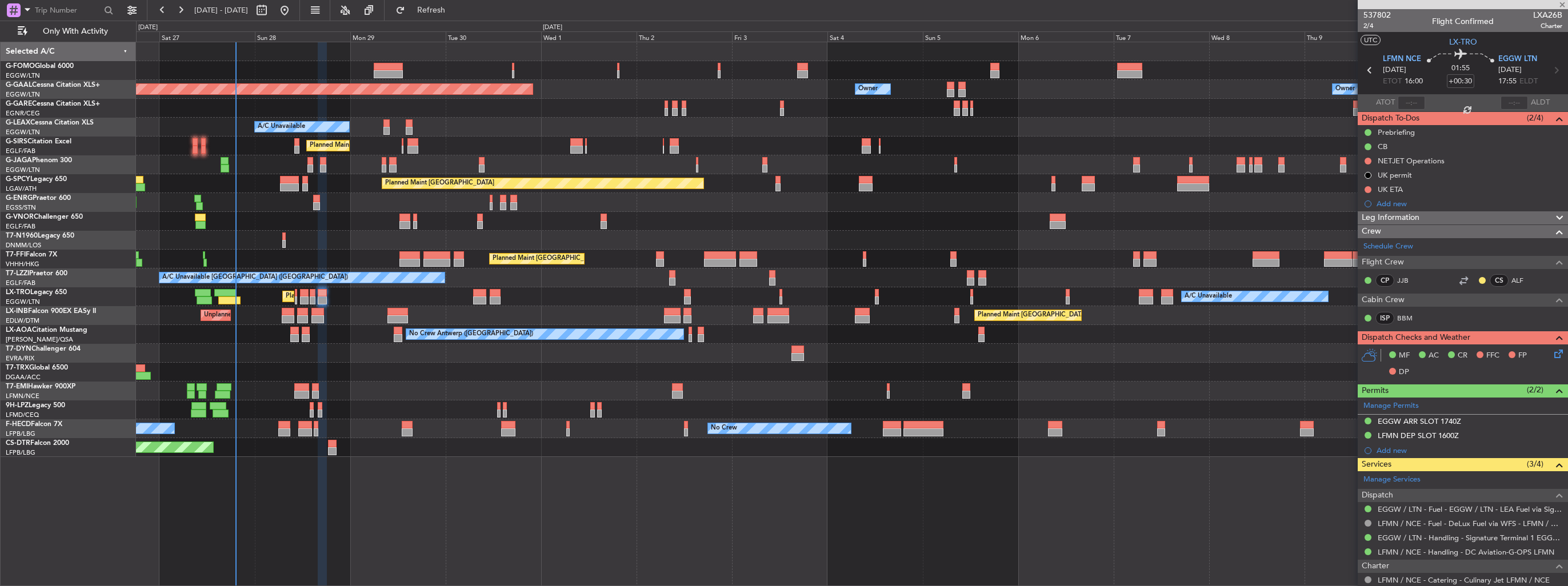
type input "0"
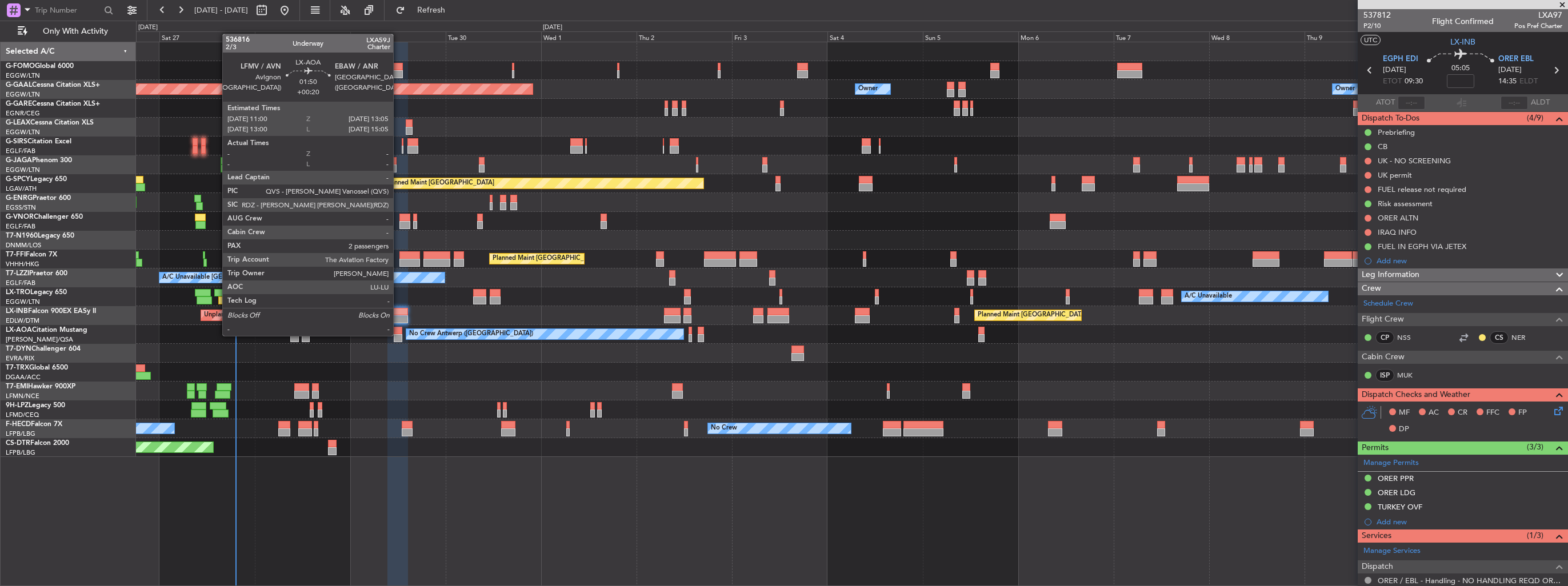
click at [398, 335] on div at bounding box center [398, 338] width 9 height 8
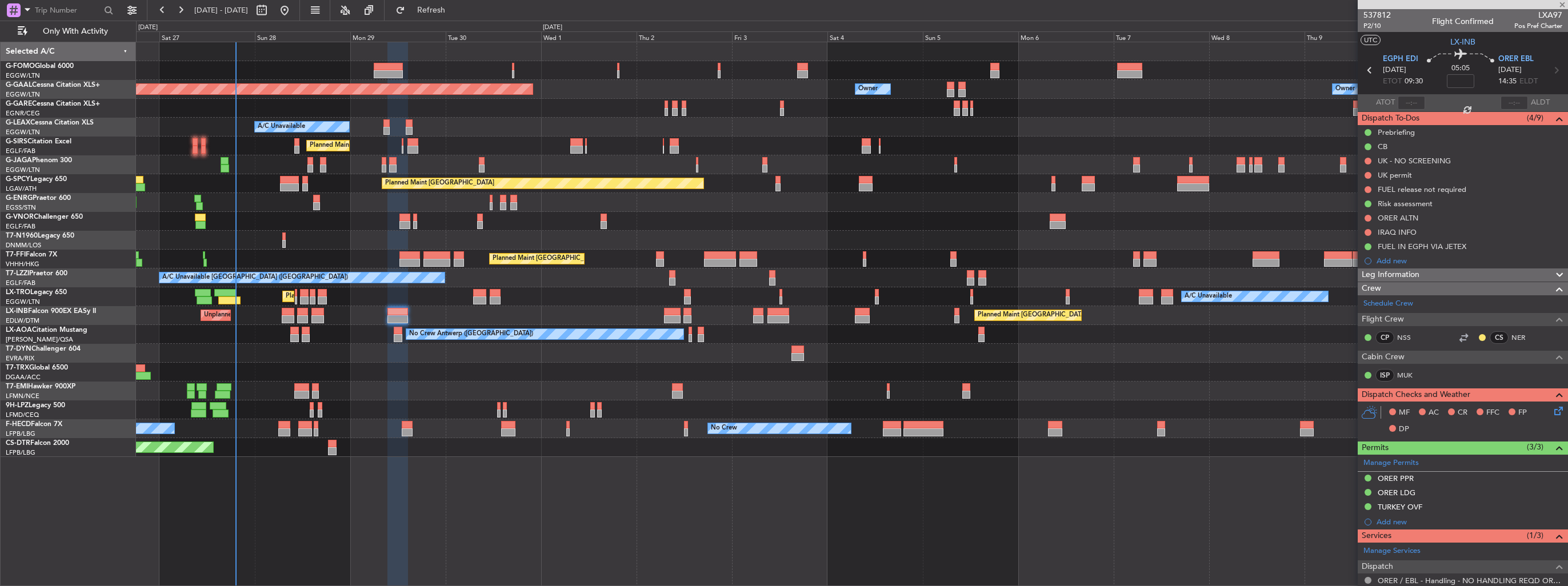
type input "+00:20"
type input "2"
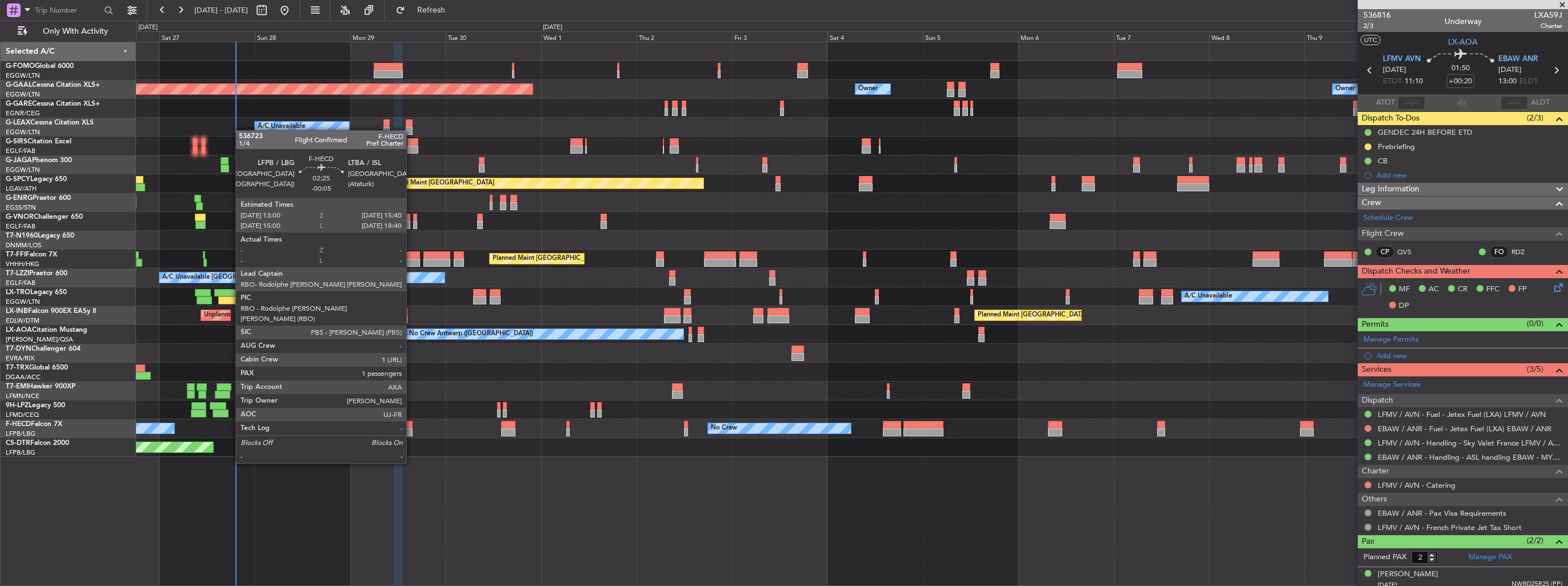
click at [411, 431] on div at bounding box center [407, 432] width 11 height 8
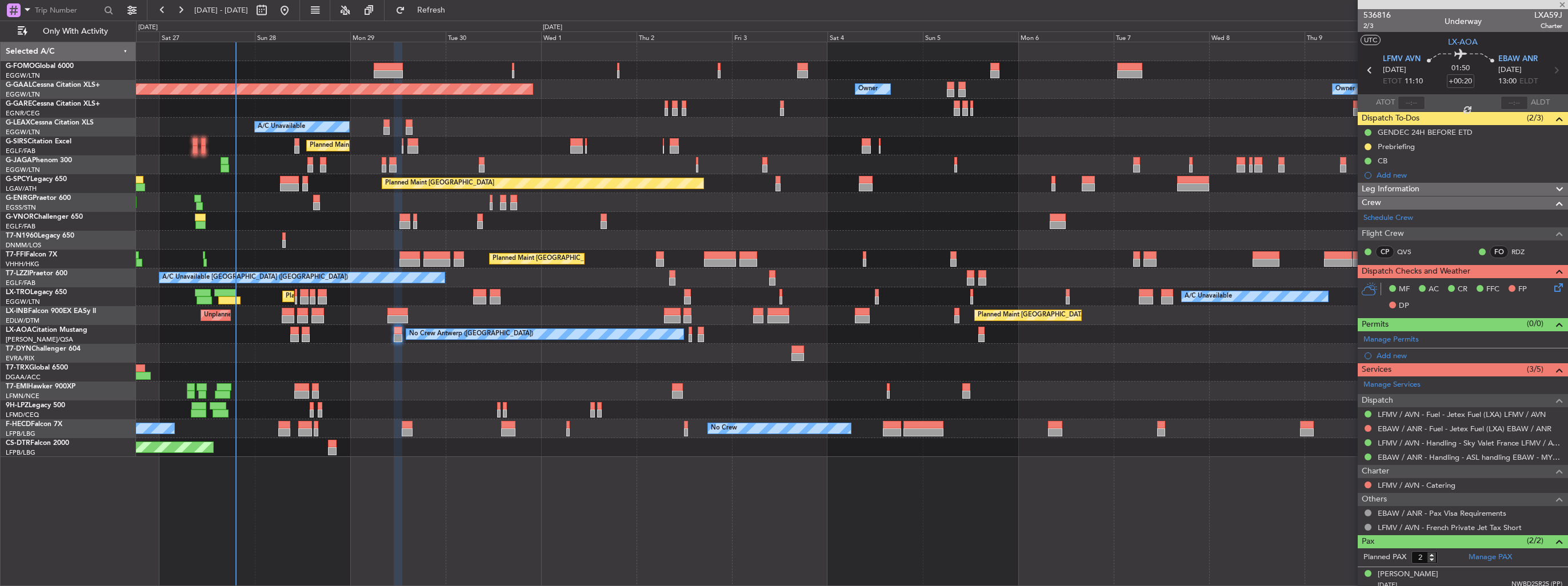
type input "-00:05"
type input "1"
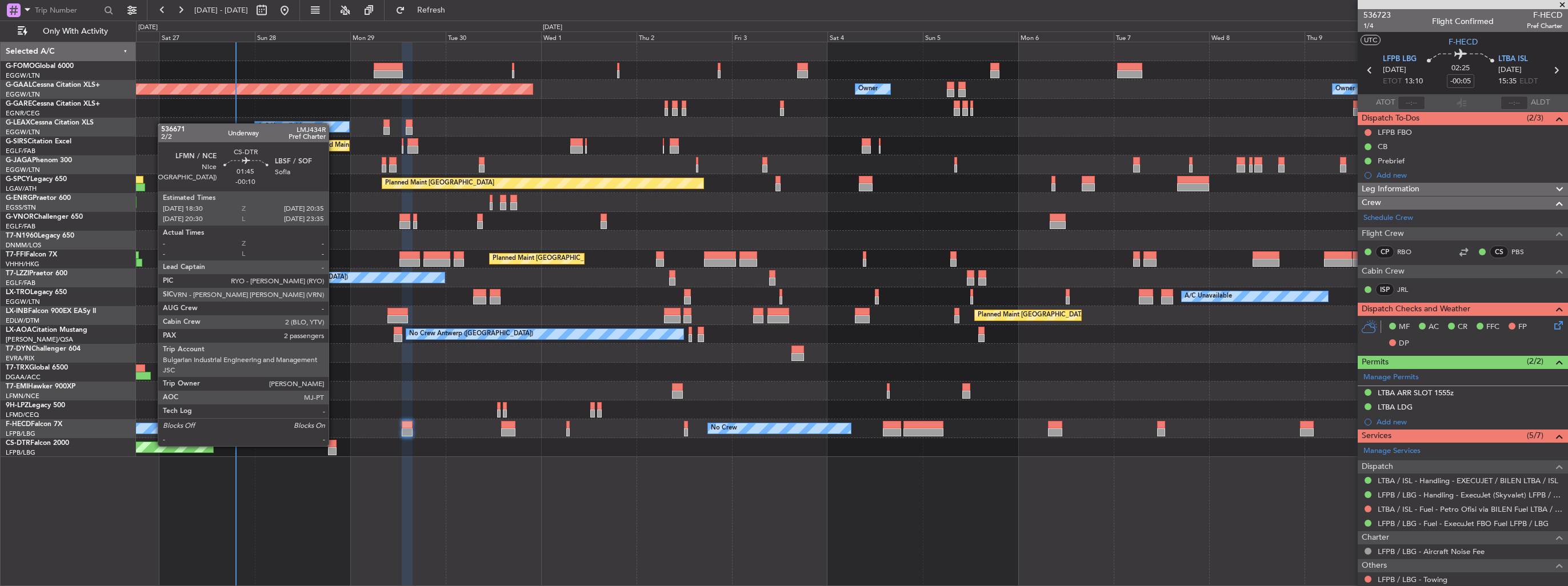
click at [334, 445] on div at bounding box center [332, 444] width 9 height 8
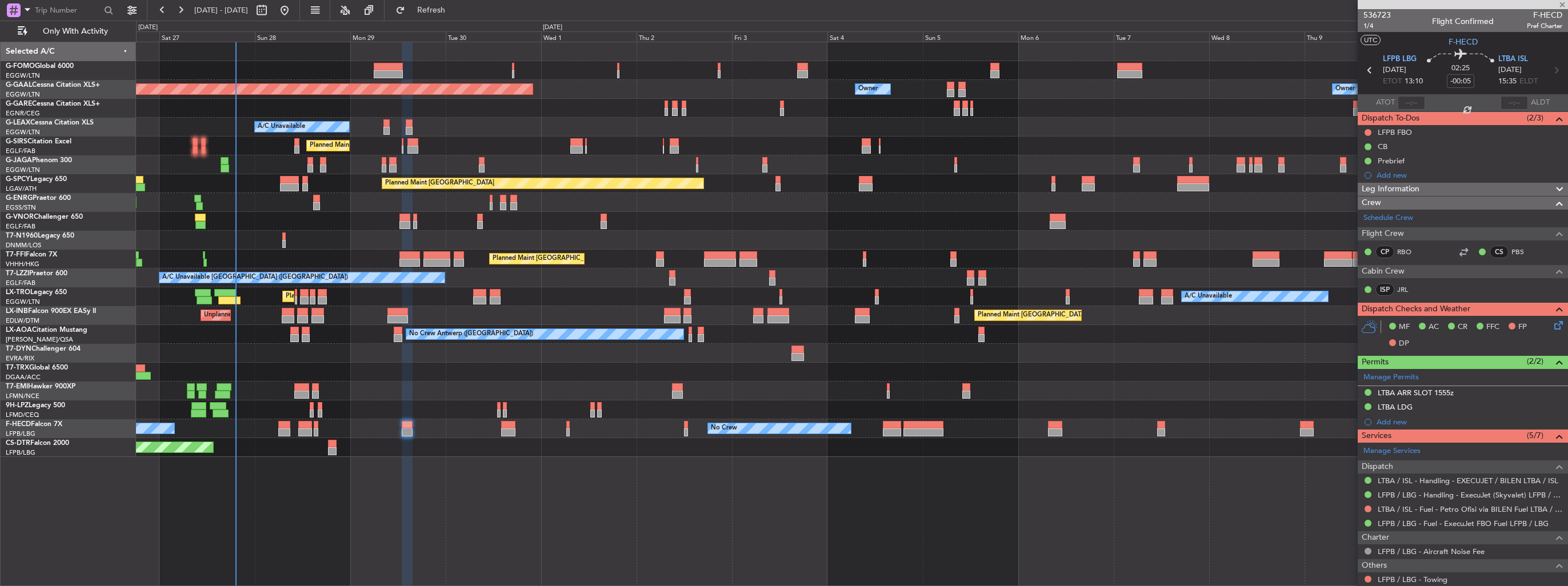
type input "-00:10"
type input "2"
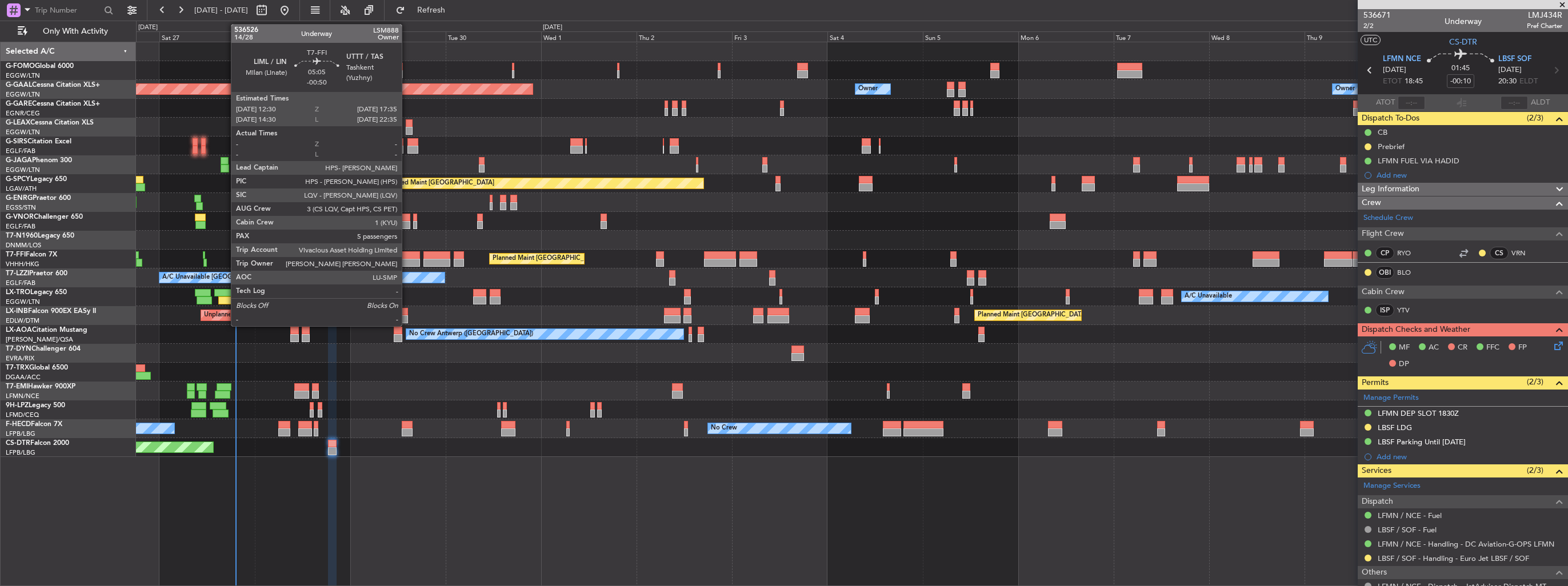
click at [407, 257] on div at bounding box center [410, 255] width 21 height 8
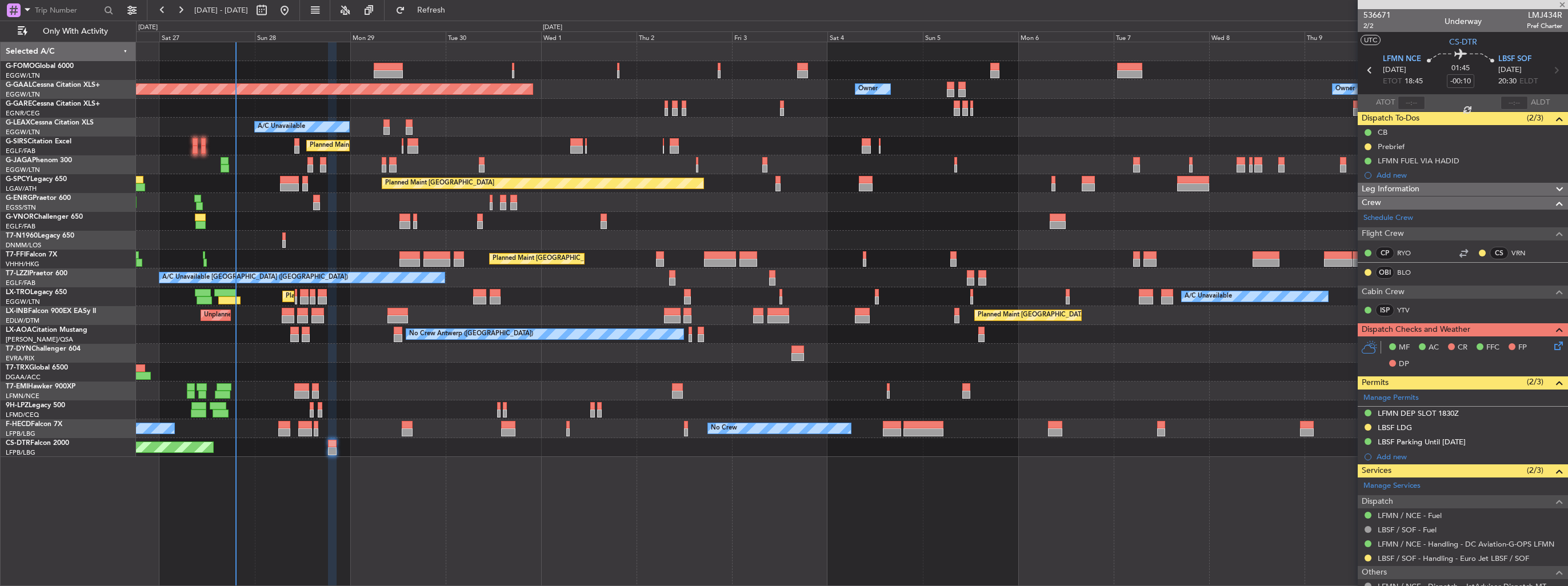
type input "-00:50"
type input "5"
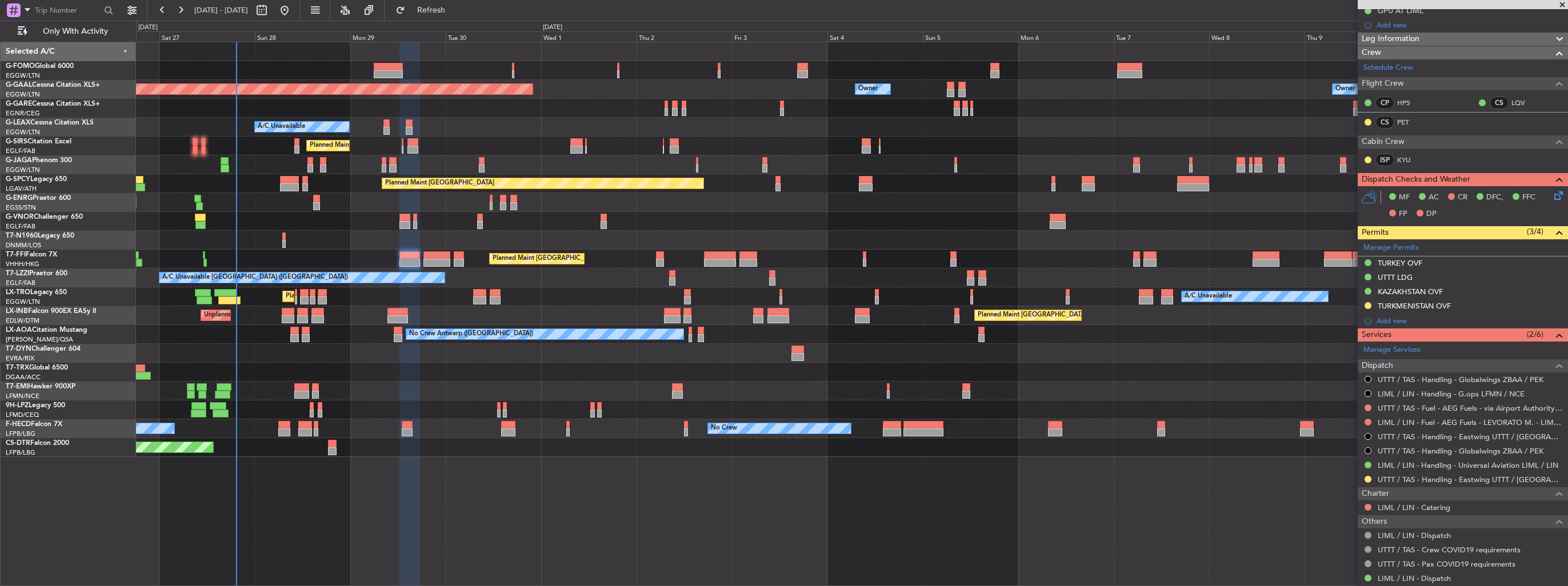
scroll to position [172, 0]
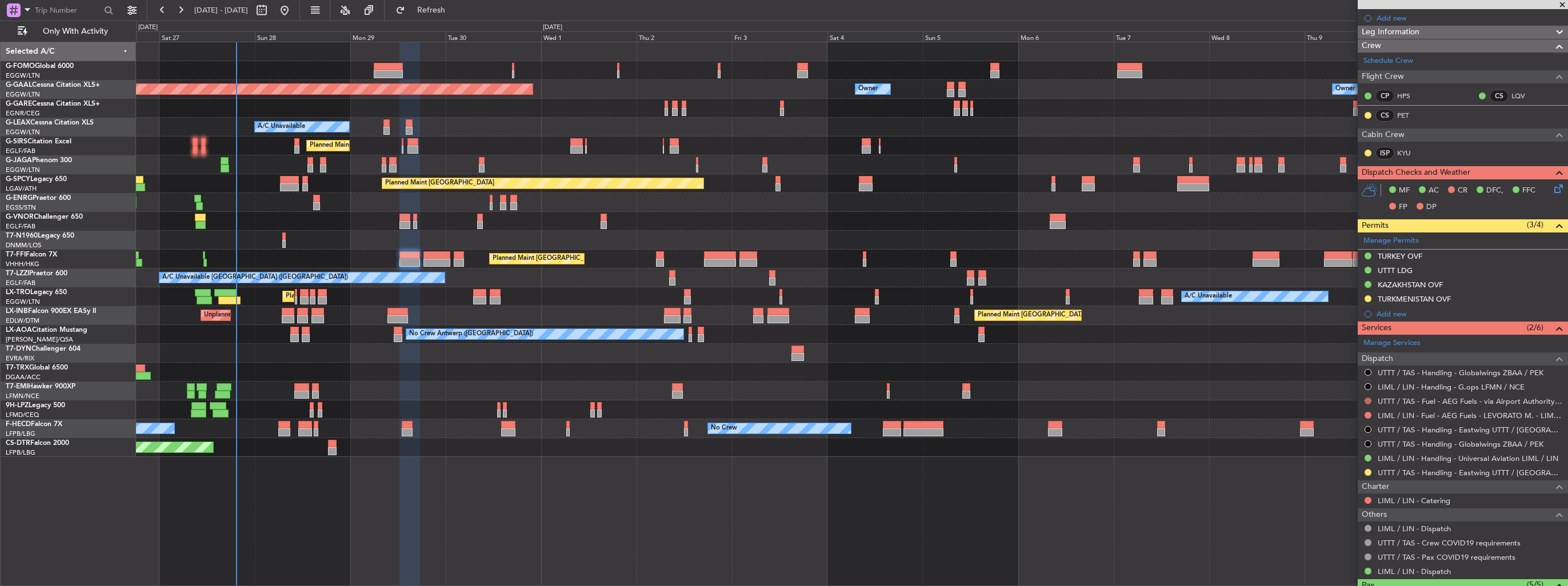
click at [1370, 398] on button at bounding box center [1368, 400] width 7 height 7
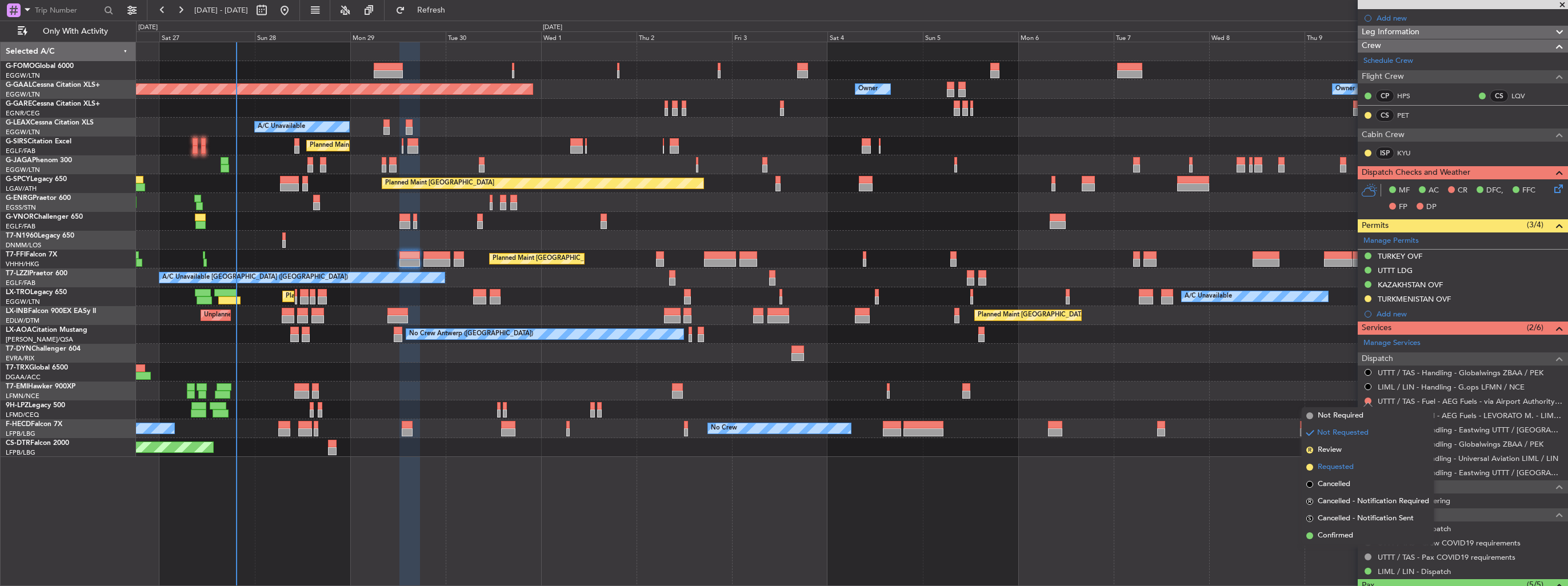
click at [1335, 465] on span "Requested" at bounding box center [1335, 467] width 36 height 12
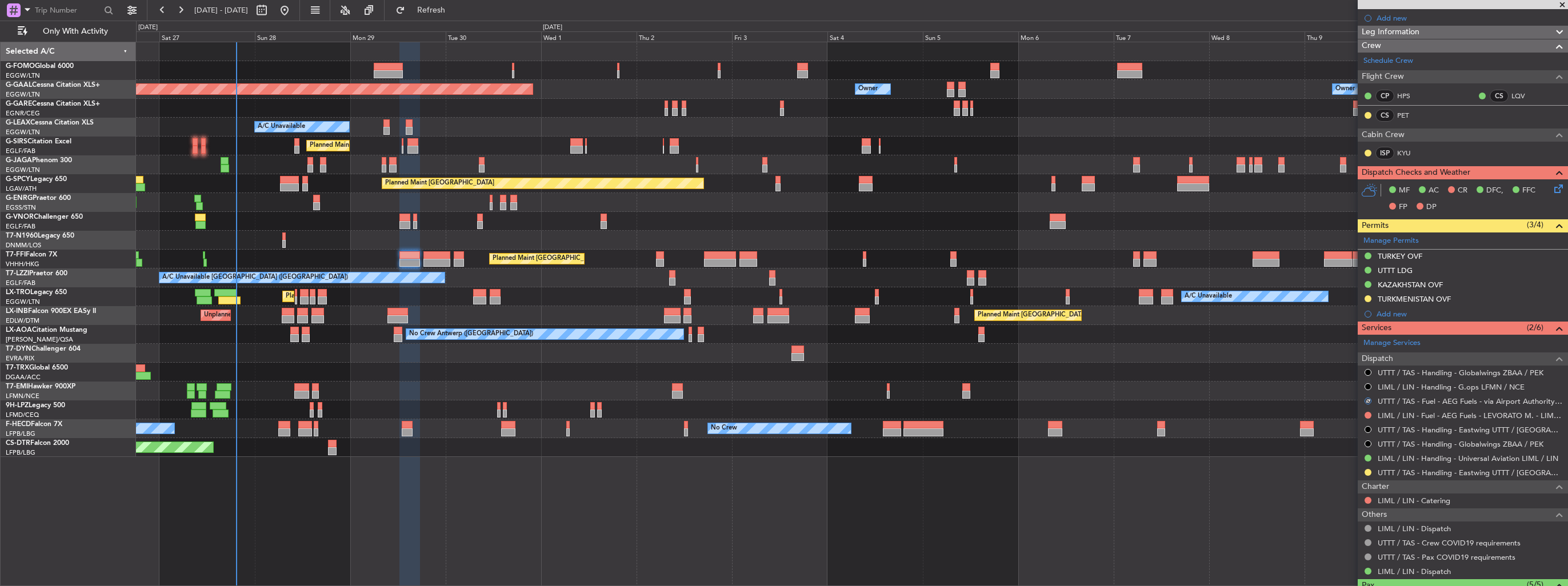
click at [1367, 411] on div at bounding box center [1368, 415] width 9 height 9
click at [1367, 413] on button at bounding box center [1368, 415] width 7 height 7
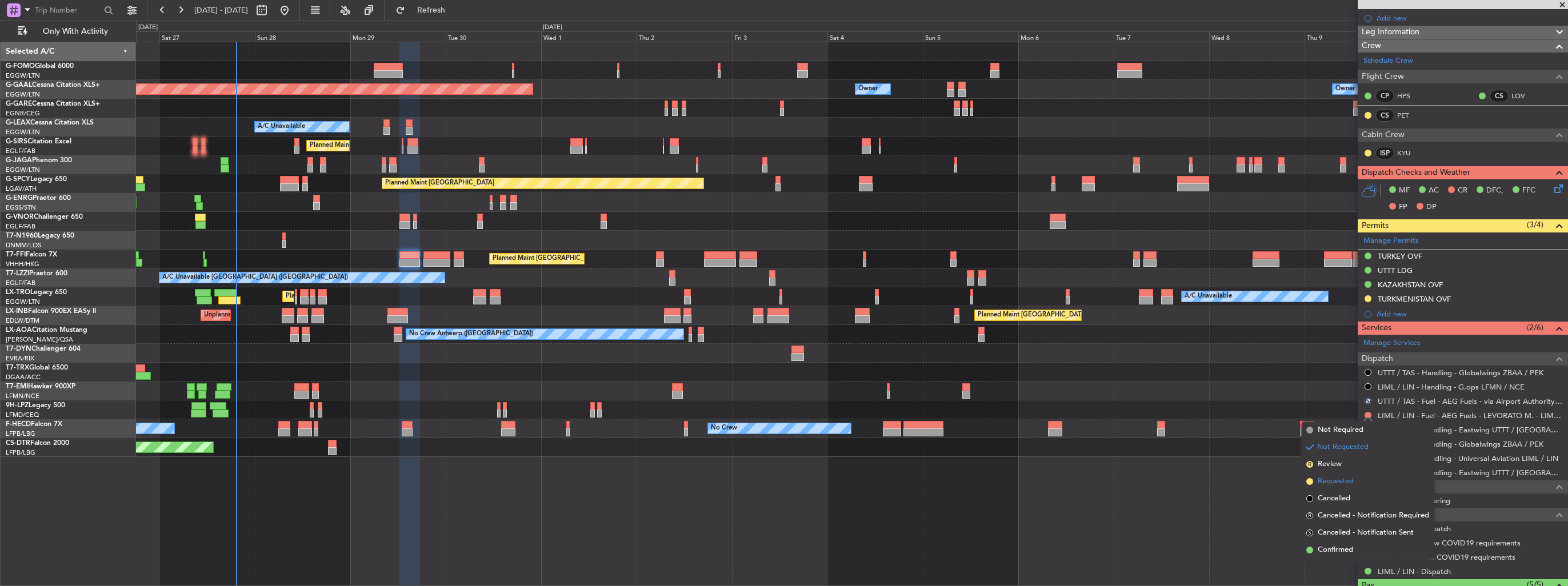
click at [1326, 483] on span "Requested" at bounding box center [1335, 481] width 36 height 12
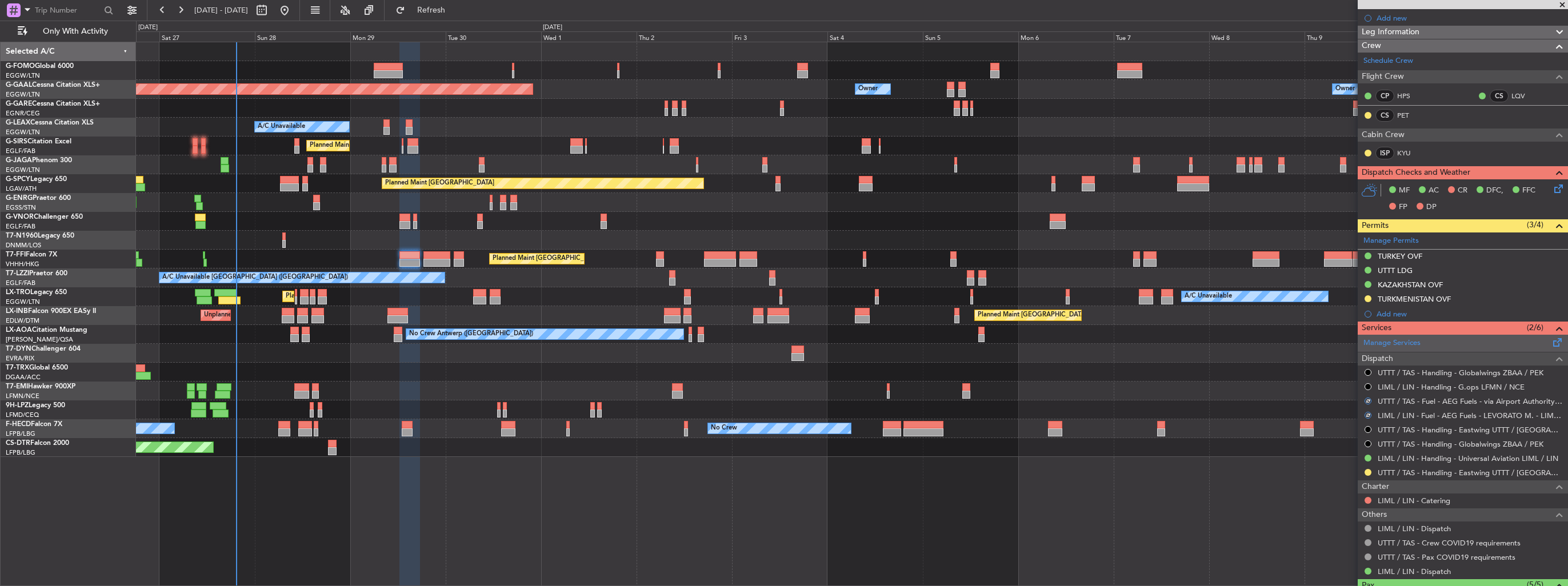
scroll to position [0, 0]
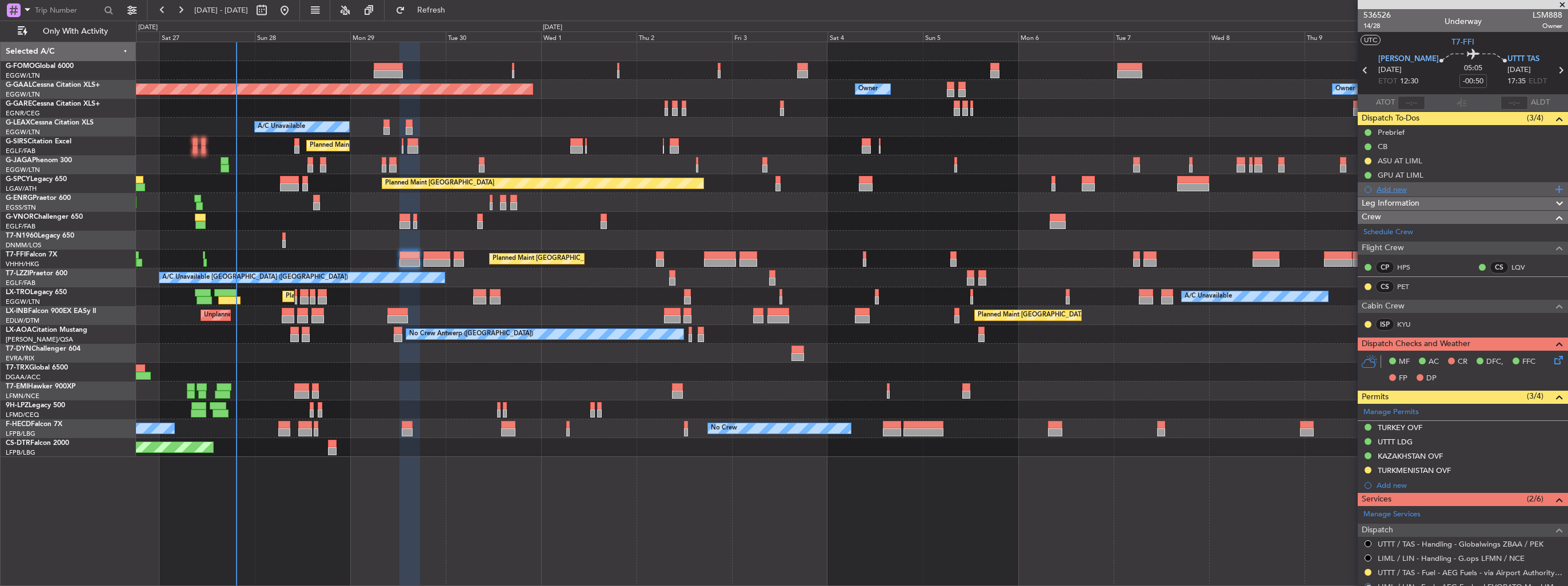
click at [1387, 191] on div "Add new" at bounding box center [1465, 189] width 175 height 10
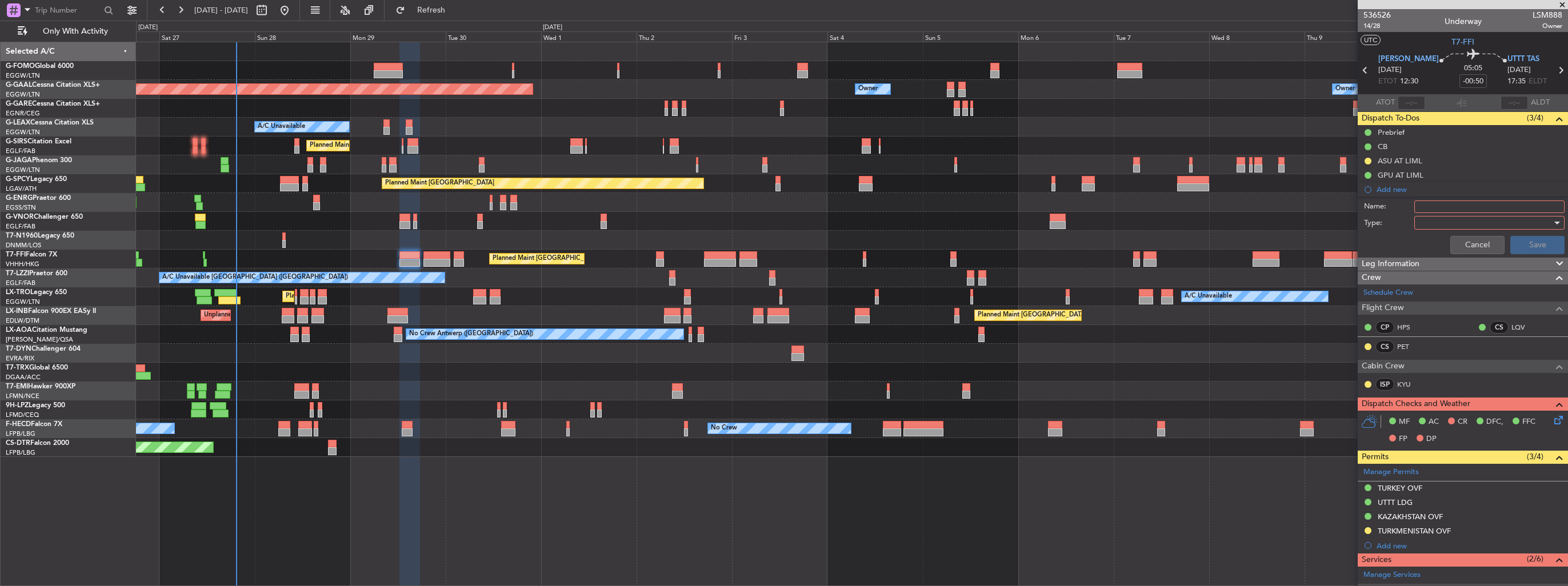
click at [1449, 204] on input "Name:" at bounding box center [1489, 207] width 150 height 13
type input "FUEL IN LIML VIA HANDLER"
click at [1469, 222] on div at bounding box center [1485, 223] width 133 height 17
click at [1465, 241] on span "Generic" at bounding box center [1484, 245] width 134 height 17
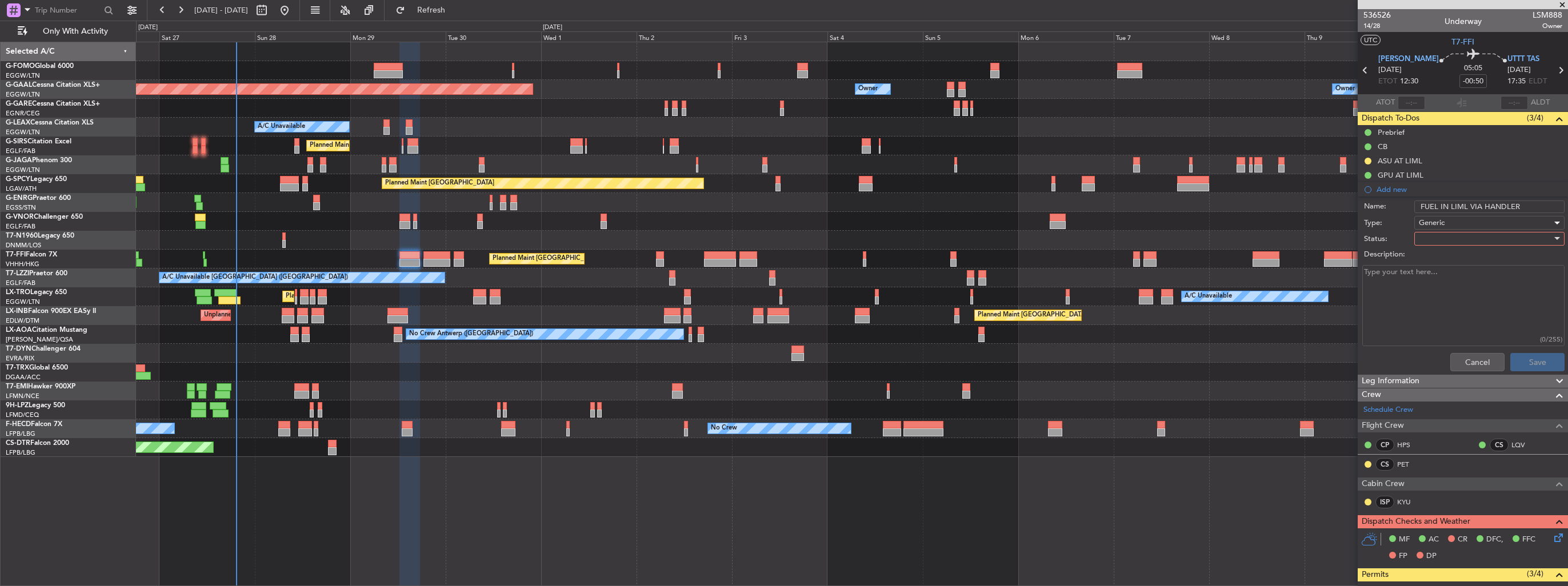
click at [1465, 231] on div at bounding box center [1485, 239] width 133 height 17
click at [1457, 276] on span "In Progress" at bounding box center [1484, 278] width 134 height 17
click at [1520, 354] on button "Save" at bounding box center [1537, 362] width 54 height 18
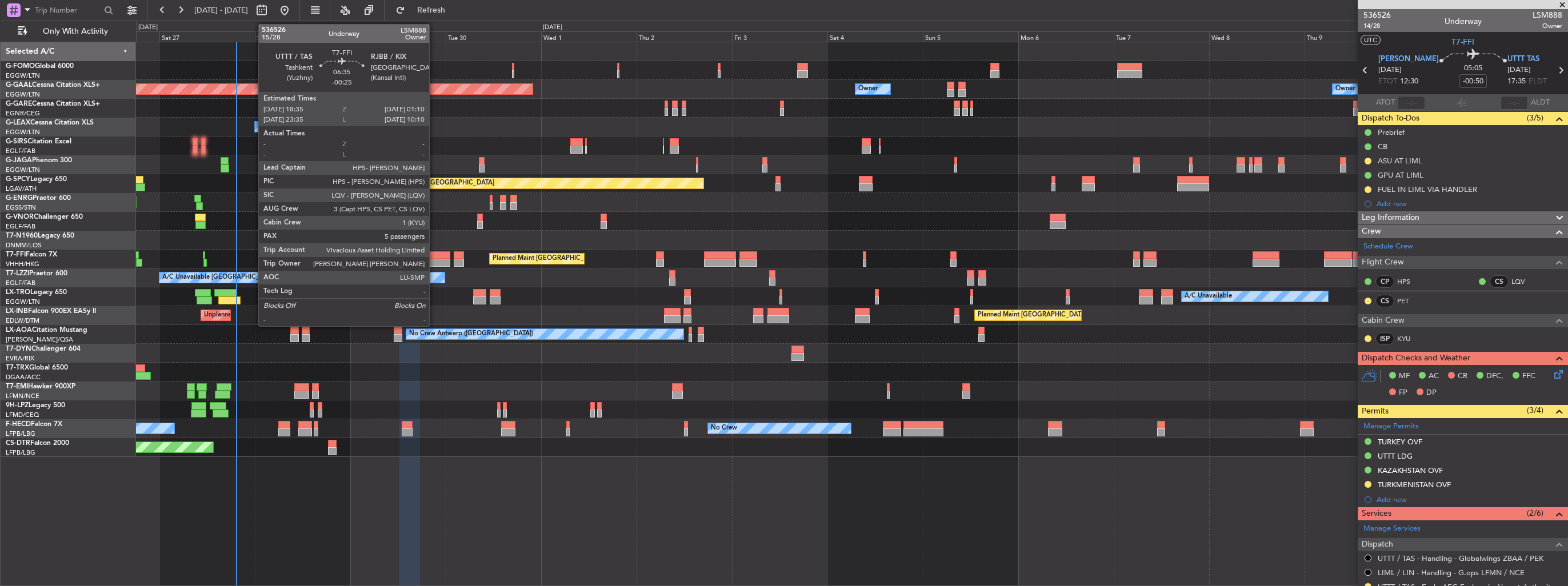
click at [434, 260] on div at bounding box center [436, 262] width 26 height 8
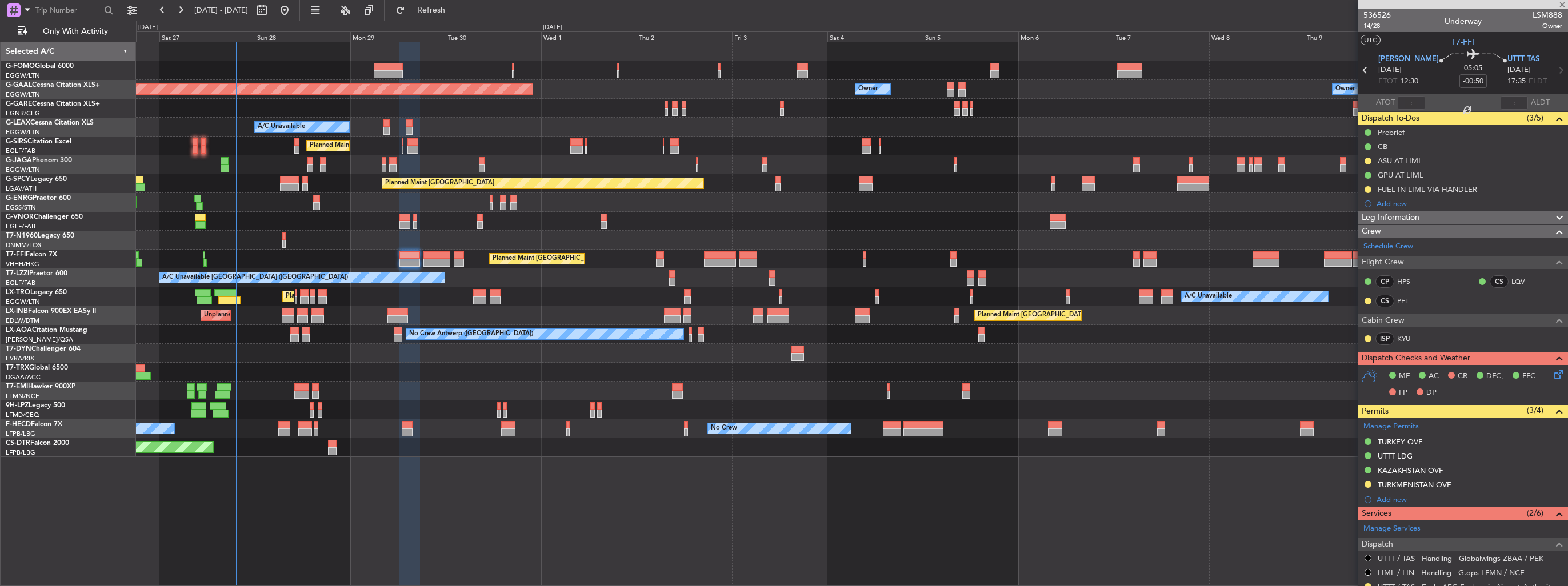
type input "-00:25"
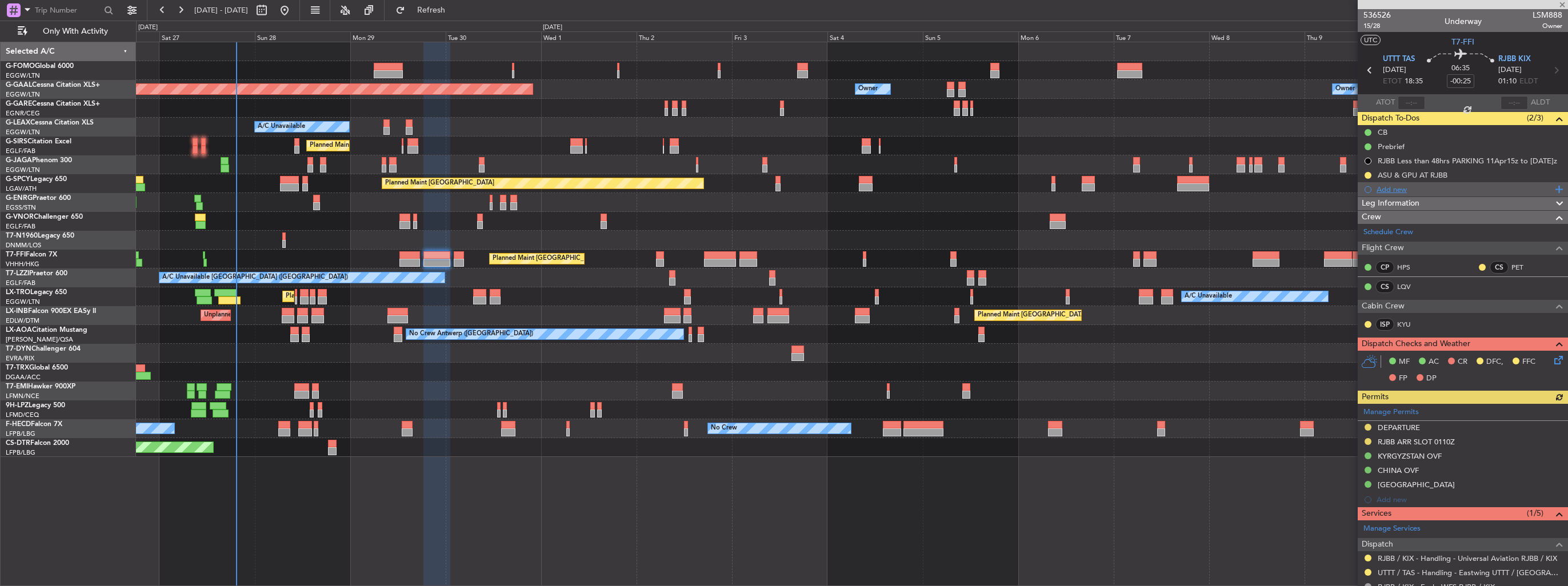
click at [1387, 187] on div "Add new" at bounding box center [1465, 189] width 175 height 10
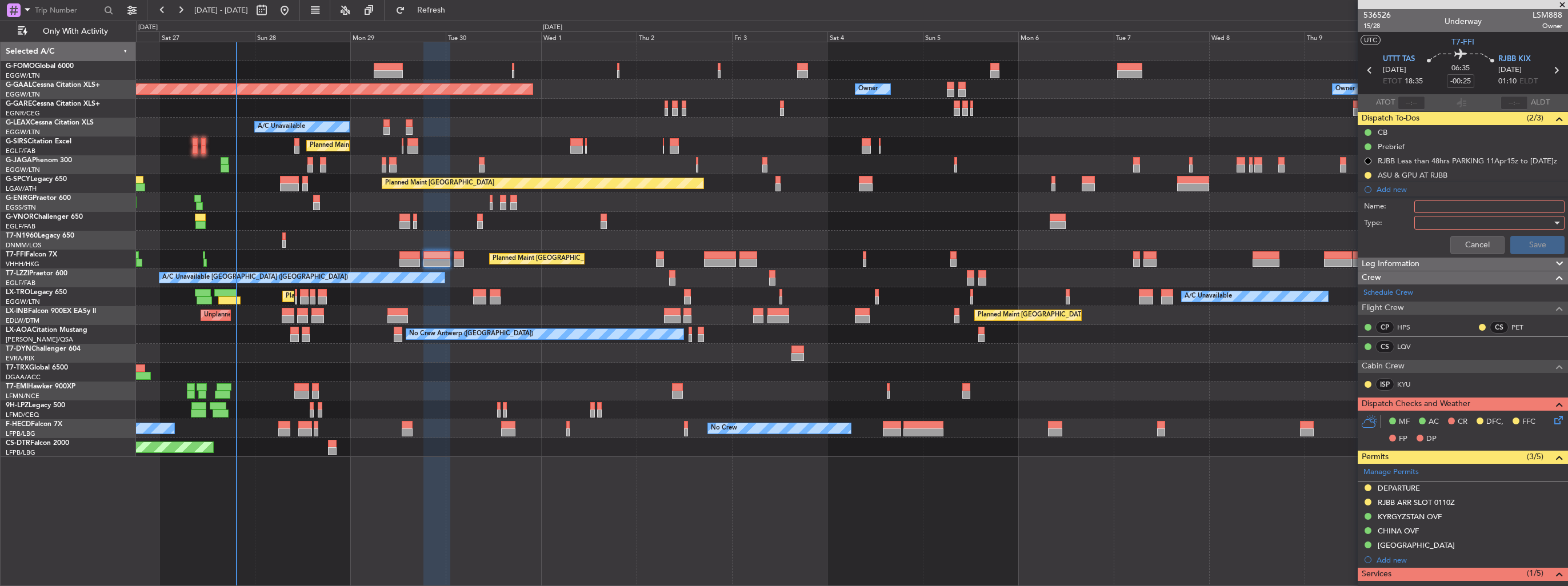
click at [1456, 202] on input "Name:" at bounding box center [1489, 207] width 150 height 13
type input "FUEL IN UTTT VIA HANDLER"
click at [1450, 217] on div at bounding box center [1485, 223] width 133 height 17
click at [1447, 240] on span "Generic" at bounding box center [1484, 245] width 134 height 17
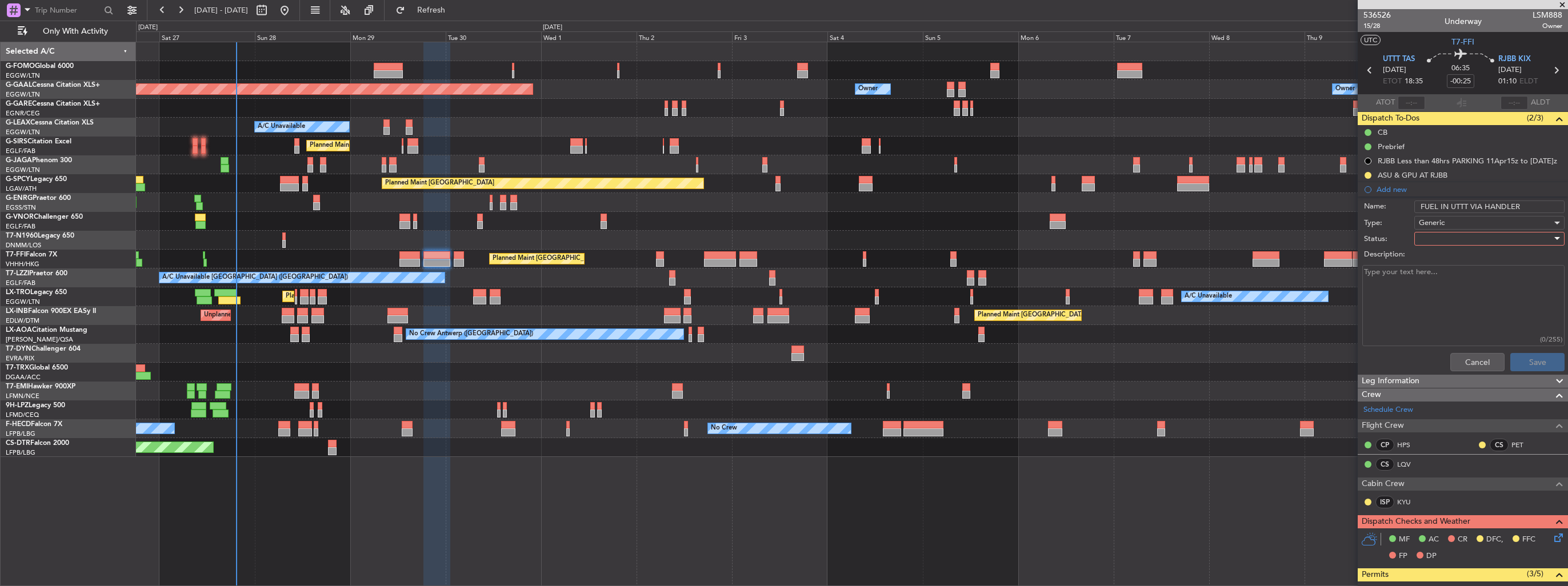
click at [1447, 233] on div at bounding box center [1485, 239] width 133 height 17
click at [1449, 279] on span "In Progress" at bounding box center [1484, 278] width 134 height 17
click at [1534, 361] on button "Save" at bounding box center [1537, 362] width 54 height 18
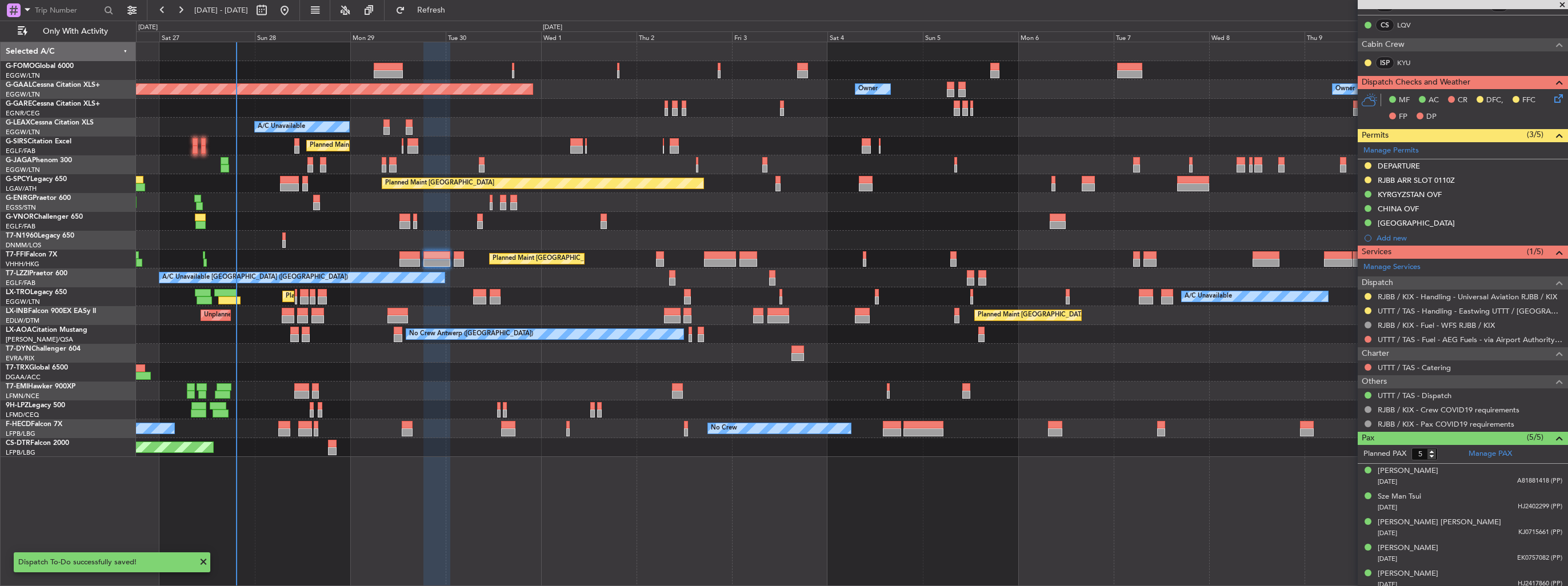
scroll to position [279, 0]
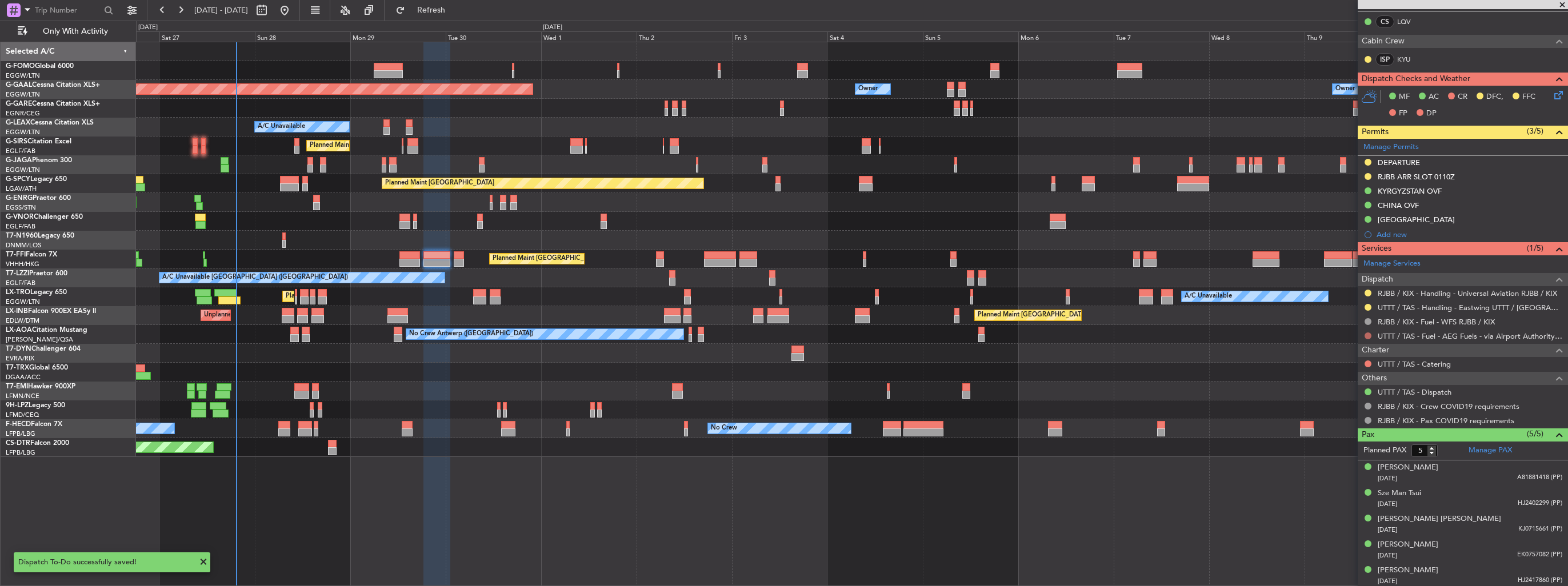
click at [1367, 335] on button at bounding box center [1368, 335] width 7 height 7
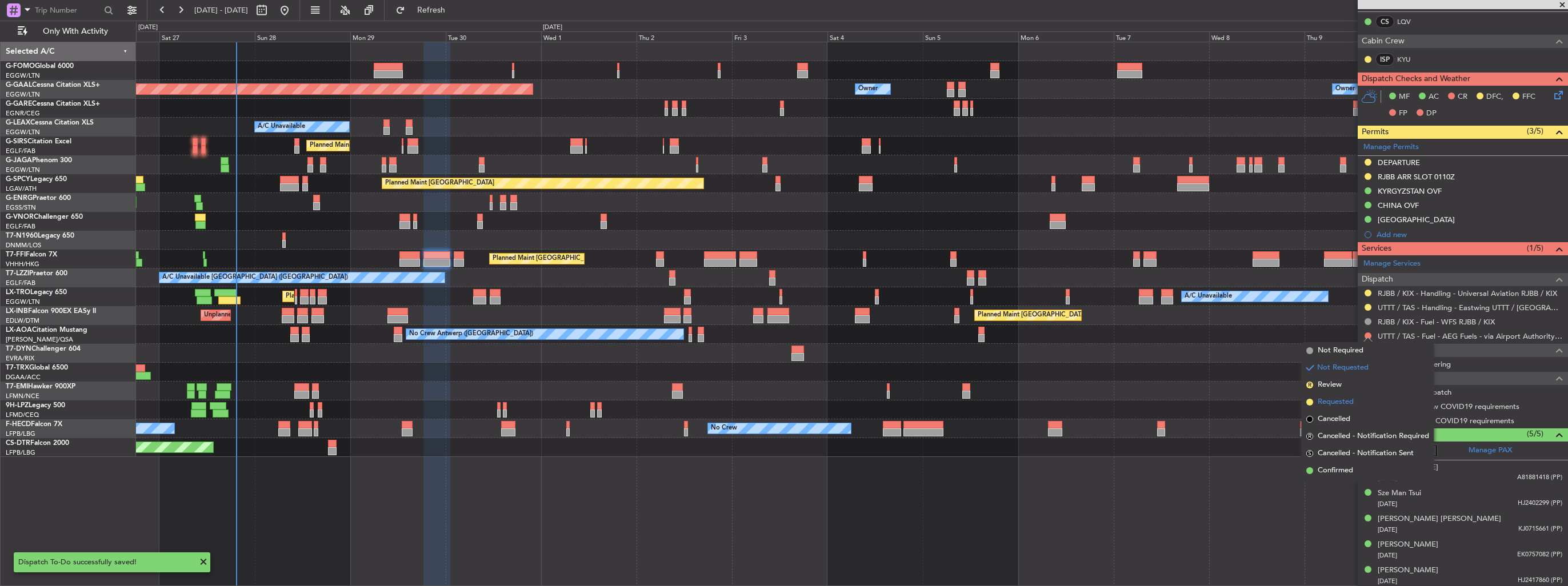
click at [1334, 400] on span "Requested" at bounding box center [1335, 402] width 36 height 12
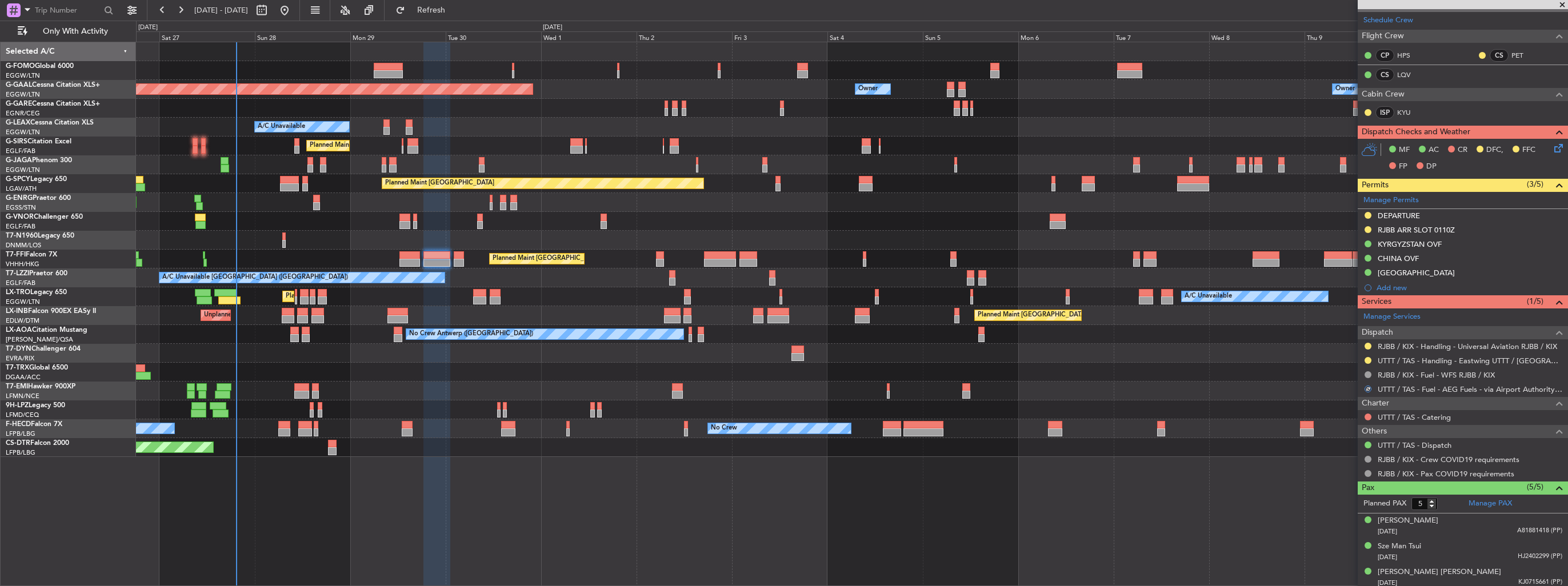
scroll to position [0, 0]
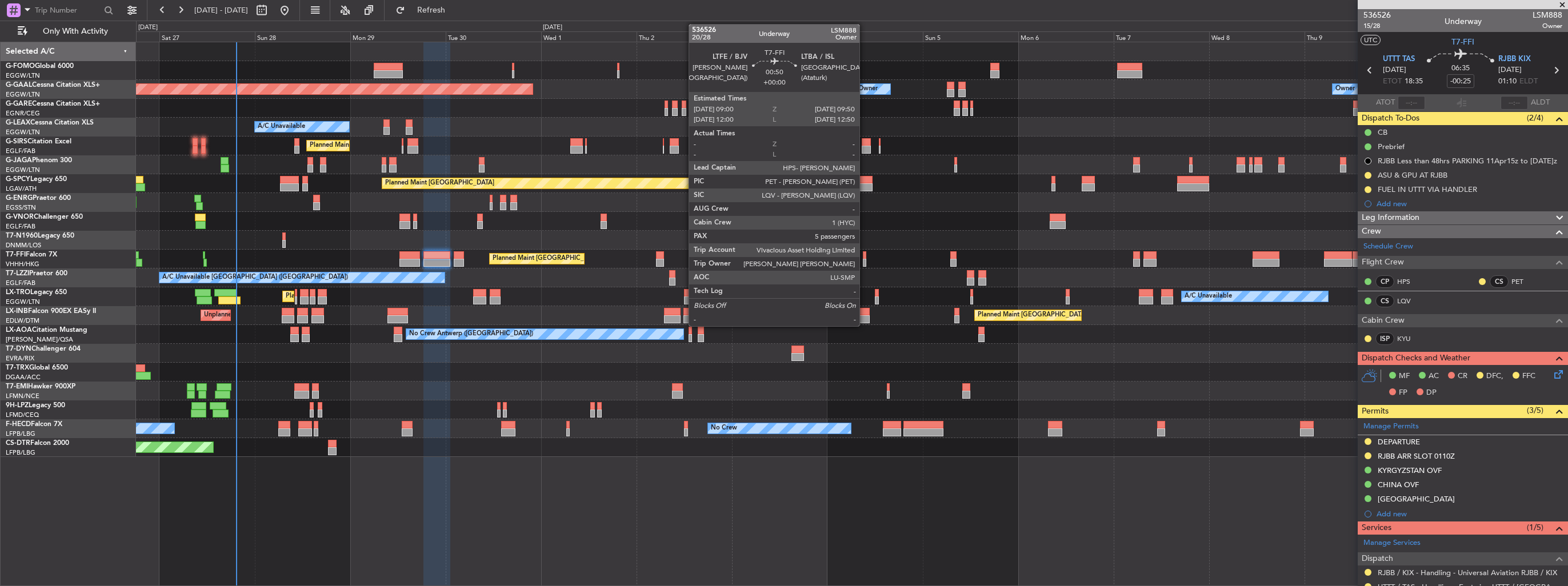
click at [864, 263] on div at bounding box center [865, 262] width 4 height 8
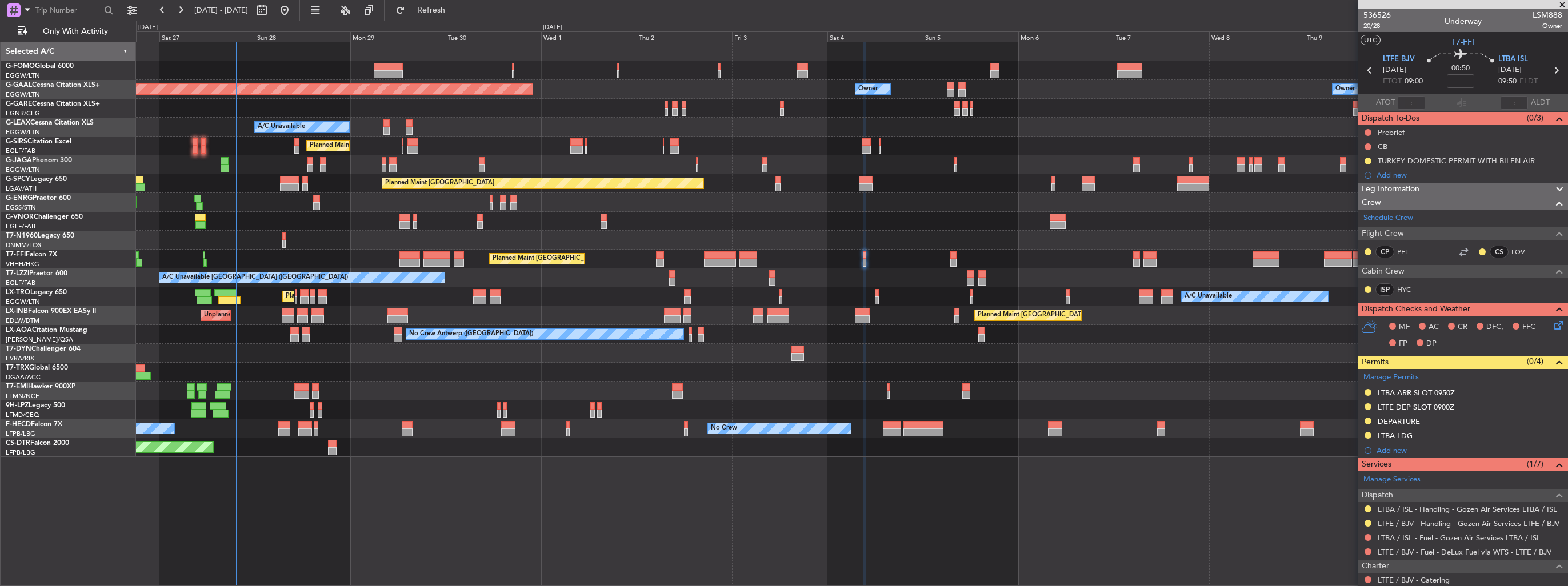
click at [0, 0] on img at bounding box center [0, 0] width 0 height 0
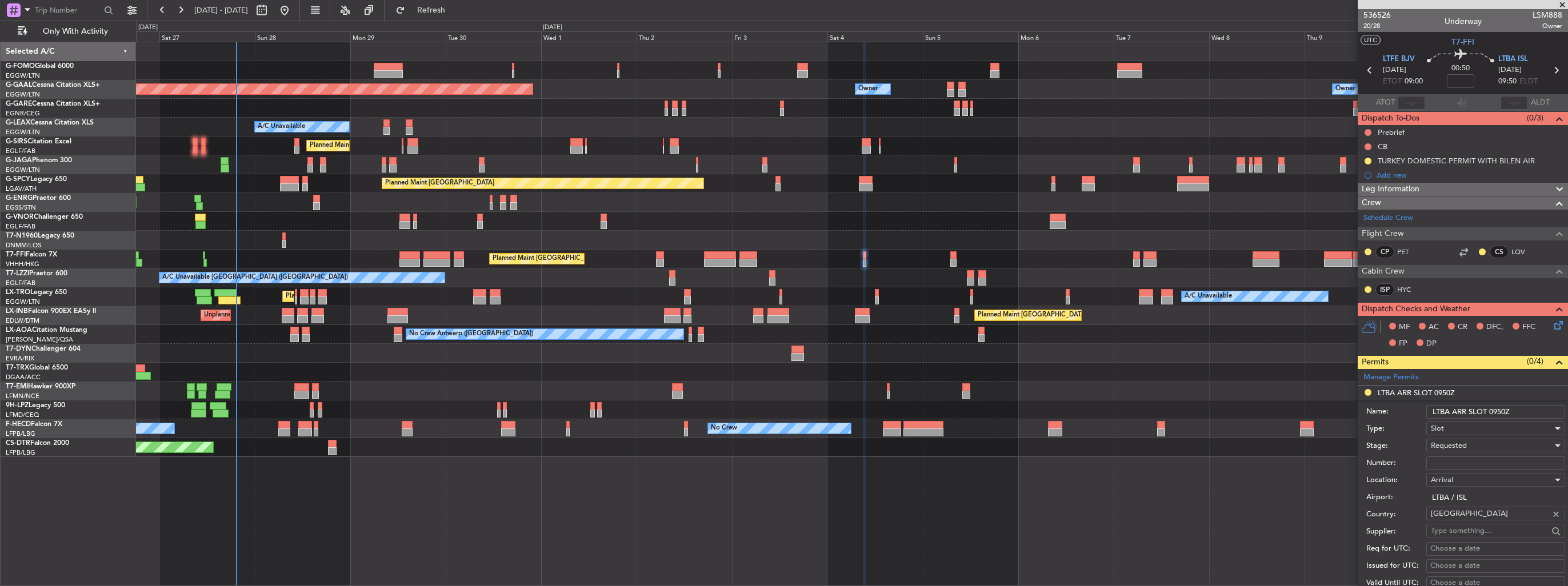
click at [1516, 411] on input "LTBA ARR SLOT 0950Z" at bounding box center [1496, 412] width 139 height 14
type input "LTBA ARR SLOT 0950z"
click at [1484, 463] on input "Number:" at bounding box center [1496, 463] width 139 height 14
paste input "LTBAALSM088800"
type input "LTBAALSM088800"
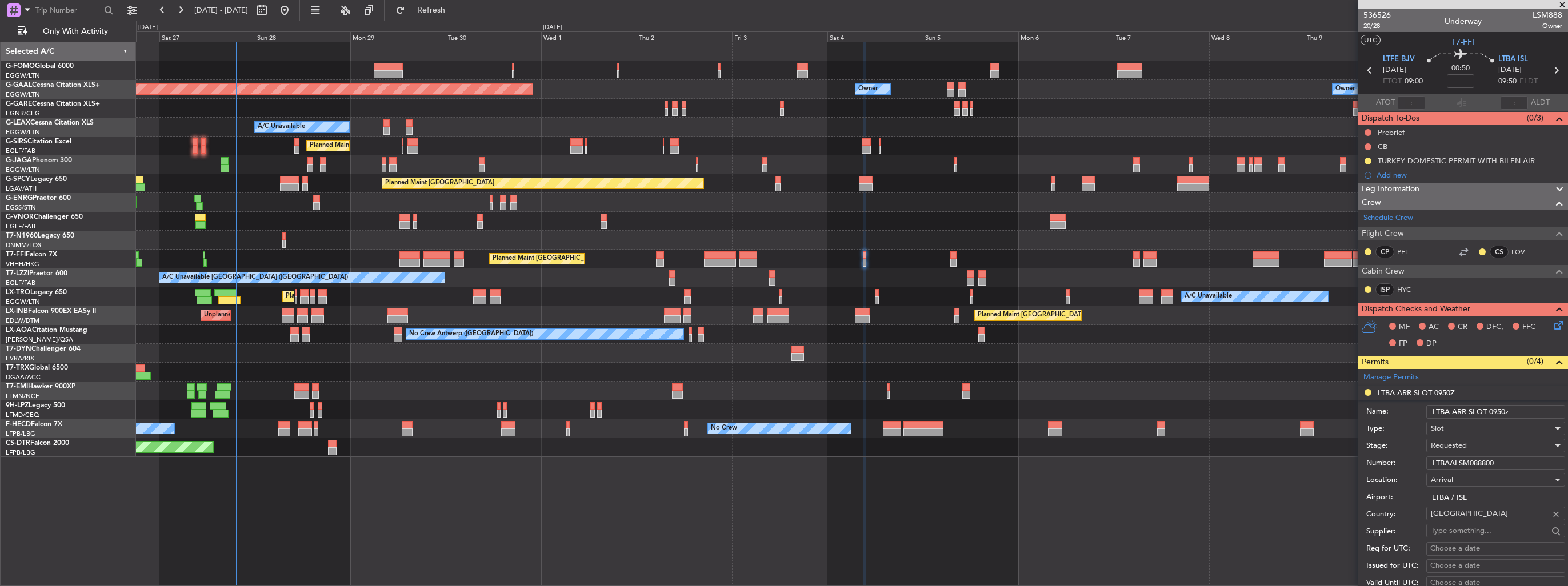
click at [1485, 447] on div "Requested" at bounding box center [1492, 445] width 122 height 17
click at [1491, 529] on span "Received OK" at bounding box center [1491, 536] width 120 height 17
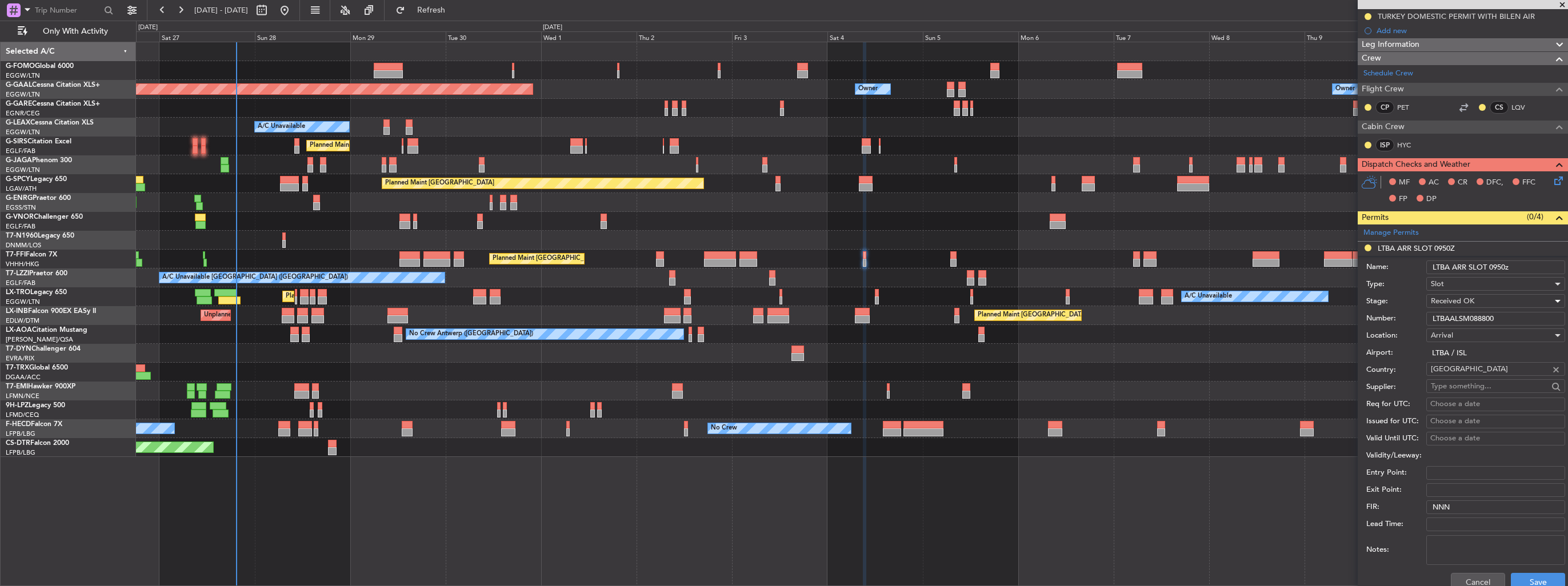
scroll to position [343, 0]
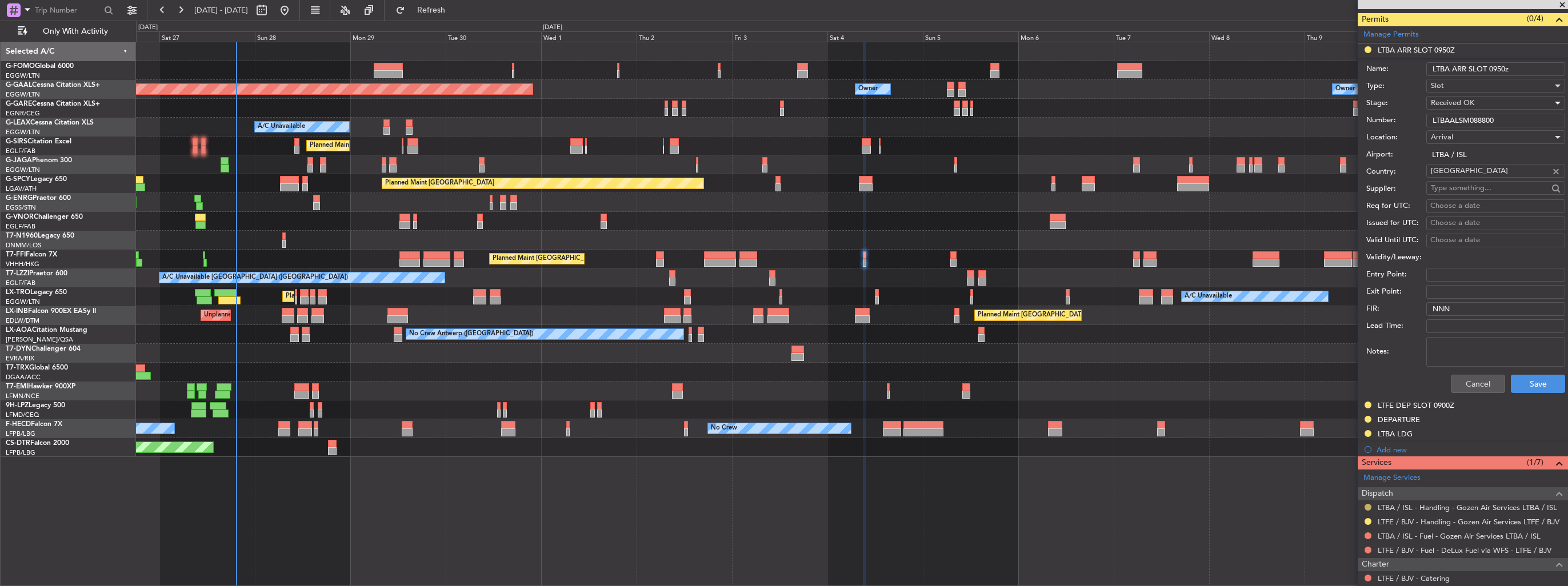
click at [1369, 504] on button at bounding box center [1368, 507] width 7 height 7
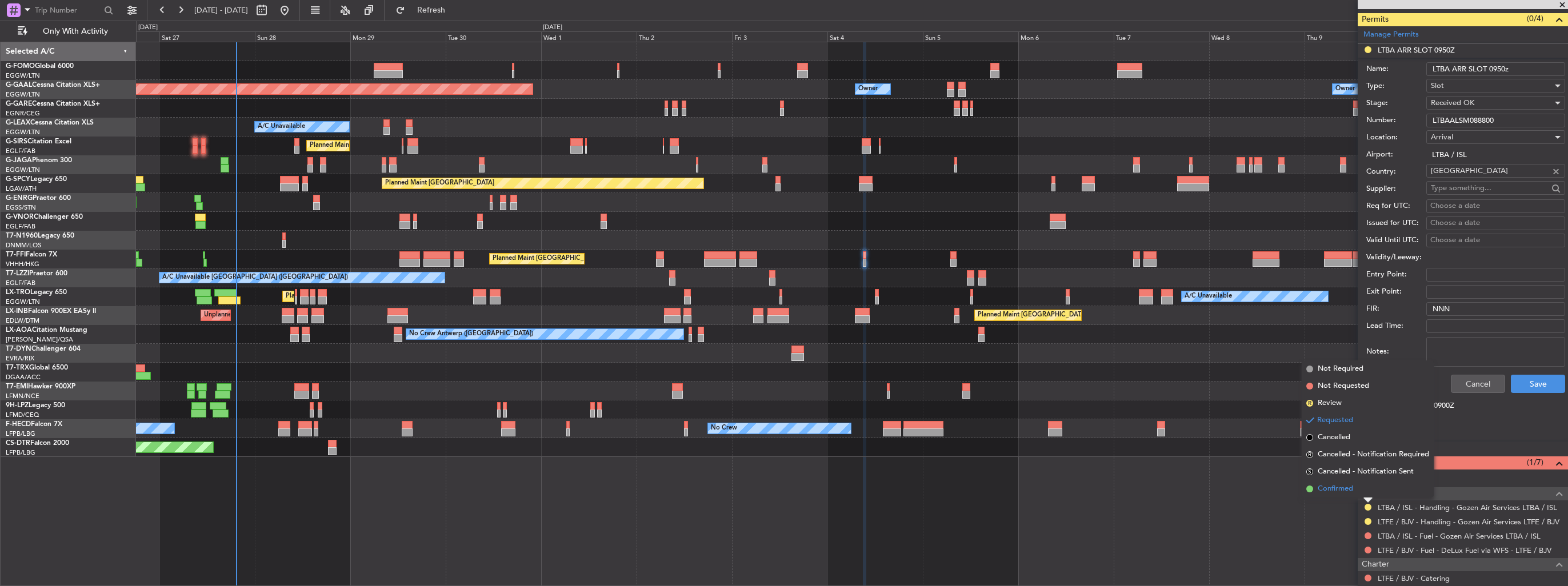
click at [1346, 487] on span "Confirmed" at bounding box center [1335, 489] width 35 height 12
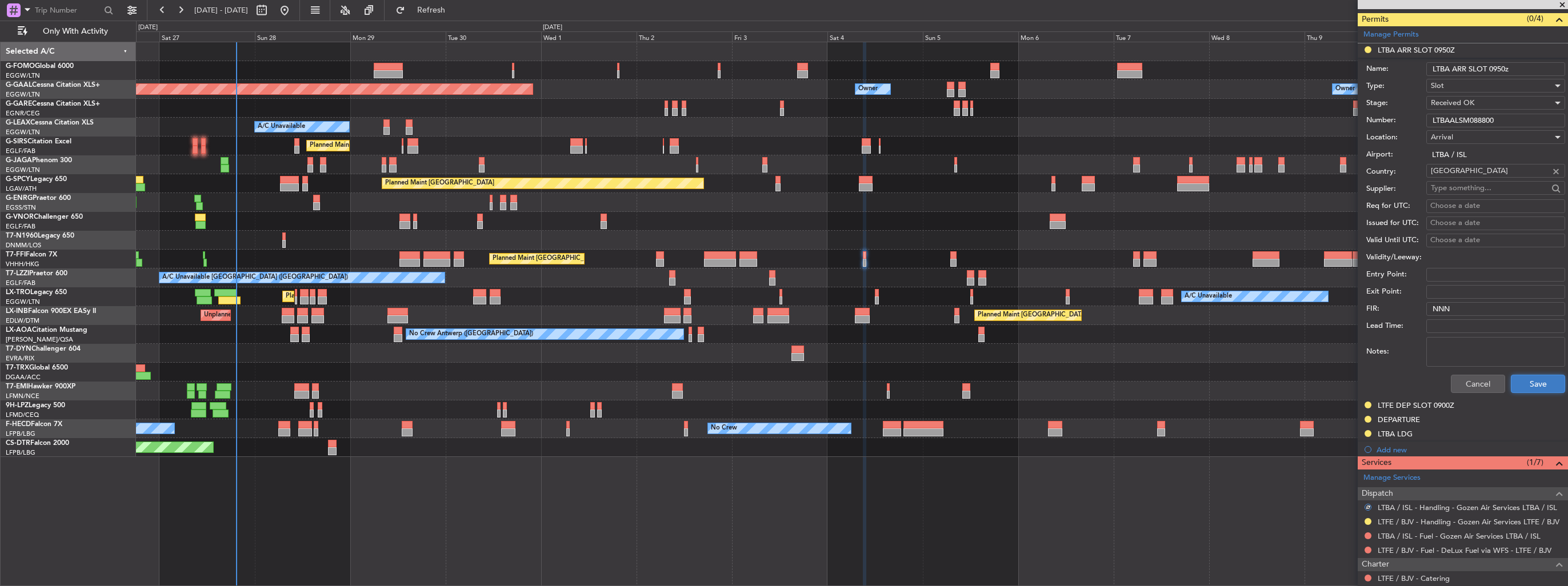
click at [1538, 383] on button "Save" at bounding box center [1538, 384] width 54 height 18
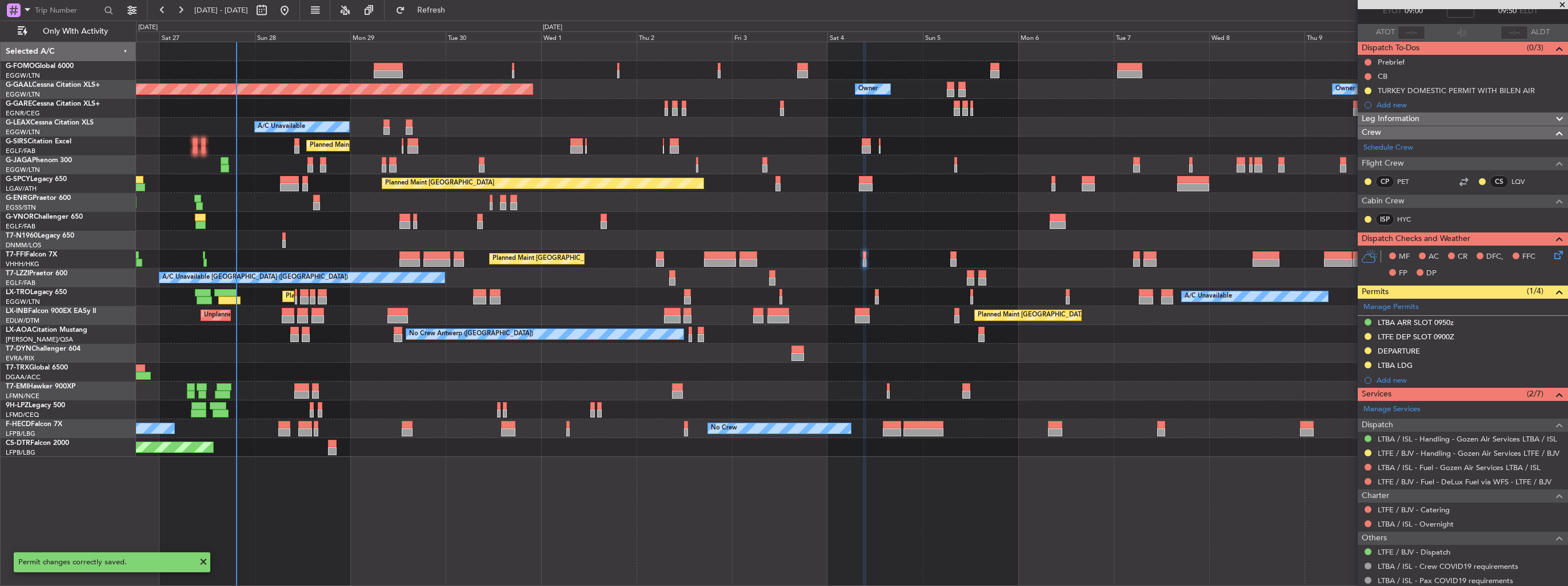
scroll to position [2, 0]
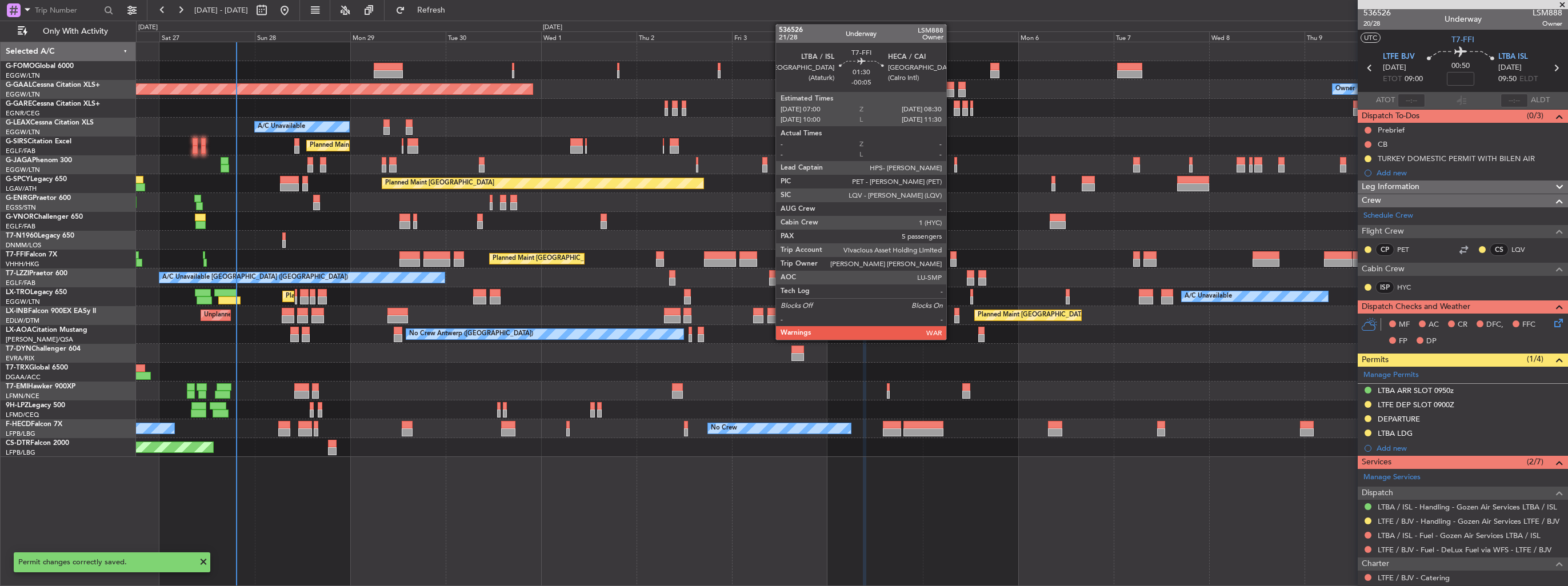
click at [951, 254] on div at bounding box center [953, 255] width 6 height 8
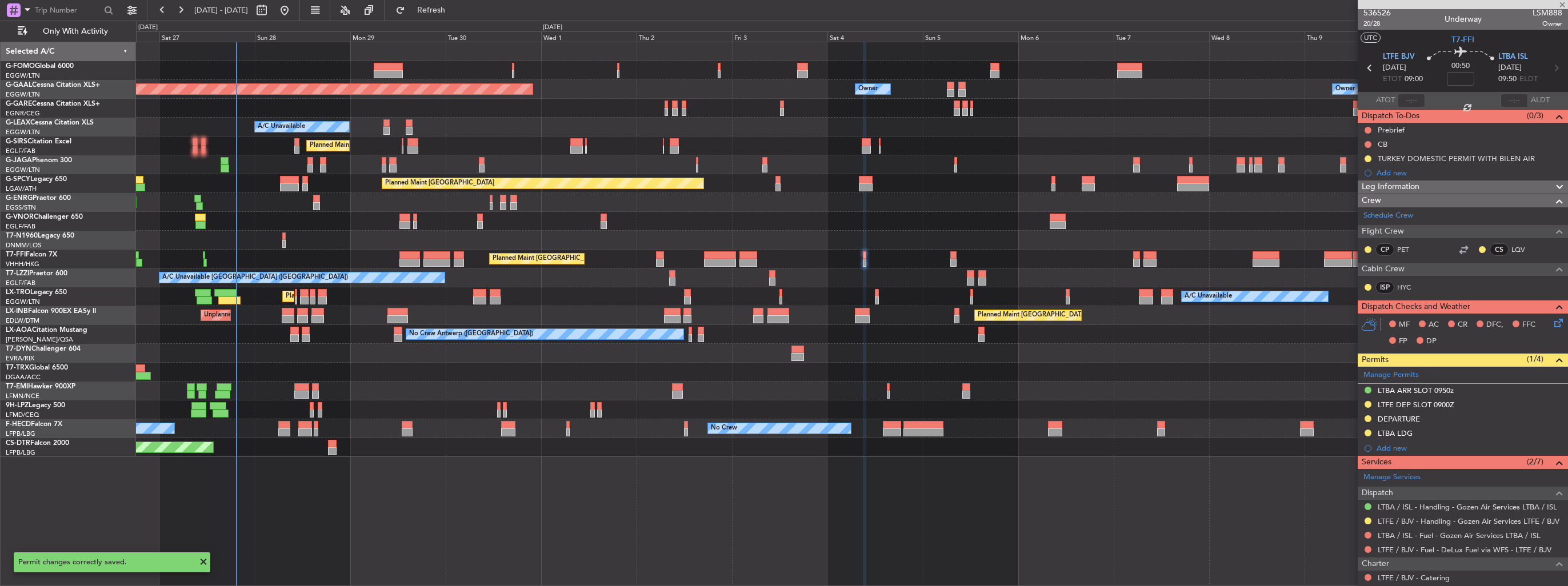
type input "-00:05"
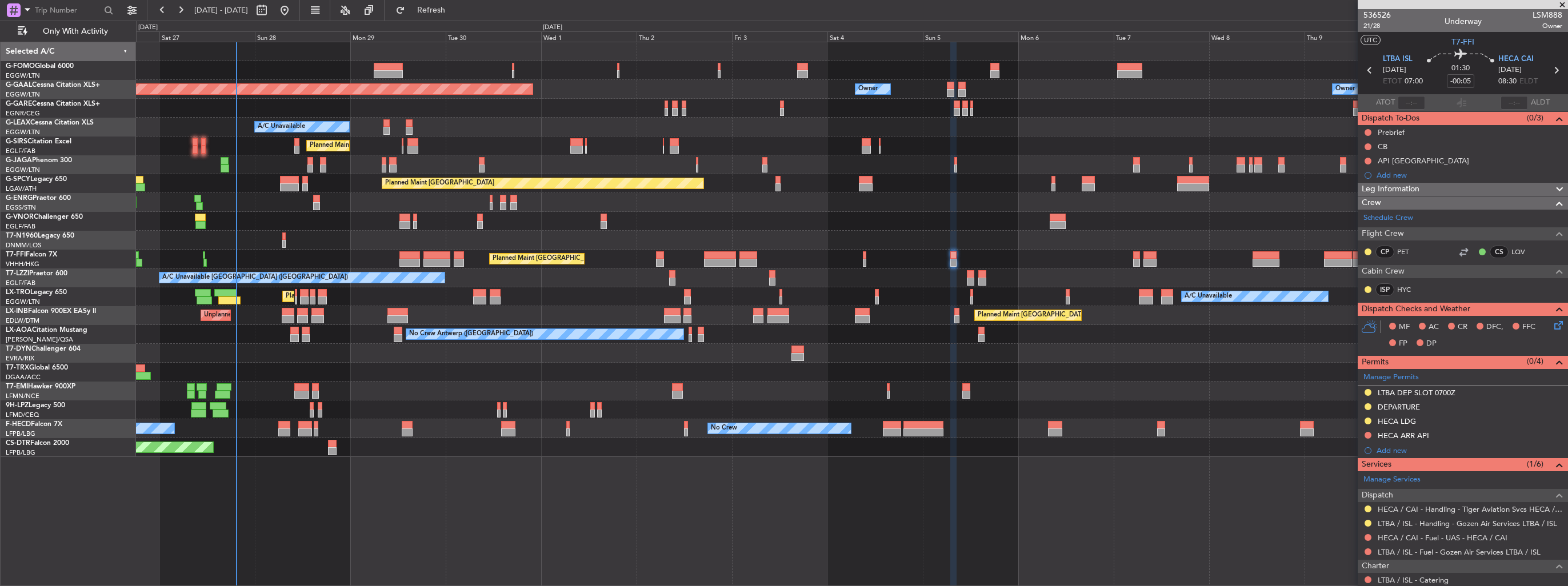
click at [0, 0] on img at bounding box center [0, 0] width 0 height 0
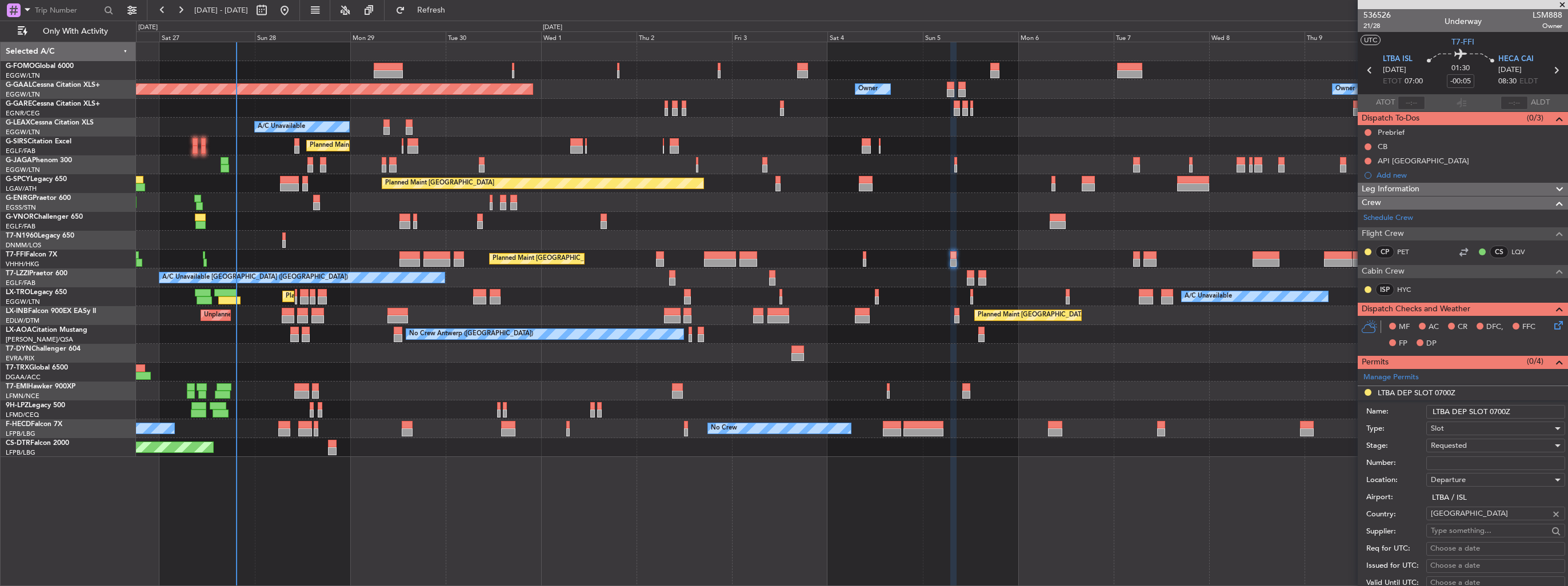
click at [1526, 408] on input "LTBA DEP SLOT 0700Z" at bounding box center [1496, 412] width 139 height 14
type input "LTBA DEP SLOT 0700z"
click at [1486, 461] on input "Number:" at bounding box center [1496, 463] width 139 height 14
paste input "LTBADLSM088800"
type input "LTBADLSM088800"
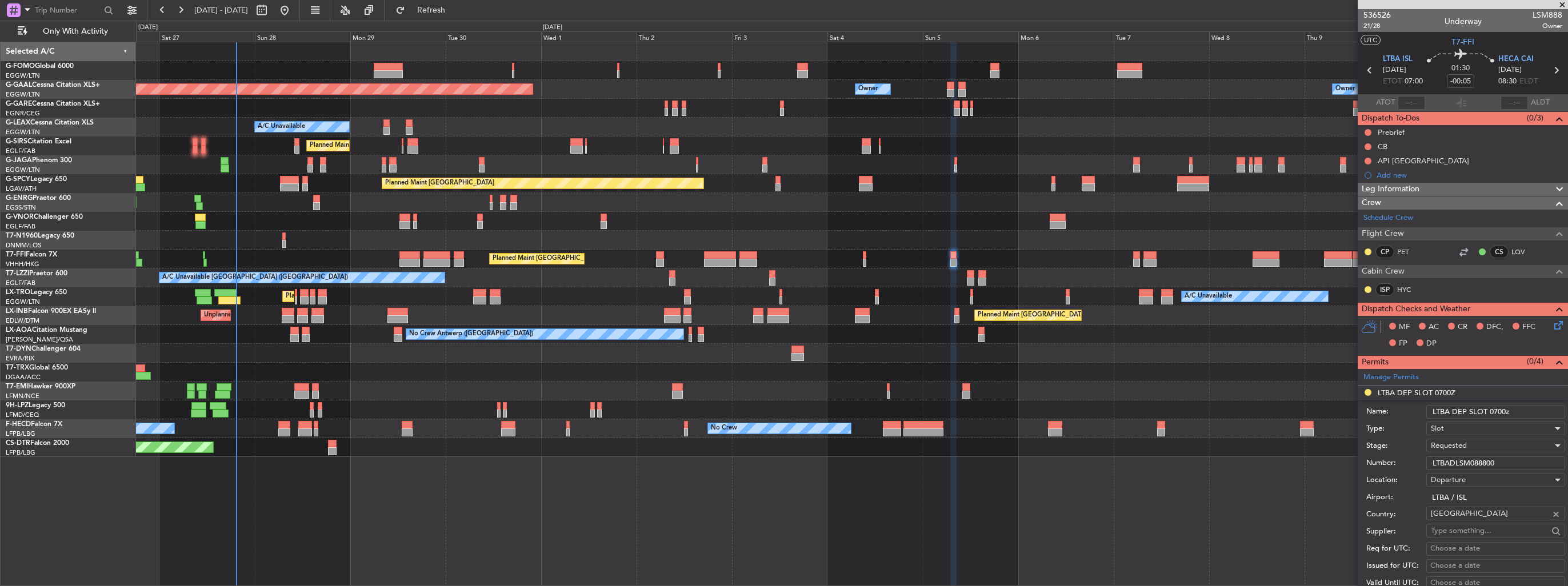
click at [1484, 444] on div "Requested" at bounding box center [1492, 445] width 122 height 17
click at [1475, 532] on span "Received OK" at bounding box center [1491, 536] width 120 height 17
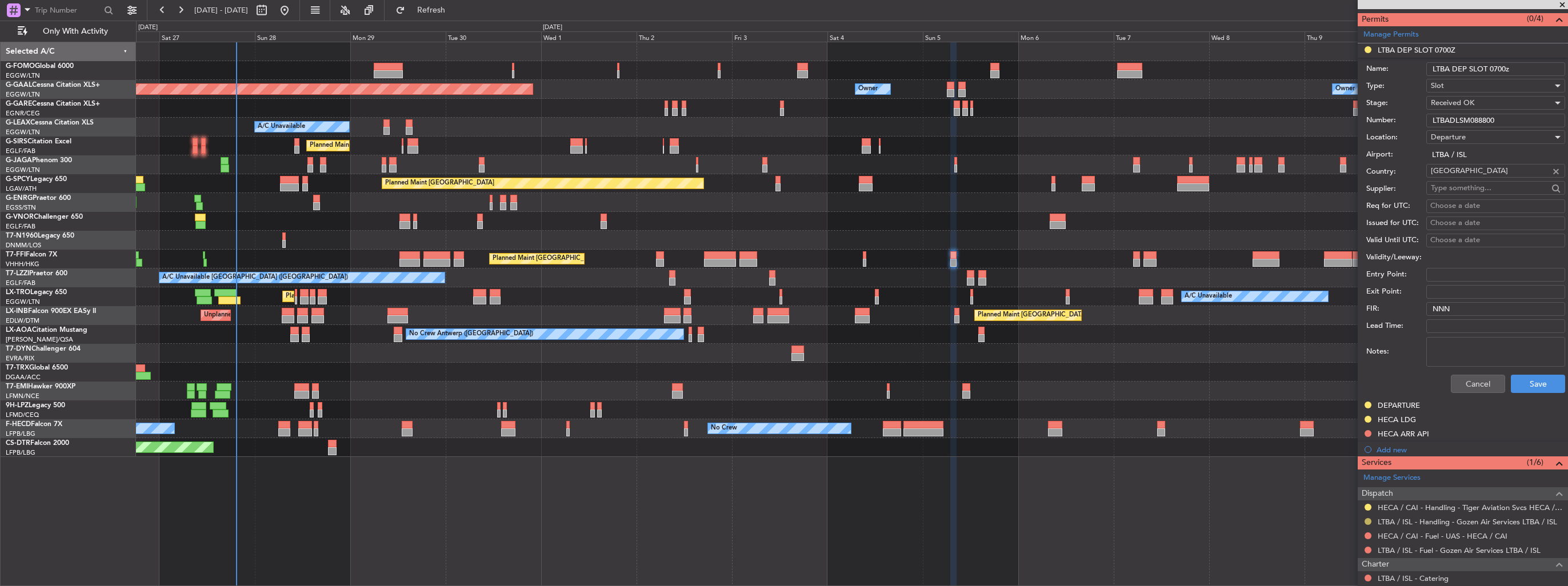
click at [1367, 520] on button at bounding box center [1368, 521] width 7 height 7
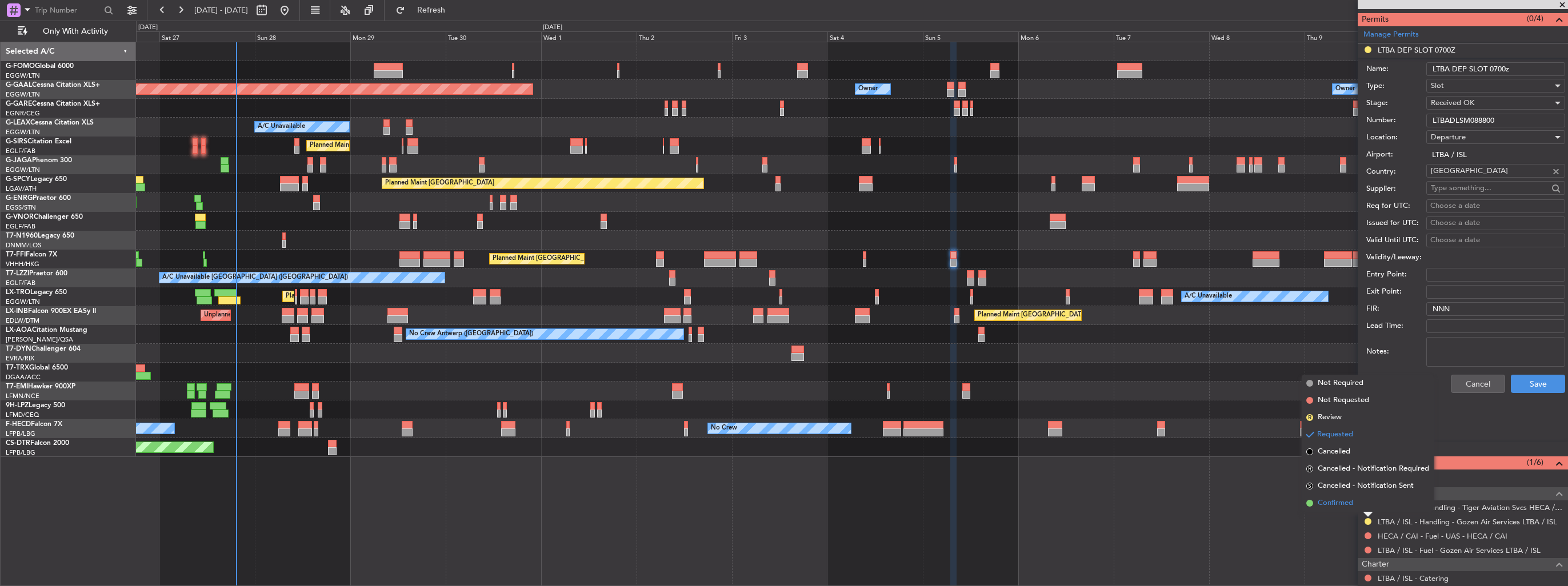
click at [1347, 500] on span "Confirmed" at bounding box center [1335, 503] width 35 height 12
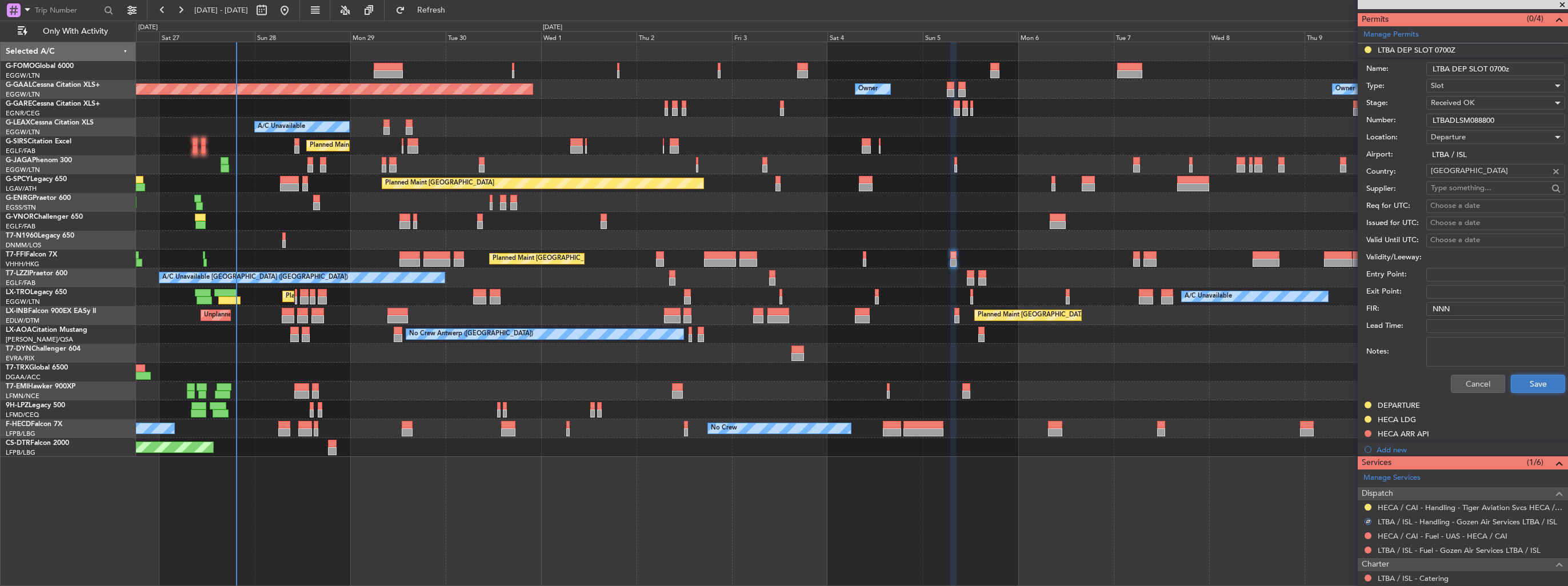
click at [1535, 387] on button "Save" at bounding box center [1538, 384] width 54 height 18
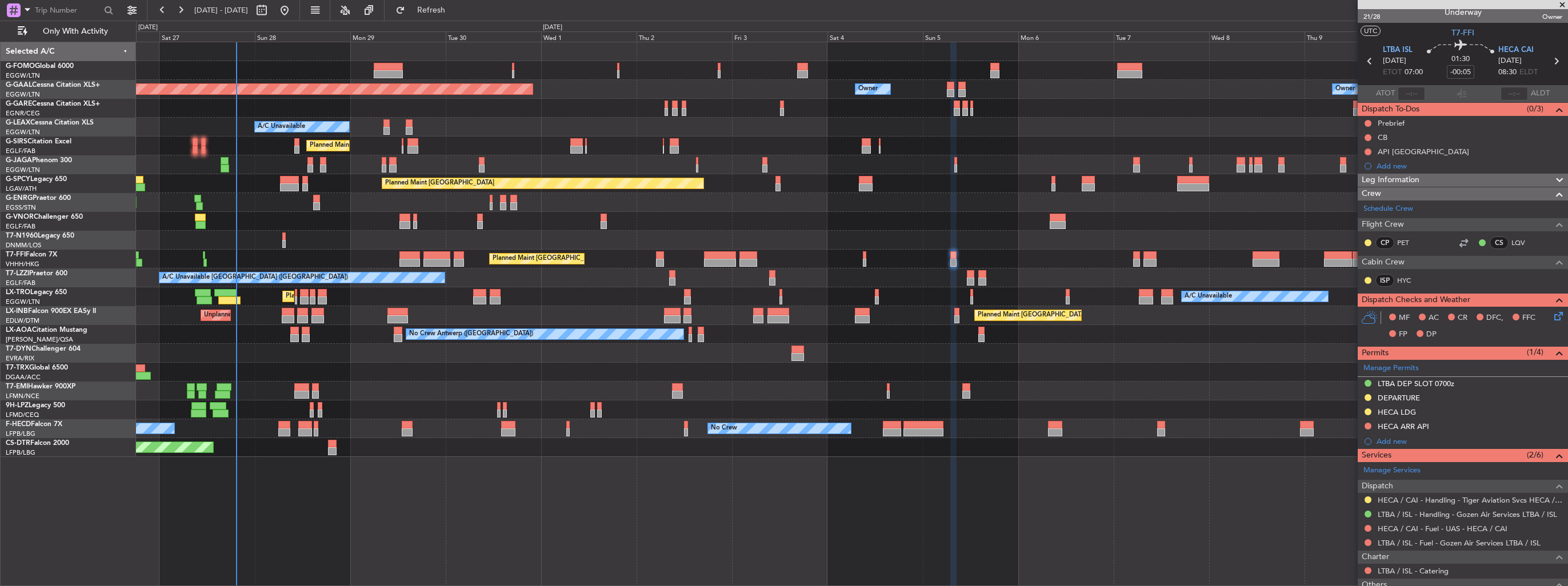
scroll to position [0, 0]
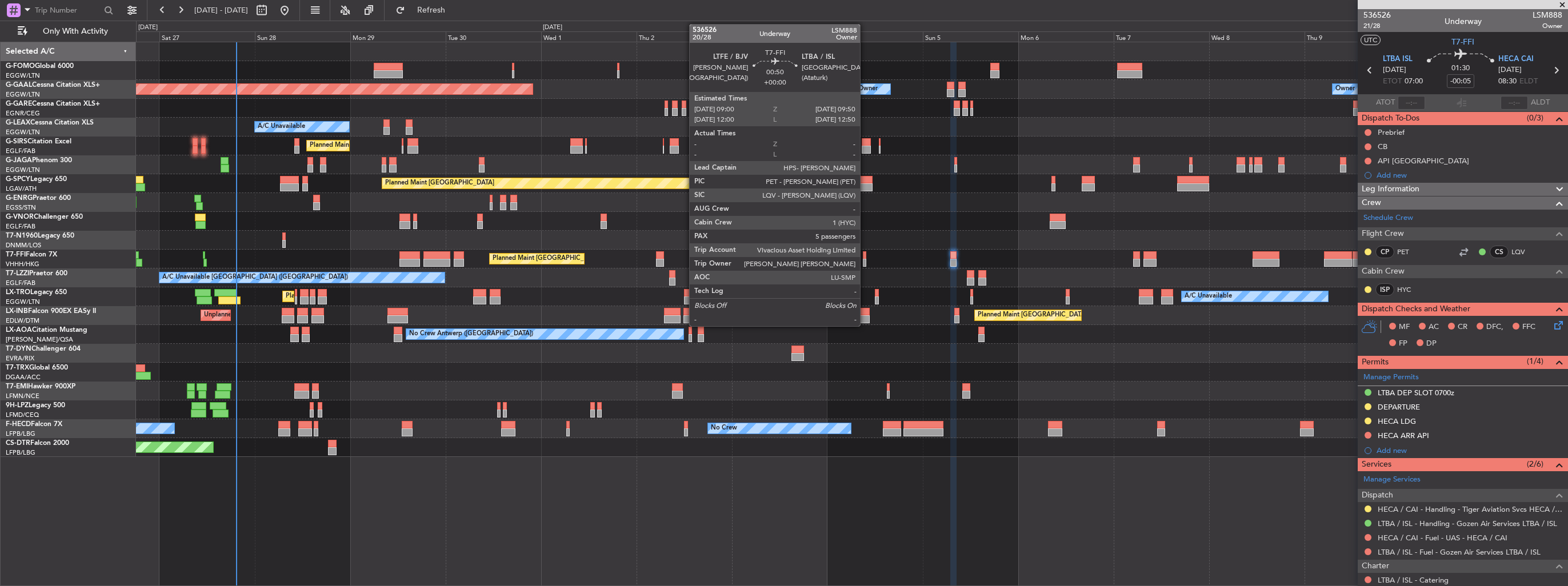
click at [865, 262] on div at bounding box center [865, 262] width 4 height 8
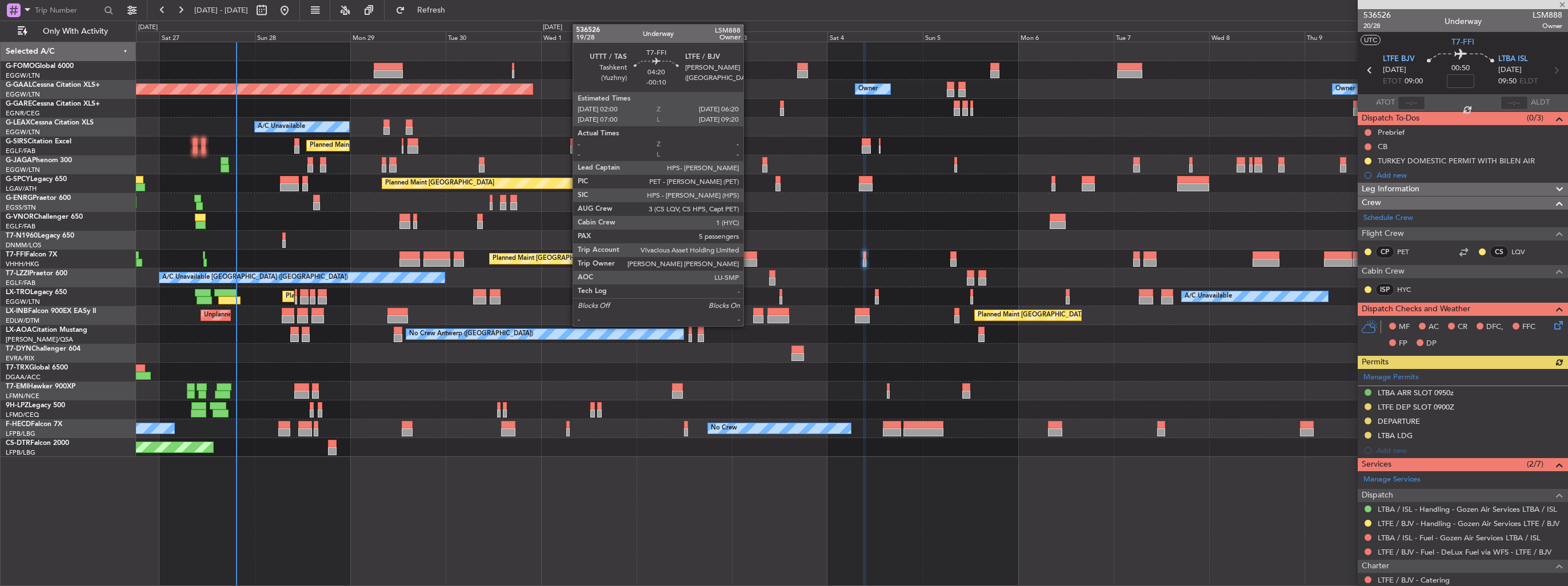
click at [749, 255] on div at bounding box center [748, 255] width 18 height 8
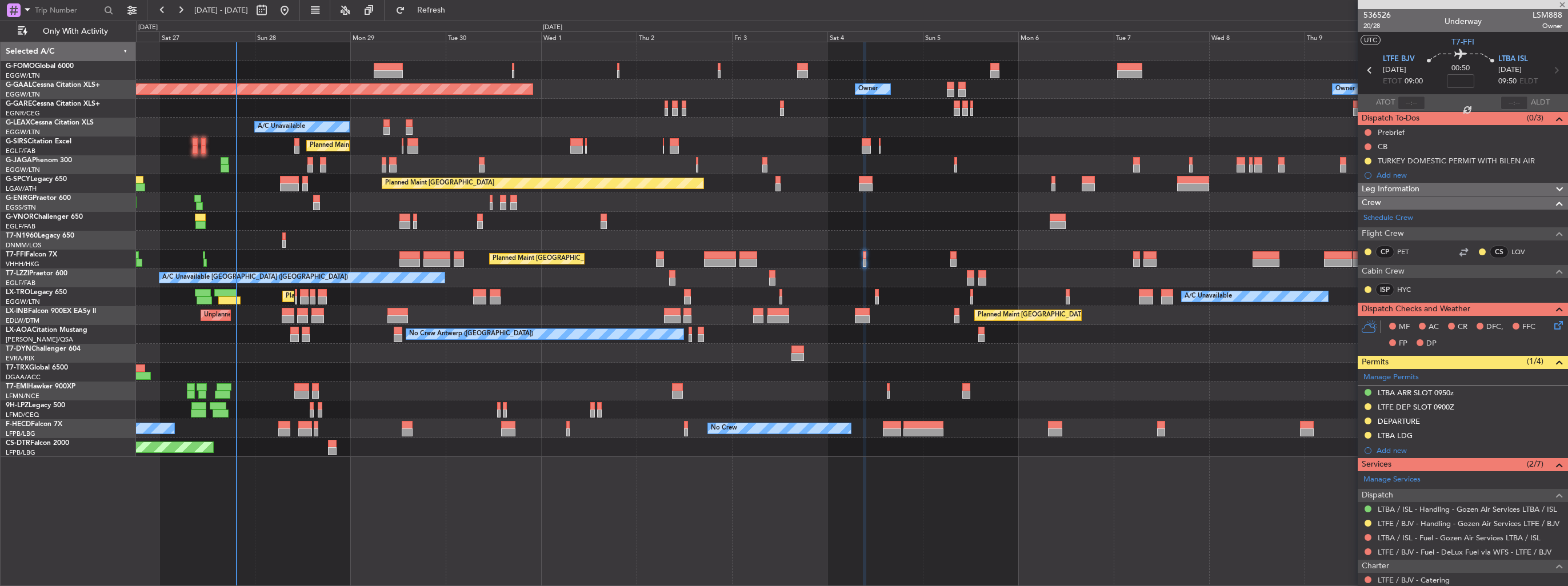
type input "-00:10"
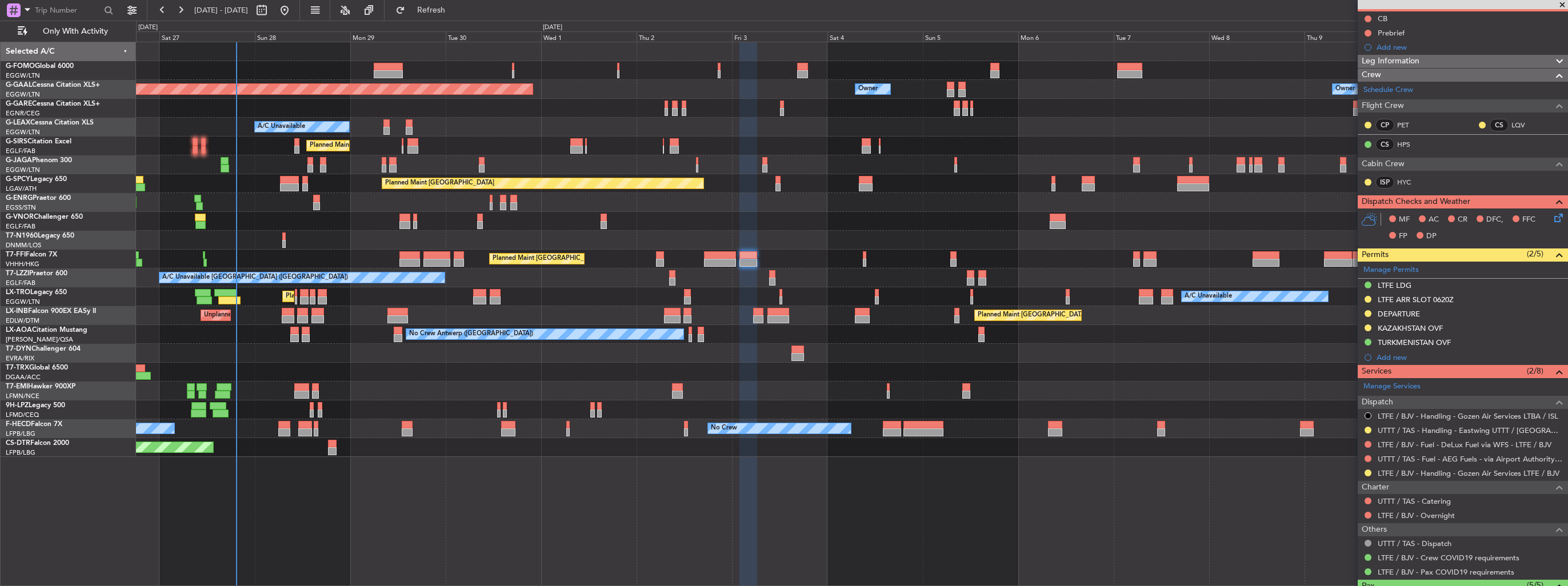
scroll to position [57, 0]
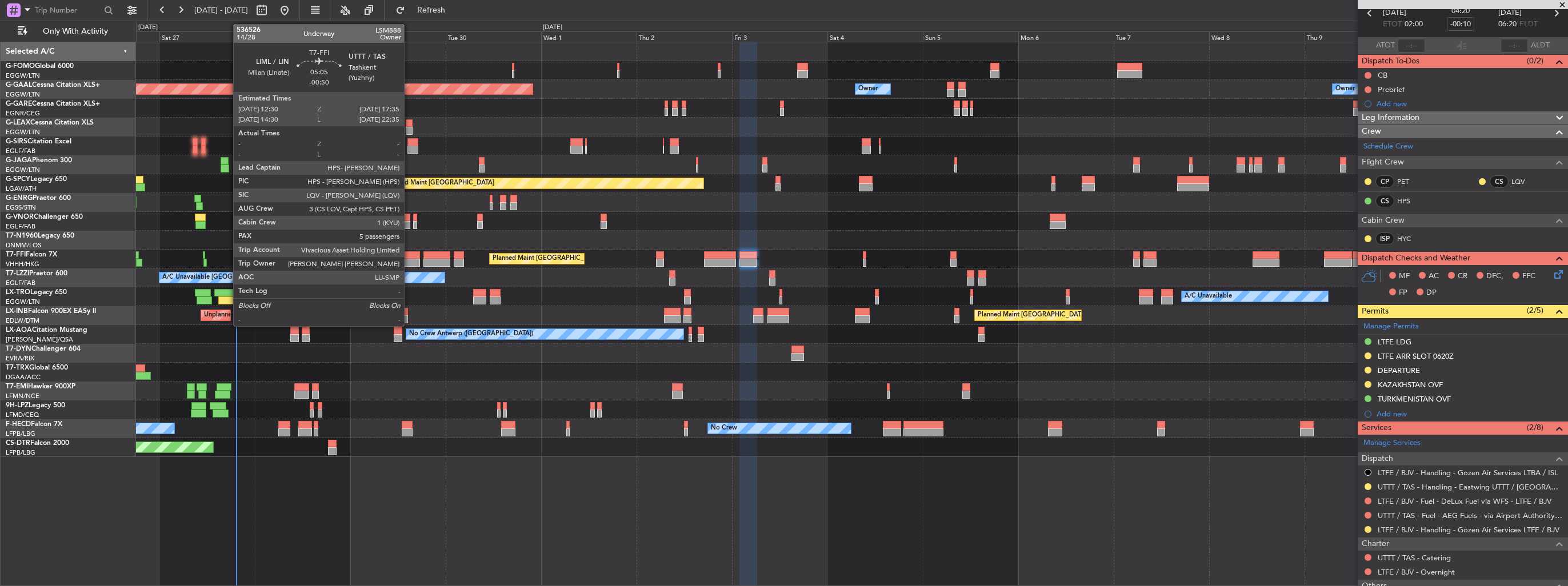
click at [409, 262] on div at bounding box center [410, 262] width 21 height 8
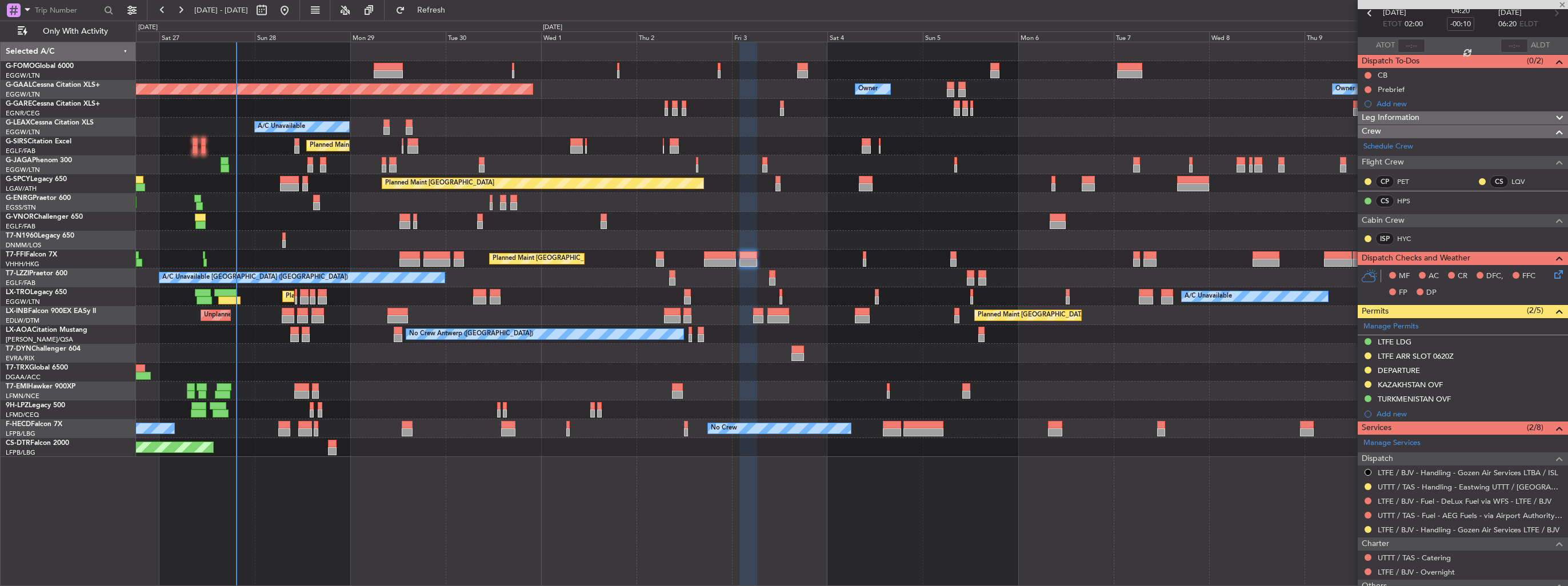
type input "-00:50"
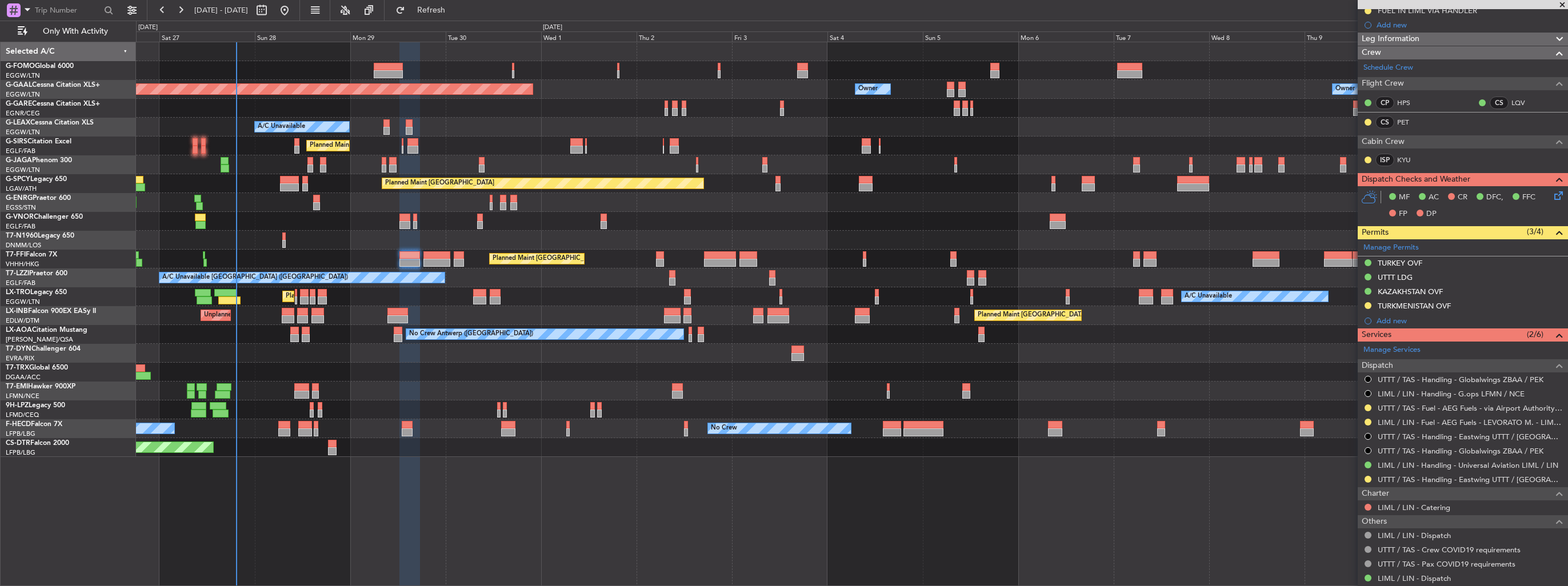
scroll to position [229, 0]
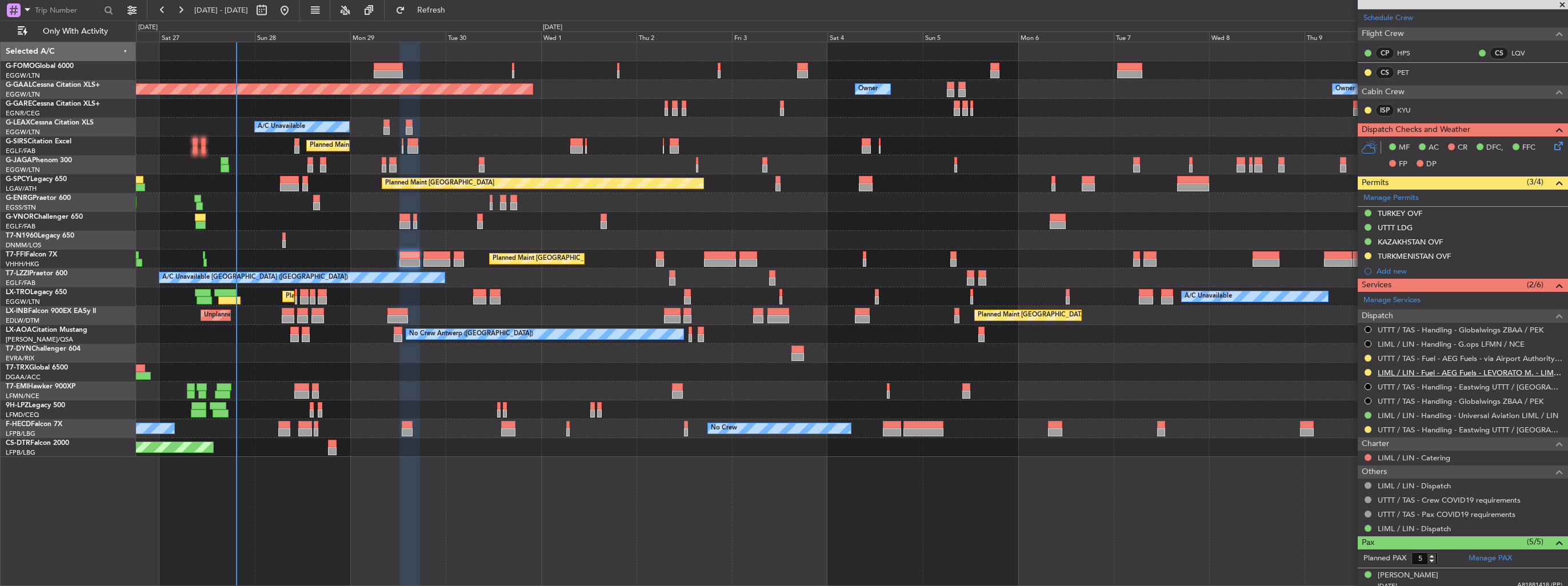
click at [1438, 371] on link "LIML / LIN - Fuel - AEG Fuels - LEVORATO M. - LIML / LIN" at bounding box center [1469, 373] width 184 height 10
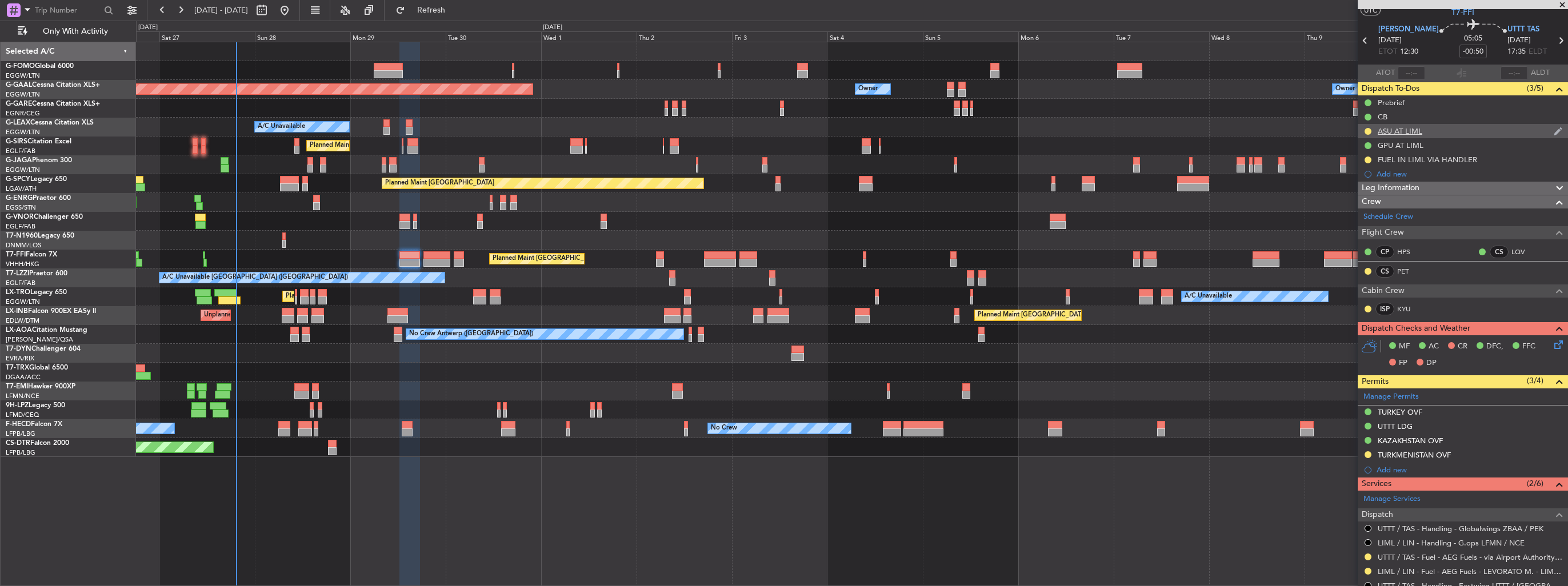
scroll to position [0, 0]
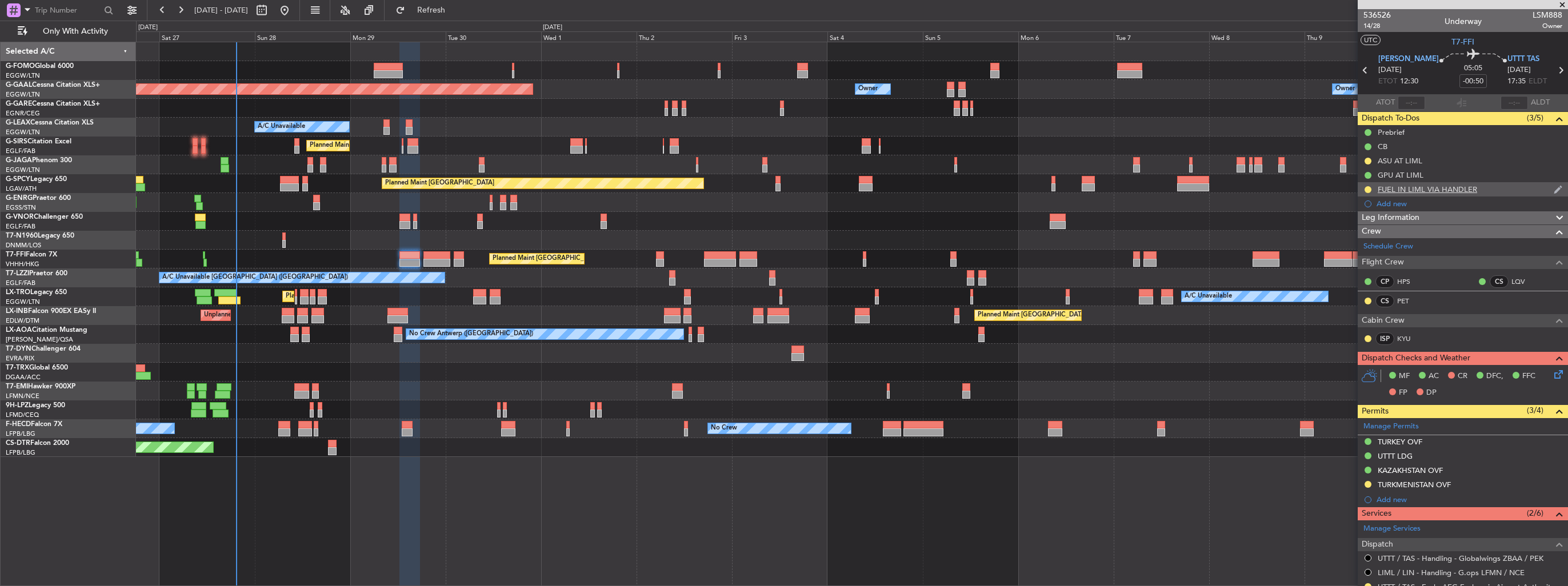
click at [1554, 186] on img at bounding box center [1558, 189] width 9 height 10
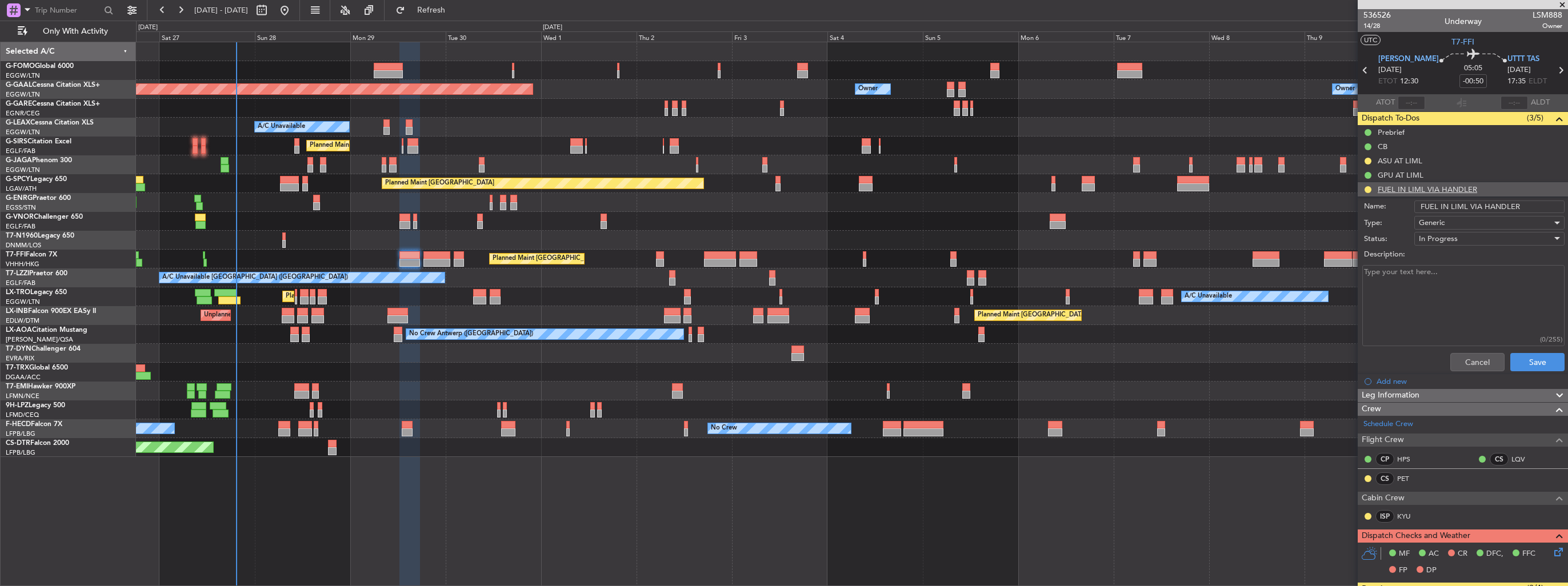
drag, startPoint x: 1528, startPoint y: 202, endPoint x: 1482, endPoint y: 200, distance: 46.0
click at [1482, 200] on div "Name: FUEL IN LIML VIA HANDLER" at bounding box center [1463, 207] width 222 height 17
type input "FUEL IN LIML VIA WFS"
click at [1525, 365] on button "Save" at bounding box center [1537, 362] width 54 height 18
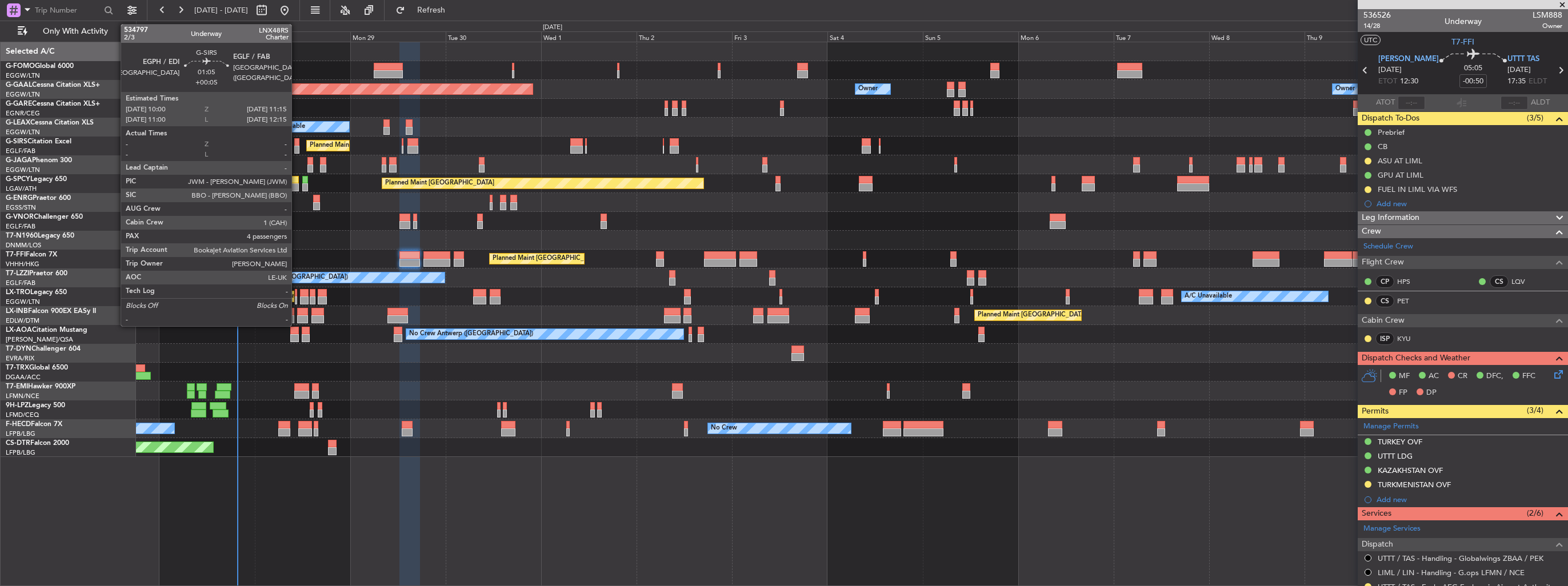
click at [296, 147] on div at bounding box center [296, 149] width 5 height 8
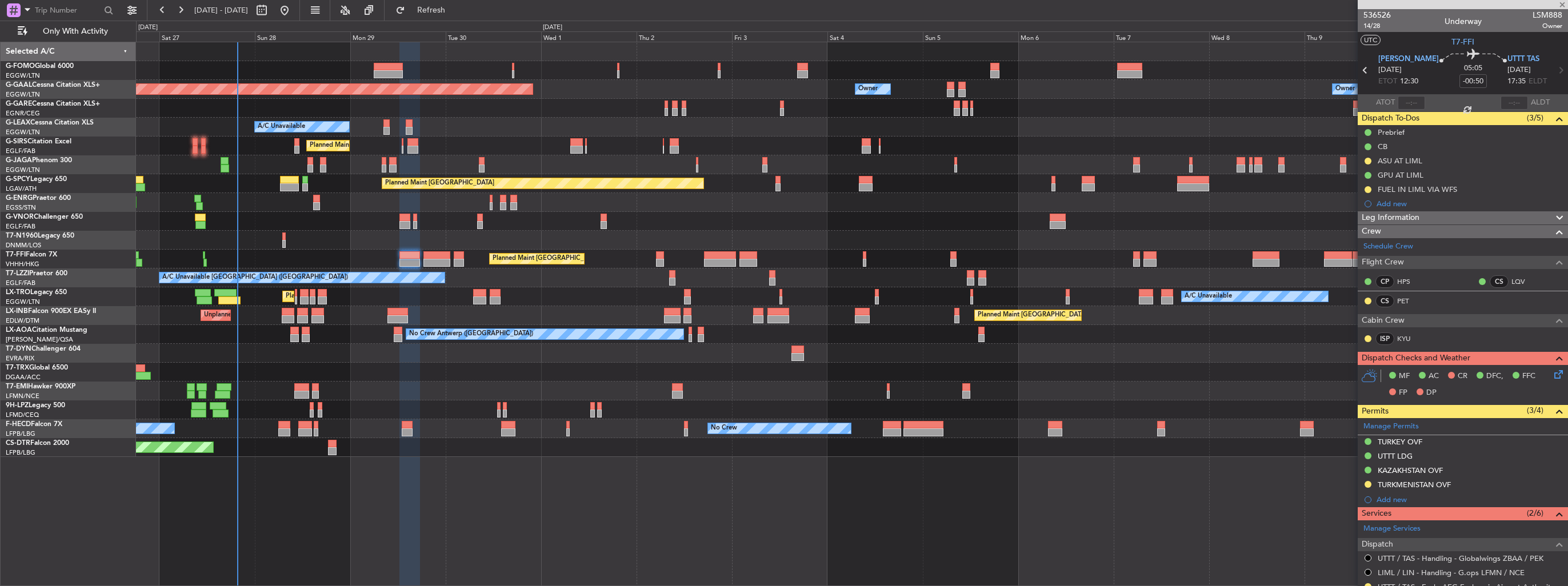
type input "+00:05"
type input "4"
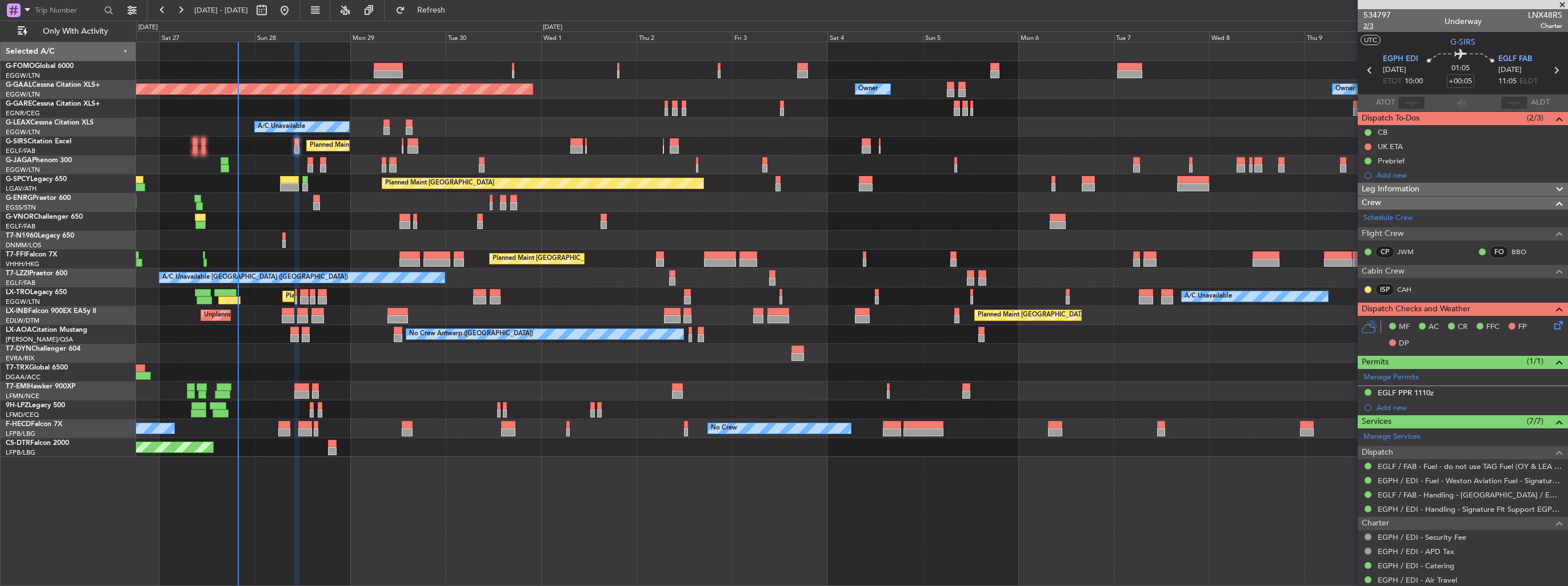
click at [1367, 28] on span "2/3" at bounding box center [1377, 26] width 27 height 10
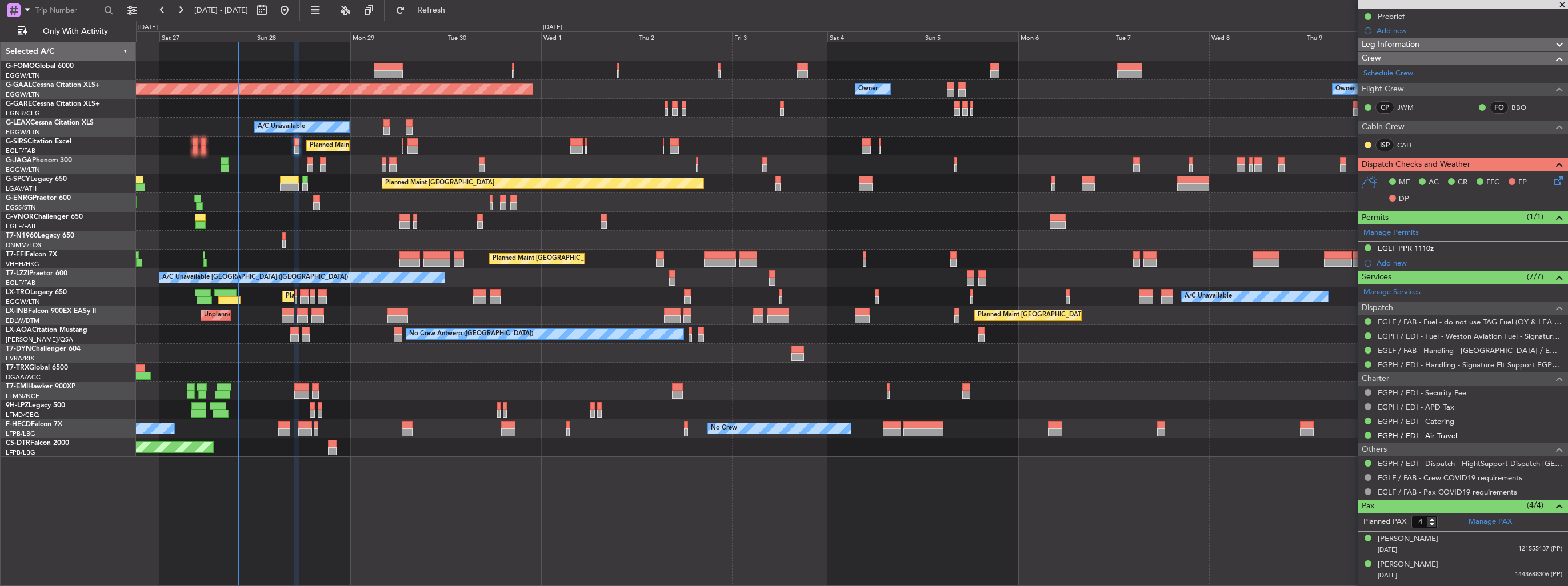
scroll to position [190, 0]
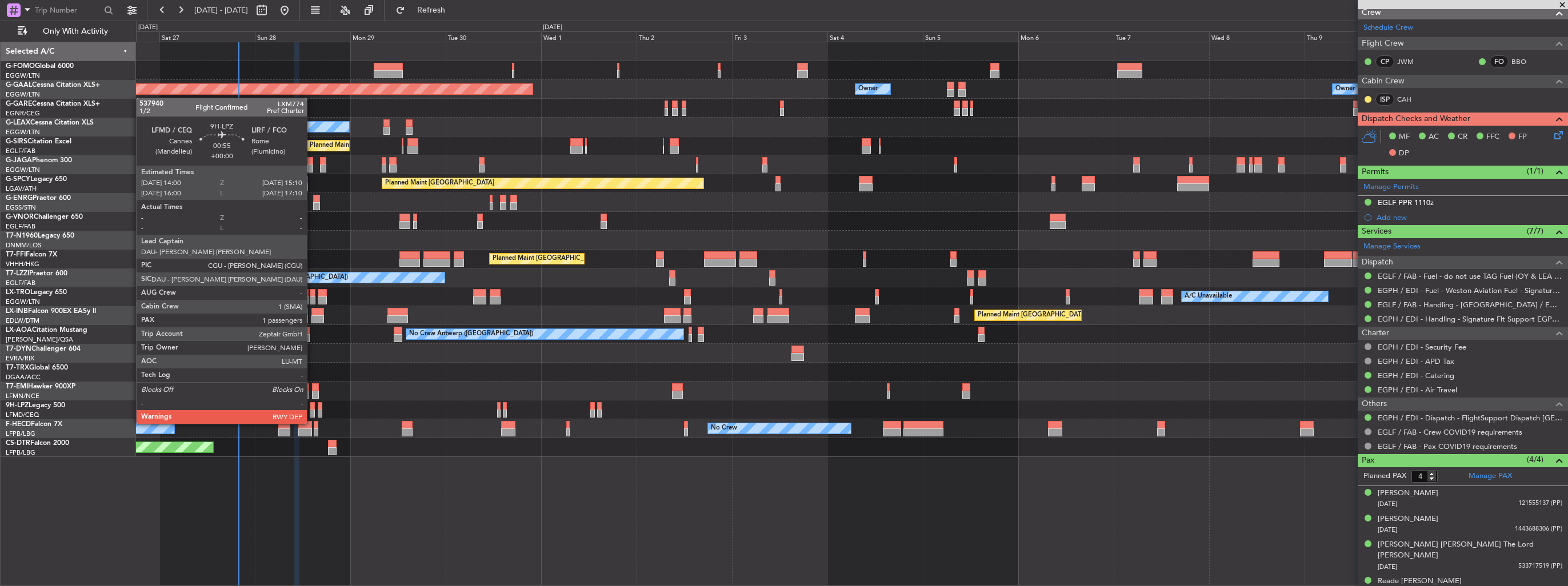
click at [312, 413] on div at bounding box center [312, 413] width 5 height 8
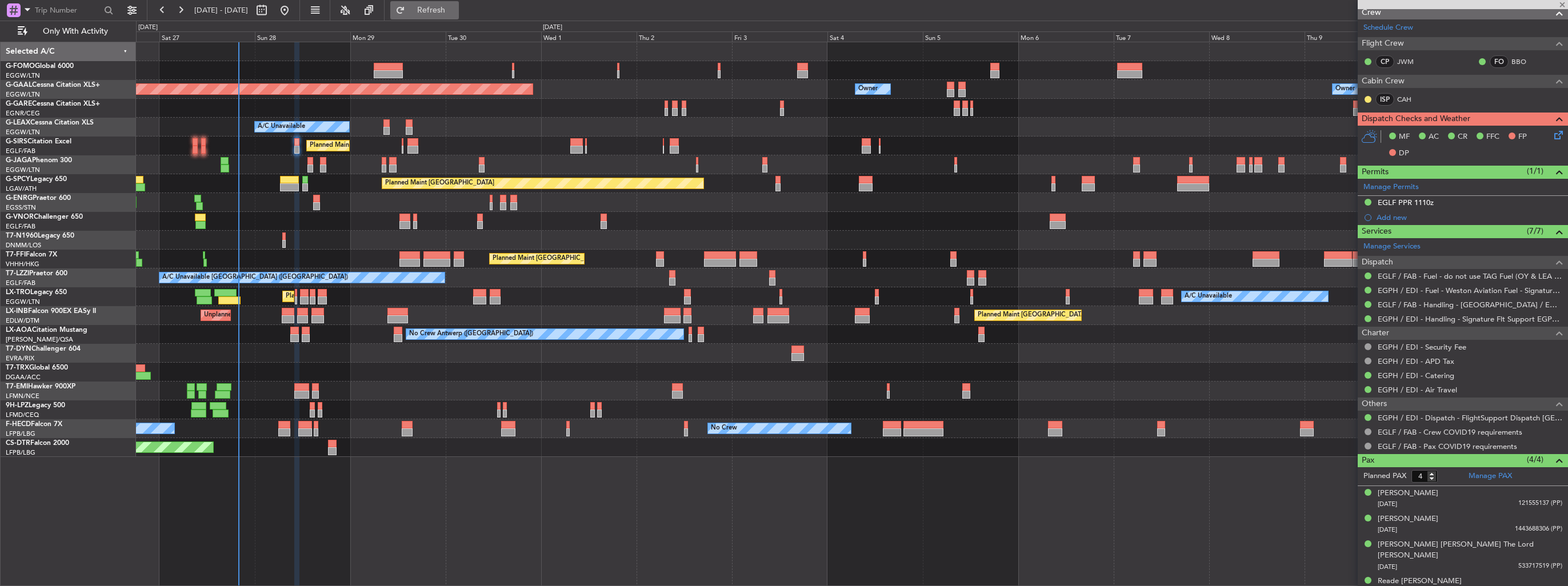
click at [448, 14] on span "Refresh" at bounding box center [431, 10] width 48 height 8
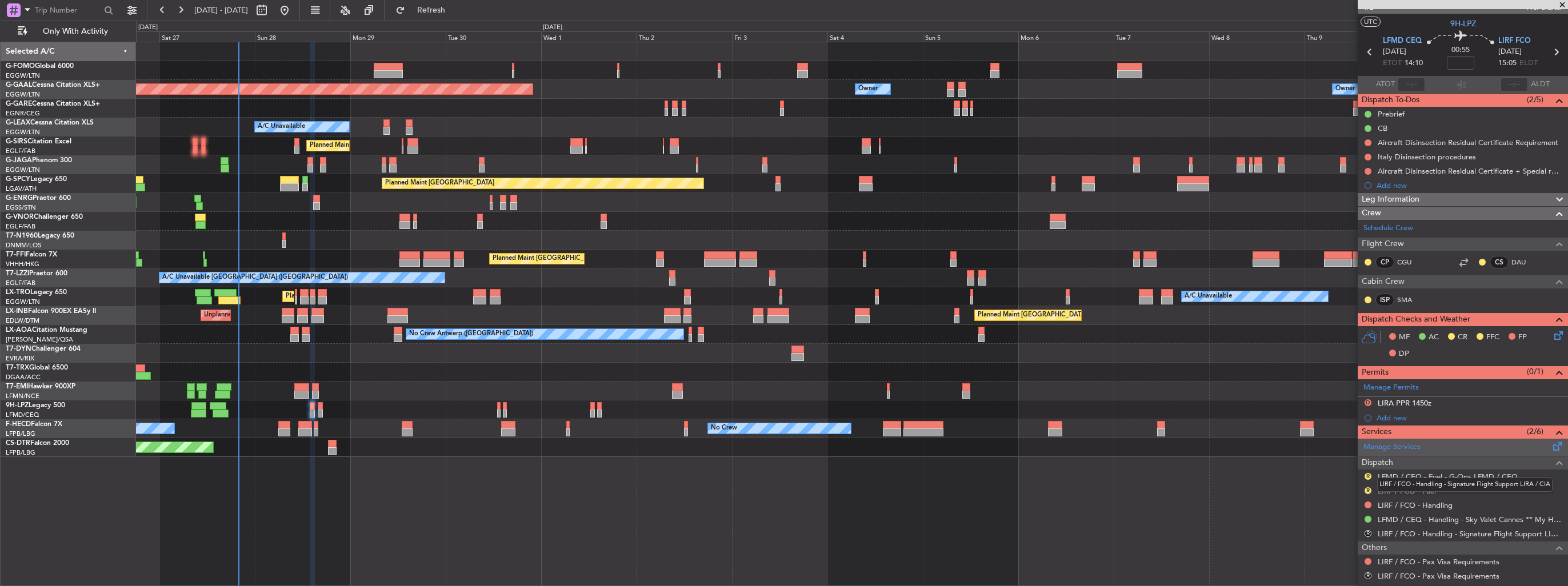
scroll to position [0, 0]
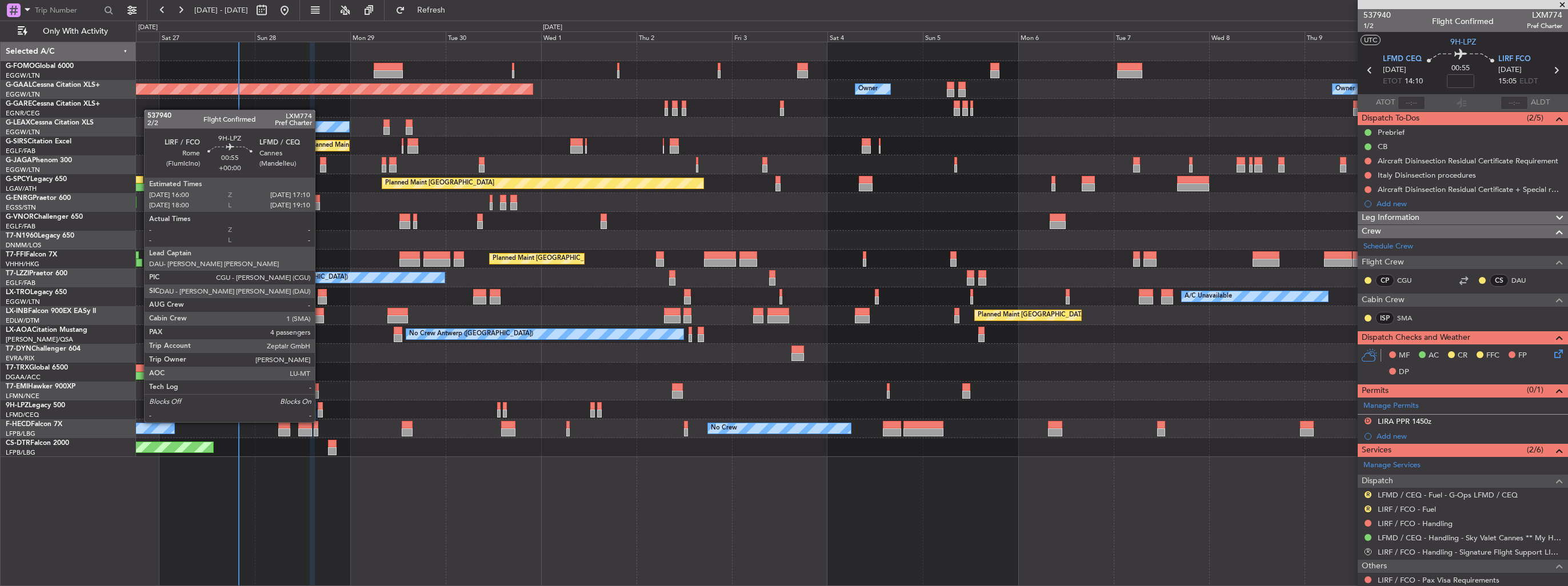
click at [320, 411] on div at bounding box center [320, 413] width 5 height 8
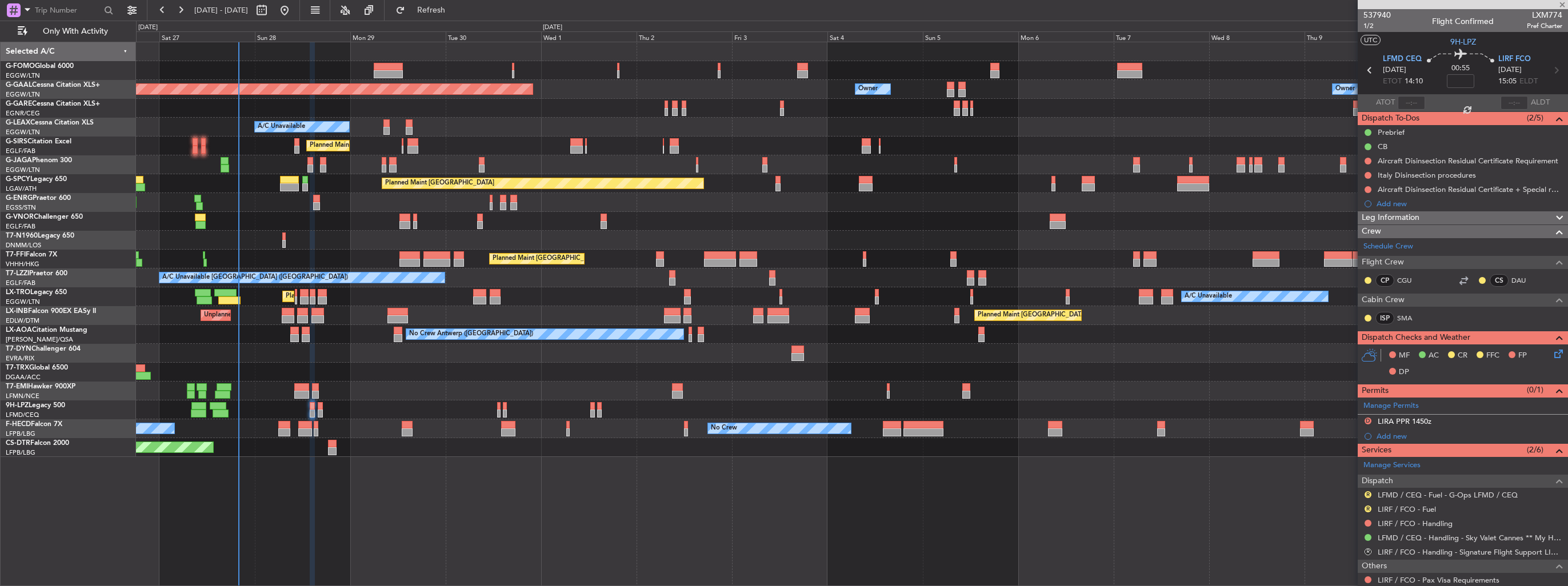
type input "4"
click at [455, 10] on span "Refresh" at bounding box center [431, 10] width 48 height 8
click at [1395, 522] on link "LIRF / FCO - Handling - Sky services LIRF / FCO" at bounding box center [1459, 523] width 163 height 10
click at [1369, 520] on button at bounding box center [1368, 523] width 7 height 7
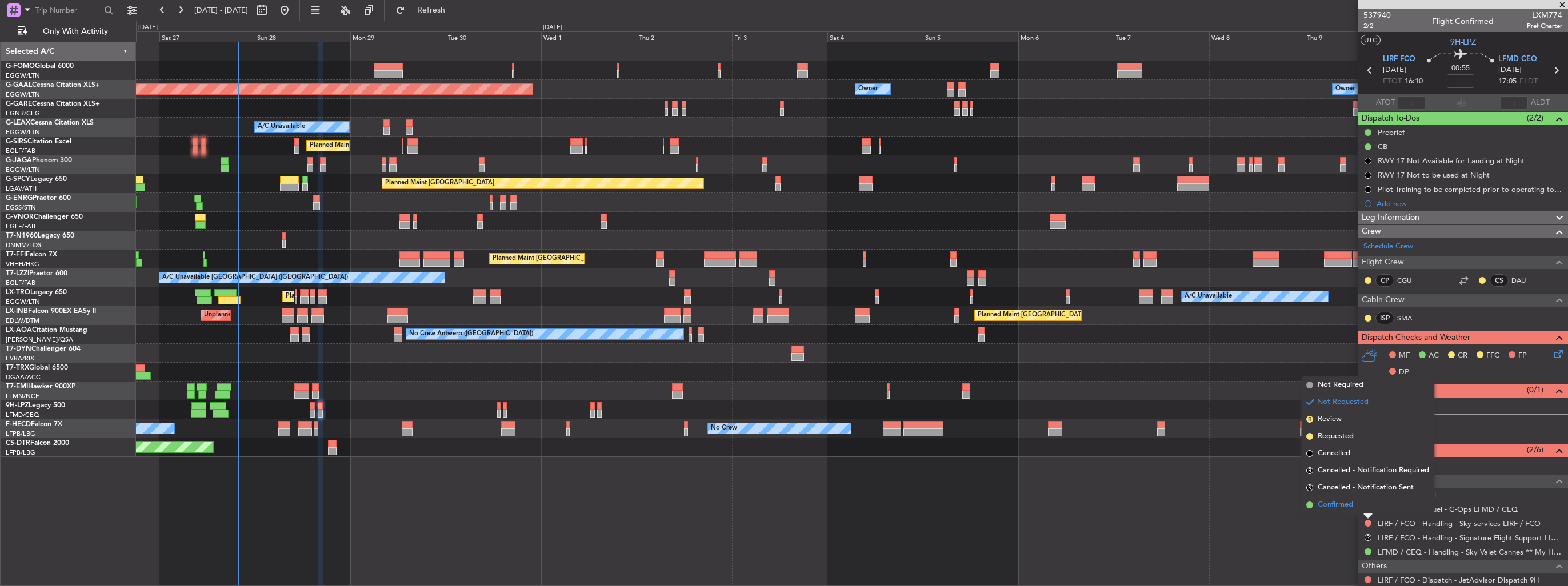
click at [1337, 510] on span "Confirmed" at bounding box center [1335, 504] width 35 height 12
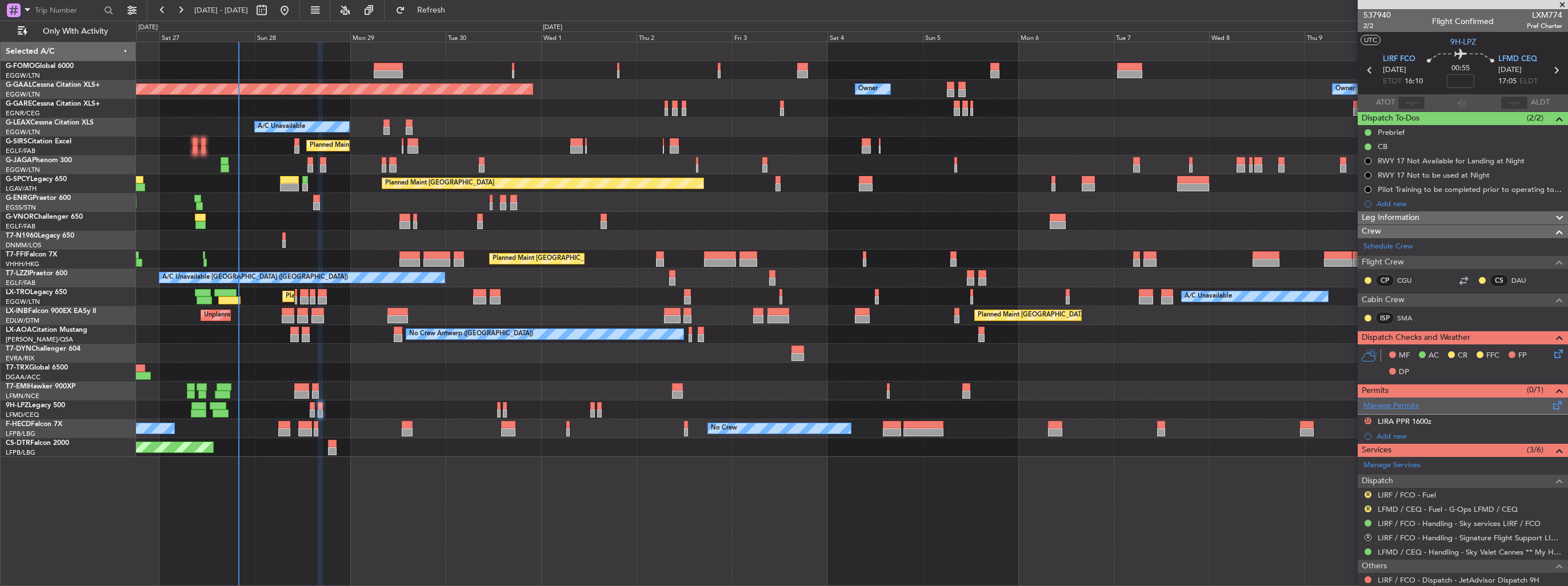
click at [1395, 401] on link "Manage Permits" at bounding box center [1391, 406] width 55 height 12
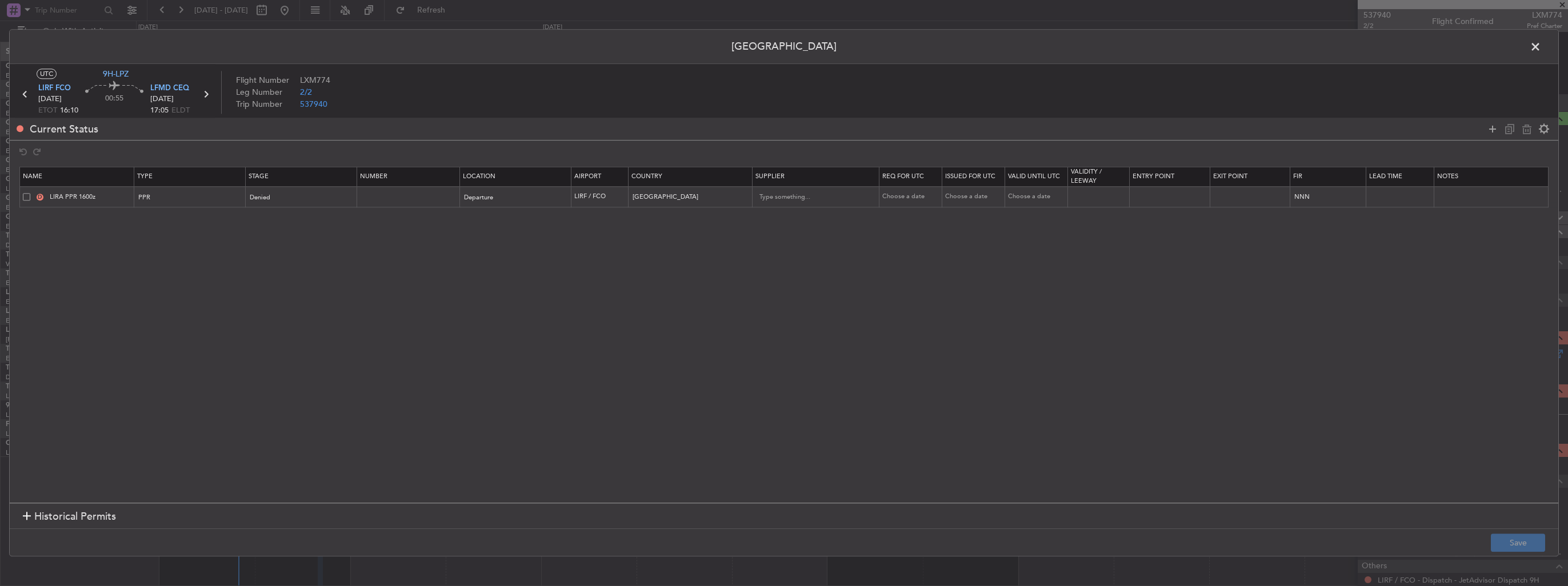
click at [23, 194] on span at bounding box center [27, 197] width 7 height 7
click at [31, 193] on input "checkbox" at bounding box center [31, 193] width 0 height 0
click at [1534, 131] on div at bounding box center [1518, 128] width 69 height 16
click at [1526, 129] on icon at bounding box center [1527, 129] width 14 height 14
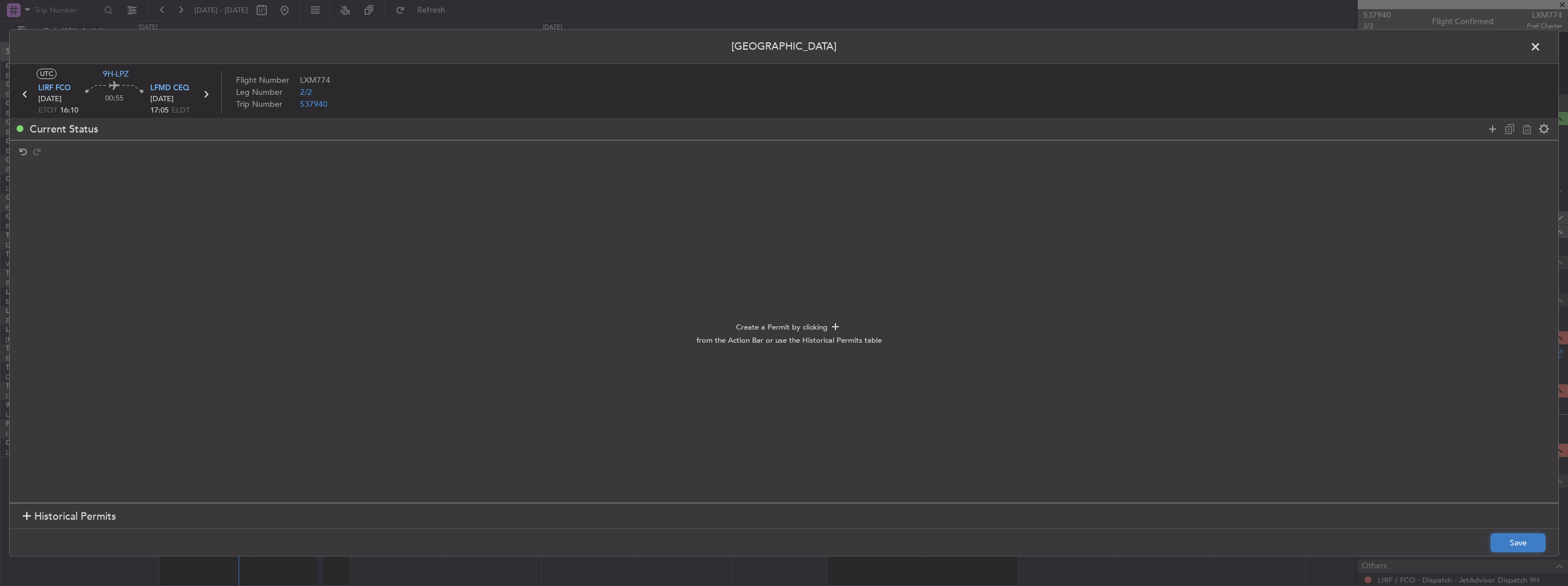
click at [1502, 545] on button "Save" at bounding box center [1517, 543] width 54 height 18
click at [1541, 49] on span at bounding box center [1541, 50] width 0 height 23
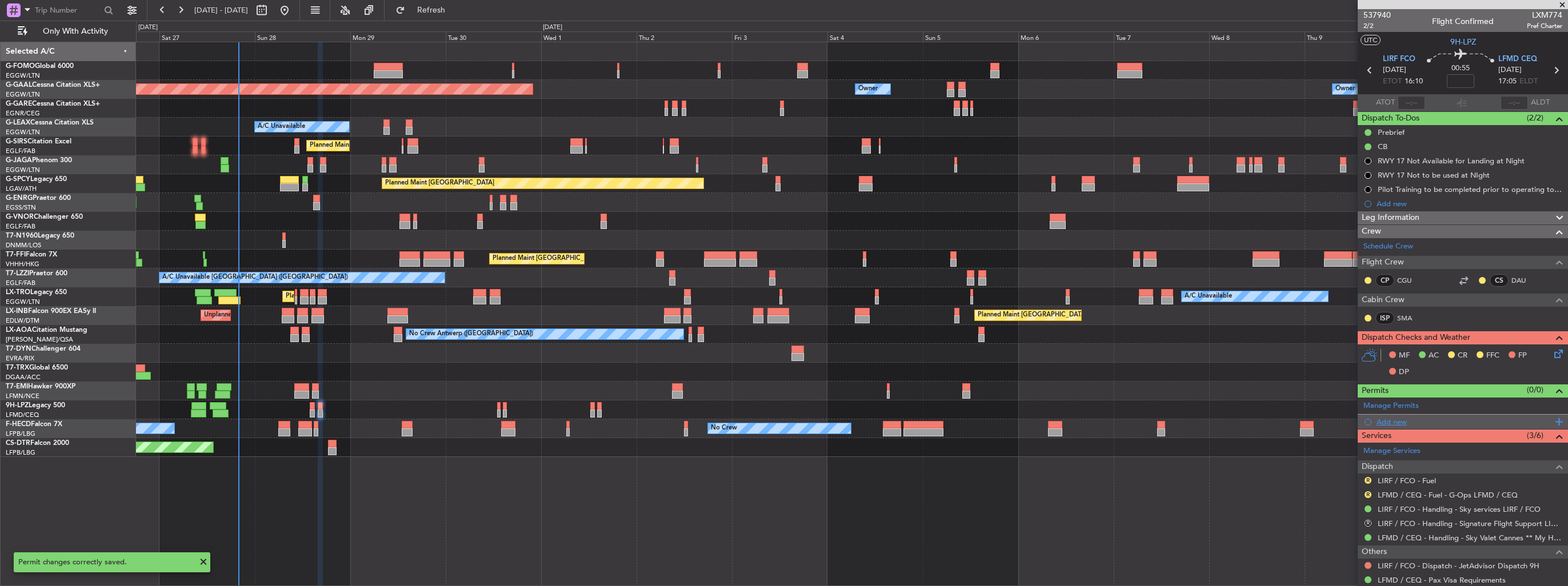
click at [1382, 423] on div "Add new" at bounding box center [1465, 422] width 175 height 10
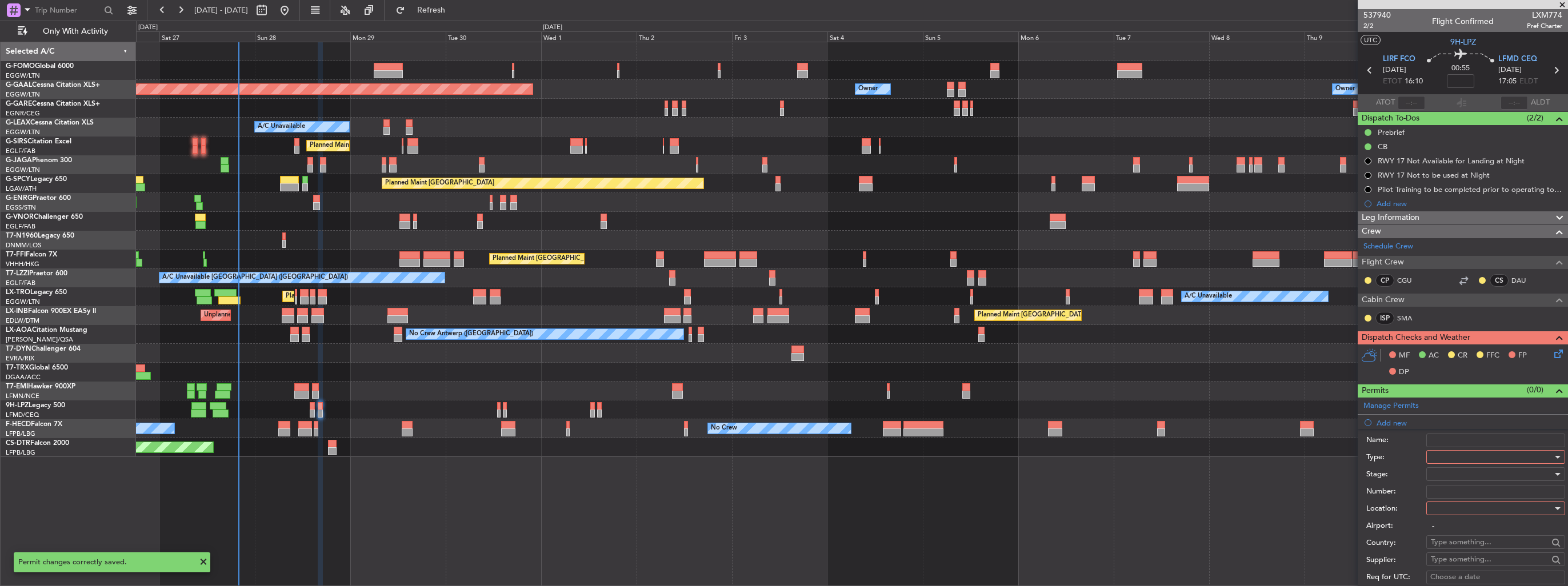
click at [1472, 453] on div at bounding box center [1492, 457] width 122 height 17
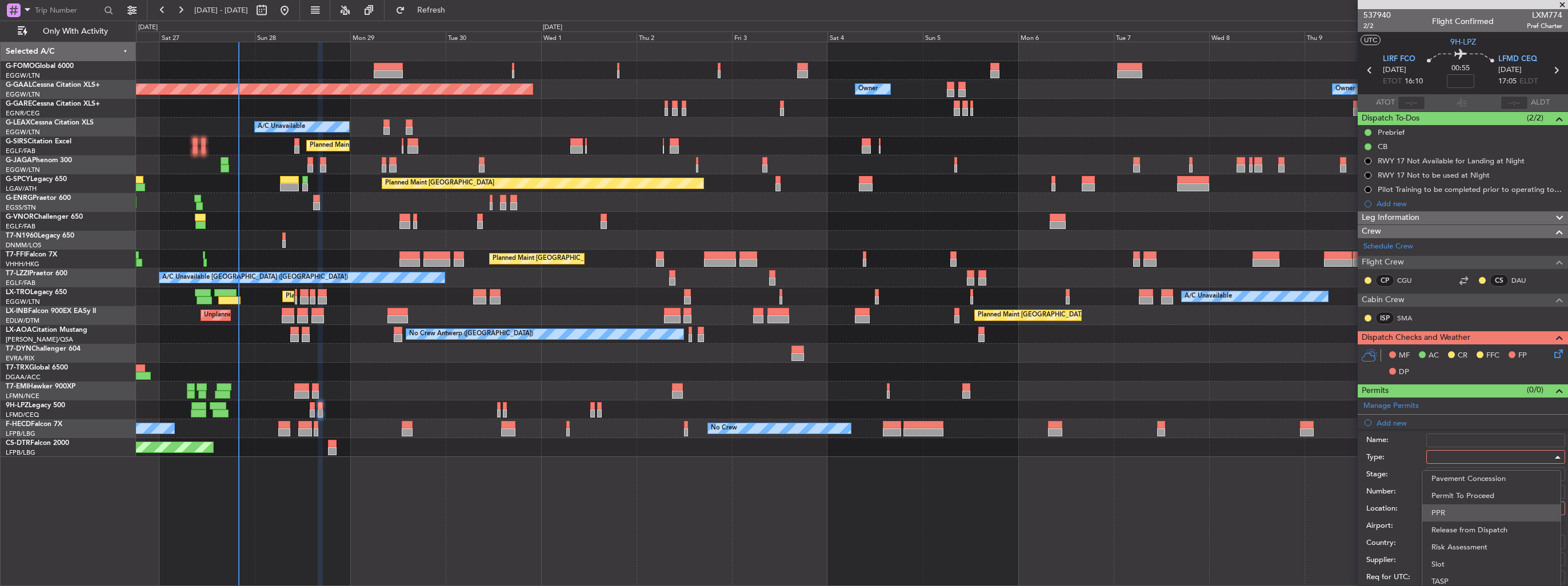
click at [1469, 518] on span "PPR" at bounding box center [1491, 513] width 120 height 17
click at [1472, 504] on div at bounding box center [1492, 508] width 122 height 17
click at [1474, 523] on span "Departure" at bounding box center [1491, 531] width 120 height 17
type input "LIRF / FCO"
click at [1480, 467] on div at bounding box center [1492, 474] width 122 height 17
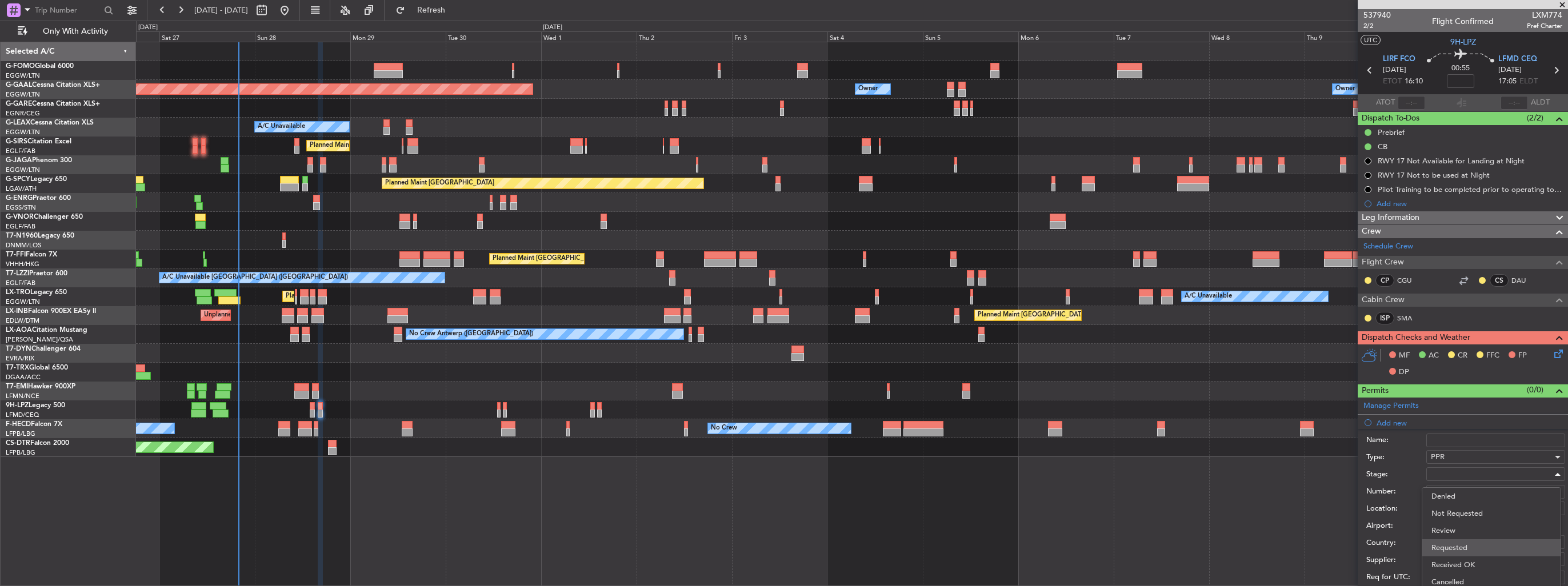
click at [1487, 554] on span "Requested" at bounding box center [1491, 548] width 120 height 17
click at [1477, 472] on div "Requested" at bounding box center [1492, 474] width 122 height 17
click at [1482, 565] on span "Received OK" at bounding box center [1491, 565] width 120 height 17
click at [1482, 492] on input "Number:" at bounding box center [1496, 492] width 139 height 14
paste input "814/28SEP"
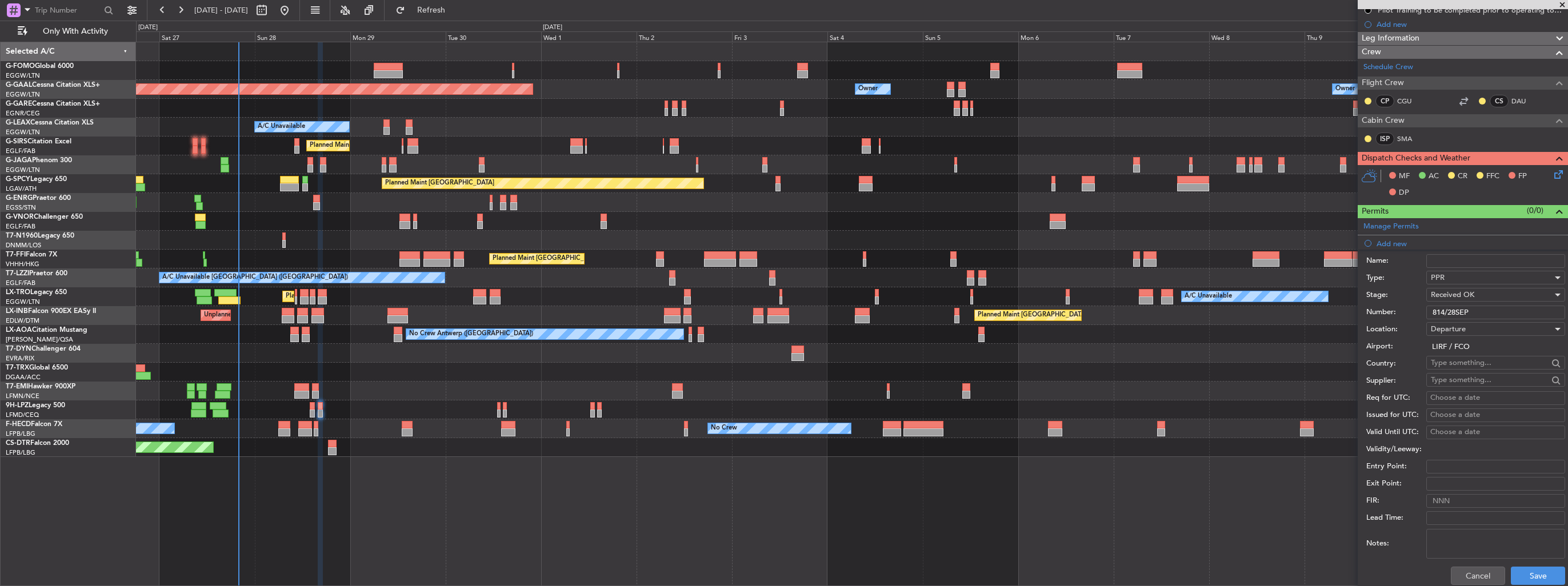
scroll to position [229, 0]
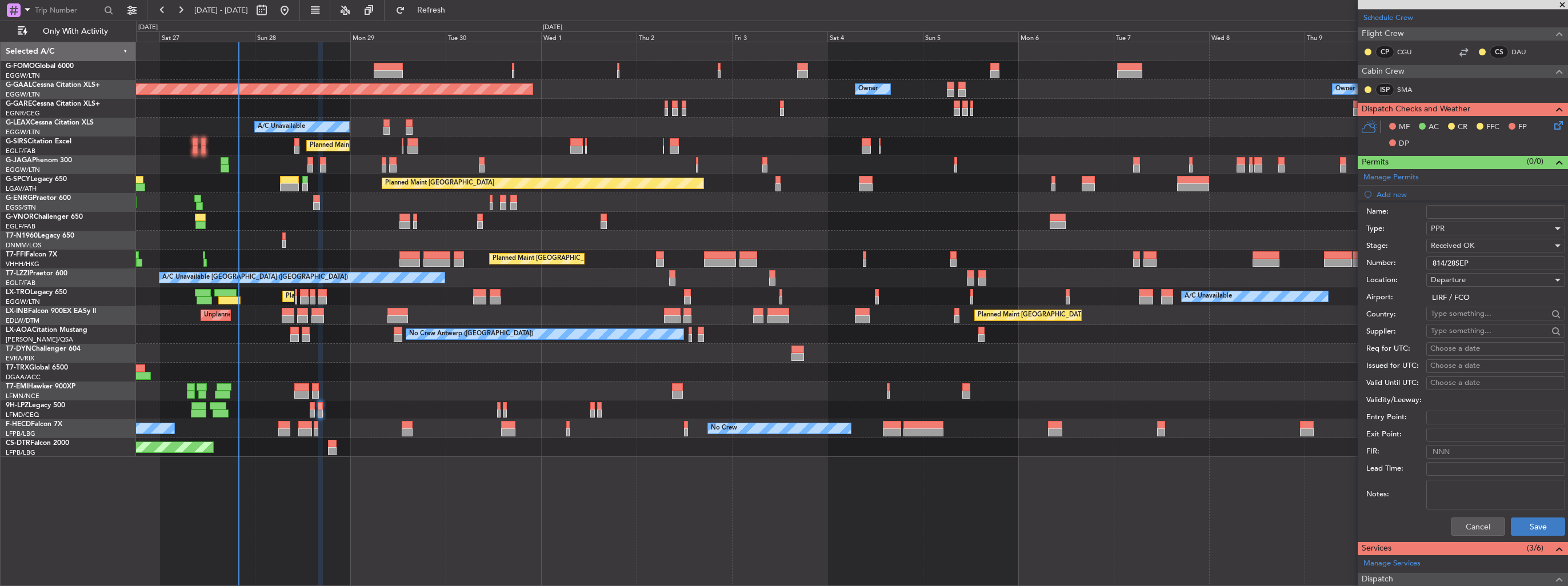
type input "814/28SEP"
click at [1529, 525] on button "Save" at bounding box center [1538, 527] width 54 height 18
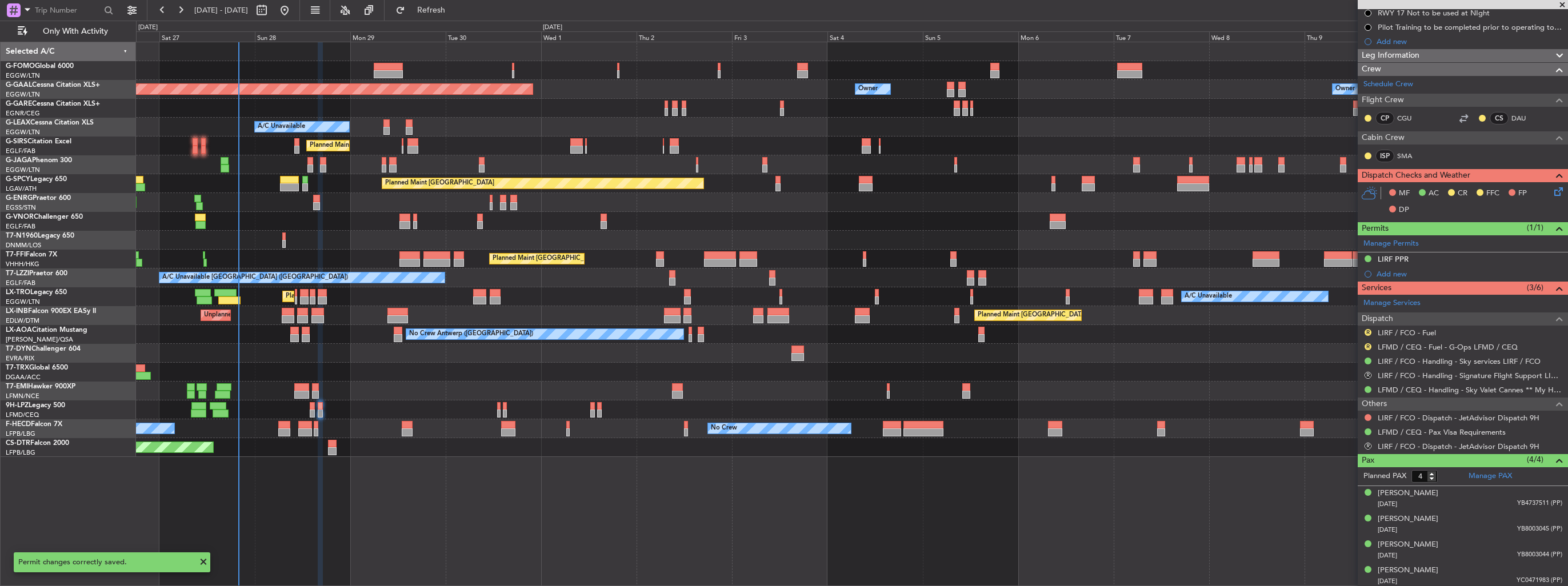
scroll to position [0, 0]
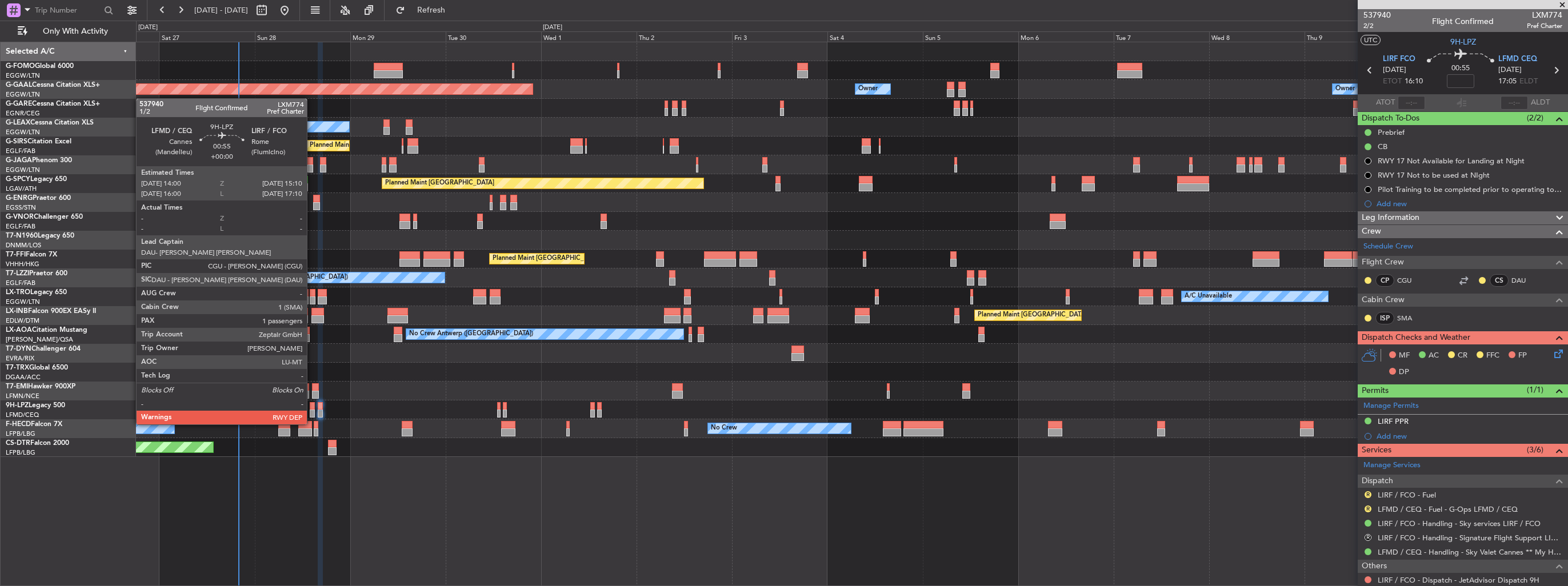
click at [312, 413] on div at bounding box center [312, 413] width 5 height 8
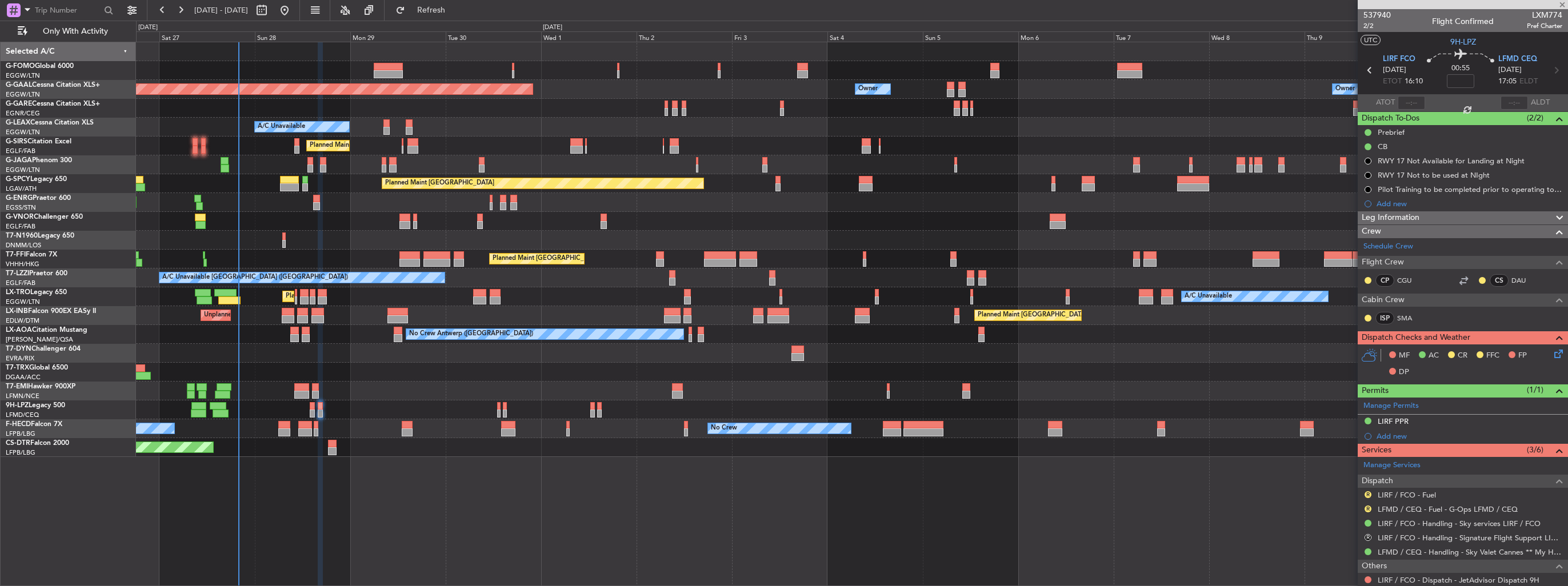
type input "1"
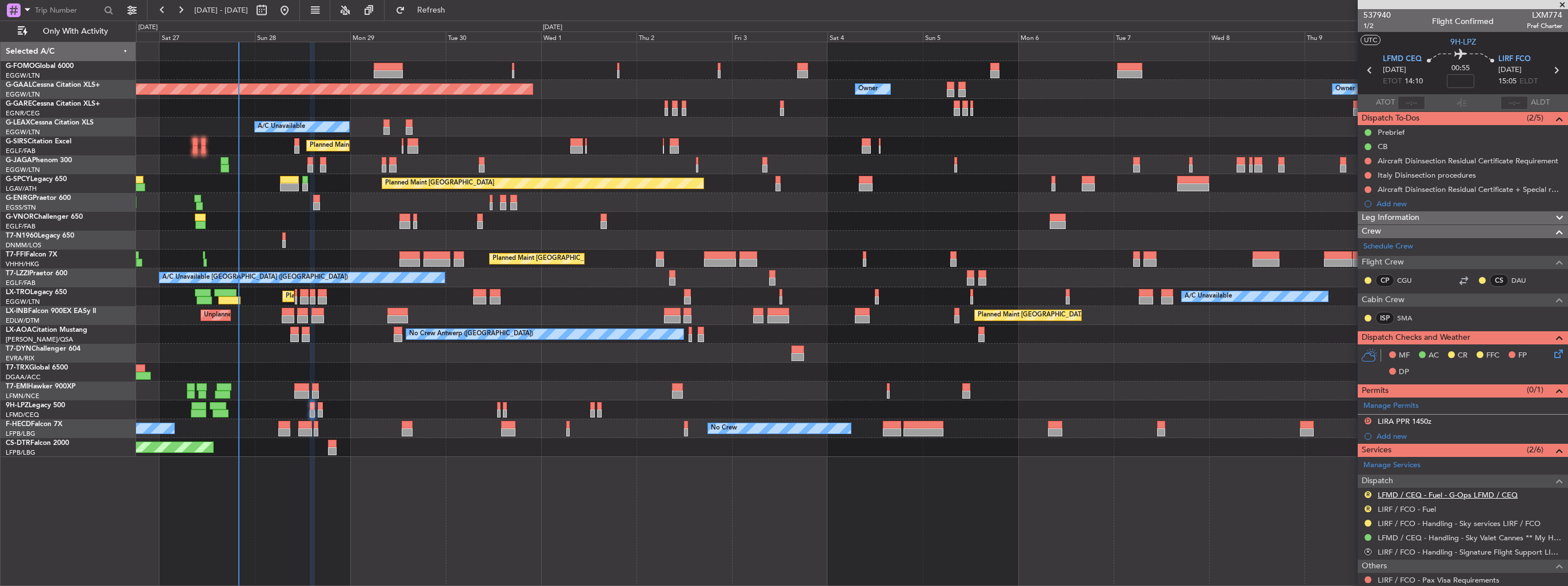
click at [1399, 492] on link "LFMD / CEQ - Fuel - G-Ops LFMD / CEQ" at bounding box center [1447, 495] width 140 height 10
click at [1412, 491] on link "LFMD / CEQ - Fuel - G-Ops LFMD / CEQ" at bounding box center [1447, 495] width 140 height 10
click at [1390, 406] on link "Manage Permits" at bounding box center [1391, 406] width 55 height 12
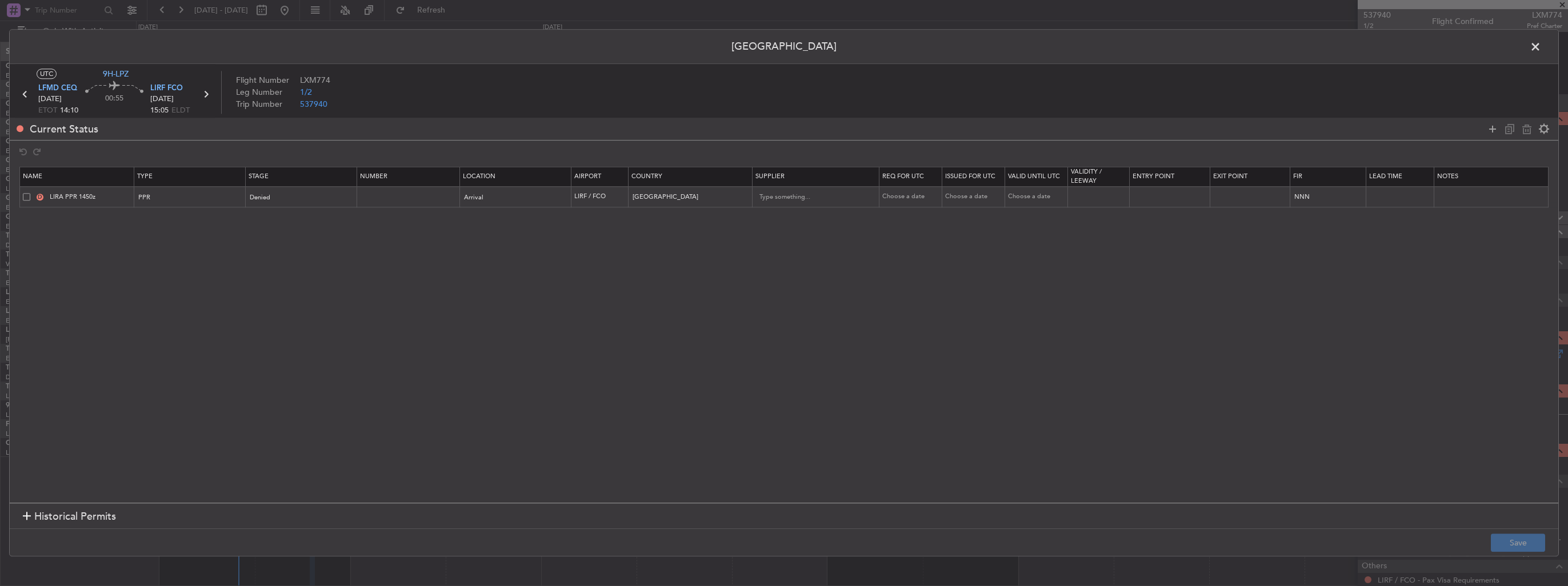
click at [24, 197] on span at bounding box center [27, 197] width 7 height 7
click at [31, 193] on input "checkbox" at bounding box center [31, 193] width 0 height 0
click at [1520, 131] on icon at bounding box center [1527, 129] width 14 height 14
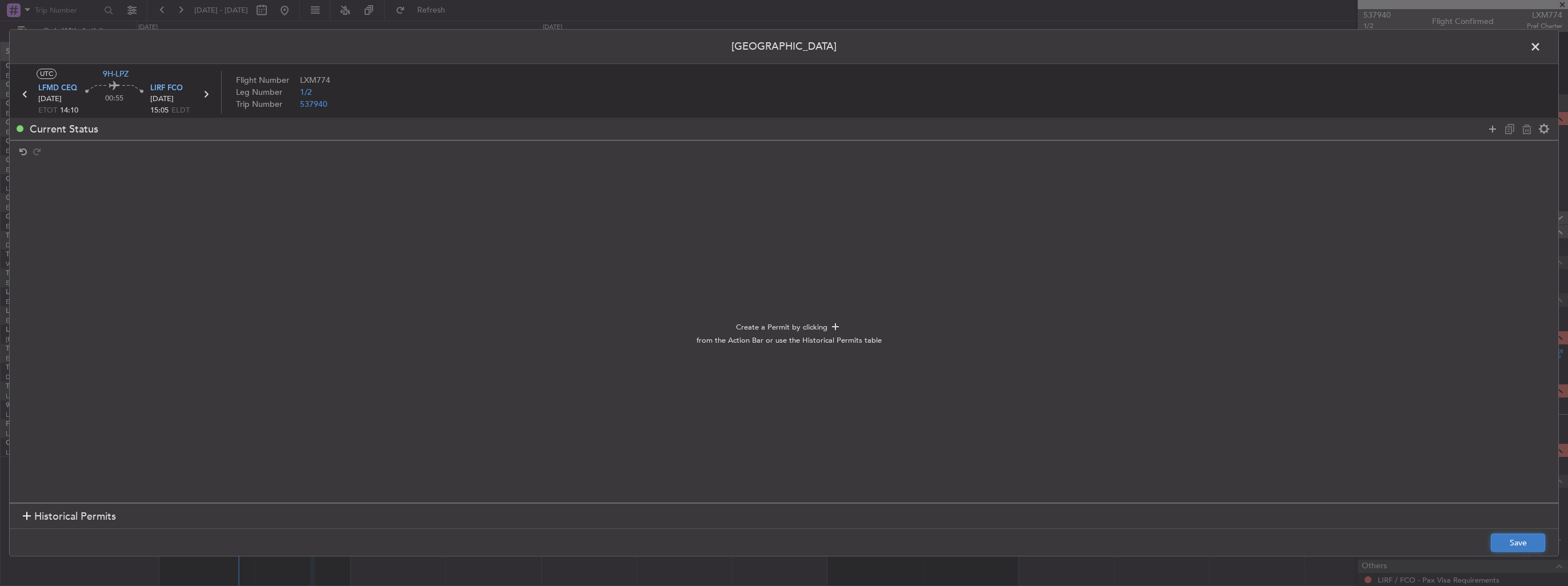
click at [1516, 540] on button "Save" at bounding box center [1517, 543] width 54 height 18
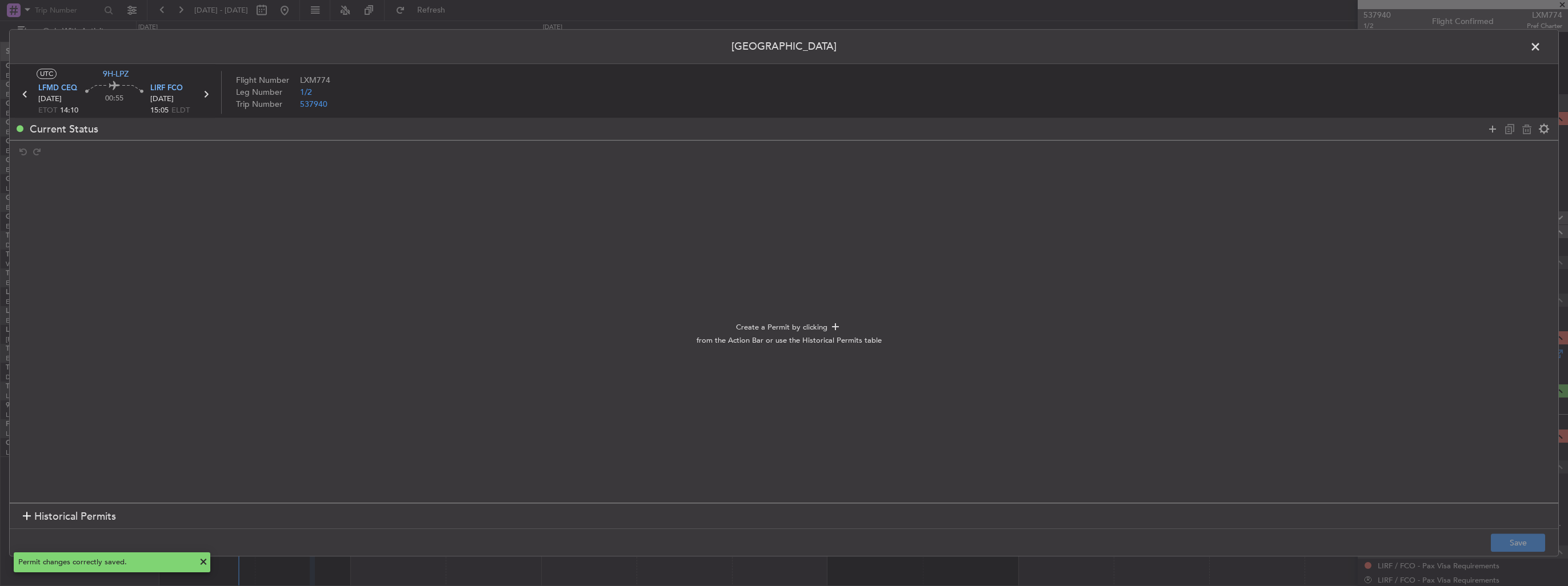
click at [1541, 45] on span at bounding box center [1541, 50] width 0 height 23
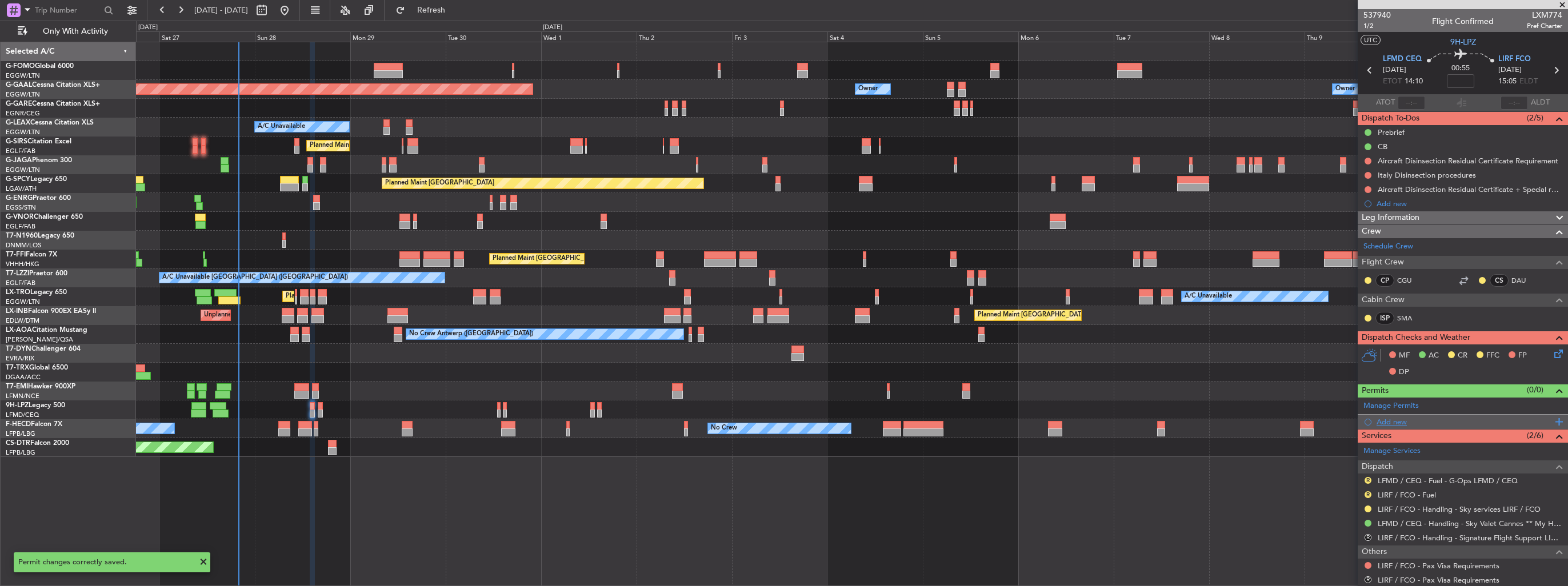
click at [1387, 422] on div "Add new" at bounding box center [1465, 422] width 175 height 10
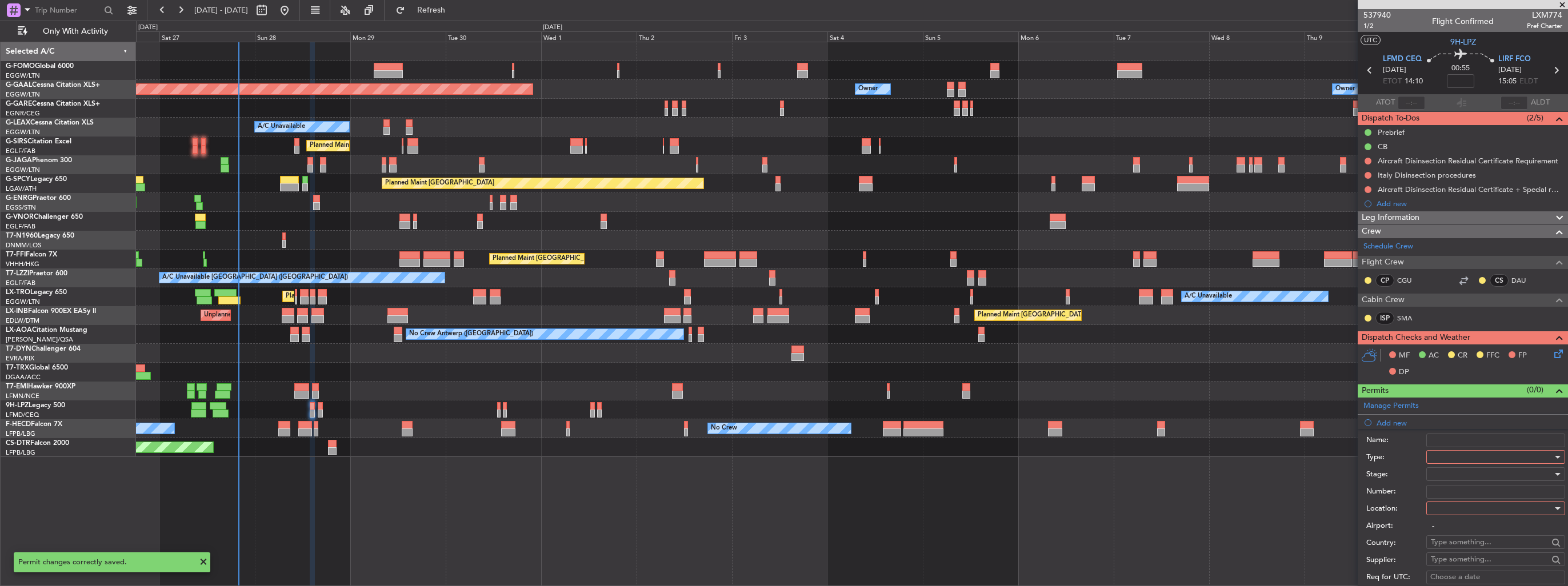
click at [1477, 452] on div at bounding box center [1492, 457] width 122 height 17
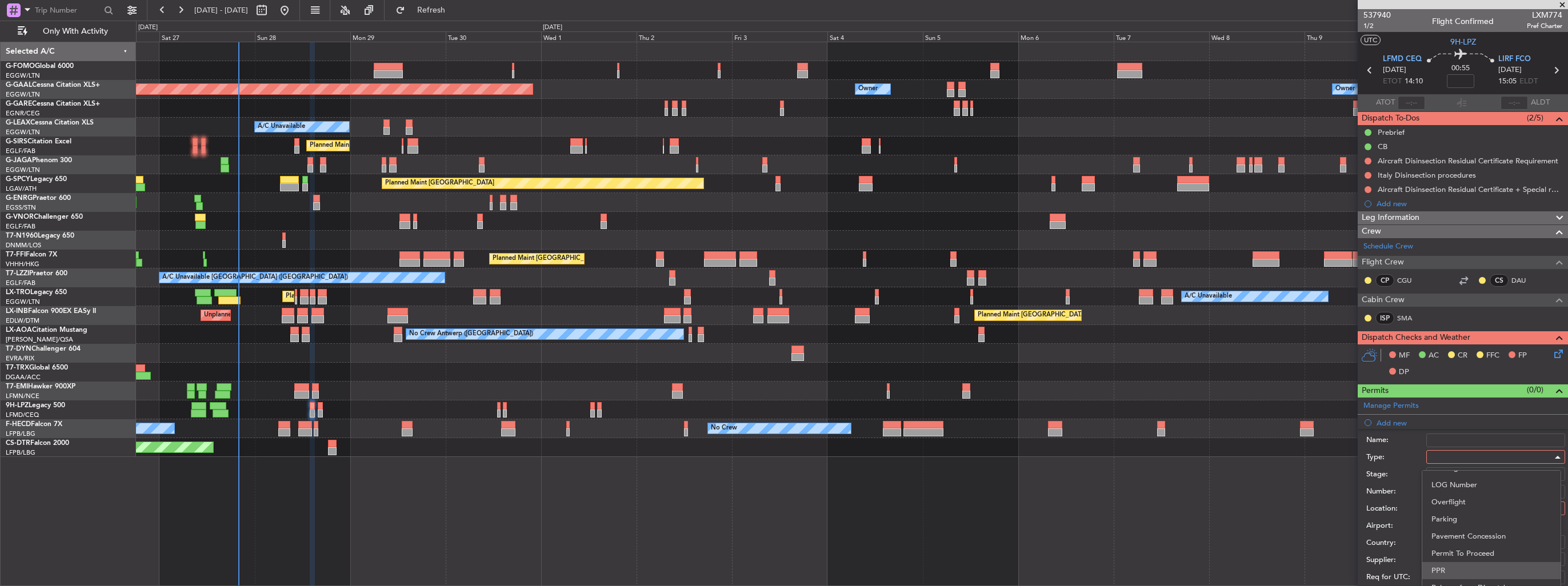
click at [1477, 570] on span "PPR" at bounding box center [1491, 571] width 120 height 17
click at [1481, 507] on div at bounding box center [1492, 508] width 122 height 17
click at [1477, 562] on span "Arrival" at bounding box center [1491, 565] width 120 height 17
type input "LIRF / FCO"
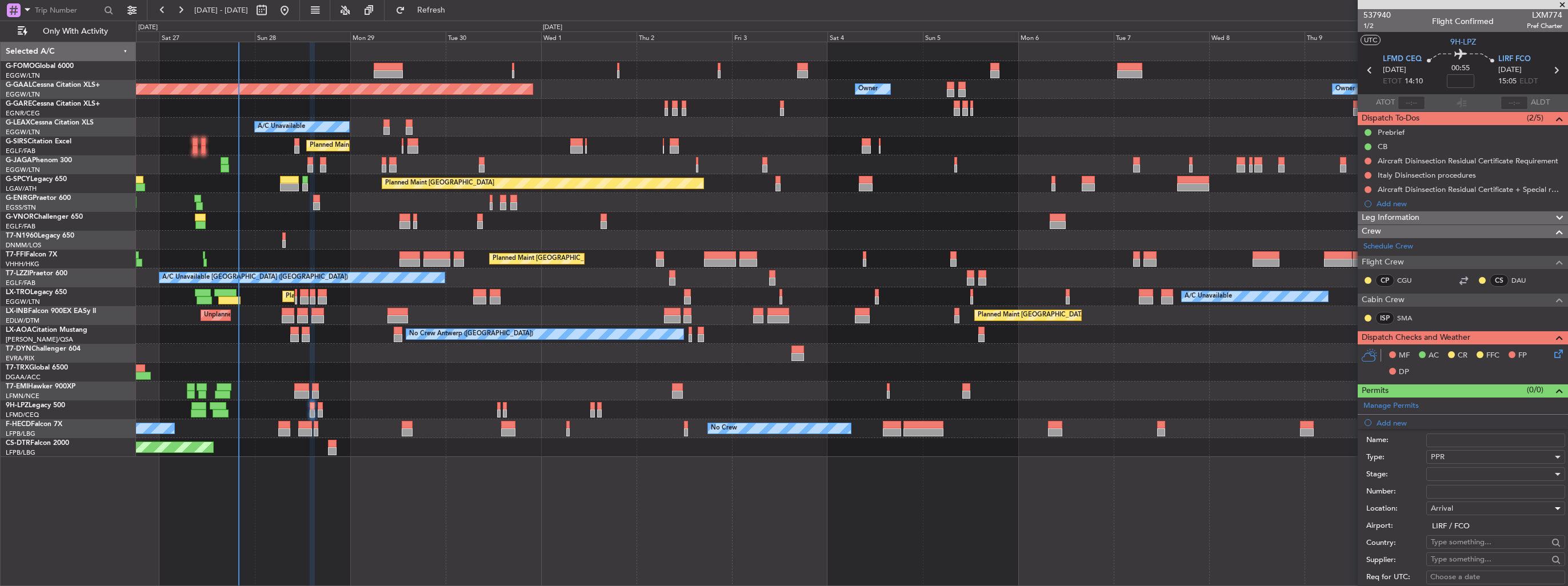
click at [1479, 471] on div at bounding box center [1492, 474] width 122 height 17
click at [1477, 557] on span "Received OK" at bounding box center [1491, 565] width 120 height 17
click at [1475, 492] on input "Number:" at bounding box center [1496, 492] width 139 height 14
paste input "814/28SEP"
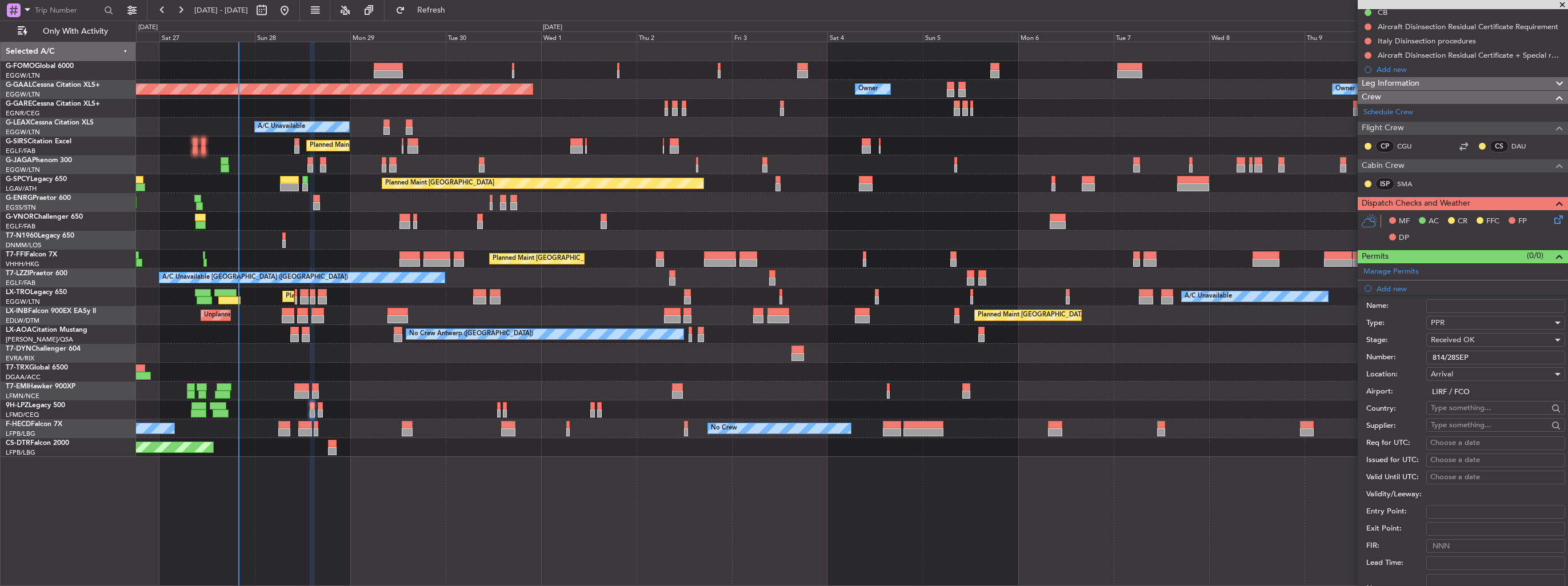
scroll to position [229, 0]
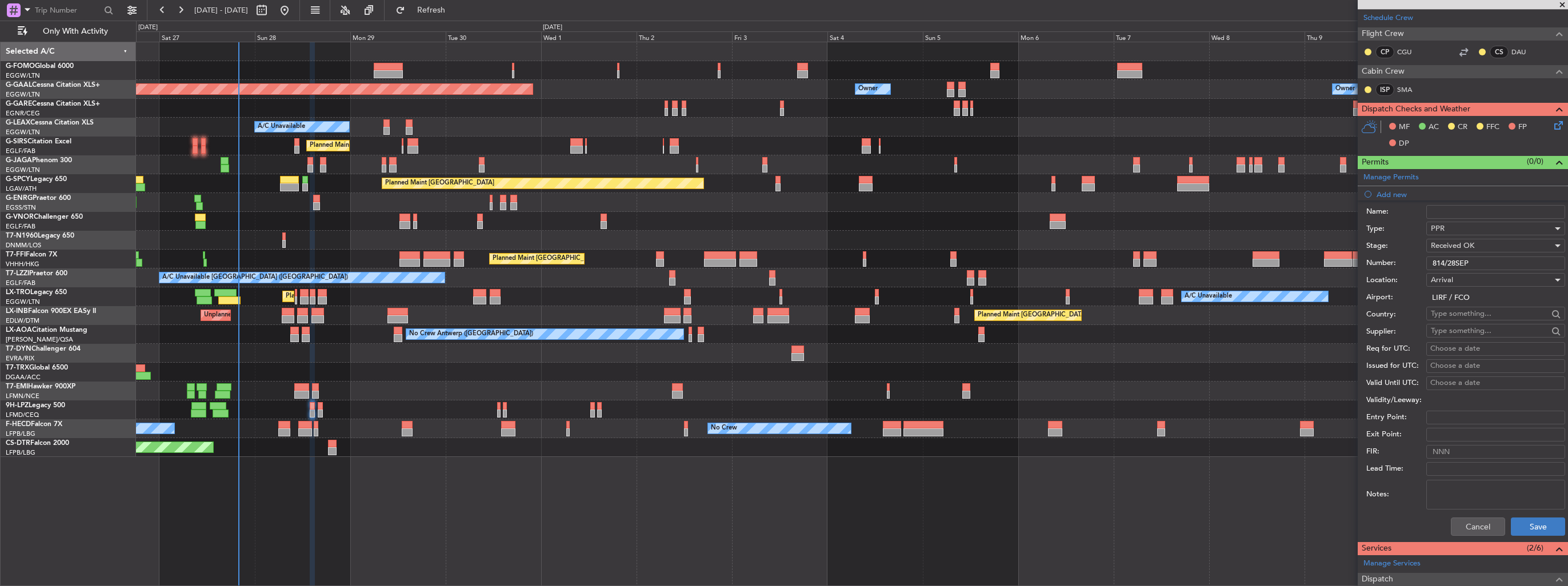
type input "814/28SEP"
click at [1522, 527] on button "Save" at bounding box center [1538, 527] width 54 height 18
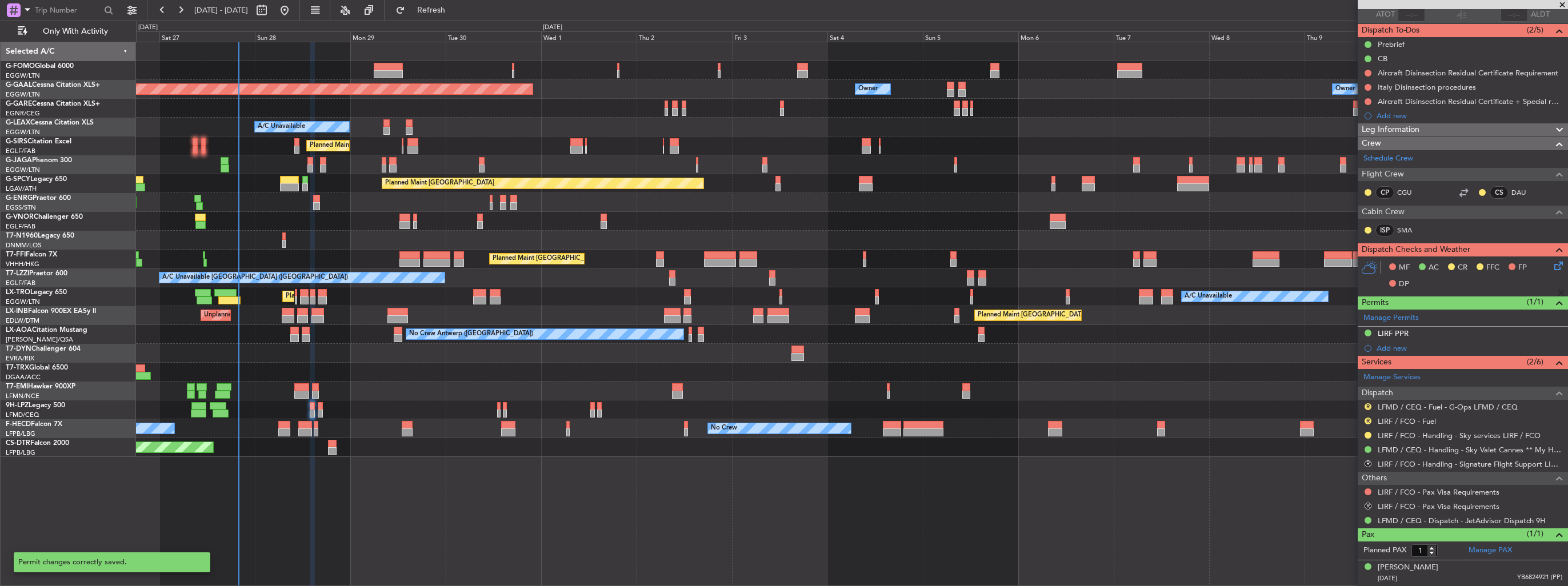
scroll to position [85, 0]
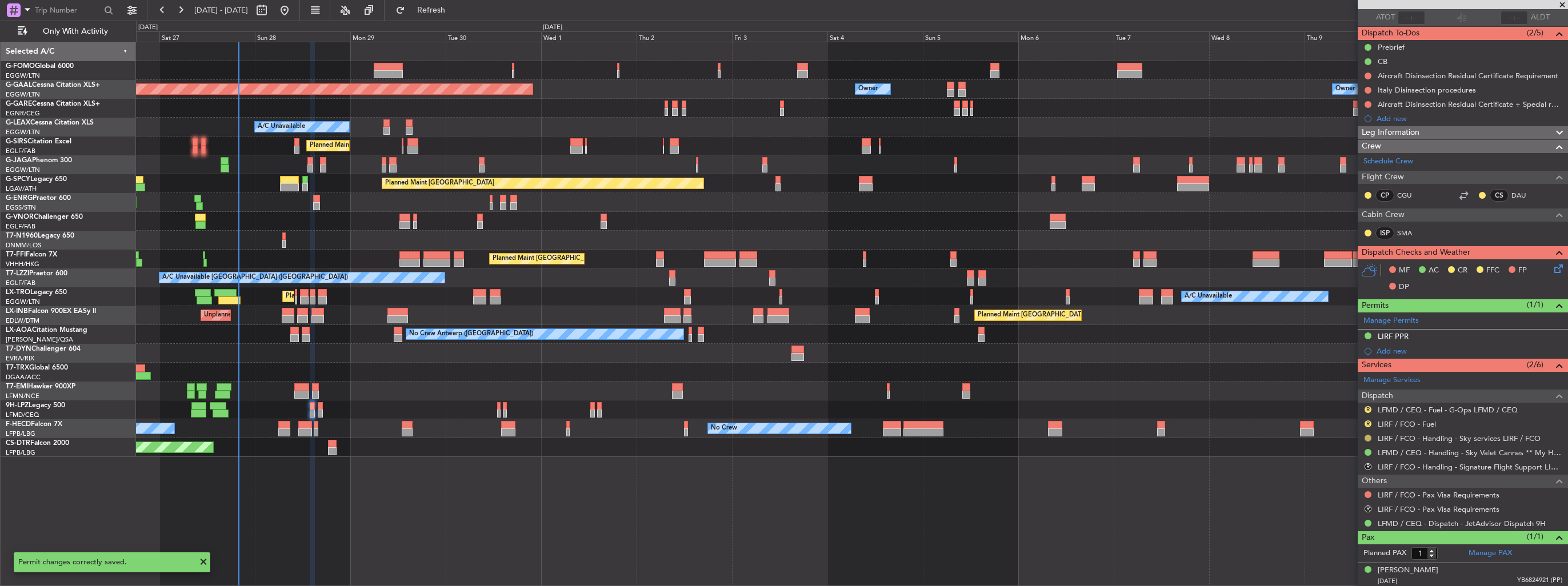
click at [1370, 438] on button at bounding box center [1368, 438] width 7 height 7
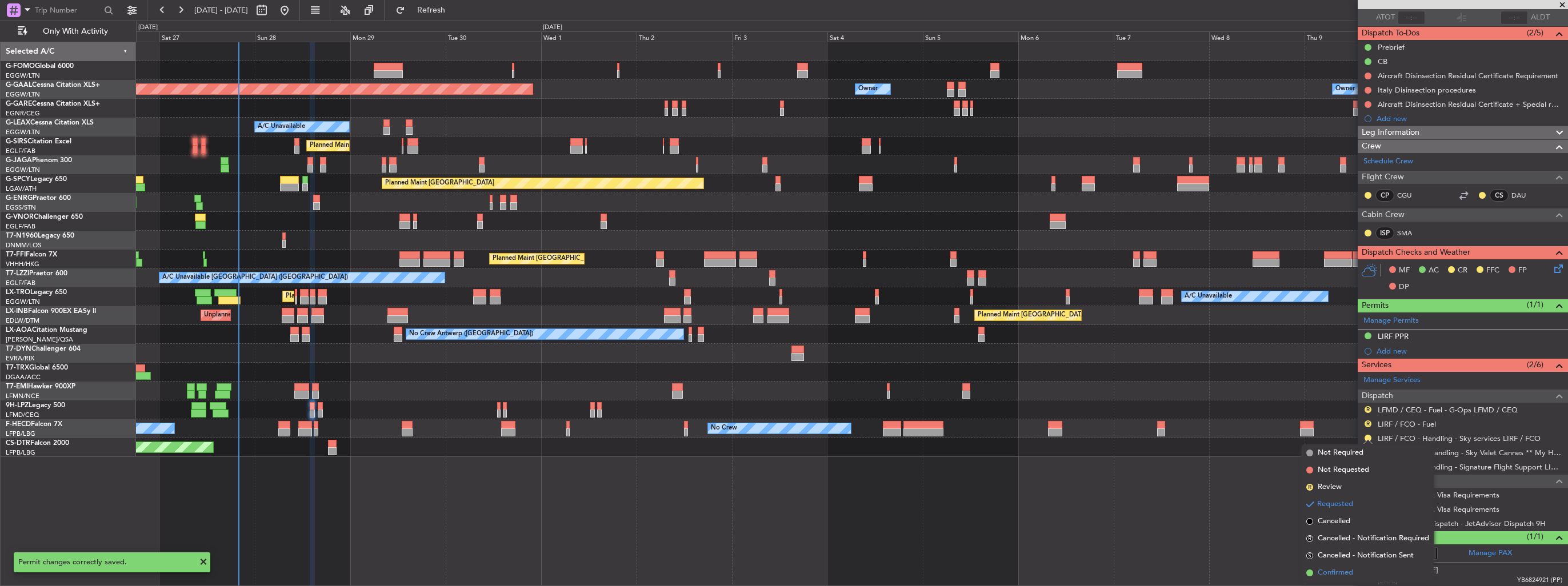
click at [1335, 570] on span "Confirmed" at bounding box center [1335, 573] width 35 height 12
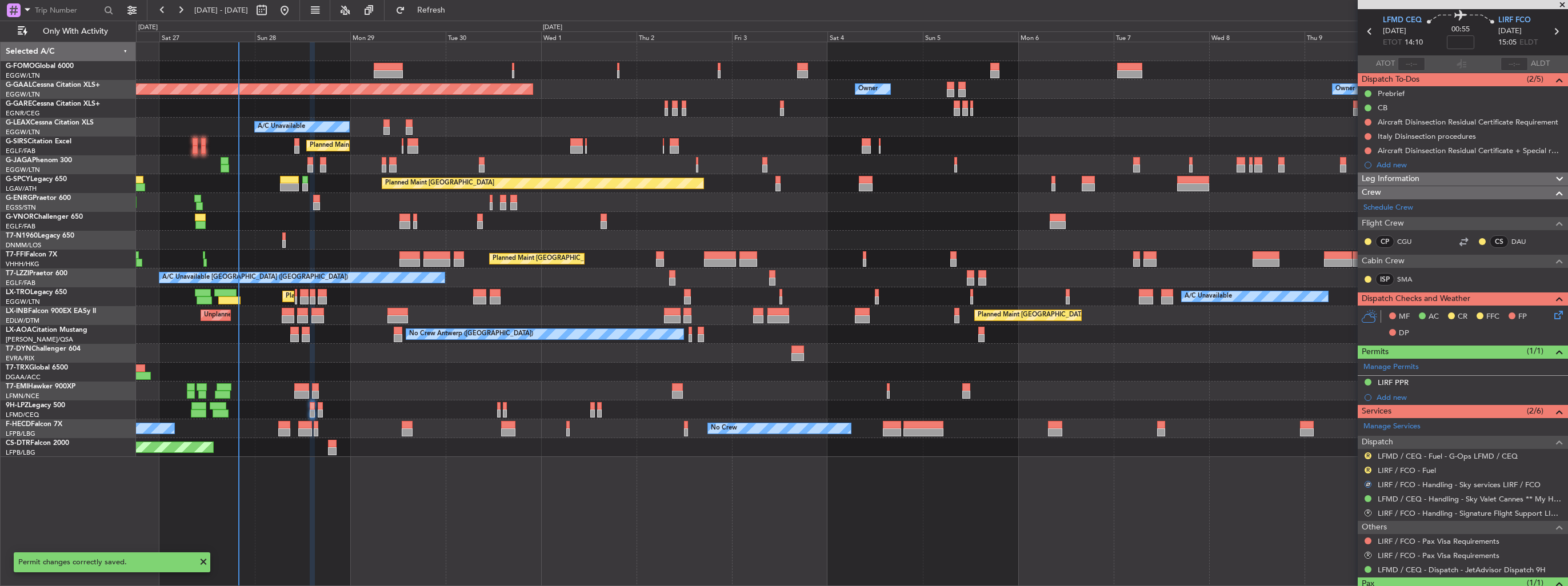
scroll to position [0, 0]
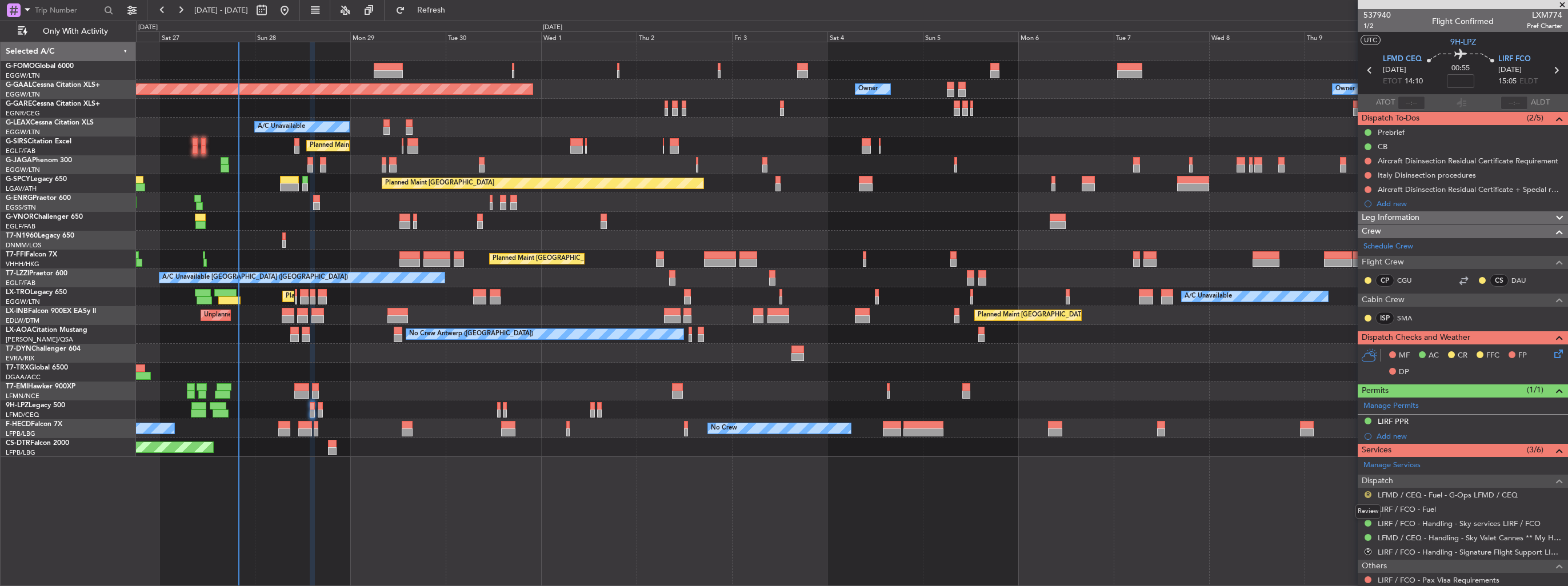
click at [1367, 492] on button "R" at bounding box center [1368, 494] width 7 height 7
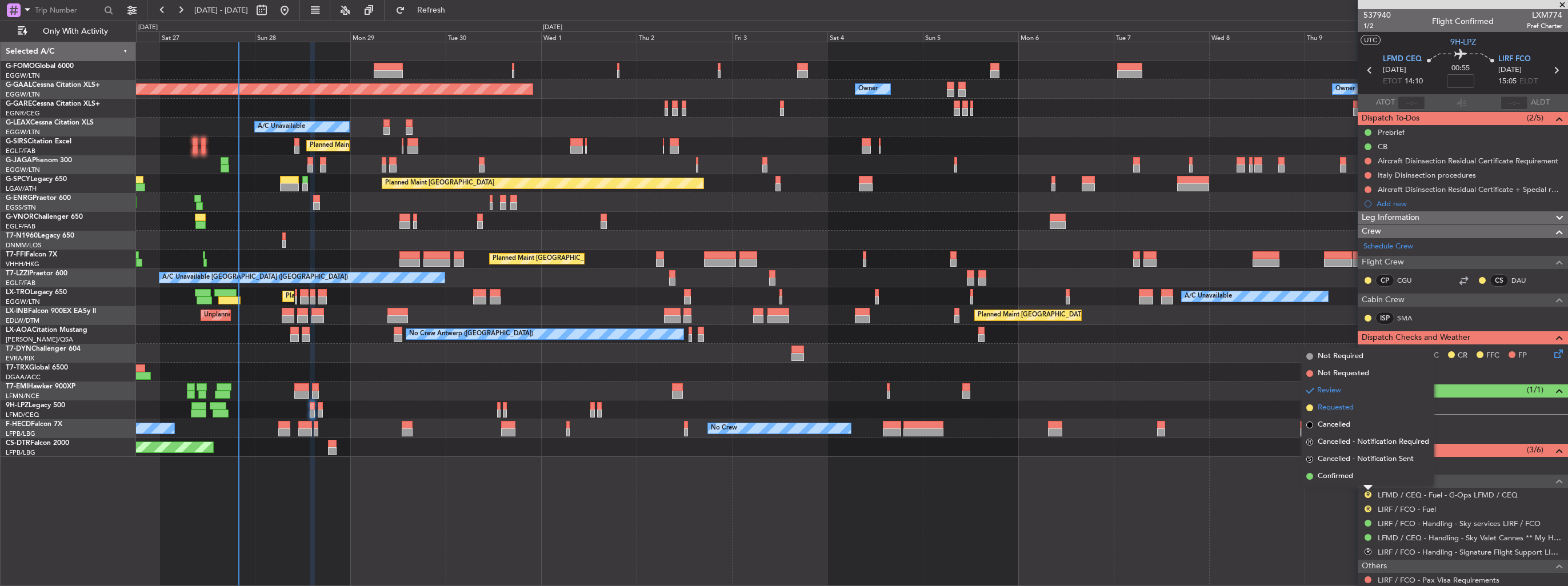
click at [1329, 408] on span "Requested" at bounding box center [1335, 408] width 36 height 12
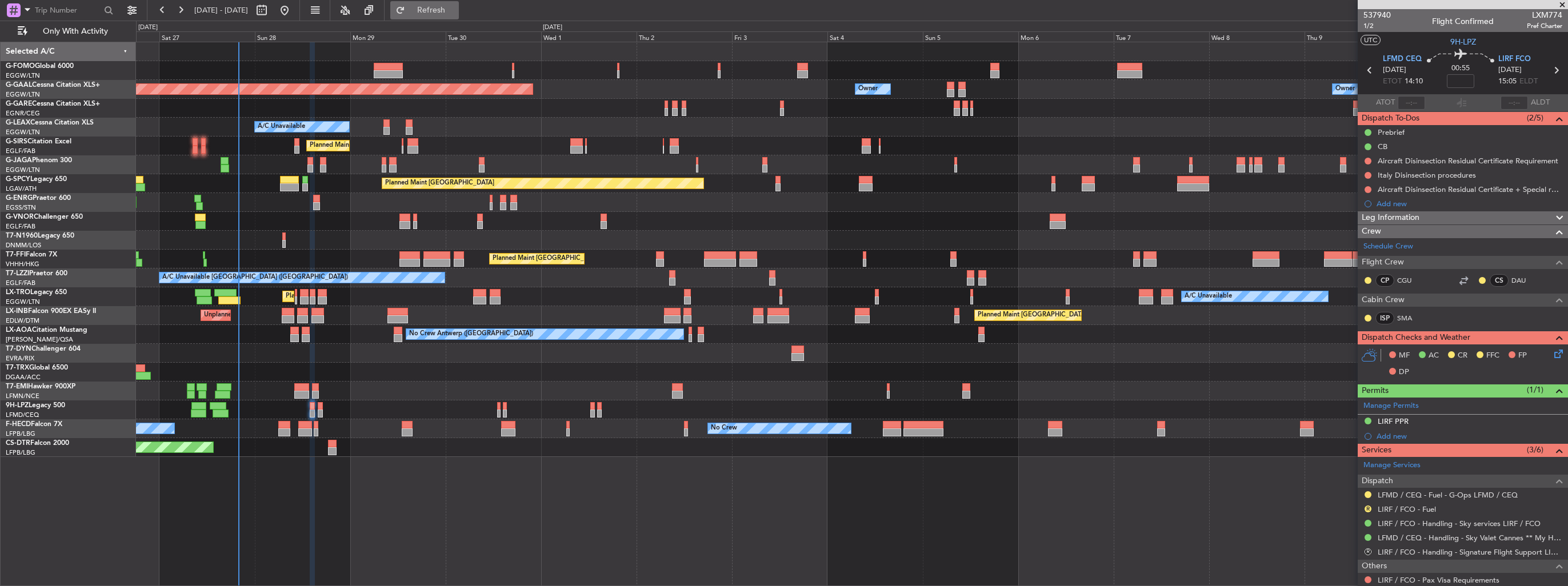
click at [455, 9] on span "Refresh" at bounding box center [431, 10] width 48 height 8
drag, startPoint x: 1548, startPoint y: 422, endPoint x: 1531, endPoint y: 424, distance: 17.1
click at [0, 0] on img at bounding box center [0, 0] width 0 height 0
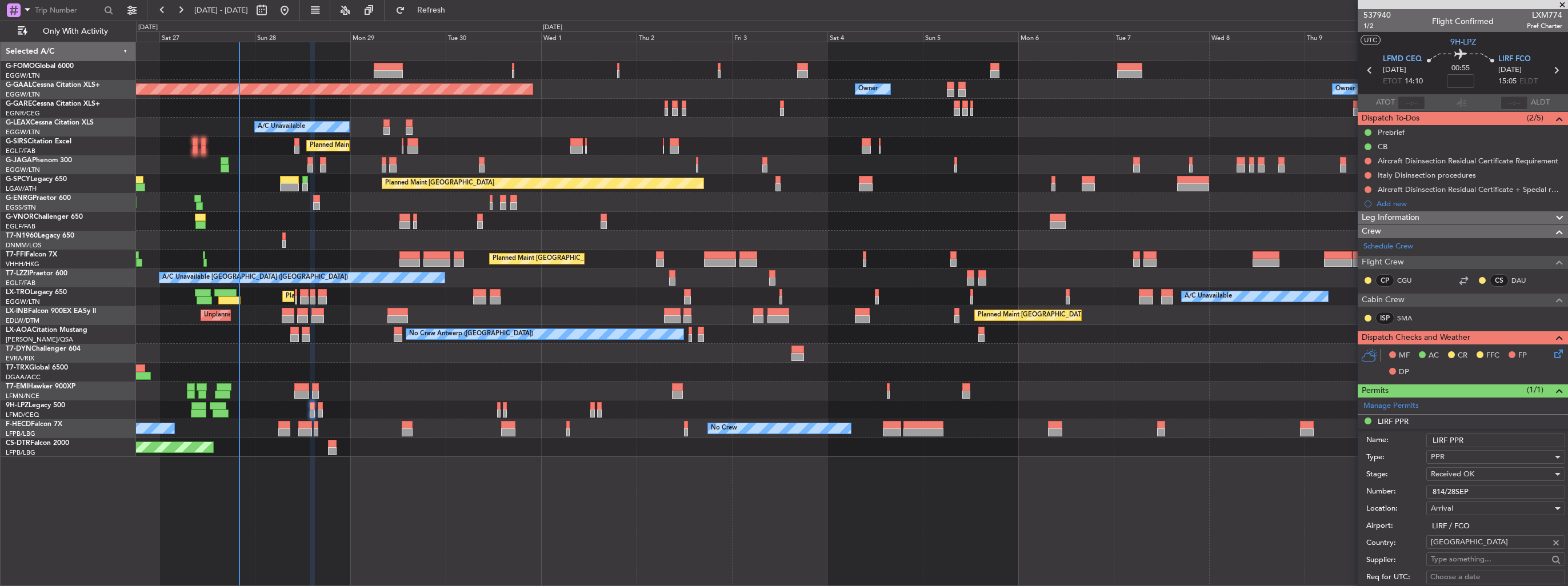
click at [1499, 442] on input "LIRF PPR" at bounding box center [1496, 441] width 139 height 14
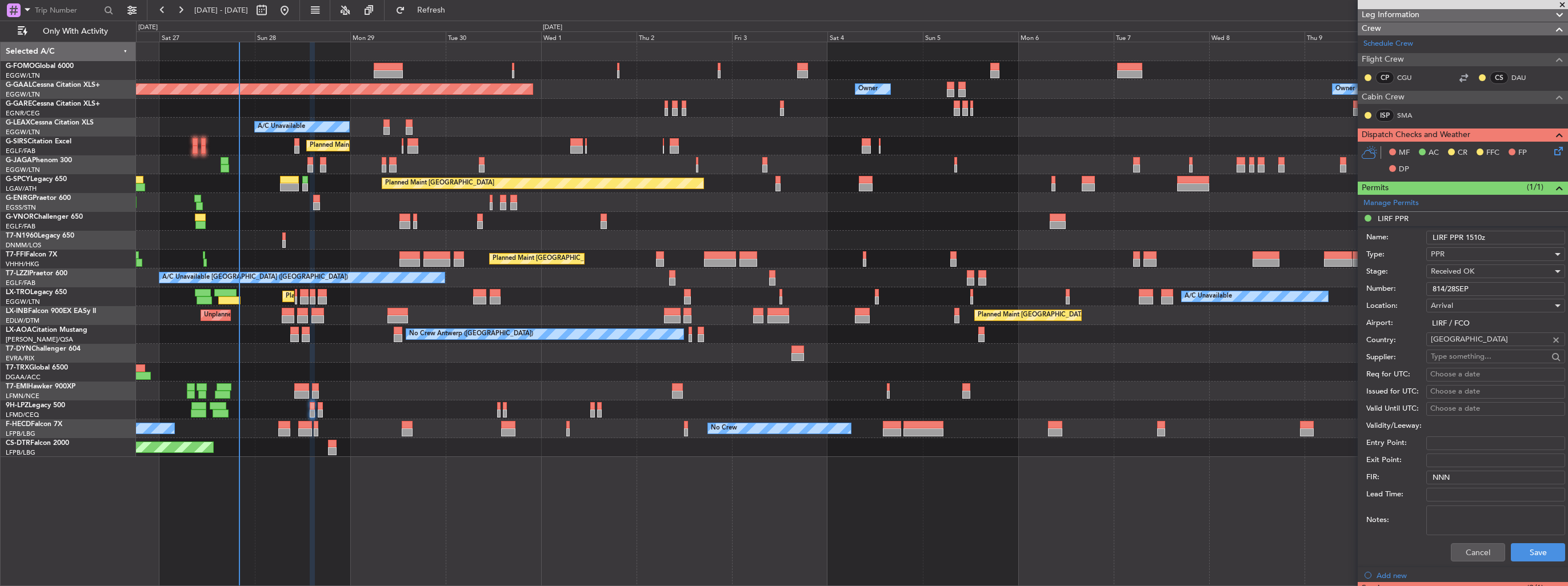
scroll to position [285, 0]
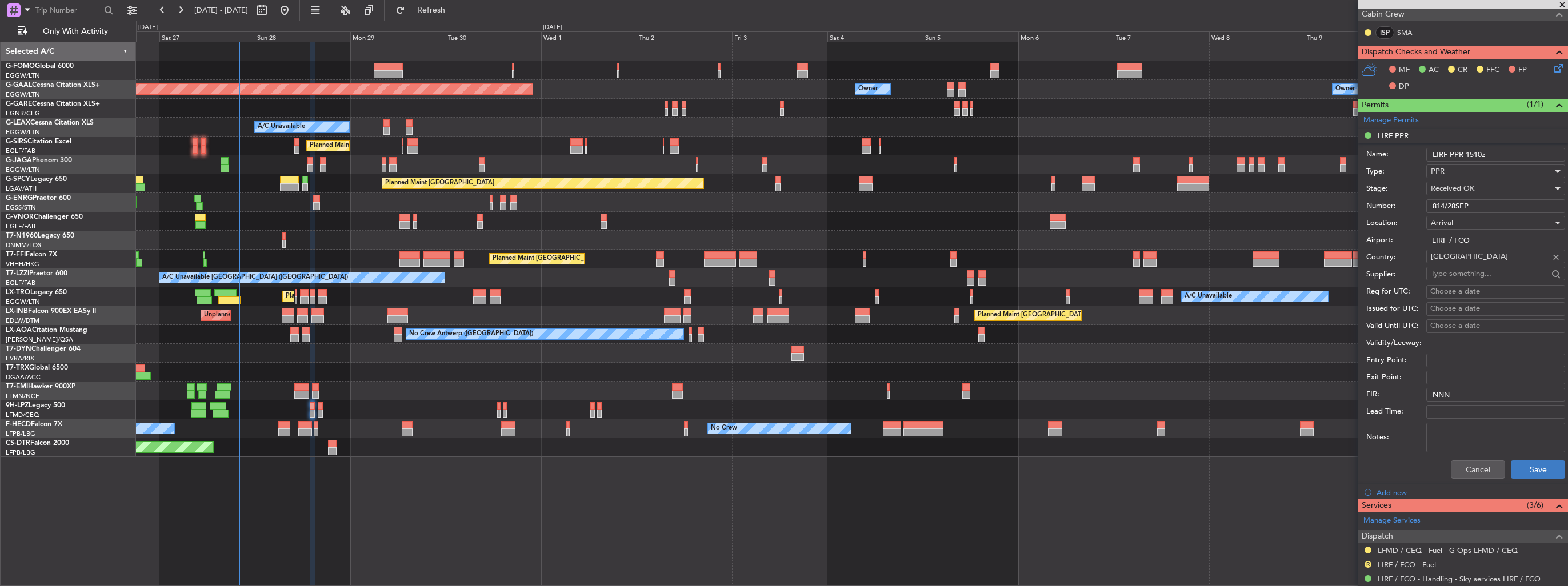
type input "LIRF PPR 1510z"
click at [1527, 466] on button "Save" at bounding box center [1538, 470] width 54 height 18
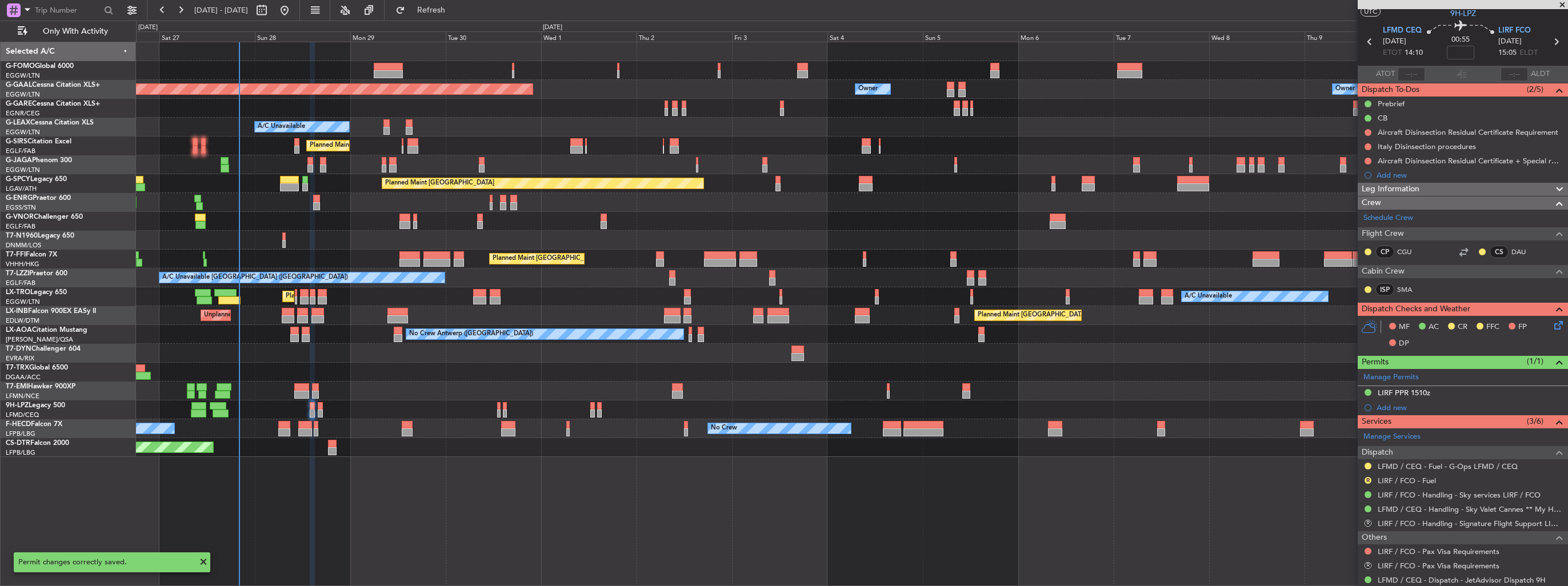
scroll to position [0, 0]
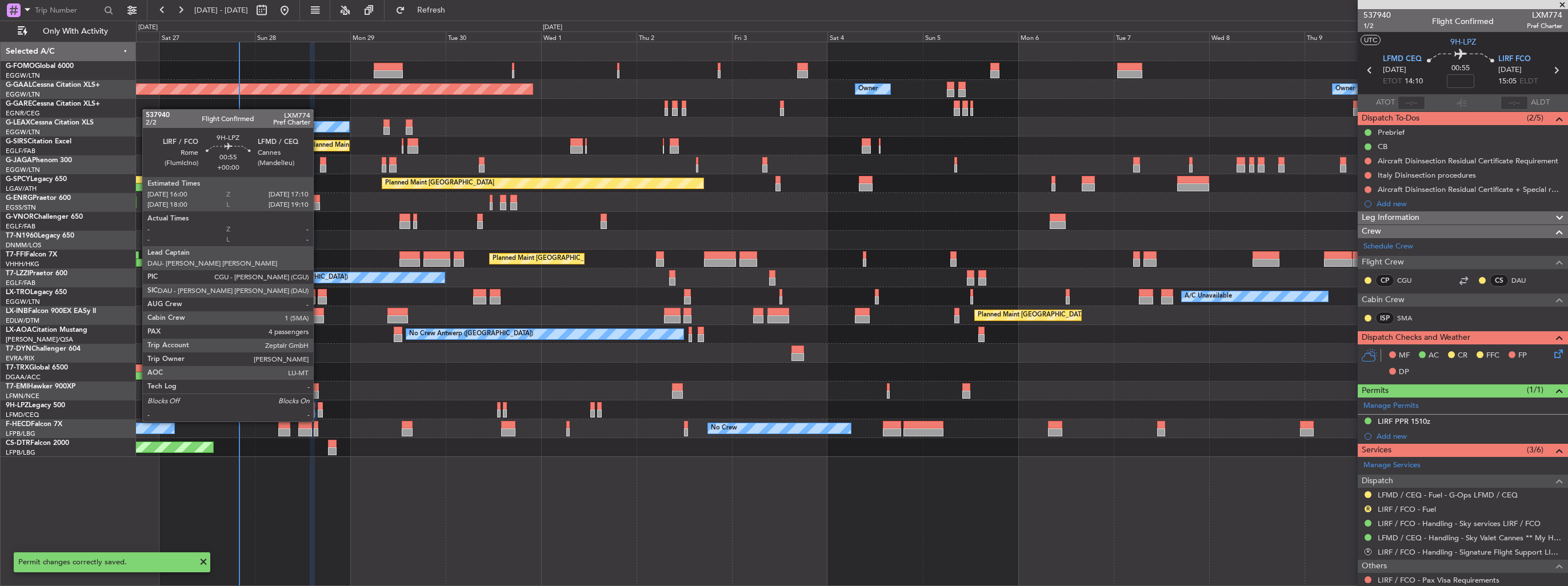
click at [318, 410] on div at bounding box center [320, 413] width 5 height 8
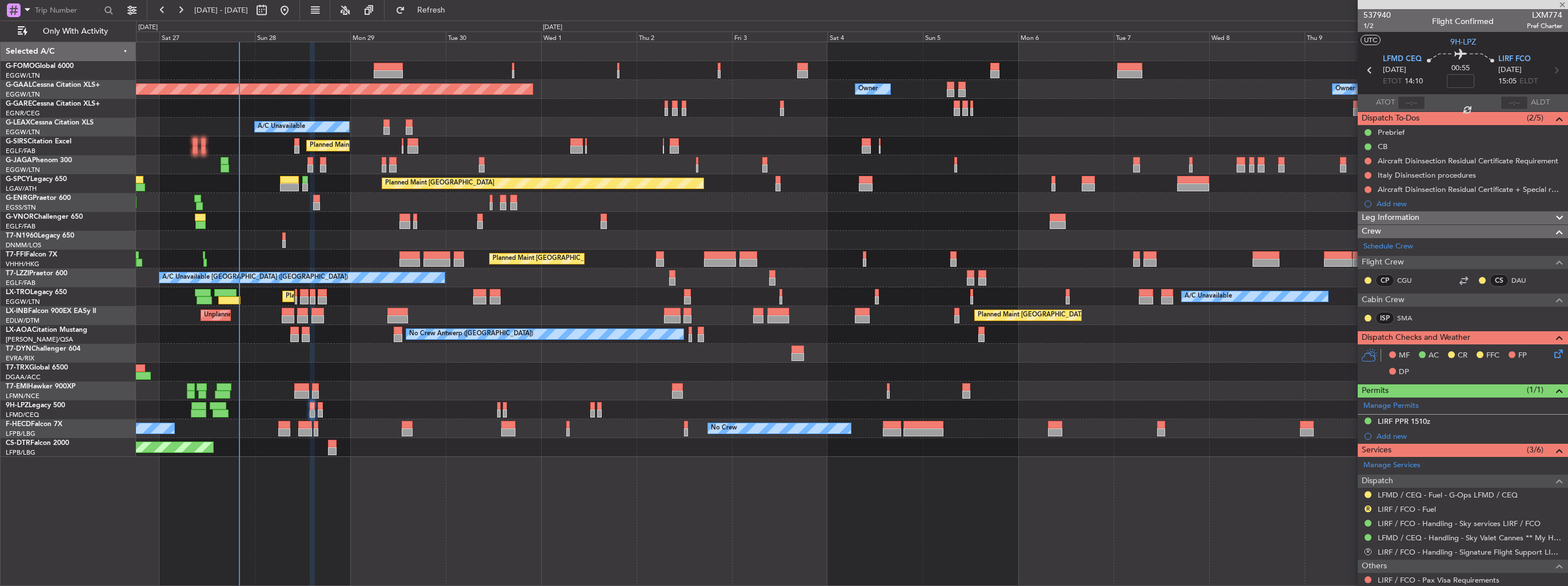
type input "4"
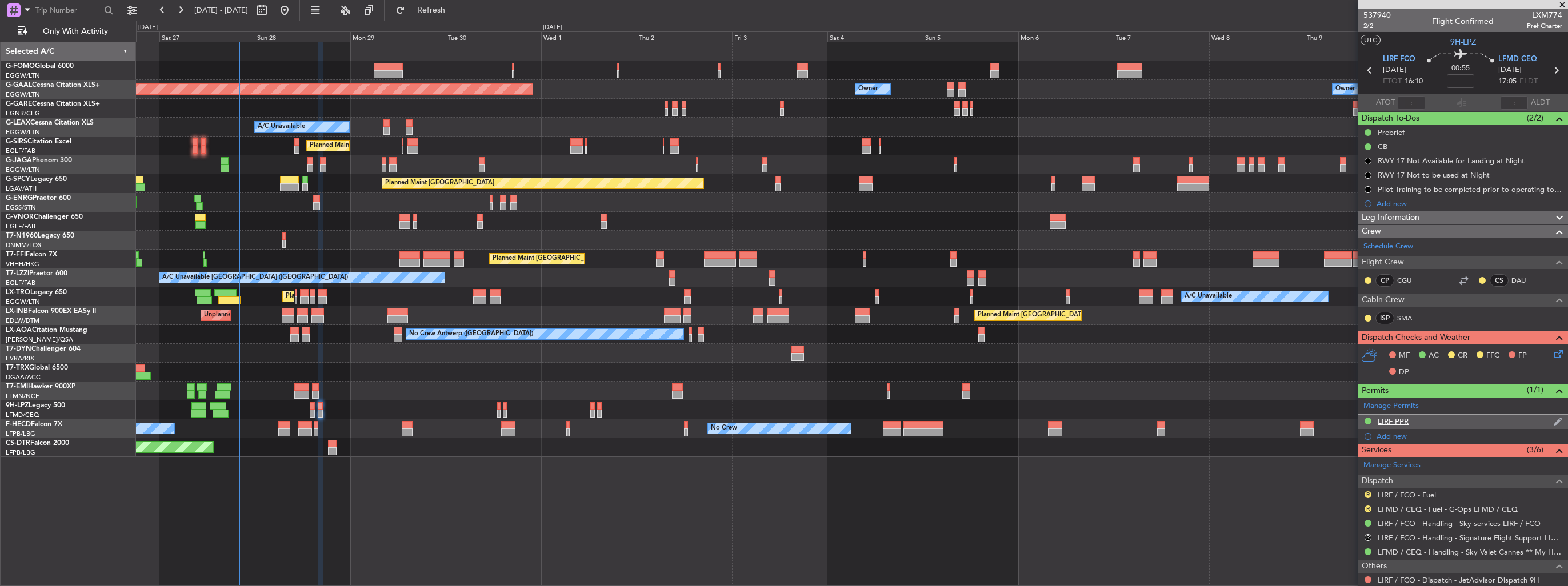
click at [1554, 419] on img at bounding box center [1558, 421] width 9 height 10
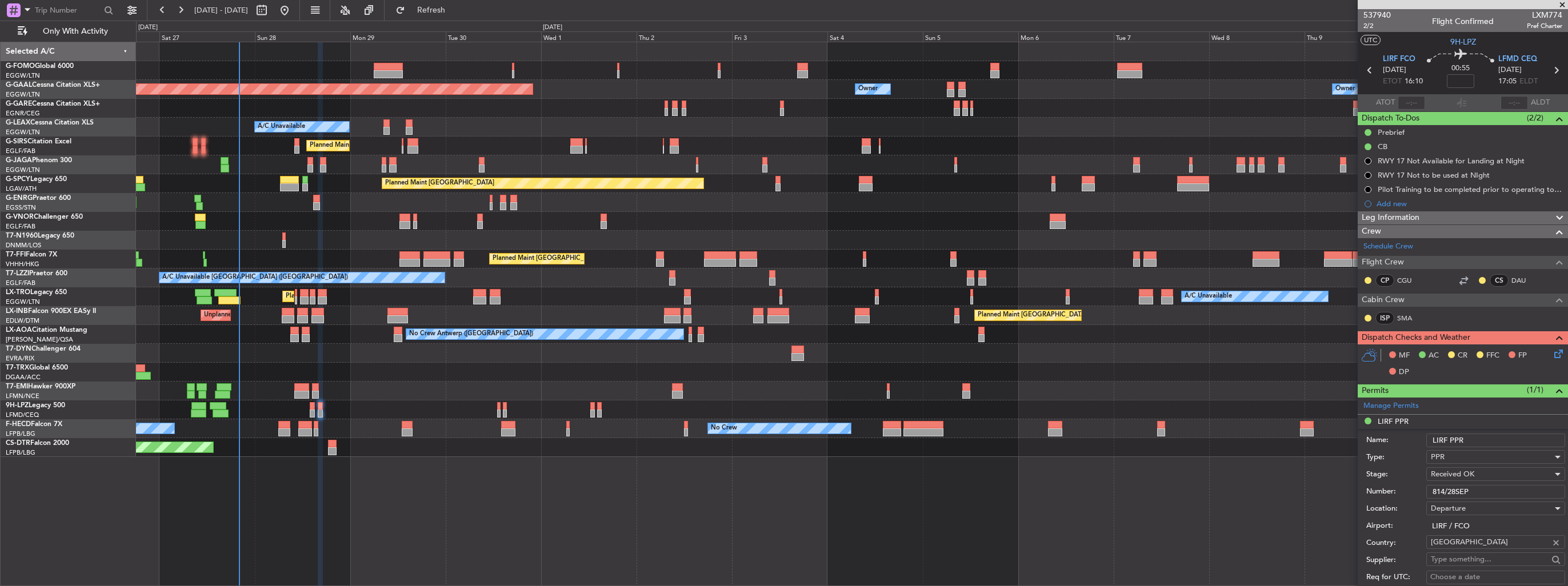
click at [1524, 436] on input "LIRF PPR" at bounding box center [1496, 441] width 139 height 14
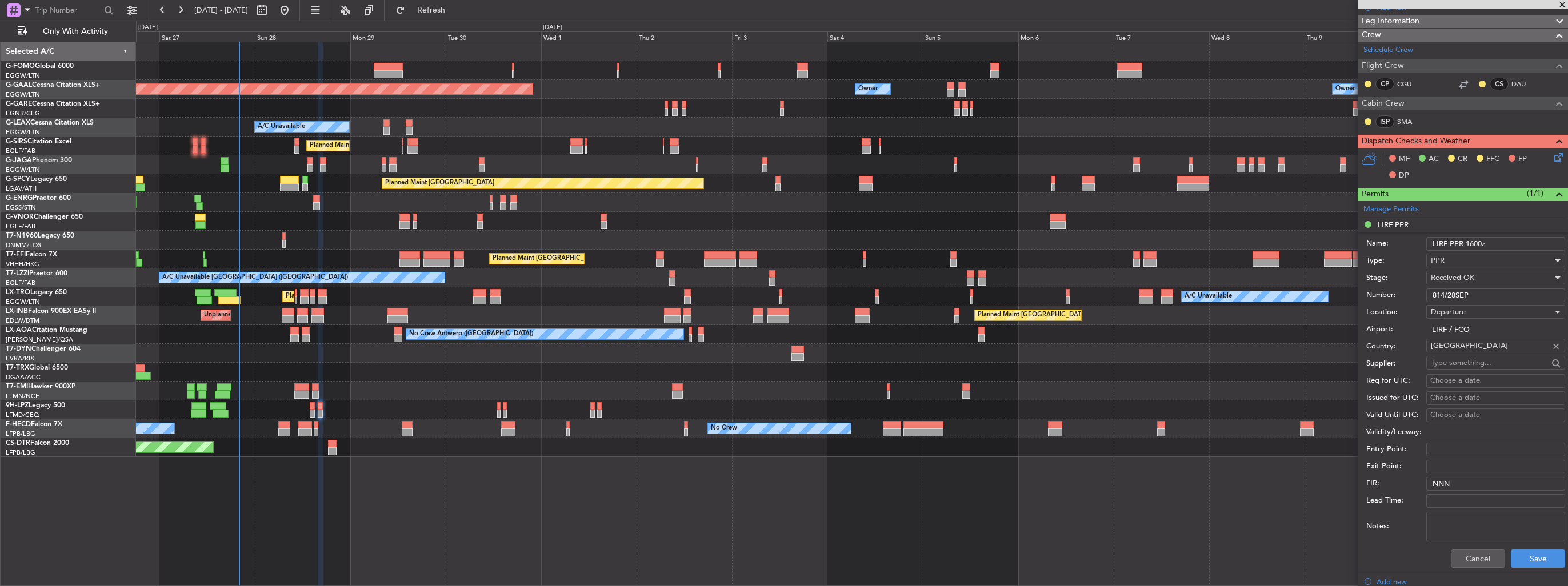
scroll to position [285, 0]
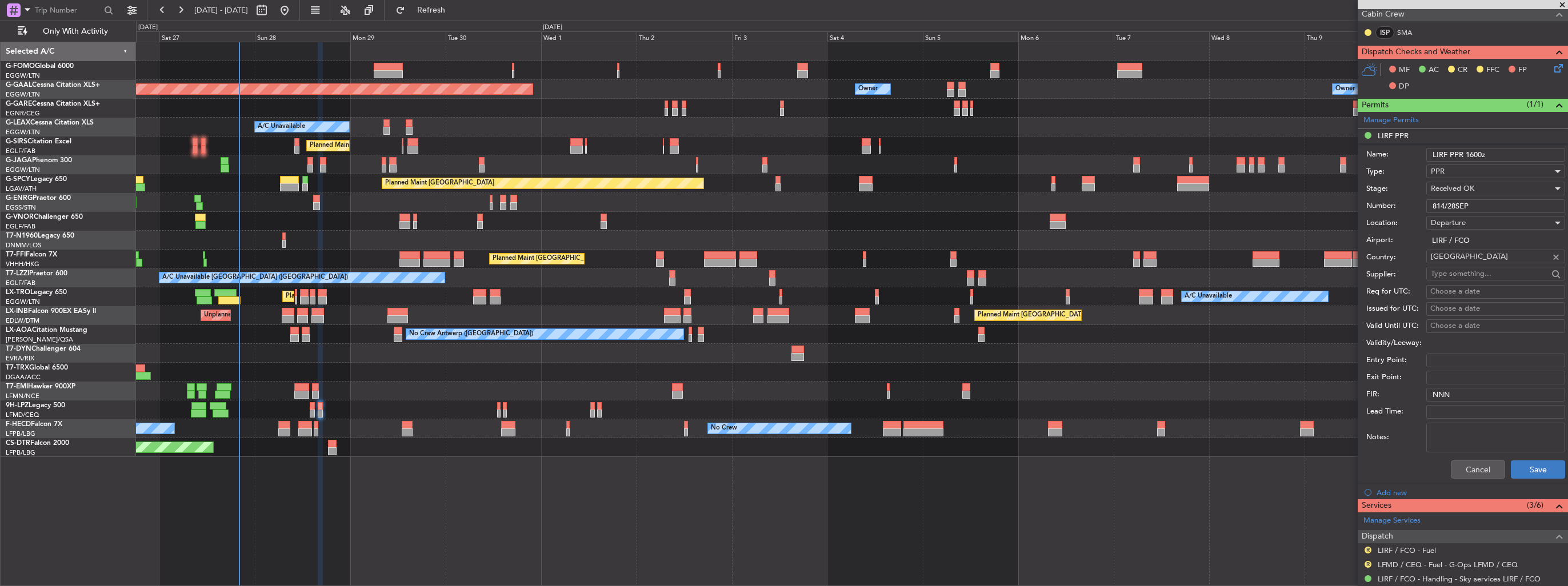
type input "LIRF PPR 1600z"
click at [1529, 470] on button "Save" at bounding box center [1538, 470] width 54 height 18
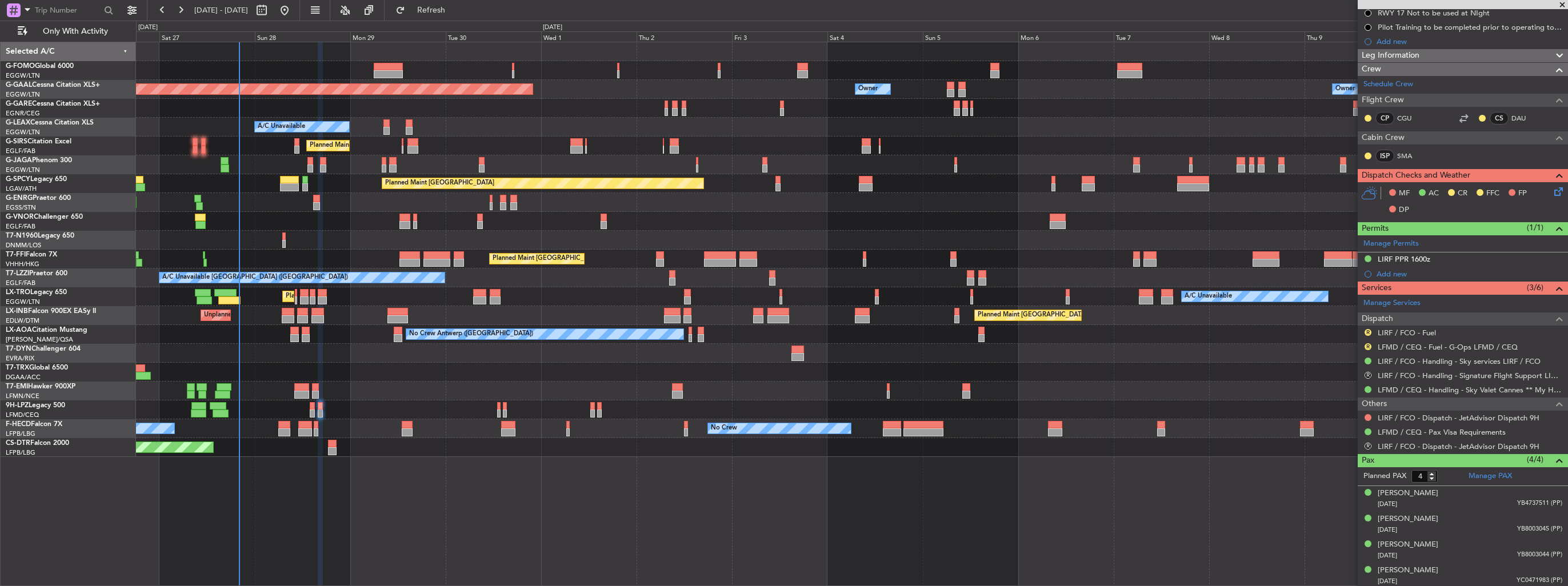
scroll to position [0, 0]
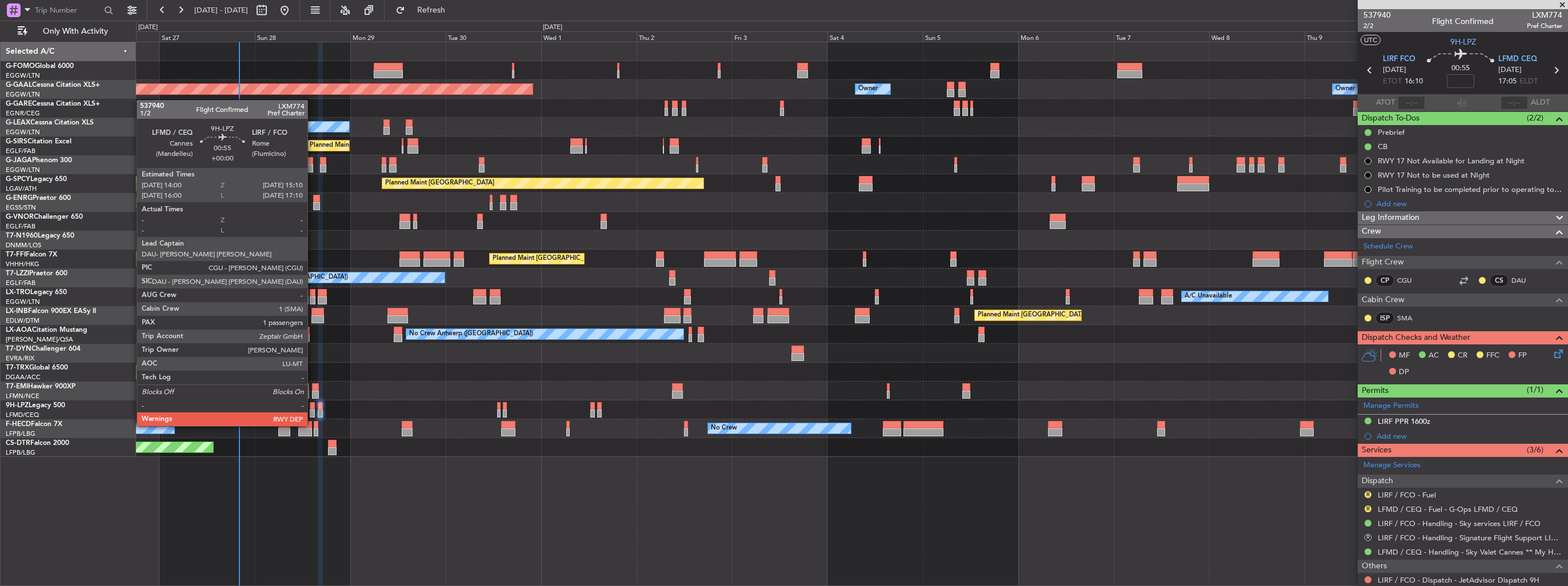
click at [313, 415] on div at bounding box center [312, 413] width 5 height 8
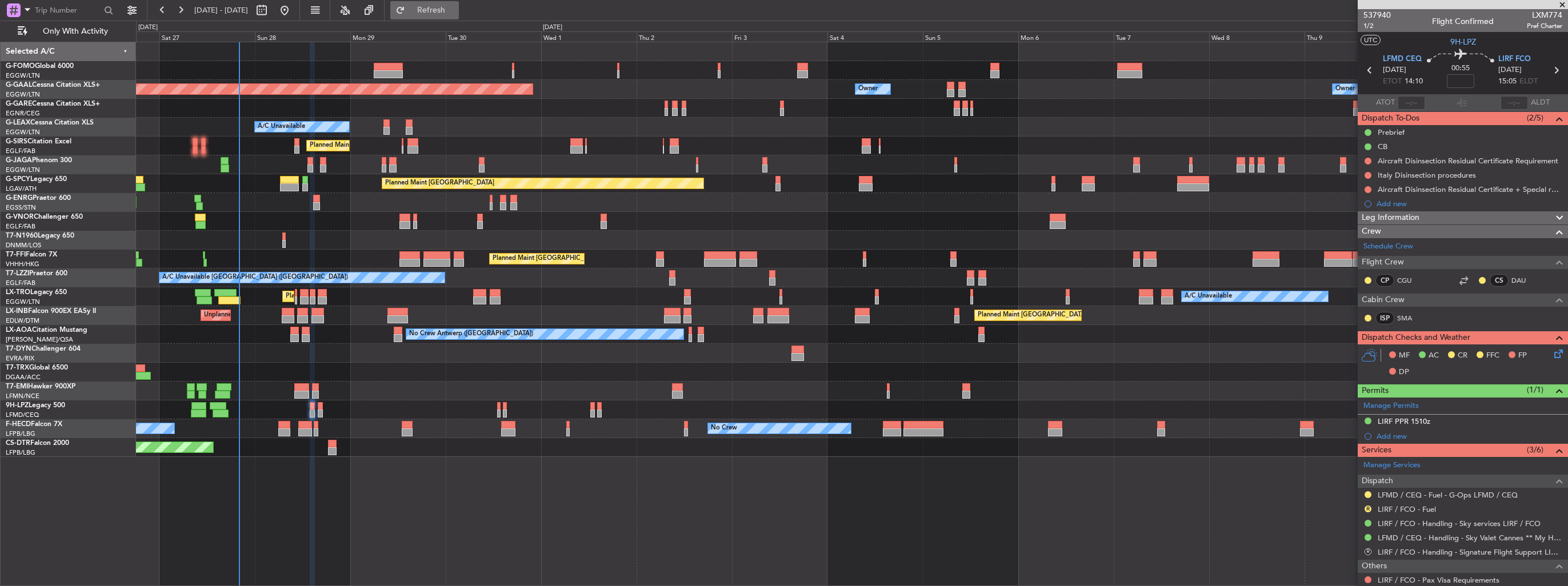
click at [455, 6] on span "Refresh" at bounding box center [431, 10] width 48 height 8
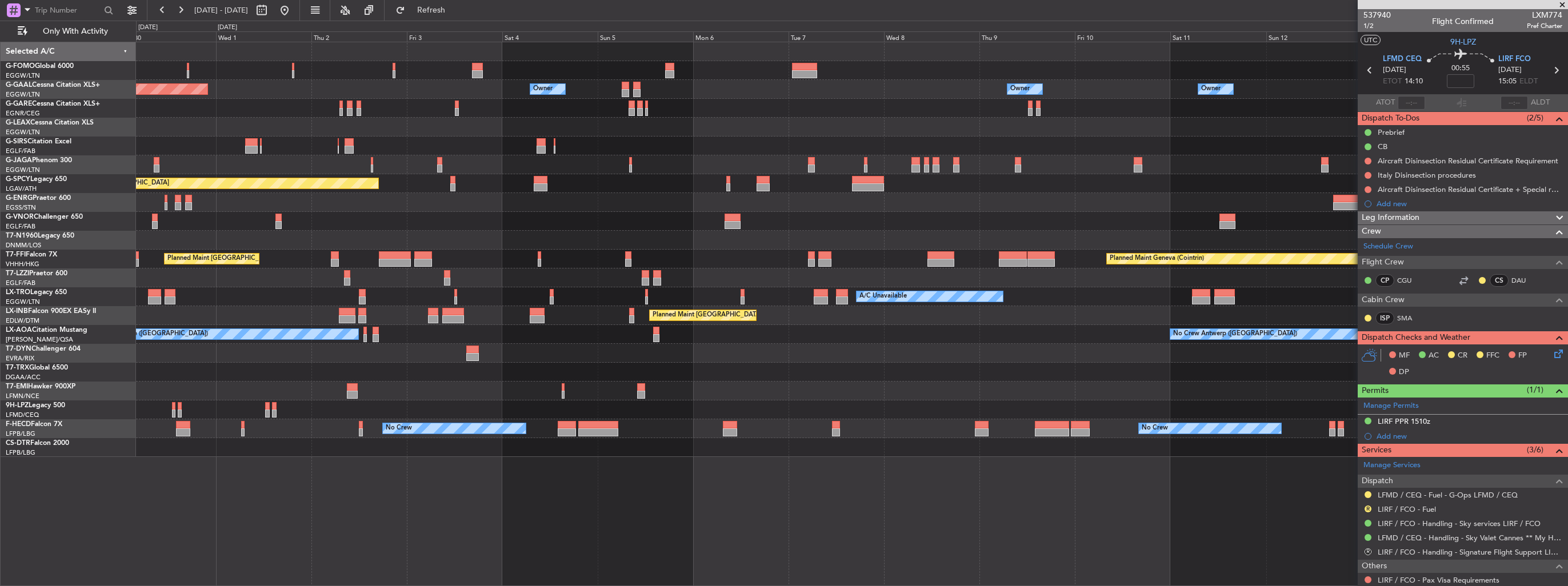
click at [541, 128] on div "A/C Unavailable" at bounding box center [852, 127] width 1432 height 19
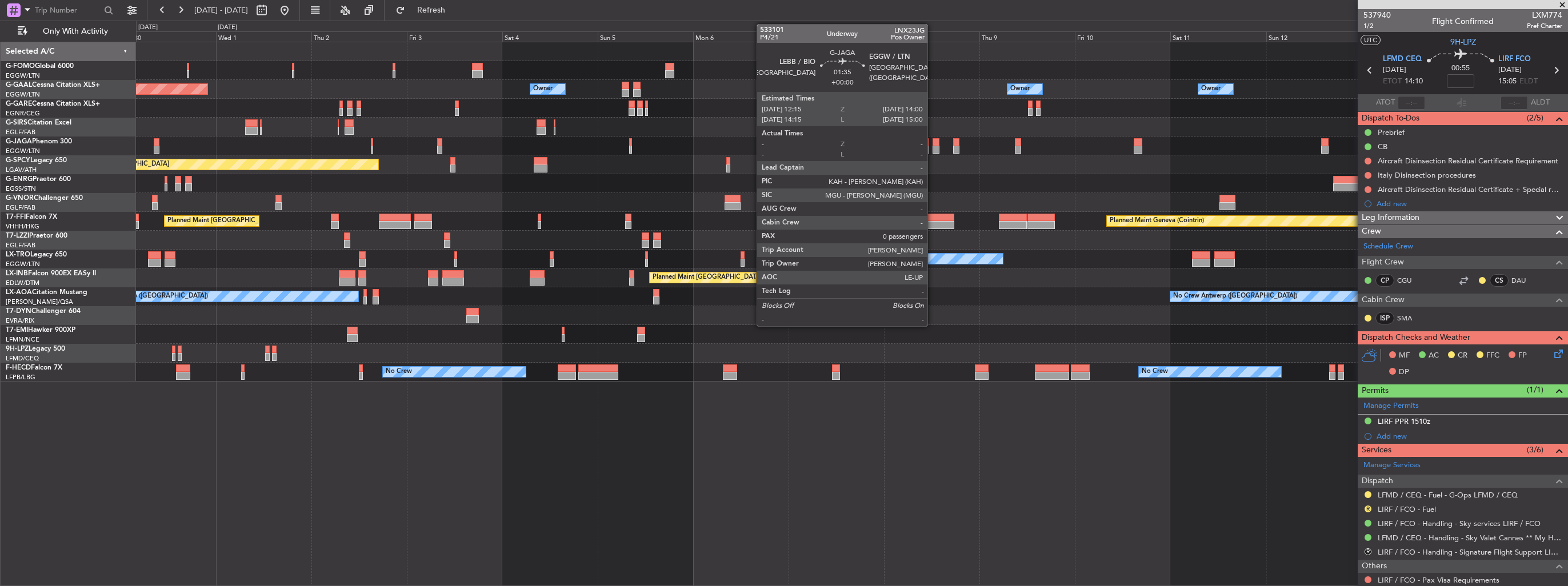
click at [933, 147] on div at bounding box center [936, 149] width 7 height 8
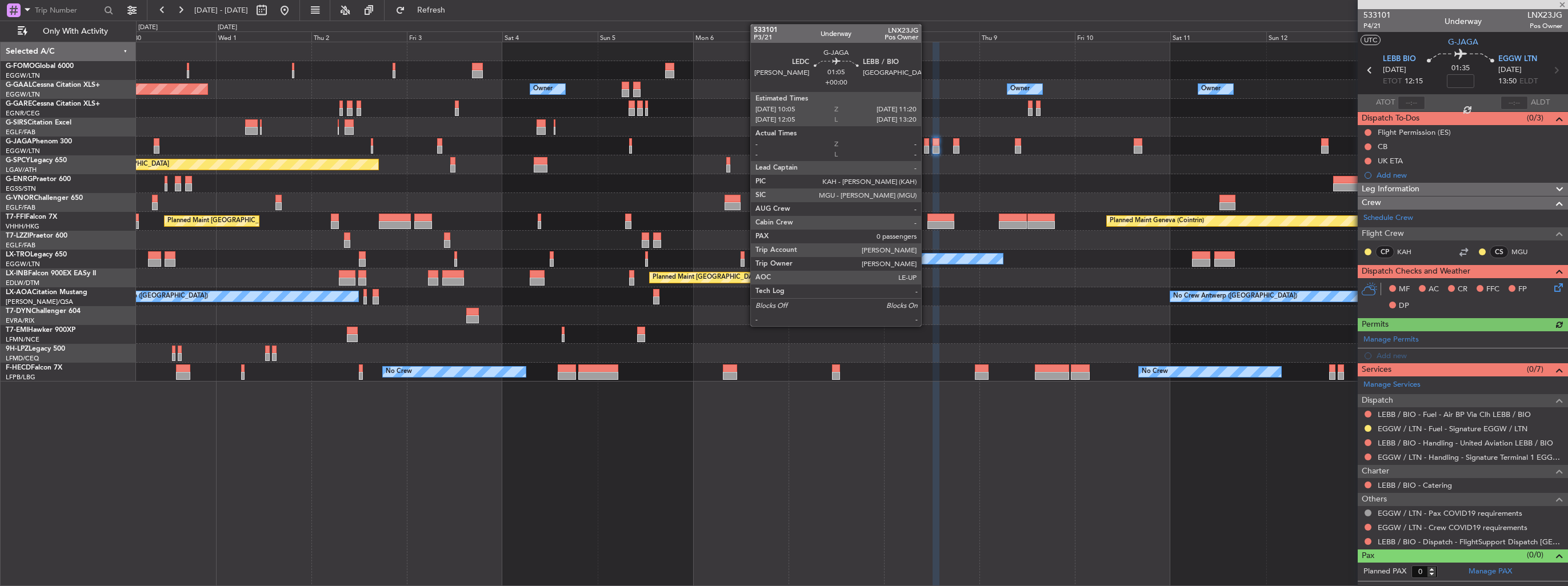
click at [926, 145] on div at bounding box center [926, 149] width 5 height 8
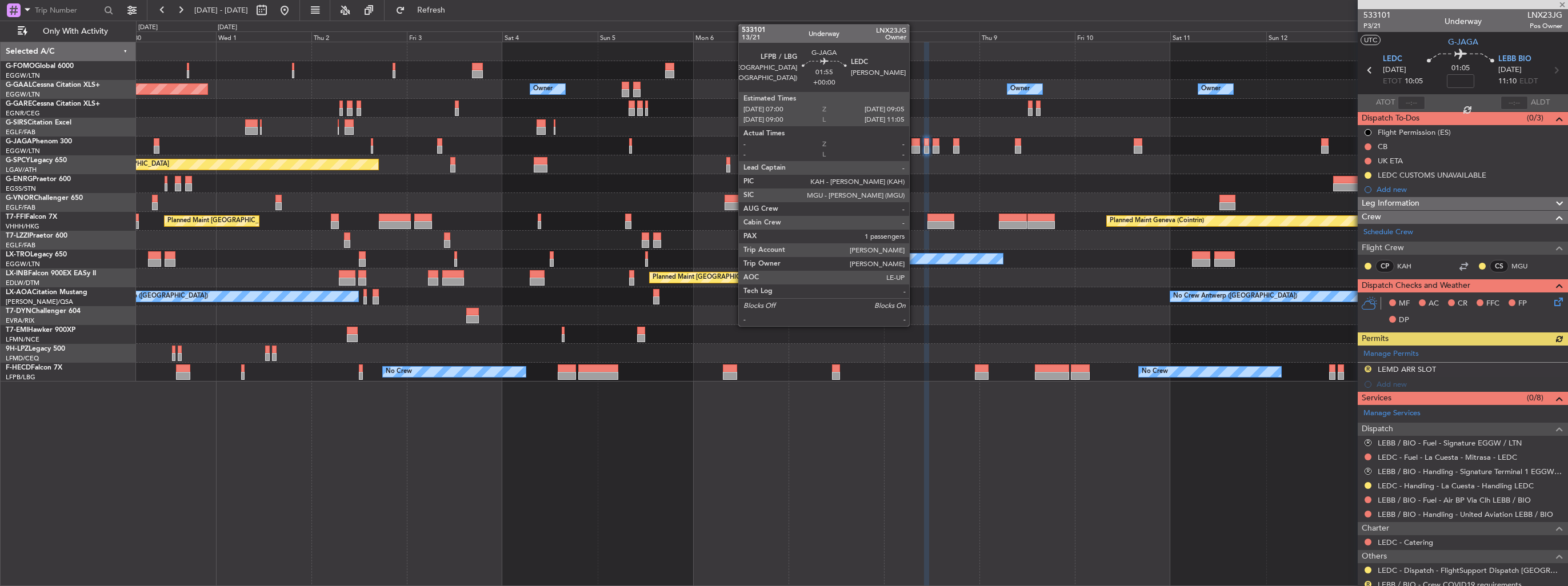
click at [914, 145] on div at bounding box center [915, 149] width 9 height 8
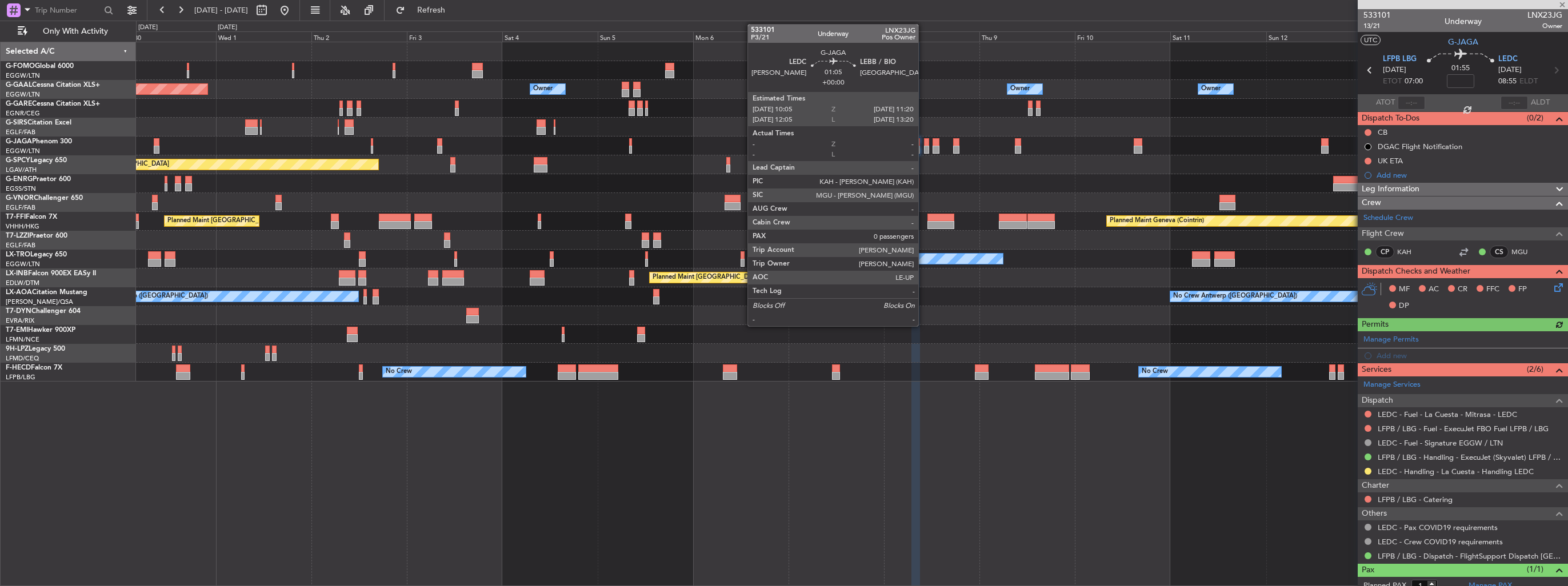
click at [924, 146] on div at bounding box center [926, 149] width 5 height 8
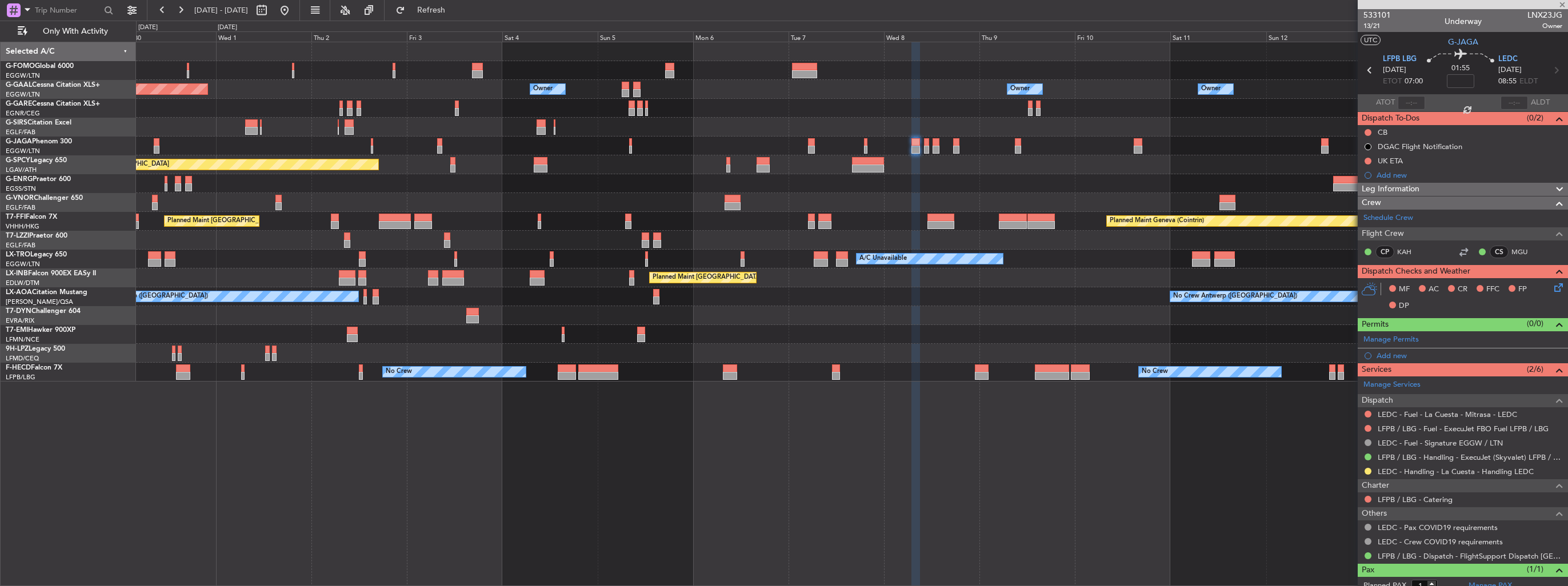
type input "0"
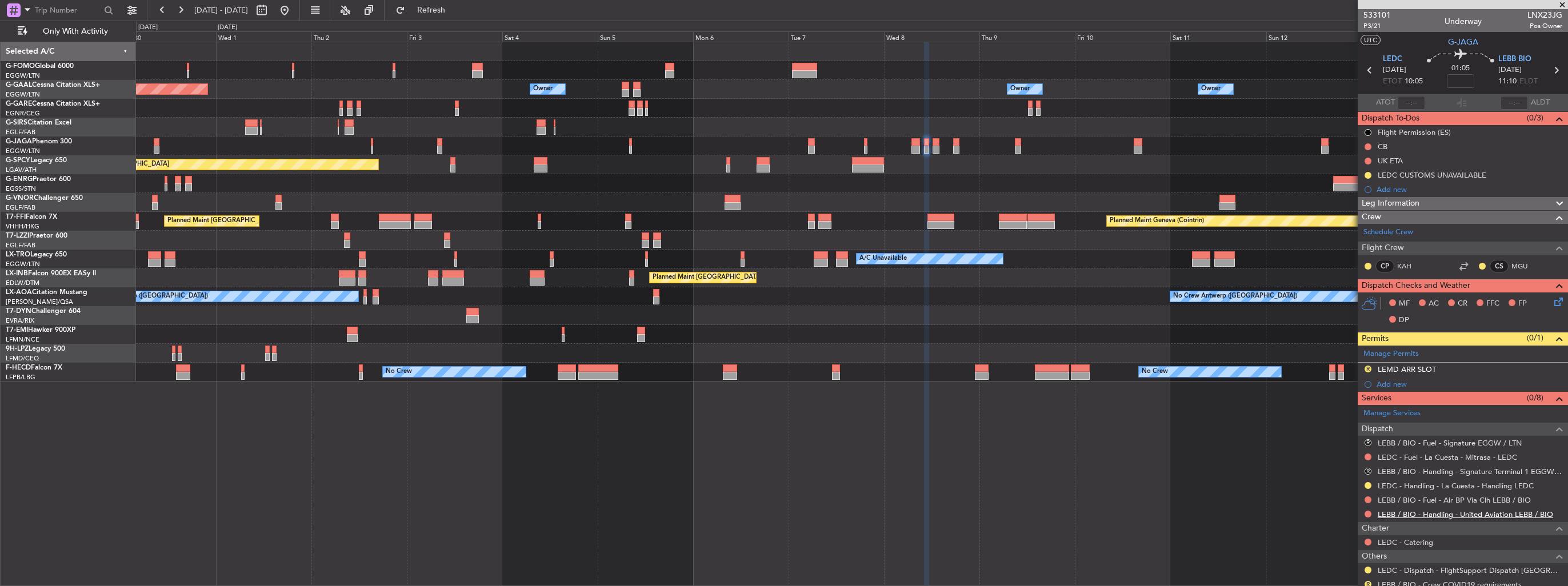
click at [1396, 515] on link "LEBB / BIO - Handling - United Aviation LEBB / BIO" at bounding box center [1465, 514] width 175 height 10
click at [1381, 353] on link "Manage Permits" at bounding box center [1391, 354] width 55 height 12
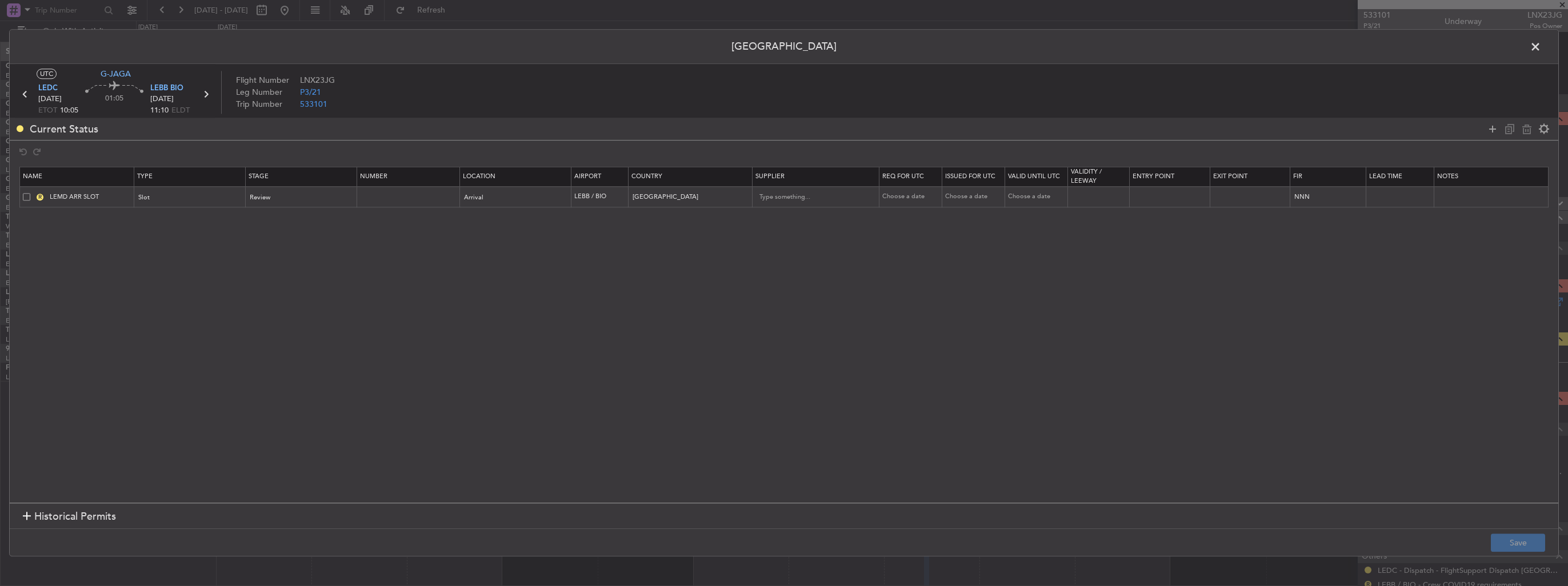
click at [27, 197] on span at bounding box center [27, 197] width 7 height 7
click at [31, 193] on input "checkbox" at bounding box center [31, 193] width 0 height 0
click at [1525, 130] on icon at bounding box center [1527, 129] width 14 height 14
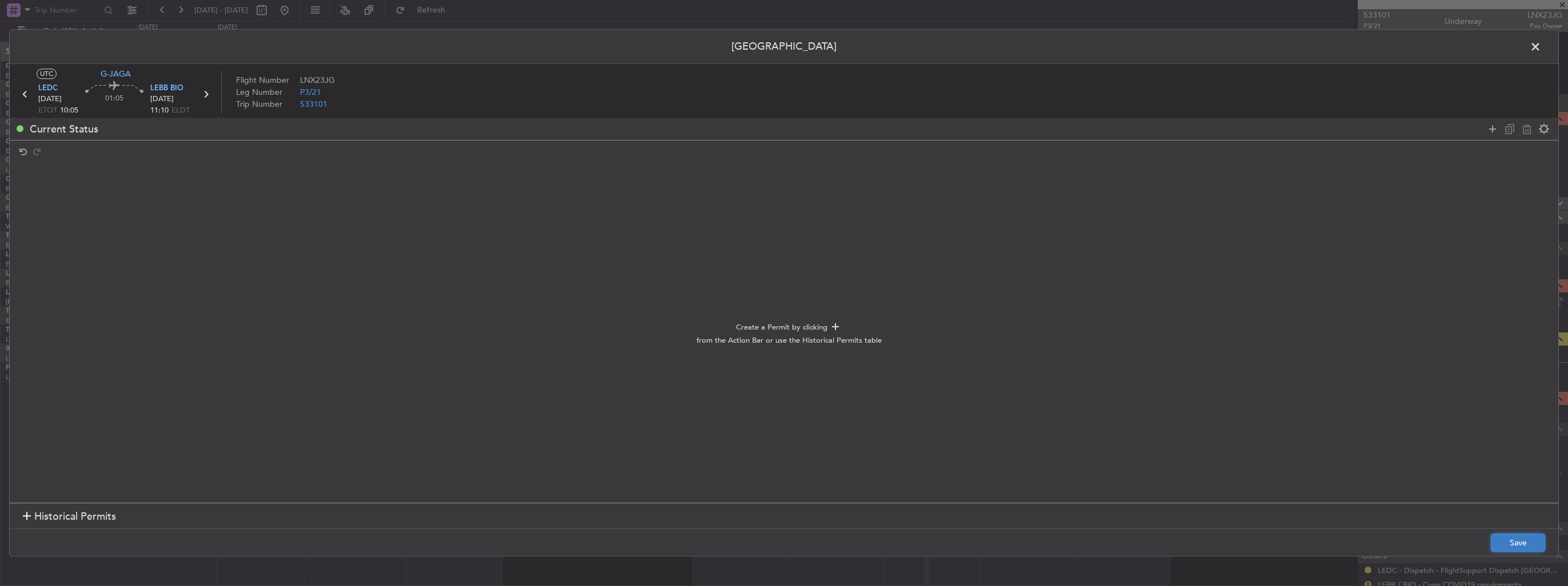
click at [1536, 534] on button "Save" at bounding box center [1517, 543] width 54 height 18
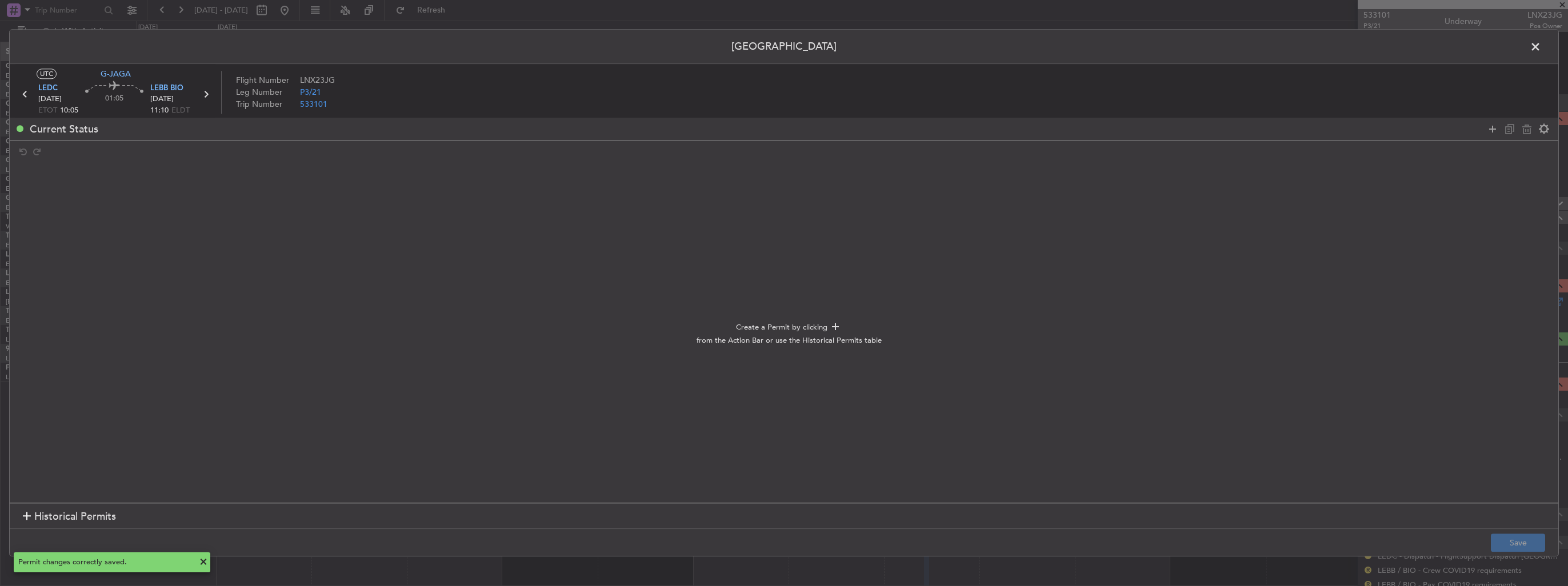
click at [1541, 46] on span at bounding box center [1541, 50] width 0 height 23
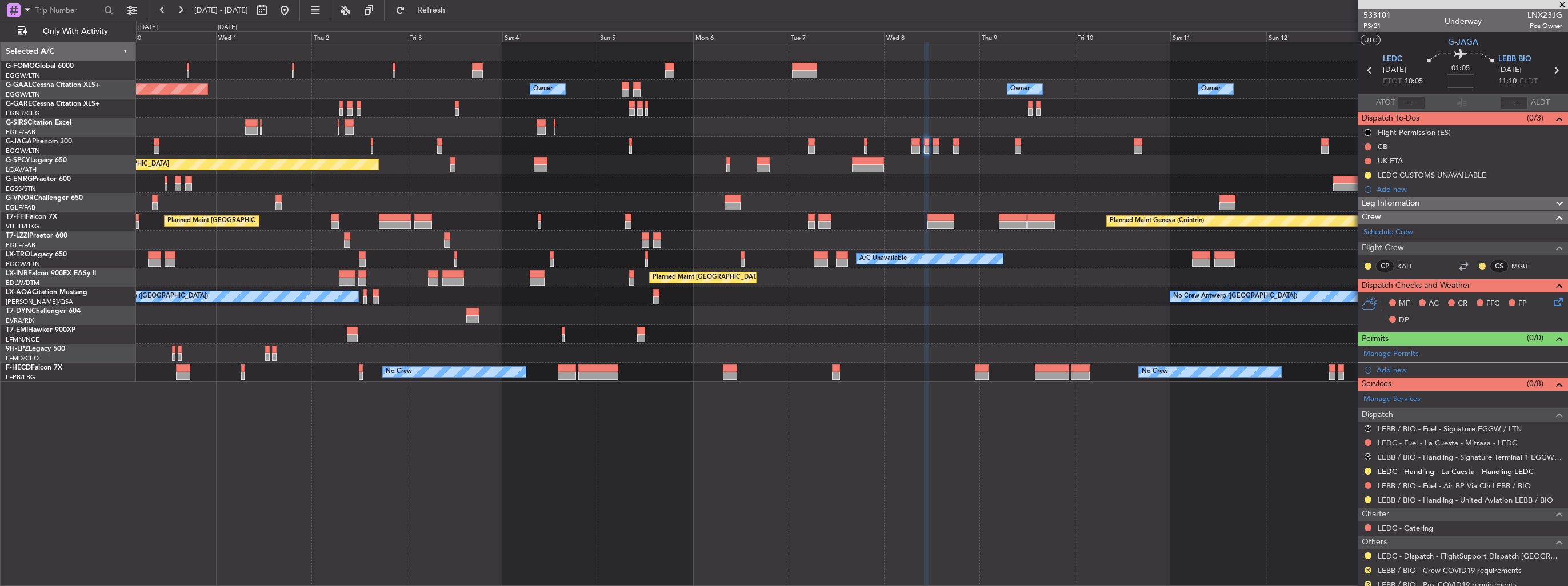
click at [1404, 471] on link "LEDC - Handling - La Cuesta - Handling LEDC" at bounding box center [1455, 472] width 156 height 10
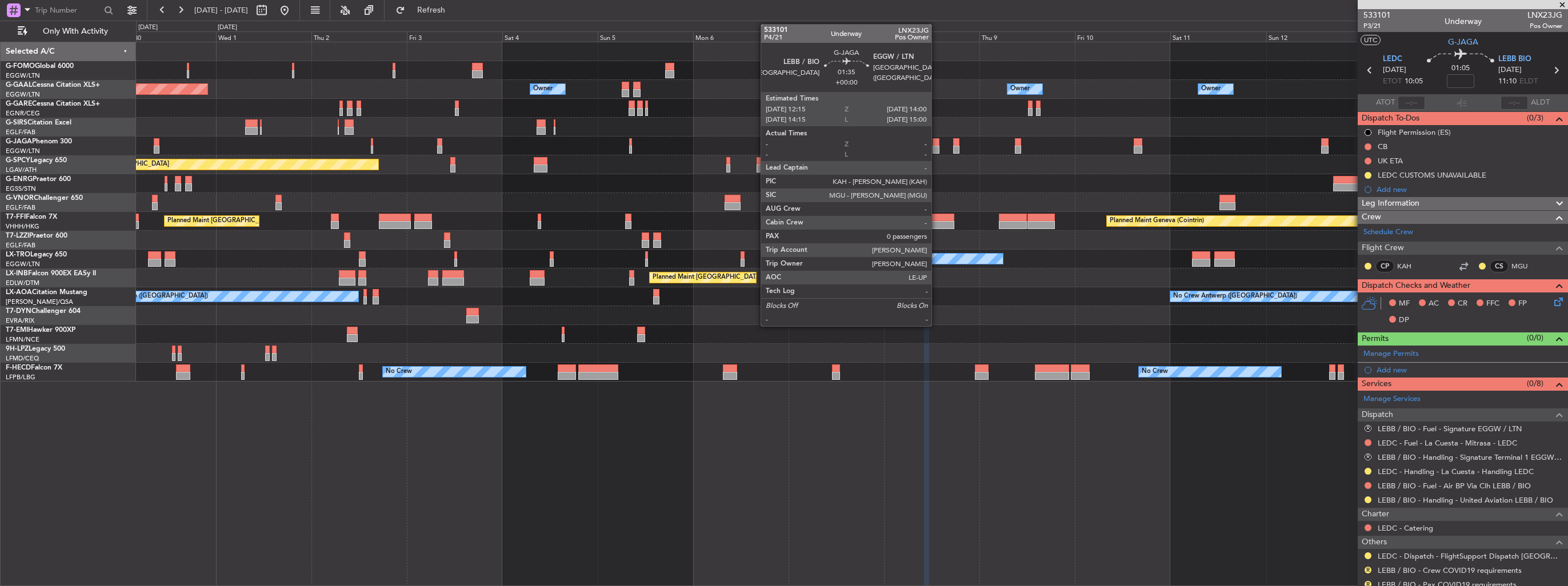
click at [937, 143] on div at bounding box center [936, 142] width 7 height 8
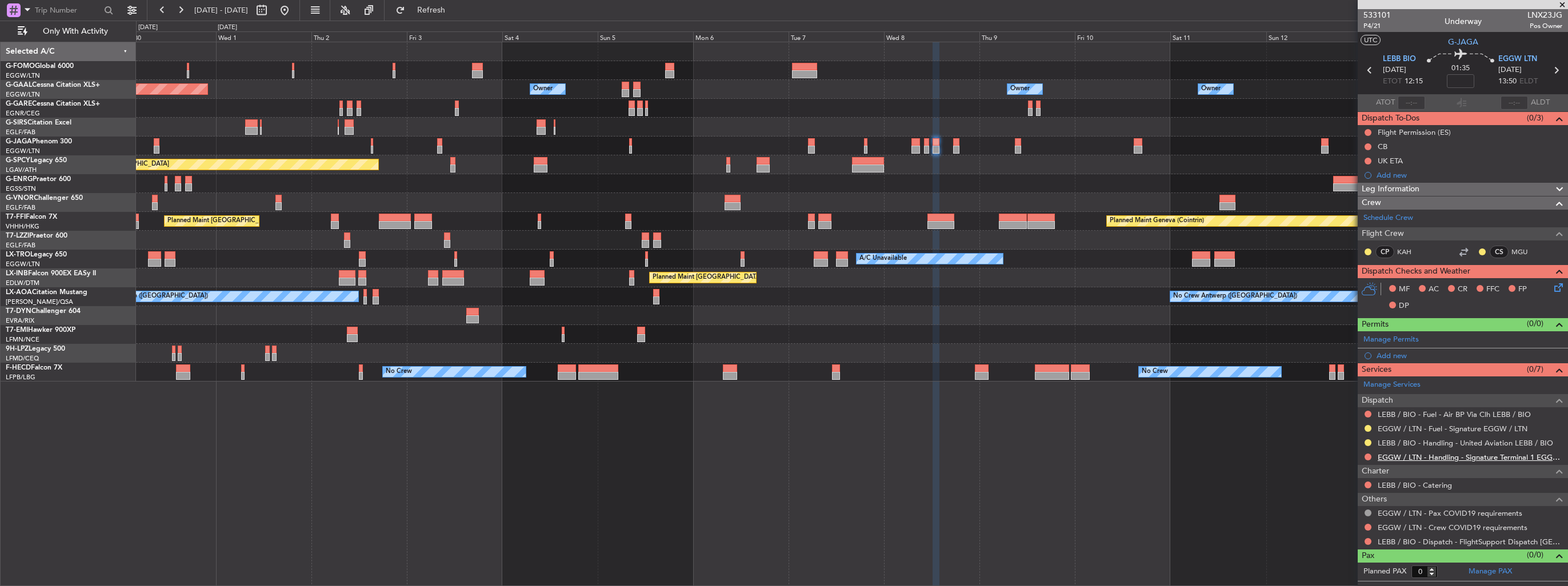
click at [1485, 459] on link "EGGW / LTN - Handling - Signature Terminal 1 EGGW / LTN" at bounding box center [1469, 458] width 184 height 10
click at [1369, 456] on button at bounding box center [1368, 456] width 7 height 7
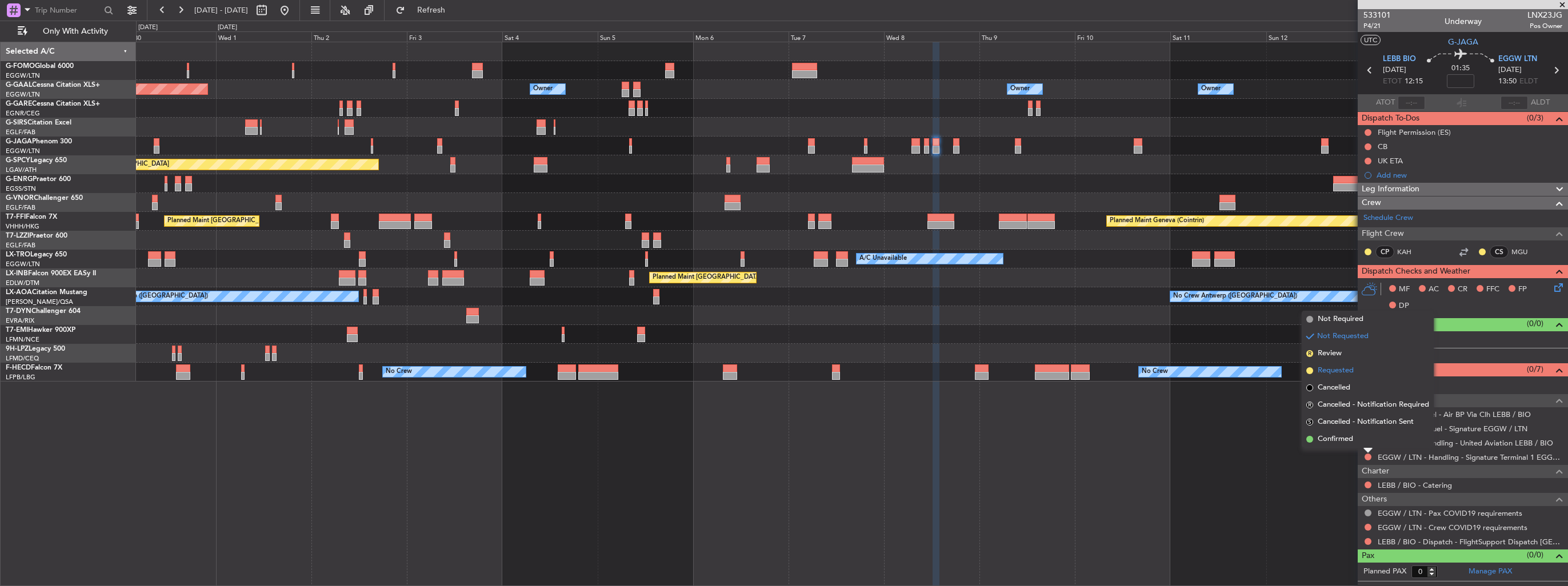
click at [1335, 372] on span "Requested" at bounding box center [1335, 371] width 36 height 12
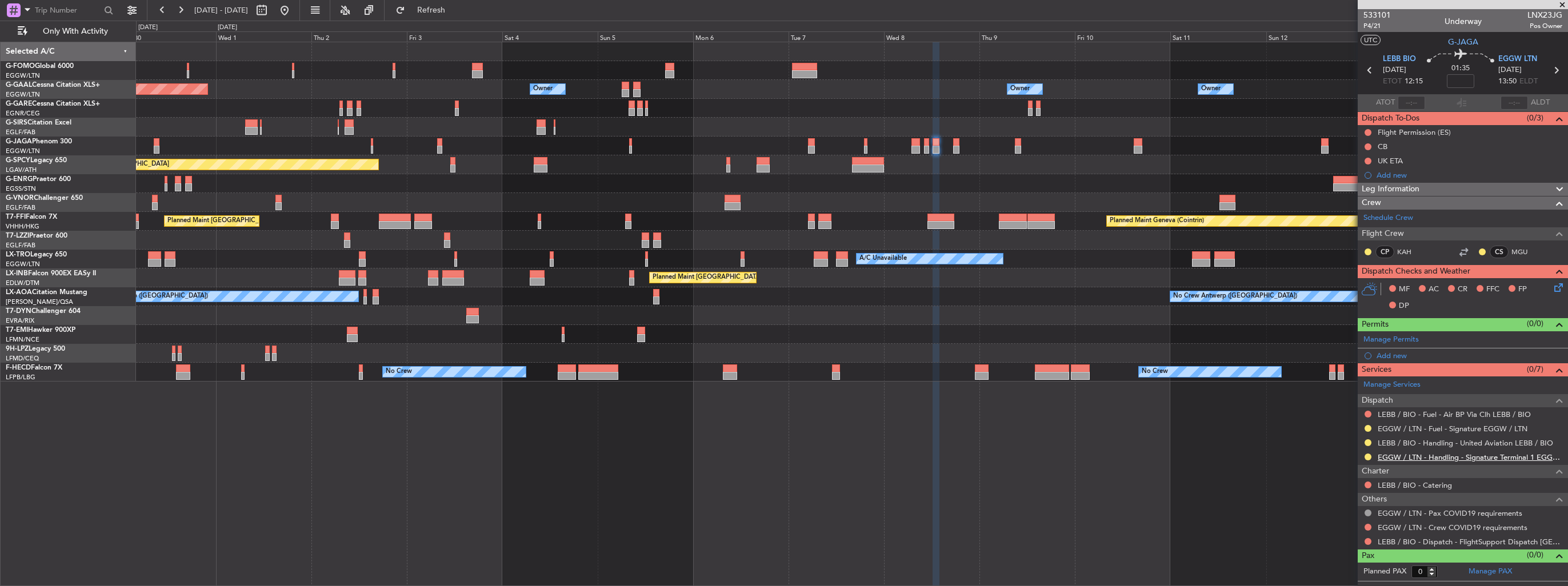
click at [1411, 458] on link "EGGW / LTN - Handling - Signature Terminal 1 EGGW / LTN" at bounding box center [1469, 458] width 184 height 10
click at [1390, 357] on div "Add new" at bounding box center [1465, 355] width 175 height 10
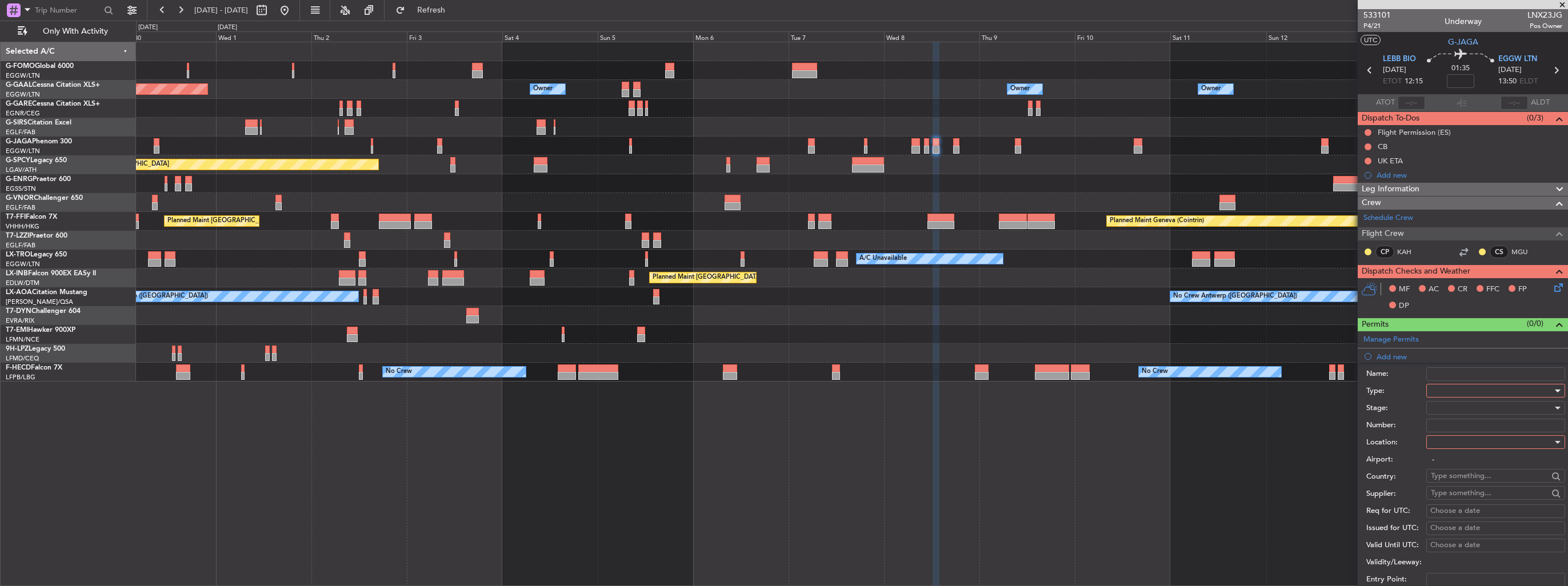
click at [1449, 392] on div at bounding box center [1492, 391] width 122 height 17
click at [1486, 495] on span "Slot" at bounding box center [1491, 498] width 120 height 17
click at [1483, 441] on div at bounding box center [1492, 442] width 122 height 17
click at [1482, 497] on span "Arrival" at bounding box center [1491, 498] width 120 height 17
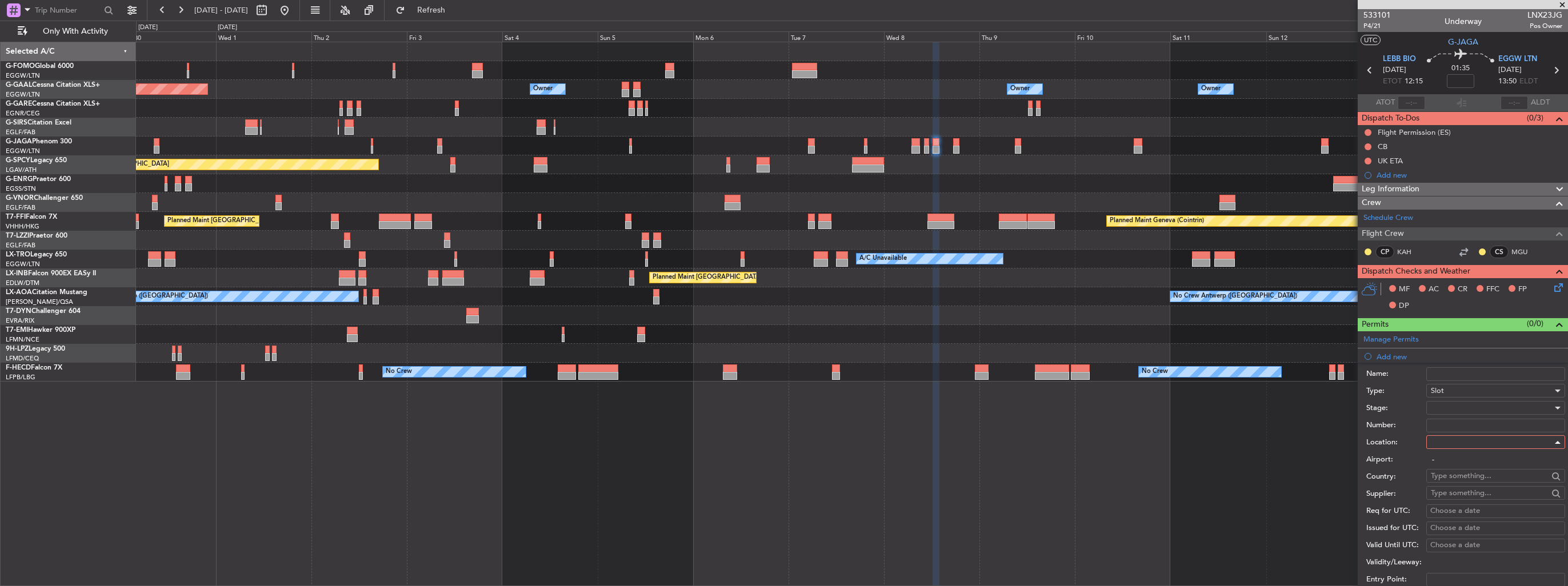
type input "EGGW / LTN"
click at [1478, 402] on div at bounding box center [1492, 408] width 122 height 17
click at [1486, 480] on span "Requested" at bounding box center [1491, 481] width 120 height 17
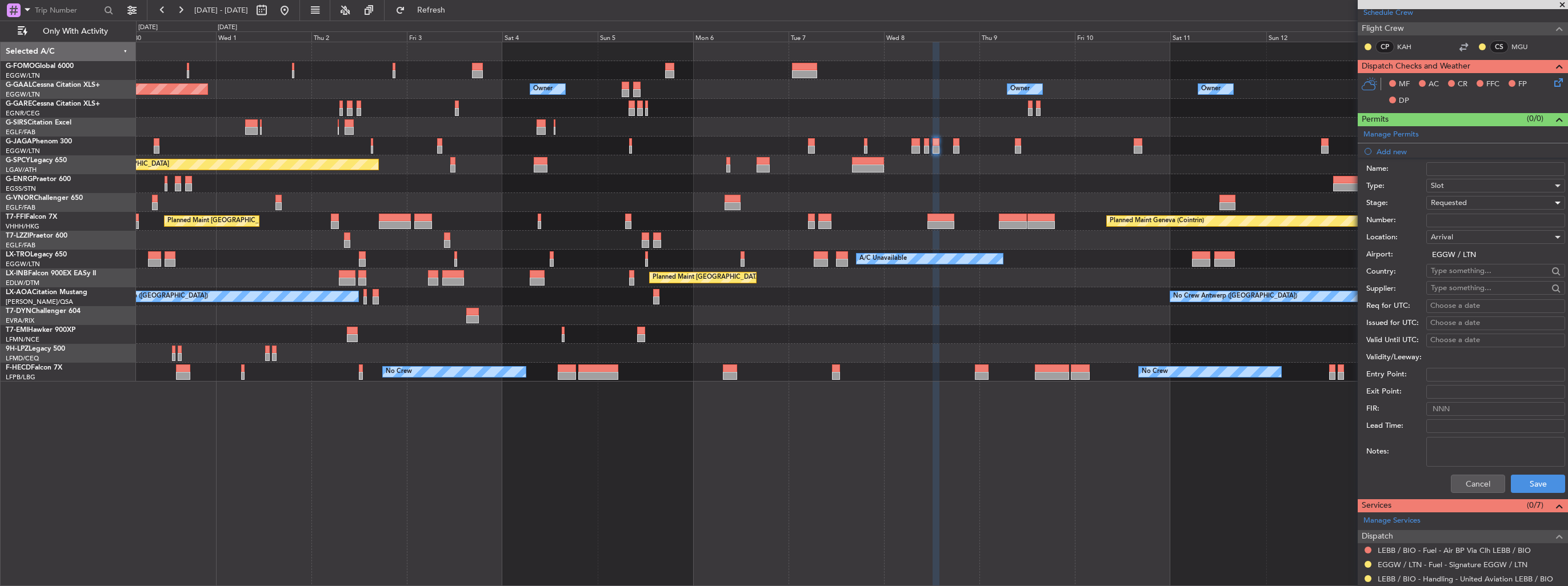
scroll to position [229, 0]
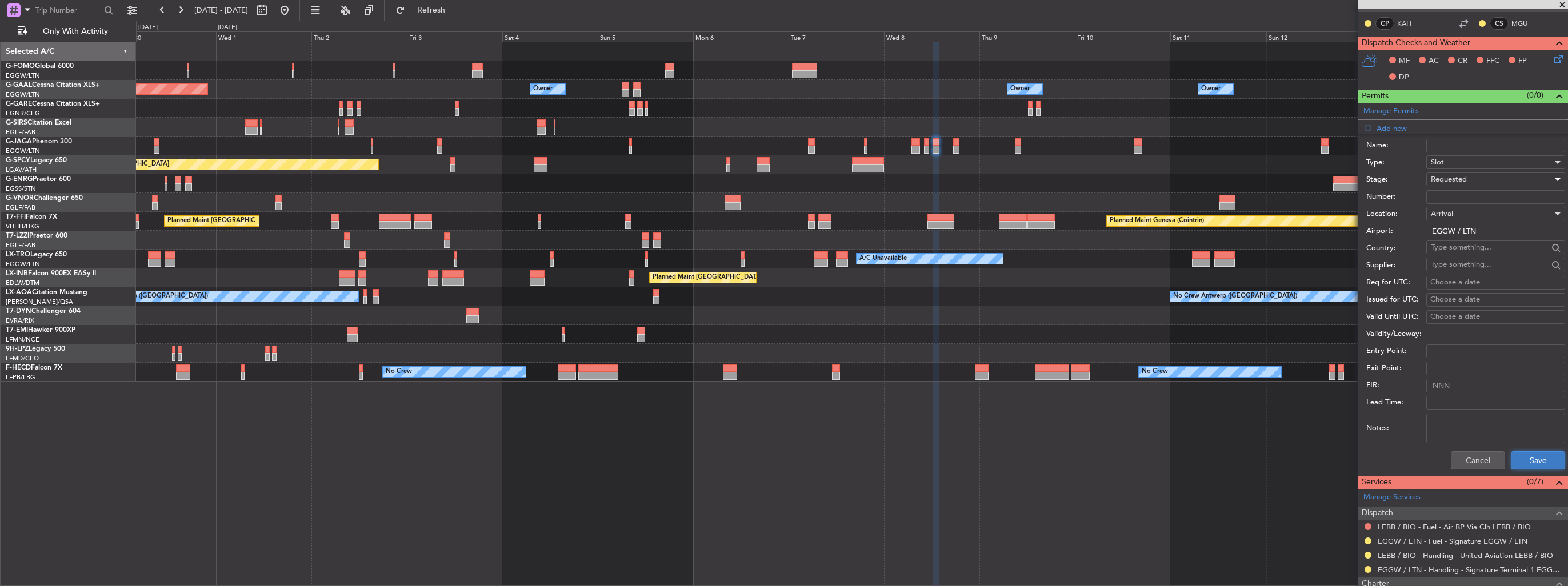
click at [1518, 454] on button "Save" at bounding box center [1538, 461] width 54 height 18
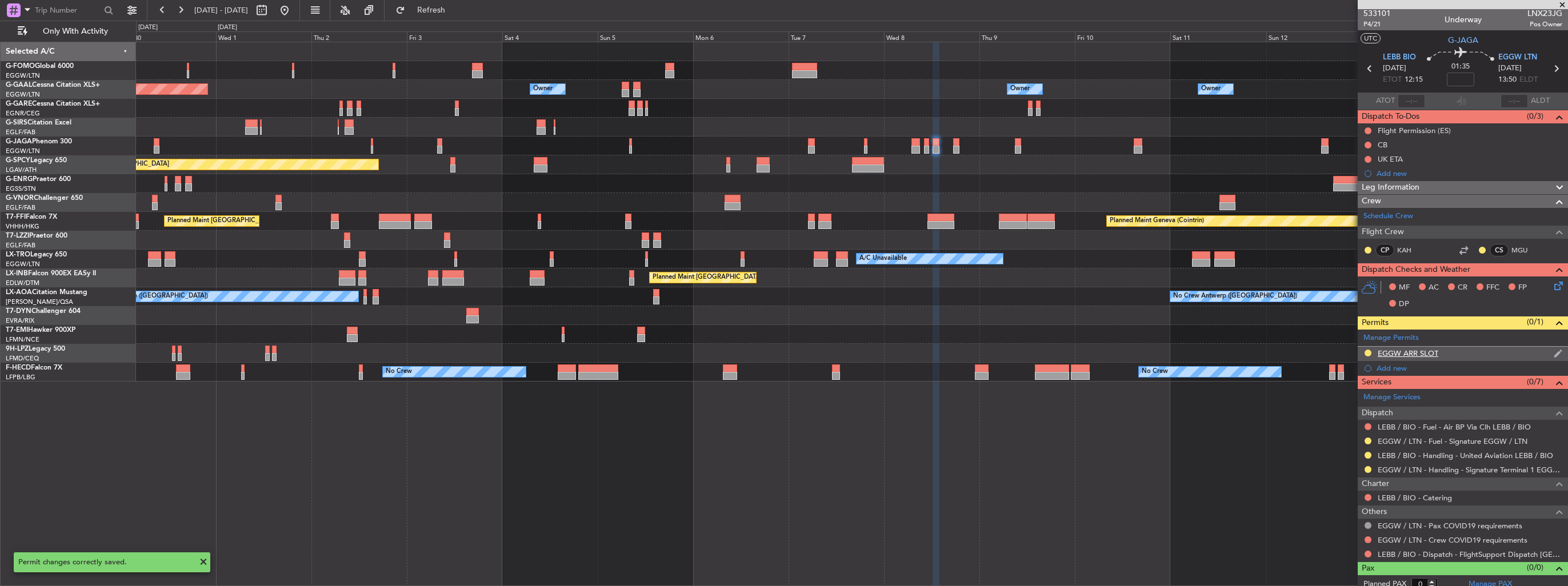
scroll to position [0, 0]
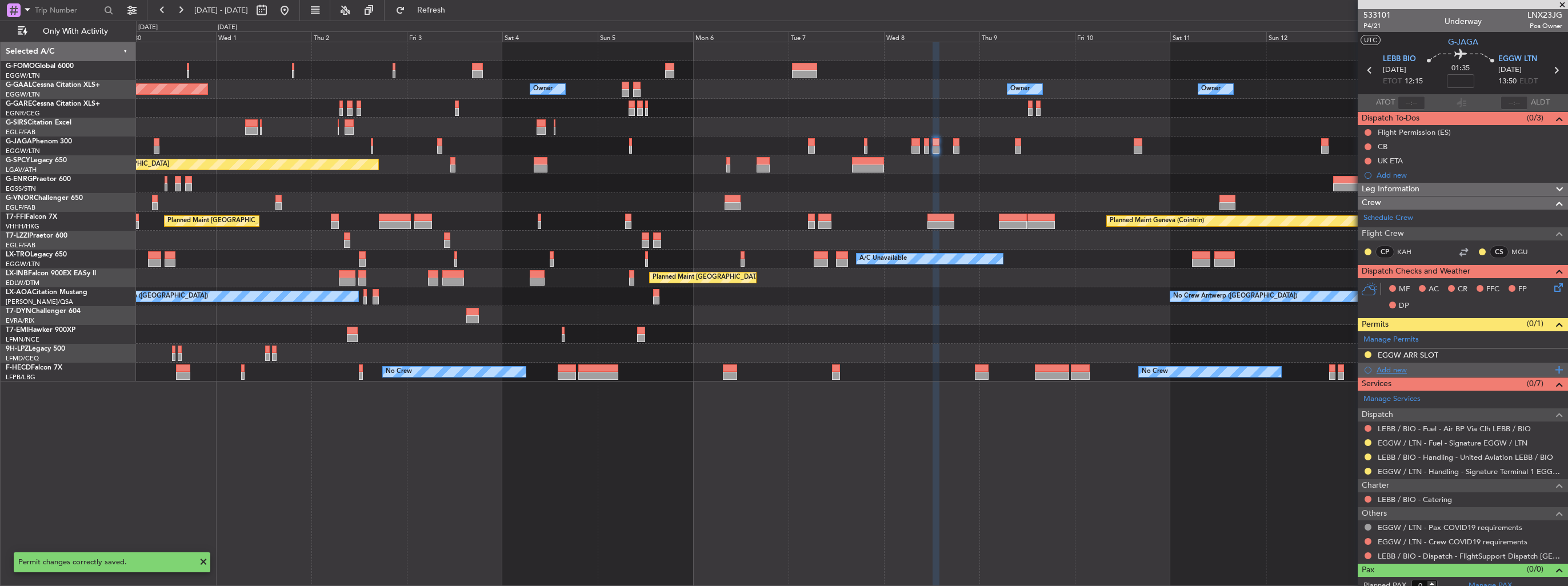
click at [1401, 368] on div "Add new" at bounding box center [1465, 370] width 175 height 10
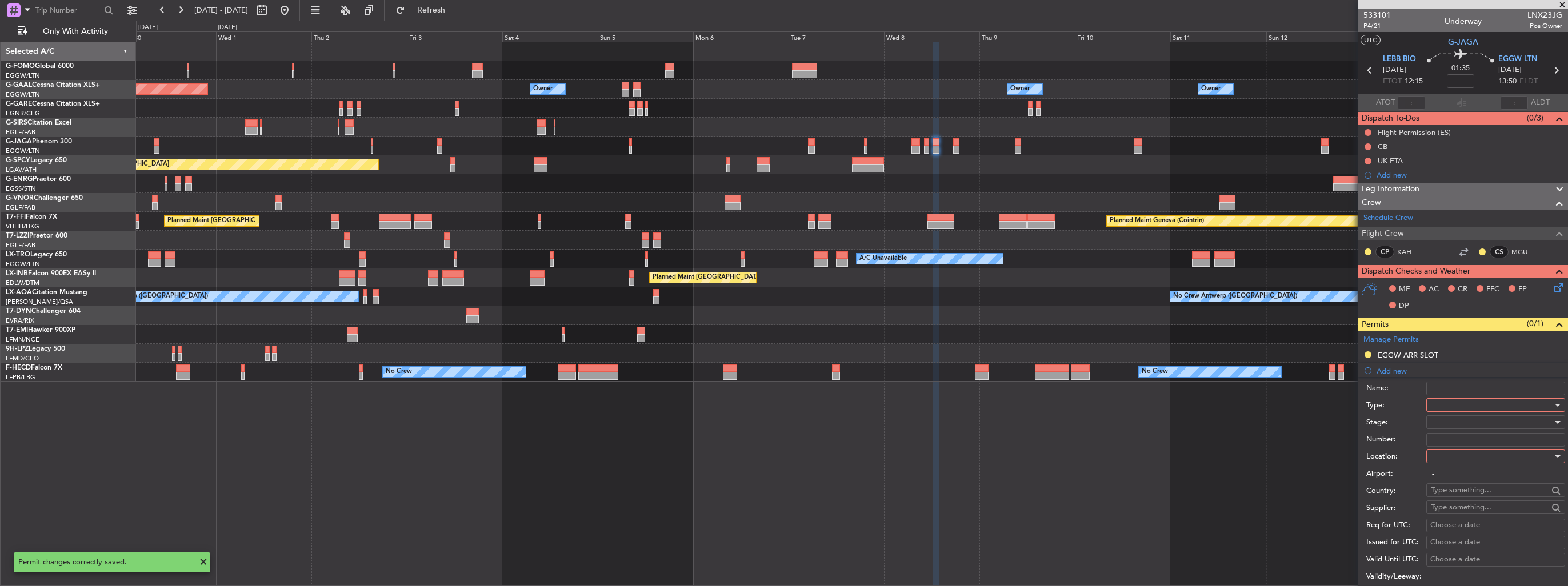
click at [1458, 403] on div at bounding box center [1492, 405] width 122 height 17
click at [1323, 403] on div at bounding box center [784, 293] width 1568 height 586
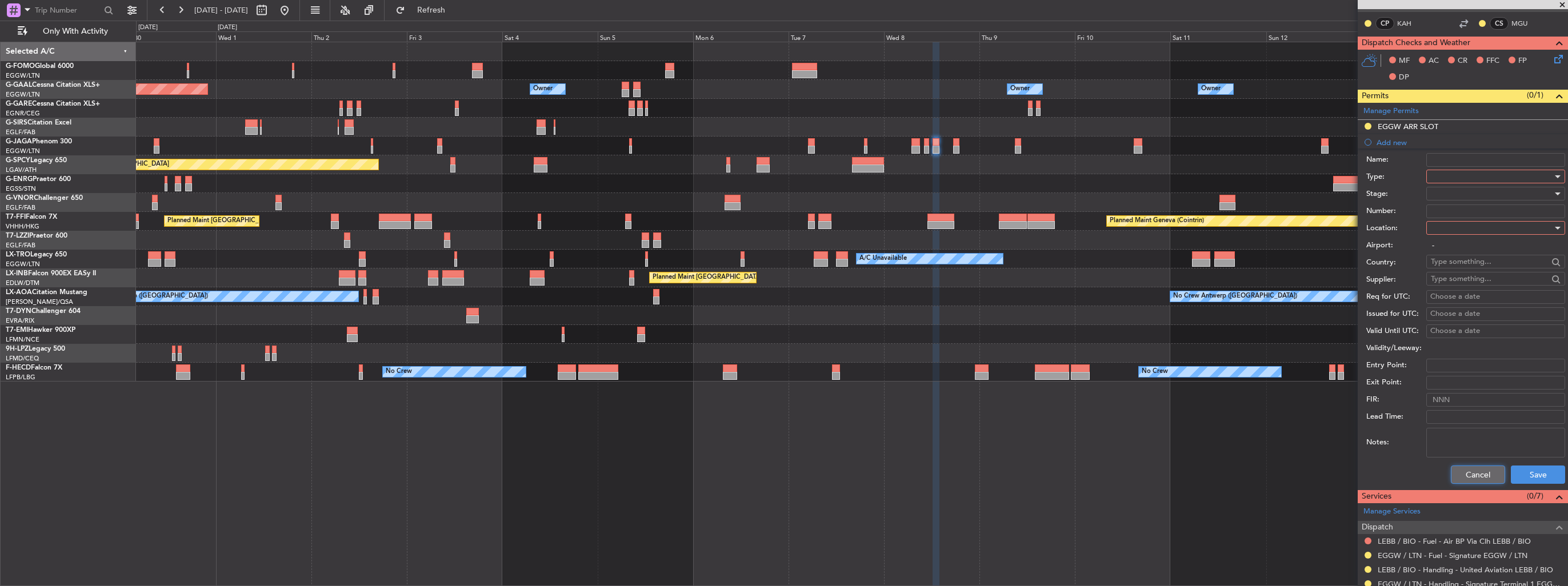
click at [1471, 471] on button "Cancel" at bounding box center [1478, 475] width 54 height 18
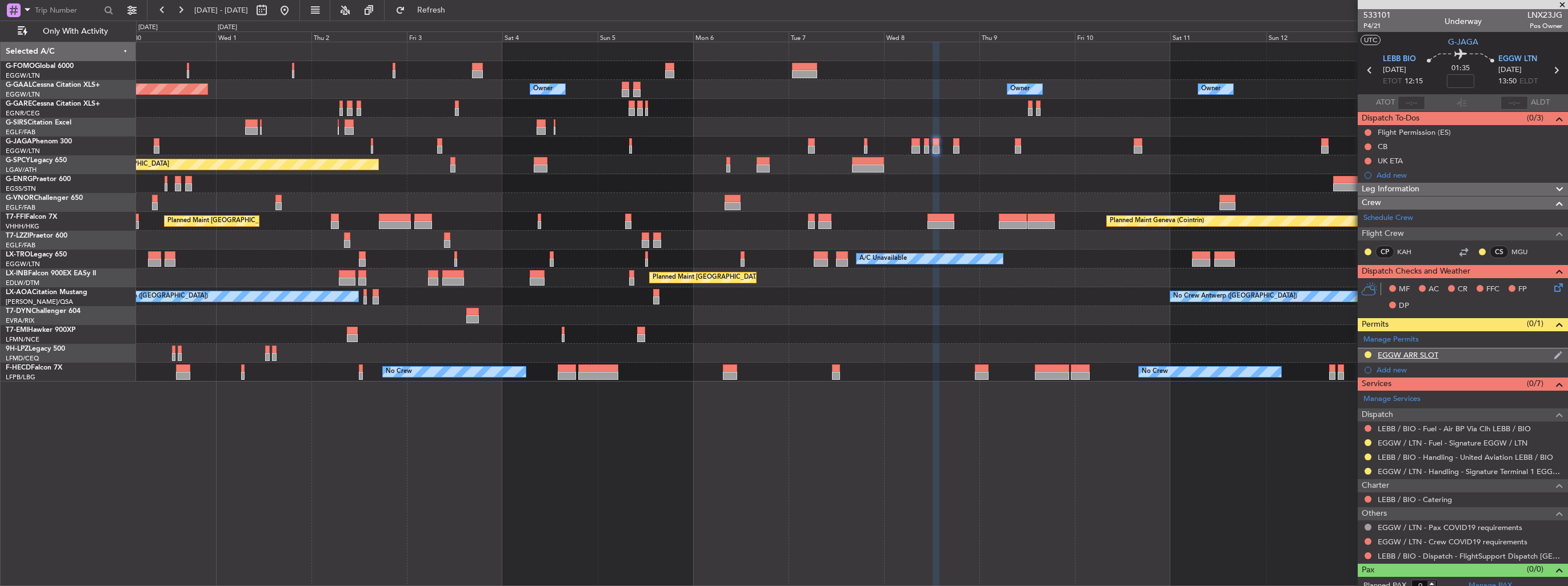
click at [1554, 355] on img at bounding box center [1558, 355] width 9 height 10
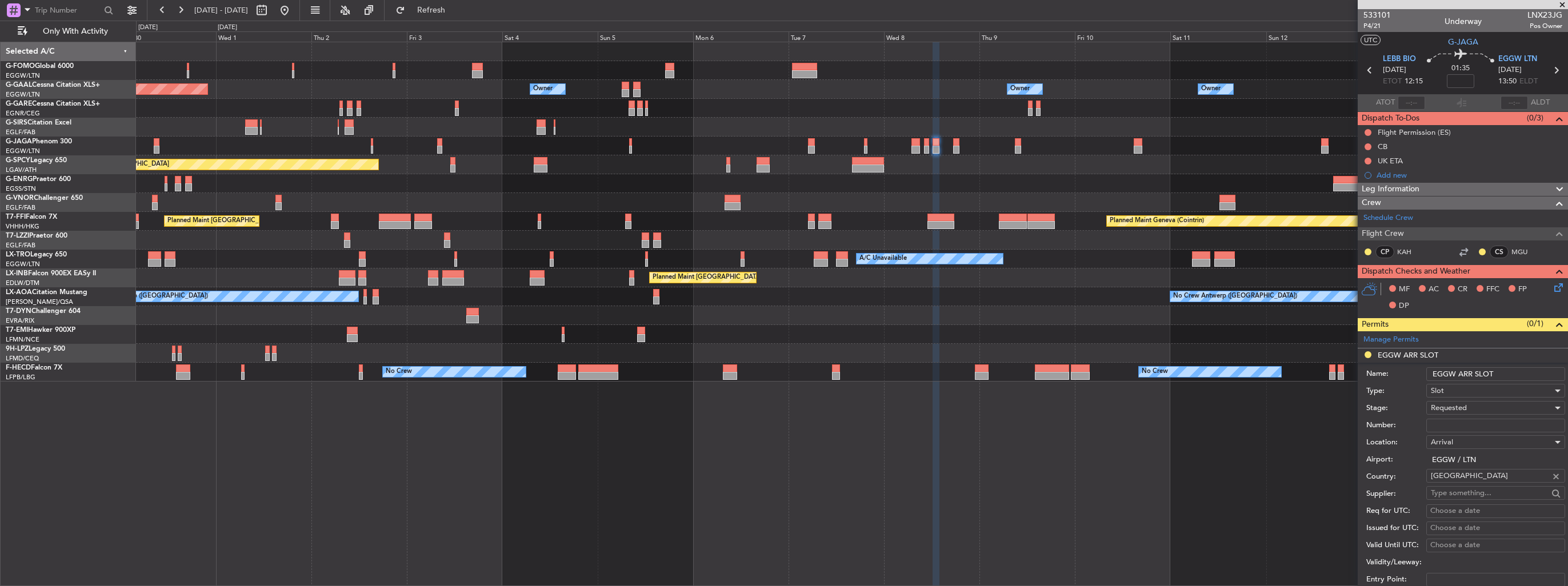
click at [1530, 375] on input "EGGW ARR SLOT" at bounding box center [1496, 374] width 139 height 14
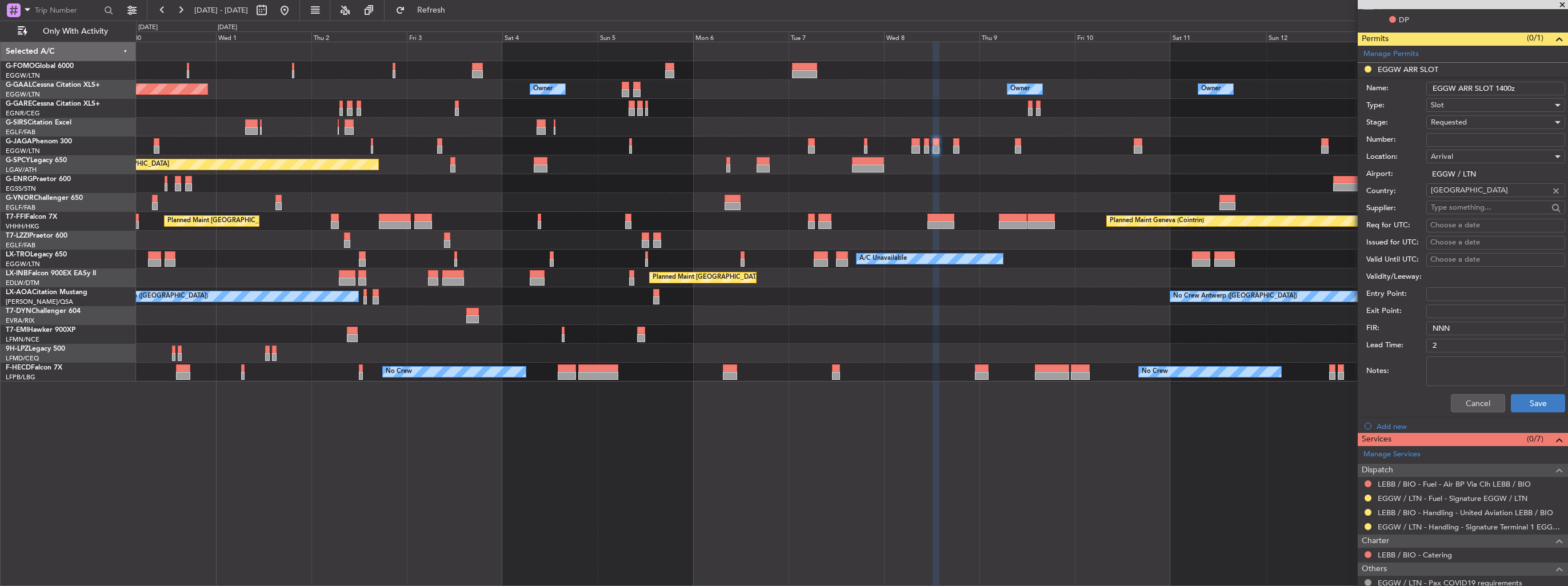
type input "EGGW ARR SLOT 1400z"
click at [1516, 401] on button "Save" at bounding box center [1538, 403] width 54 height 18
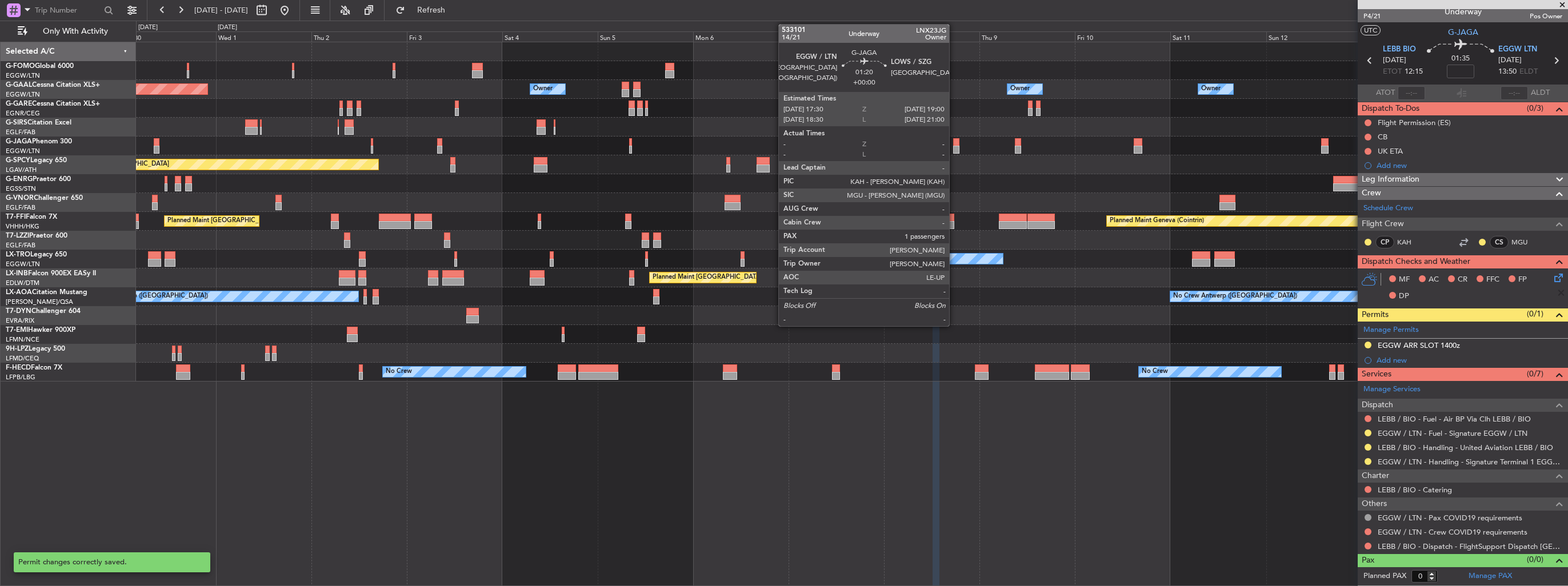
scroll to position [7, 0]
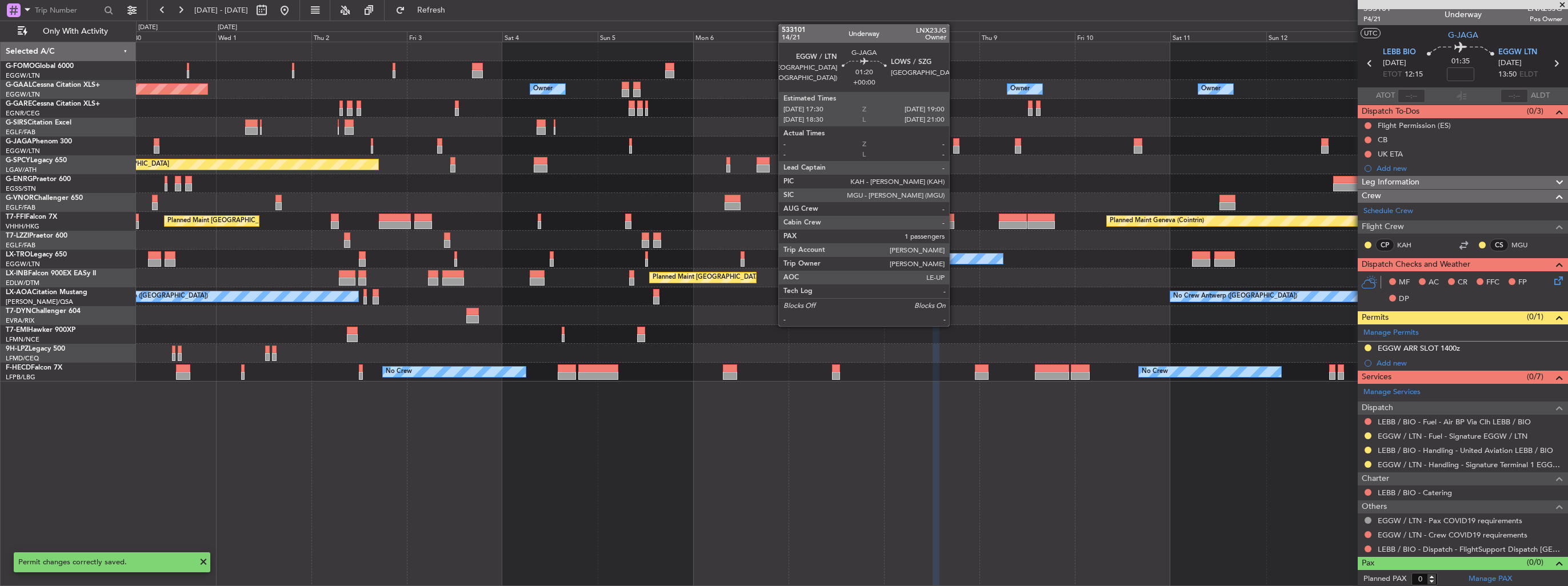
click at [954, 148] on div at bounding box center [956, 149] width 6 height 8
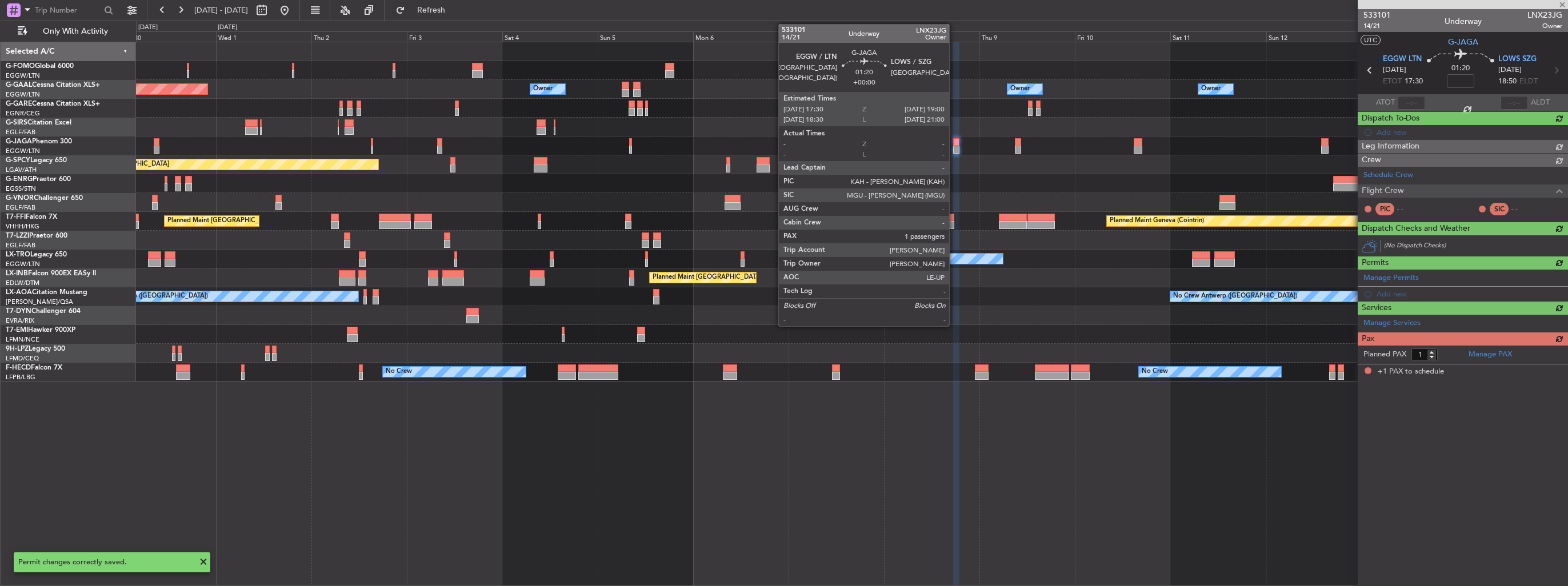
scroll to position [0, 0]
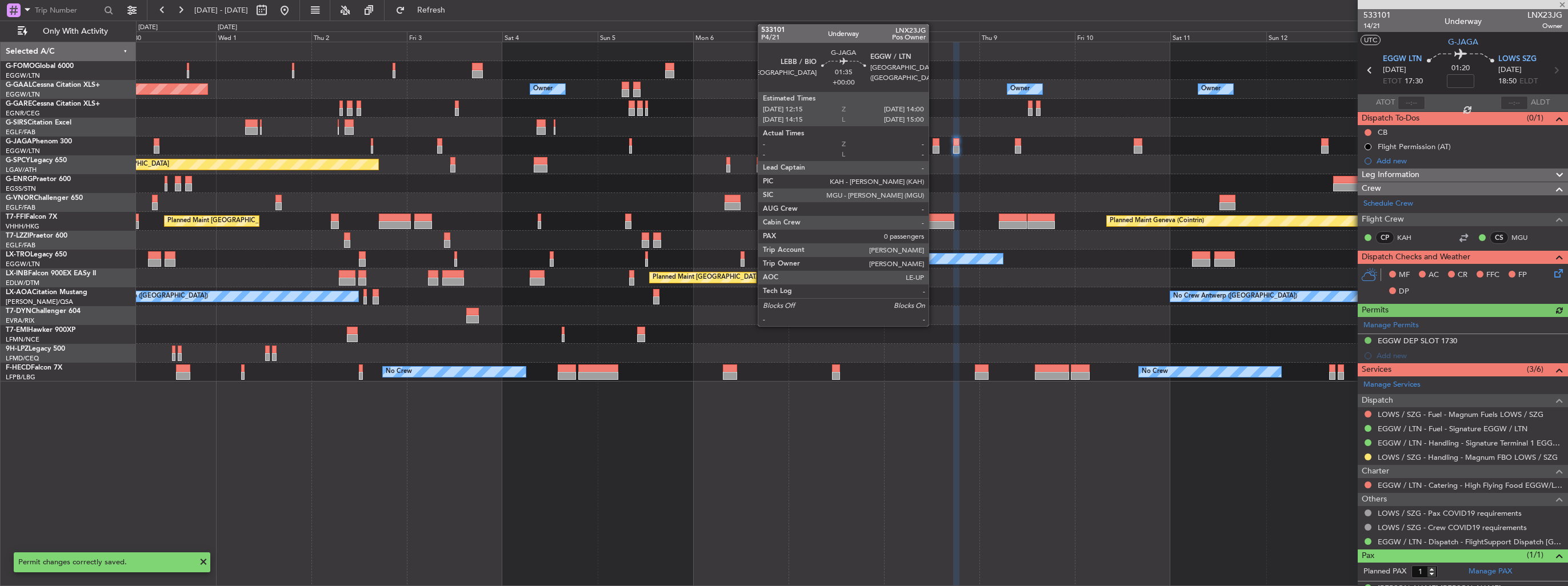
click at [936, 148] on div at bounding box center [936, 149] width 7 height 8
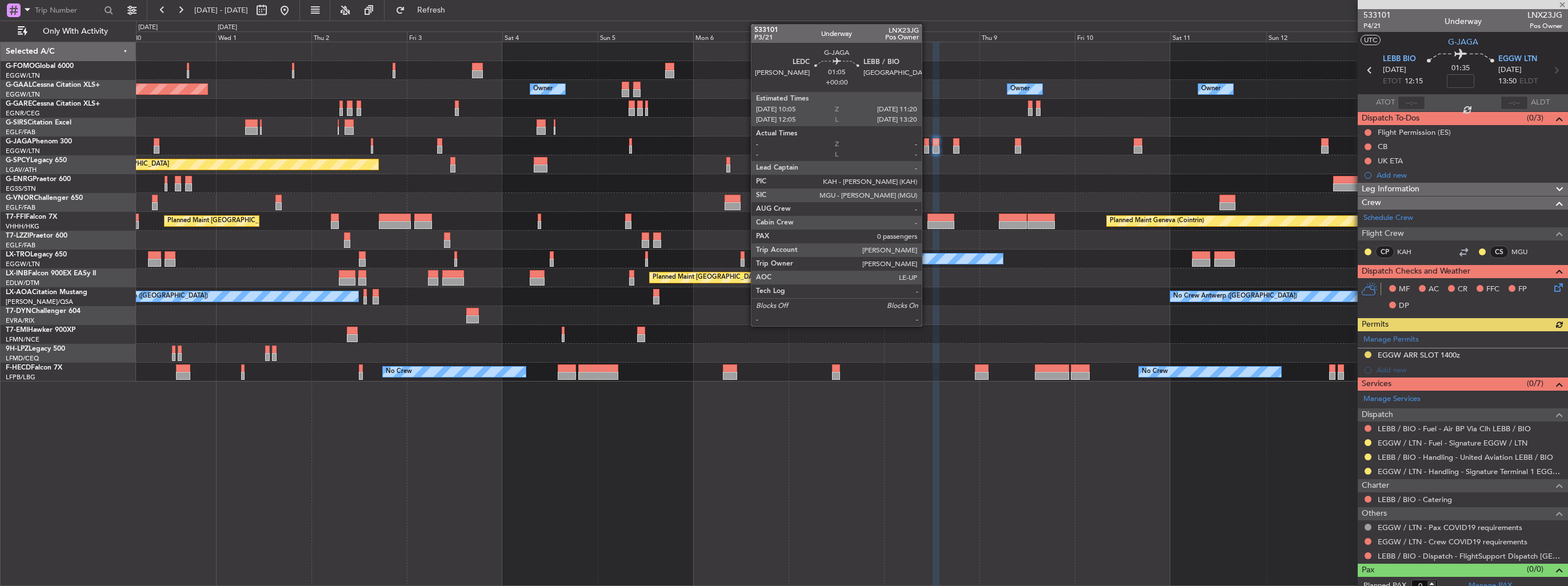
click at [927, 150] on div at bounding box center [926, 149] width 5 height 8
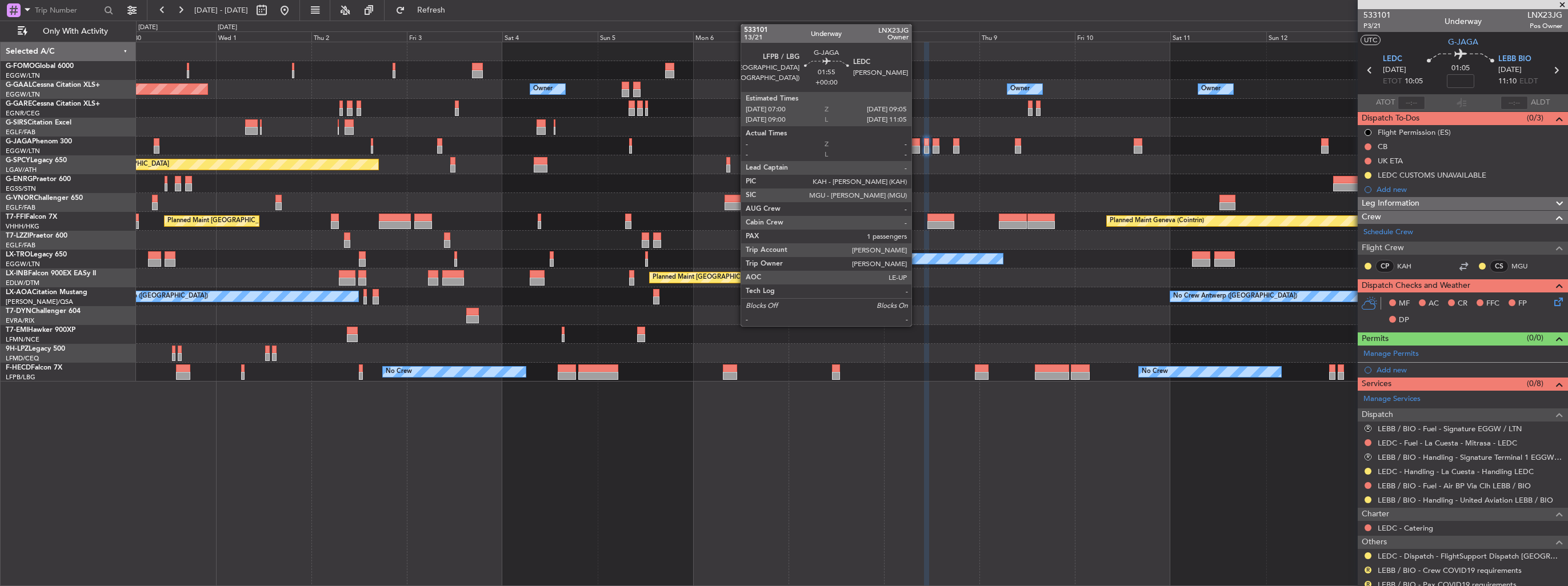
click at [917, 148] on div at bounding box center [915, 149] width 9 height 8
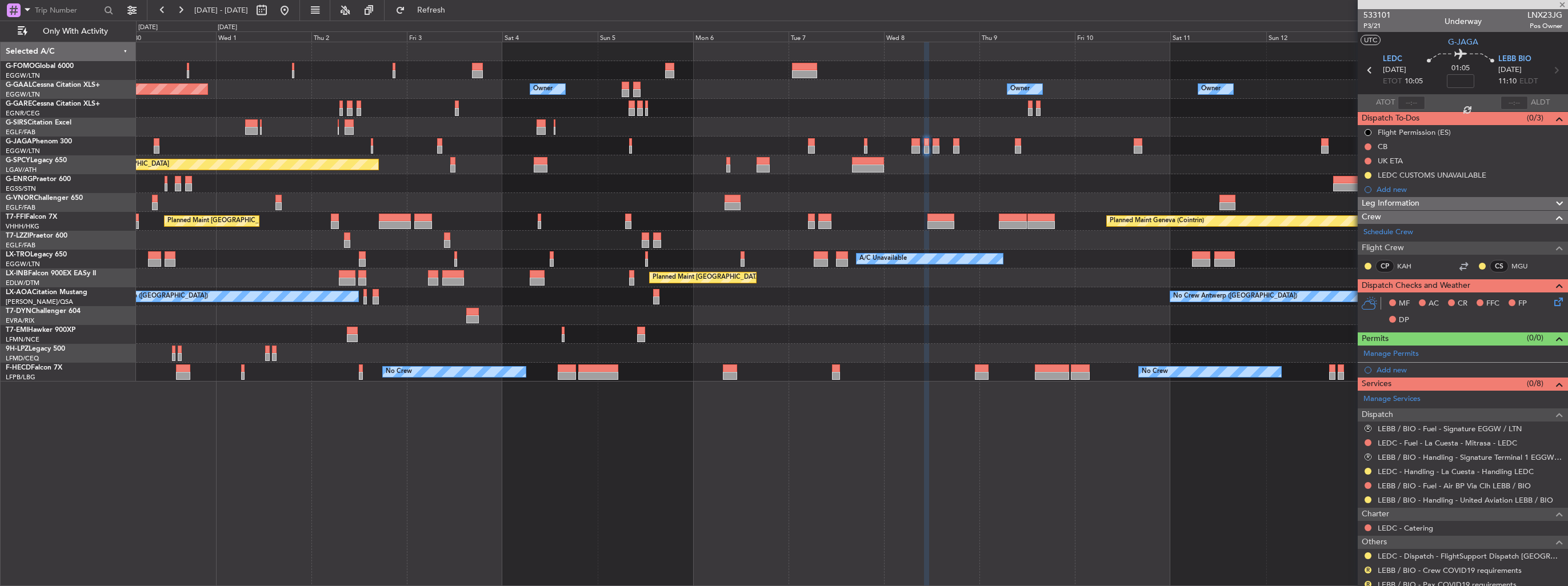
type input "1"
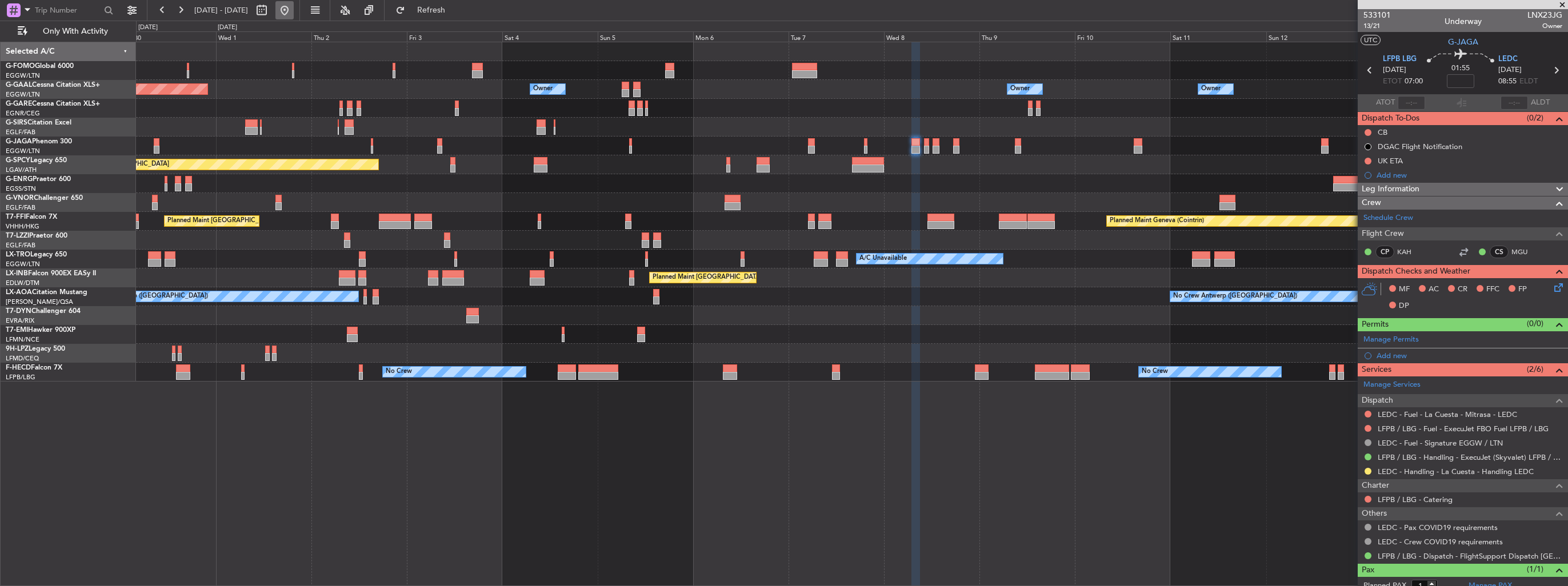
click at [294, 7] on button at bounding box center [284, 10] width 18 height 18
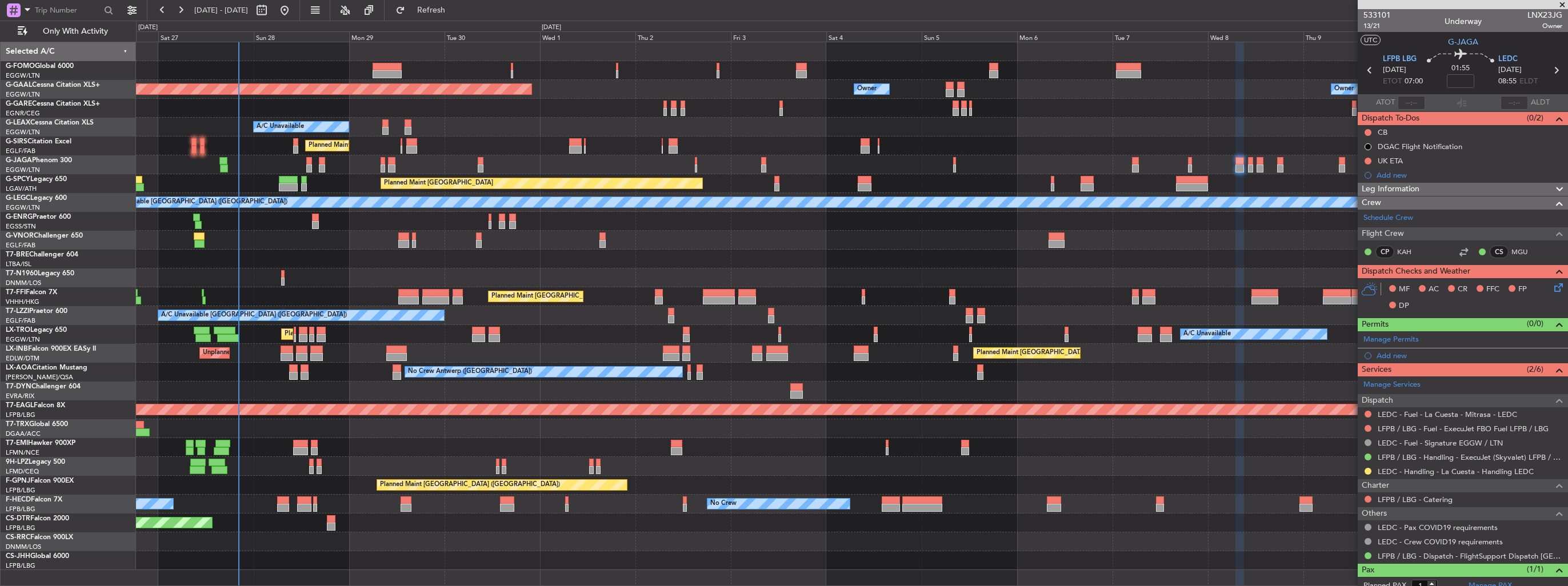
click at [319, 322] on div "Planned Maint [GEOGRAPHIC_DATA] ([GEOGRAPHIC_DATA]) Planned [GEOGRAPHIC_DATA] O…" at bounding box center [852, 305] width 1432 height 528
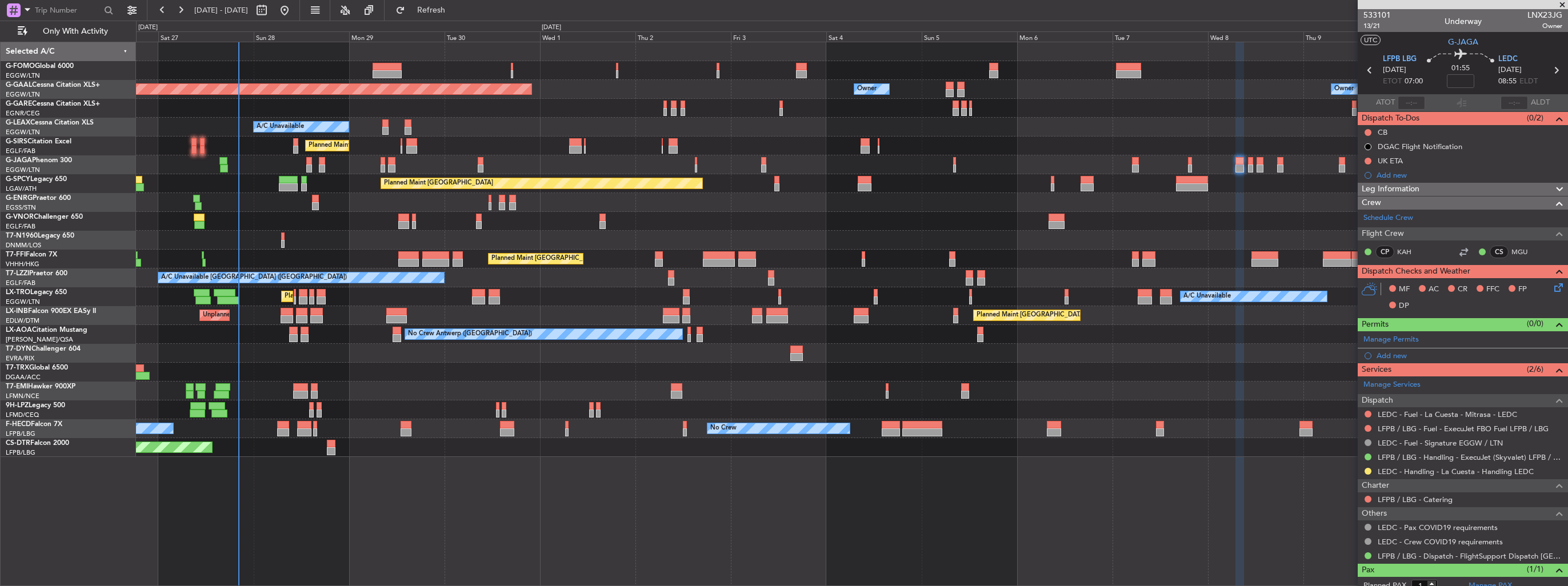
click at [308, 411] on div "No Crew" at bounding box center [852, 410] width 1432 height 19
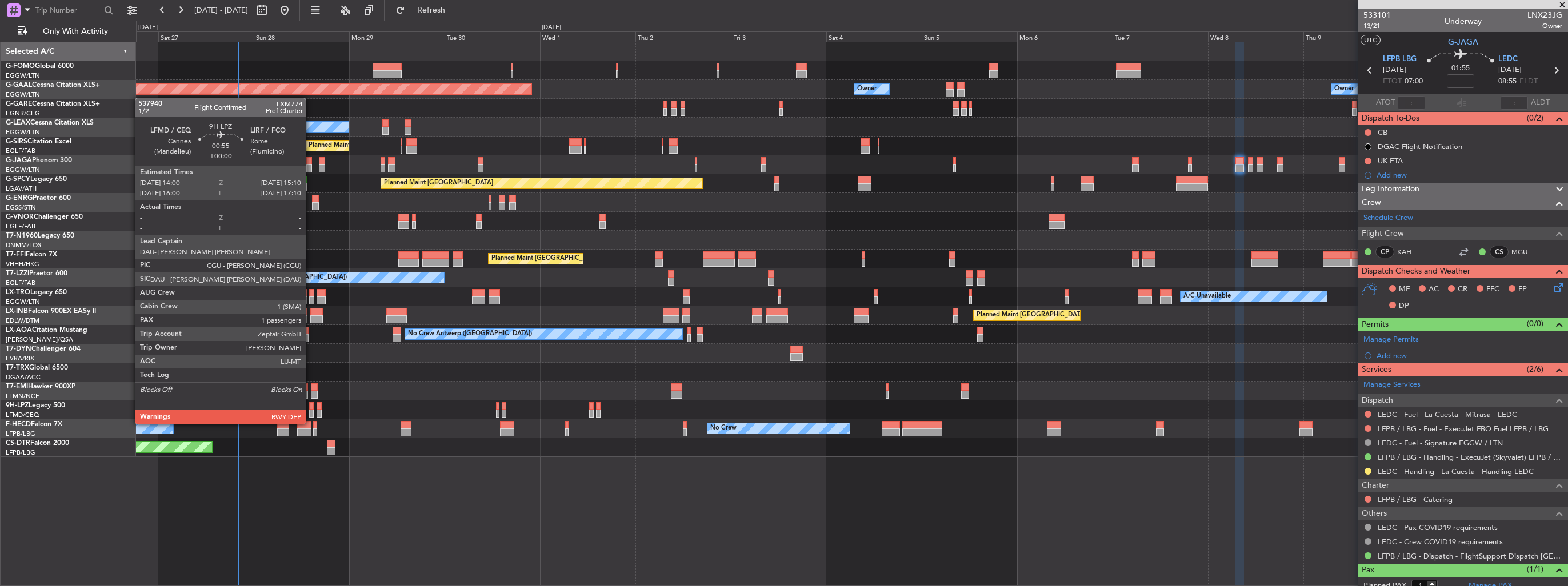
click at [311, 413] on div at bounding box center [312, 413] width 5 height 8
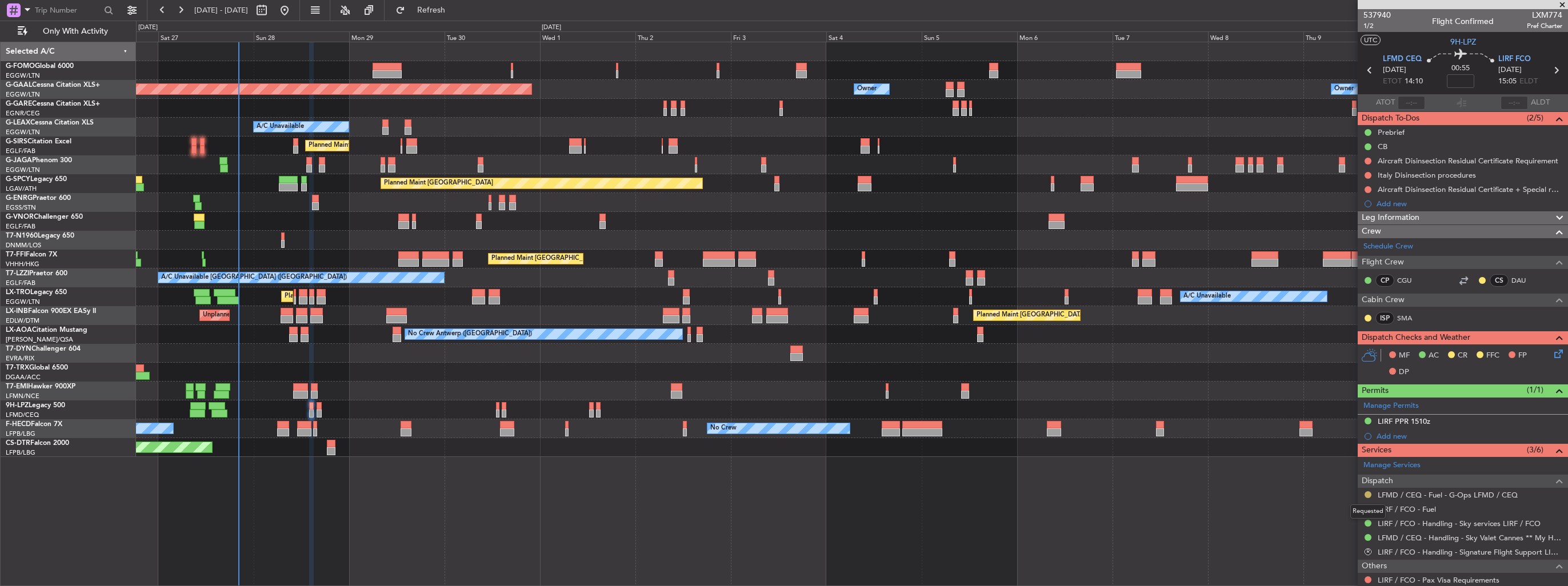
click at [1368, 492] on button at bounding box center [1368, 494] width 7 height 7
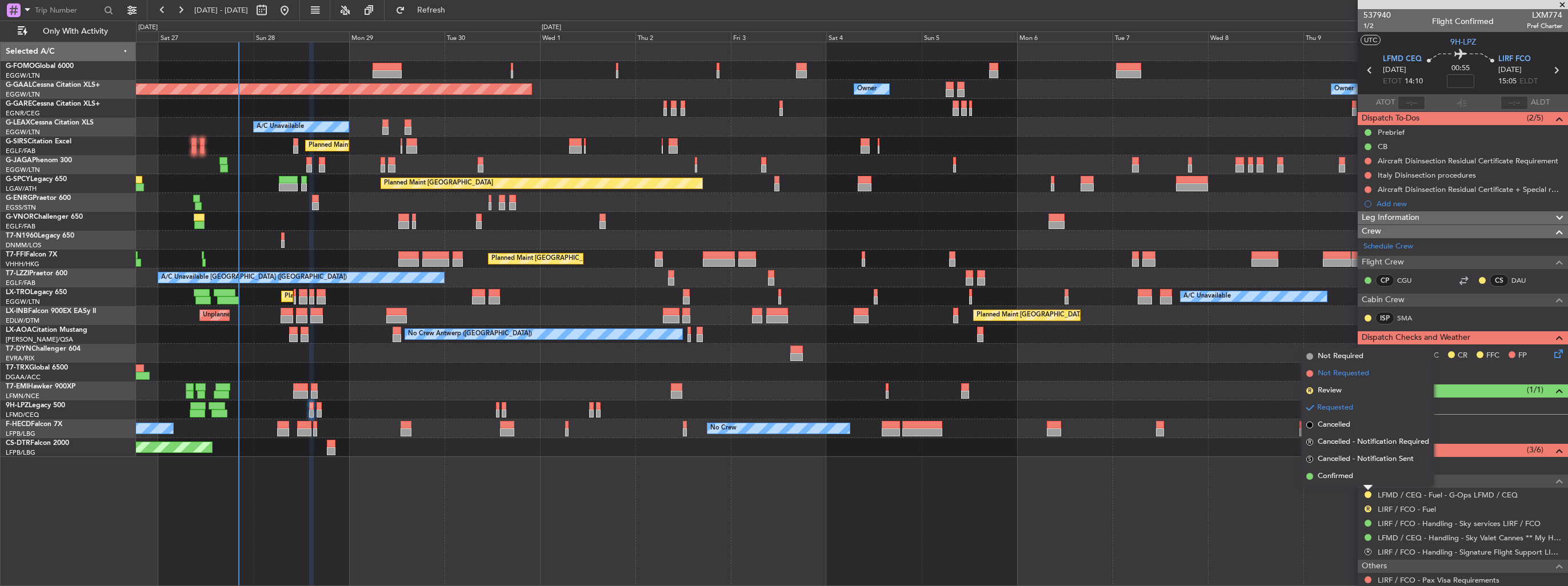
click at [1321, 374] on span "Not Requested" at bounding box center [1343, 374] width 51 height 12
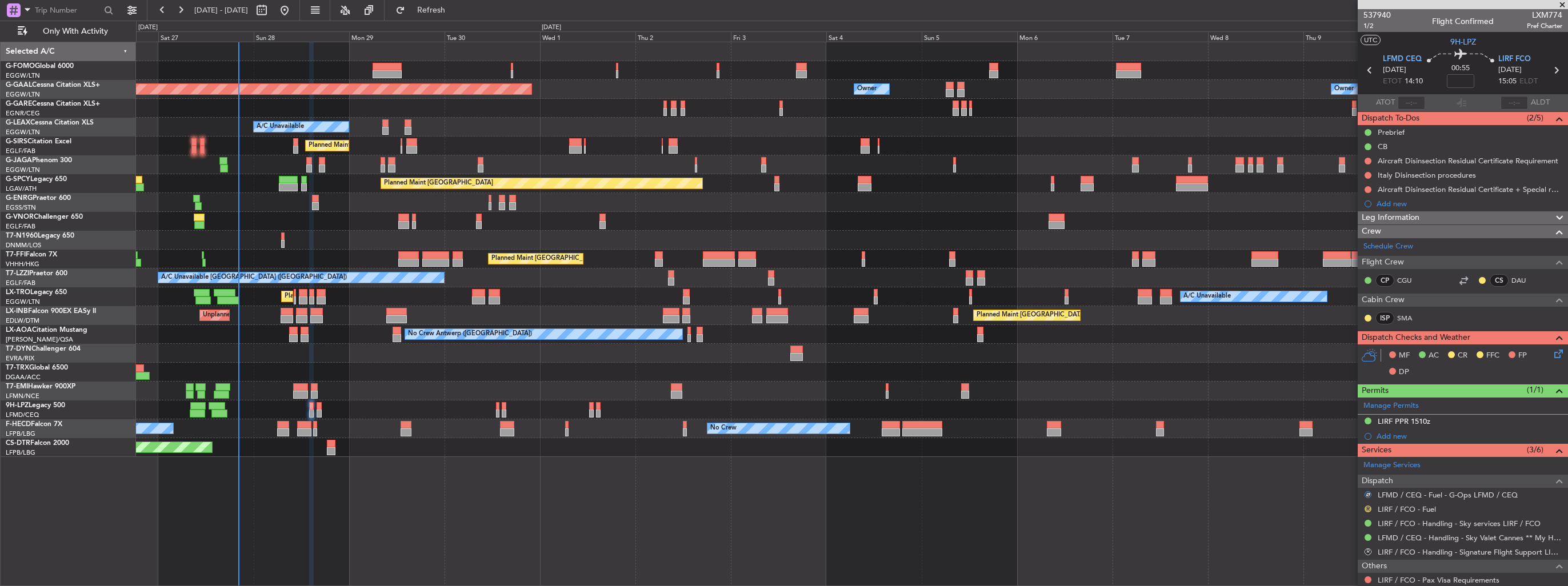
click at [1369, 509] on button "R" at bounding box center [1368, 509] width 7 height 7
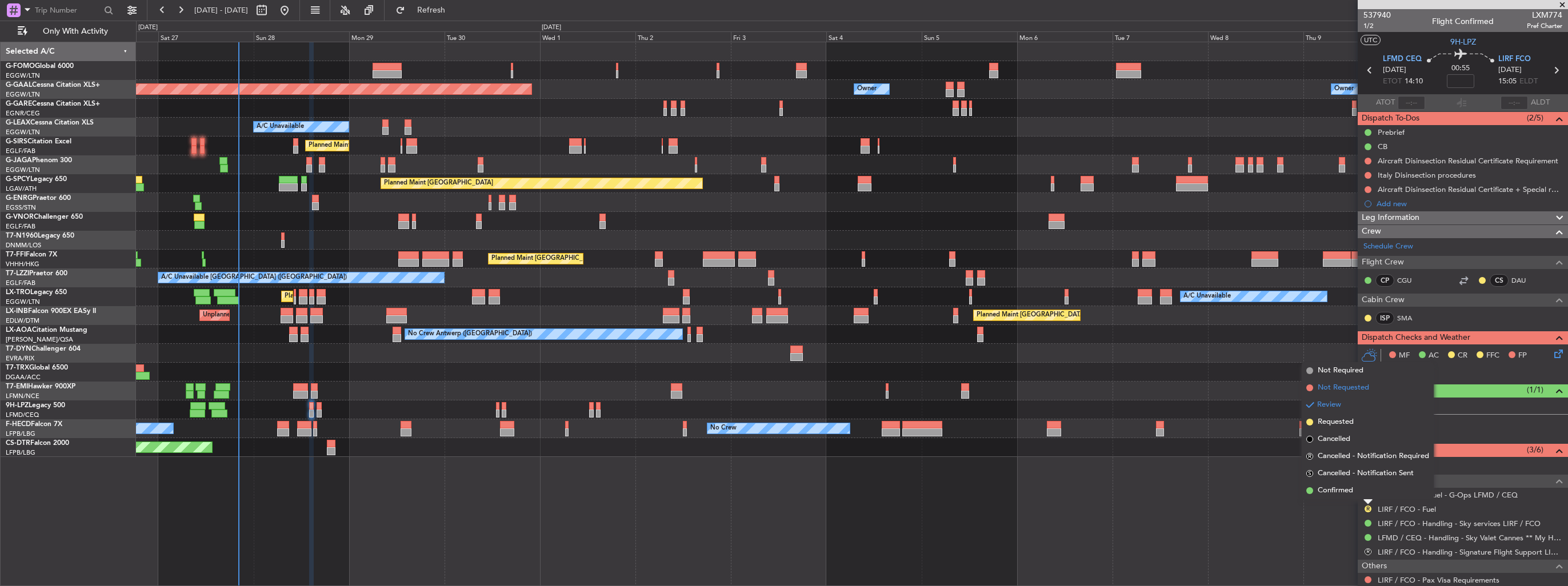
click at [1348, 394] on li "Not Requested" at bounding box center [1368, 388] width 132 height 17
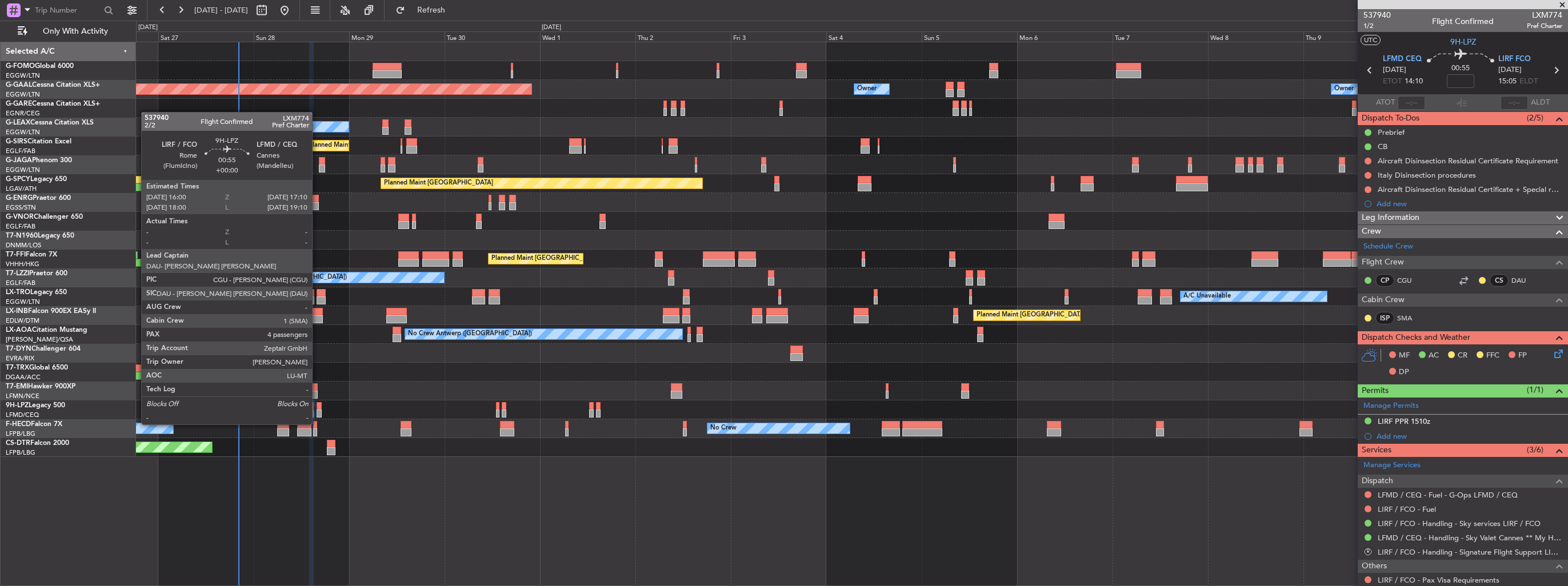
click at [317, 413] on div at bounding box center [319, 413] width 5 height 8
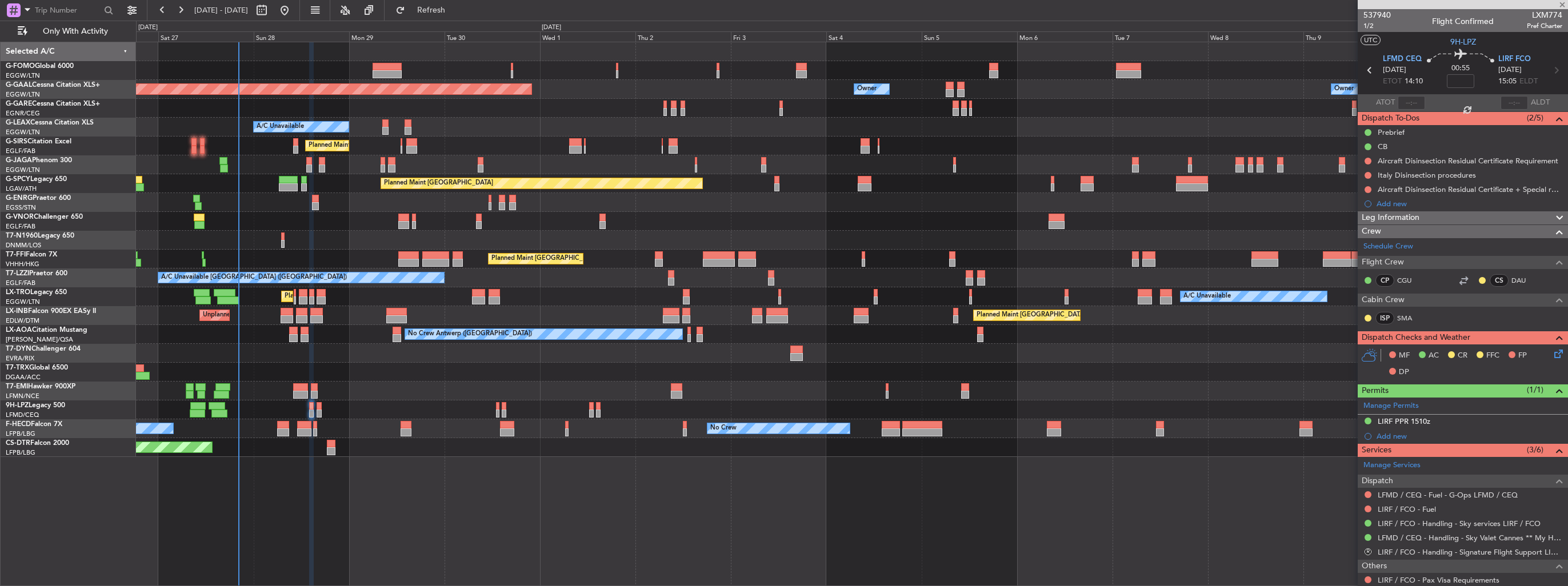
type input "4"
click at [1367, 492] on button "R" at bounding box center [1368, 494] width 7 height 7
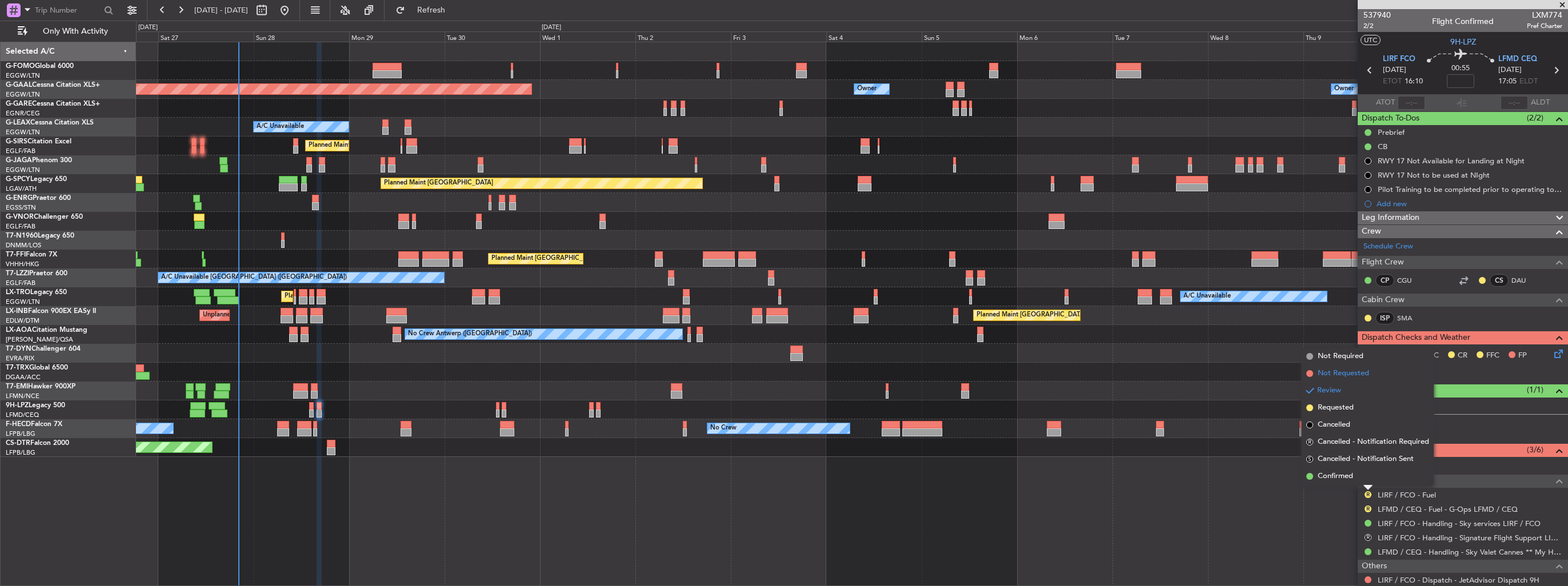
click at [1331, 369] on span "Not Requested" at bounding box center [1343, 374] width 51 height 12
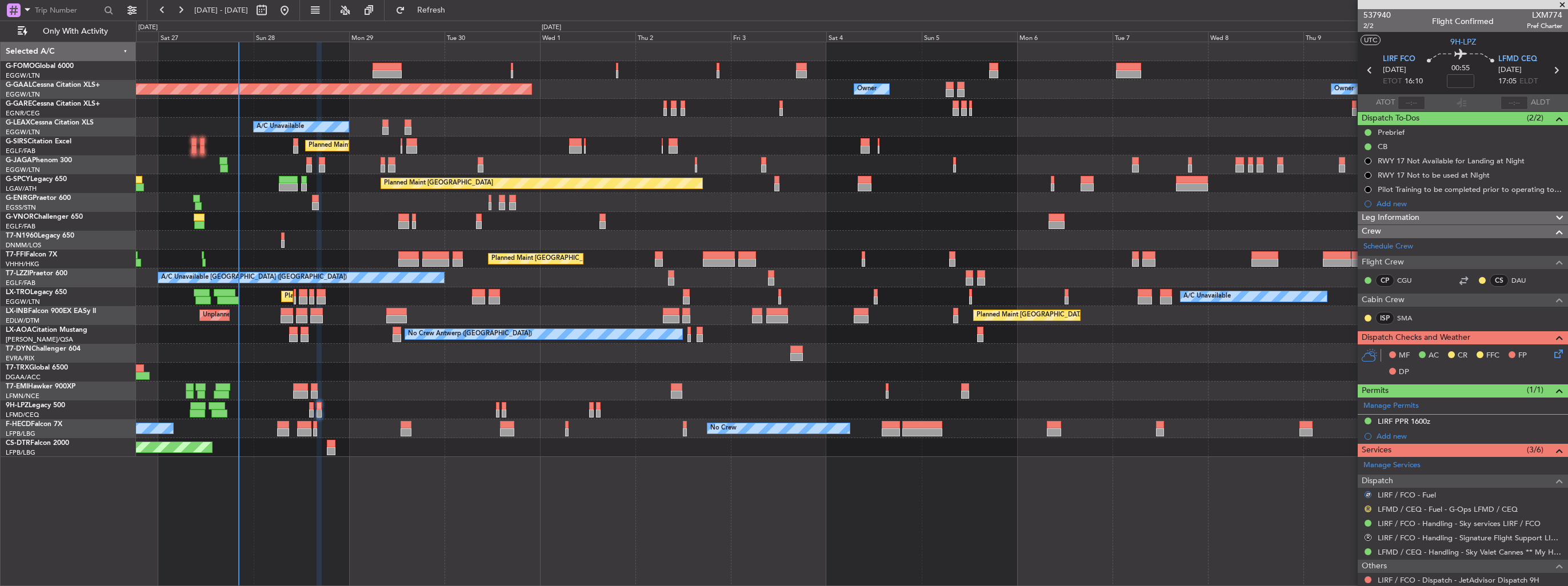
click at [1369, 506] on button "R" at bounding box center [1368, 509] width 7 height 7
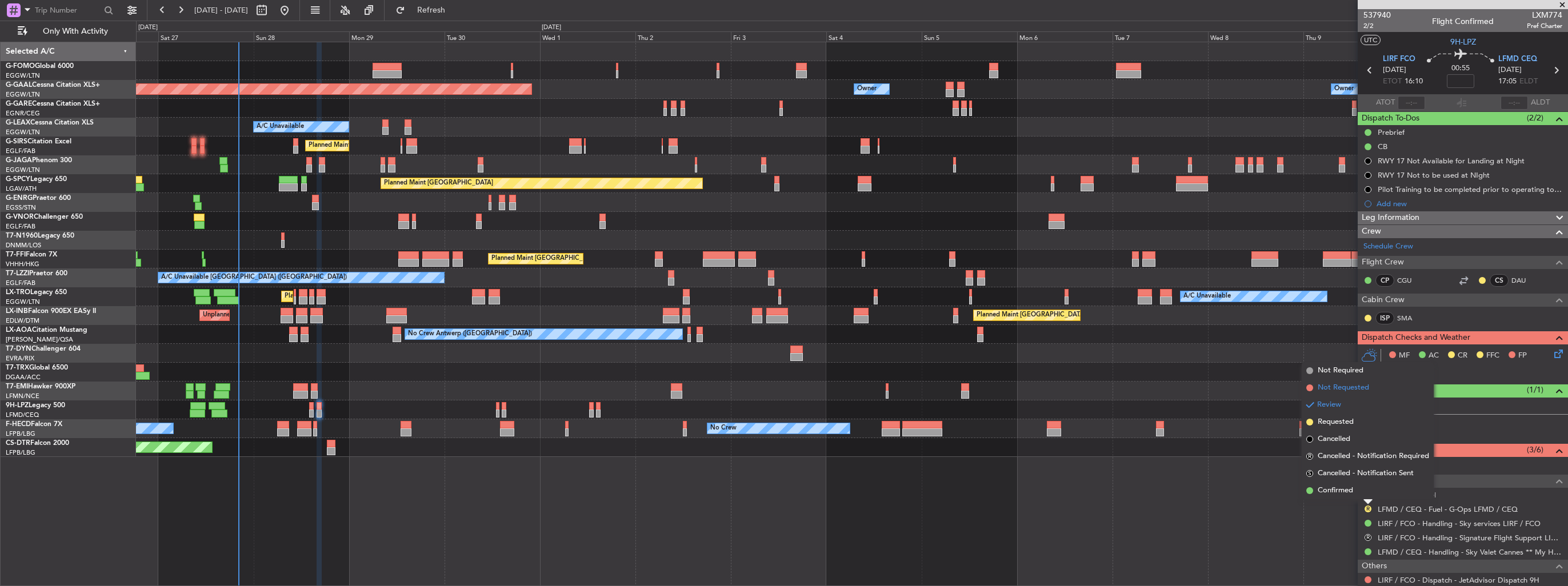
click at [1343, 387] on span "Not Requested" at bounding box center [1343, 388] width 51 height 12
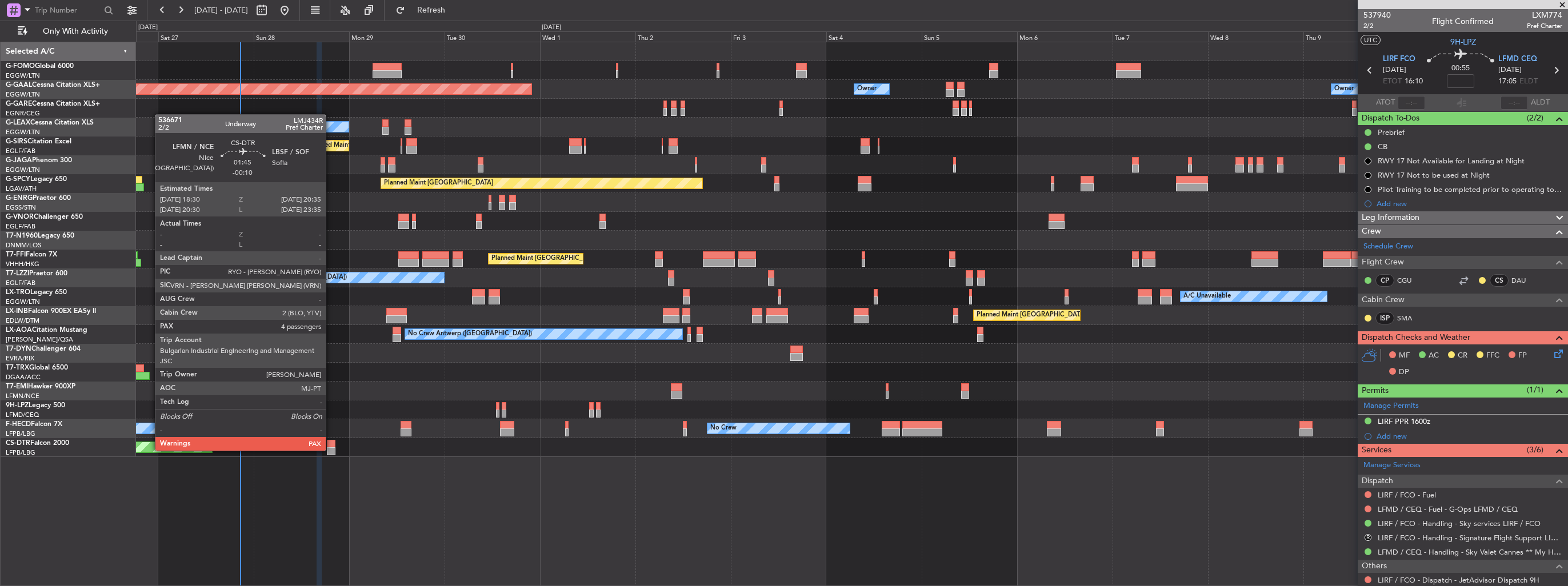
click at [331, 450] on div at bounding box center [331, 451] width 9 height 8
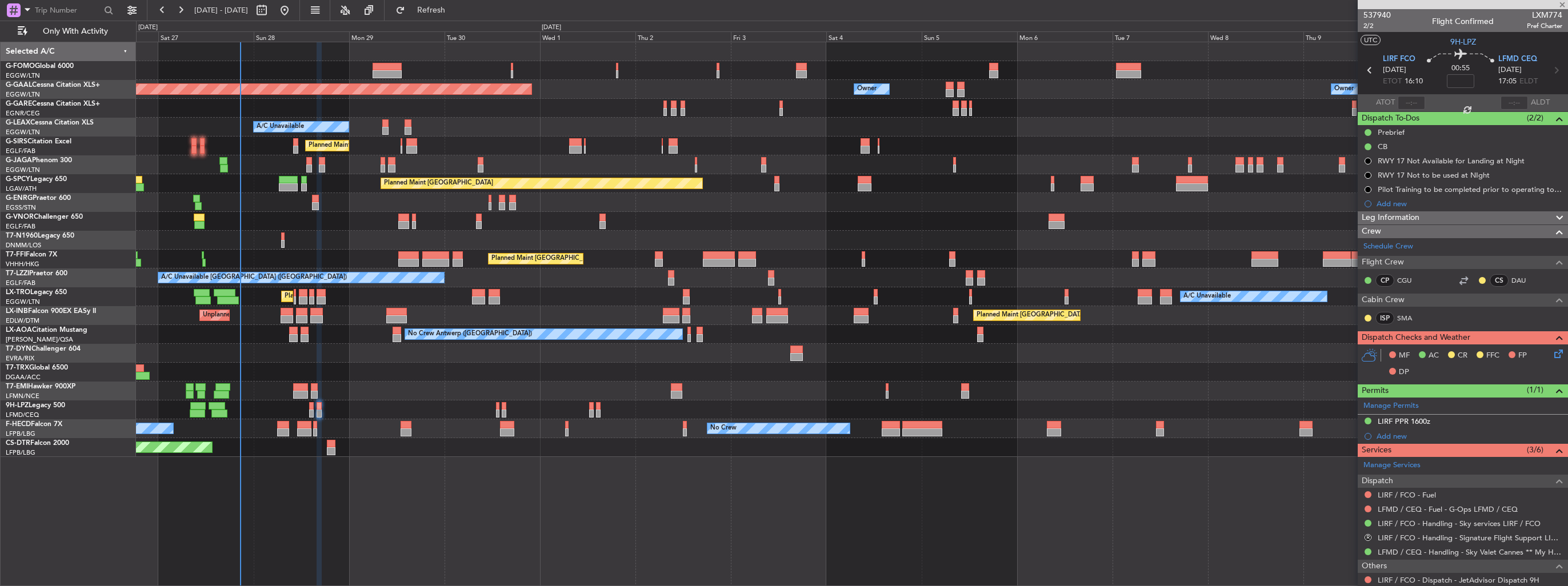
type input "-00:10"
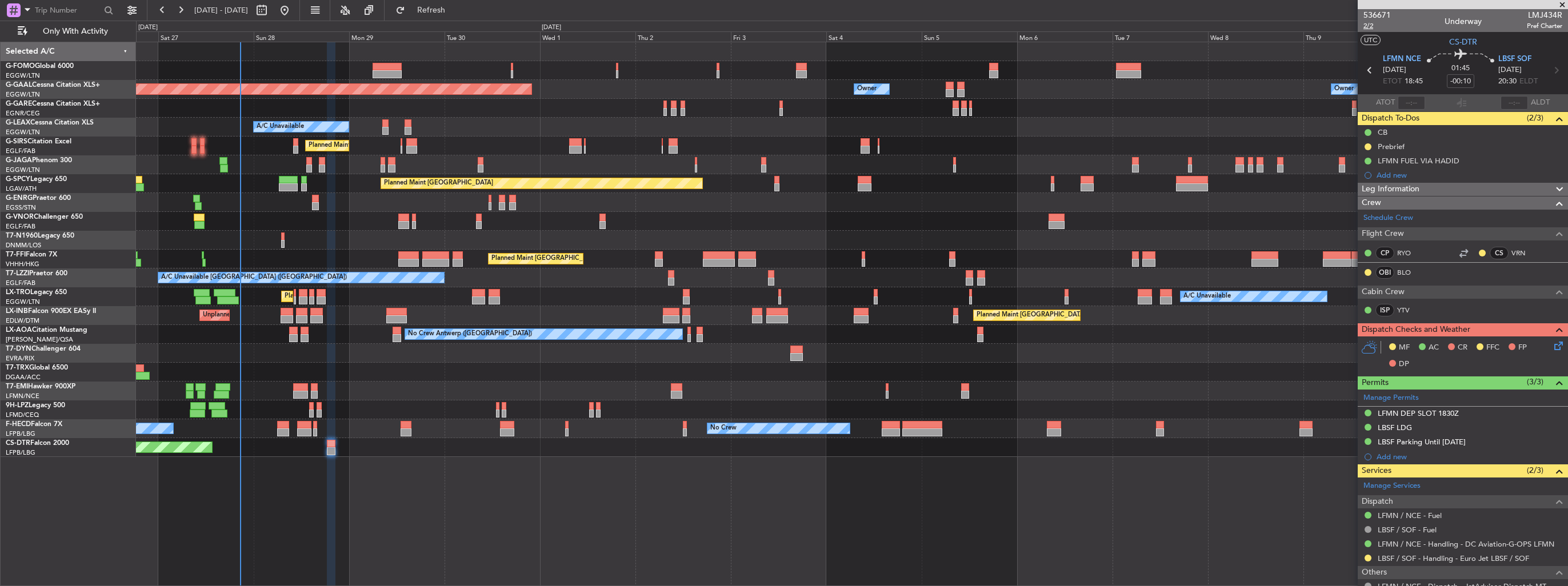
click at [1370, 24] on span "2/2" at bounding box center [1377, 26] width 27 height 10
click at [1552, 341] on icon at bounding box center [1556, 344] width 9 height 9
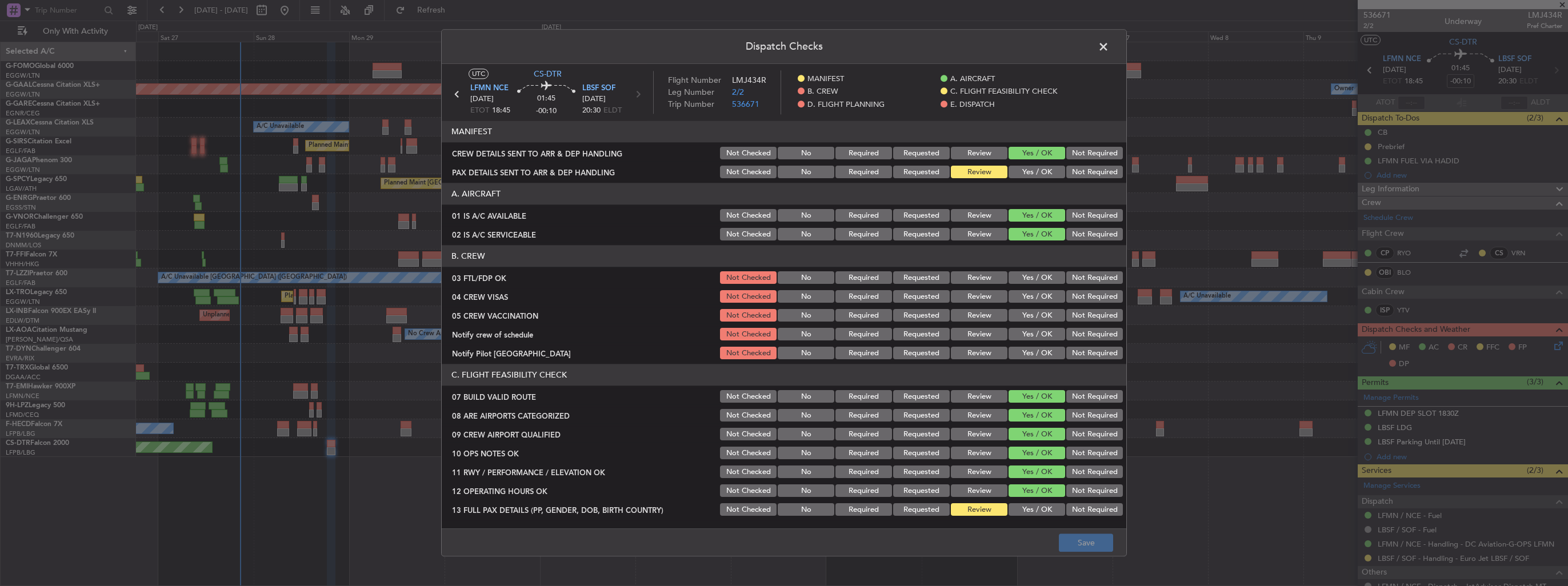
click at [1020, 171] on button "Yes / OK" at bounding box center [1037, 172] width 57 height 13
click at [1104, 550] on button "Save" at bounding box center [1086, 543] width 54 height 18
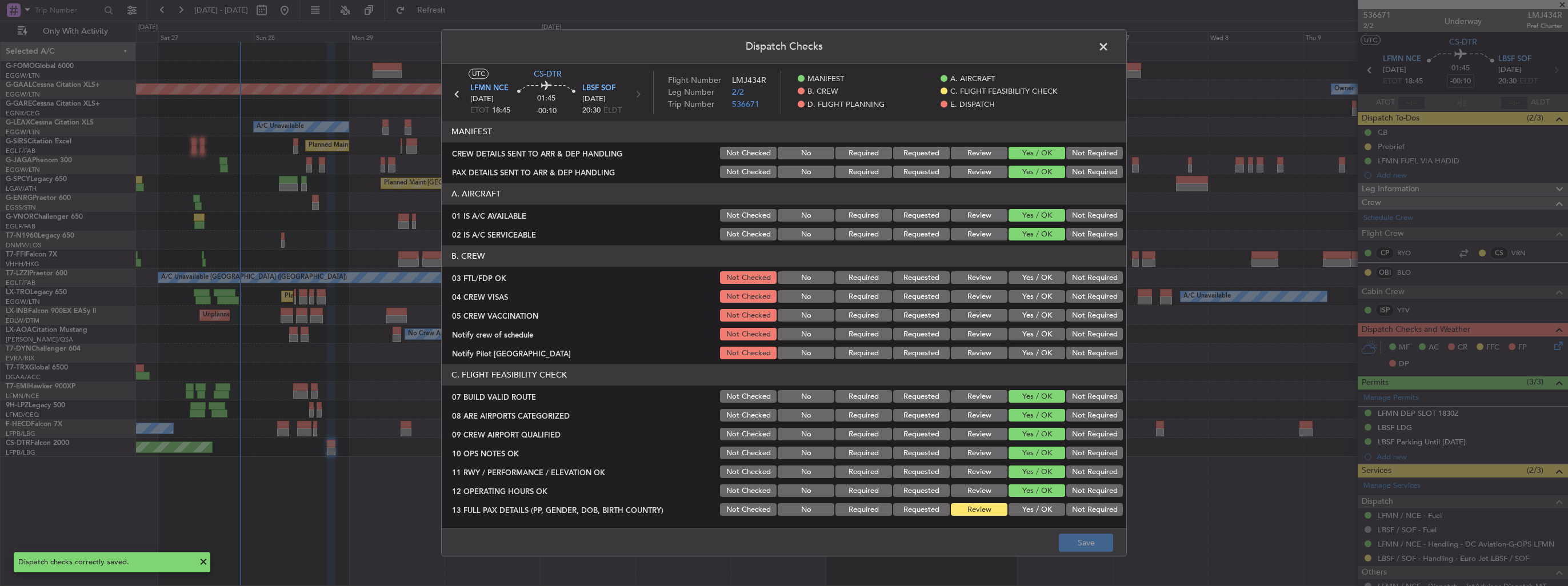
click at [1109, 51] on span at bounding box center [1109, 50] width 0 height 23
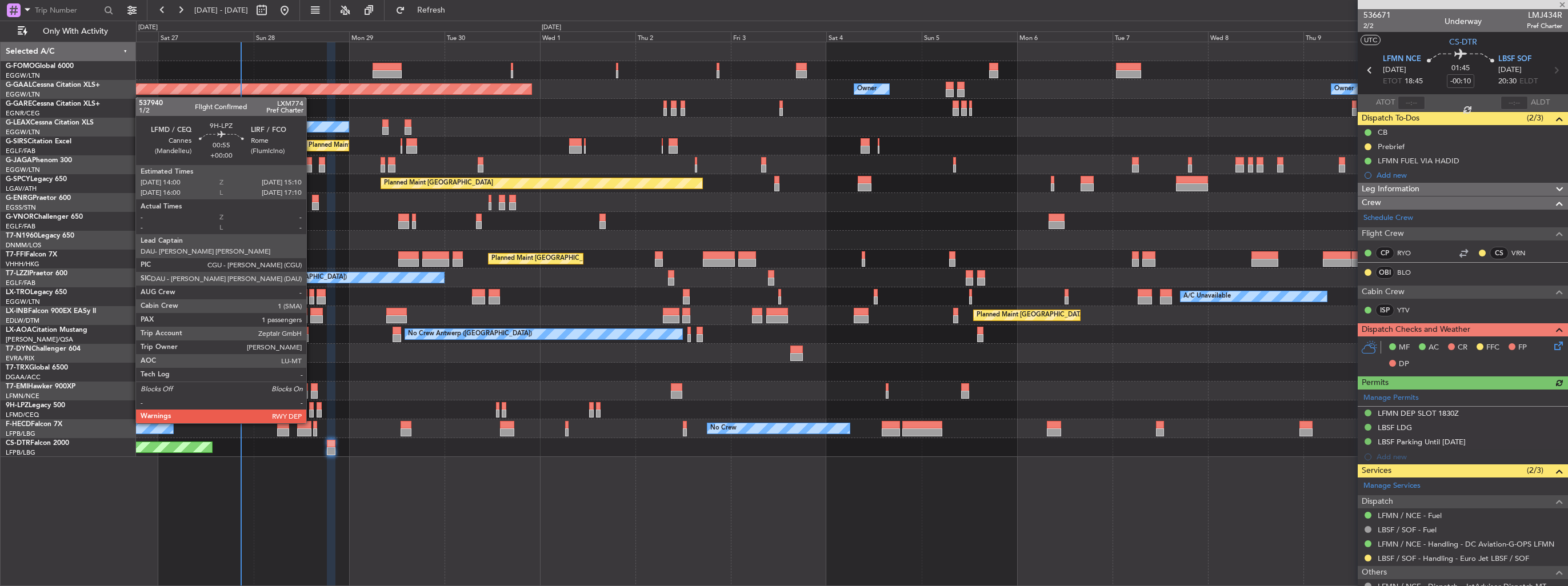
click at [312, 412] on div at bounding box center [312, 413] width 5 height 8
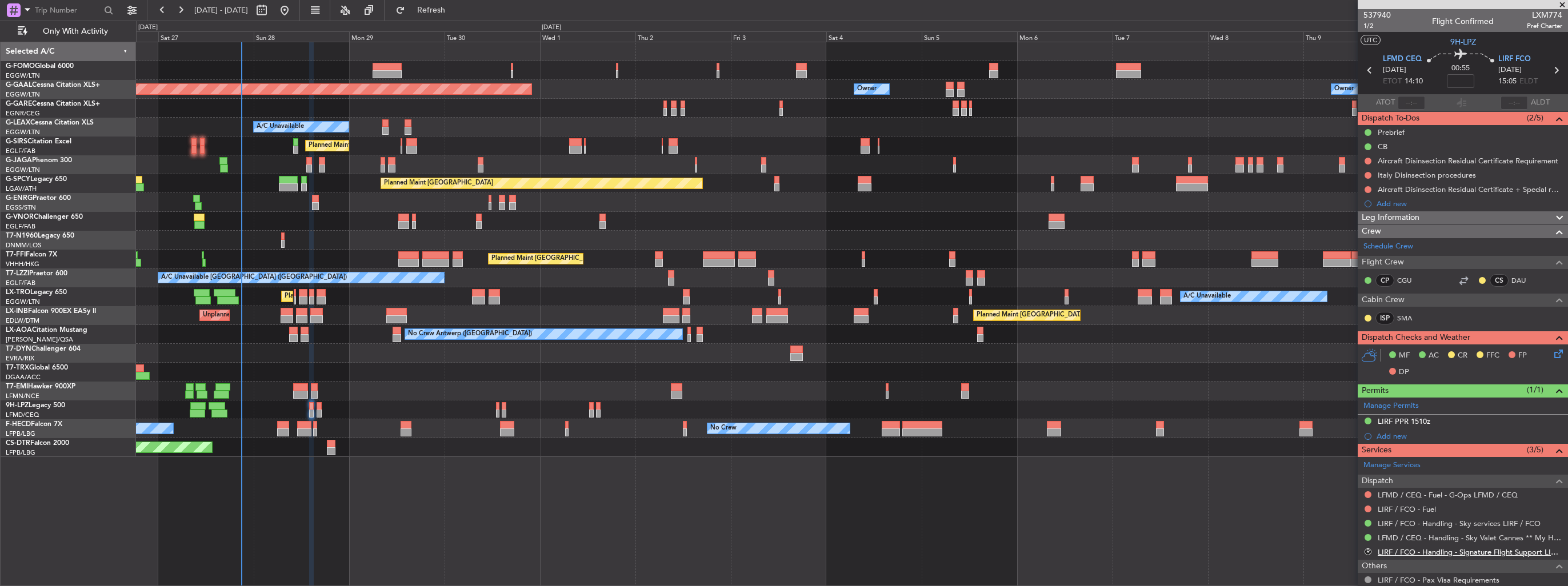
click at [1394, 549] on link "LIRF / FCO - Handling - Signature Flight Support LIRA / CIA" at bounding box center [1469, 552] width 184 height 10
click at [455, 8] on span "Refresh" at bounding box center [431, 10] width 48 height 8
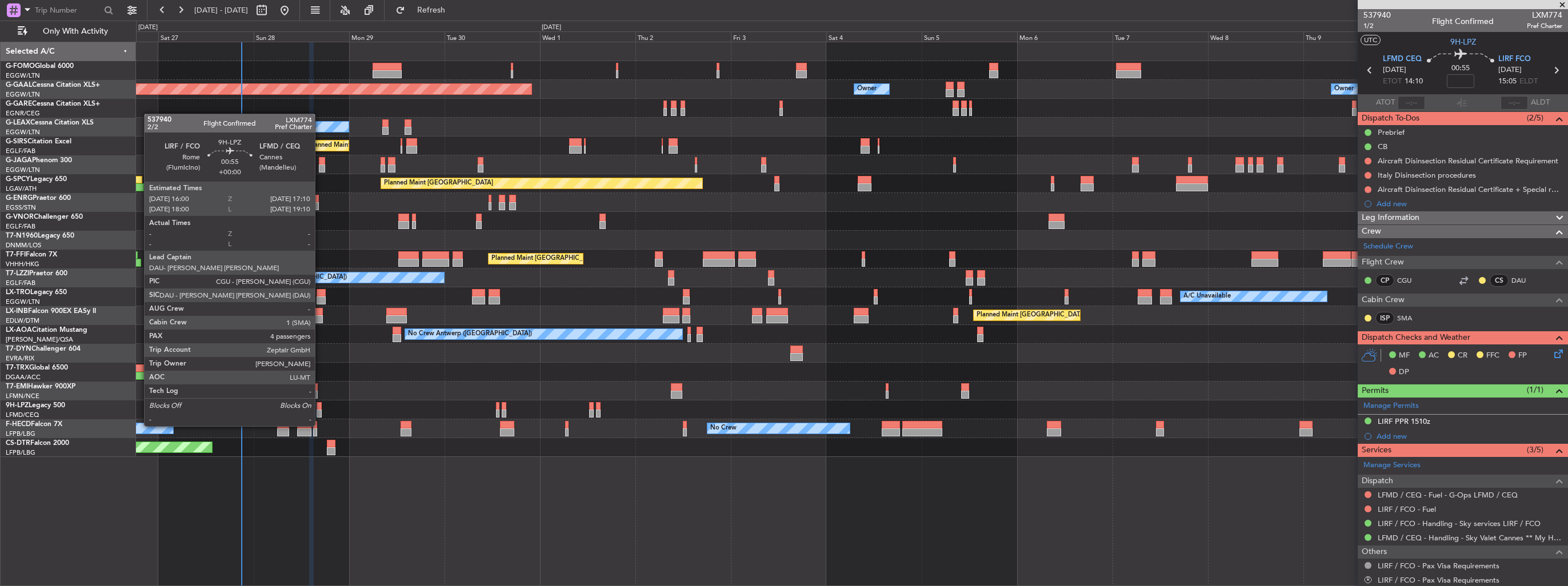
click at [320, 415] on div at bounding box center [319, 413] width 5 height 8
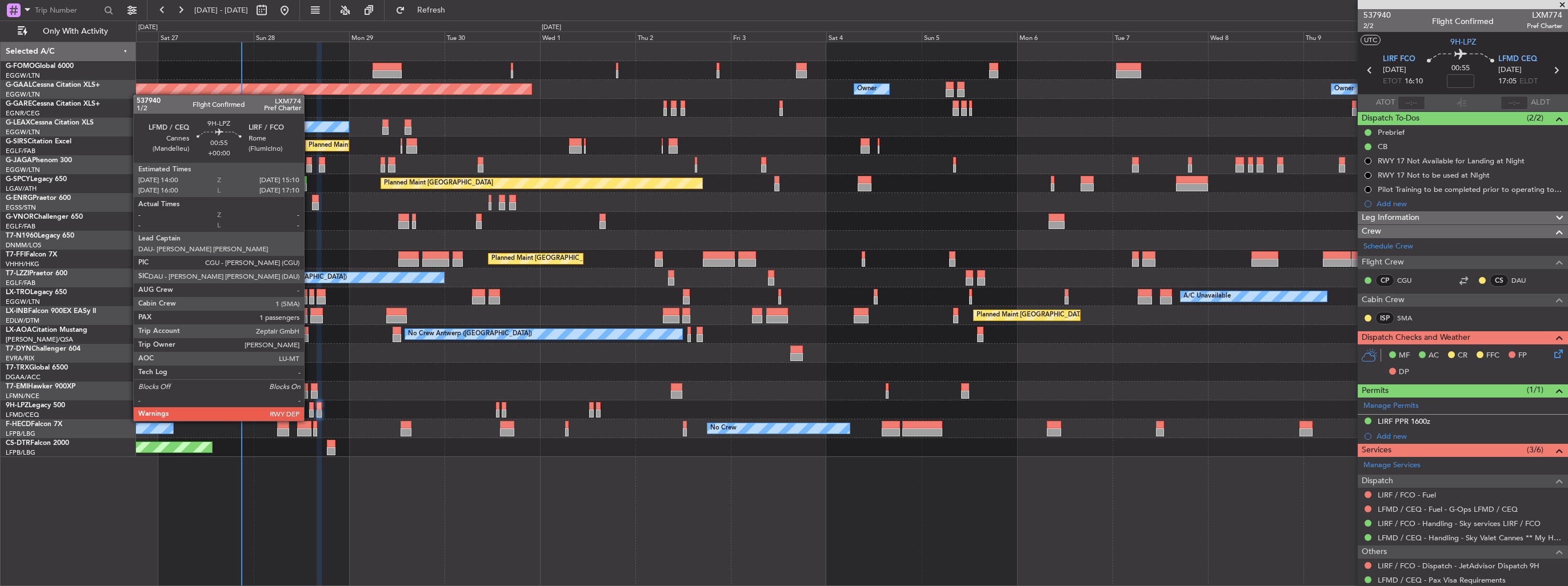
click at [309, 410] on div at bounding box center [312, 413] width 5 height 8
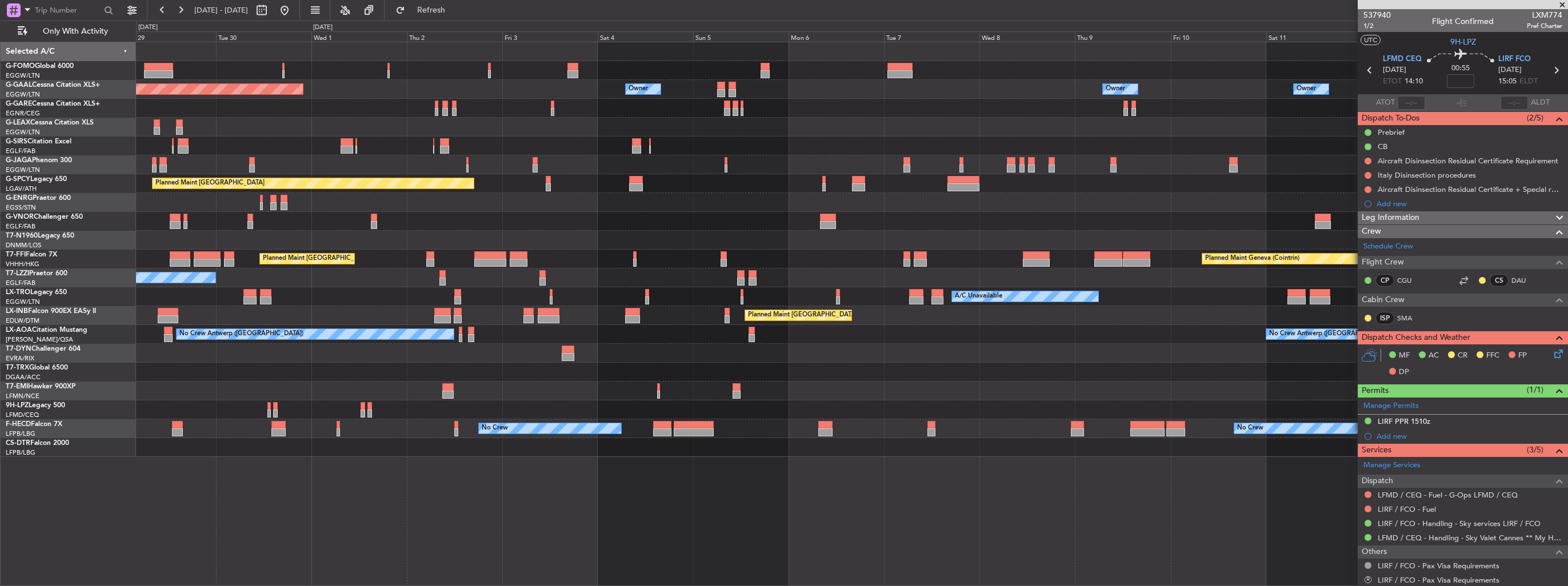
click at [826, 154] on div "Planned Maint [GEOGRAPHIC_DATA] ([GEOGRAPHIC_DATA])" at bounding box center [852, 145] width 1432 height 19
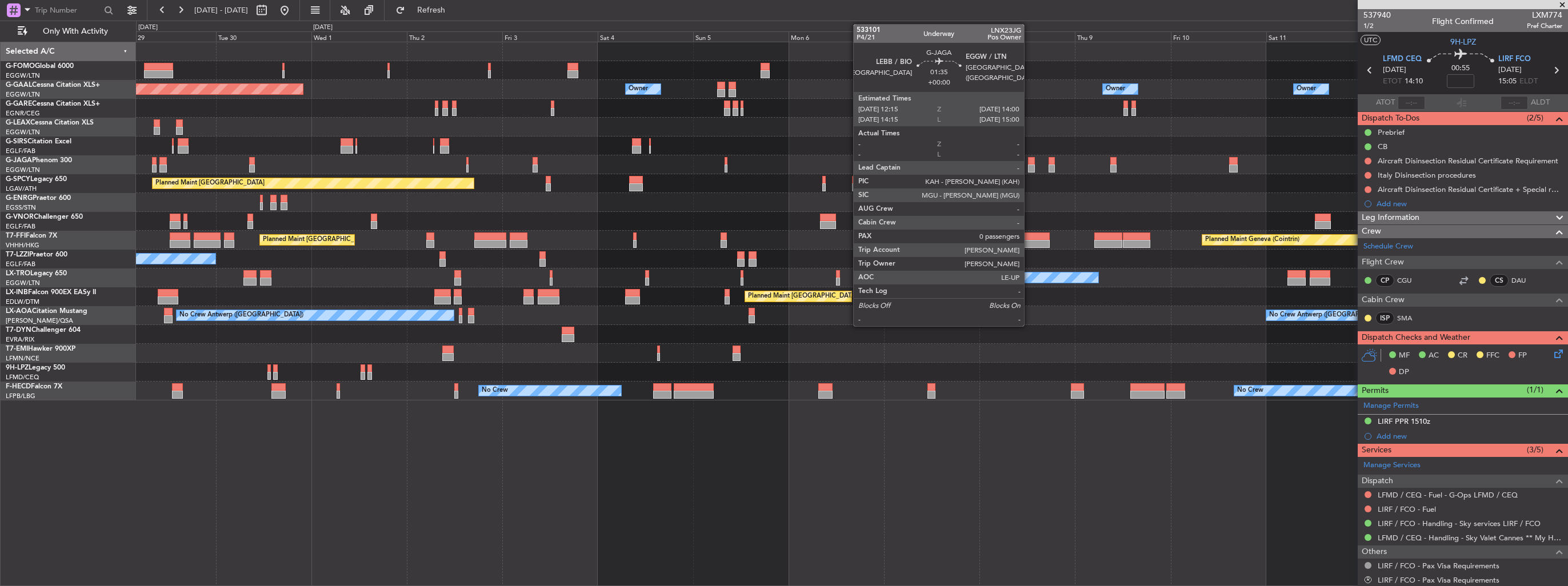
click at [1029, 165] on div at bounding box center [1032, 168] width 7 height 8
type input "0"
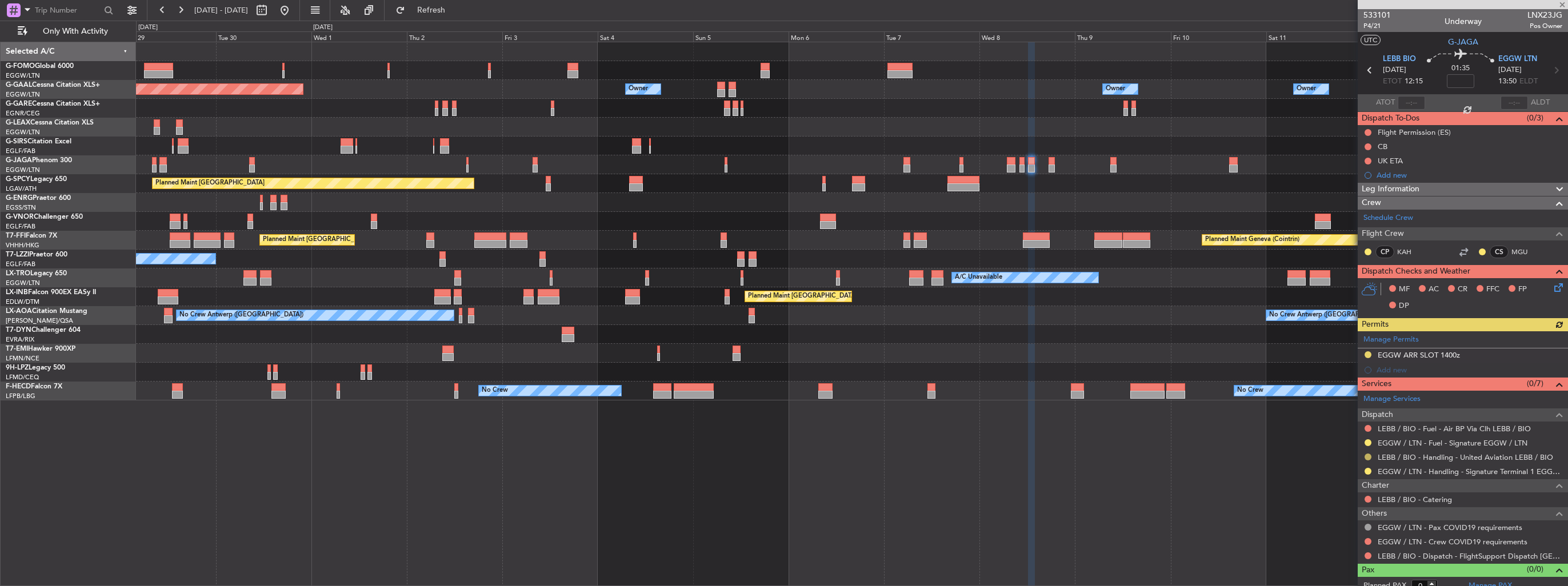
click at [1367, 453] on button at bounding box center [1368, 456] width 7 height 7
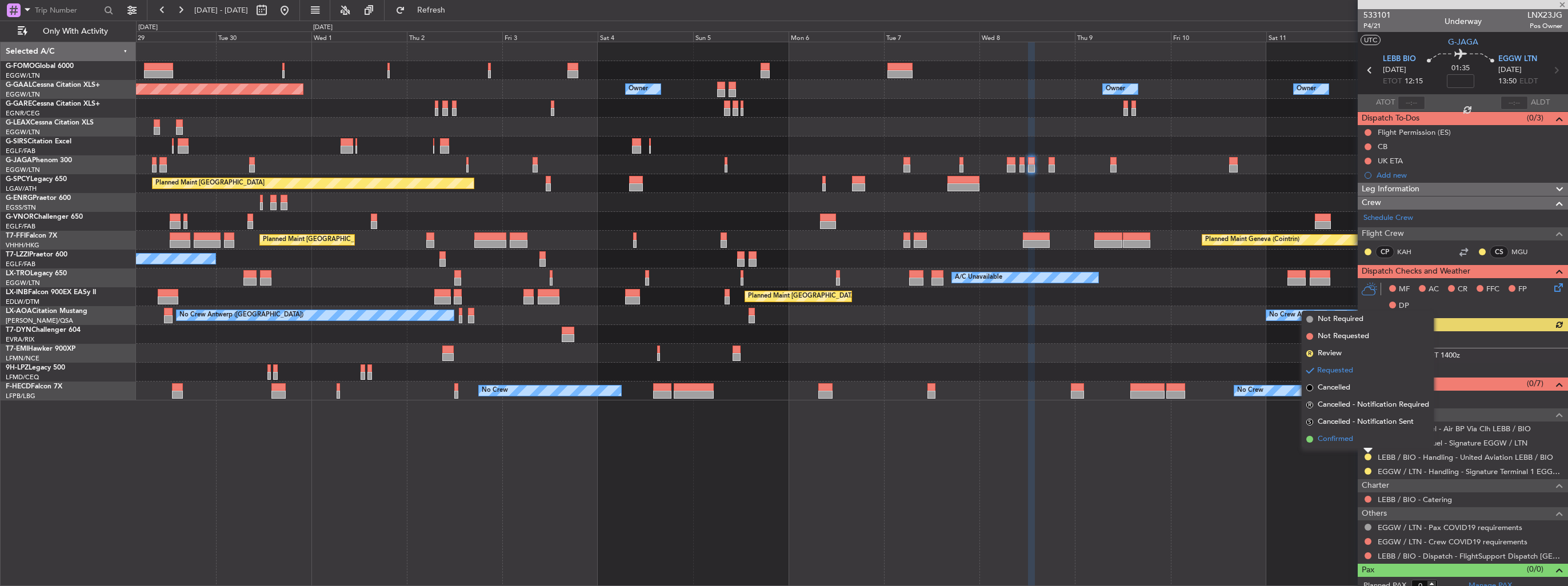
click at [1330, 438] on span "Confirmed" at bounding box center [1335, 439] width 35 height 12
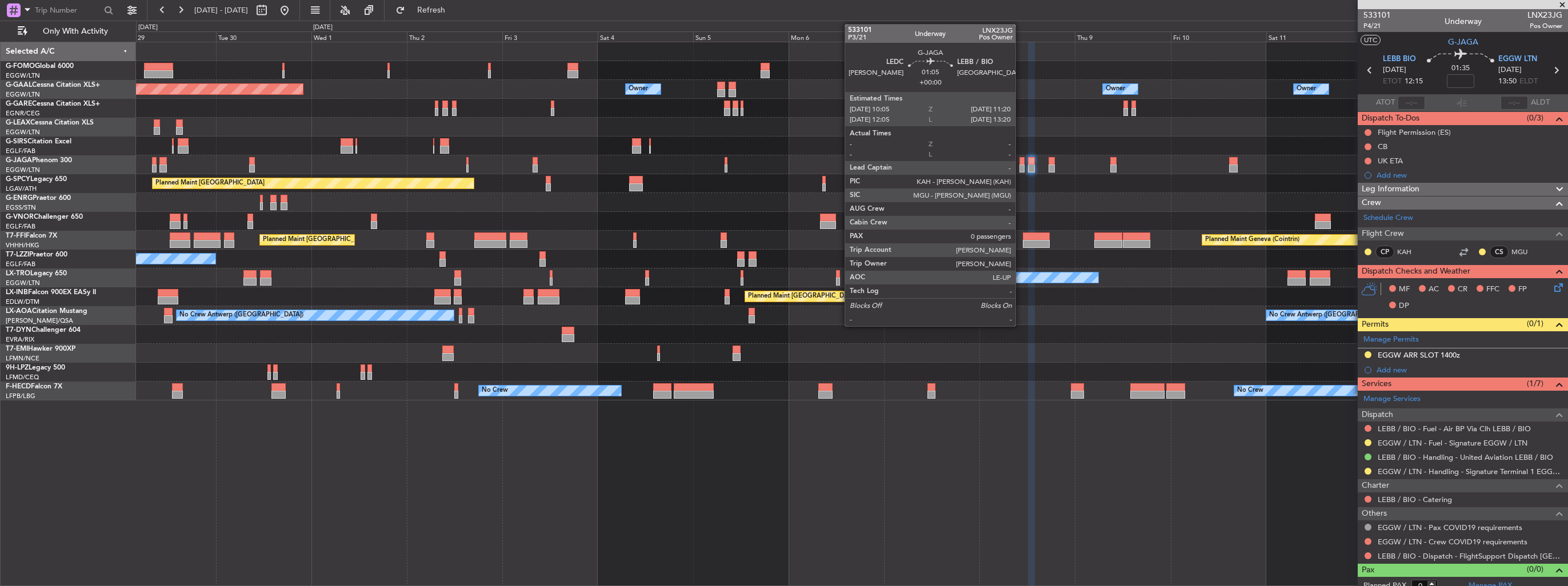
click at [1021, 166] on div at bounding box center [1022, 168] width 5 height 8
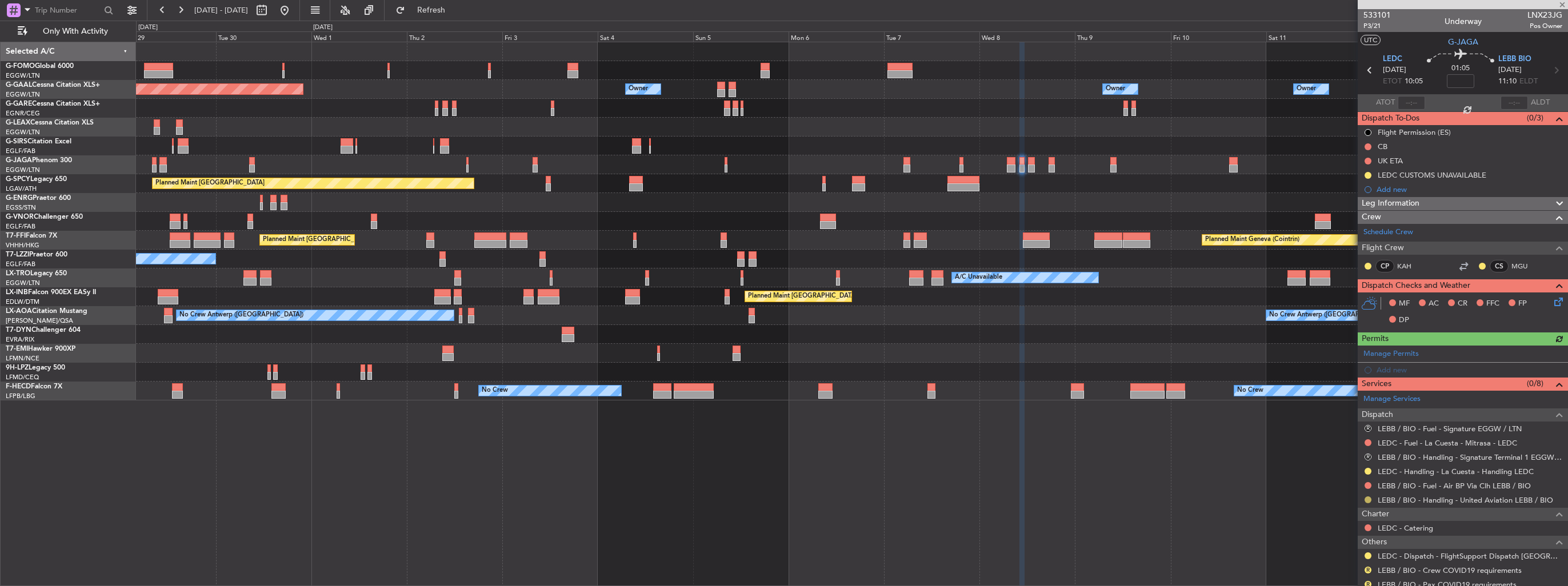
click at [1369, 499] on button at bounding box center [1368, 500] width 7 height 7
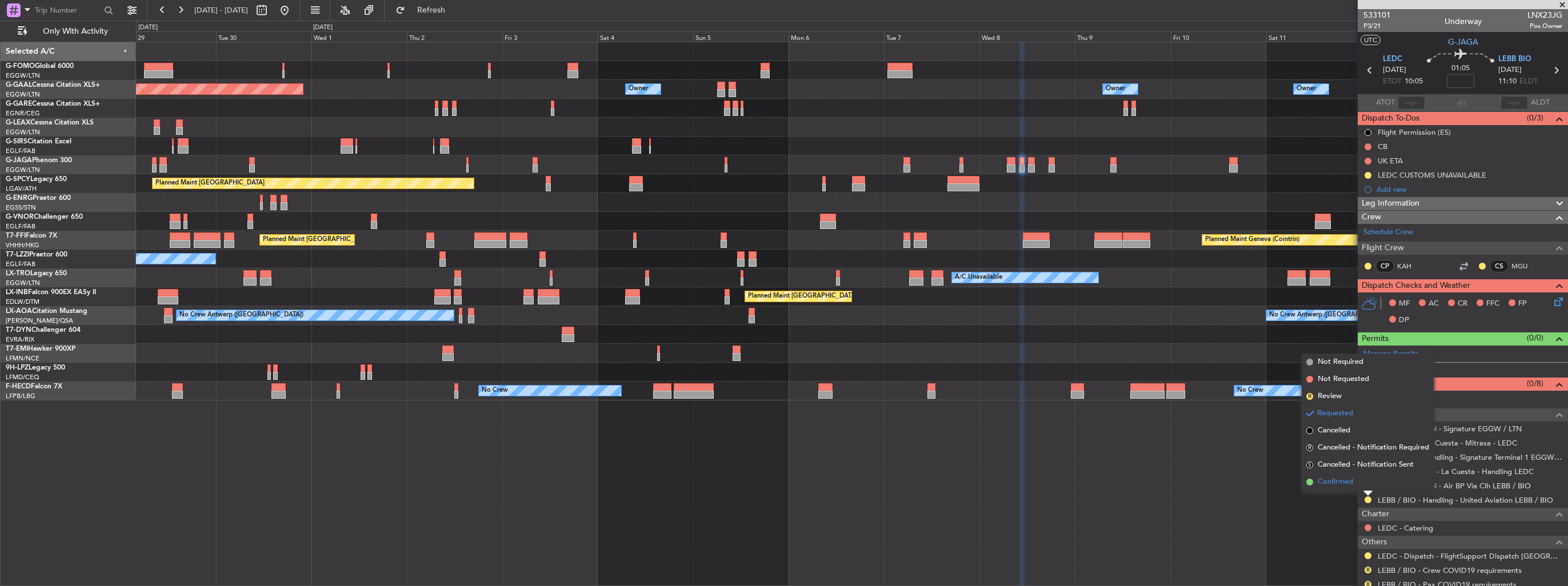
click at [1345, 481] on span "Confirmed" at bounding box center [1335, 482] width 35 height 12
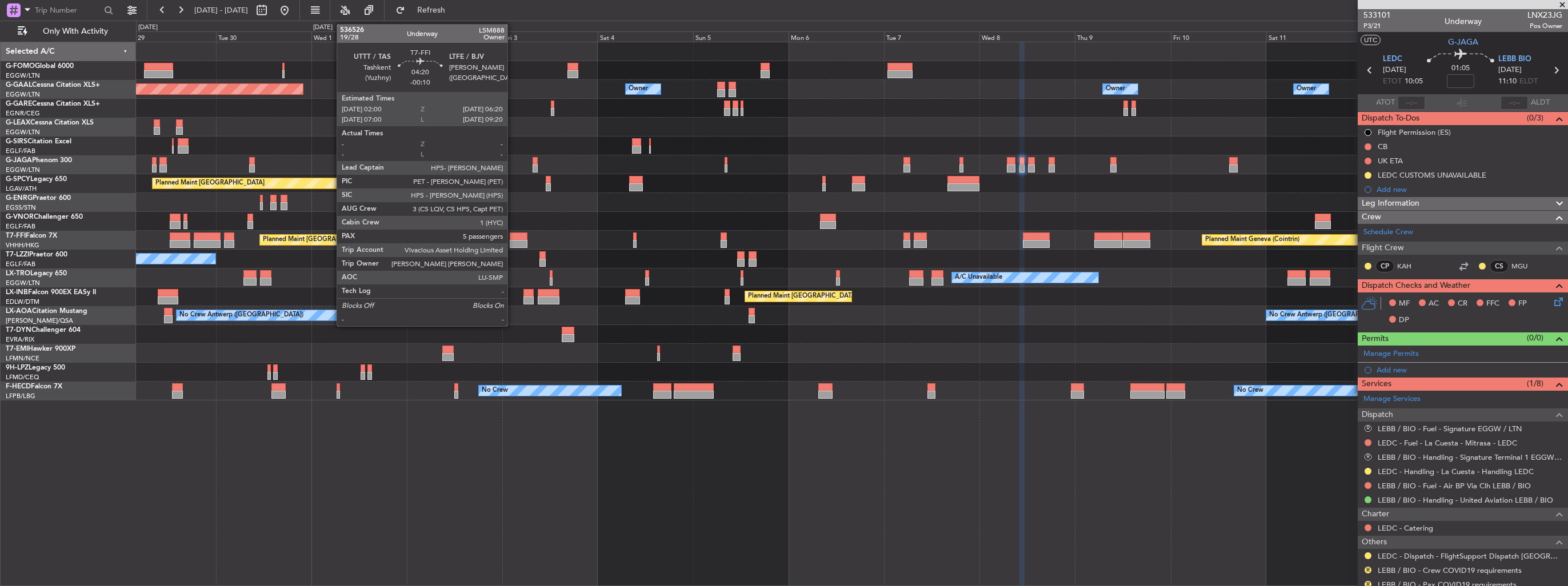
click at [513, 239] on div at bounding box center [518, 236] width 18 height 8
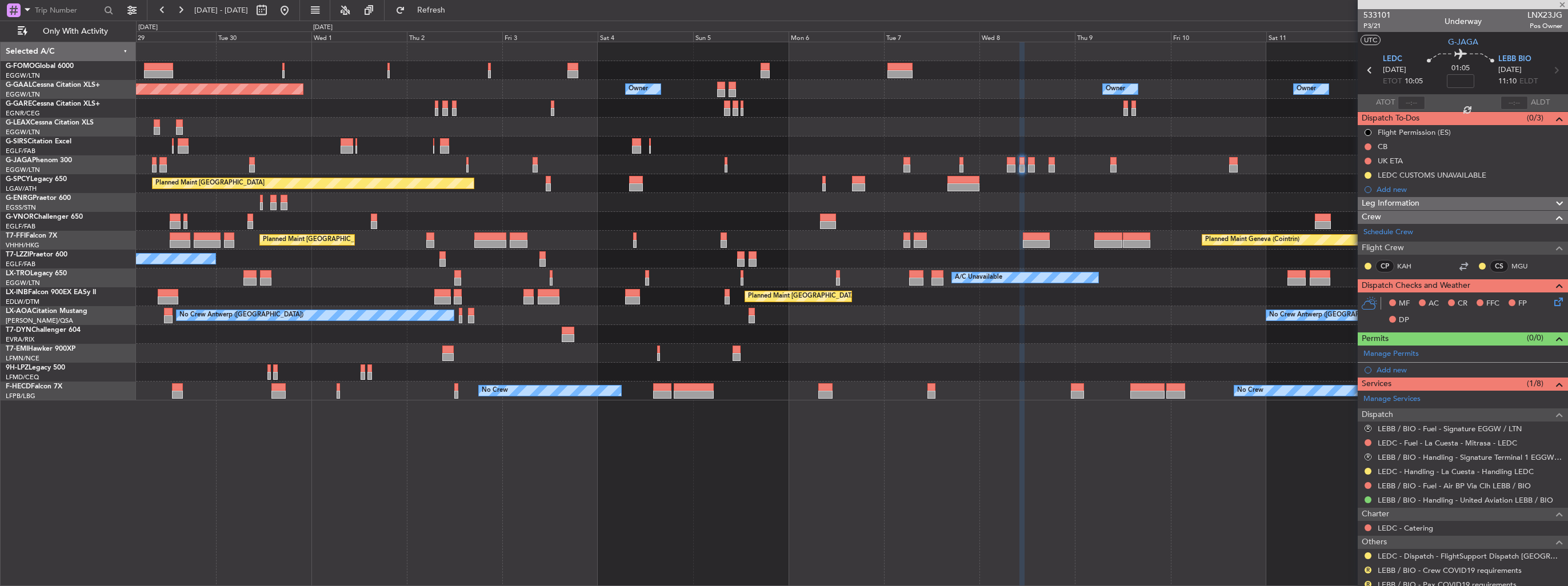
type input "-00:10"
type input "5"
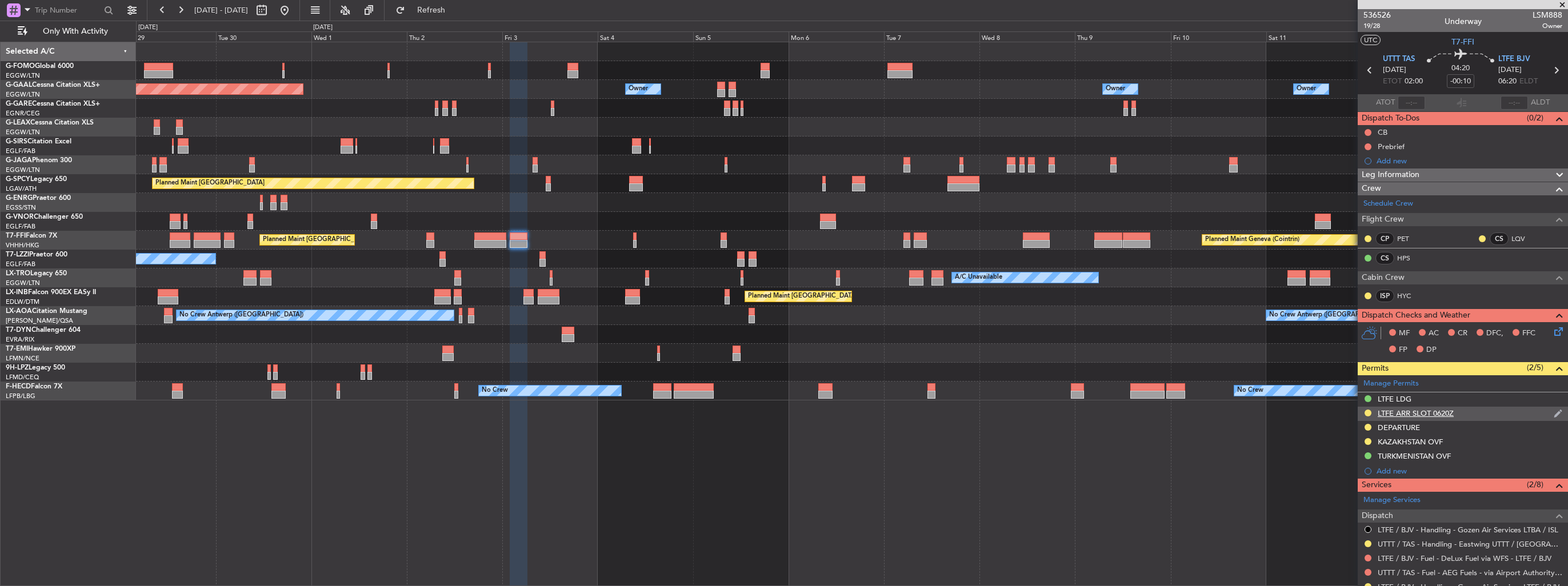
click at [1554, 412] on img at bounding box center [1558, 413] width 9 height 10
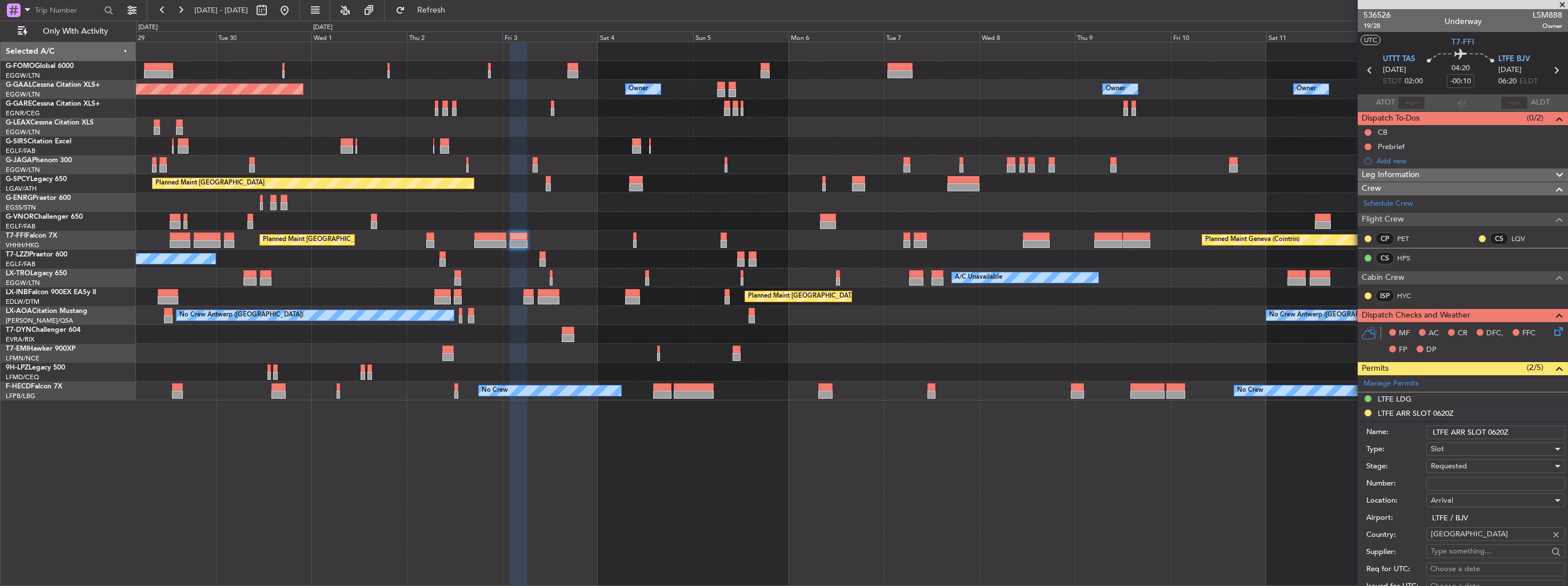
drag, startPoint x: 1521, startPoint y: 427, endPoint x: 1496, endPoint y: 425, distance: 25.1
click at [1496, 425] on input "LTFE ARR SLOT 0620Z" at bounding box center [1496, 432] width 139 height 14
type input "LTFE ARR SLOT 0615z"
click at [1490, 479] on input "Number:" at bounding box center [1496, 484] width 139 height 14
paste input "LTFEALSM088800"
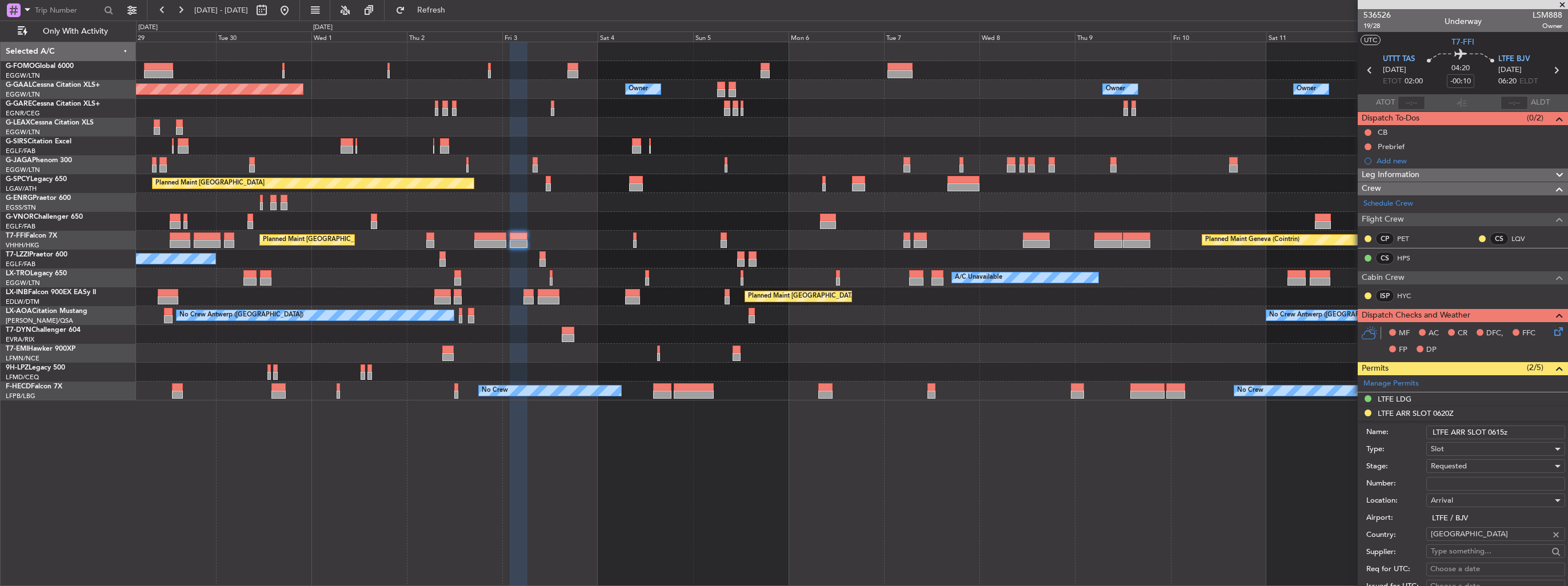
type input "LTFEALSM088800"
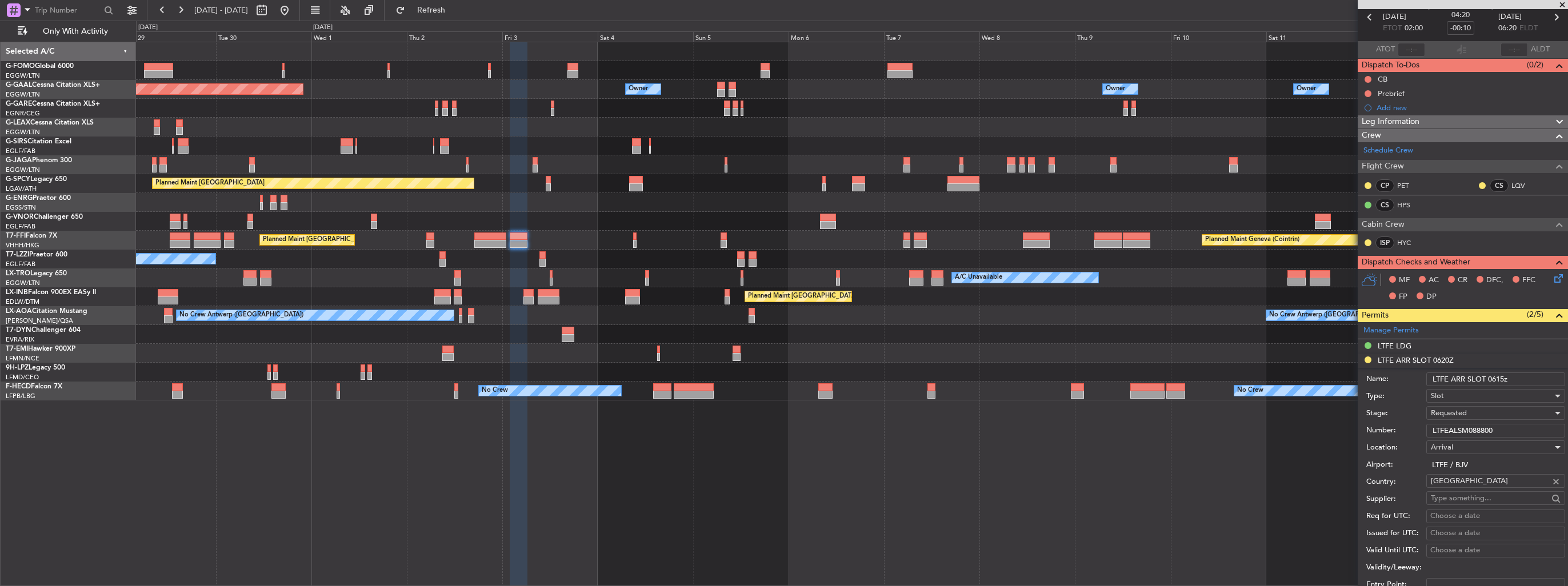
scroll to position [114, 0]
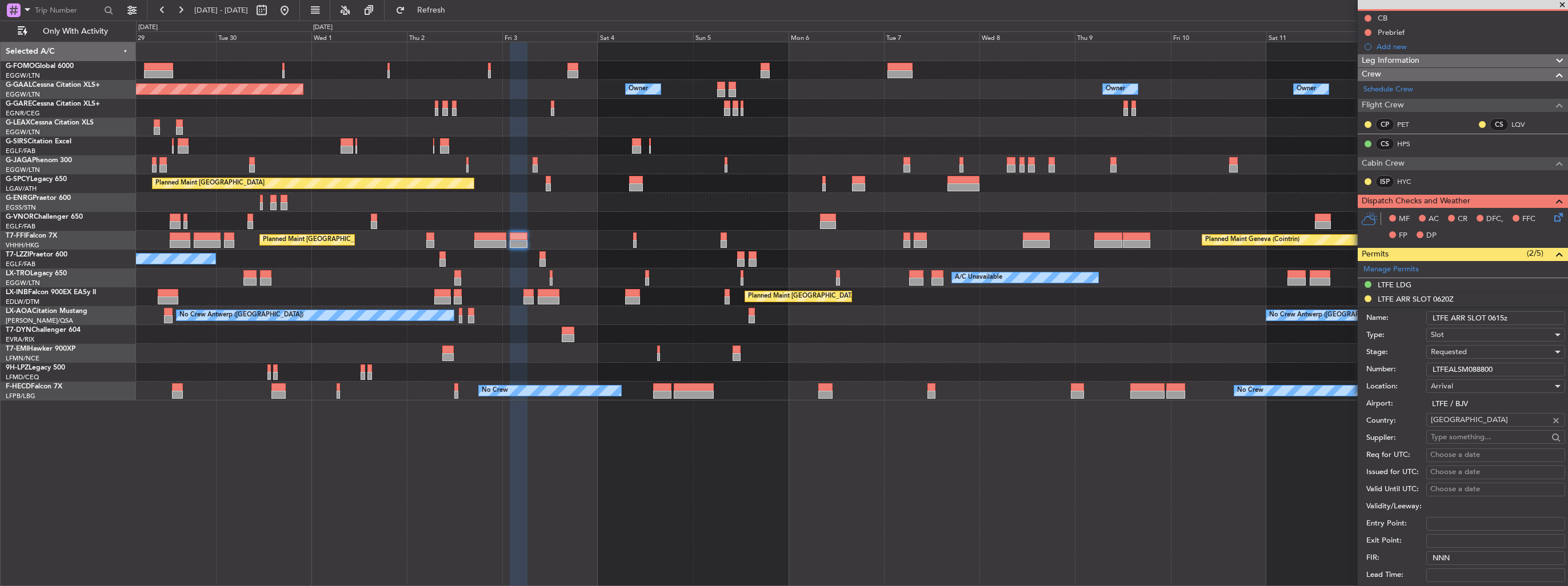
click at [1477, 352] on div "Requested" at bounding box center [1492, 352] width 122 height 17
click at [1482, 435] on span "Received OK" at bounding box center [1491, 438] width 120 height 17
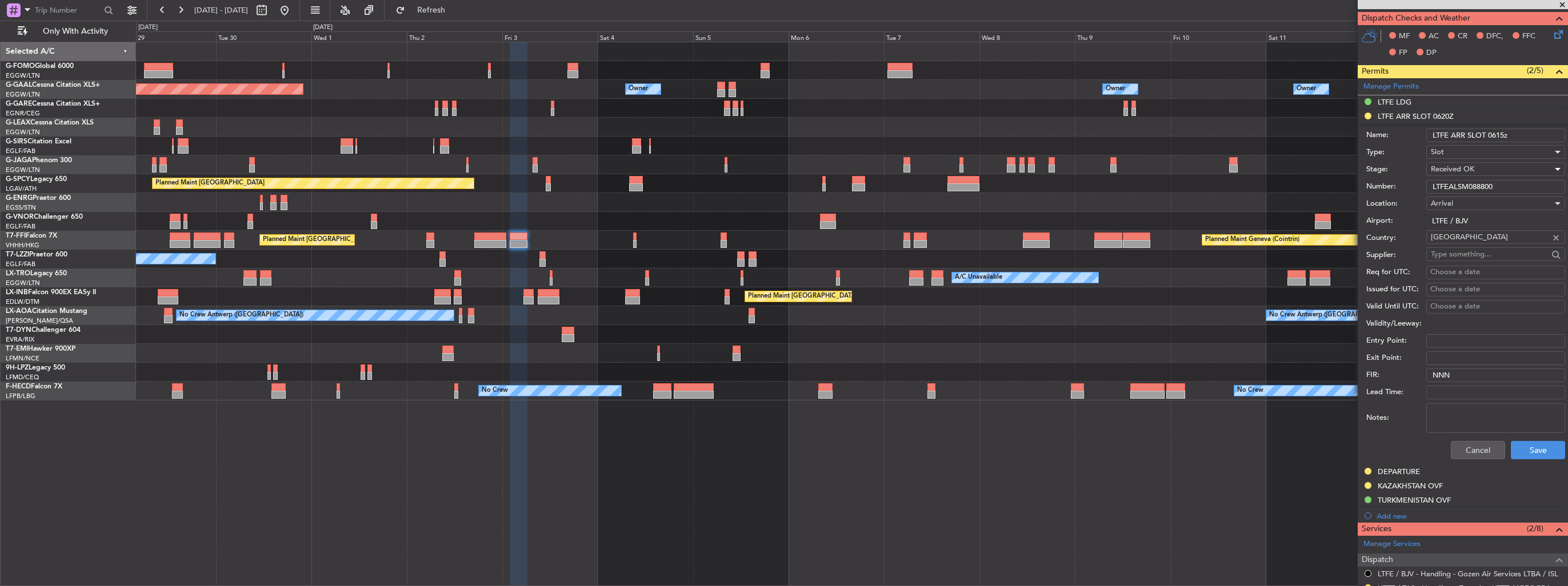
scroll to position [343, 0]
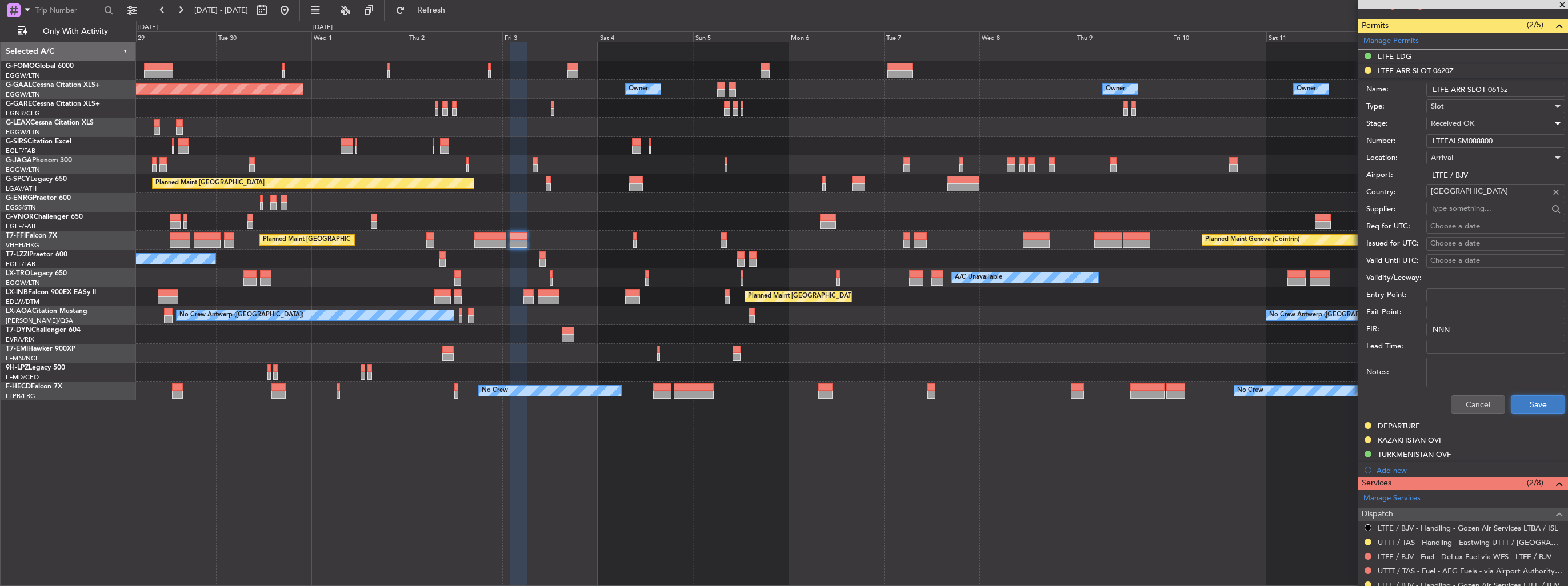
click at [1527, 400] on button "Save" at bounding box center [1538, 405] width 54 height 18
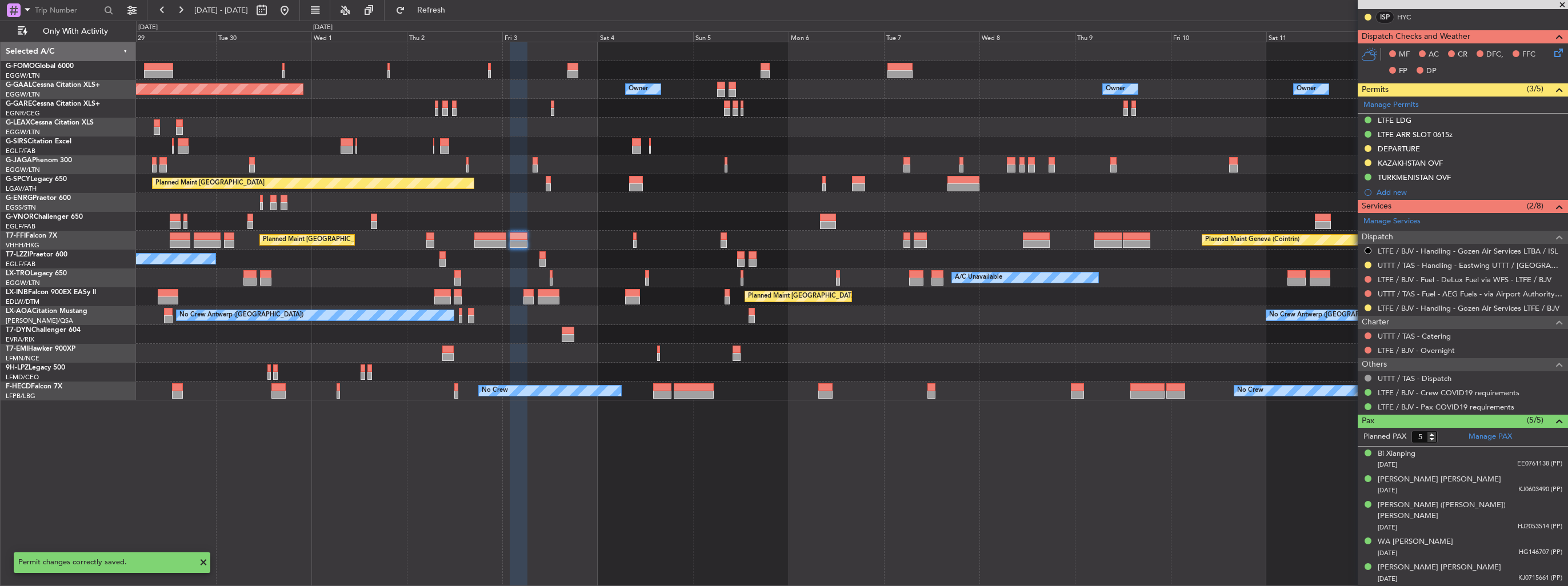
scroll to position [265, 0]
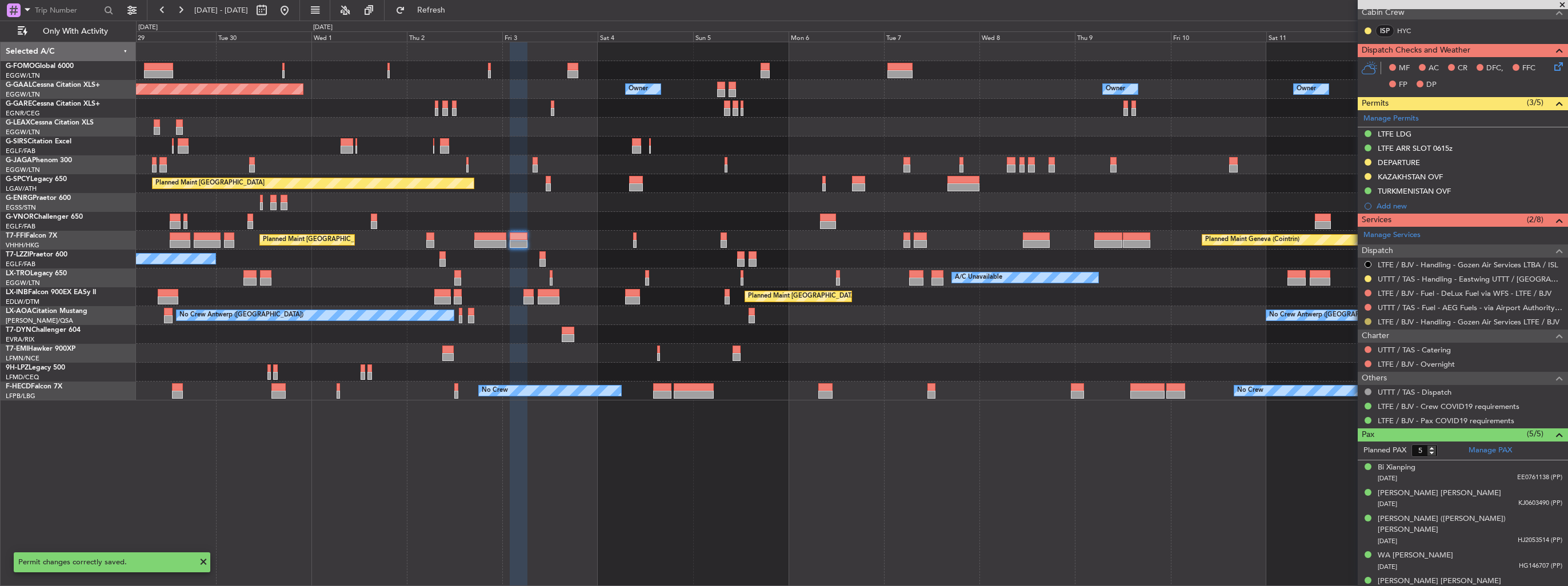
click at [1367, 320] on button at bounding box center [1368, 321] width 7 height 7
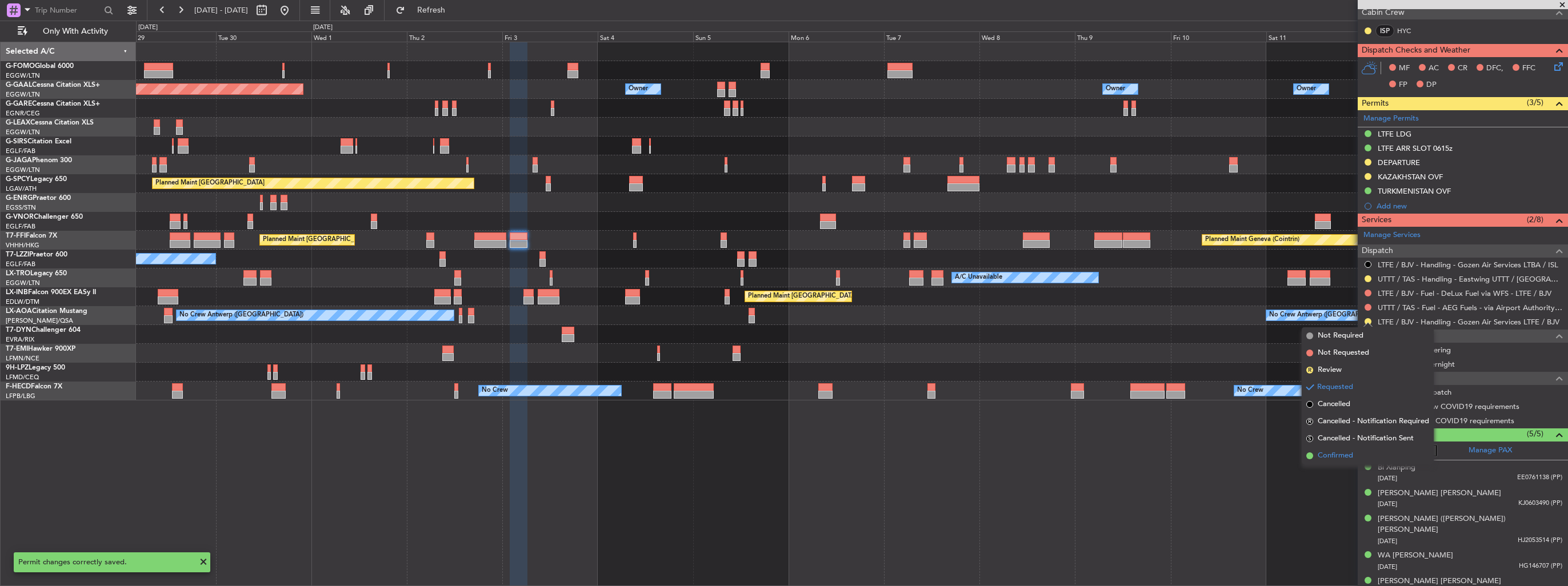
click at [1338, 454] on span "Confirmed" at bounding box center [1335, 456] width 35 height 12
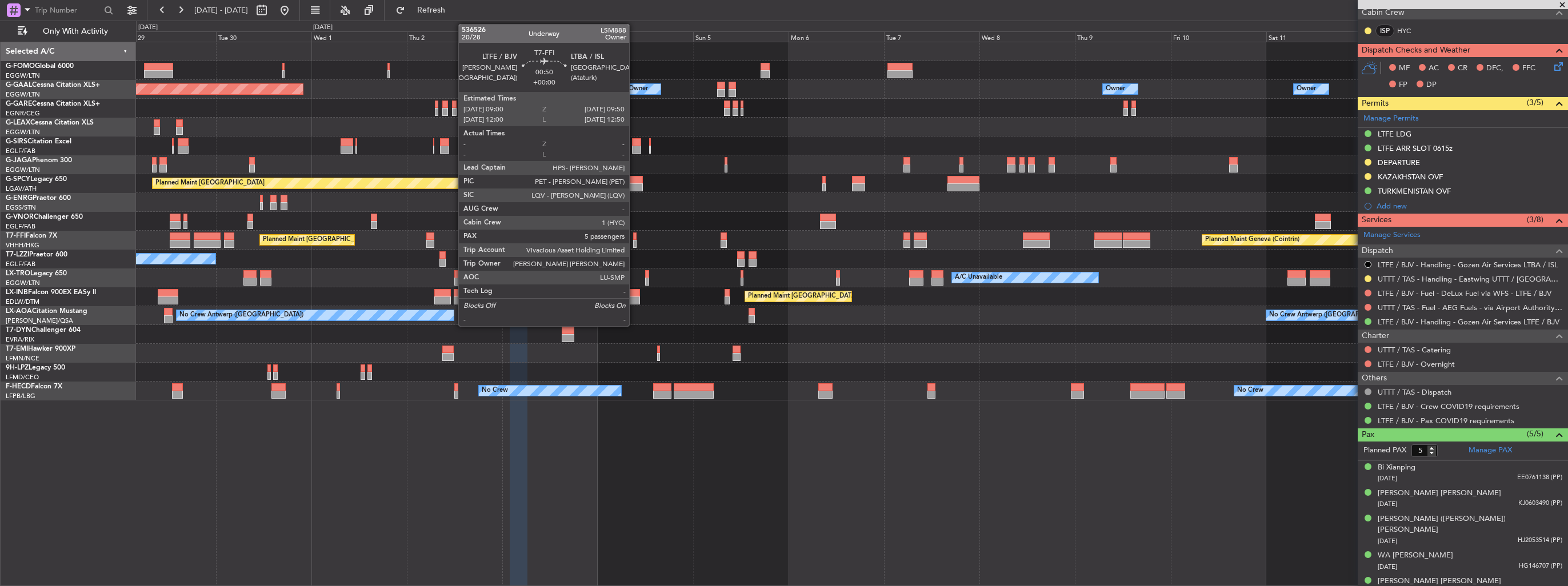
click at [634, 240] on div at bounding box center [635, 243] width 4 height 8
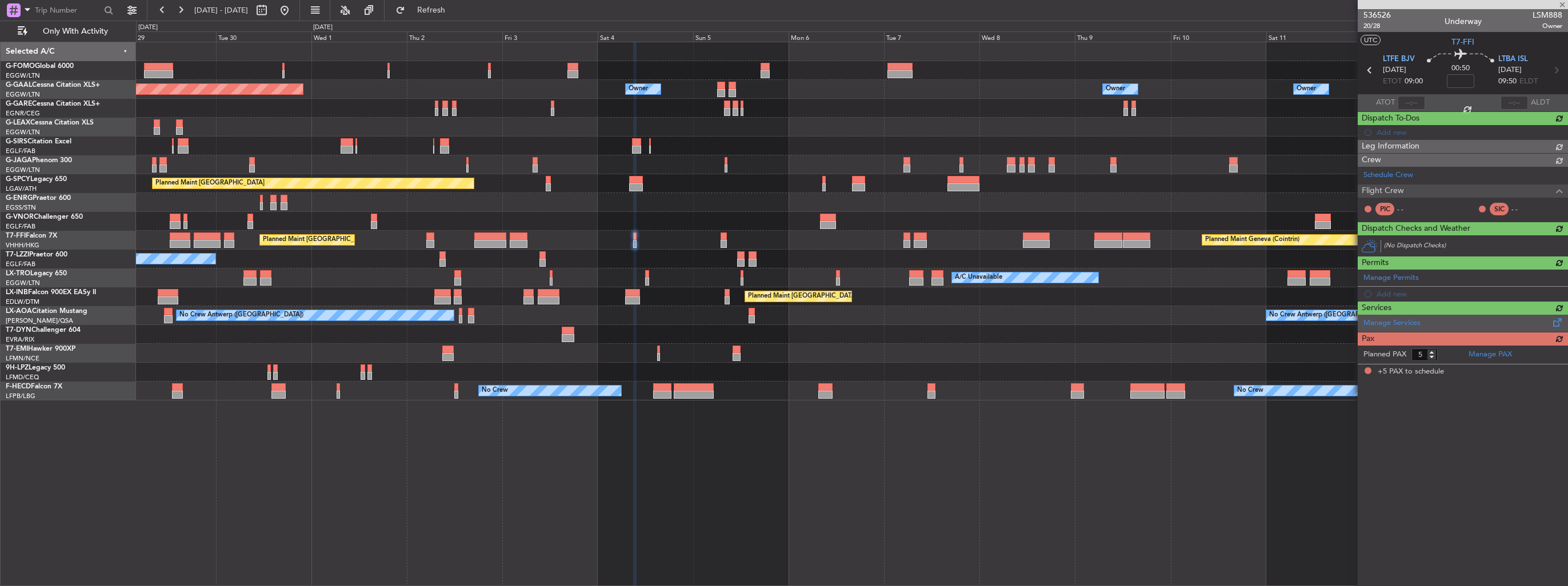
scroll to position [0, 0]
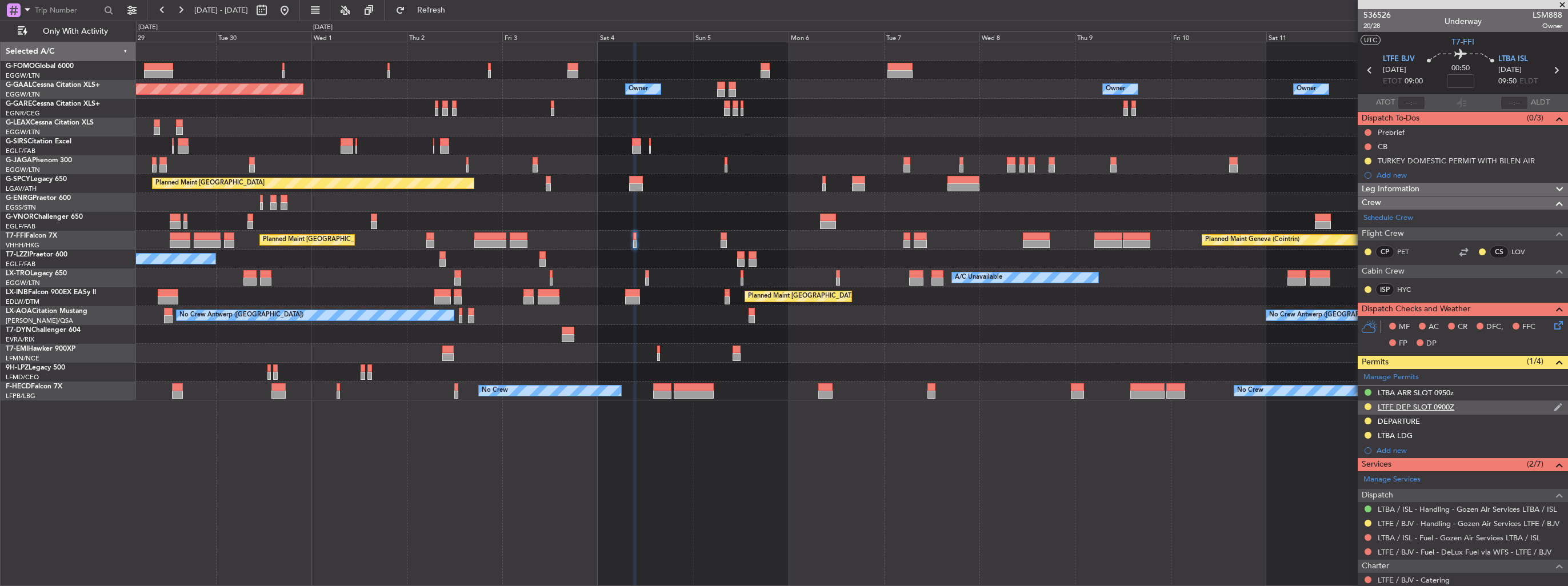
click at [1554, 407] on img at bounding box center [1558, 407] width 9 height 10
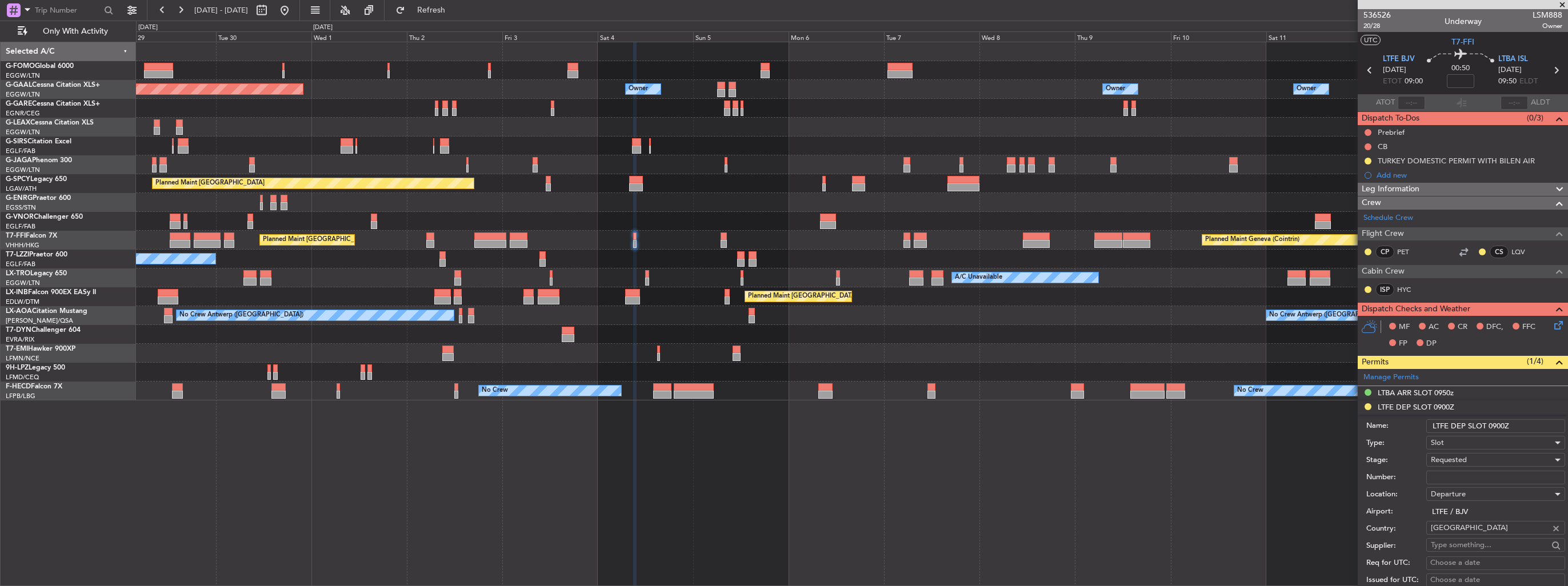
click at [1525, 425] on input "LTFE DEP SLOT 0900Z" at bounding box center [1496, 426] width 139 height 14
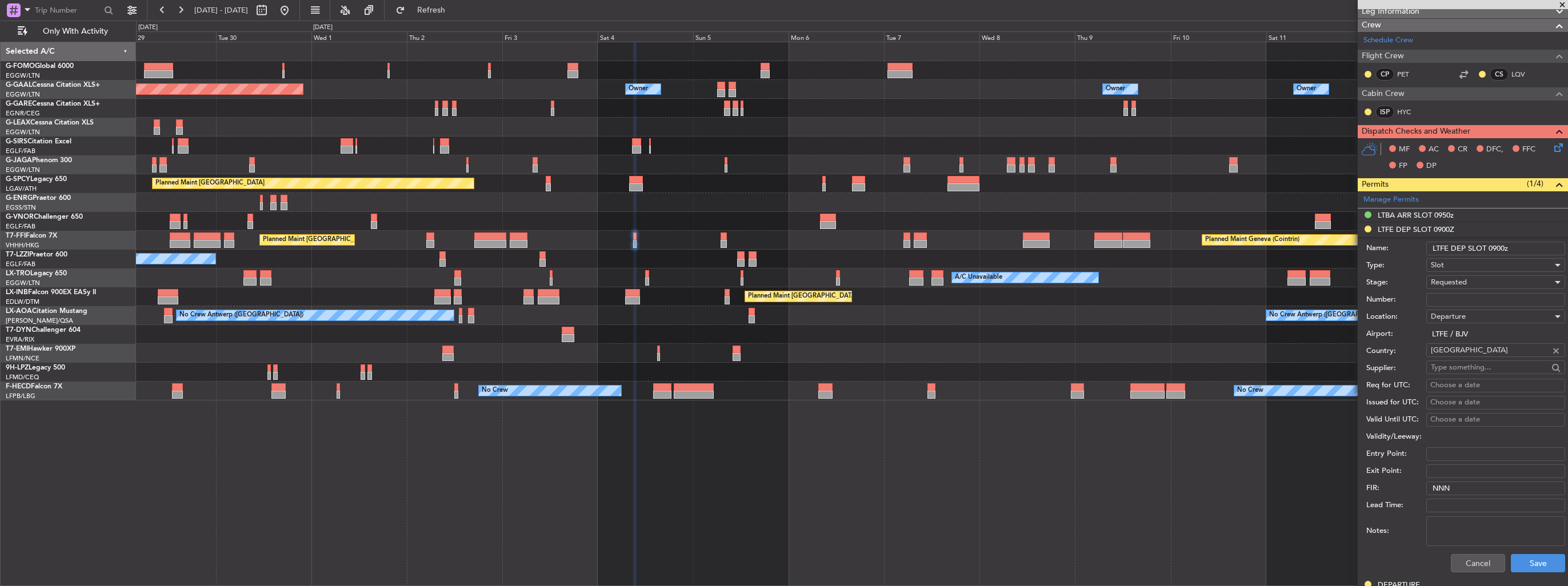
scroll to position [343, 0]
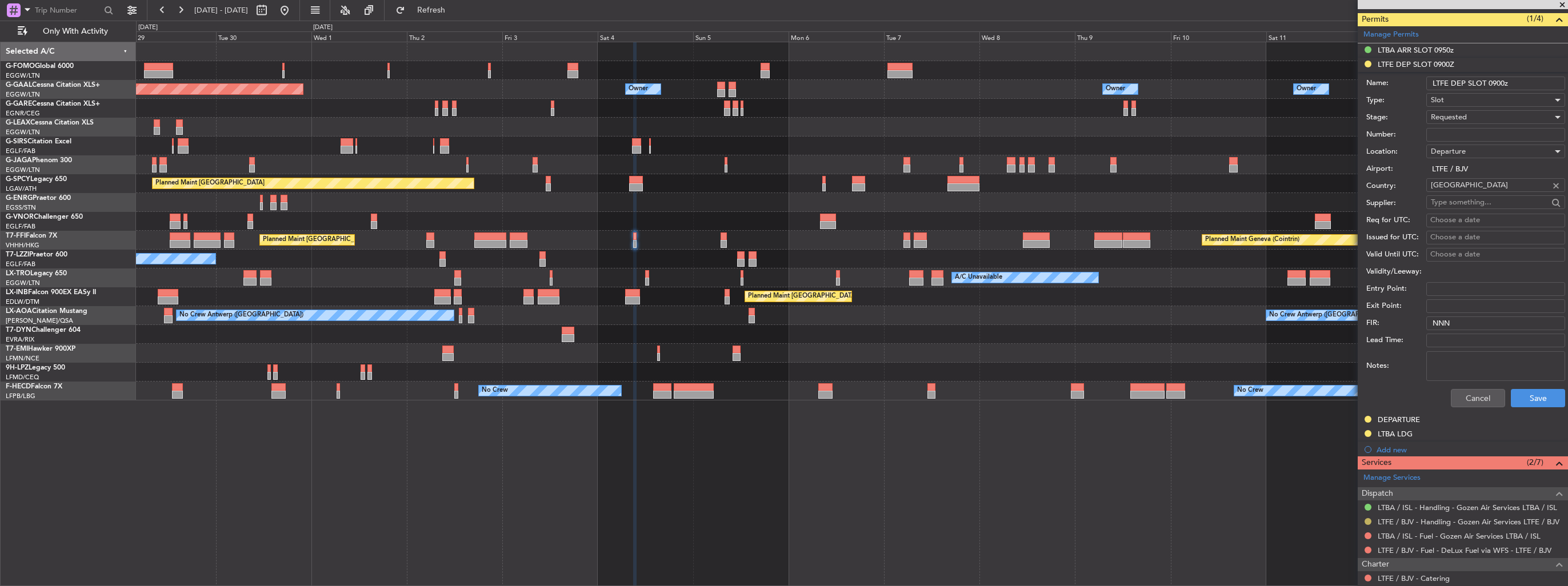
type input "LTFE DEP SLOT 0900z"
click at [1368, 522] on button at bounding box center [1368, 521] width 7 height 7
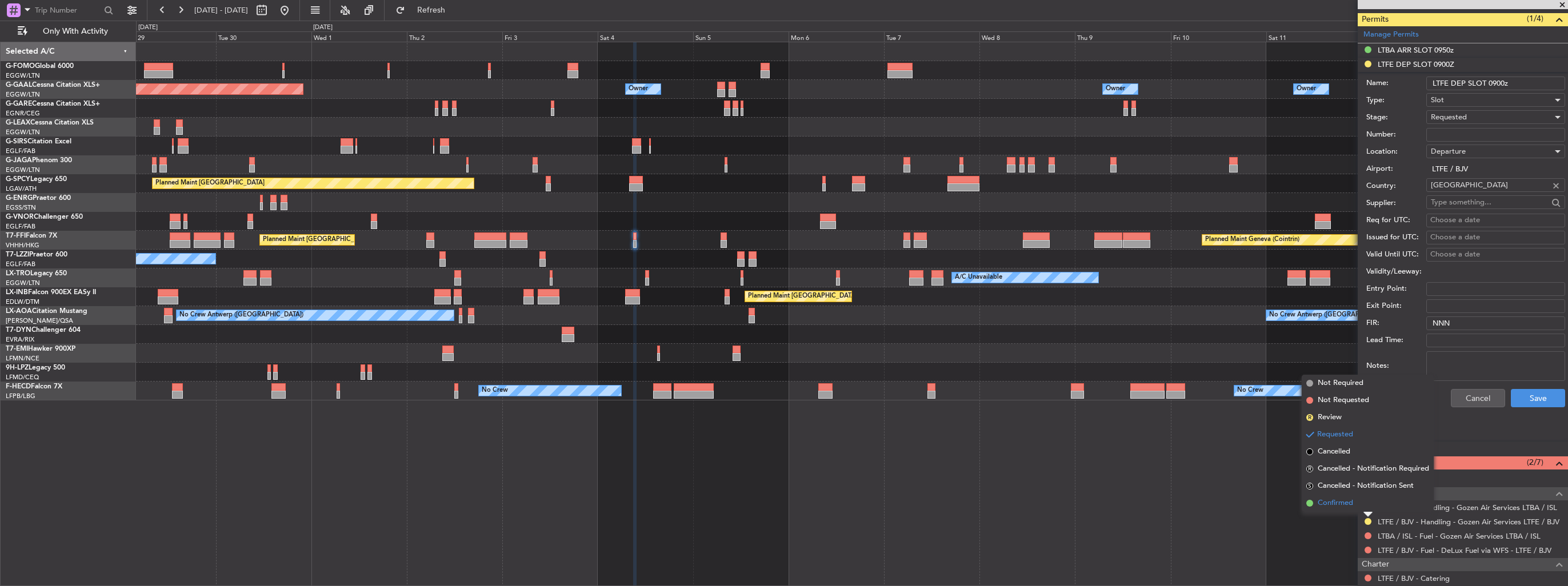
click at [1343, 506] on span "Confirmed" at bounding box center [1335, 503] width 35 height 12
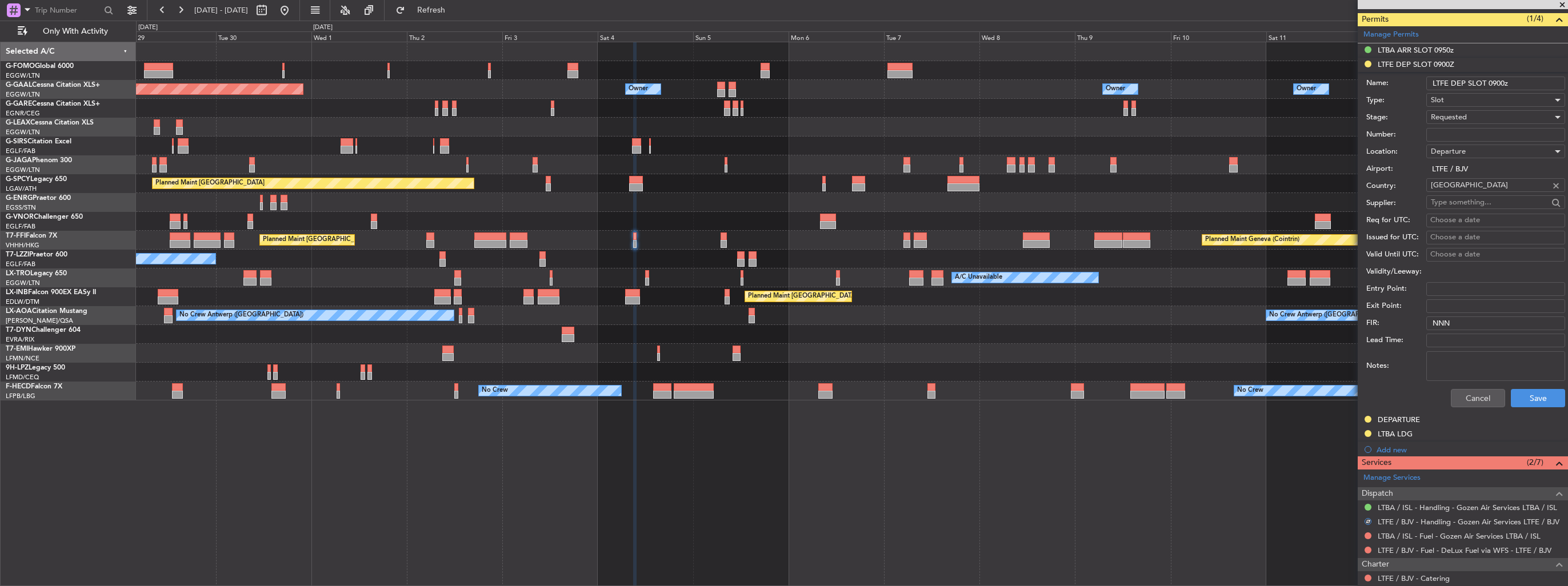
click at [1477, 130] on input "Number:" at bounding box center [1496, 134] width 139 height 14
paste input "LTFEDLSM088800"
type input "LTFEDLSM088800"
click at [1478, 121] on div "Requested" at bounding box center [1492, 117] width 122 height 17
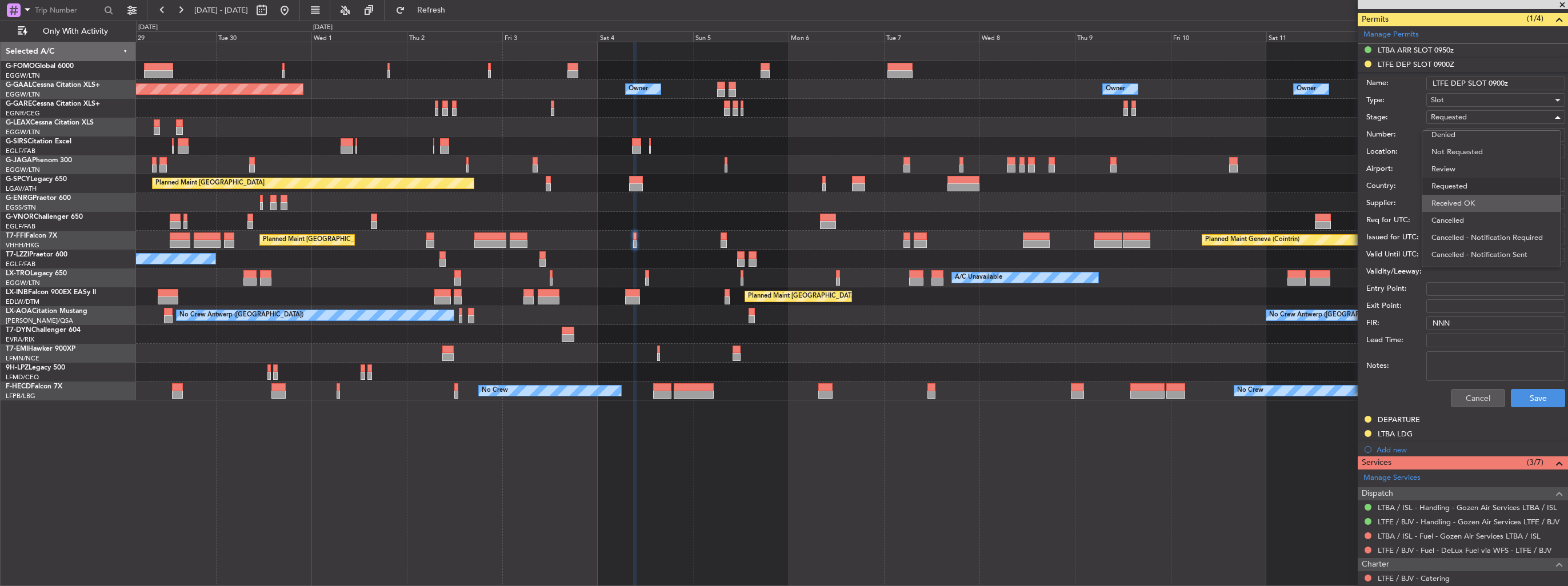
click at [1489, 197] on span "Received OK" at bounding box center [1491, 203] width 120 height 17
click at [1535, 391] on button "Save" at bounding box center [1538, 398] width 54 height 18
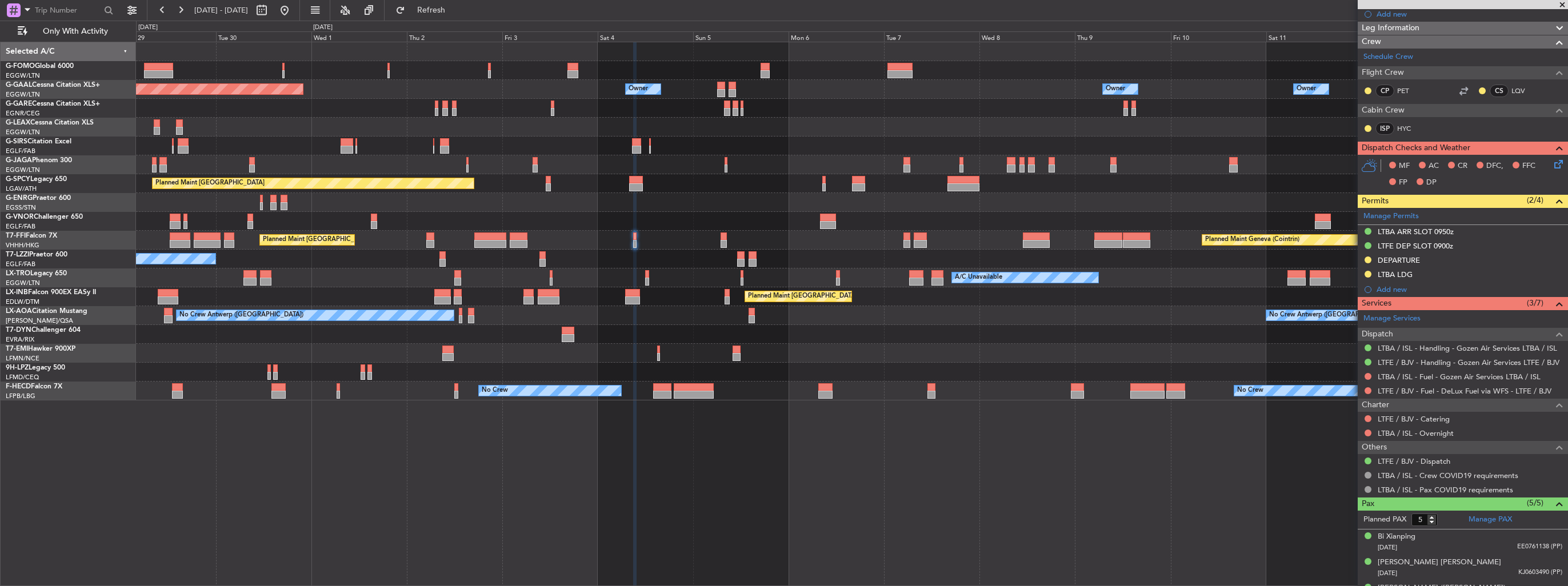
scroll to position [231, 0]
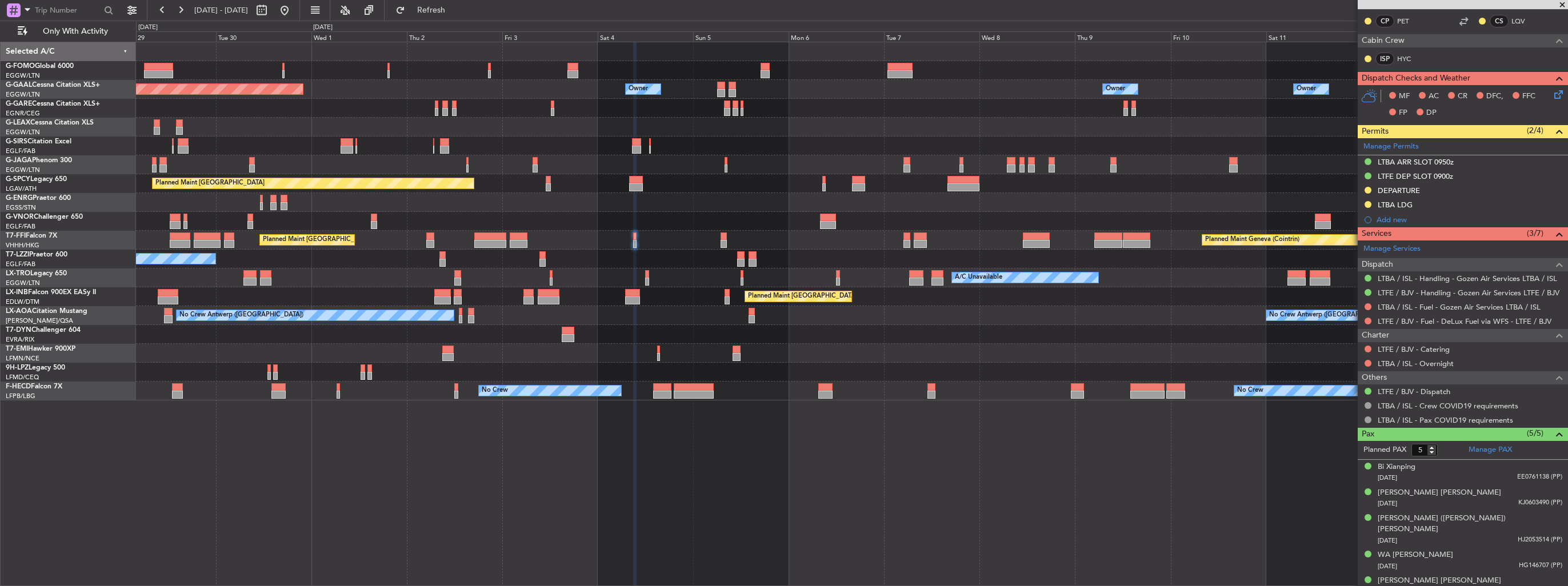
click at [838, 268] on div "Owner Owner Owner Planned [GEOGRAPHIC_DATA] Owner Owner No Crew A/C Unavailable…" at bounding box center [852, 221] width 1432 height 358
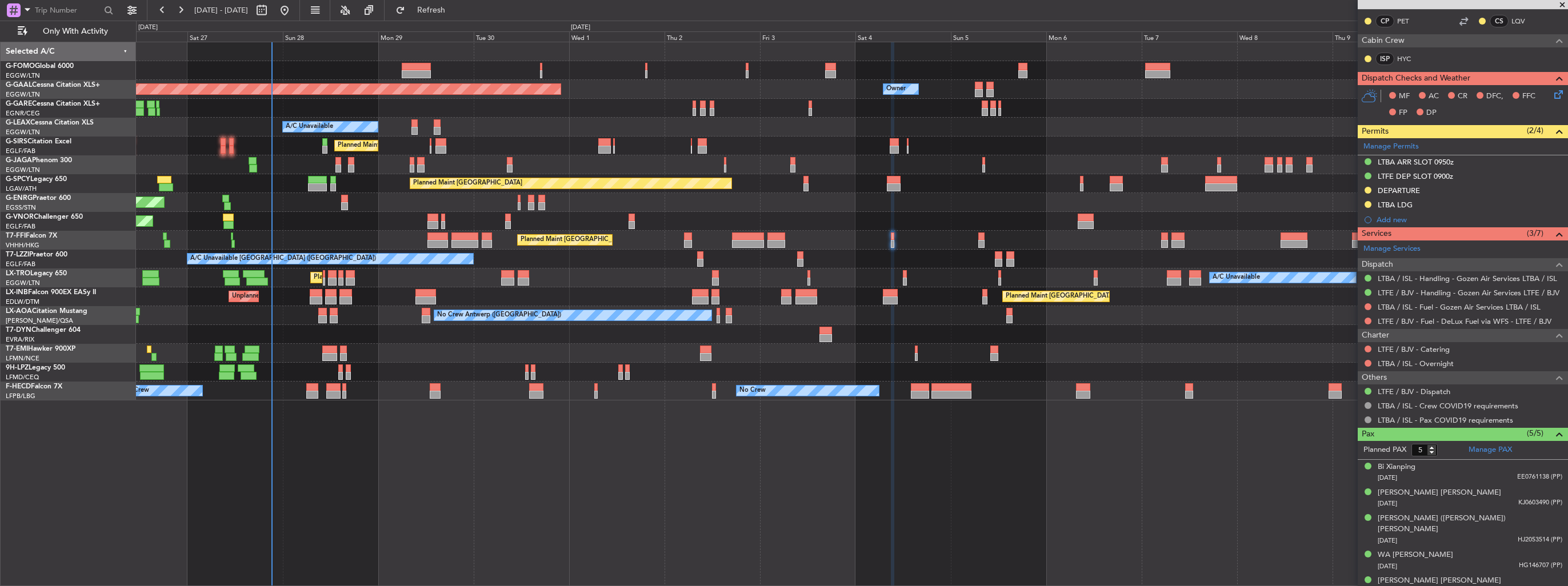
click at [738, 265] on div "Planned Maint [GEOGRAPHIC_DATA] ([GEOGRAPHIC_DATA]) Owner Owner Owner Planned […" at bounding box center [852, 221] width 1432 height 358
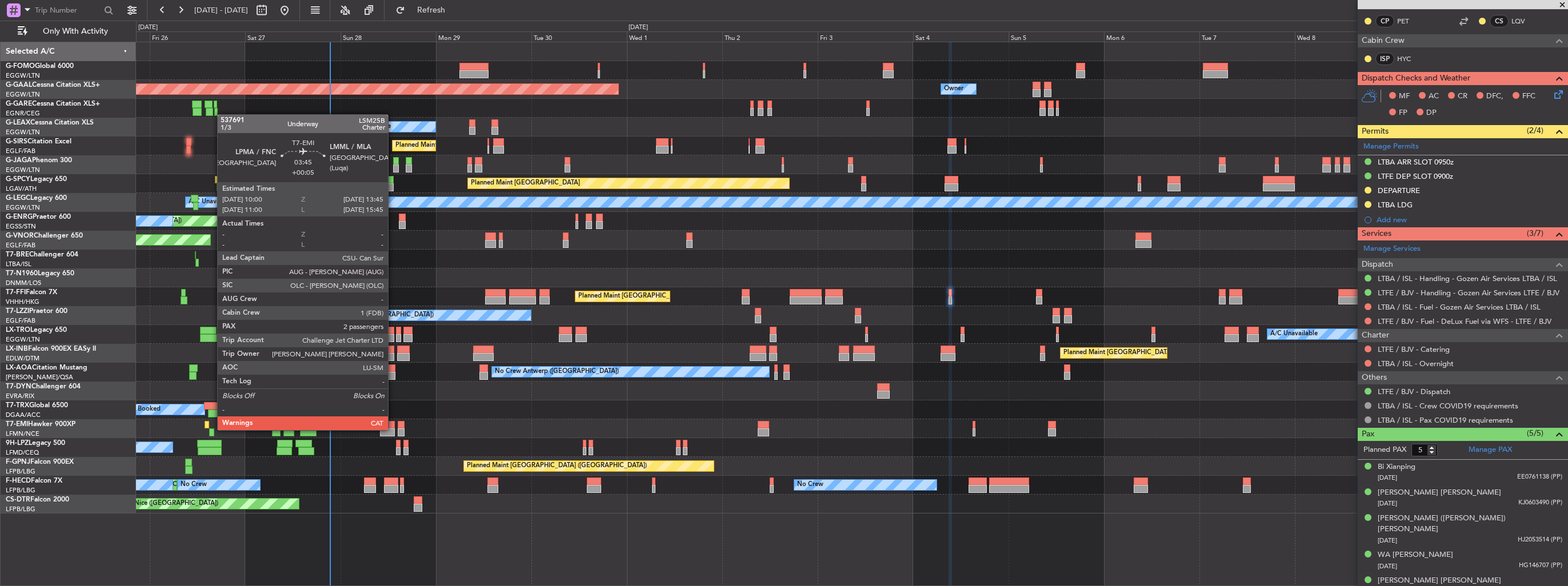
click at [393, 429] on div at bounding box center [387, 432] width 15 height 8
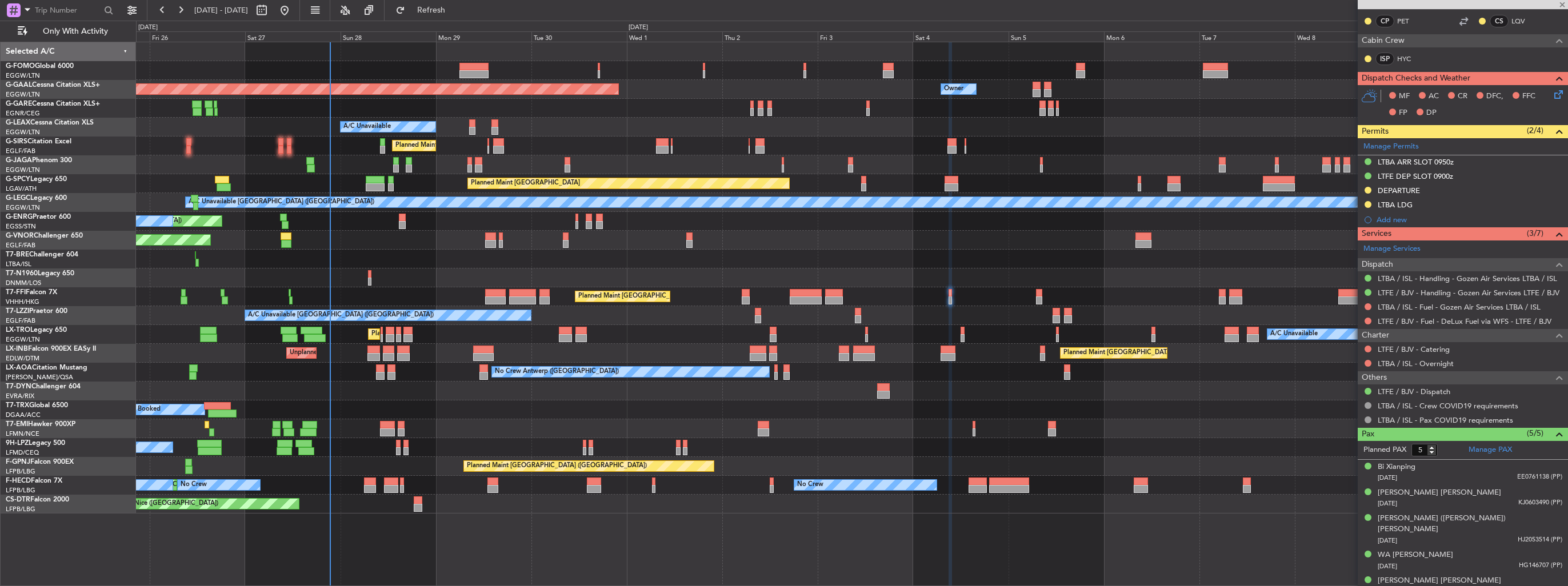
type input "+00:05"
type input "2"
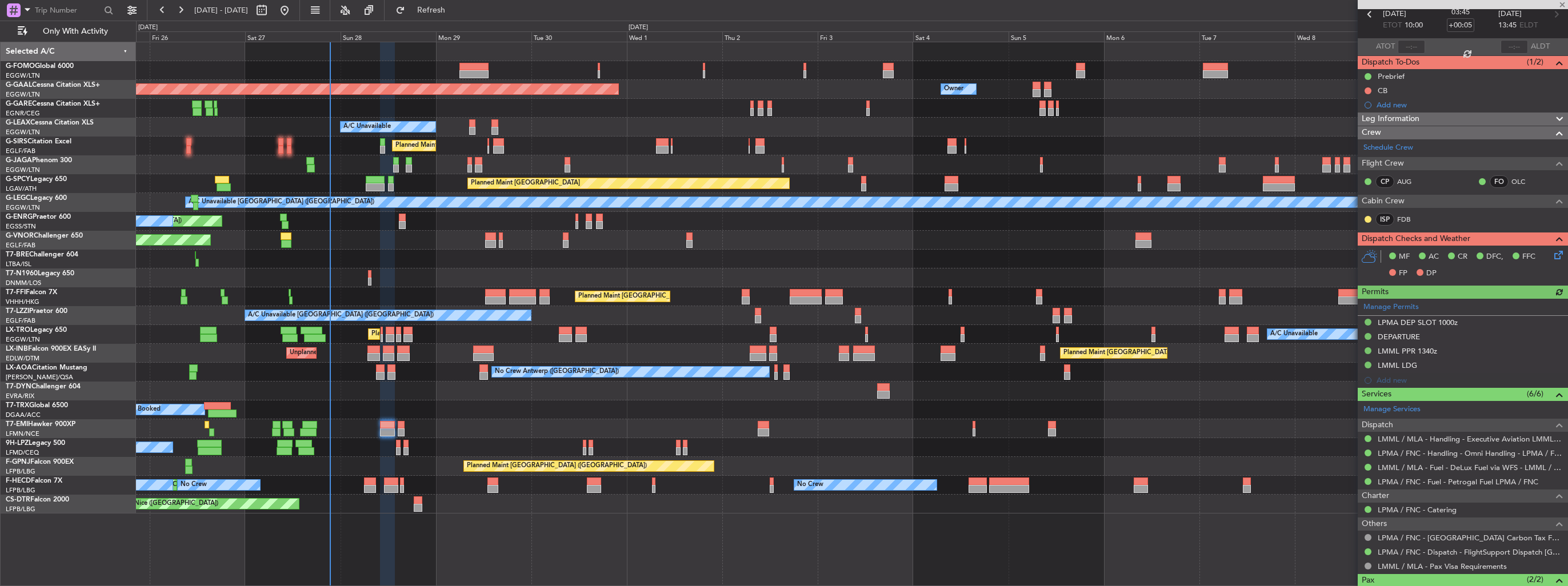
scroll to position [0, 0]
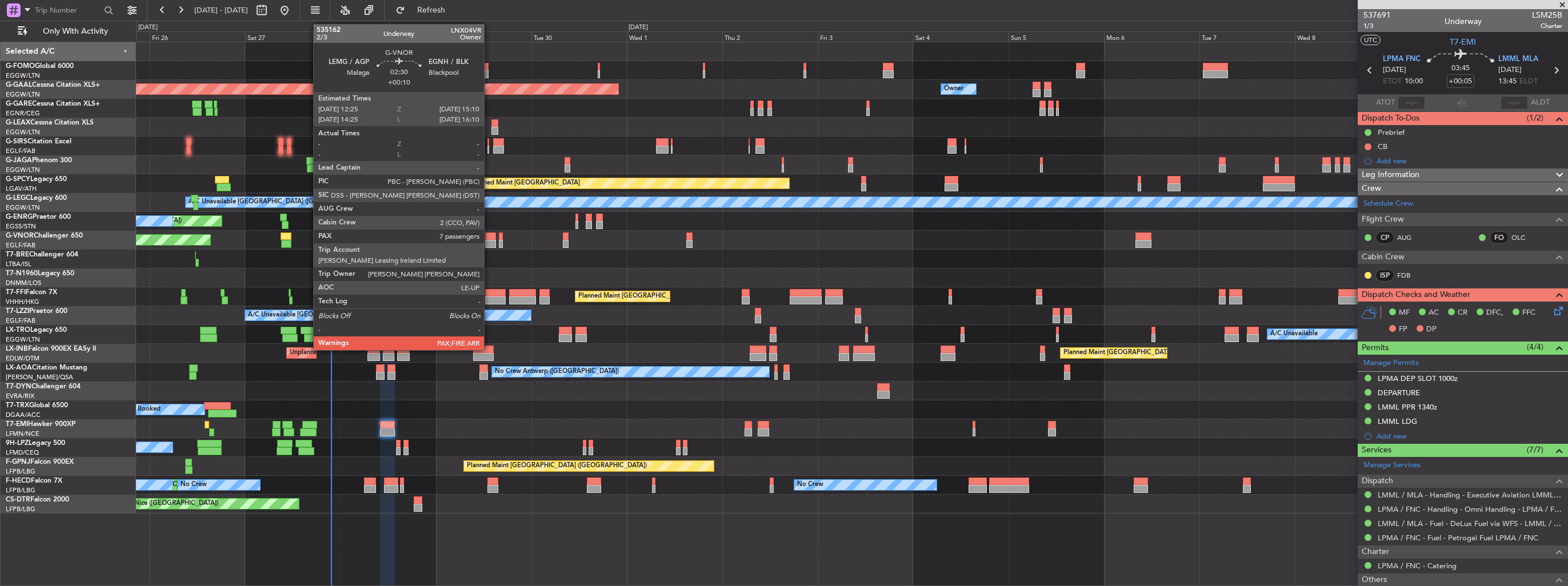
click at [489, 240] on div at bounding box center [491, 243] width 12 height 8
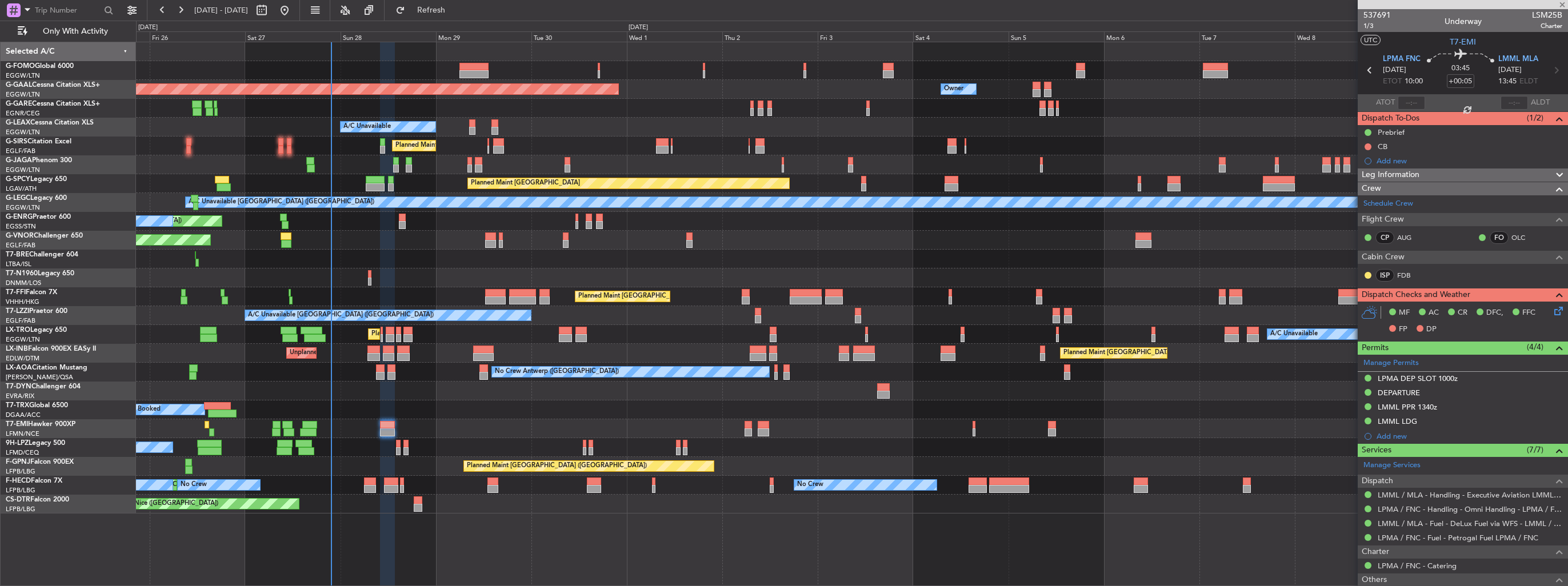
type input "+00:10"
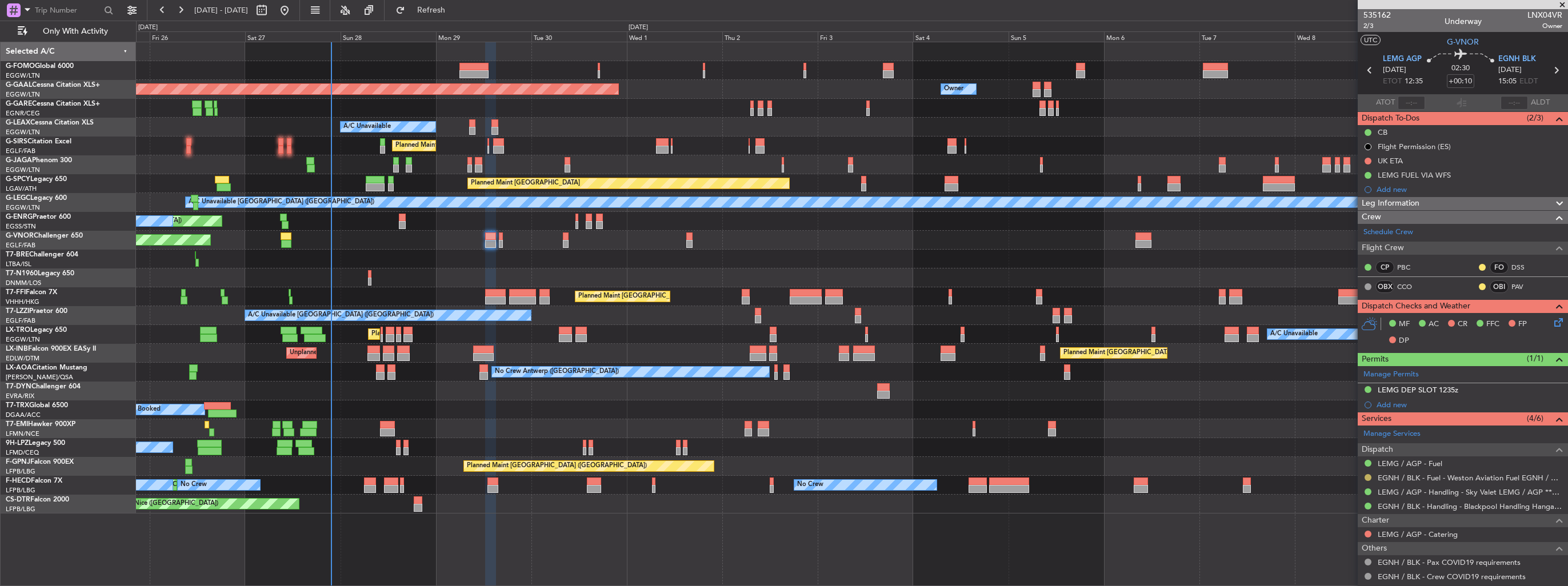
click at [1367, 475] on button at bounding box center [1368, 477] width 7 height 7
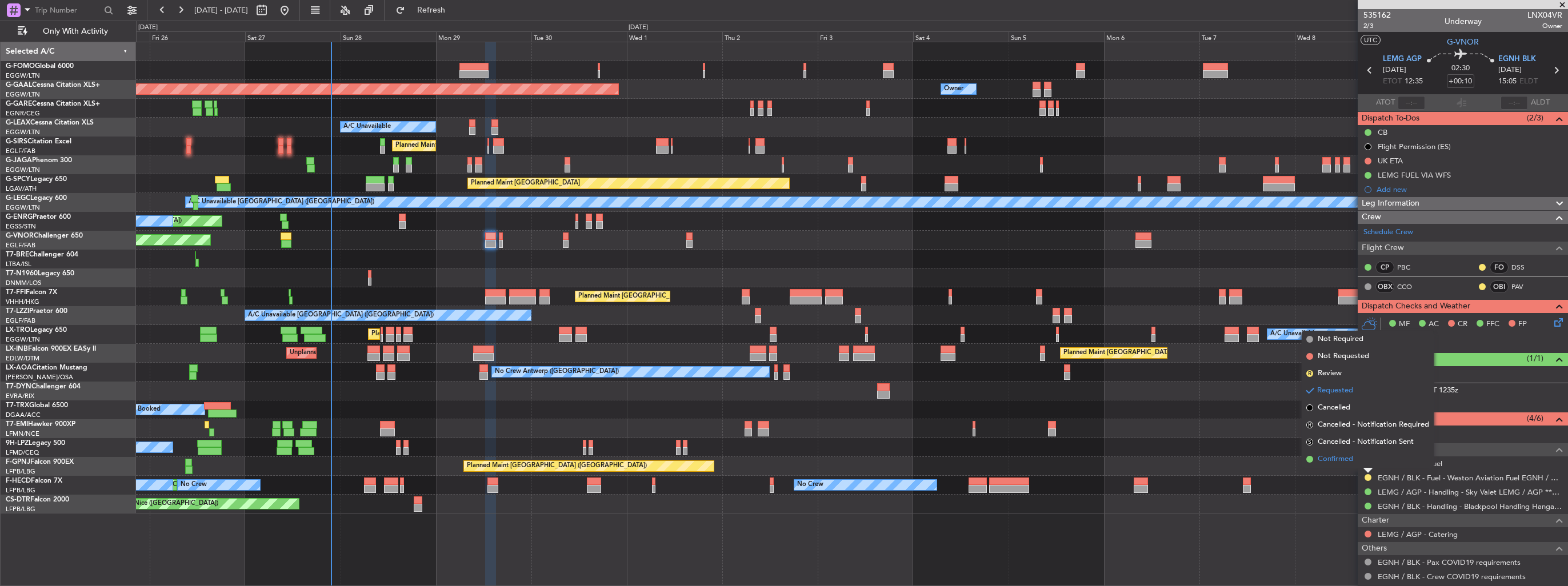
click at [1344, 462] on span "Confirmed" at bounding box center [1335, 459] width 35 height 12
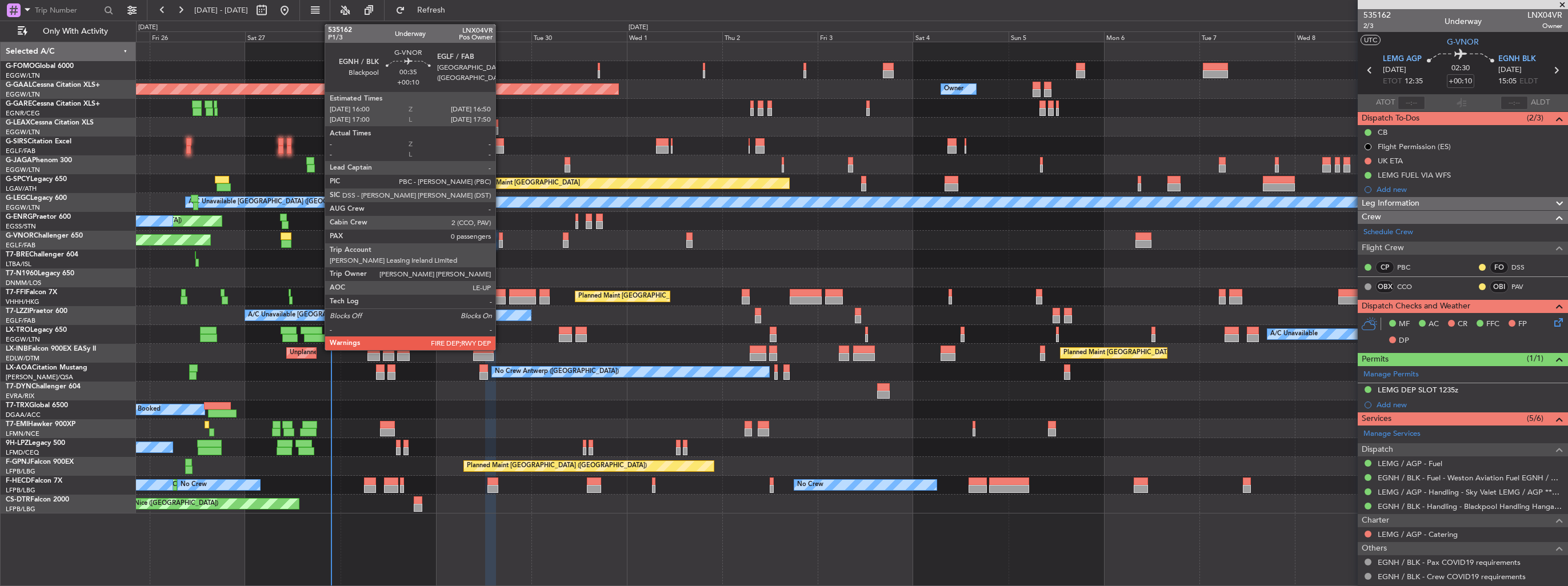
click at [500, 242] on div at bounding box center [501, 243] width 4 height 8
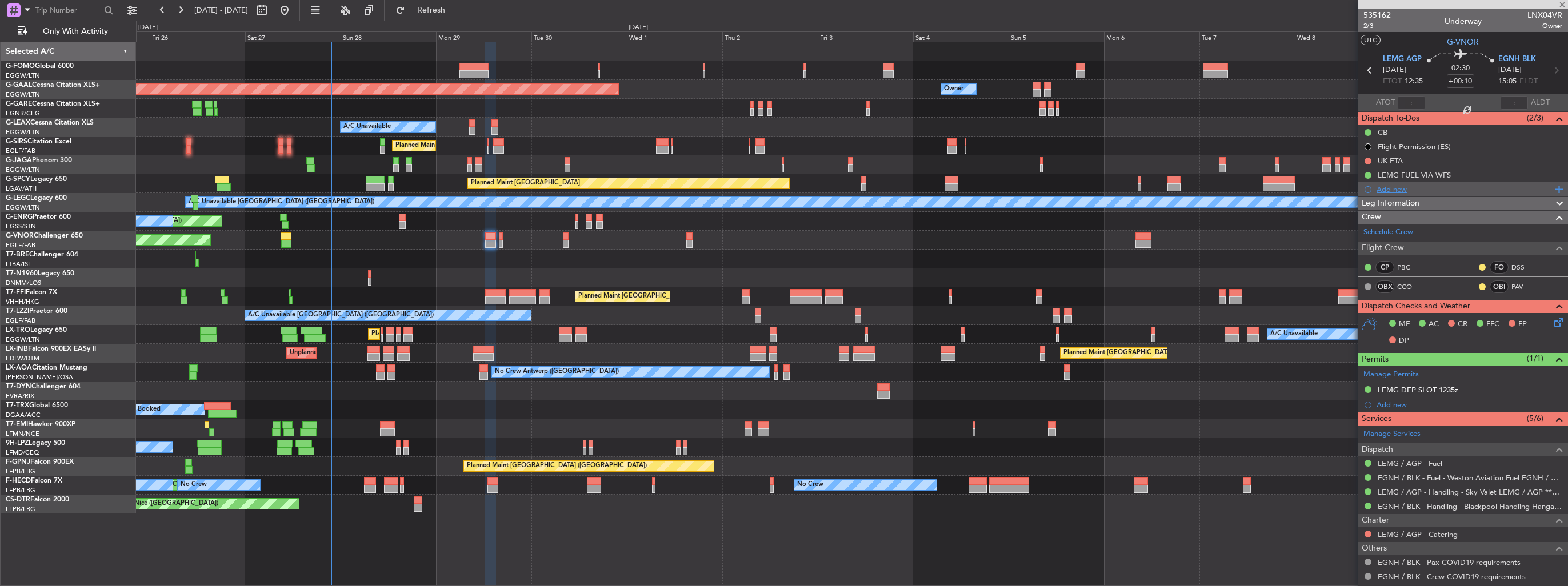
type input "0"
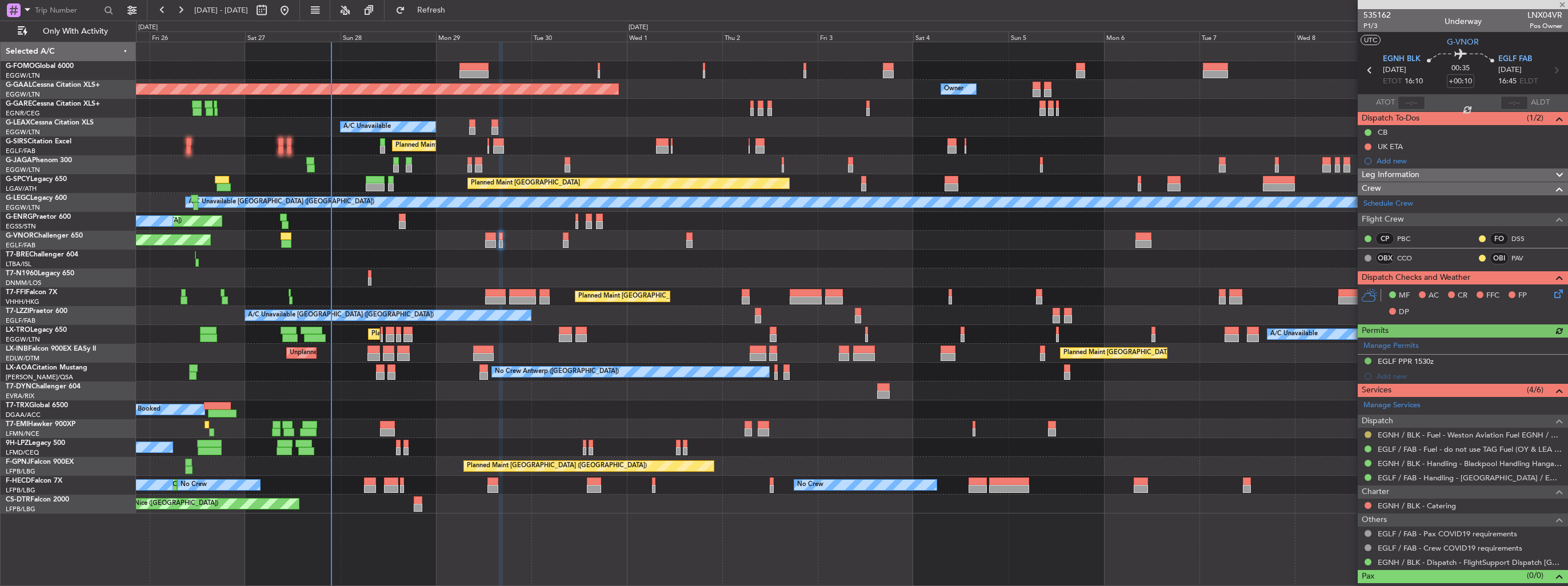
click at [1367, 433] on button at bounding box center [1368, 434] width 7 height 7
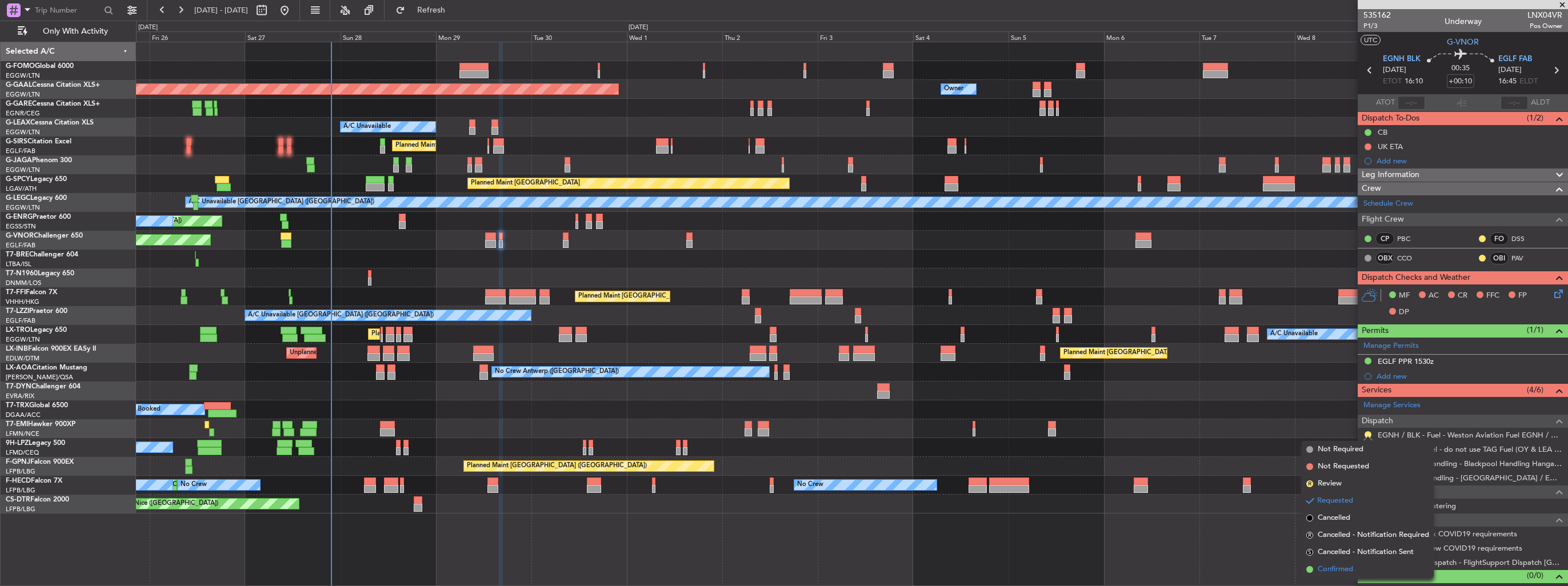
click at [1331, 570] on span "Confirmed" at bounding box center [1335, 570] width 35 height 12
